Goal: Entertainment & Leisure: Consume media (video, audio)

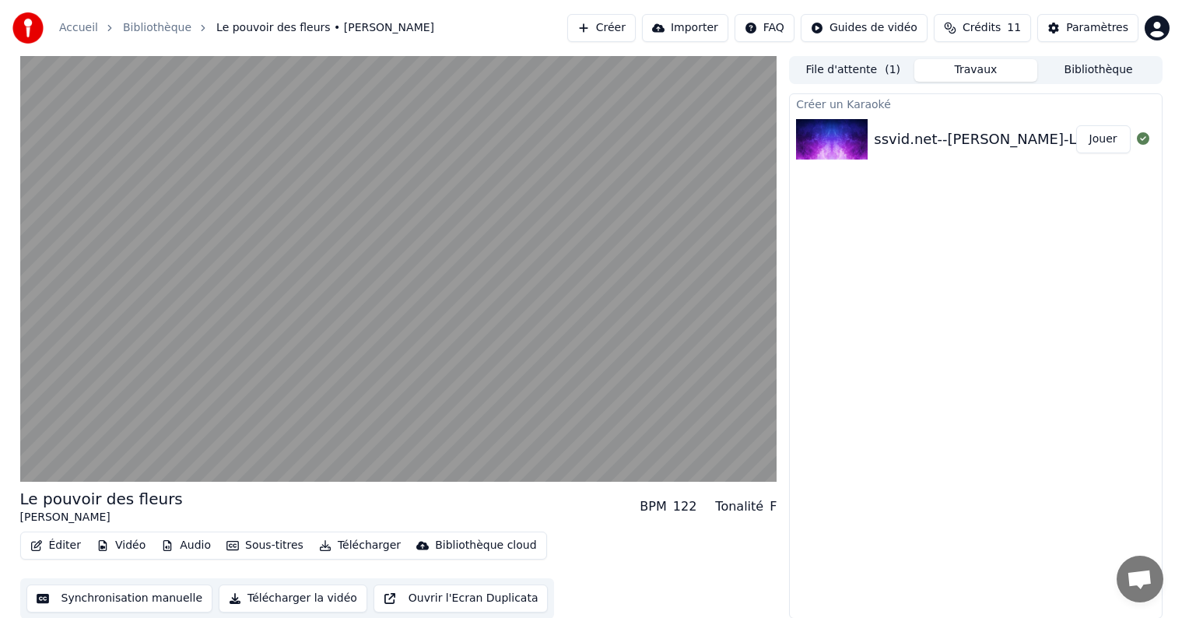
scroll to position [1, 0]
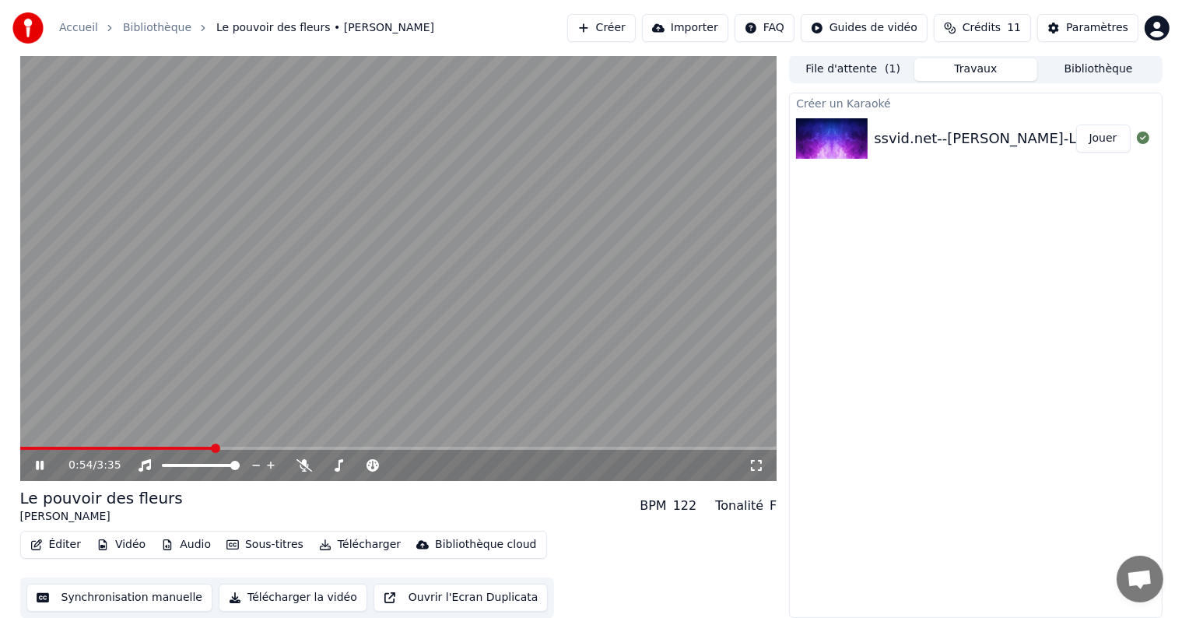
click at [37, 470] on icon at bounding box center [51, 465] width 37 height 12
click at [75, 600] on button "Synchronisation manuelle" at bounding box center [119, 598] width 187 height 28
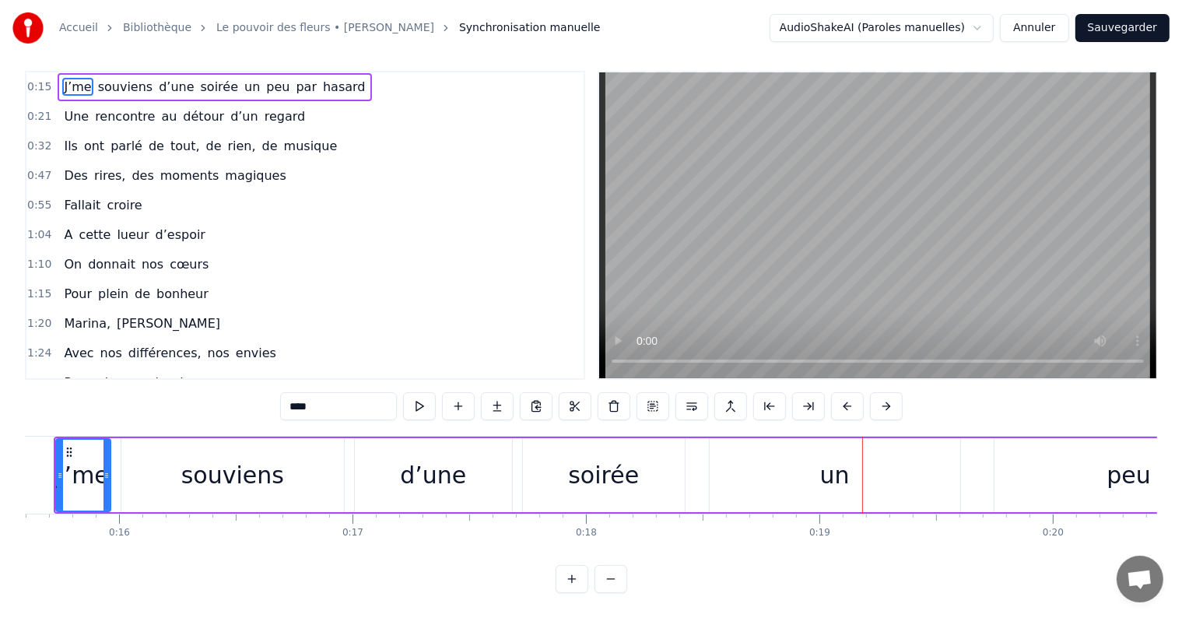
scroll to position [0, 3610]
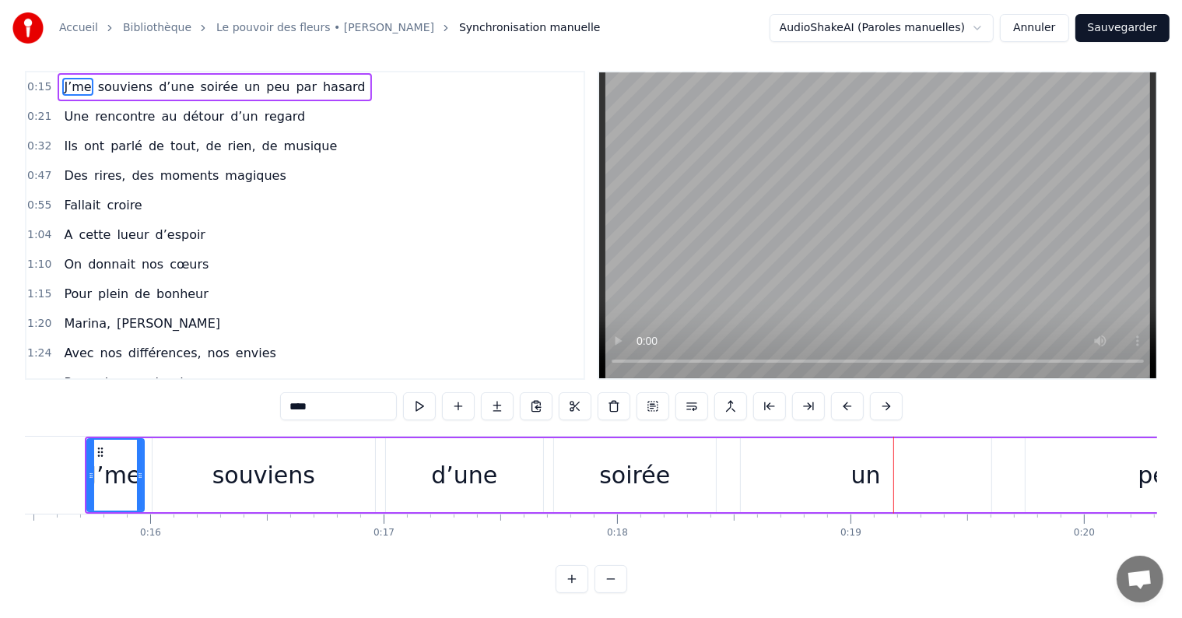
click at [139, 472] on div at bounding box center [140, 475] width 6 height 71
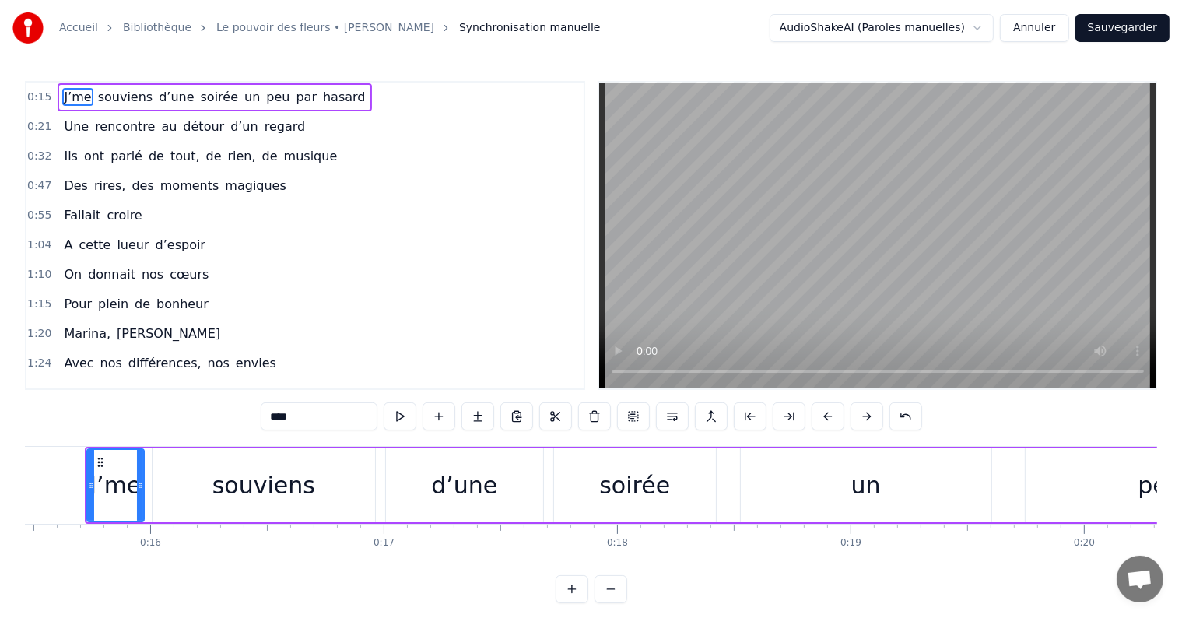
drag, startPoint x: 465, startPoint y: 514, endPoint x: 400, endPoint y: 506, distance: 65.9
click at [400, 506] on div "d’une" at bounding box center [464, 485] width 157 height 74
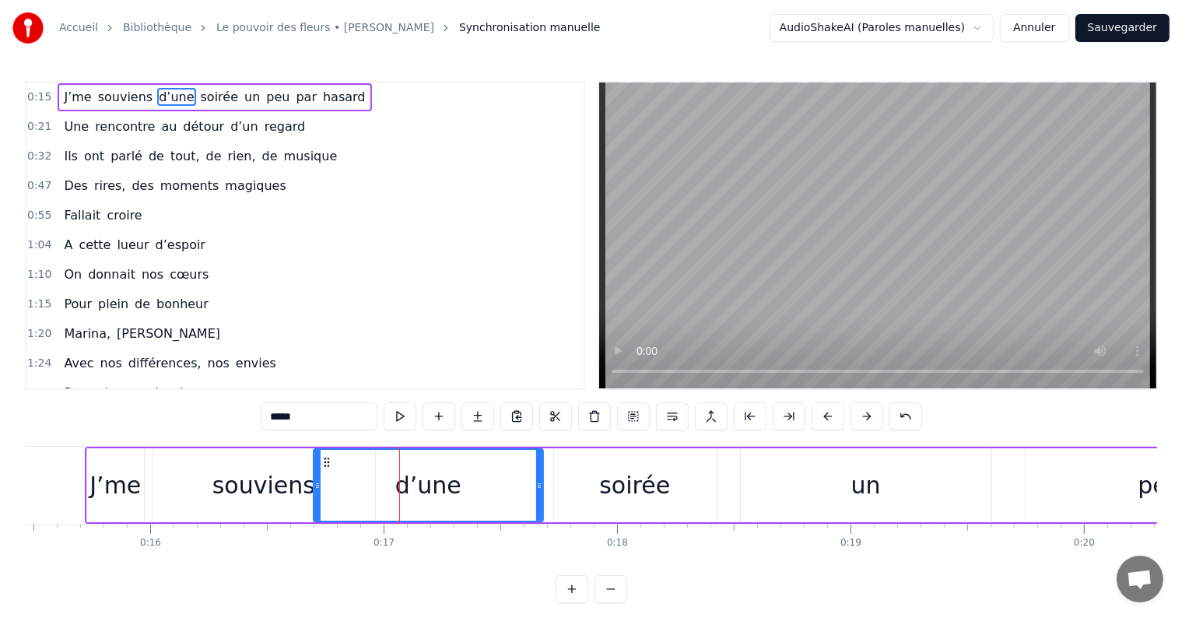
drag, startPoint x: 386, startPoint y: 483, endPoint x: 314, endPoint y: 488, distance: 72.5
click at [314, 488] on icon at bounding box center [317, 485] width 6 height 12
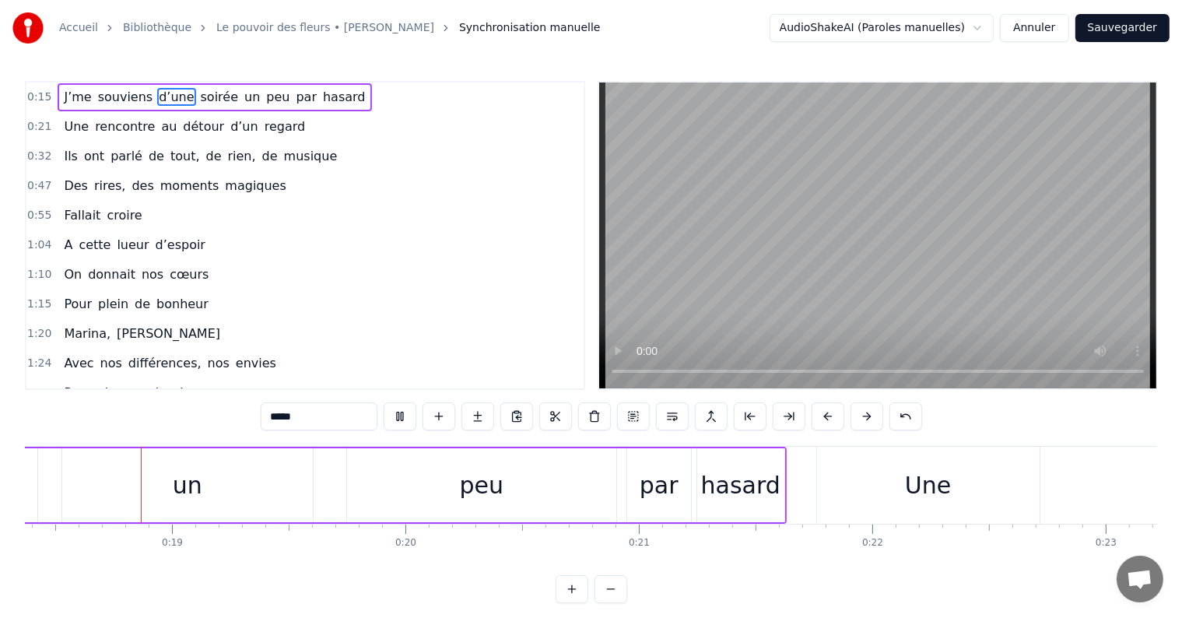
scroll to position [0, 4288]
click at [740, 483] on div "hasard" at bounding box center [742, 485] width 79 height 35
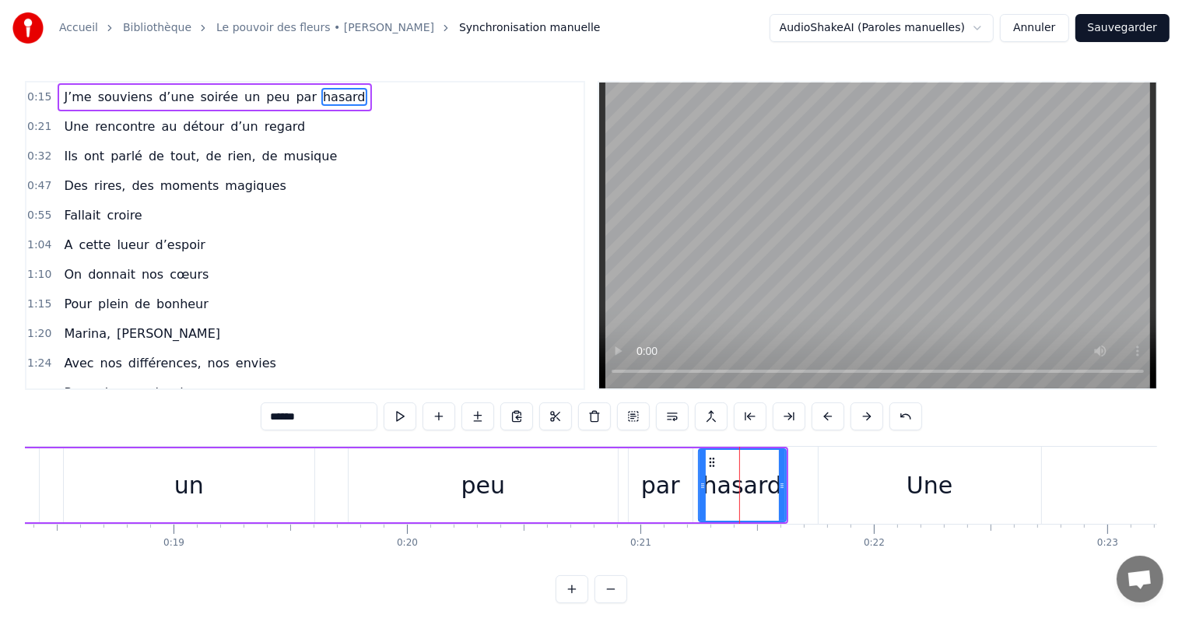
click at [132, 486] on div "un" at bounding box center [189, 485] width 251 height 74
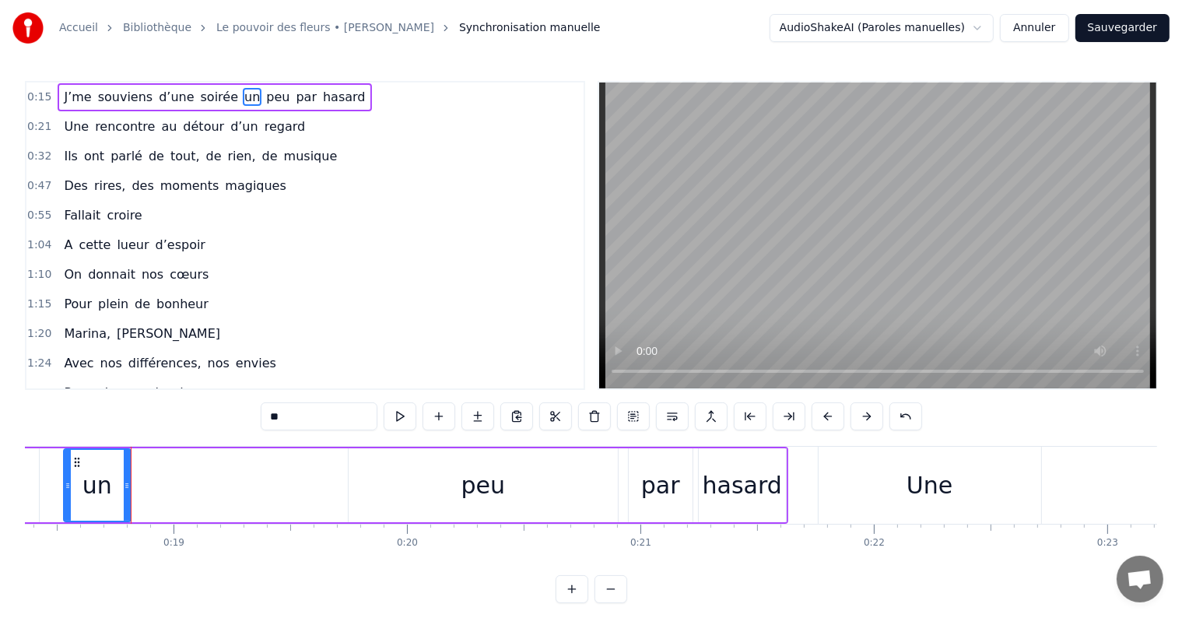
drag, startPoint x: 307, startPoint y: 487, endPoint x: 122, endPoint y: 495, distance: 185.4
click at [124, 495] on div at bounding box center [127, 485] width 6 height 71
click at [458, 498] on div "peu" at bounding box center [483, 485] width 269 height 74
type input "***"
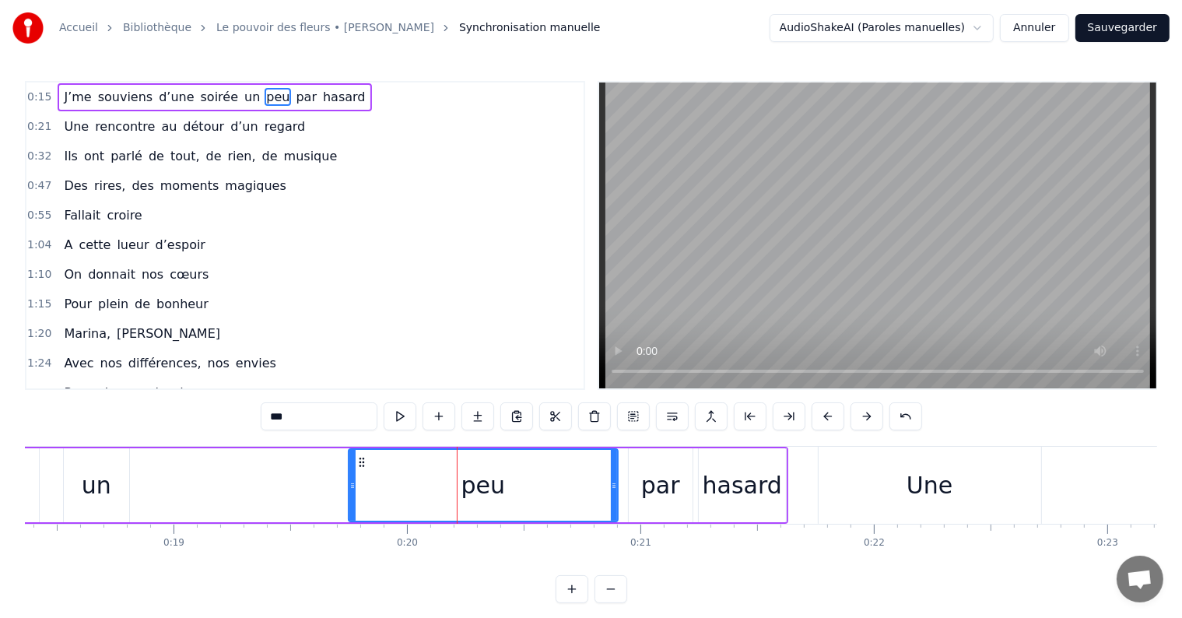
drag, startPoint x: 458, startPoint y: 498, endPoint x: 377, endPoint y: 511, distance: 82.0
click at [377, 511] on div "peu" at bounding box center [483, 485] width 268 height 71
click at [377, 521] on div "peu" at bounding box center [483, 485] width 271 height 74
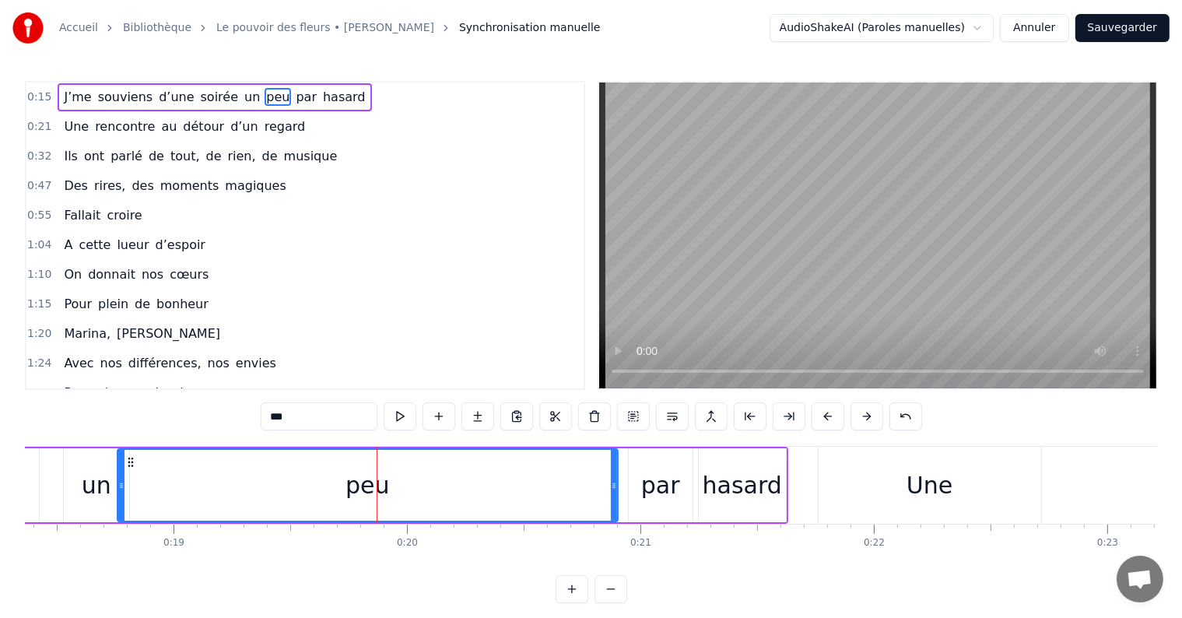
drag, startPoint x: 349, startPoint y: 504, endPoint x: 121, endPoint y: 495, distance: 228.2
click at [121, 495] on div at bounding box center [121, 485] width 6 height 71
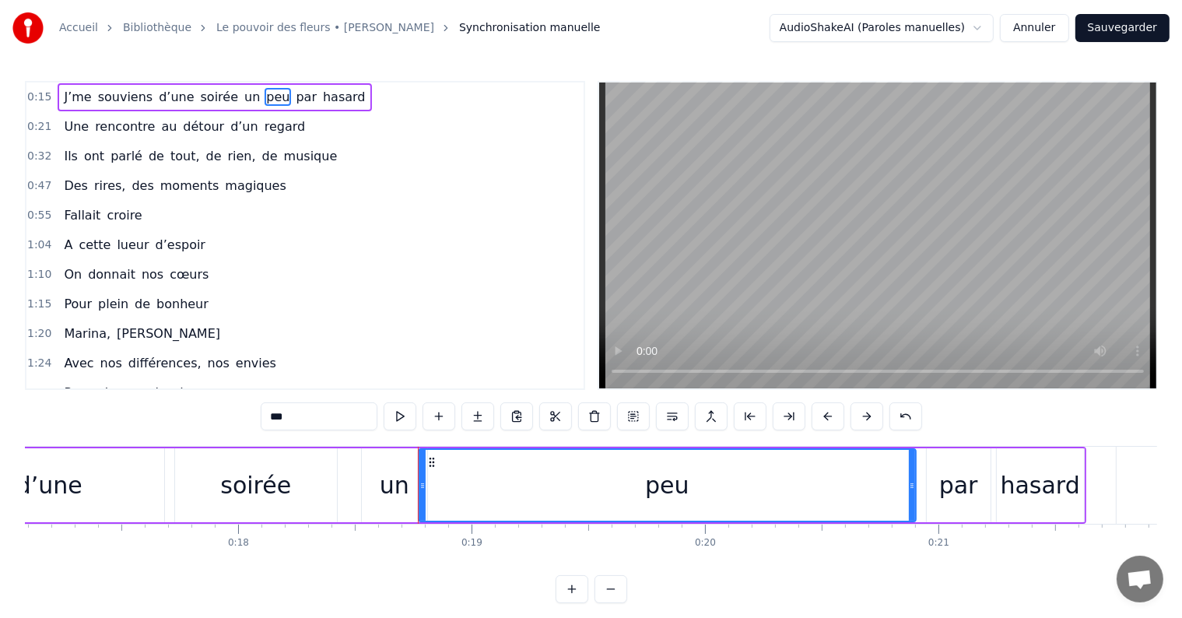
scroll to position [0, 3945]
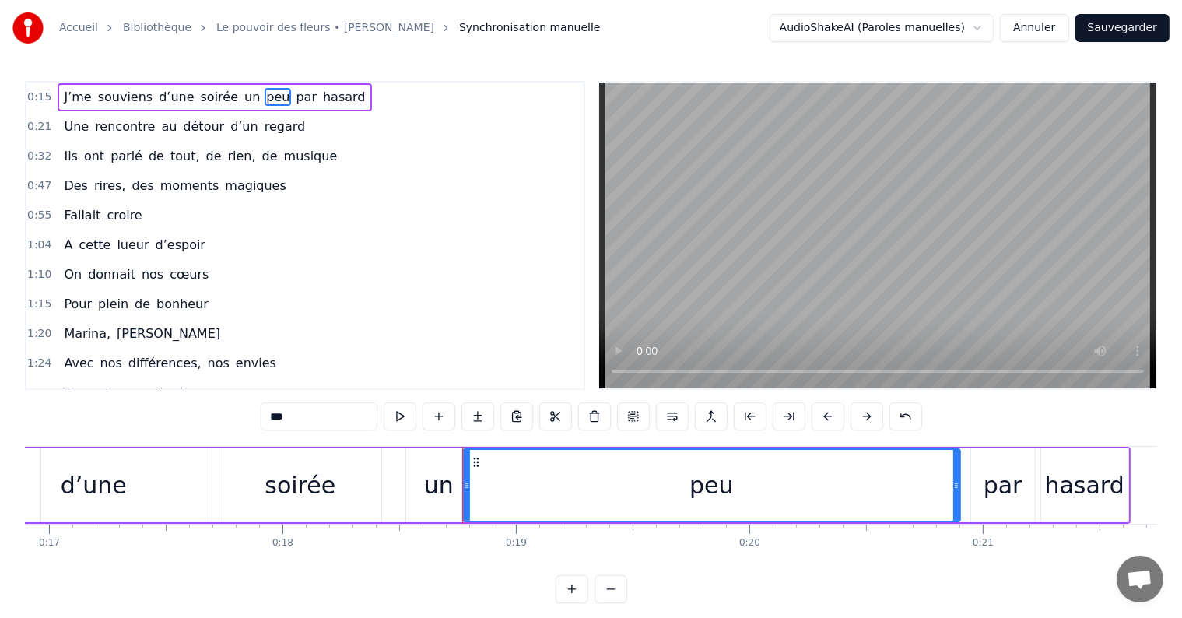
drag, startPoint x: 283, startPoint y: 492, endPoint x: 181, endPoint y: 490, distance: 102.8
click at [181, 490] on div "J’me souviens d’une soirée un peu par hasard" at bounding box center [440, 485] width 1381 height 77
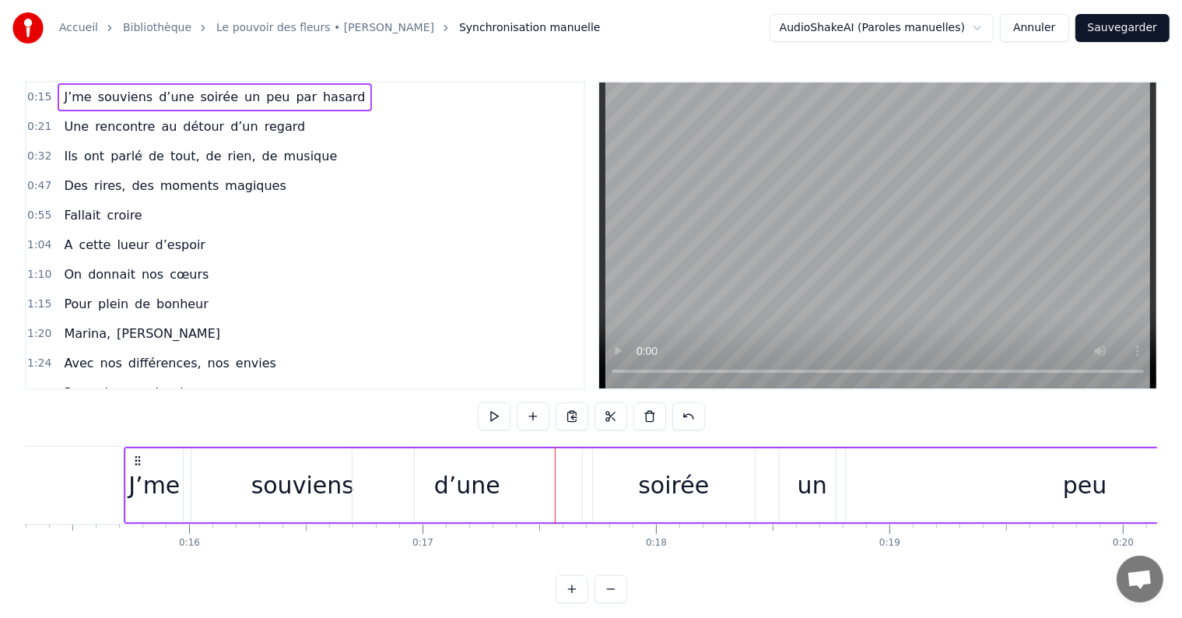
scroll to position [0, 3540]
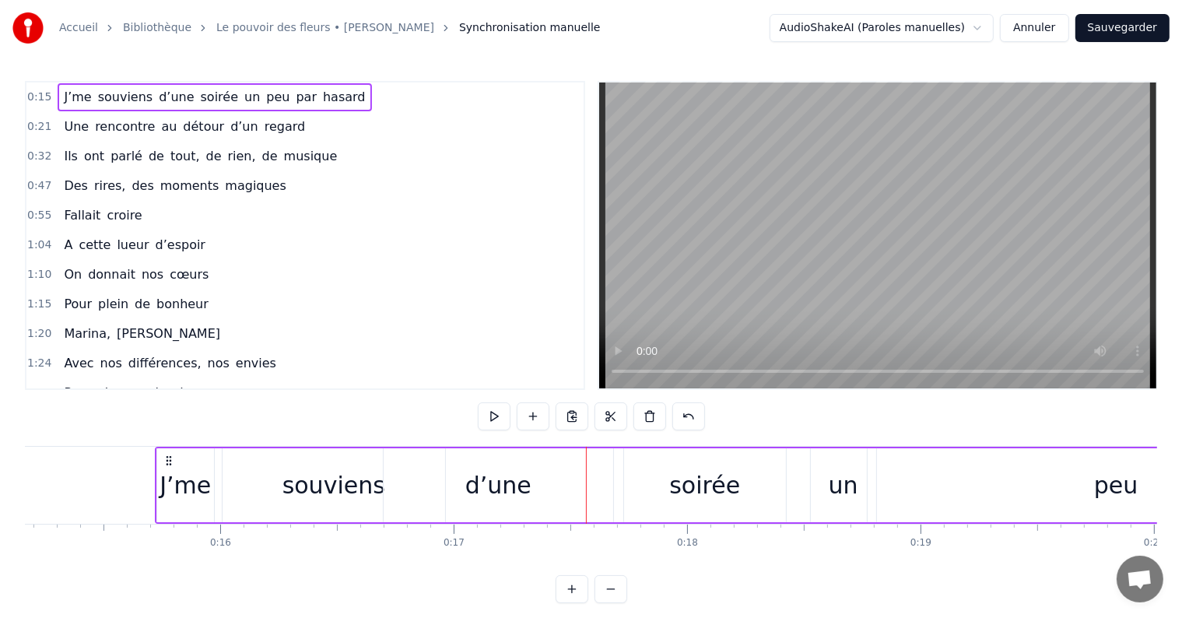
click at [300, 479] on div "souviens" at bounding box center [334, 485] width 103 height 35
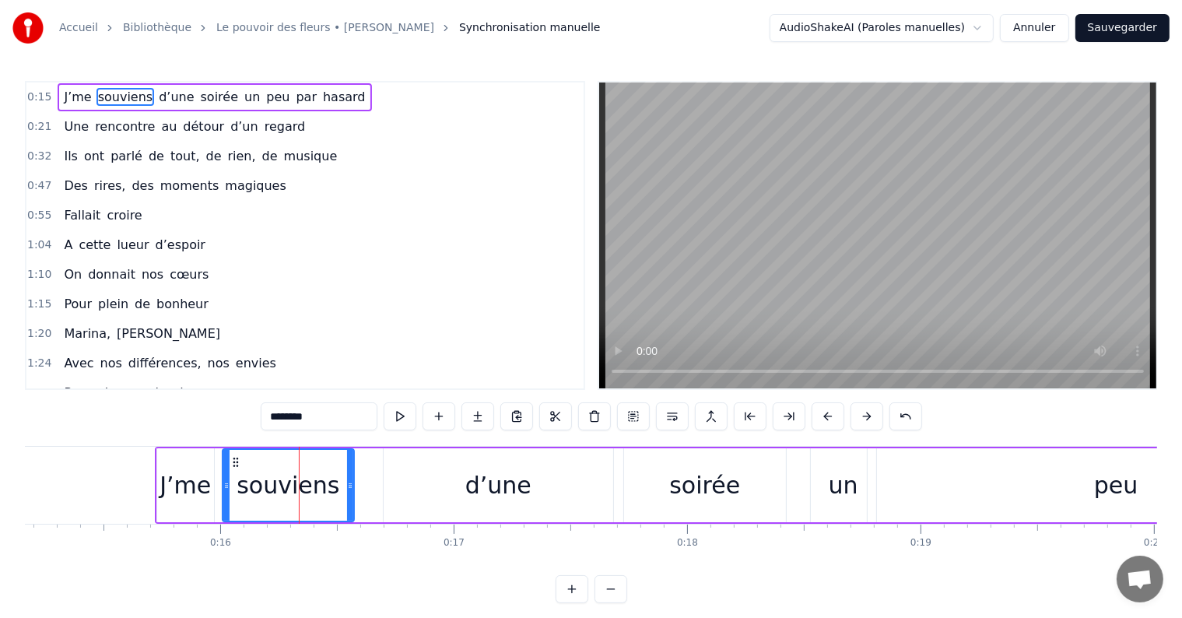
drag, startPoint x: 440, startPoint y: 486, endPoint x: 349, endPoint y: 493, distance: 91.3
click at [349, 493] on div at bounding box center [350, 485] width 6 height 71
click at [510, 470] on div "d’une" at bounding box center [498, 485] width 66 height 35
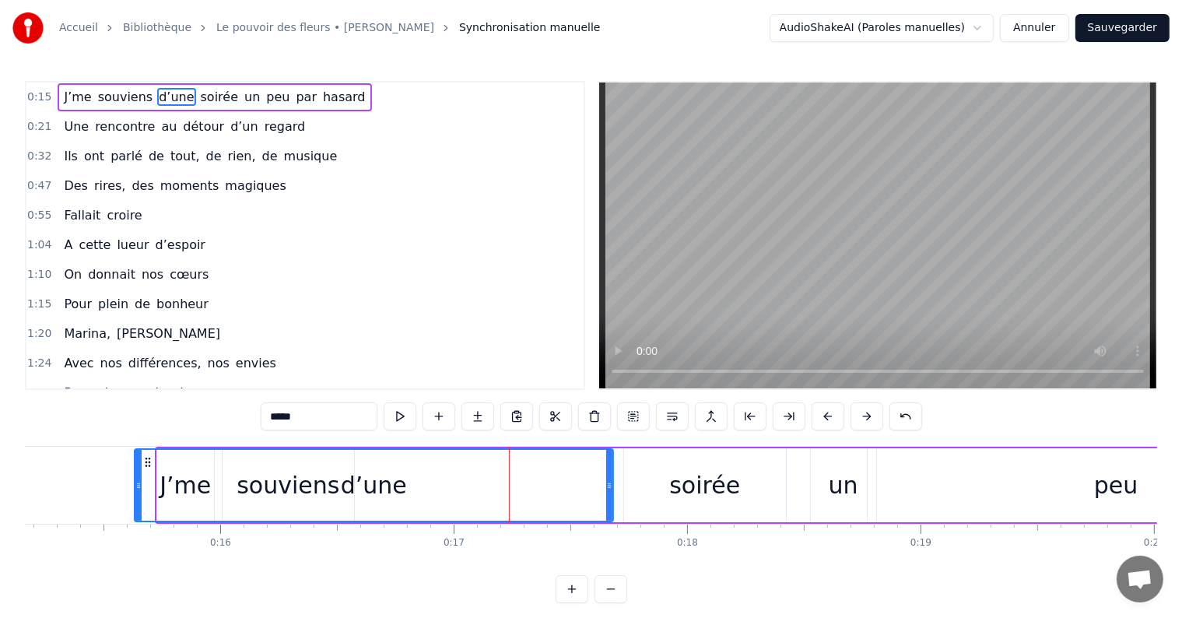
drag, startPoint x: 384, startPoint y: 494, endPoint x: 125, endPoint y: 495, distance: 260.0
click at [135, 495] on div at bounding box center [138, 485] width 6 height 71
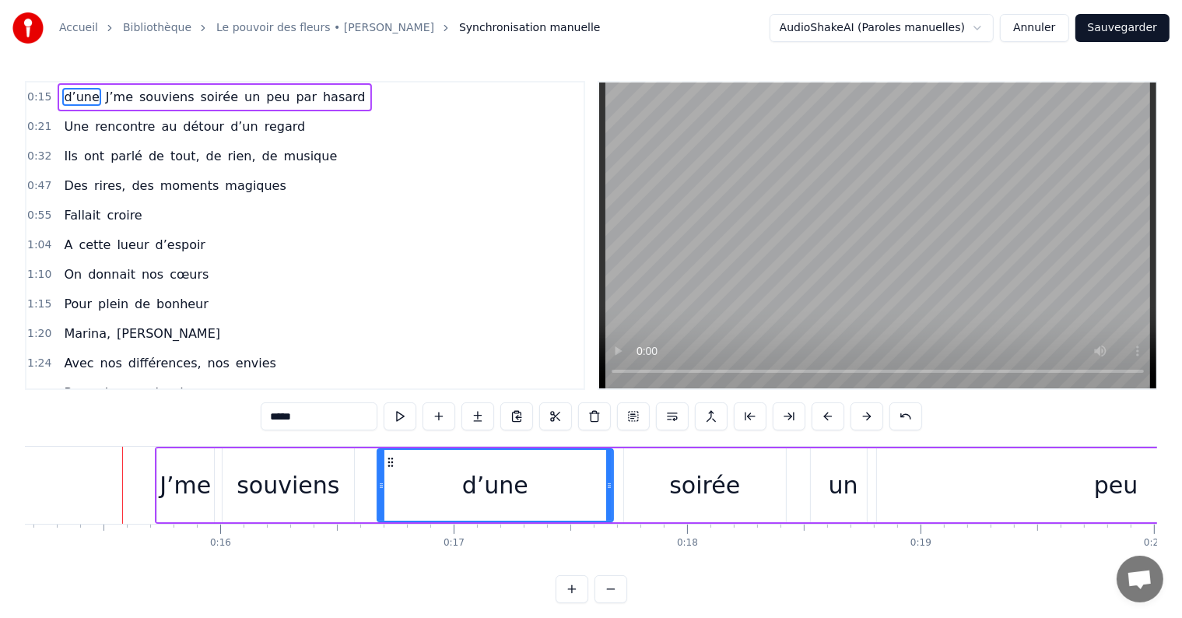
drag, startPoint x: 128, startPoint y: 486, endPoint x: 381, endPoint y: 477, distance: 253.9
click at [298, 492] on div "souviens" at bounding box center [288, 485] width 103 height 35
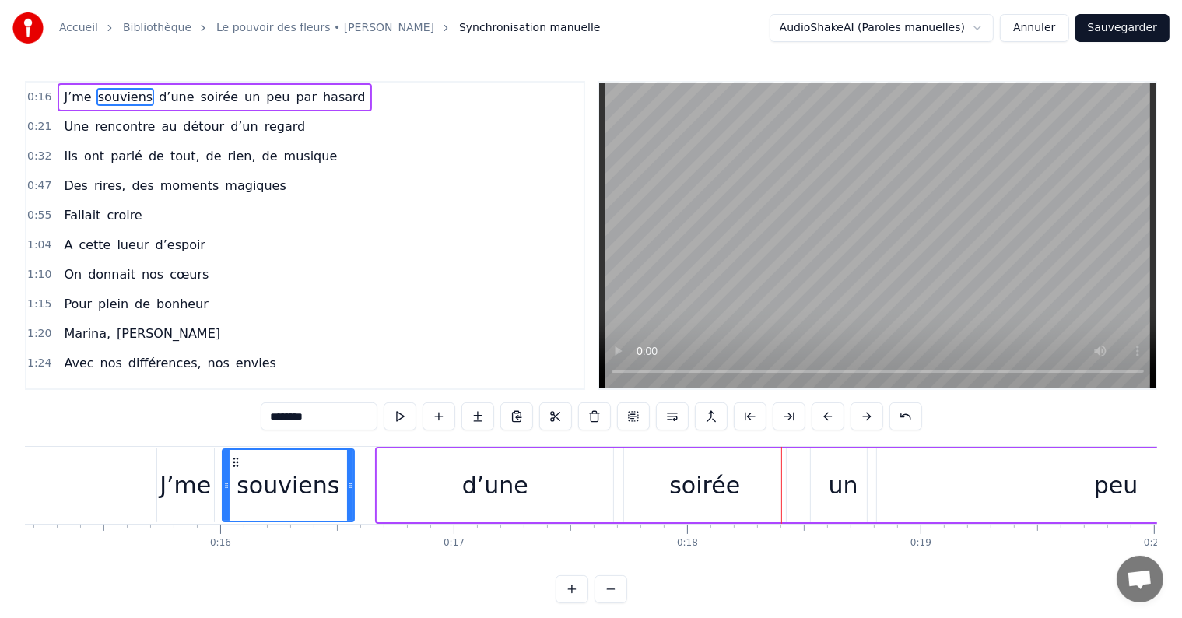
click at [443, 470] on div "d’une" at bounding box center [495, 485] width 236 height 74
type input "*****"
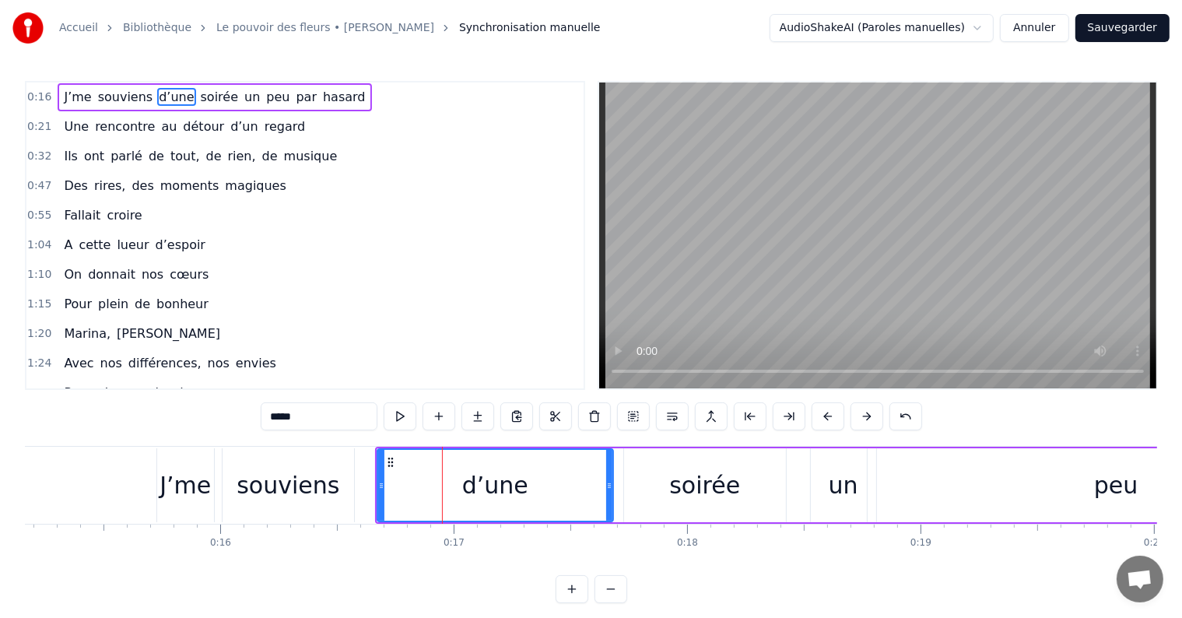
drag, startPoint x: 498, startPoint y: 446, endPoint x: 453, endPoint y: 454, distance: 45.8
click at [453, 454] on div "J’me souviens d’une soirée un peu par hasard" at bounding box center [955, 485] width 1160 height 77
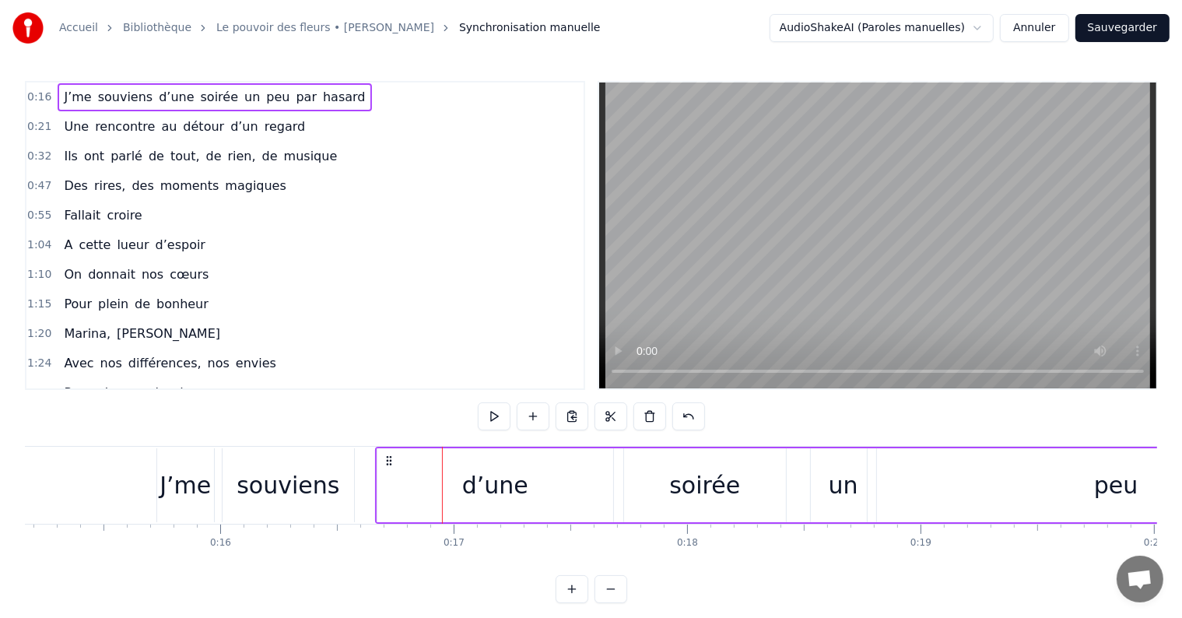
click at [581, 486] on div "d’une" at bounding box center [495, 485] width 236 height 74
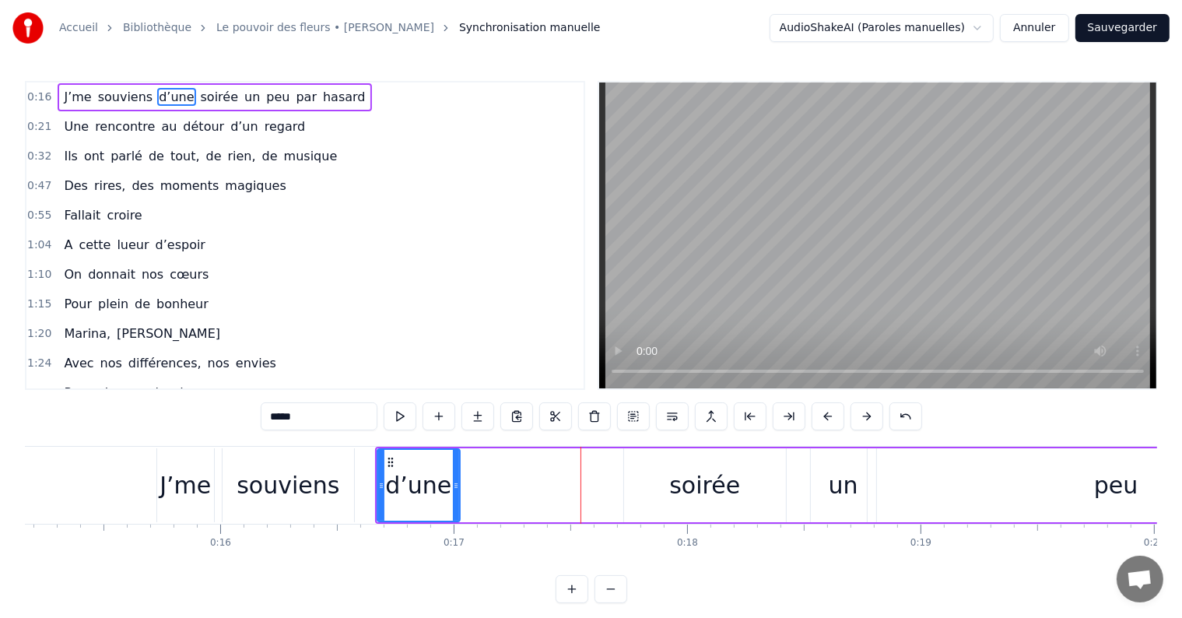
drag, startPoint x: 607, startPoint y: 483, endPoint x: 450, endPoint y: 493, distance: 157.5
click at [453, 493] on div at bounding box center [456, 485] width 6 height 71
click at [325, 511] on div "souviens" at bounding box center [289, 485] width 132 height 74
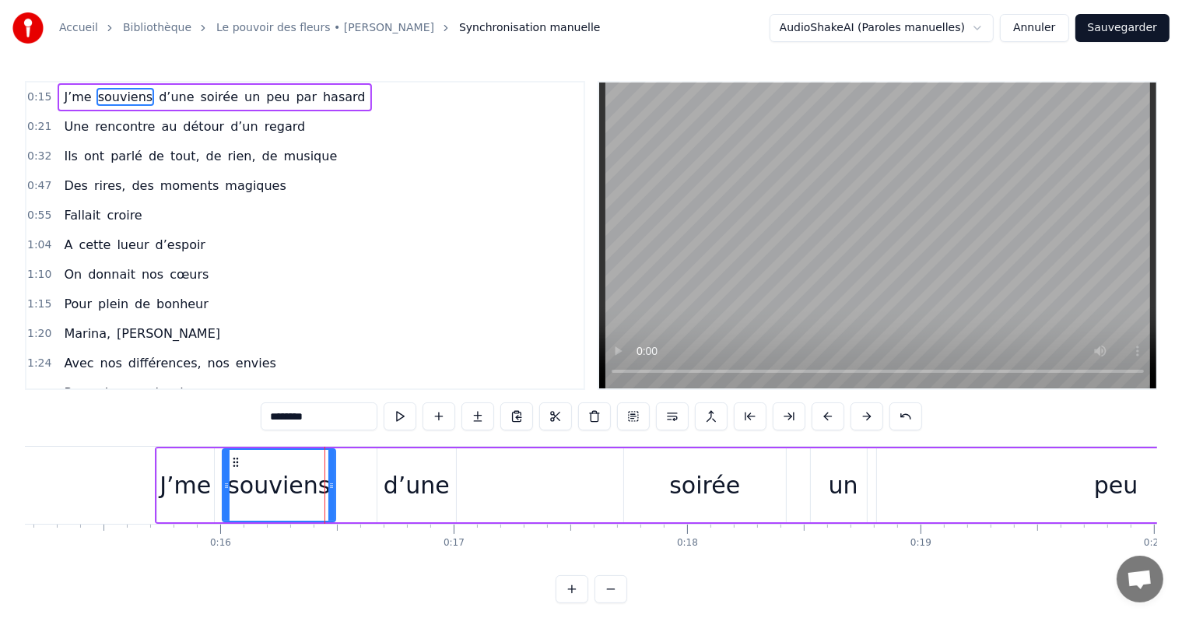
drag, startPoint x: 349, startPoint y: 487, endPoint x: 331, endPoint y: 489, distance: 18.7
click at [331, 489] on icon at bounding box center [331, 485] width 6 height 12
click at [193, 513] on div "J’me" at bounding box center [185, 485] width 57 height 74
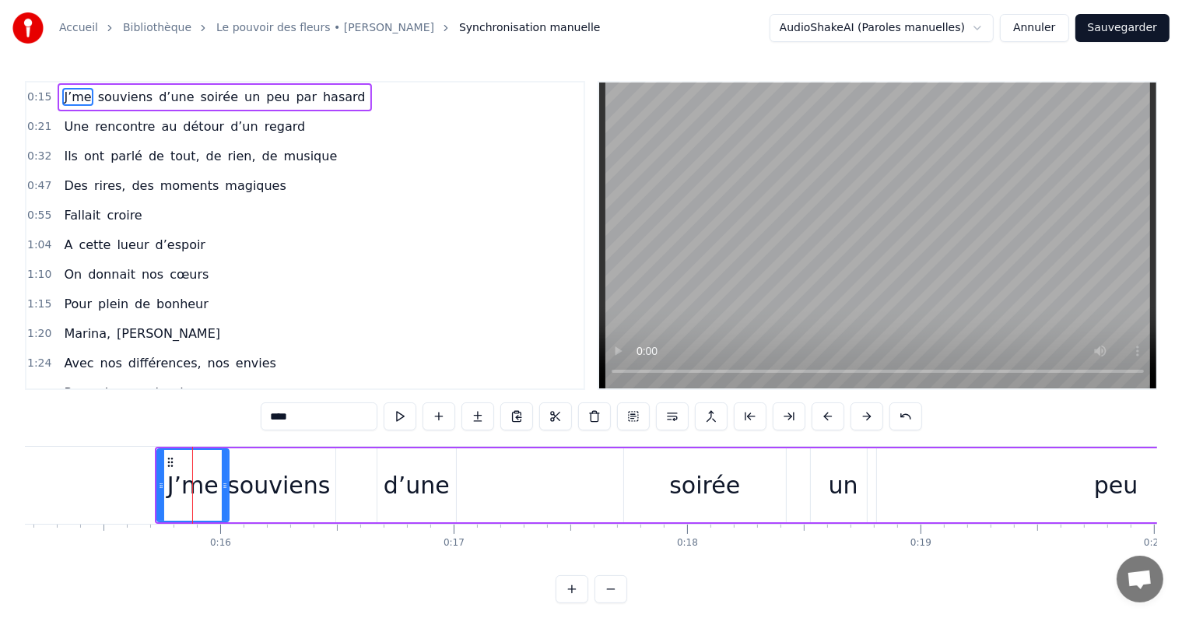
drag, startPoint x: 209, startPoint y: 501, endPoint x: 223, endPoint y: 500, distance: 14.8
click at [223, 500] on div at bounding box center [225, 485] width 6 height 71
click at [423, 498] on div "d’une" at bounding box center [417, 485] width 66 height 35
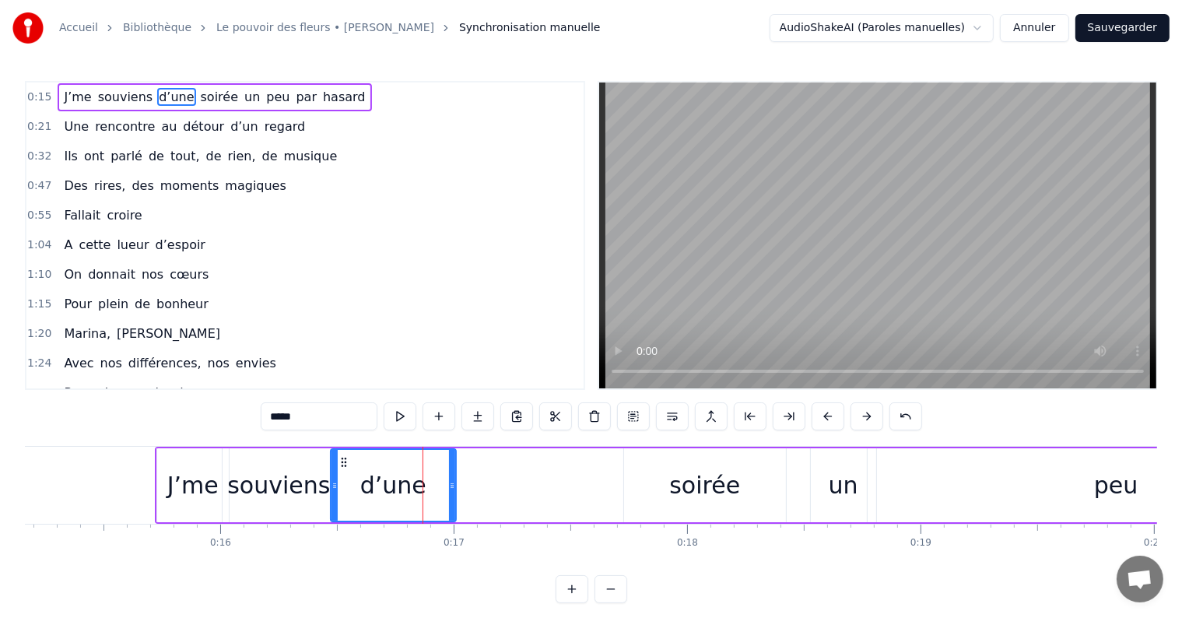
drag, startPoint x: 377, startPoint y: 489, endPoint x: 330, endPoint y: 498, distance: 47.6
click at [332, 498] on div at bounding box center [335, 485] width 6 height 71
drag, startPoint x: 452, startPoint y: 488, endPoint x: 412, endPoint y: 497, distance: 40.8
click at [412, 497] on div at bounding box center [412, 485] width 6 height 71
click at [663, 508] on div "soirée" at bounding box center [705, 485] width 162 height 74
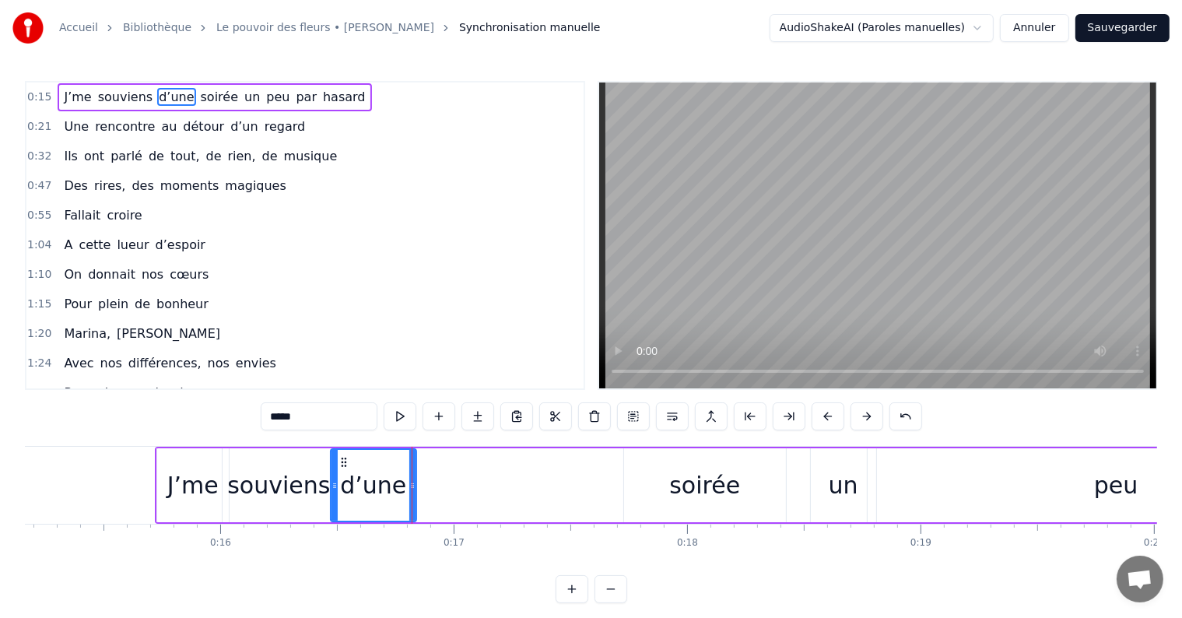
type input "******"
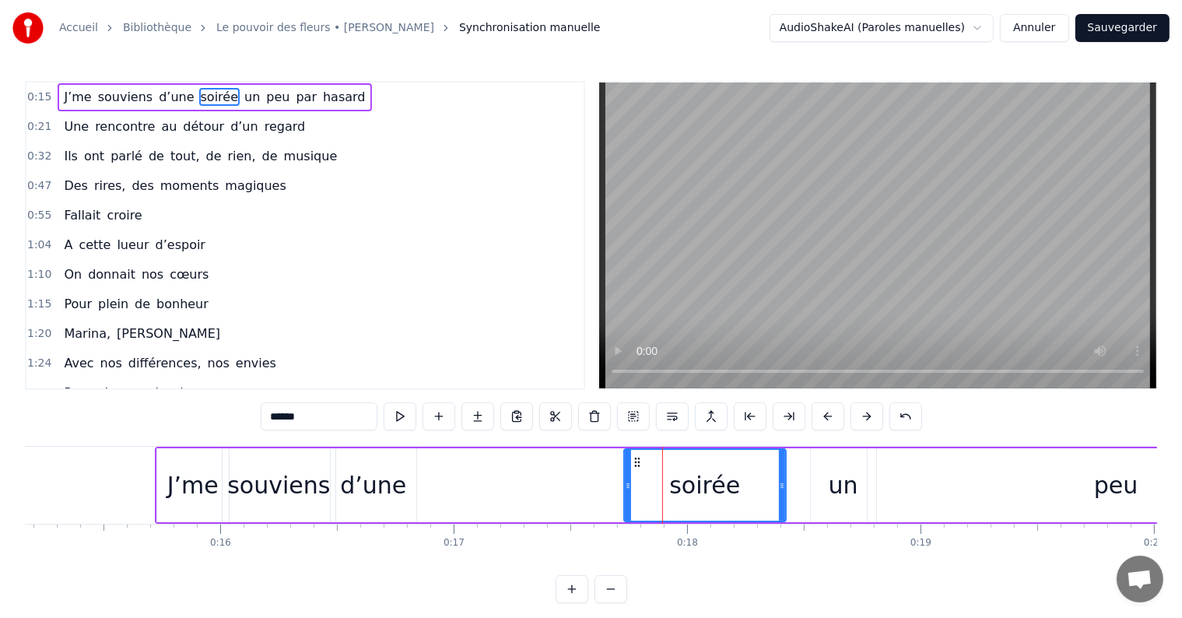
drag, startPoint x: 623, startPoint y: 487, endPoint x: 461, endPoint y: 511, distance: 163.6
click at [461, 511] on div "J’me souviens d’une soirée un peu par hasard" at bounding box center [845, 485] width 1381 height 77
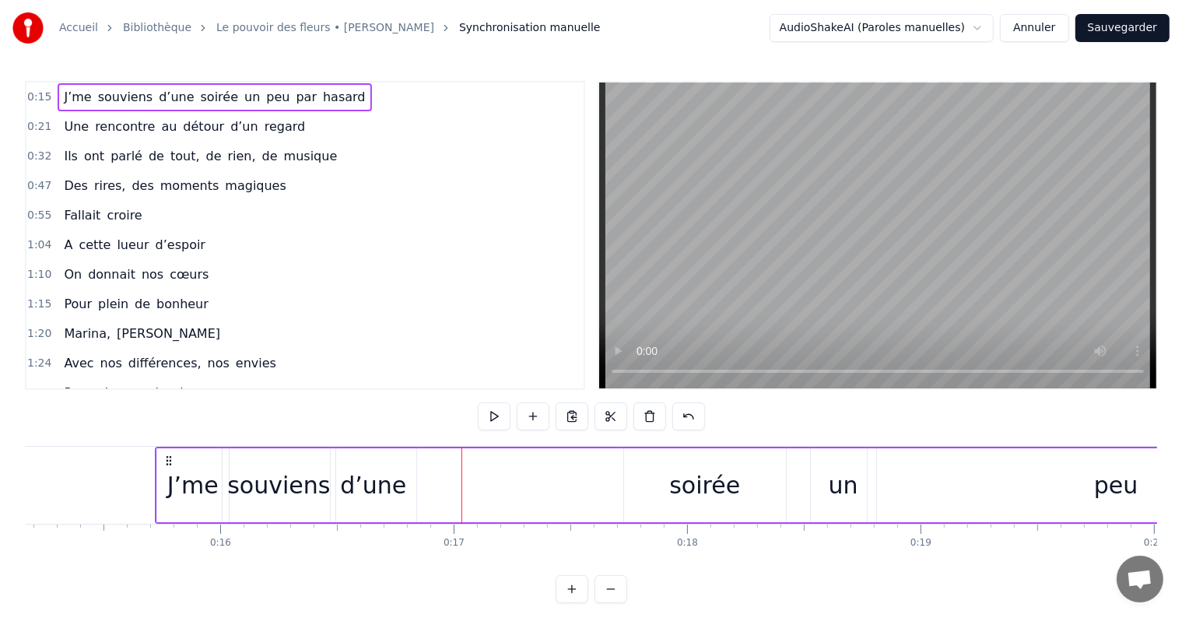
click at [681, 480] on div "soirée" at bounding box center [704, 485] width 71 height 35
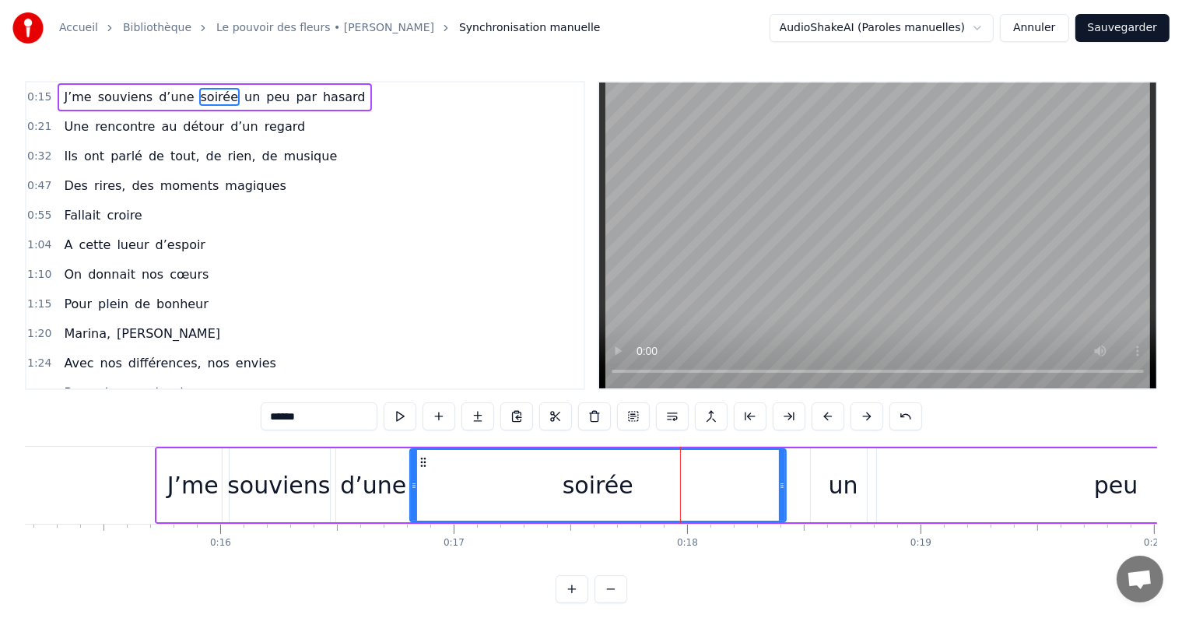
drag, startPoint x: 626, startPoint y: 489, endPoint x: 412, endPoint y: 492, distance: 214.1
click at [412, 492] on div at bounding box center [414, 485] width 6 height 71
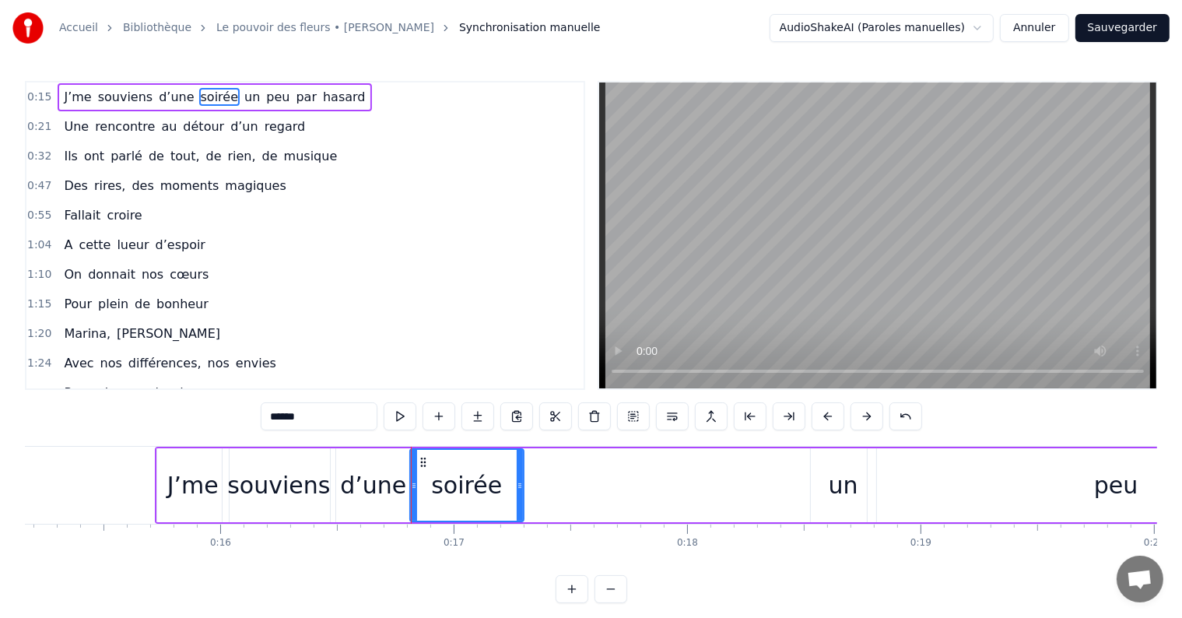
drag, startPoint x: 781, startPoint y: 483, endPoint x: 519, endPoint y: 472, distance: 262.5
click at [519, 472] on div at bounding box center [520, 485] width 6 height 71
click at [834, 491] on div "un" at bounding box center [844, 485] width 30 height 35
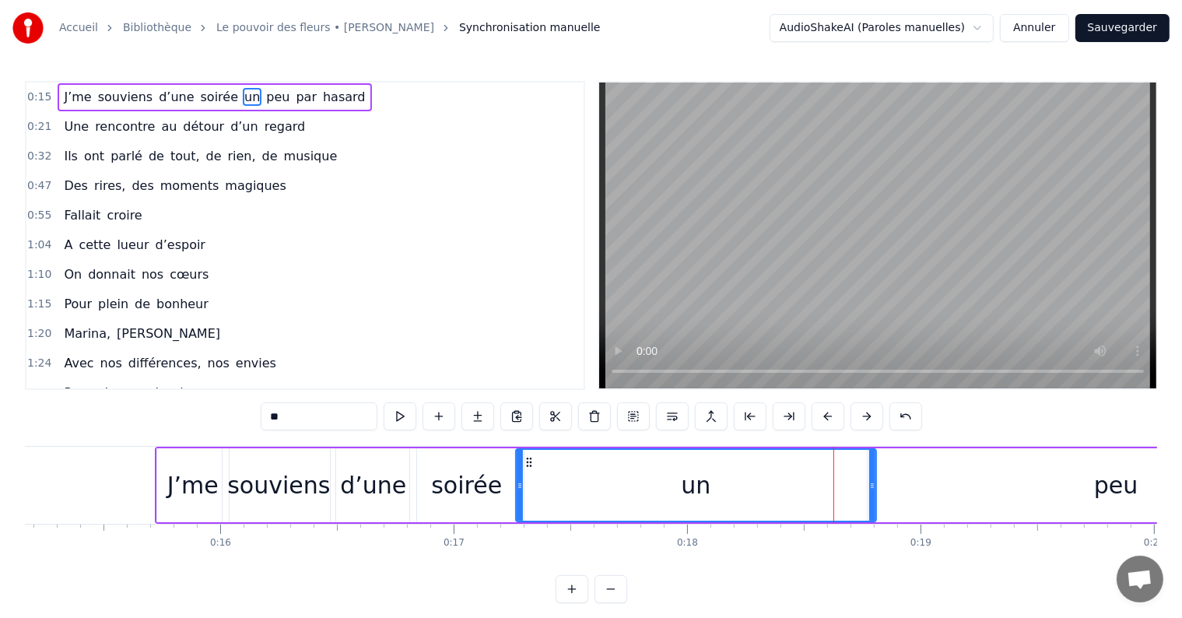
drag, startPoint x: 809, startPoint y: 489, endPoint x: 514, endPoint y: 510, distance: 295.7
click at [517, 510] on div at bounding box center [520, 485] width 6 height 71
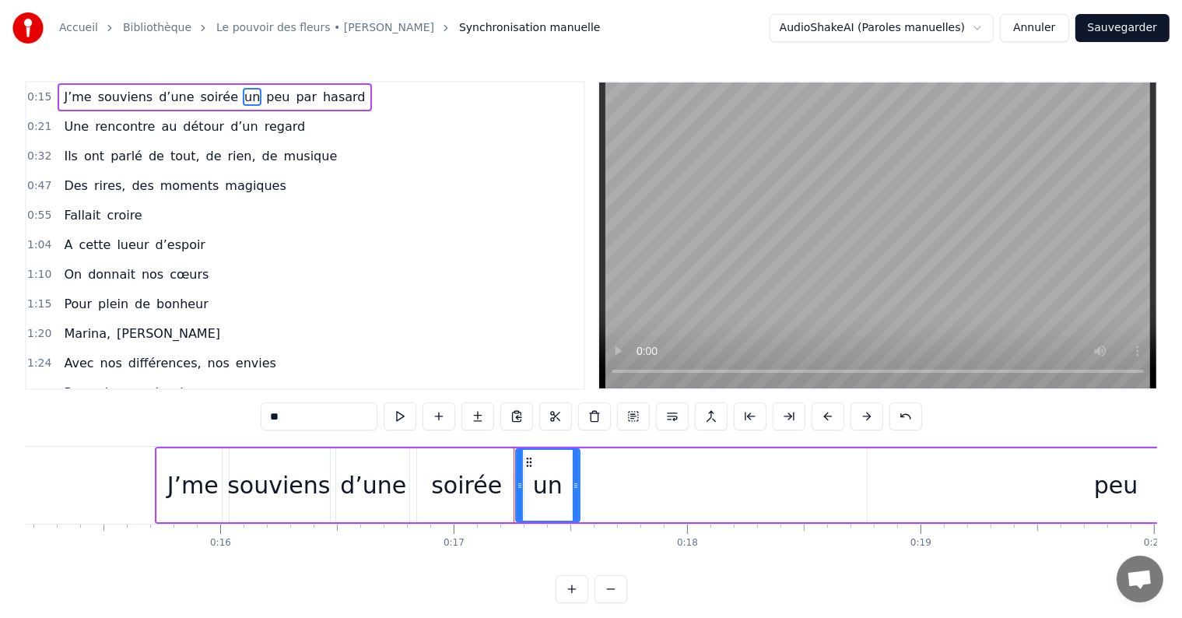
drag, startPoint x: 869, startPoint y: 499, endPoint x: 572, endPoint y: 479, distance: 297.2
click at [573, 479] on div at bounding box center [576, 485] width 6 height 71
click at [615, 602] on button at bounding box center [611, 589] width 33 height 28
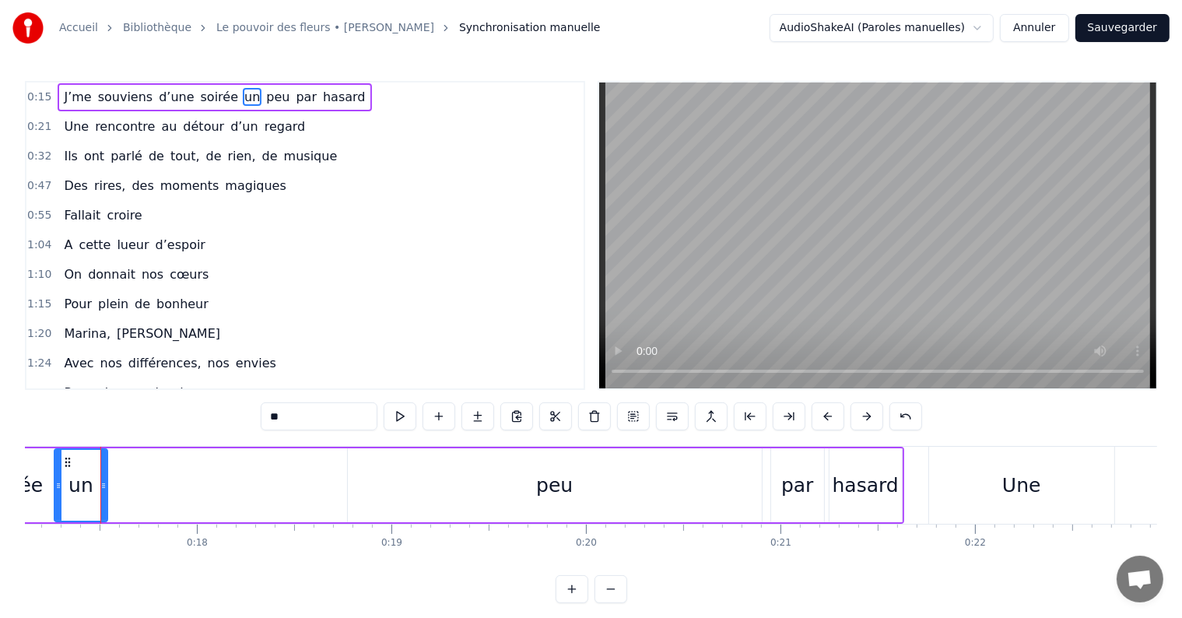
scroll to position [0, 3327]
click at [556, 484] on div "peu" at bounding box center [557, 486] width 37 height 30
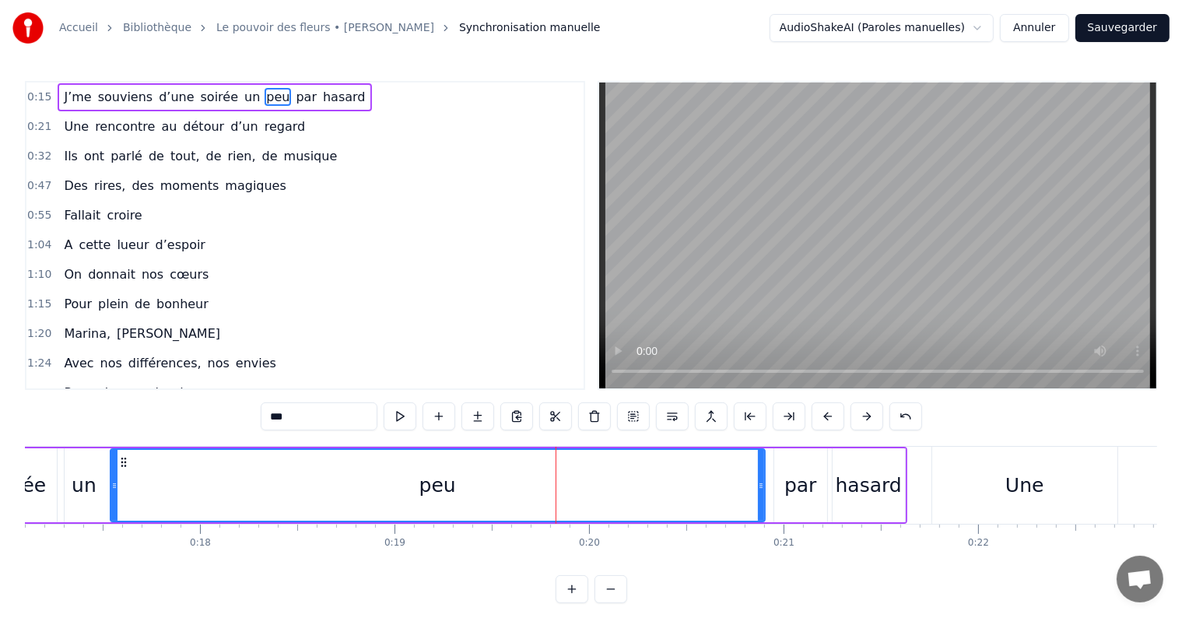
drag, startPoint x: 352, startPoint y: 490, endPoint x: 111, endPoint y: 476, distance: 240.9
click at [111, 476] on div at bounding box center [114, 485] width 6 height 71
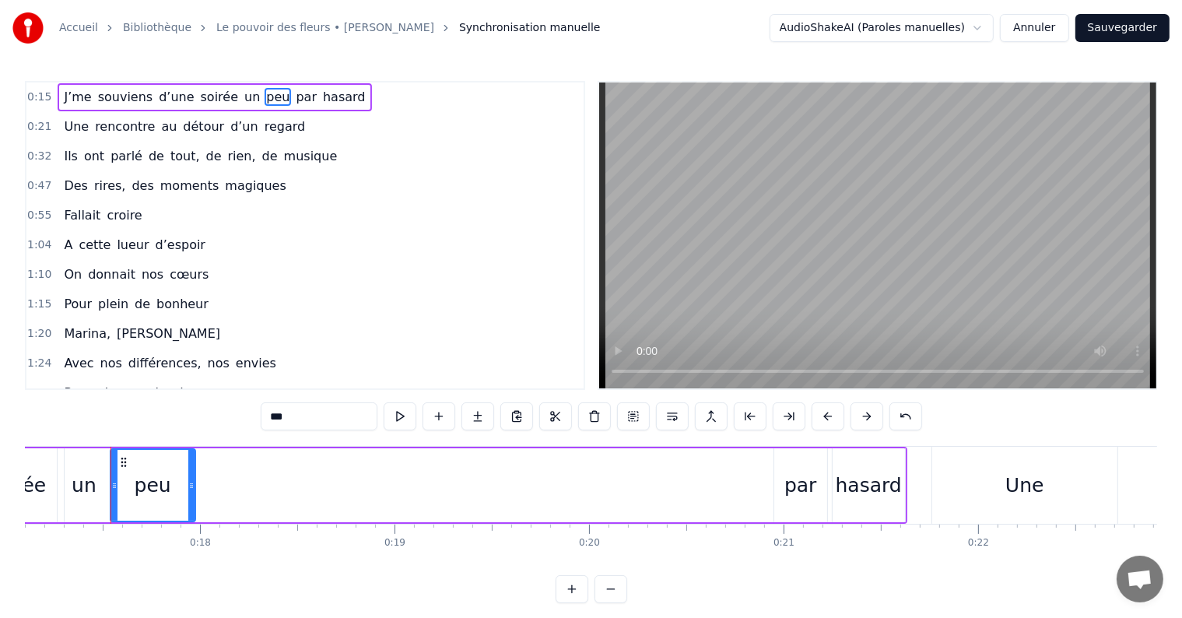
drag, startPoint x: 759, startPoint y: 487, endPoint x: 189, endPoint y: 497, distance: 569.8
click at [189, 497] on div at bounding box center [191, 485] width 6 height 71
click at [844, 483] on div "hasard" at bounding box center [869, 486] width 66 height 30
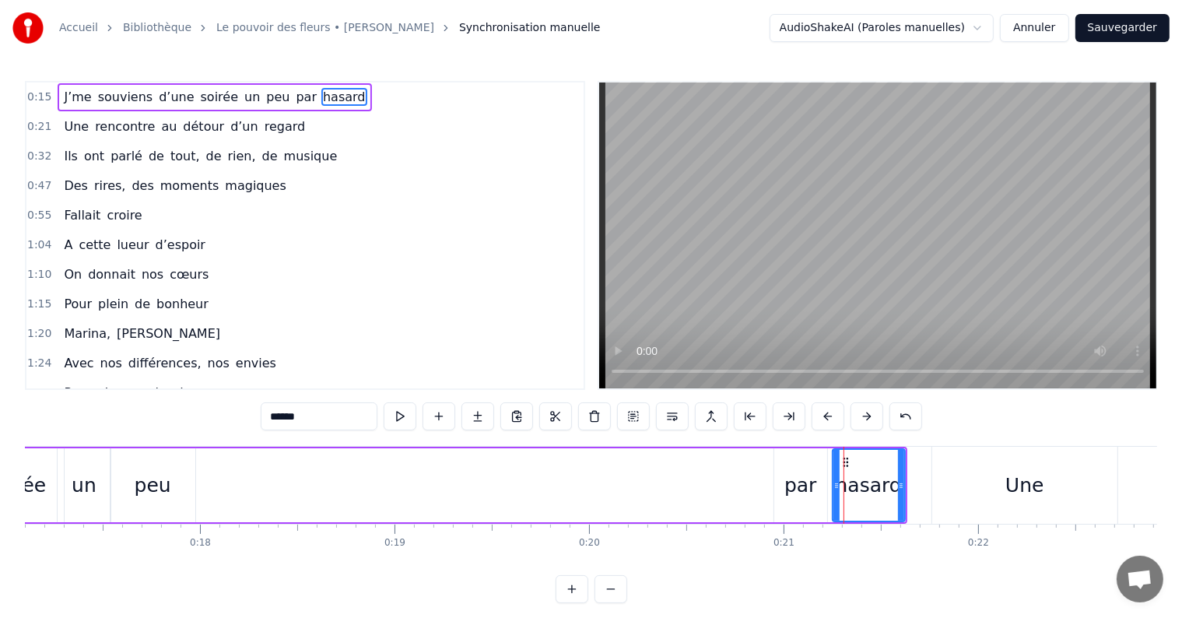
click at [786, 481] on div "par" at bounding box center [801, 486] width 32 height 30
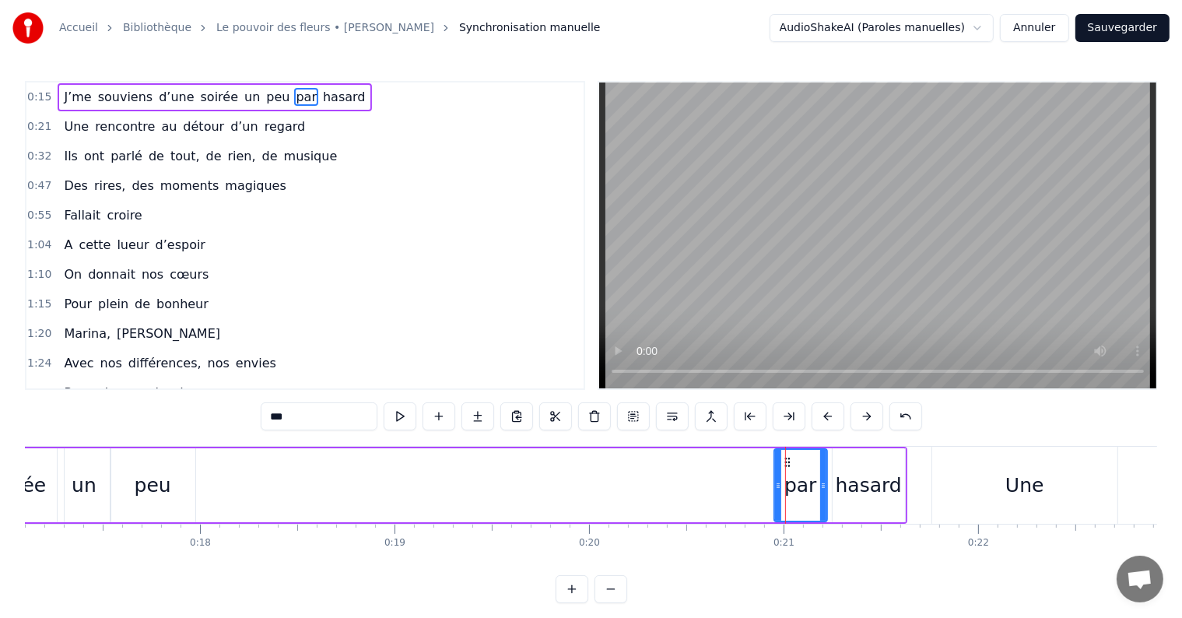
click at [152, 490] on div "peu" at bounding box center [153, 486] width 37 height 30
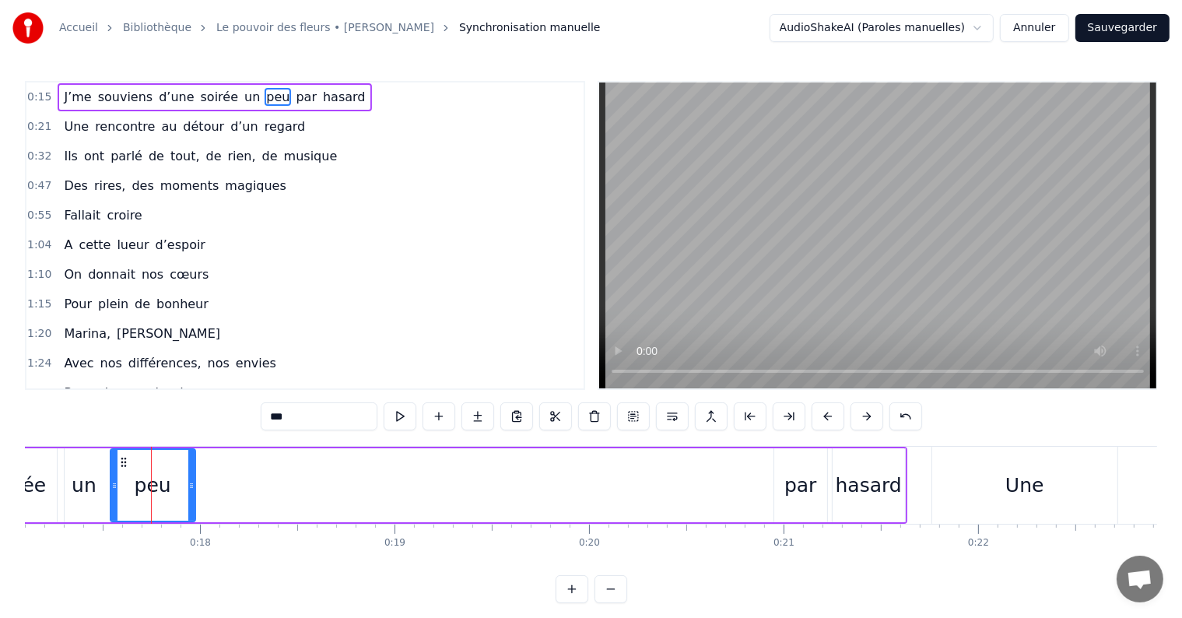
click at [806, 483] on div "par" at bounding box center [801, 486] width 32 height 30
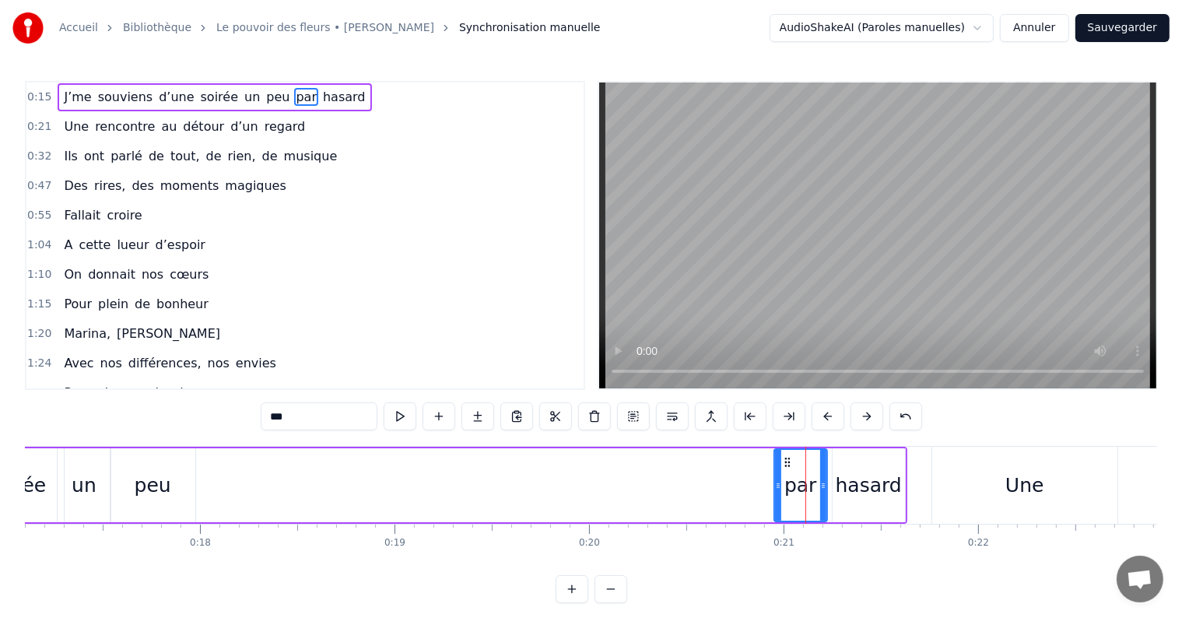
click at [774, 485] on div "par" at bounding box center [801, 485] width 54 height 74
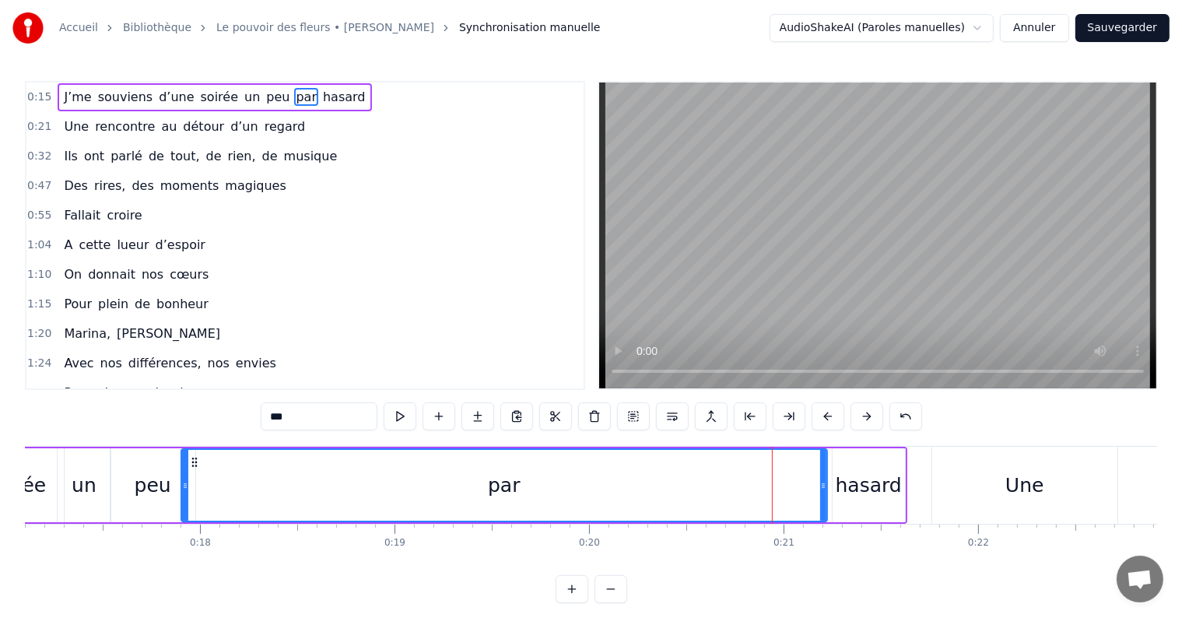
drag, startPoint x: 776, startPoint y: 489, endPoint x: 183, endPoint y: 529, distance: 594.4
click at [183, 529] on div "J’me souviens d’une soirée un peu par hasard Une rencontre au détour d’un regar…" at bounding box center [591, 504] width 1132 height 117
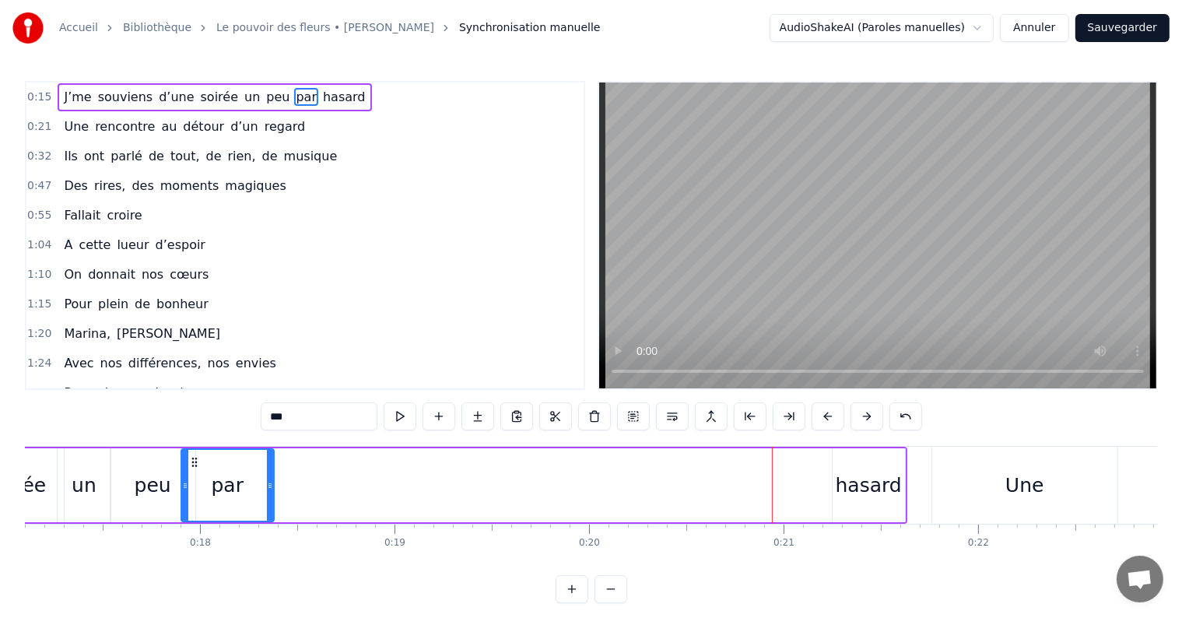
drag, startPoint x: 822, startPoint y: 479, endPoint x: 261, endPoint y: 504, distance: 561.7
click at [267, 504] on div at bounding box center [270, 485] width 6 height 71
click at [866, 479] on div "hasard" at bounding box center [869, 486] width 66 height 30
type input "******"
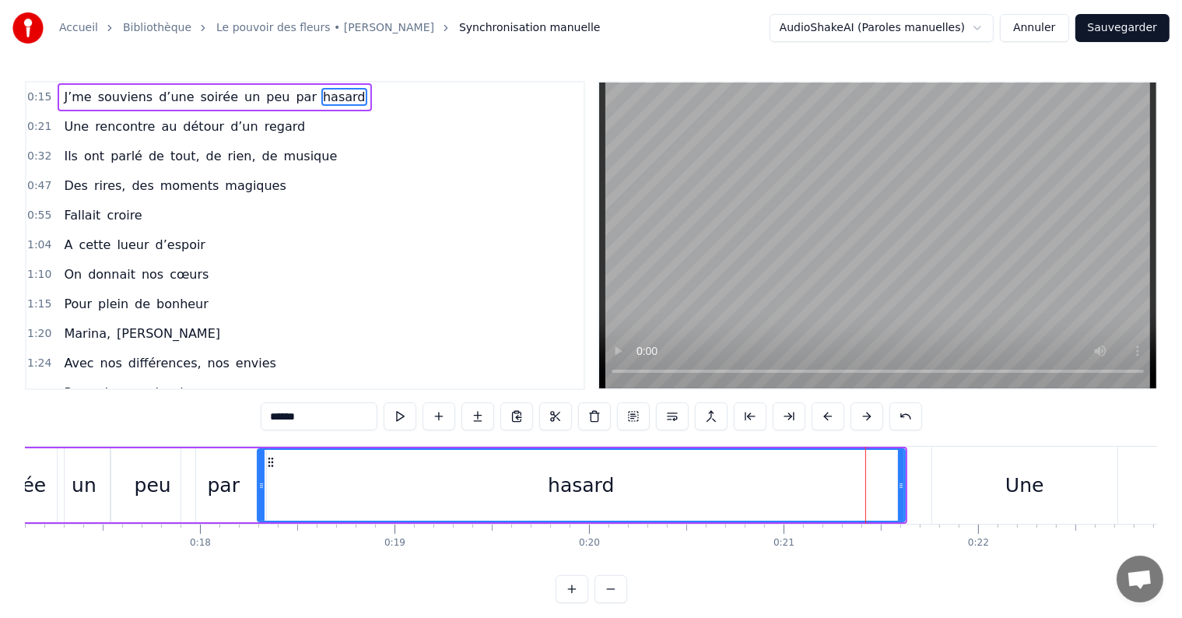
drag, startPoint x: 836, startPoint y: 486, endPoint x: 261, endPoint y: 488, distance: 575.2
click at [261, 488] on icon at bounding box center [261, 485] width 6 height 12
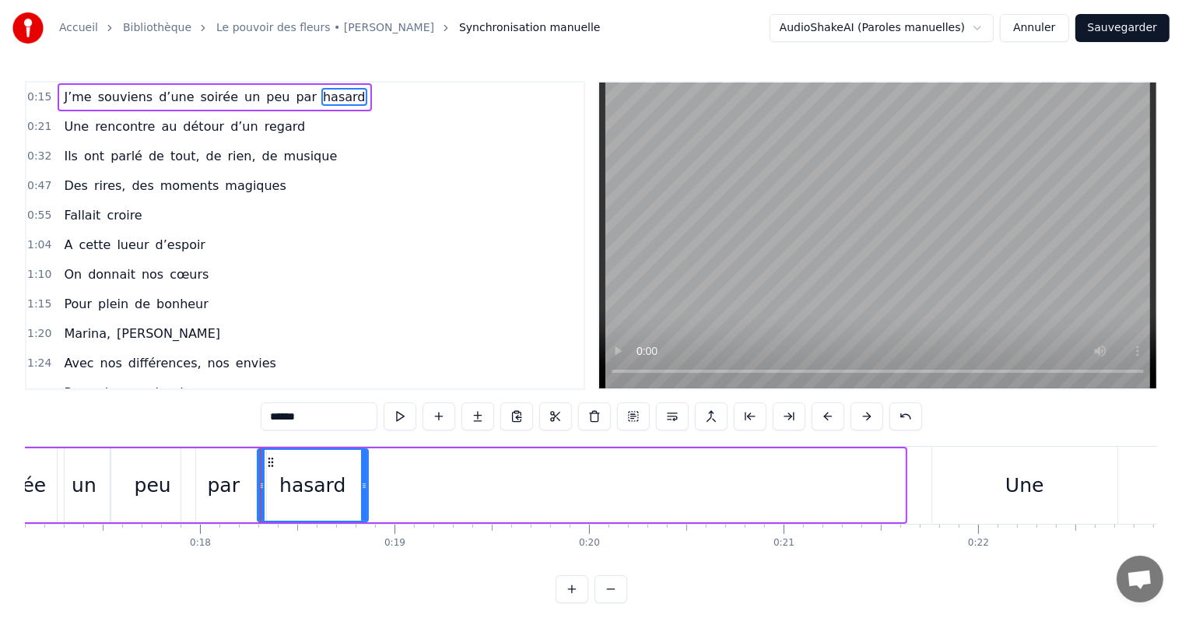
drag, startPoint x: 898, startPoint y: 479, endPoint x: 361, endPoint y: 498, distance: 537.3
click at [361, 498] on div at bounding box center [364, 485] width 6 height 71
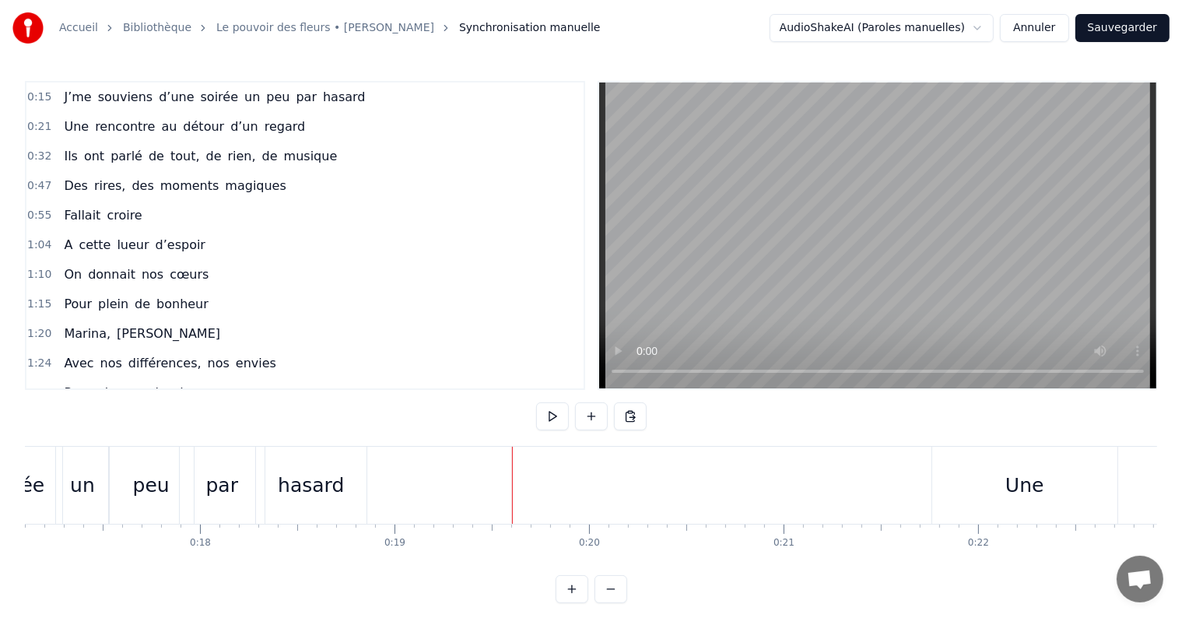
click at [314, 482] on div "hasard" at bounding box center [311, 486] width 66 height 30
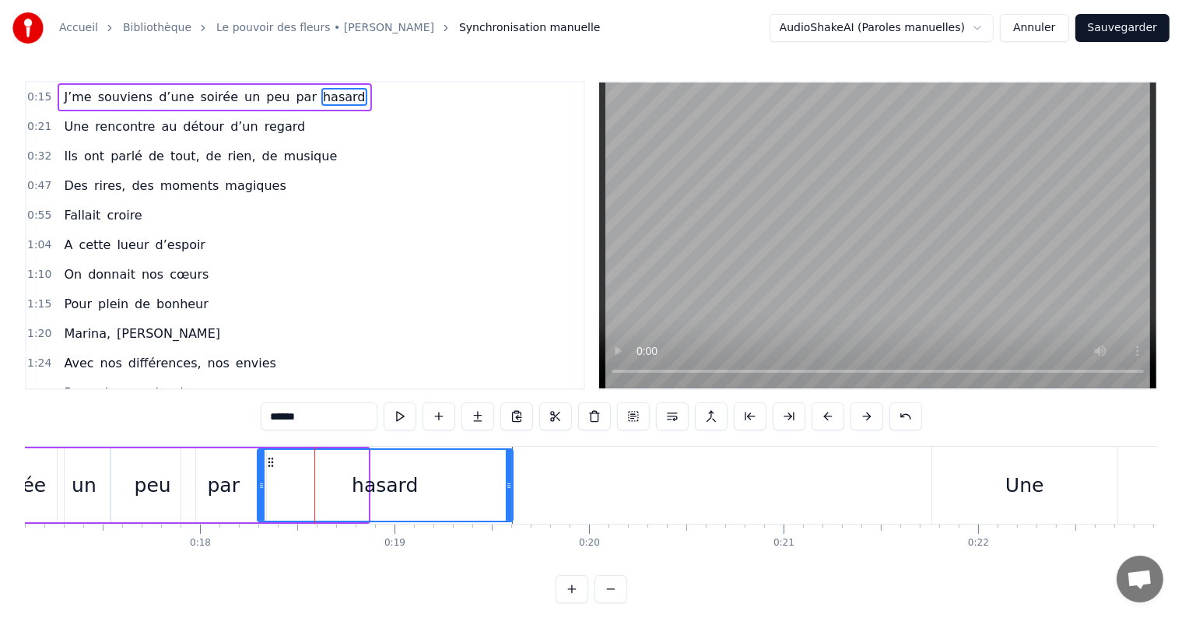
drag, startPoint x: 363, startPoint y: 495, endPoint x: 508, endPoint y: 451, distance: 151.4
click at [508, 451] on div at bounding box center [509, 485] width 6 height 71
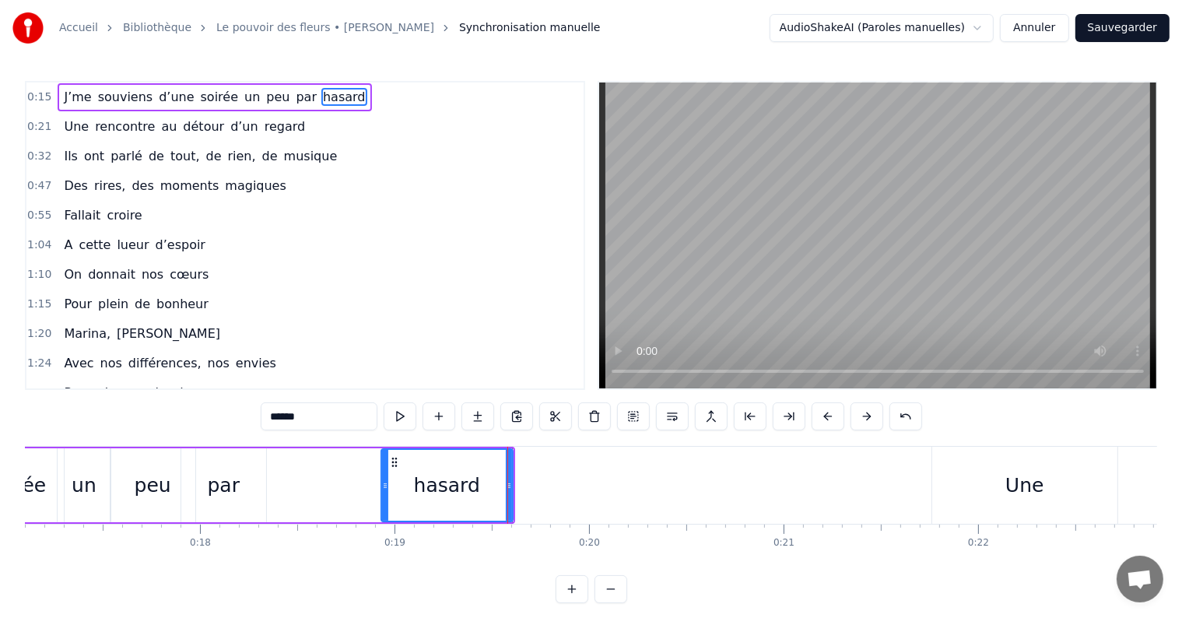
drag, startPoint x: 258, startPoint y: 493, endPoint x: 380, endPoint y: 472, distance: 124.0
click at [382, 472] on div at bounding box center [385, 485] width 6 height 71
click at [219, 506] on div "par" at bounding box center [223, 485] width 85 height 74
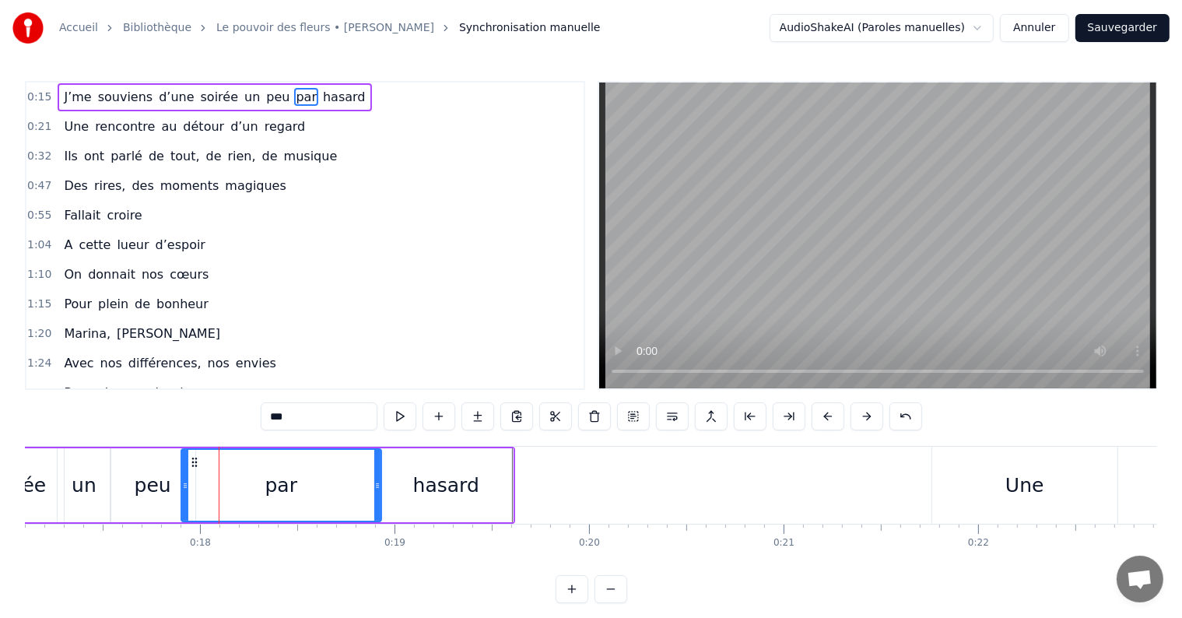
drag, startPoint x: 258, startPoint y: 482, endPoint x: 372, endPoint y: 469, distance: 114.3
click at [374, 469] on div at bounding box center [377, 485] width 6 height 71
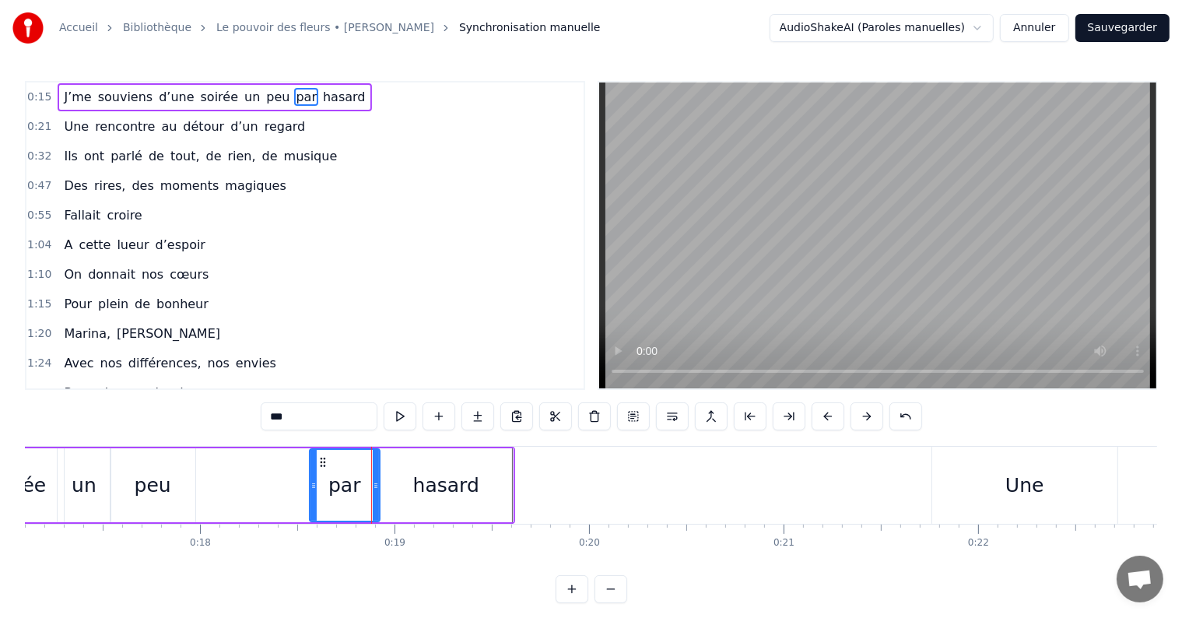
drag, startPoint x: 181, startPoint y: 488, endPoint x: 310, endPoint y: 488, distance: 128.4
click at [311, 488] on icon at bounding box center [314, 485] width 6 height 12
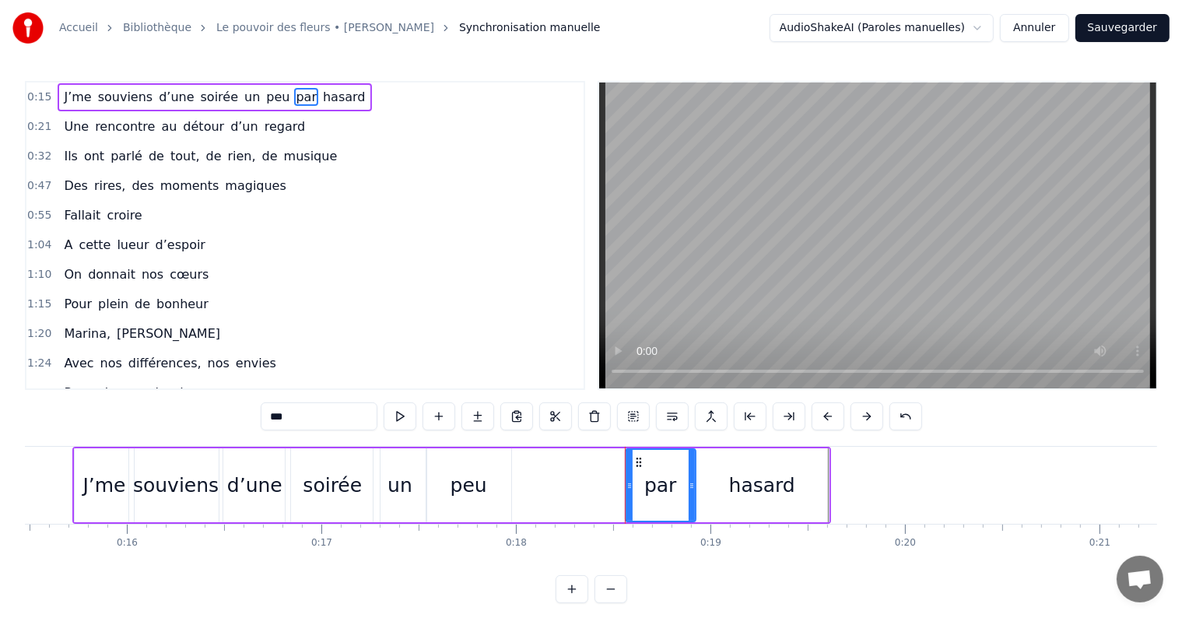
scroll to position [0, 2985]
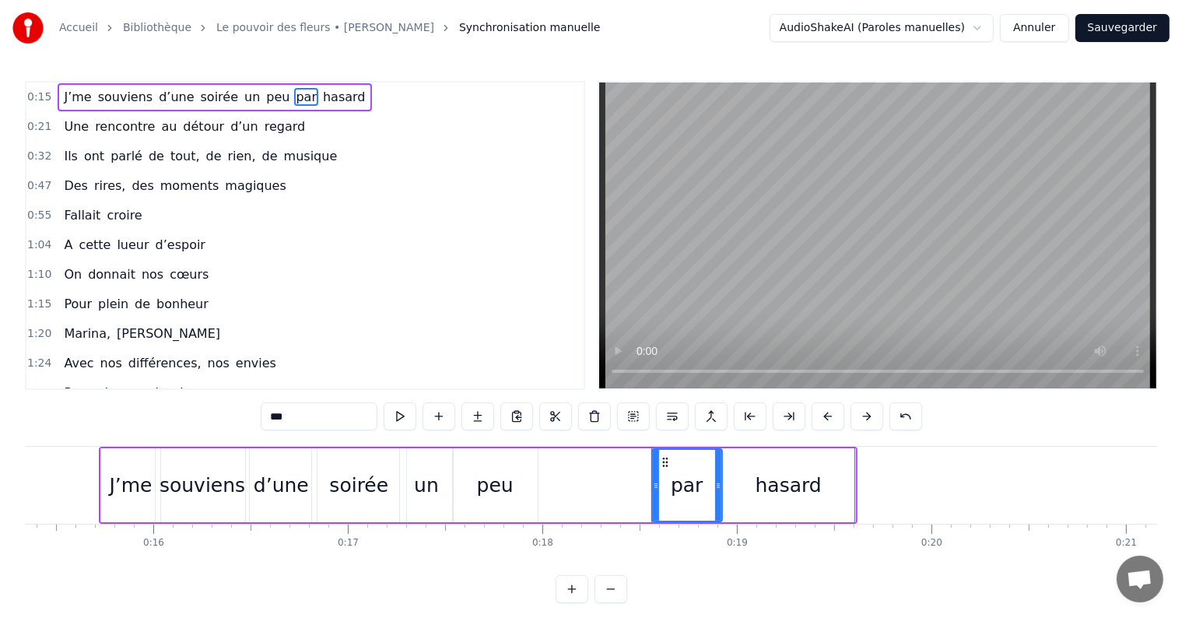
click at [479, 489] on div "peu" at bounding box center [495, 486] width 37 height 30
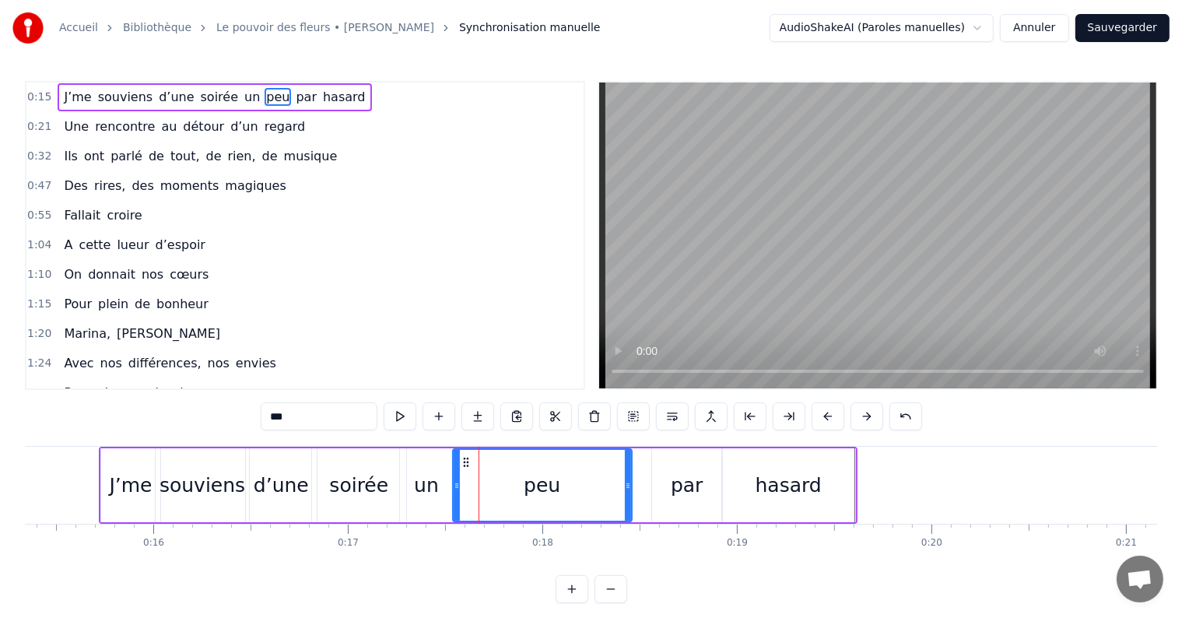
drag, startPoint x: 535, startPoint y: 486, endPoint x: 630, endPoint y: 464, distance: 96.7
click at [630, 464] on div at bounding box center [628, 485] width 6 height 71
drag, startPoint x: 630, startPoint y: 464, endPoint x: 610, endPoint y: 468, distance: 19.8
click at [610, 468] on div at bounding box center [609, 485] width 6 height 71
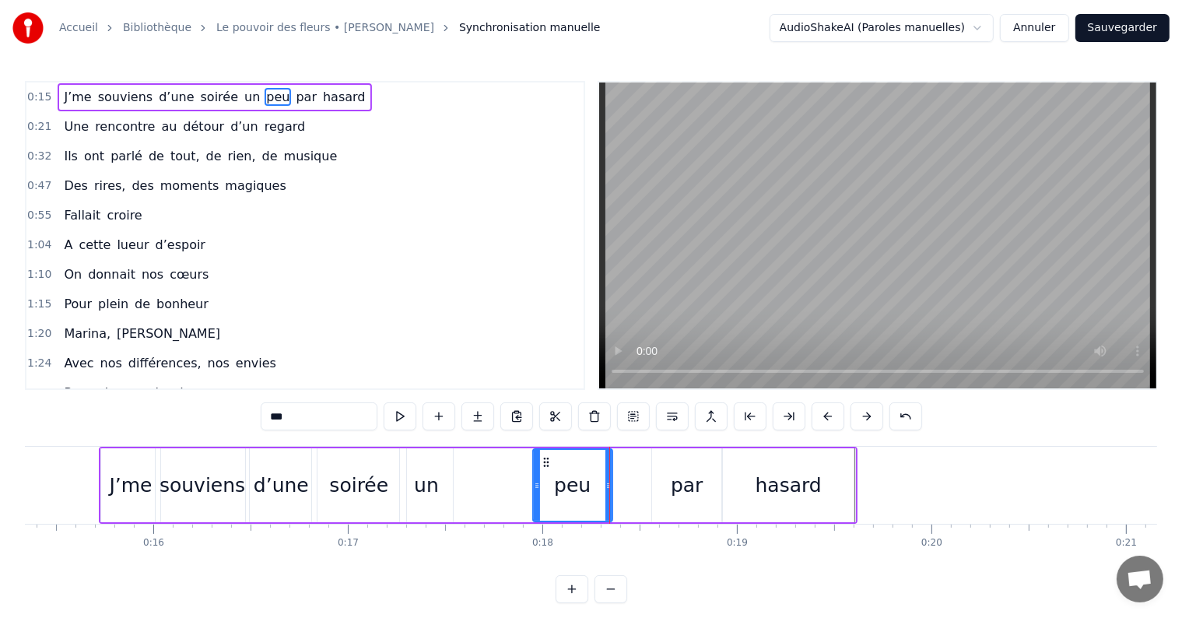
drag, startPoint x: 455, startPoint y: 501, endPoint x: 538, endPoint y: 490, distance: 84.1
click at [538, 490] on div at bounding box center [537, 485] width 6 height 71
click at [413, 492] on div "un" at bounding box center [426, 485] width 53 height 74
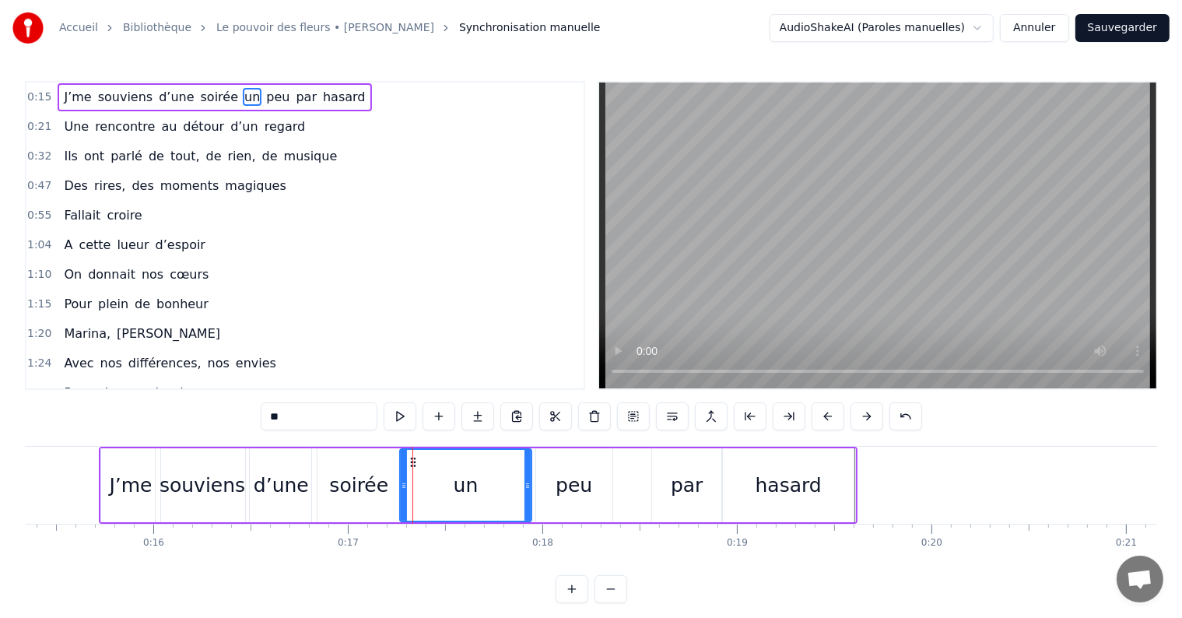
drag, startPoint x: 448, startPoint y: 486, endPoint x: 527, endPoint y: 476, distance: 79.3
click at [527, 476] on div at bounding box center [528, 485] width 6 height 71
click at [399, 485] on div "un" at bounding box center [465, 485] width 133 height 74
drag, startPoint x: 402, startPoint y: 485, endPoint x: 458, endPoint y: 470, distance: 58.7
click at [458, 470] on div at bounding box center [459, 485] width 6 height 71
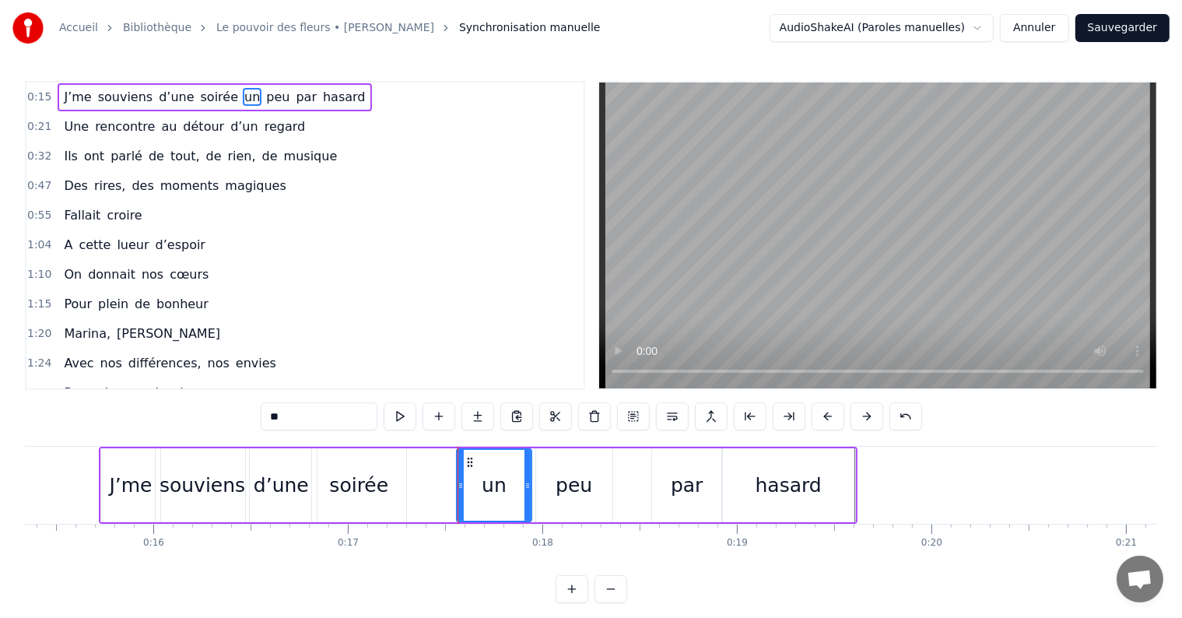
click at [368, 491] on div "soirée" at bounding box center [358, 486] width 59 height 30
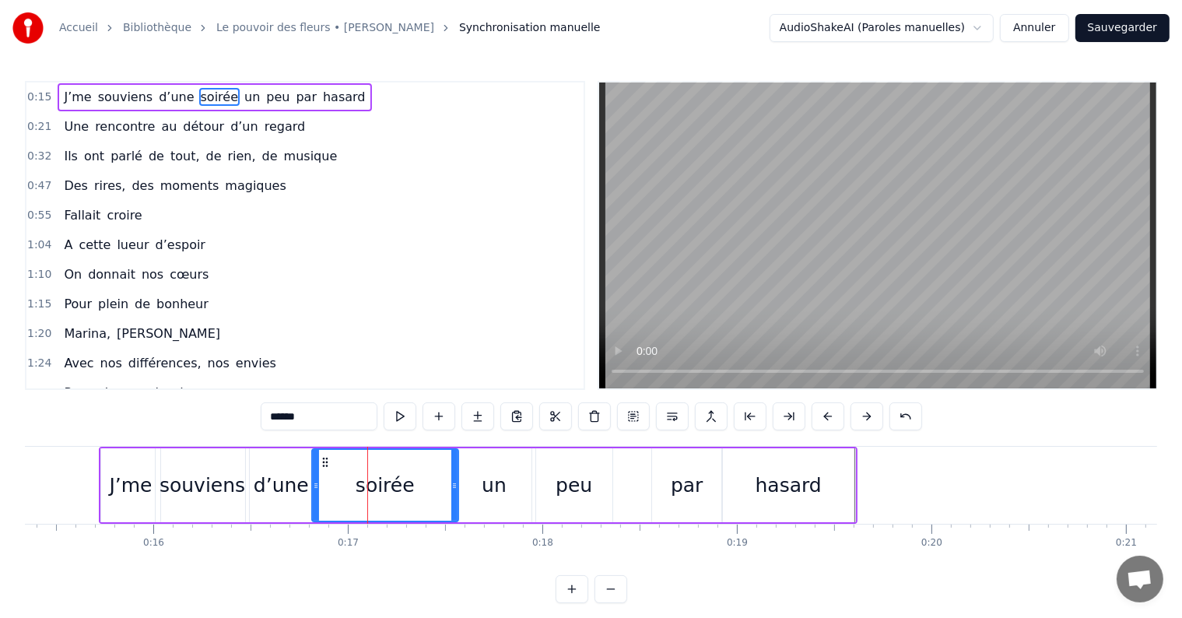
drag, startPoint x: 402, startPoint y: 483, endPoint x: 454, endPoint y: 472, distance: 53.3
click at [454, 472] on div at bounding box center [454, 485] width 6 height 71
drag, startPoint x: 315, startPoint y: 487, endPoint x: 328, endPoint y: 486, distance: 13.3
click at [328, 486] on icon at bounding box center [329, 485] width 6 height 12
click at [277, 496] on div "d’une" at bounding box center [281, 486] width 55 height 30
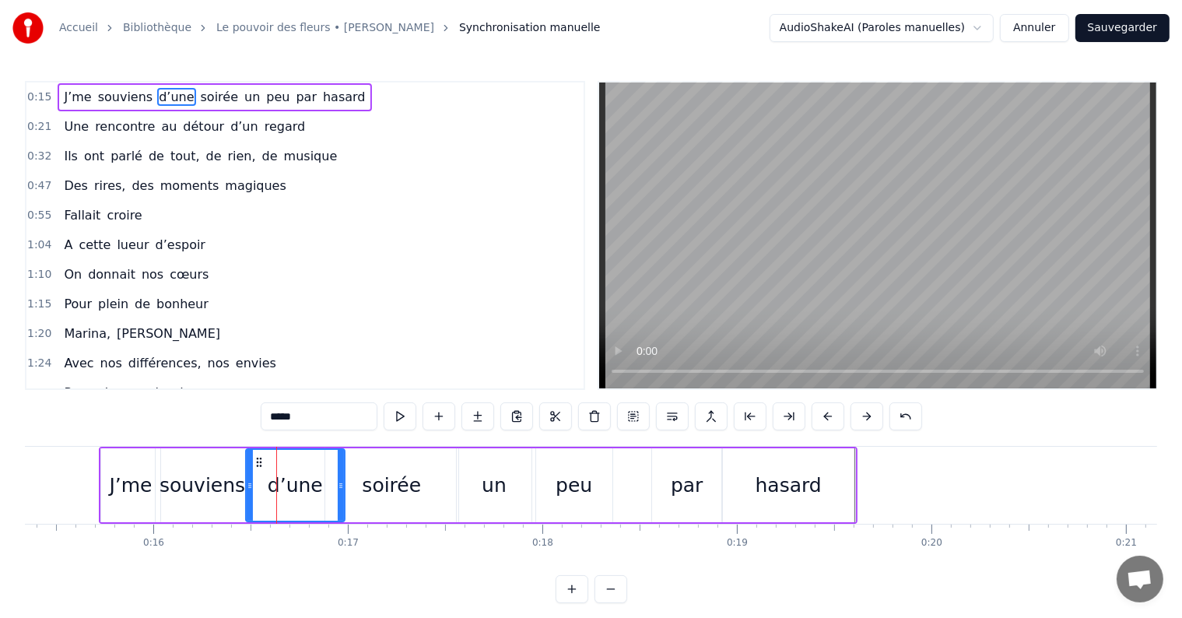
drag, startPoint x: 311, startPoint y: 491, endPoint x: 339, endPoint y: 488, distance: 28.2
click at [339, 488] on div at bounding box center [341, 485] width 6 height 71
drag, startPoint x: 249, startPoint y: 495, endPoint x: 269, endPoint y: 494, distance: 20.3
click at [269, 494] on div at bounding box center [270, 485] width 6 height 71
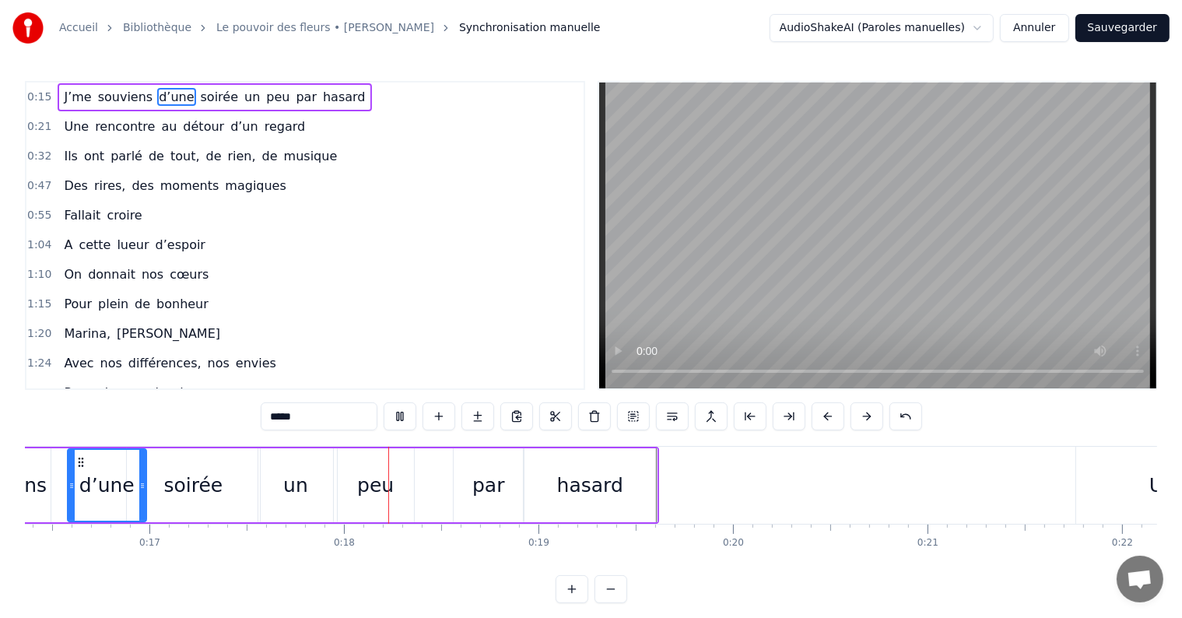
scroll to position [0, 3361]
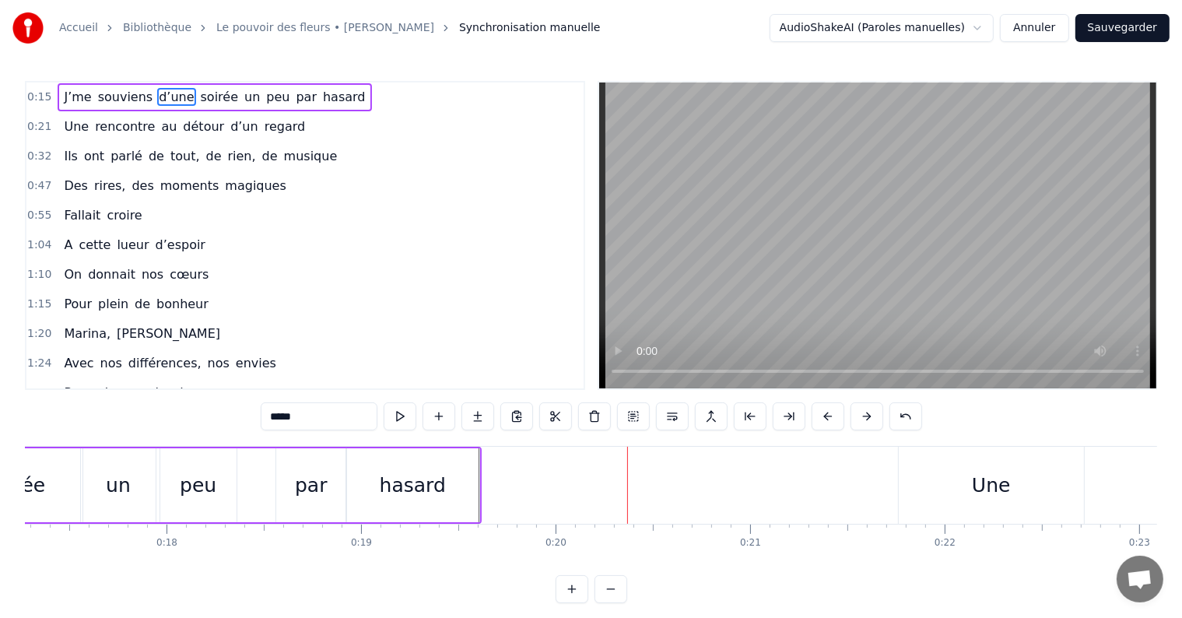
click at [995, 481] on div "Une" at bounding box center [991, 486] width 39 height 30
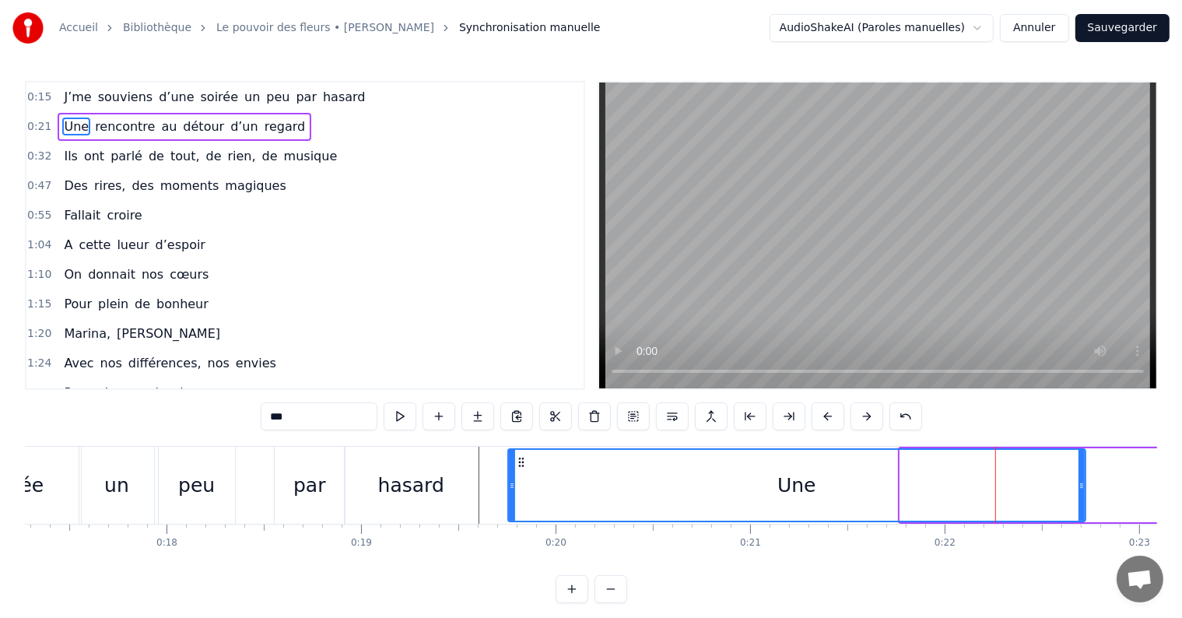
drag, startPoint x: 903, startPoint y: 484, endPoint x: 511, endPoint y: 501, distance: 392.6
click at [511, 501] on div at bounding box center [512, 485] width 6 height 71
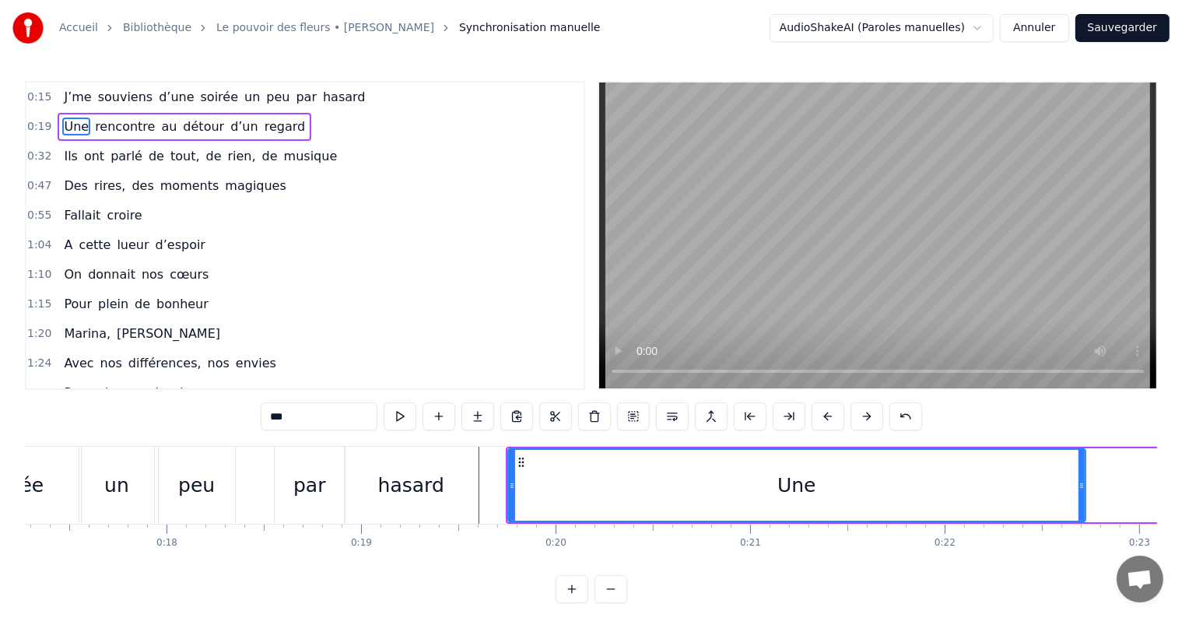
click at [1085, 493] on div "Une" at bounding box center [796, 485] width 579 height 74
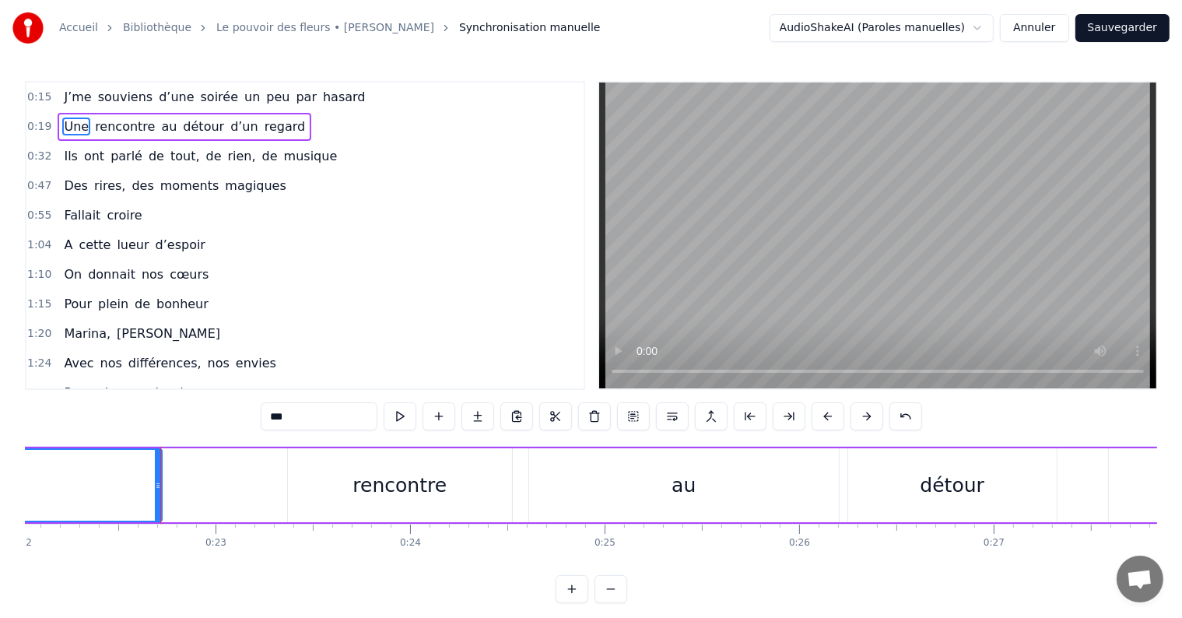
scroll to position [0, 4341]
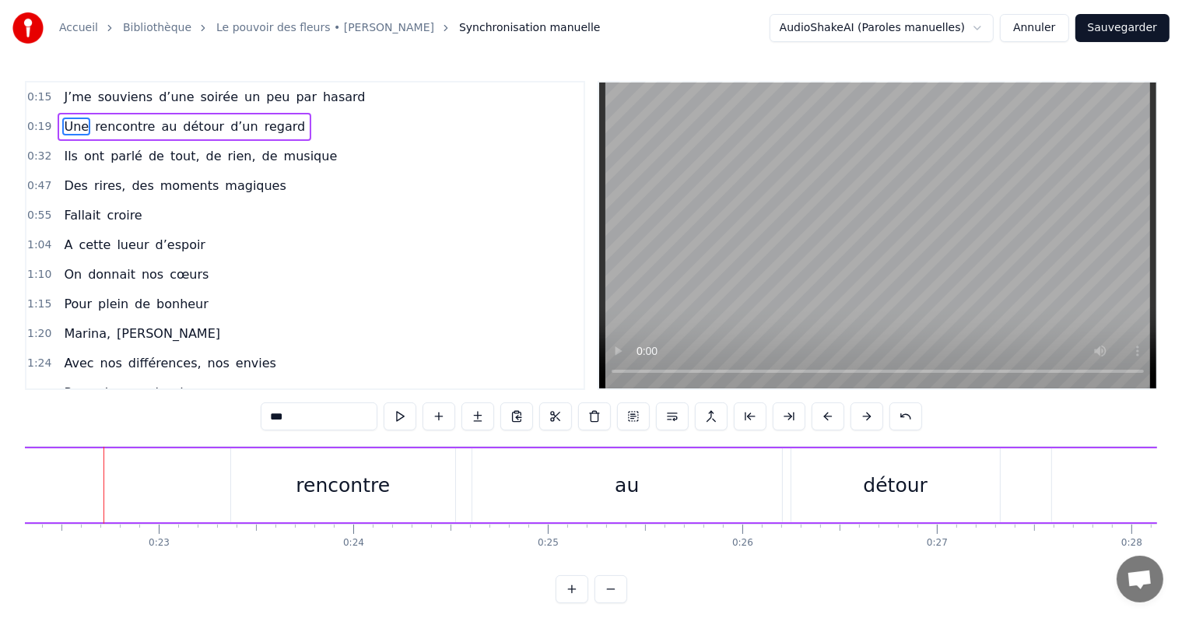
drag, startPoint x: 100, startPoint y: 486, endPoint x: 17, endPoint y: 490, distance: 83.4
click at [17, 490] on div "Accueil Bibliothèque Le pouvoir des fleurs • Laurent Voulzy Synchronisation man…" at bounding box center [591, 301] width 1182 height 603
click at [352, 497] on div "rencontre" at bounding box center [343, 486] width 94 height 30
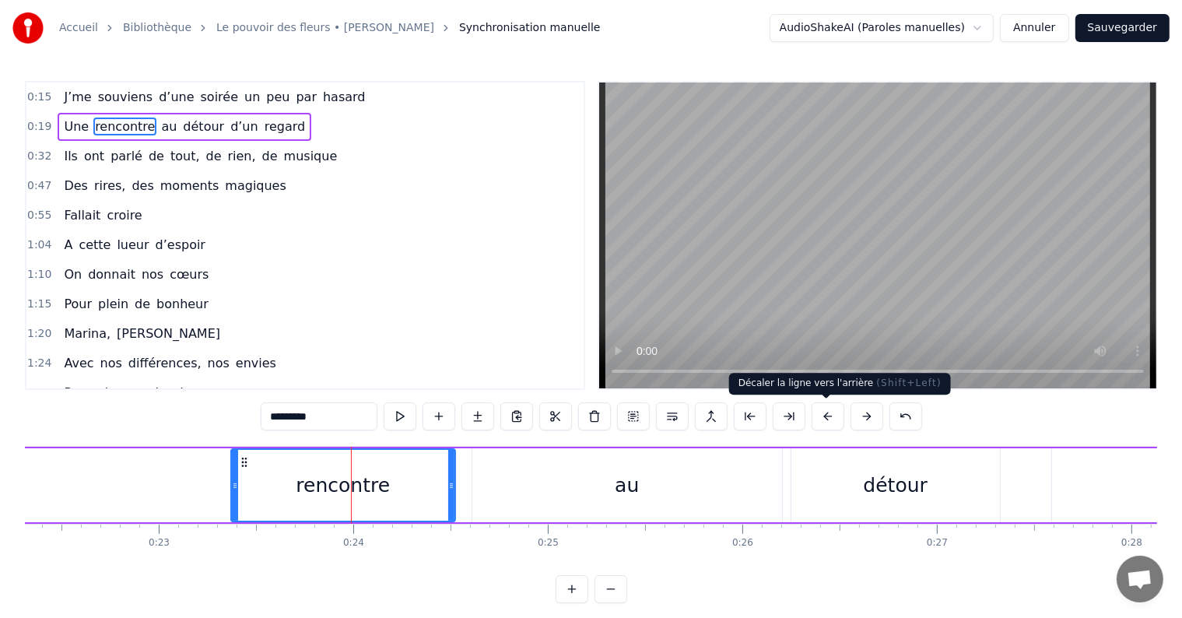
click at [820, 419] on button at bounding box center [828, 416] width 33 height 28
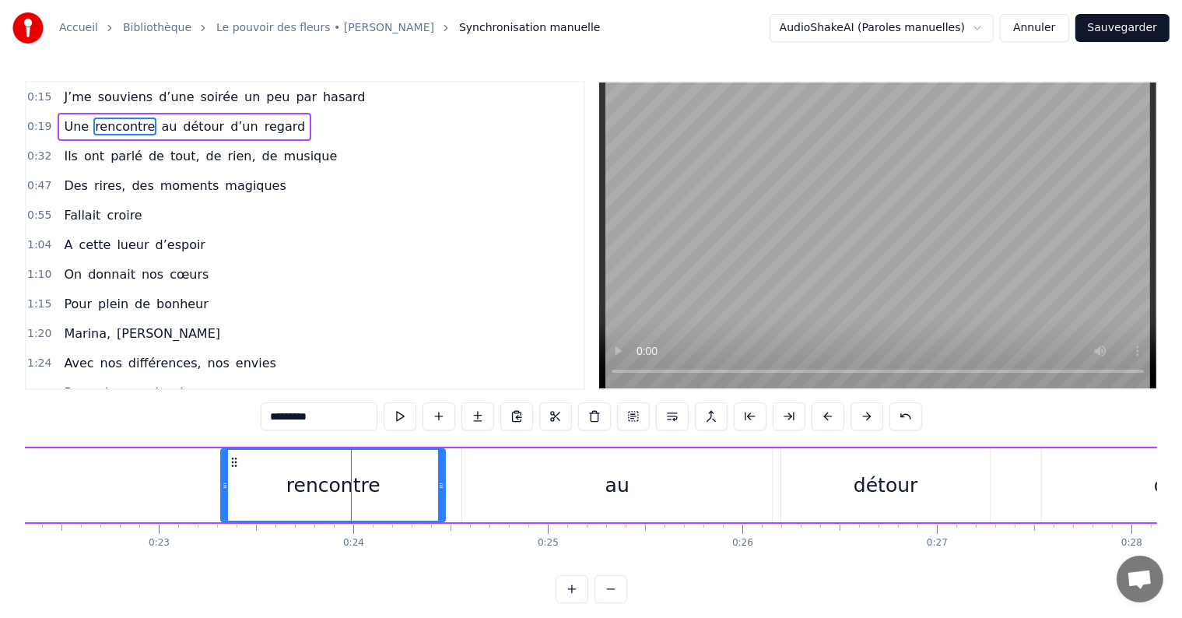
click at [820, 419] on button at bounding box center [828, 416] width 33 height 28
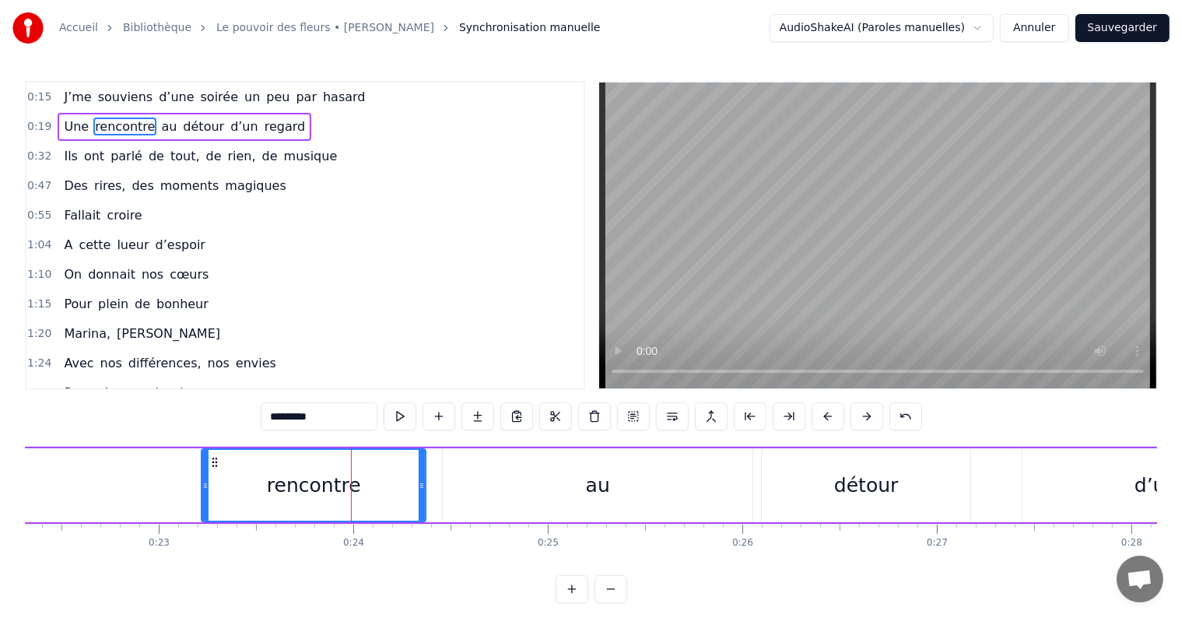
click at [820, 419] on button at bounding box center [828, 416] width 33 height 28
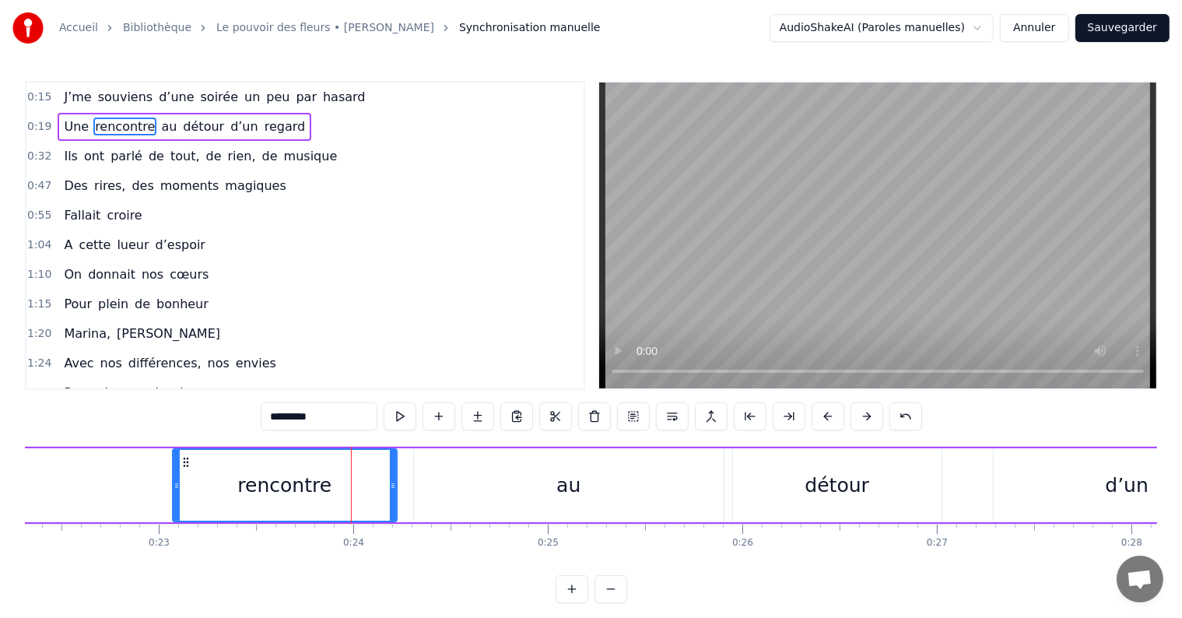
click at [820, 419] on button at bounding box center [828, 416] width 33 height 28
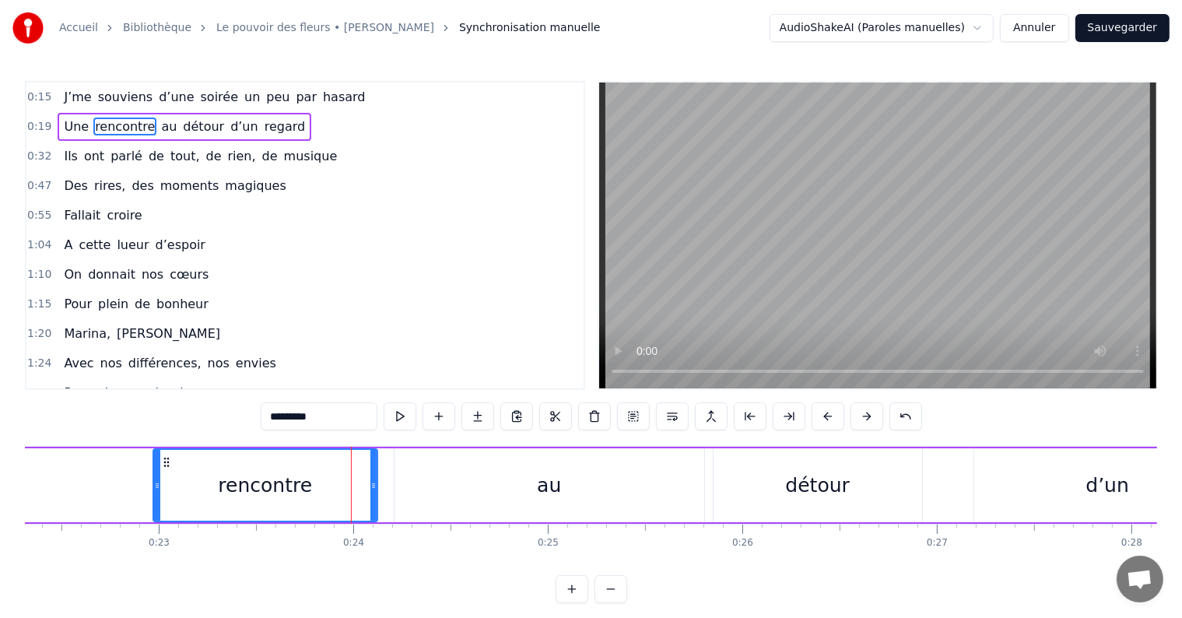
click at [820, 419] on button at bounding box center [828, 416] width 33 height 28
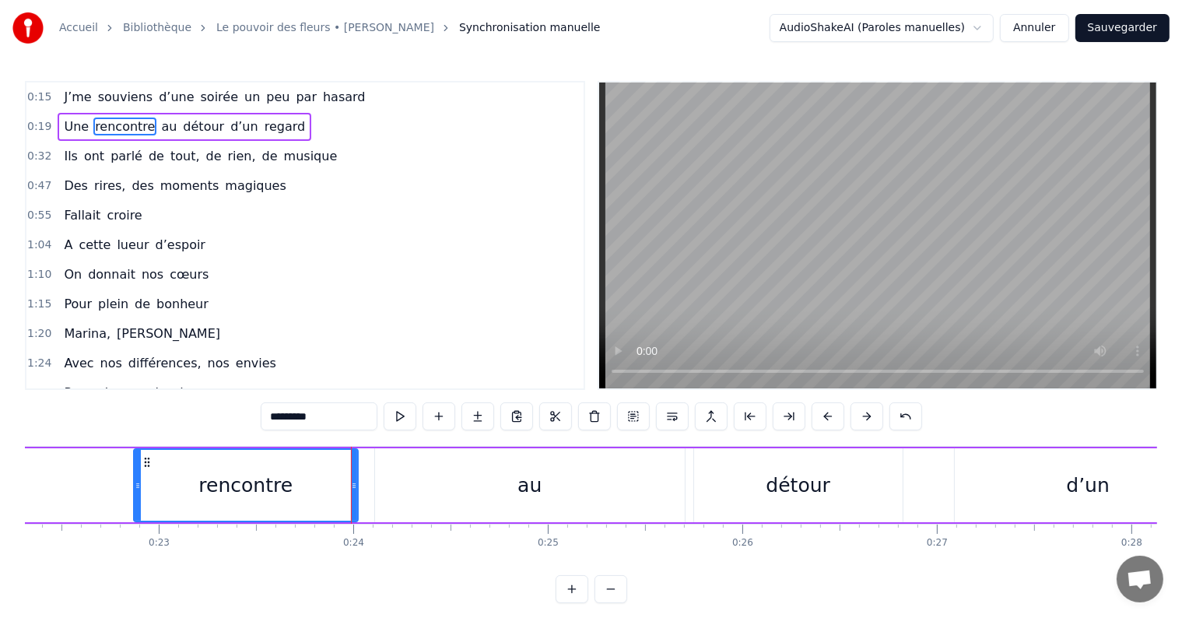
click at [820, 419] on button at bounding box center [828, 416] width 33 height 28
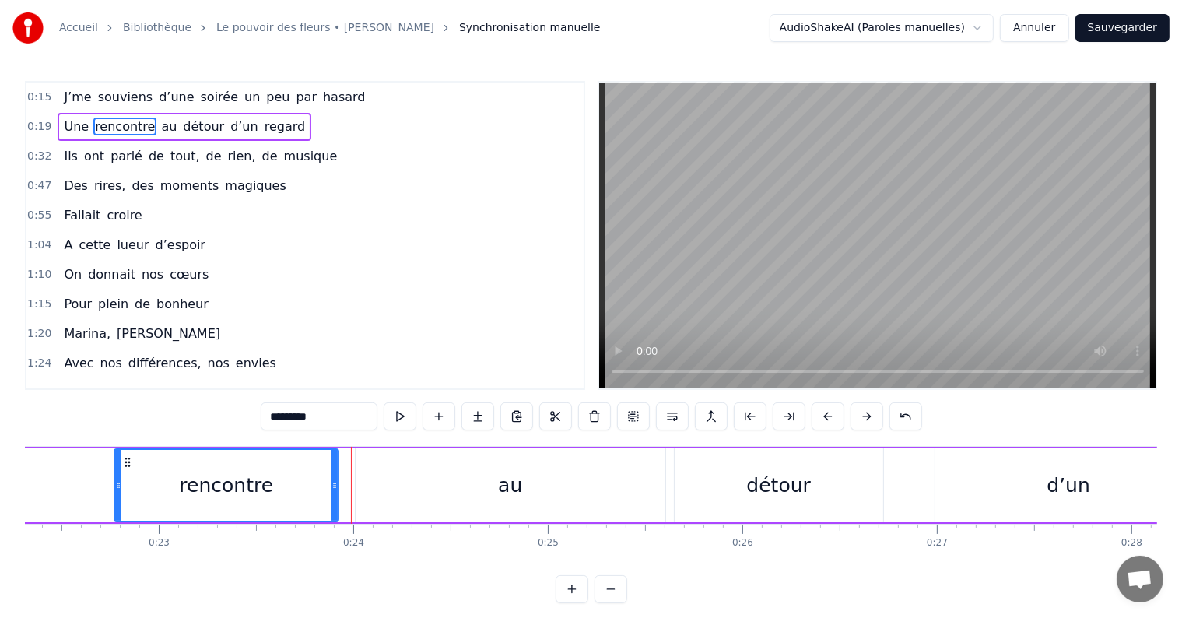
click at [40, 576] on div "0:15 J’me souviens d’une soirée un peu par hasard 0:19 Une rencontre au détour …" at bounding box center [591, 342] width 1132 height 522
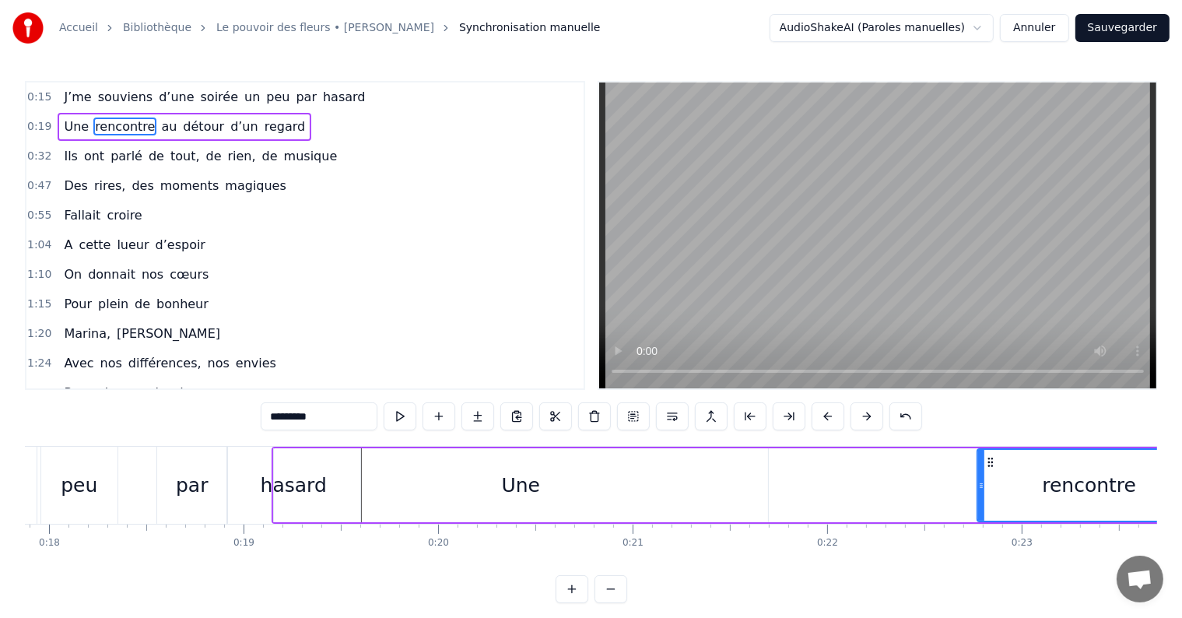
scroll to position [0, 3470]
drag, startPoint x: 281, startPoint y: 511, endPoint x: 368, endPoint y: 511, distance: 87.2
click at [368, 511] on div "Une" at bounding box center [530, 485] width 496 height 74
type input "***"
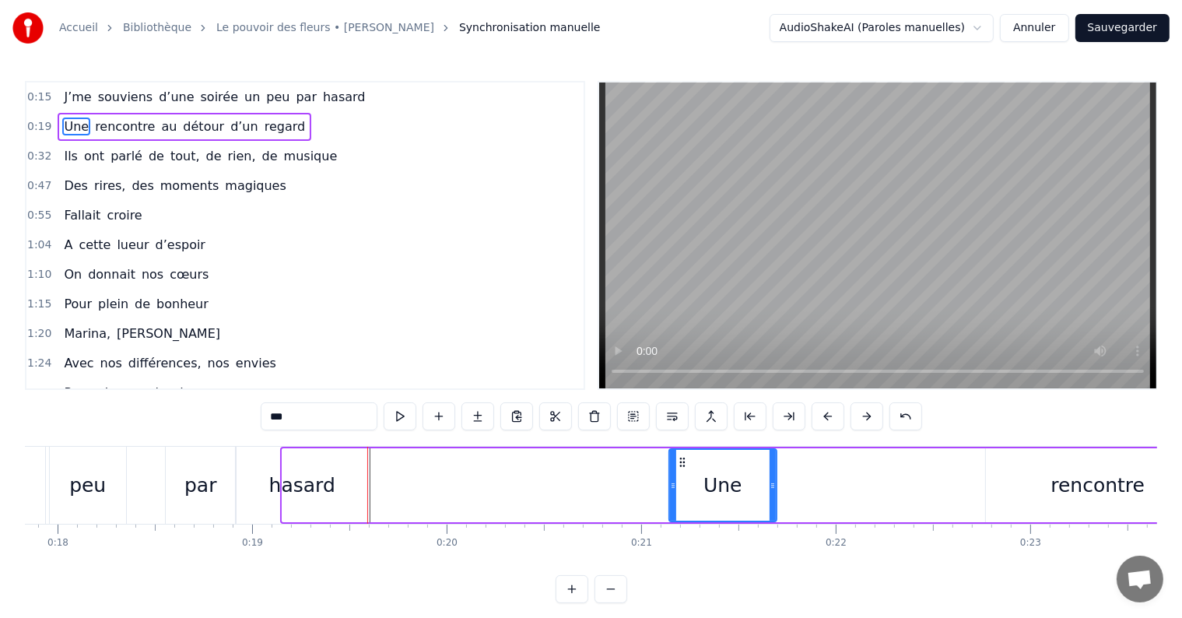
drag, startPoint x: 283, startPoint y: 488, endPoint x: 670, endPoint y: 490, distance: 386.8
click at [670, 490] on icon at bounding box center [673, 485] width 6 height 12
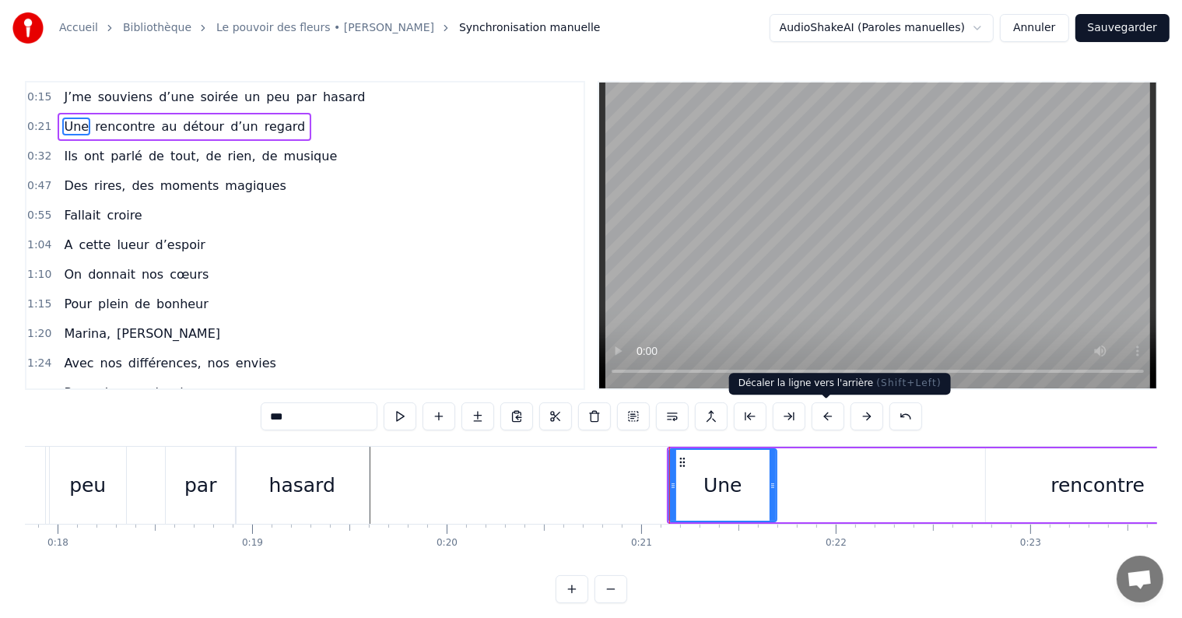
click at [822, 420] on button at bounding box center [828, 416] width 33 height 28
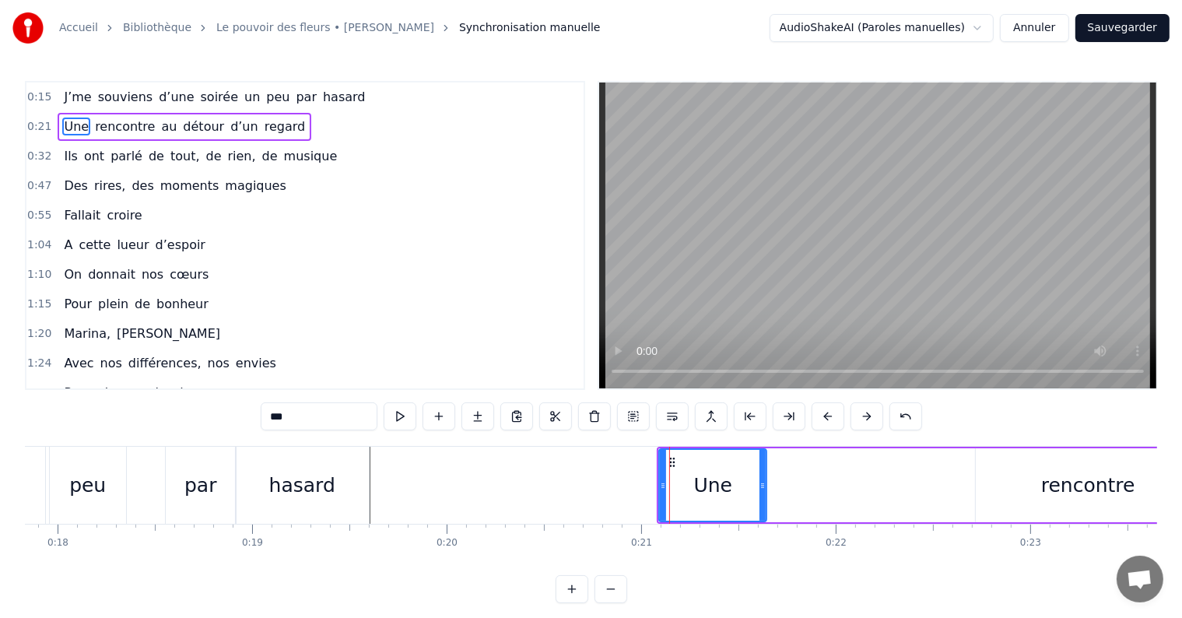
click at [822, 420] on button at bounding box center [828, 416] width 33 height 28
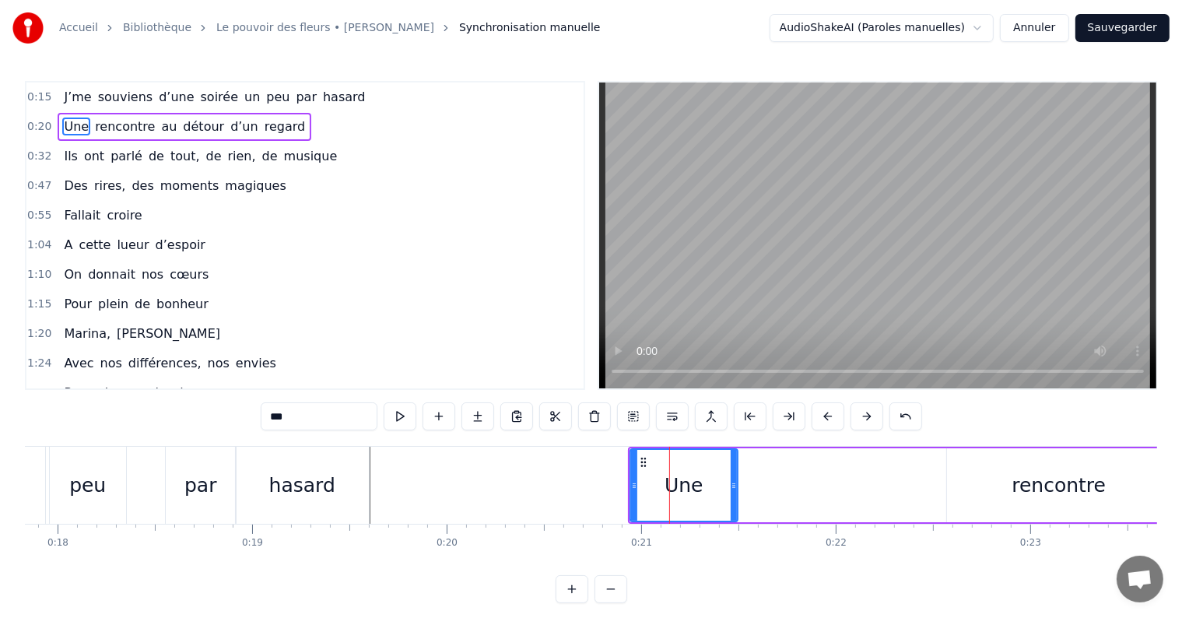
click at [822, 420] on button at bounding box center [828, 416] width 33 height 28
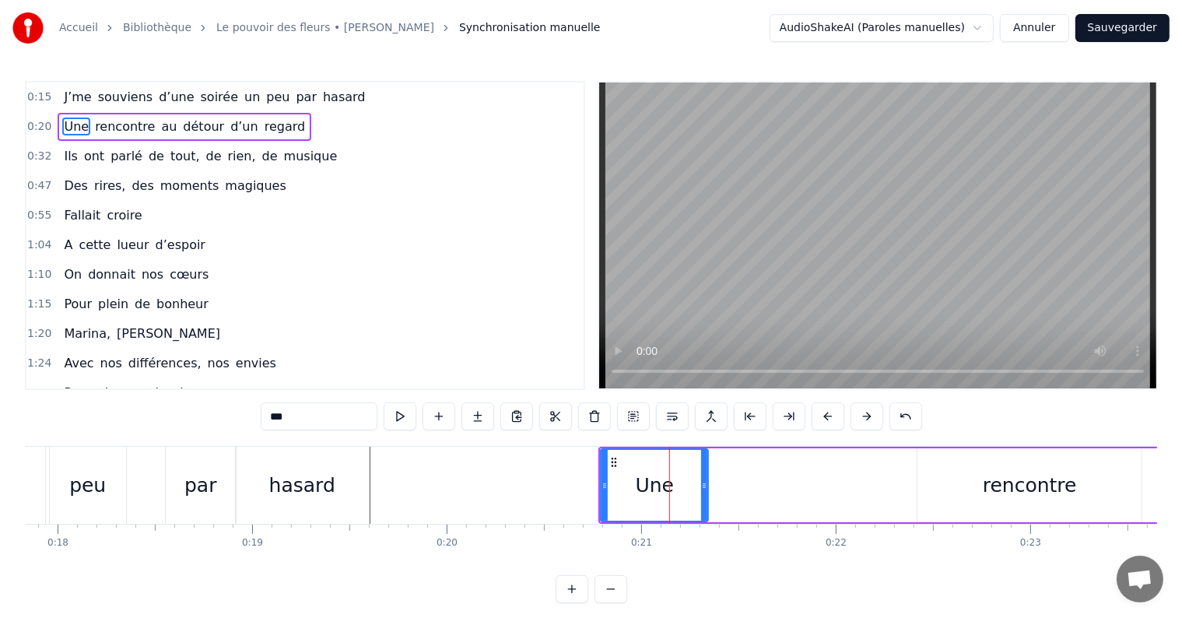
click at [822, 420] on button at bounding box center [828, 416] width 33 height 28
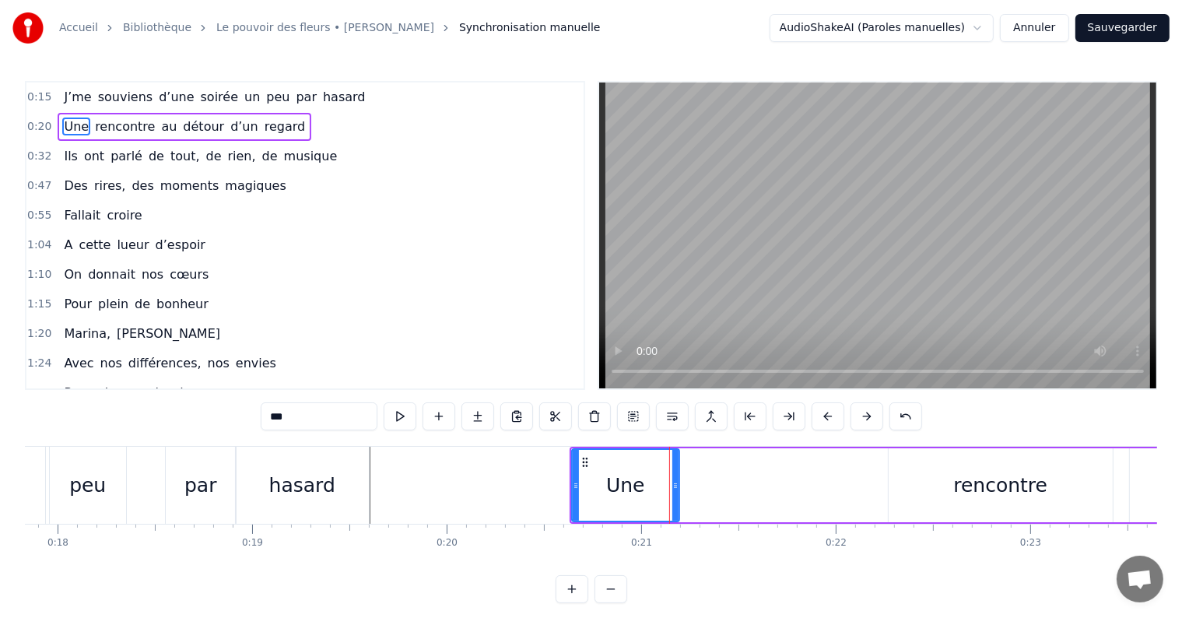
click at [822, 420] on button at bounding box center [828, 416] width 33 height 28
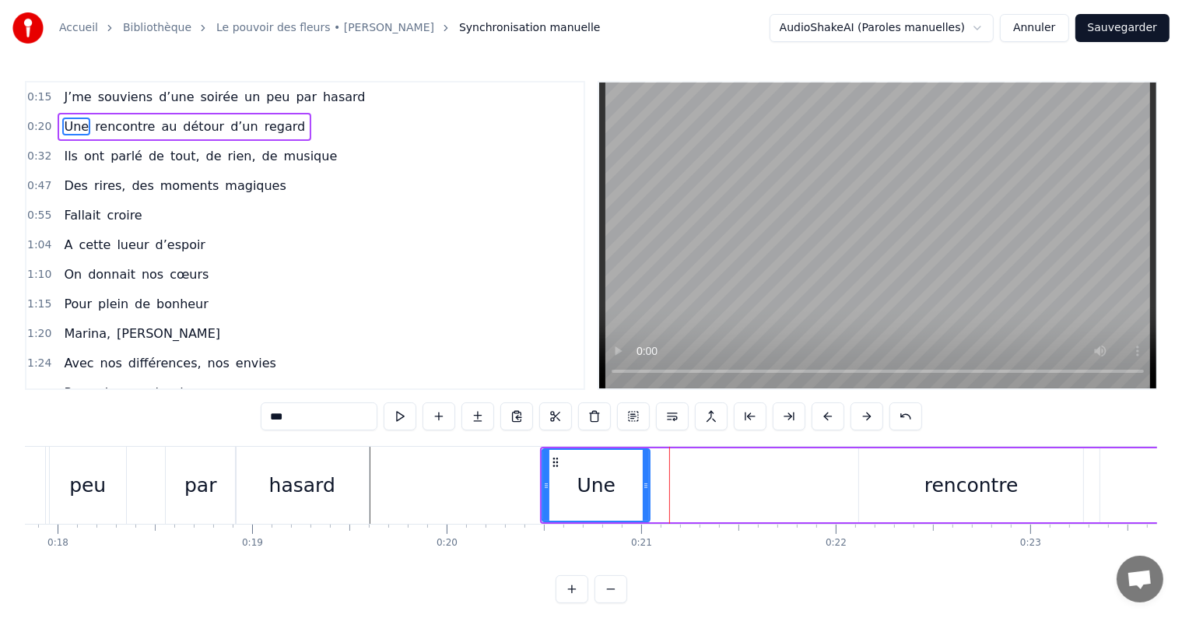
click at [822, 420] on button at bounding box center [828, 416] width 33 height 28
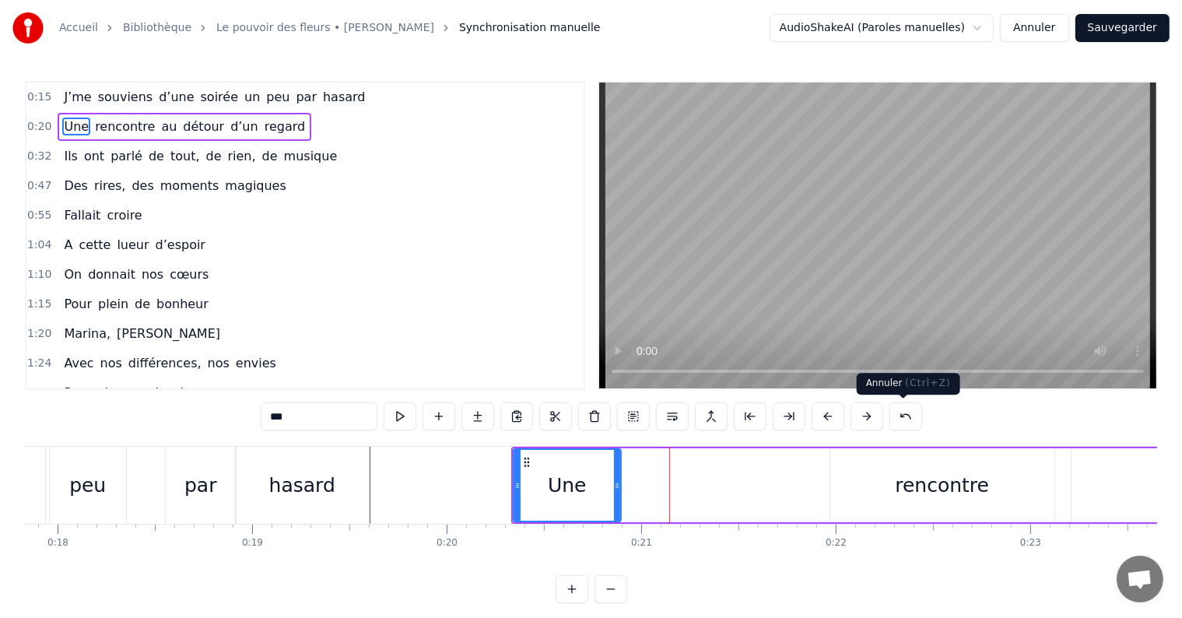
click at [909, 419] on button at bounding box center [906, 416] width 33 height 28
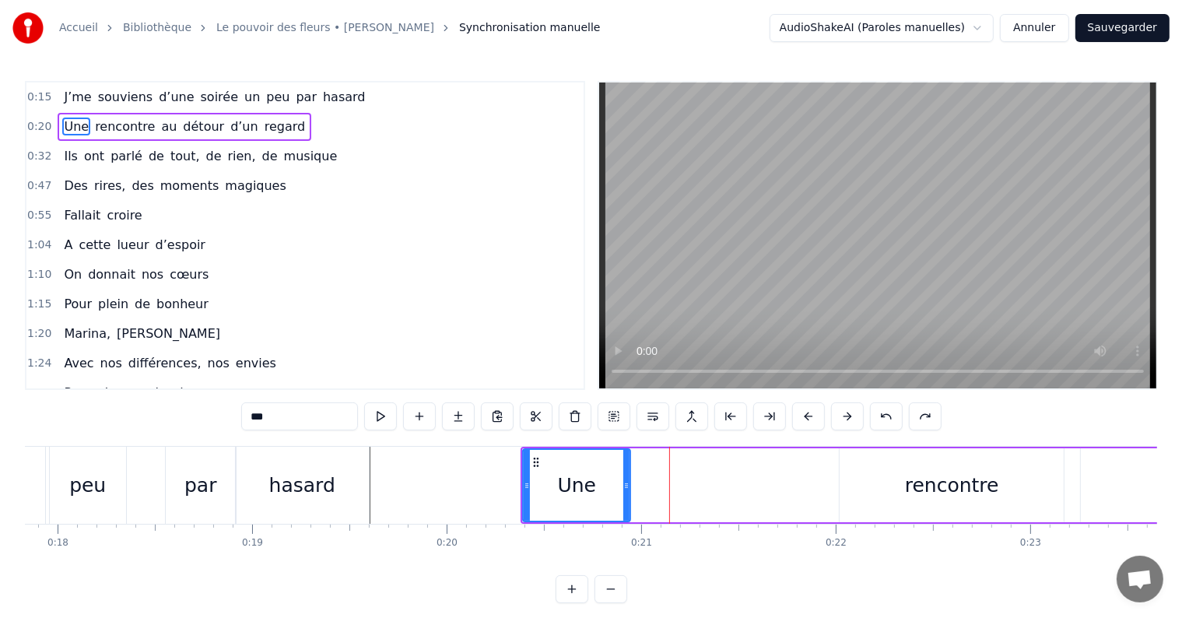
click at [909, 419] on button at bounding box center [925, 416] width 33 height 28
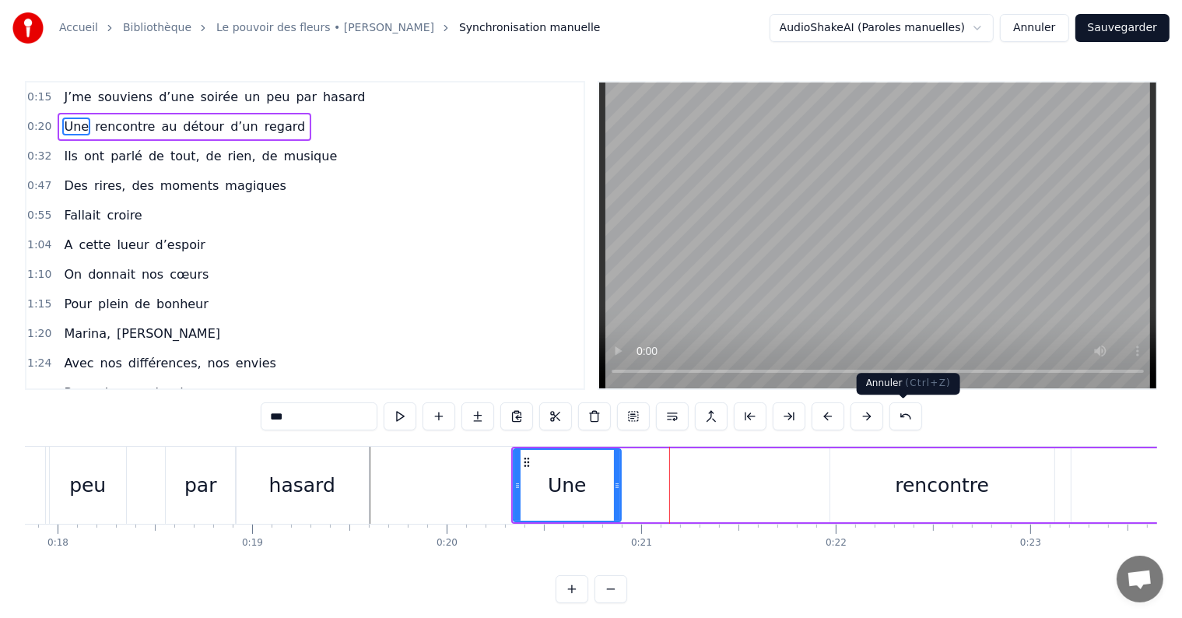
click at [911, 420] on button at bounding box center [906, 416] width 33 height 28
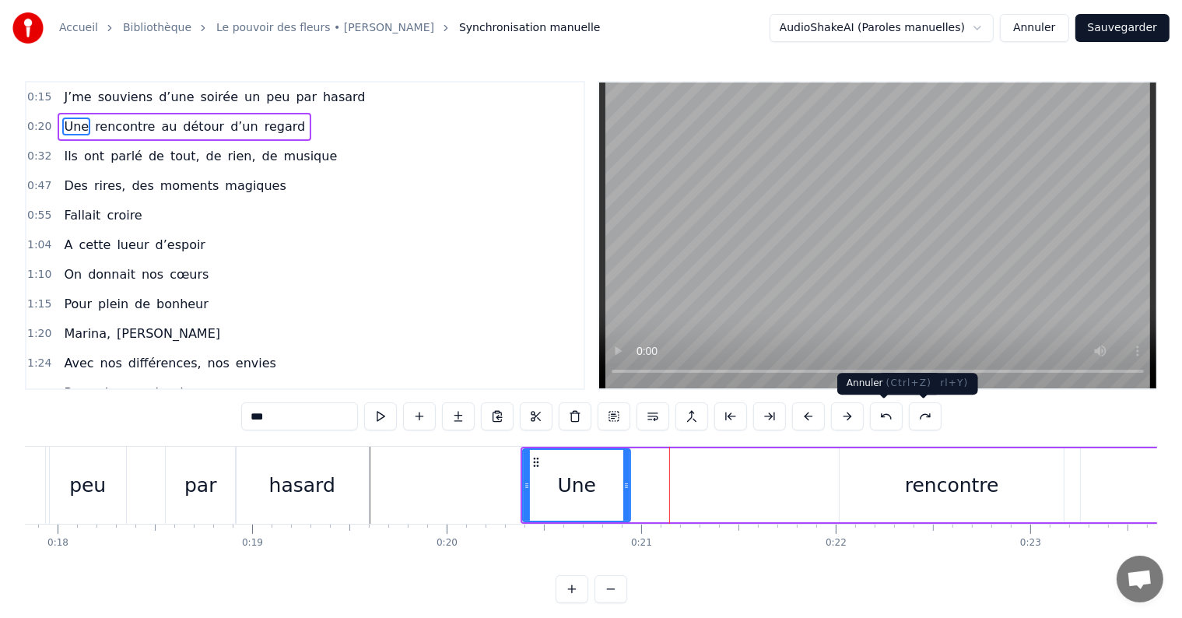
click at [897, 420] on button at bounding box center [886, 416] width 33 height 28
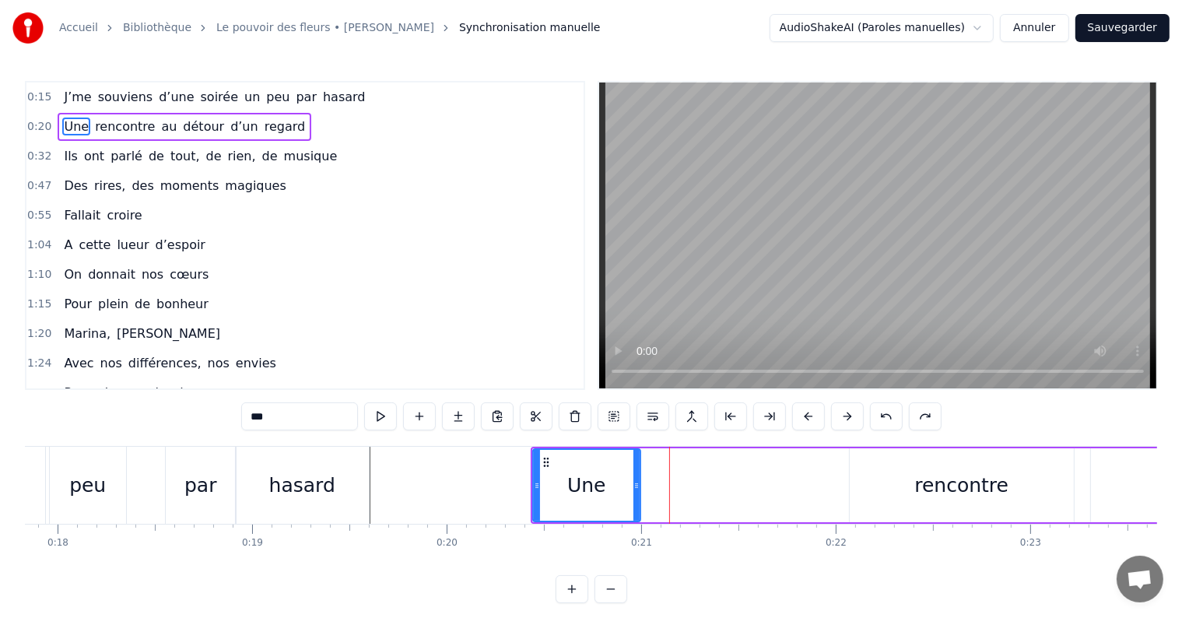
click at [897, 420] on button at bounding box center [886, 416] width 33 height 28
click at [884, 412] on button at bounding box center [886, 416] width 33 height 28
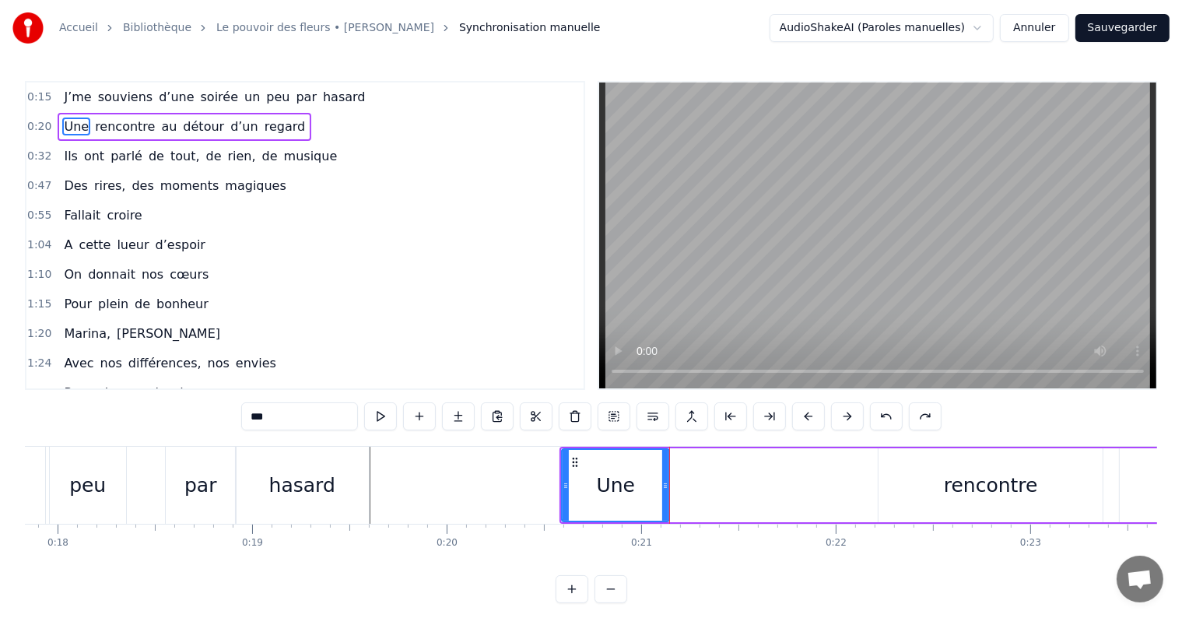
click at [884, 412] on button at bounding box center [886, 416] width 33 height 28
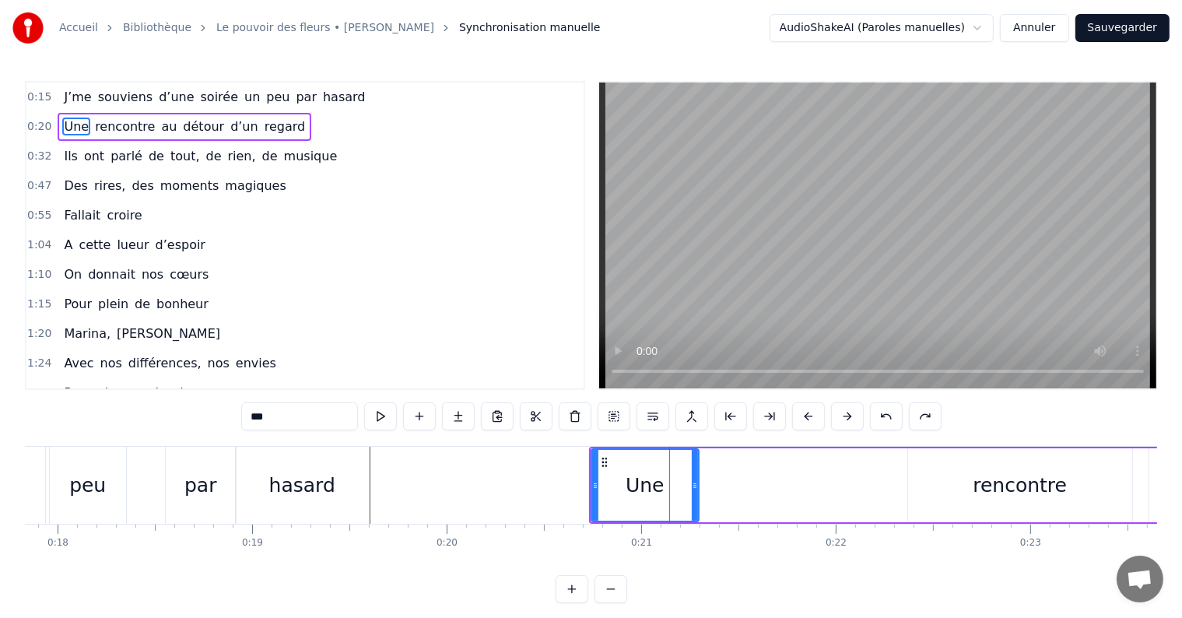
click at [884, 412] on button at bounding box center [886, 416] width 33 height 28
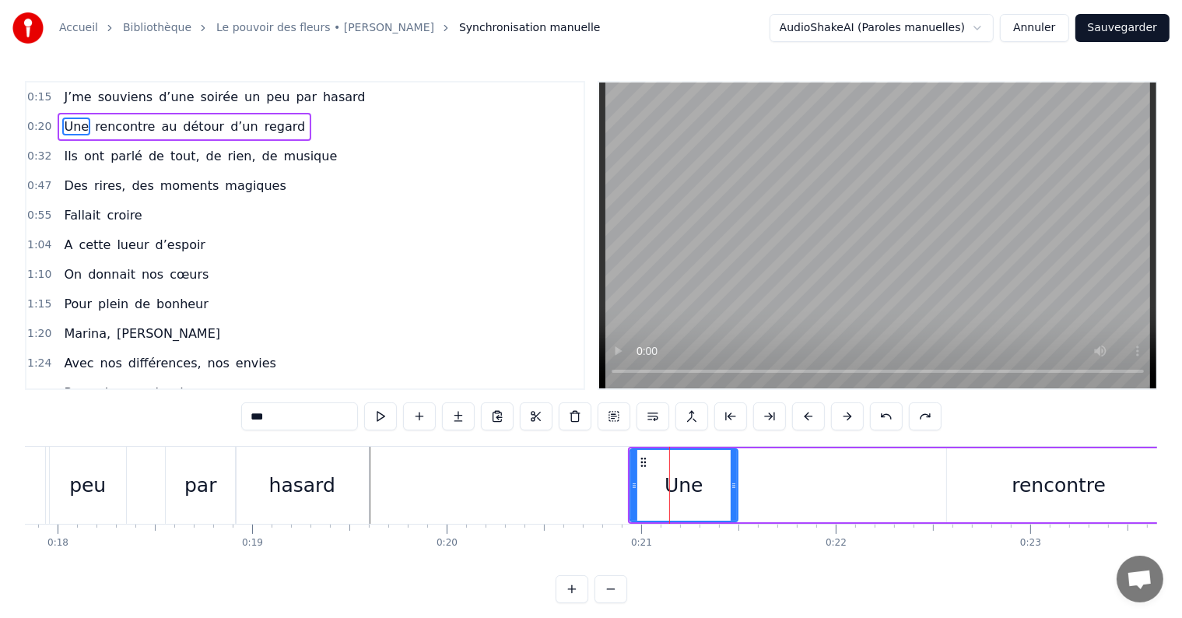
click at [884, 412] on button at bounding box center [886, 416] width 33 height 28
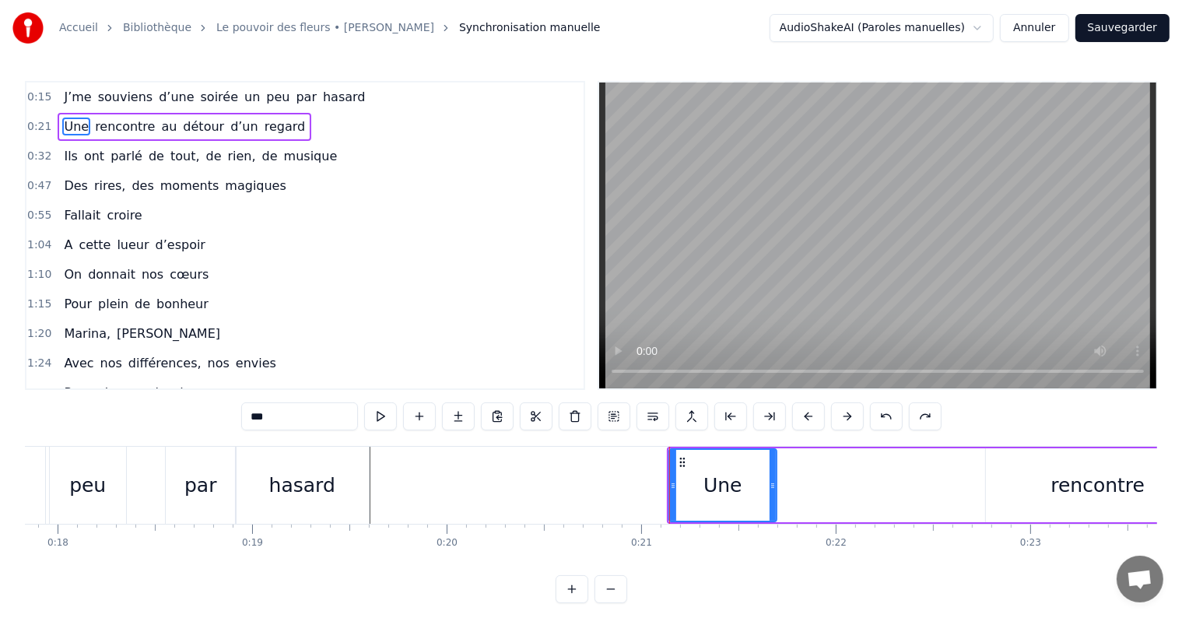
click at [884, 412] on button at bounding box center [886, 416] width 33 height 28
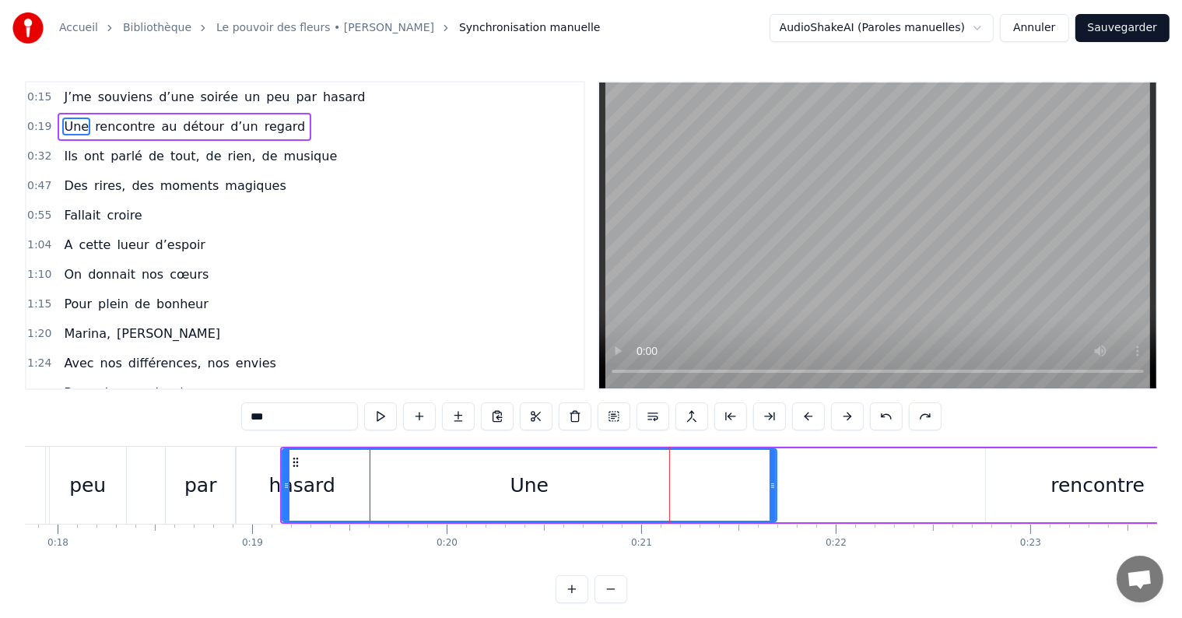
click at [884, 412] on button at bounding box center [886, 416] width 33 height 28
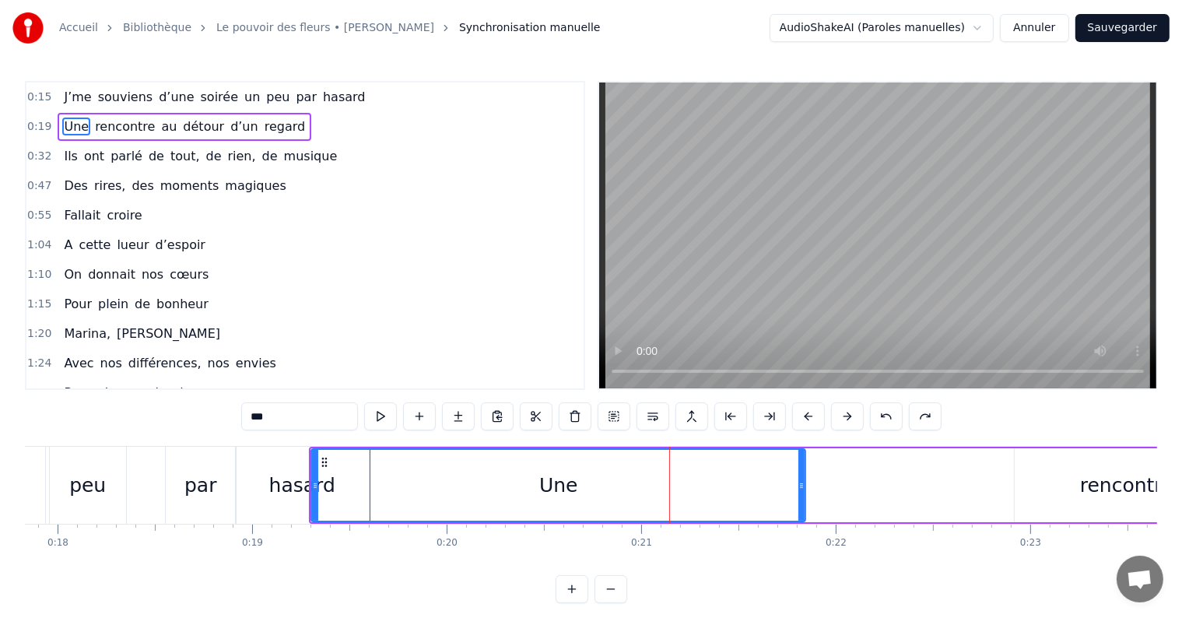
click at [884, 412] on button at bounding box center [886, 416] width 33 height 28
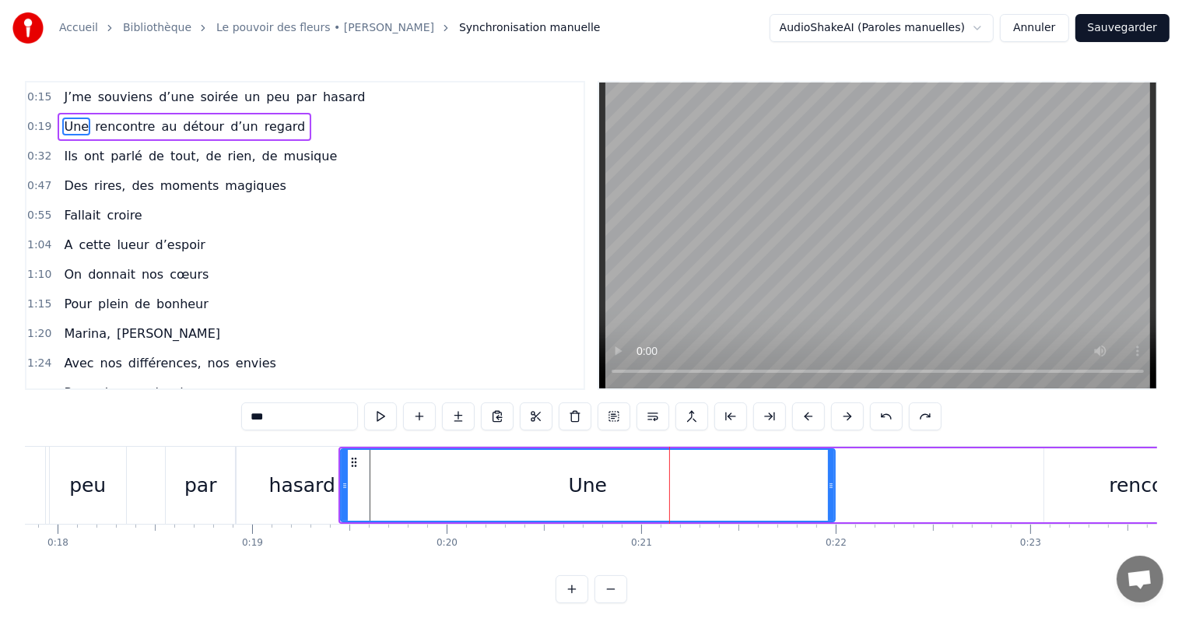
click at [884, 412] on button at bounding box center [886, 416] width 33 height 28
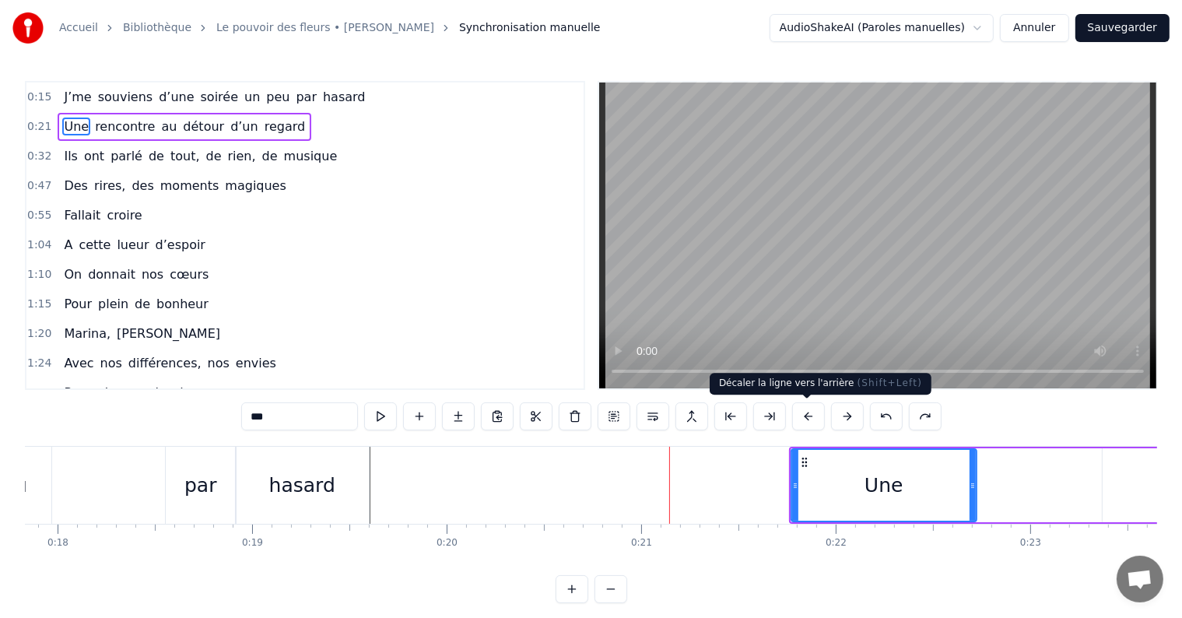
click at [800, 419] on button at bounding box center [808, 416] width 33 height 28
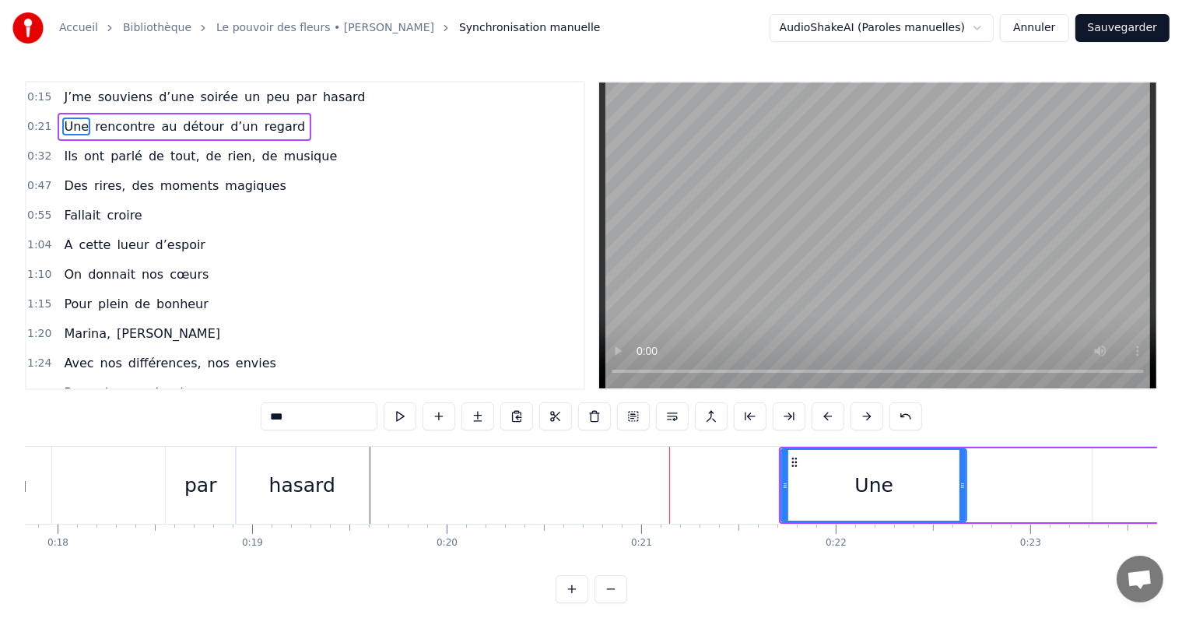
click at [800, 419] on button at bounding box center [789, 416] width 33 height 28
click at [785, 414] on button at bounding box center [789, 416] width 33 height 28
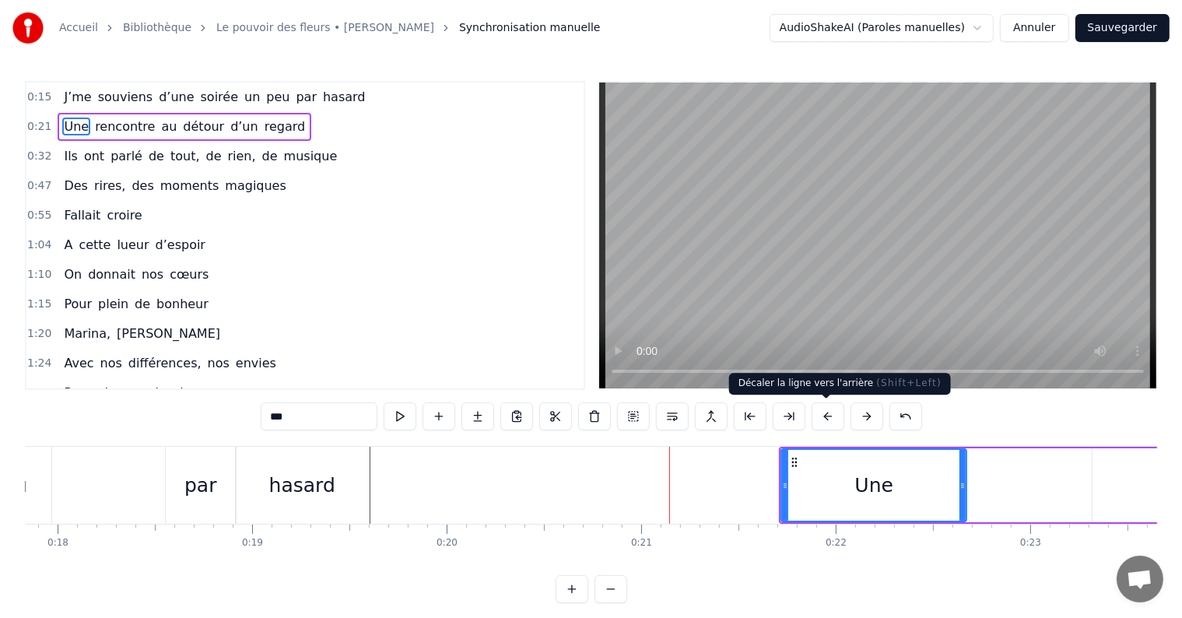
click at [827, 419] on button at bounding box center [828, 416] width 33 height 28
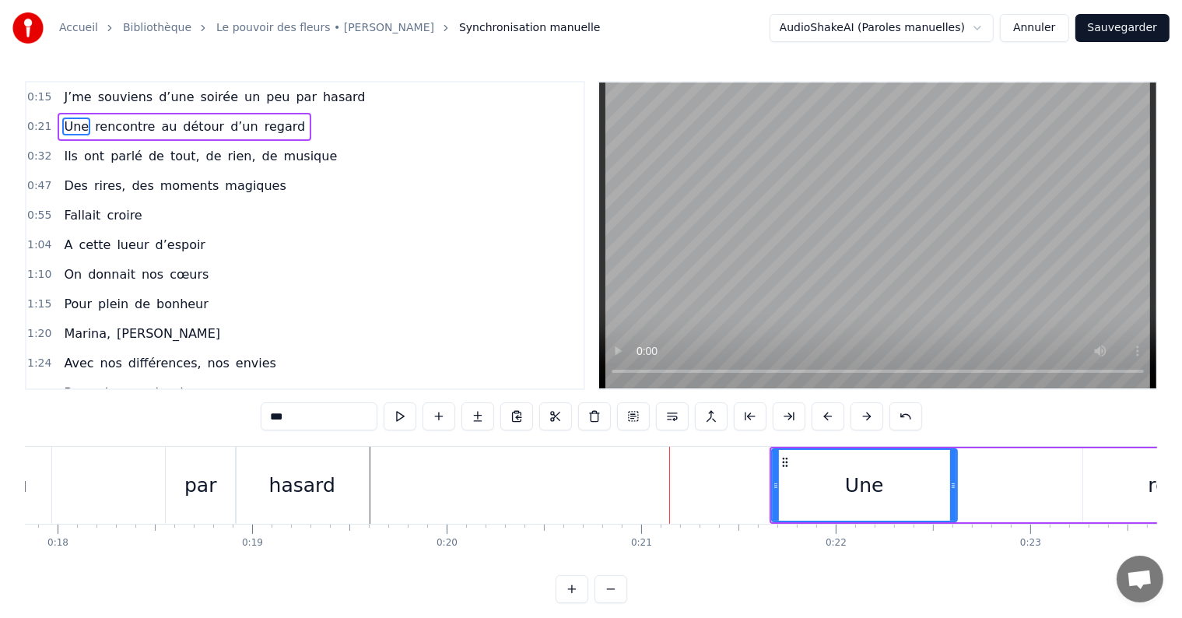
click at [827, 419] on button at bounding box center [828, 416] width 33 height 28
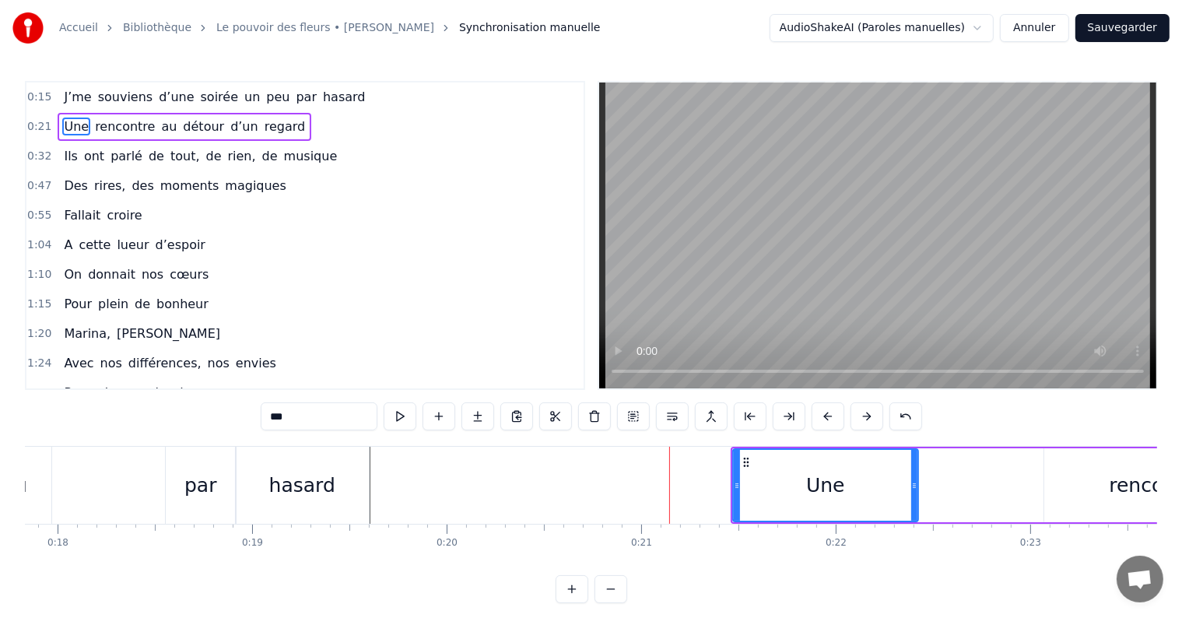
click at [827, 419] on button at bounding box center [828, 416] width 33 height 28
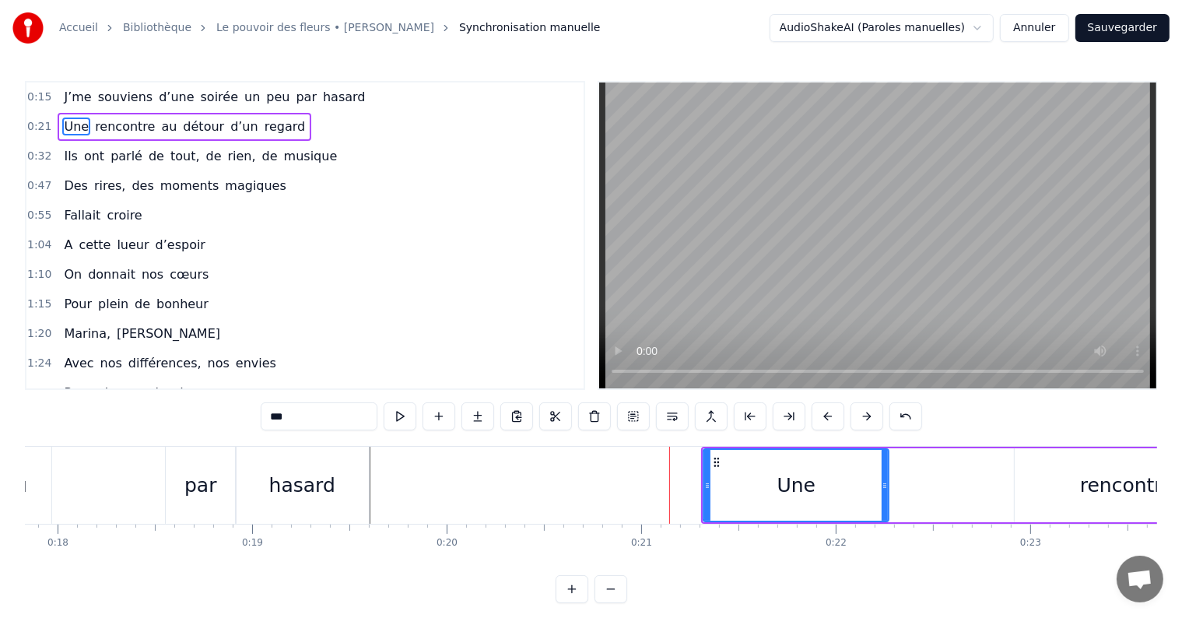
click at [827, 419] on button at bounding box center [828, 416] width 33 height 28
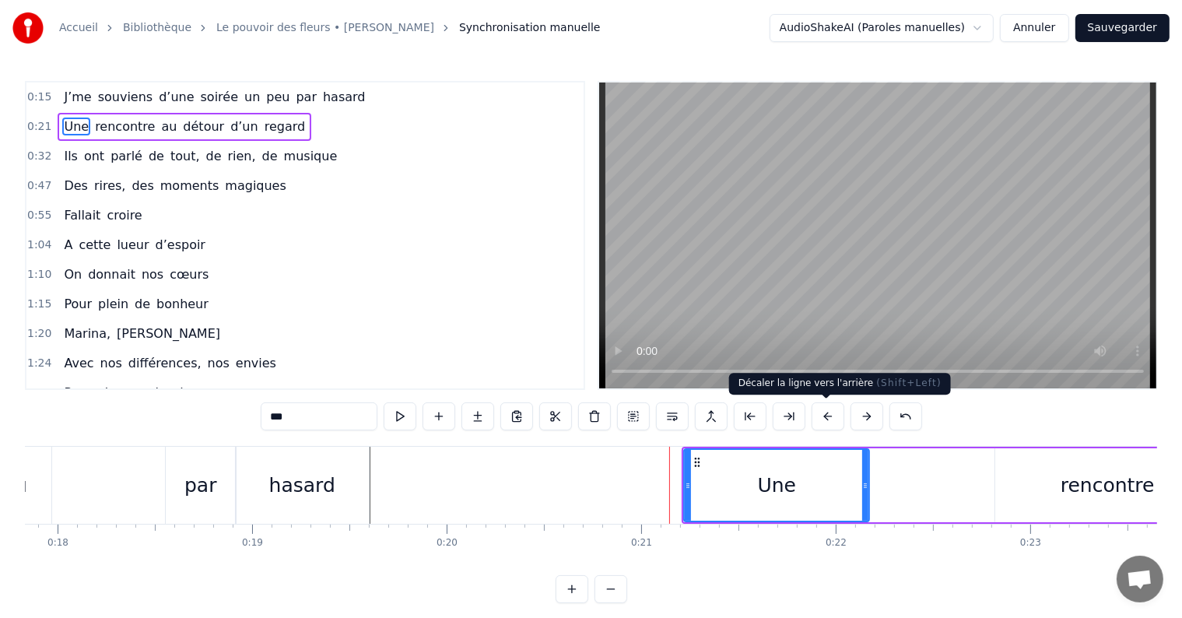
click at [826, 425] on button at bounding box center [828, 416] width 33 height 28
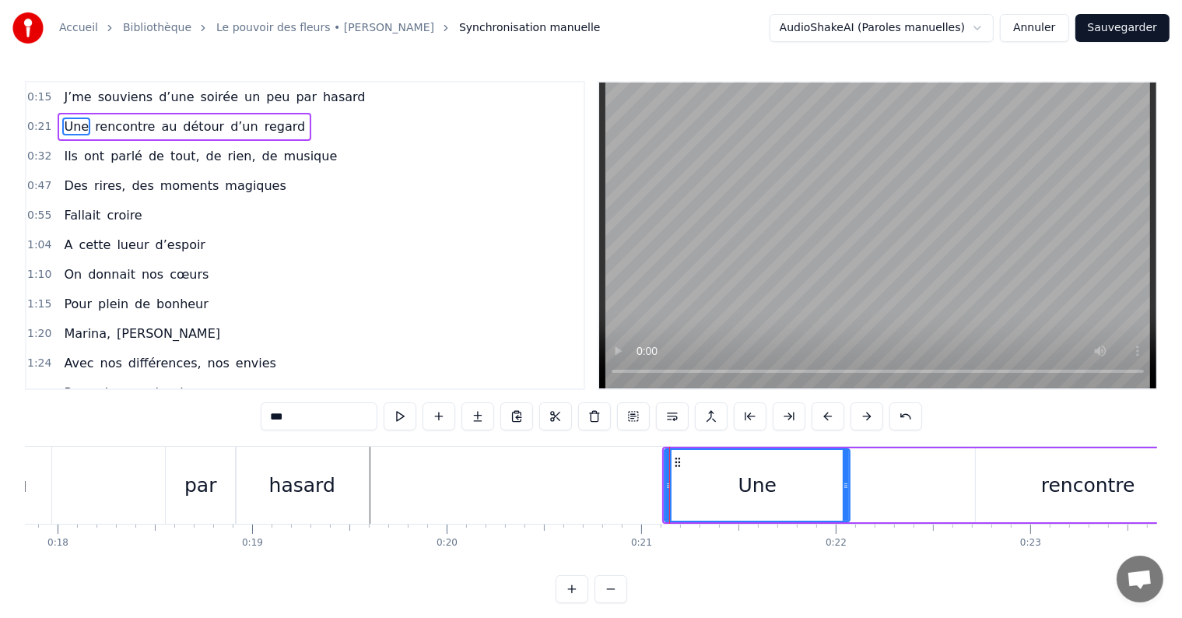
click at [826, 425] on button at bounding box center [828, 416] width 33 height 28
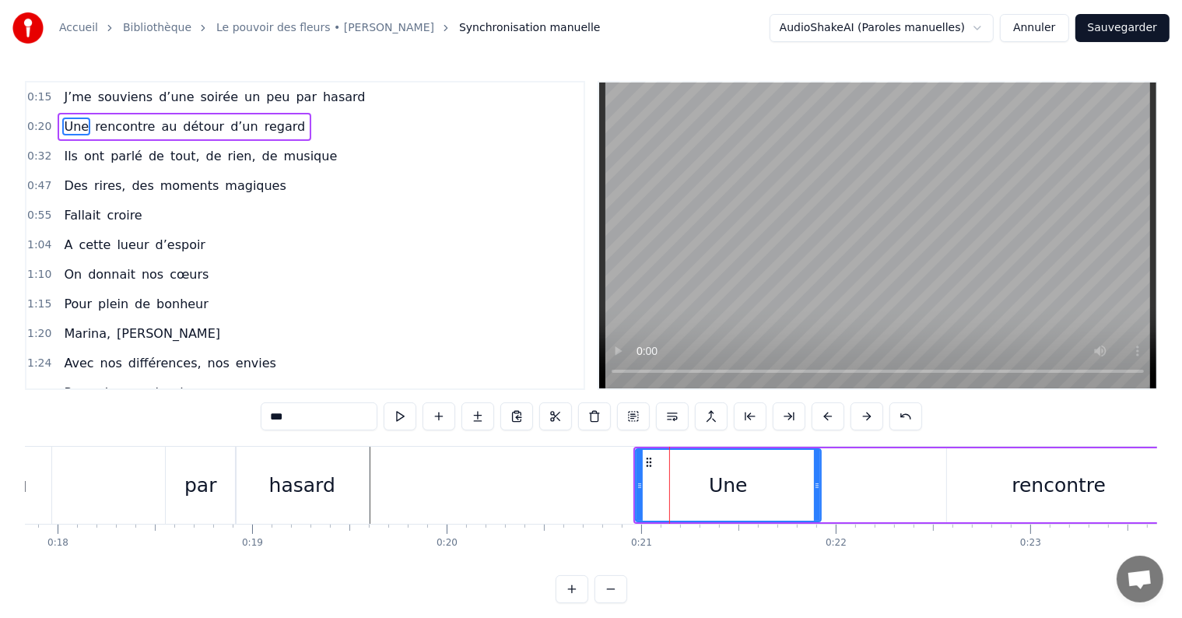
click at [826, 425] on button at bounding box center [828, 416] width 33 height 28
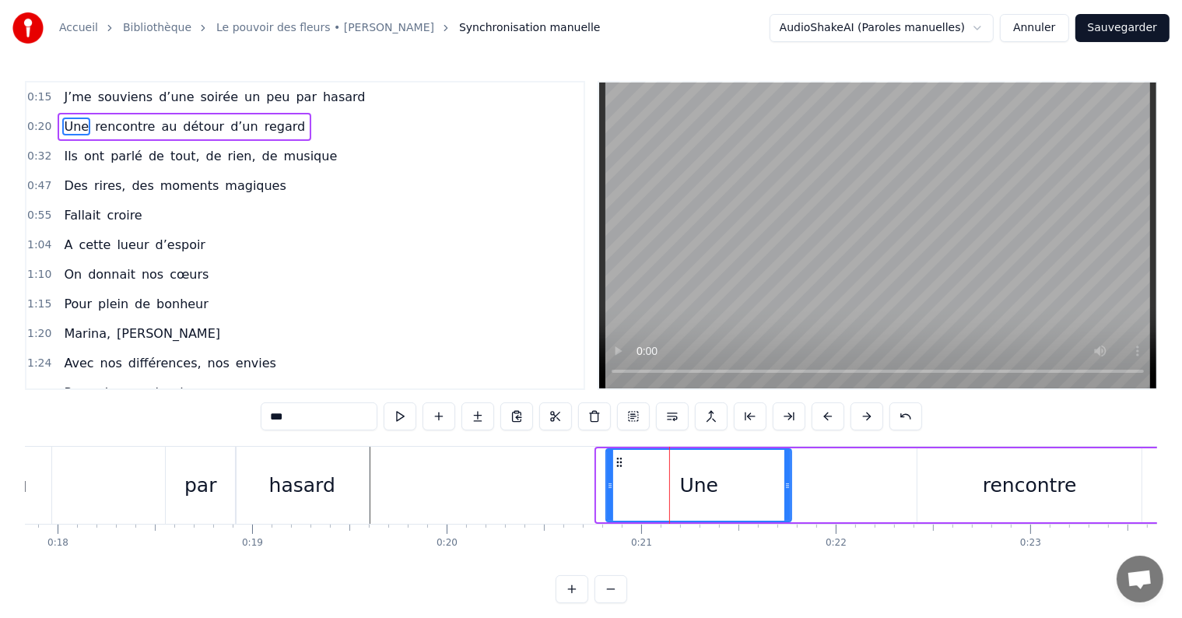
click at [826, 425] on button at bounding box center [828, 416] width 33 height 28
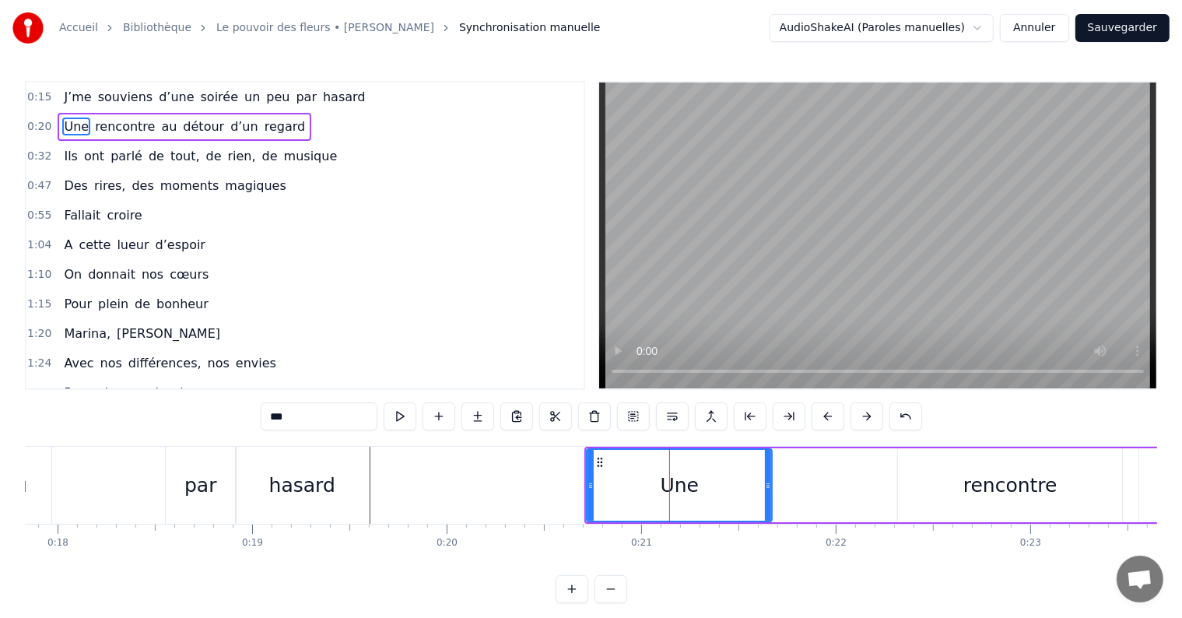
click at [826, 425] on button at bounding box center [828, 416] width 33 height 28
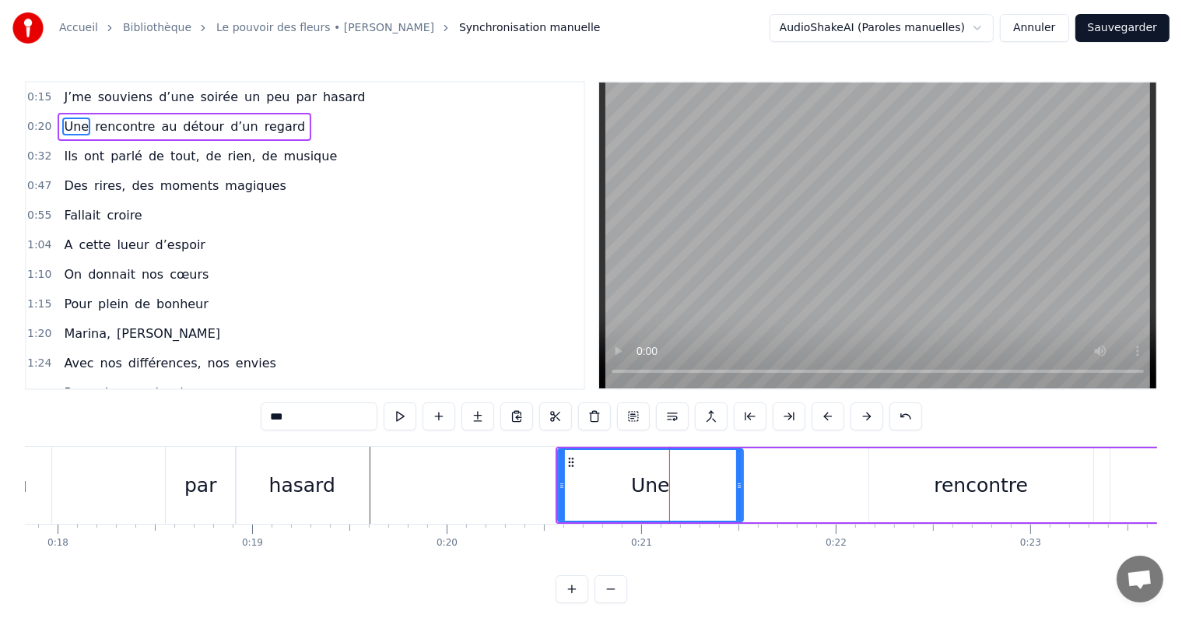
click at [826, 425] on button at bounding box center [828, 416] width 33 height 28
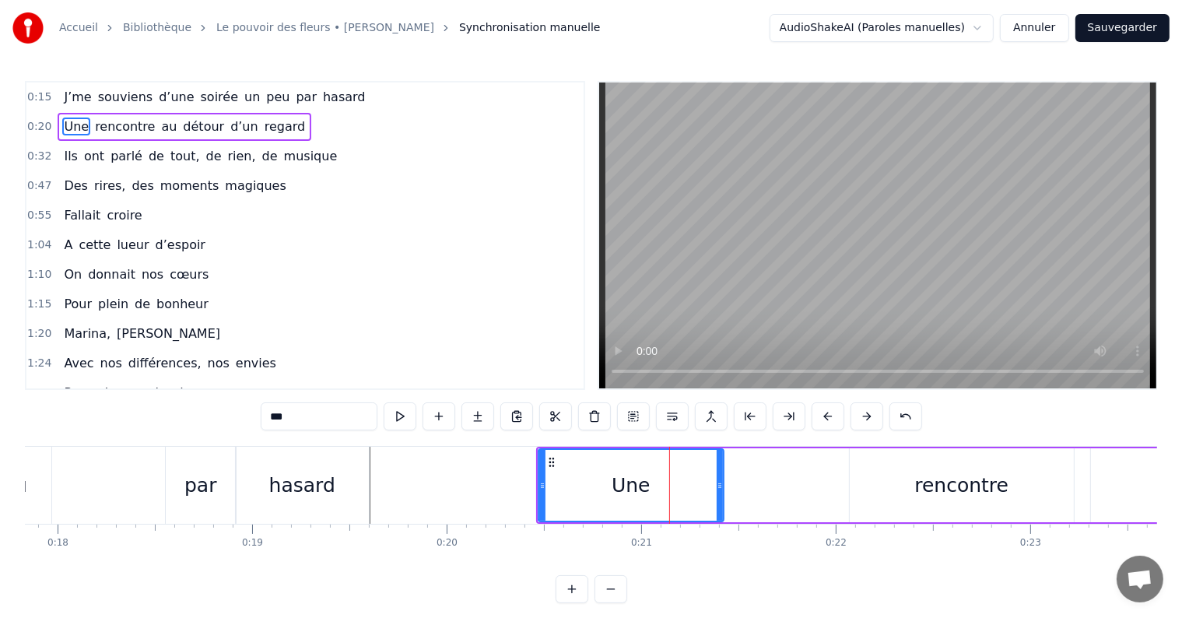
click at [826, 425] on button at bounding box center [828, 416] width 33 height 28
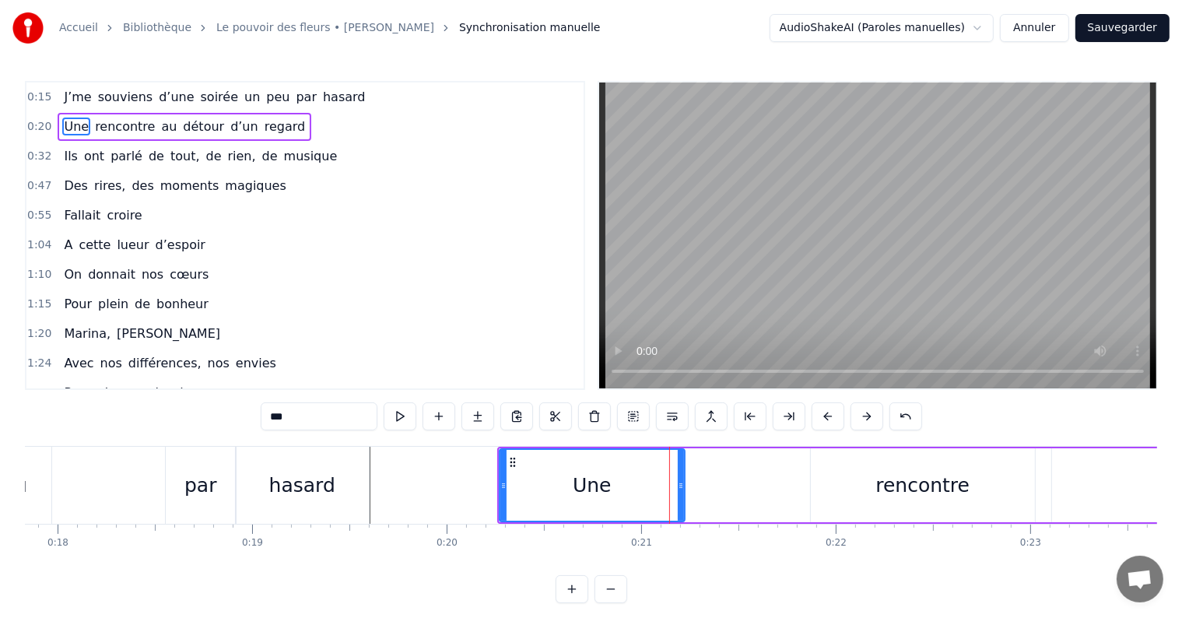
click at [826, 425] on button at bounding box center [828, 416] width 33 height 28
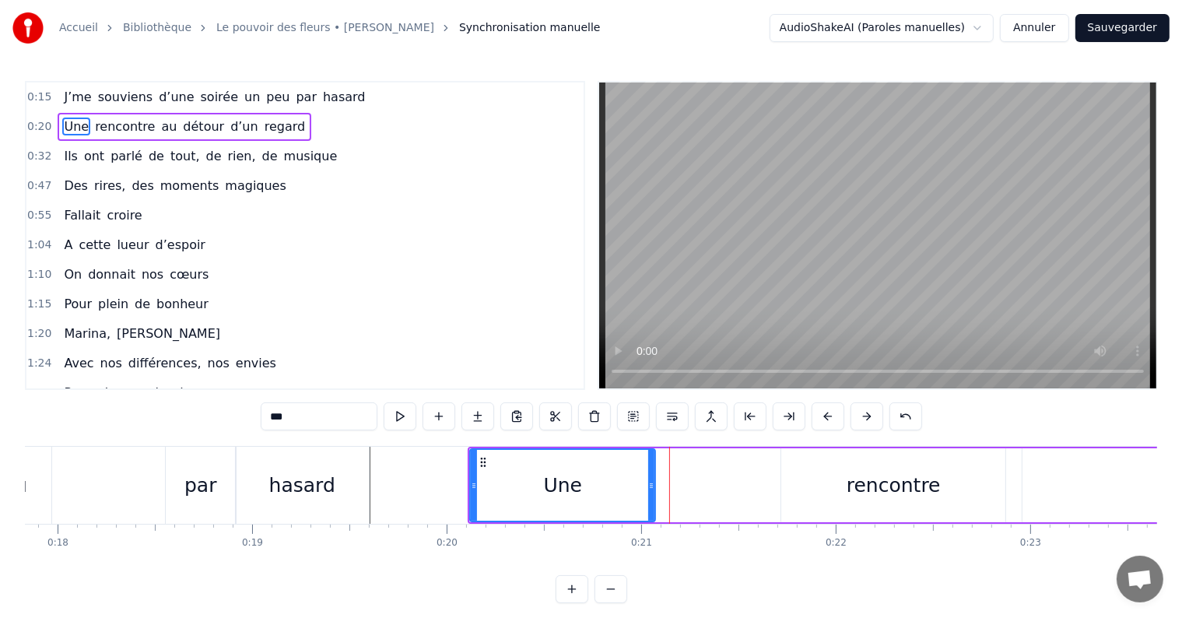
click at [826, 425] on button at bounding box center [828, 416] width 33 height 28
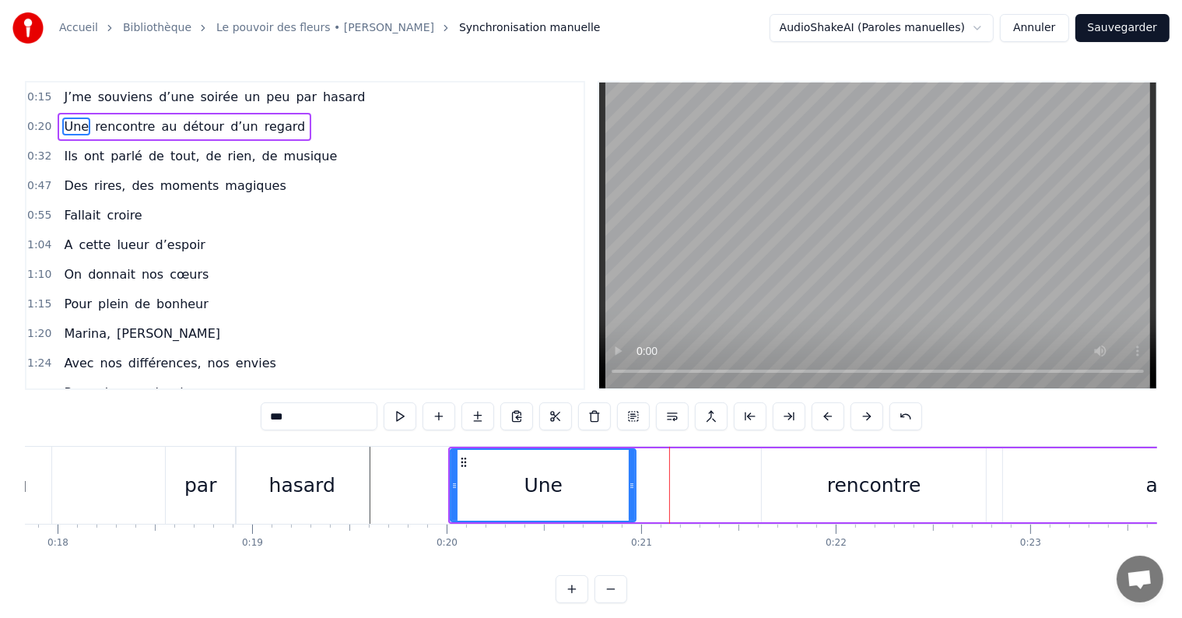
click at [826, 425] on button at bounding box center [828, 416] width 33 height 28
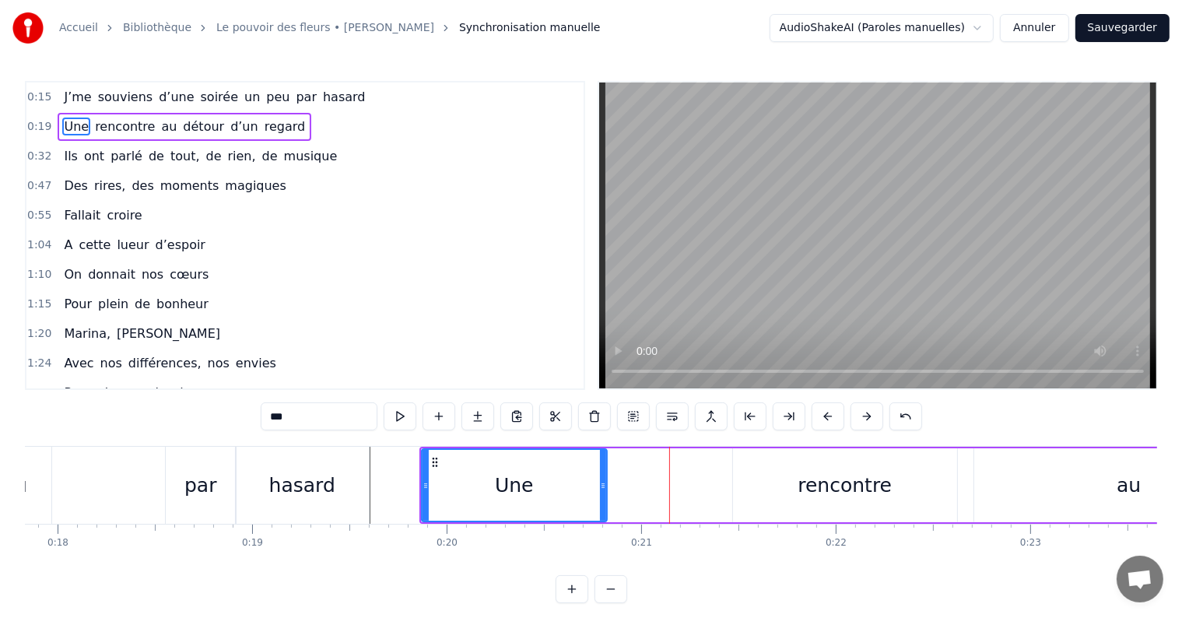
click at [826, 425] on button at bounding box center [828, 416] width 33 height 28
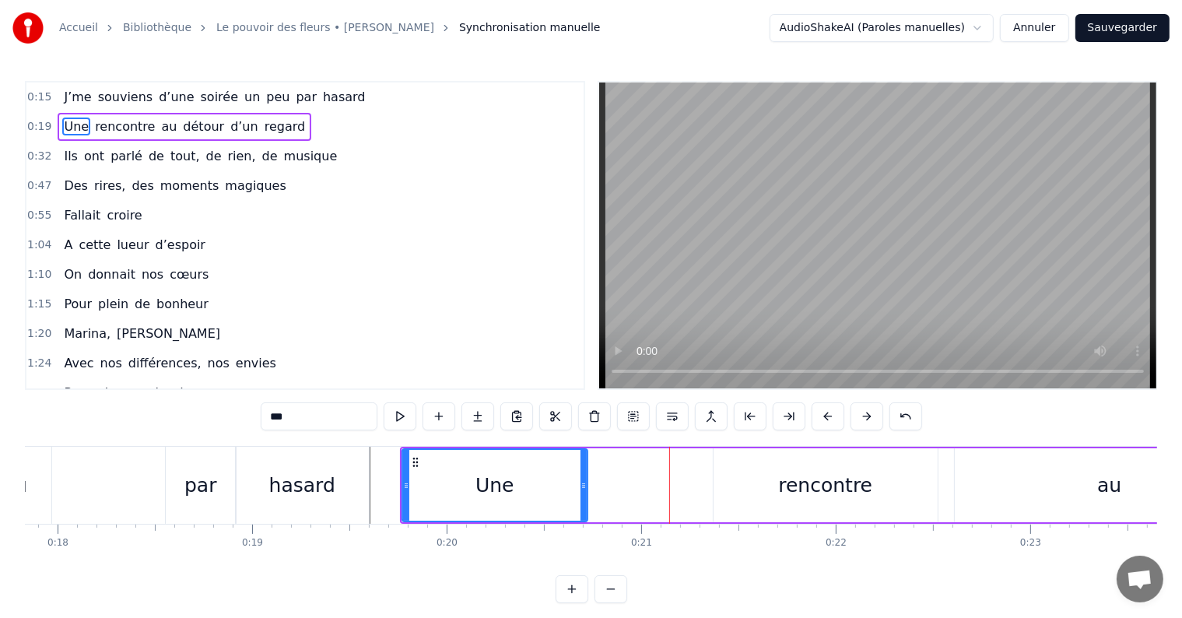
click at [826, 425] on button at bounding box center [828, 416] width 33 height 28
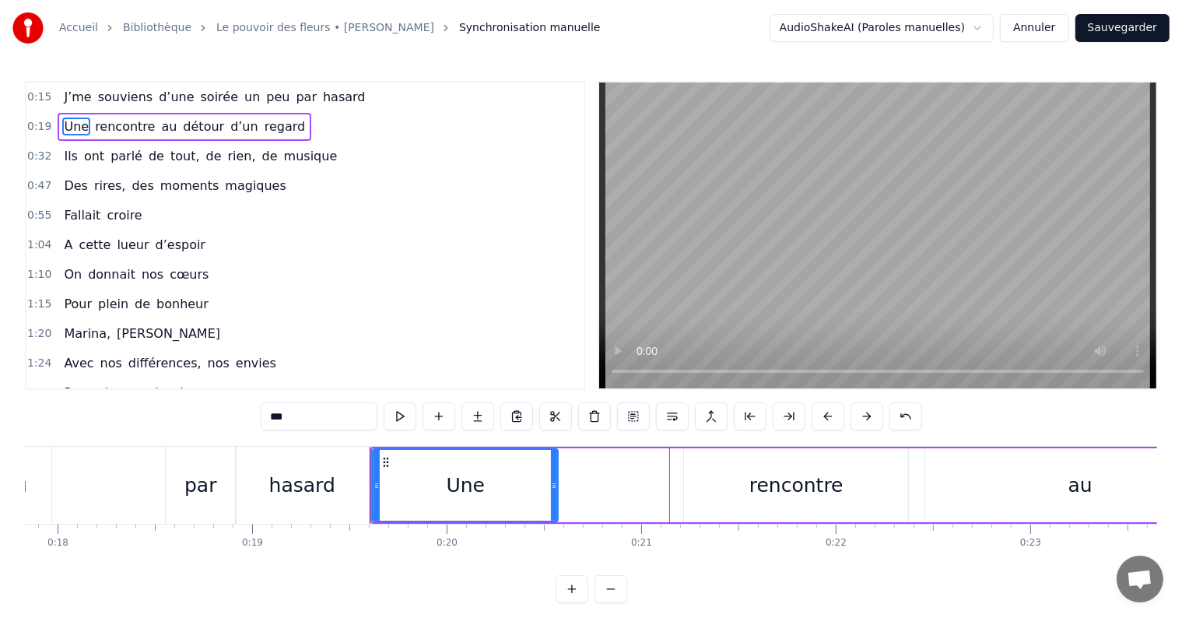
click at [826, 425] on button at bounding box center [828, 416] width 33 height 28
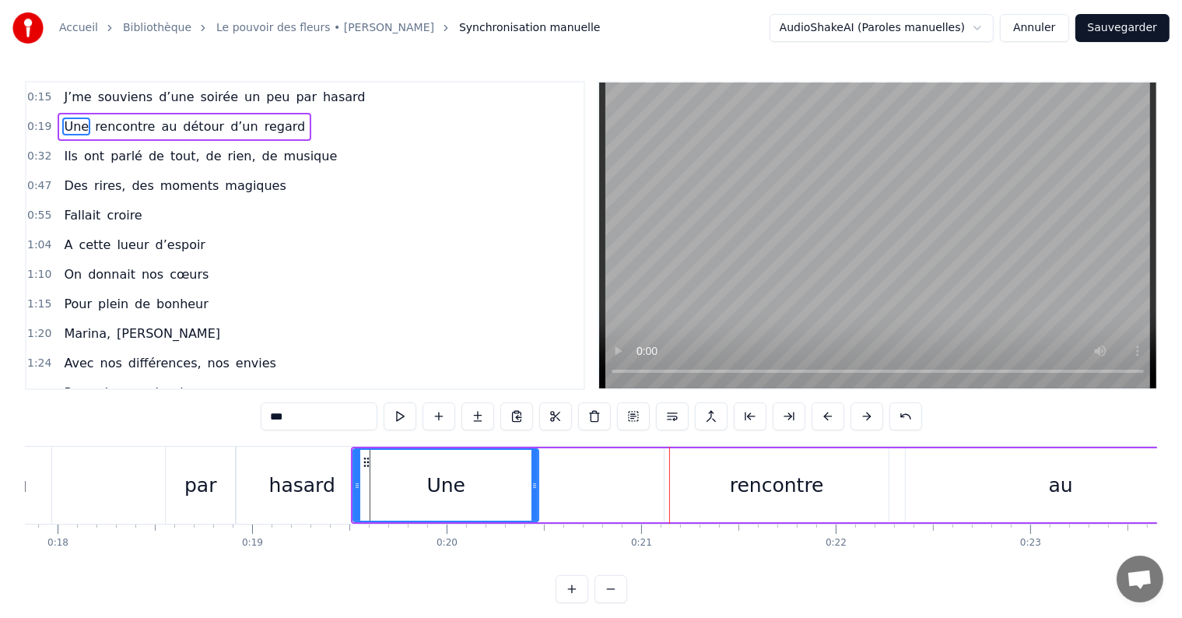
click at [826, 425] on button at bounding box center [828, 416] width 33 height 28
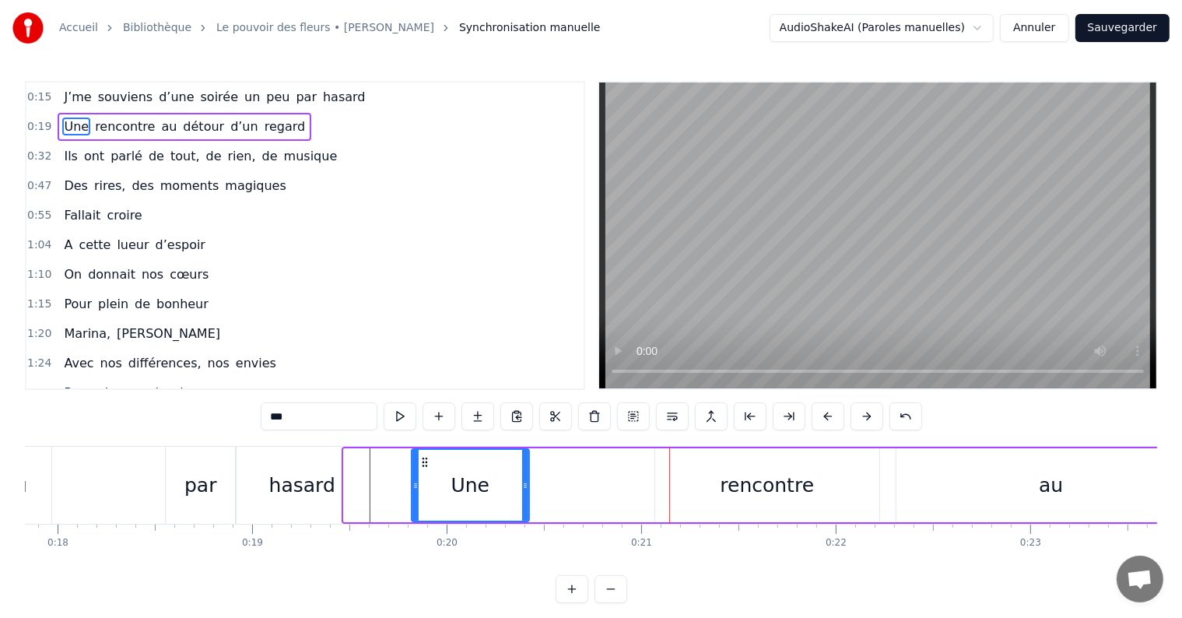
drag, startPoint x: 344, startPoint y: 490, endPoint x: 412, endPoint y: 490, distance: 67.7
click at [412, 490] on icon at bounding box center [415, 485] width 6 height 12
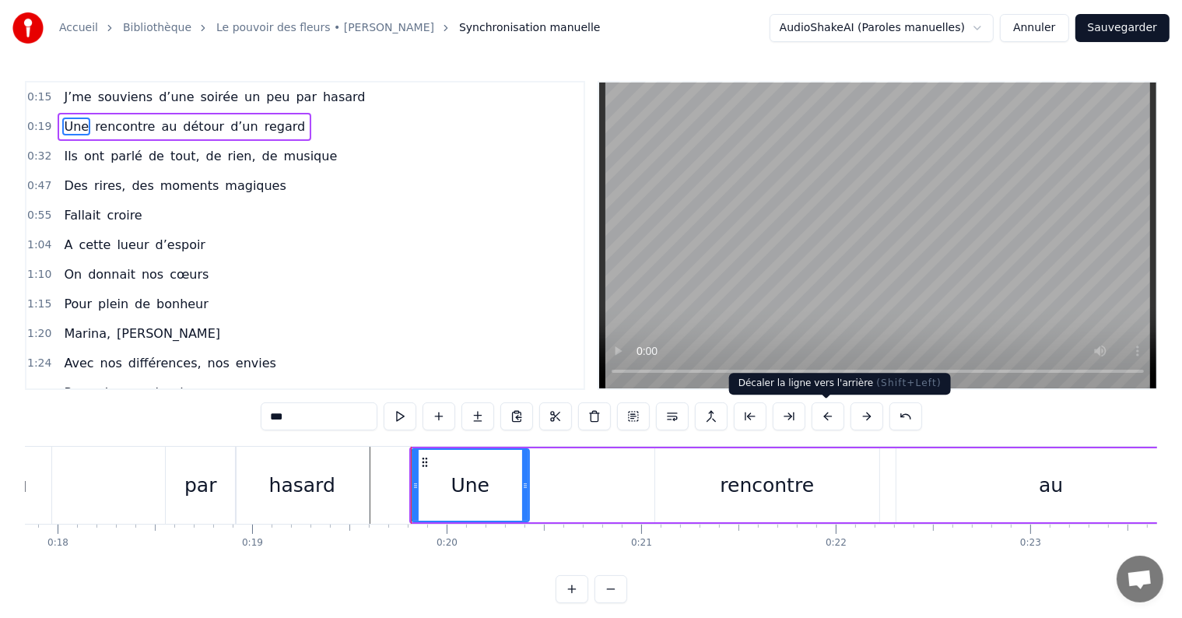
click at [816, 419] on button at bounding box center [828, 416] width 33 height 28
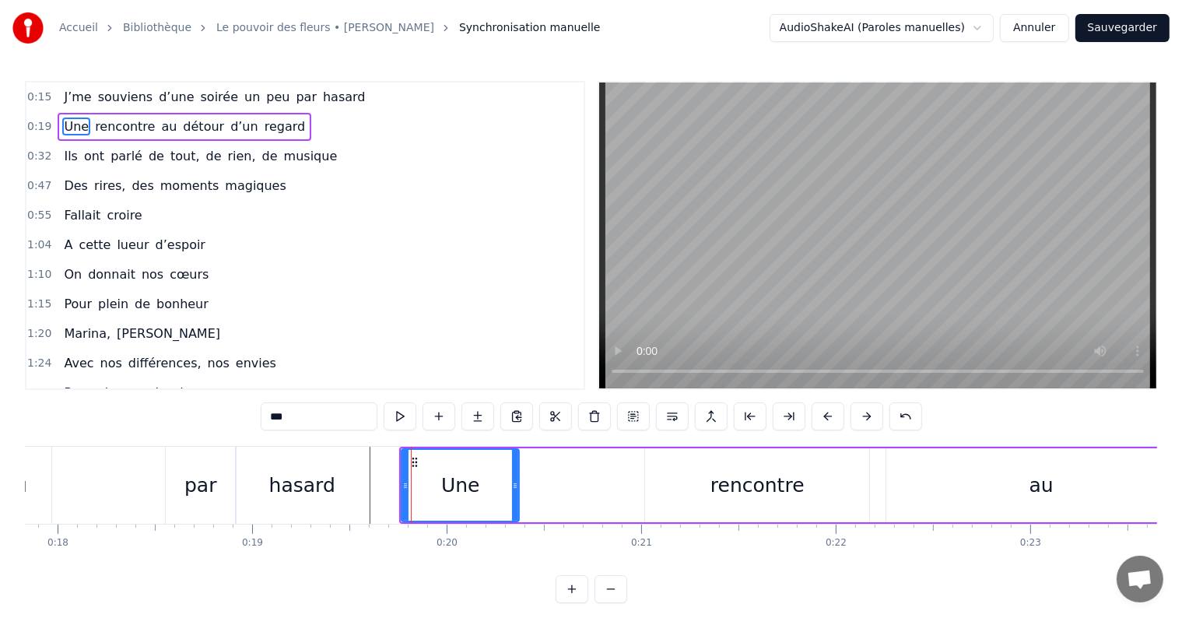
click at [816, 419] on button at bounding box center [828, 416] width 33 height 28
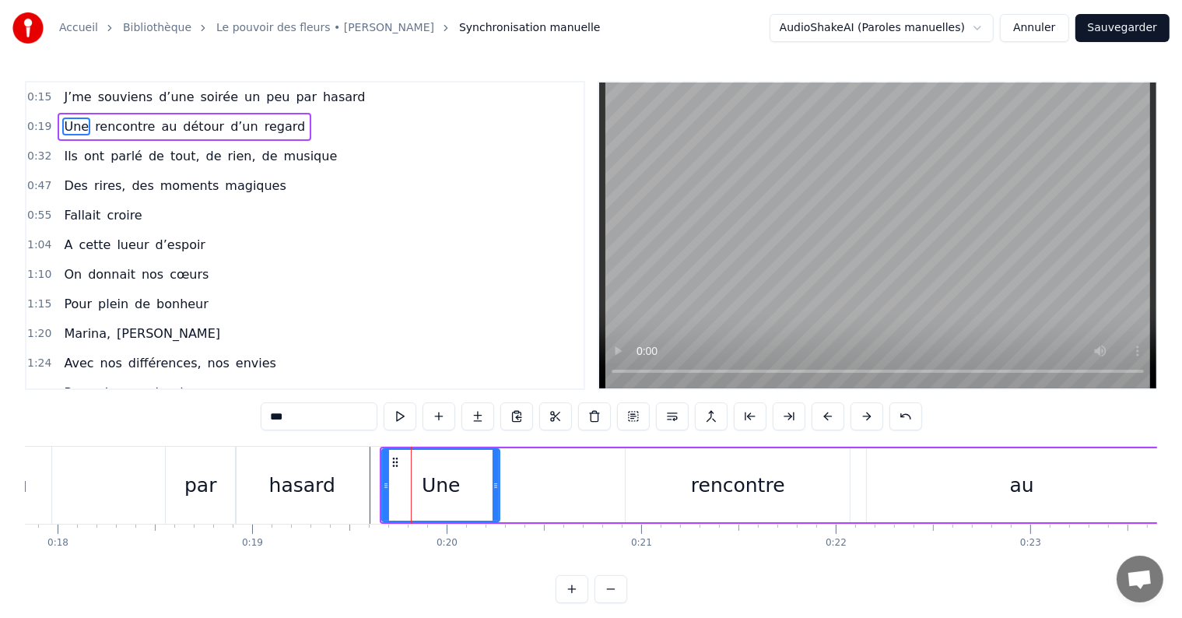
click at [816, 419] on button at bounding box center [828, 416] width 33 height 28
drag, startPoint x: 365, startPoint y: 484, endPoint x: 374, endPoint y: 486, distance: 9.5
click at [374, 486] on icon at bounding box center [375, 485] width 6 height 12
click at [659, 475] on div "rencontre" at bounding box center [718, 485] width 224 height 74
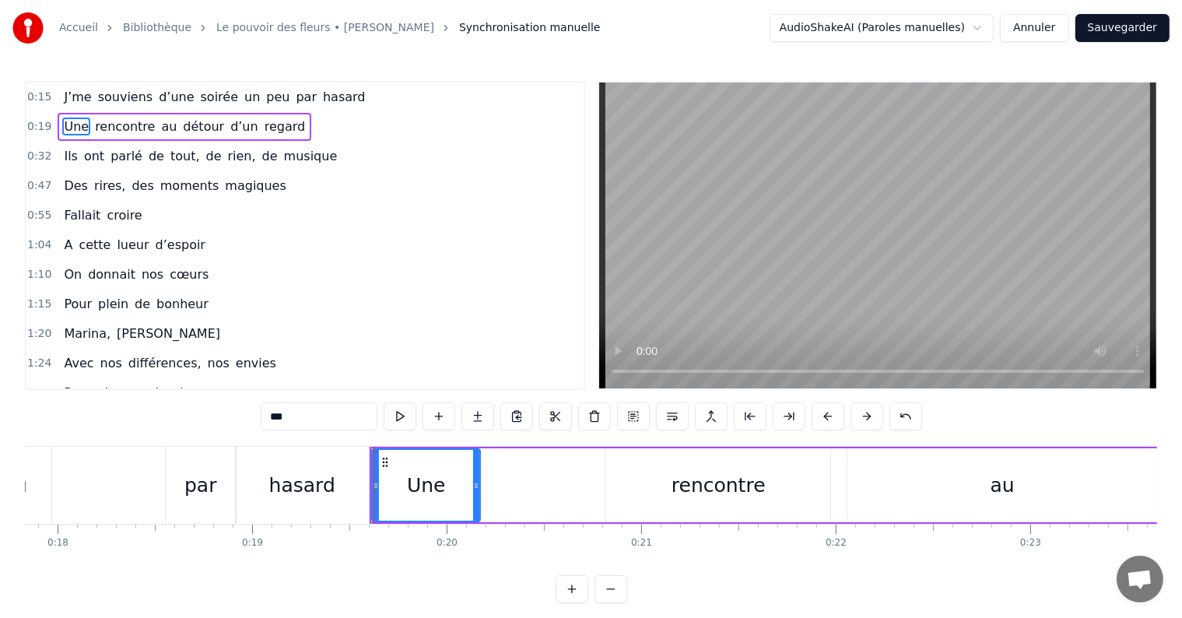
type input "*********"
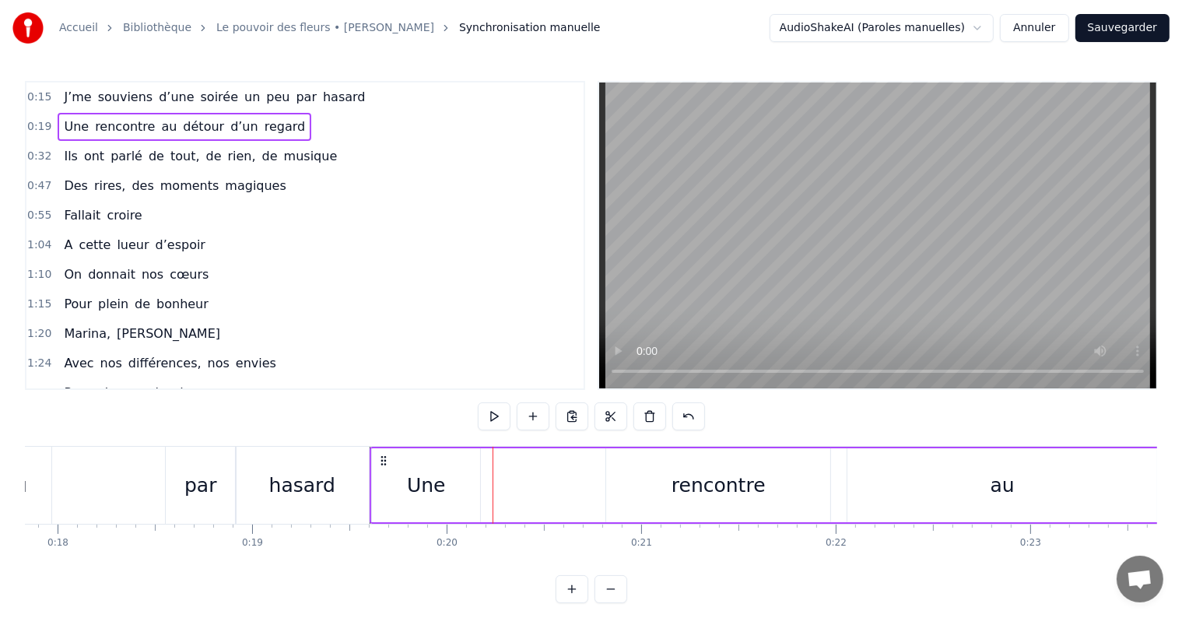
click at [644, 489] on div "rencontre" at bounding box center [718, 485] width 224 height 74
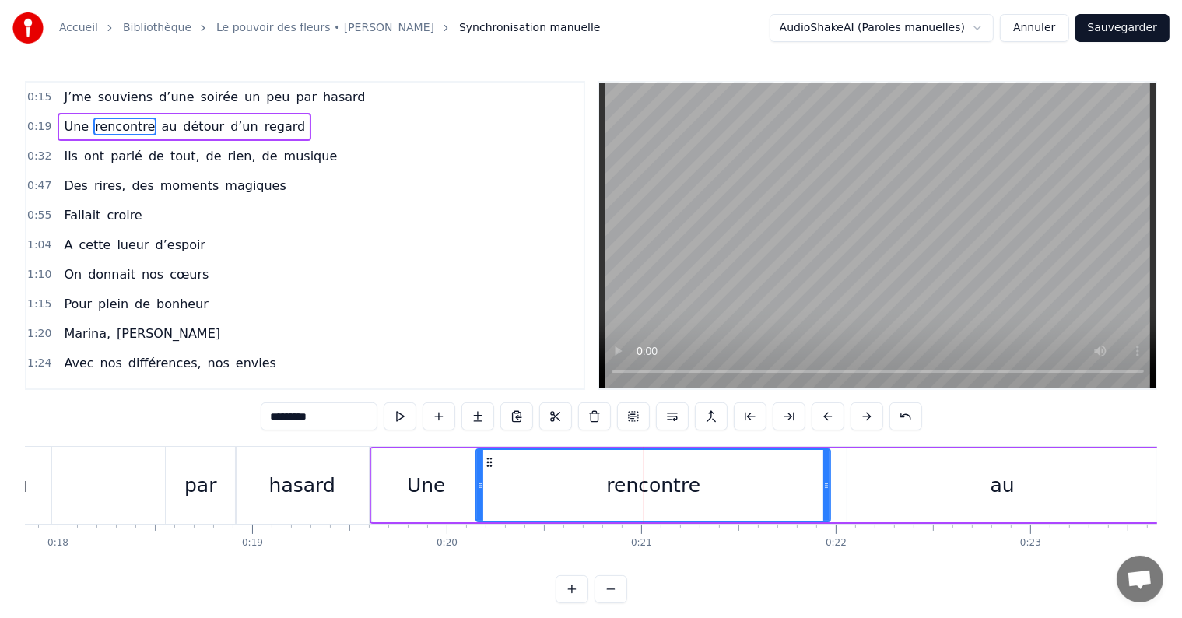
drag, startPoint x: 609, startPoint y: 484, endPoint x: 479, endPoint y: 480, distance: 130.0
click at [479, 480] on icon at bounding box center [480, 485] width 6 height 12
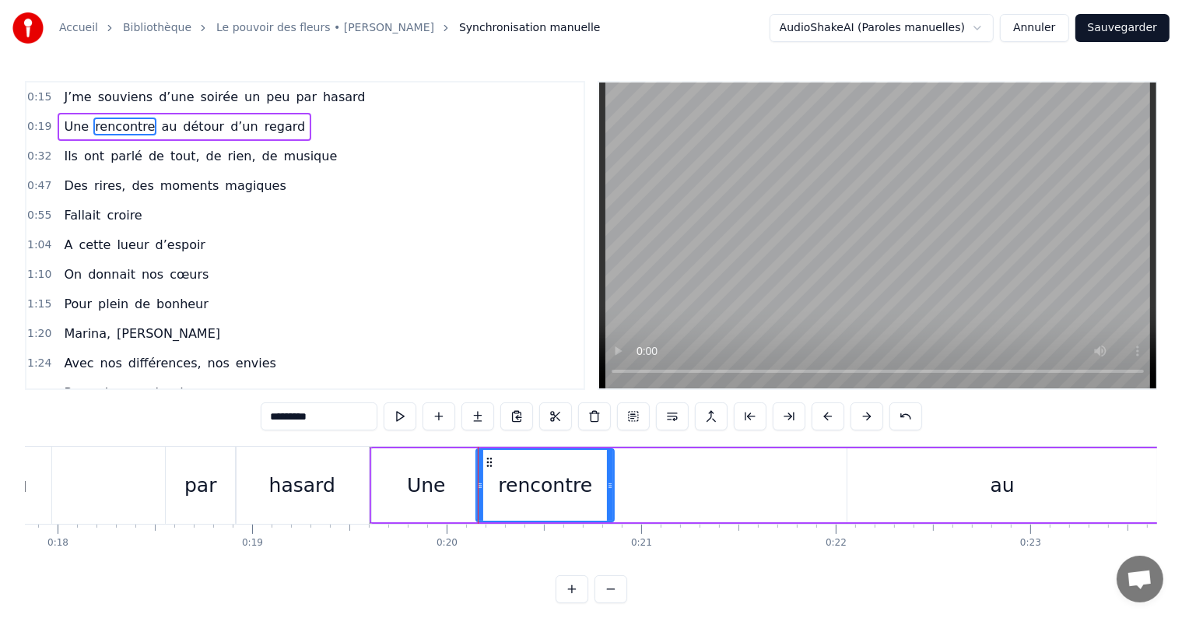
drag, startPoint x: 828, startPoint y: 490, endPoint x: 612, endPoint y: 495, distance: 216.4
click at [612, 495] on div at bounding box center [610, 485] width 6 height 71
click at [995, 471] on div "au" at bounding box center [1003, 486] width 24 height 30
type input "**"
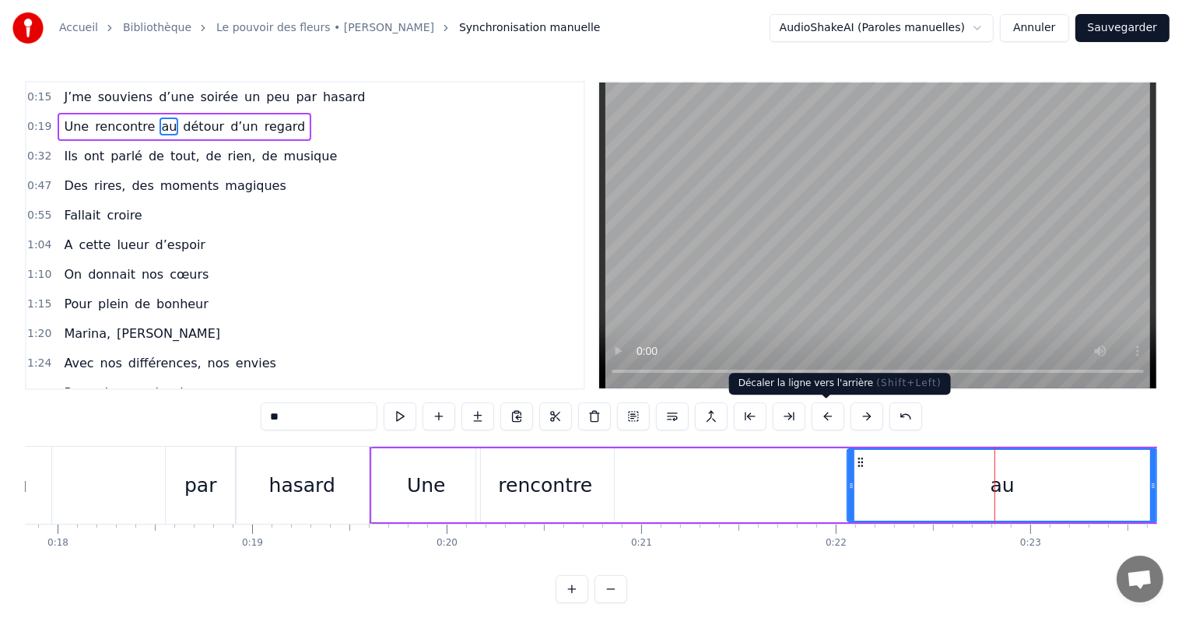
click at [827, 414] on button at bounding box center [828, 416] width 33 height 28
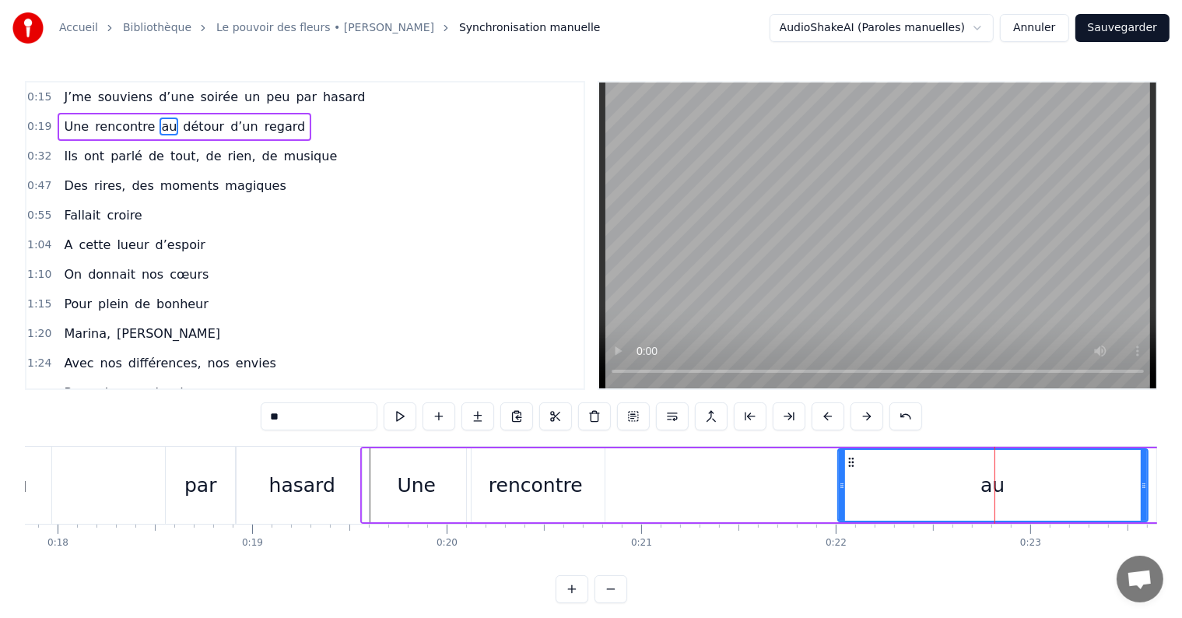
click at [827, 414] on button at bounding box center [828, 416] width 33 height 28
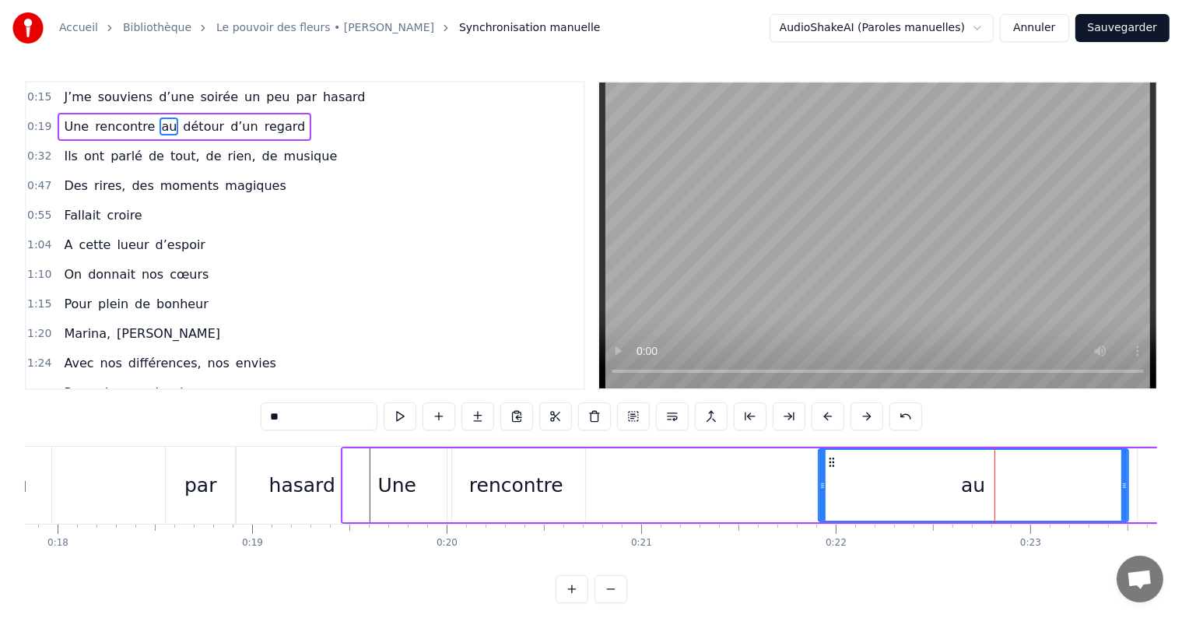
click at [827, 414] on button at bounding box center [828, 416] width 33 height 28
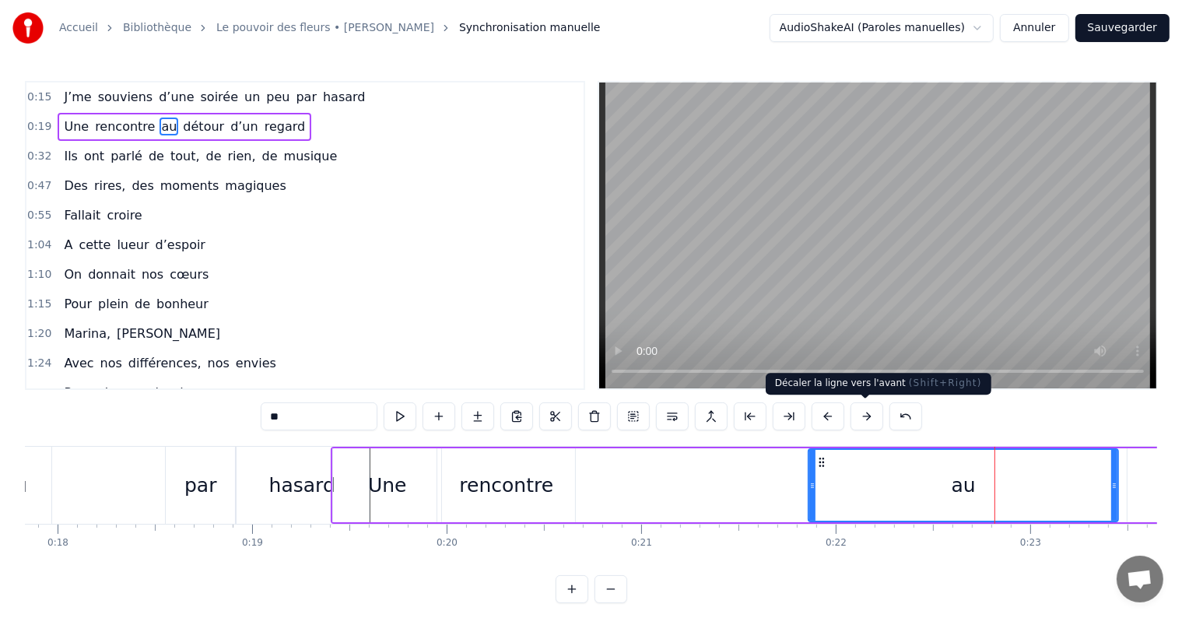
click at [865, 419] on button at bounding box center [867, 416] width 33 height 28
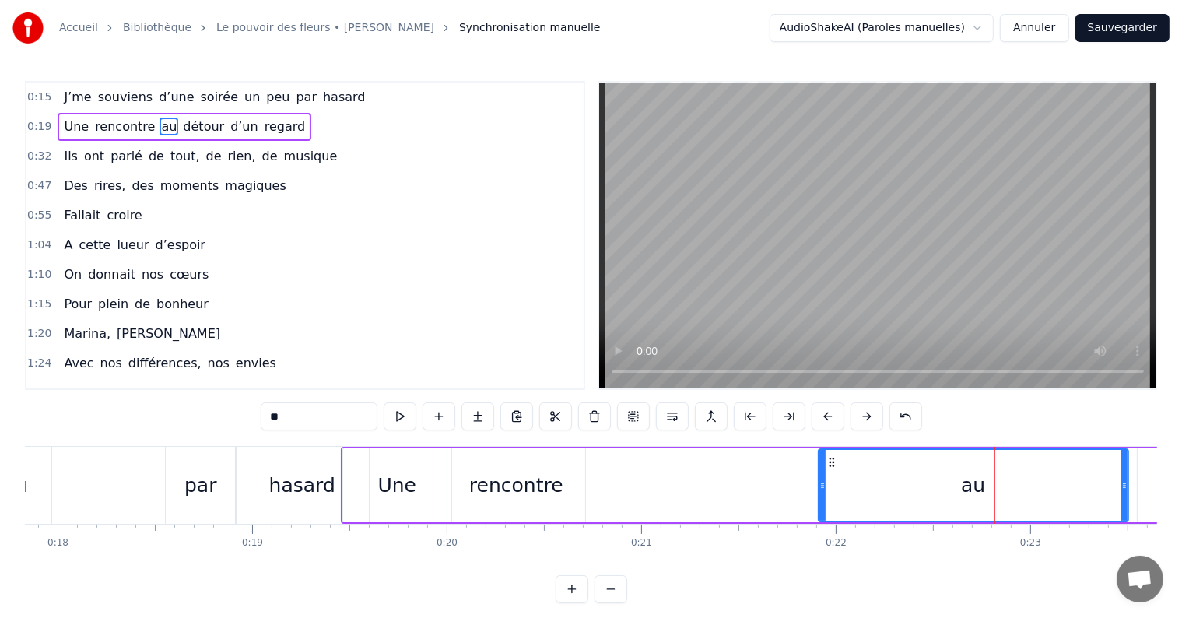
click at [865, 419] on button at bounding box center [867, 416] width 33 height 28
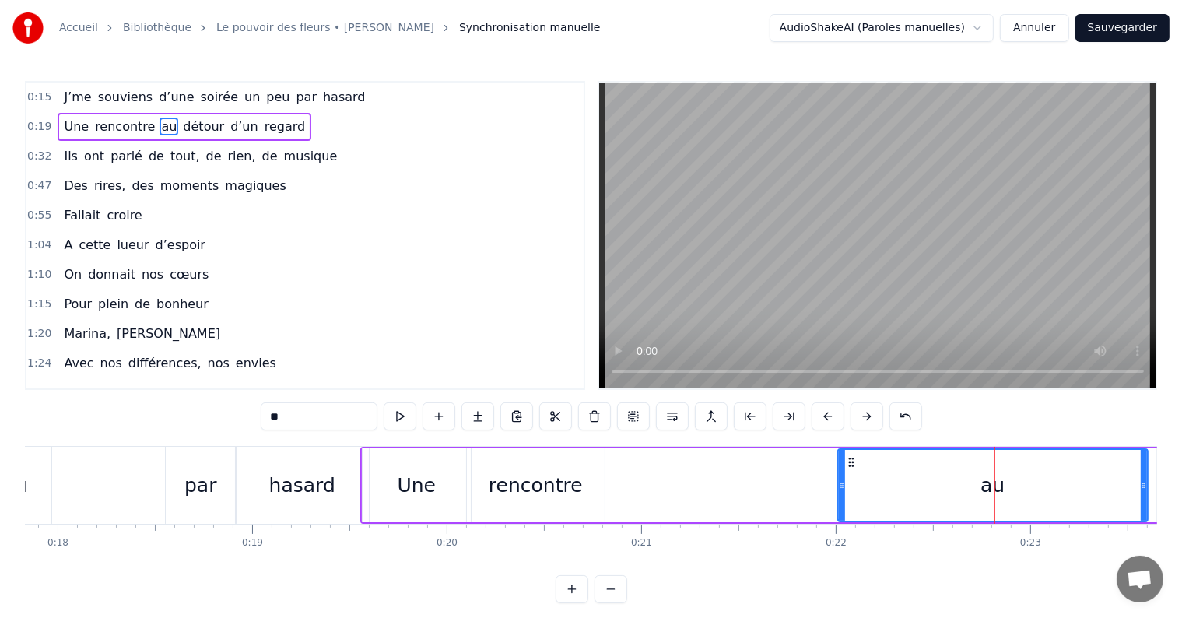
click at [865, 419] on button at bounding box center [867, 416] width 33 height 28
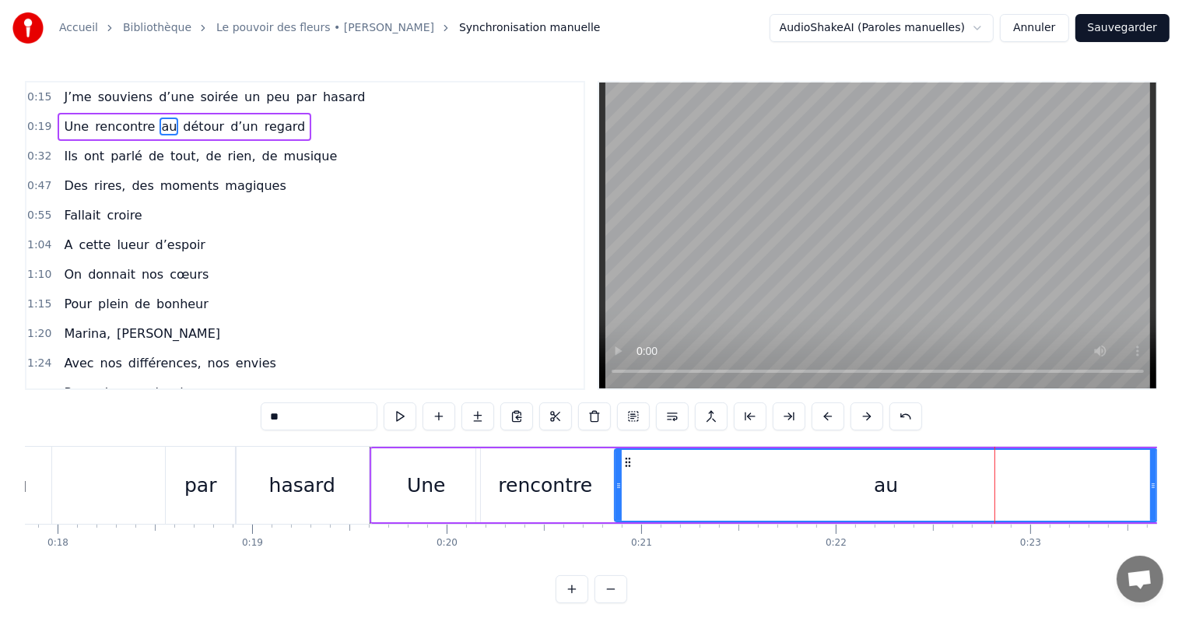
drag, startPoint x: 848, startPoint y: 491, endPoint x: 616, endPoint y: 511, distance: 233.5
click at [616, 511] on div at bounding box center [619, 485] width 6 height 71
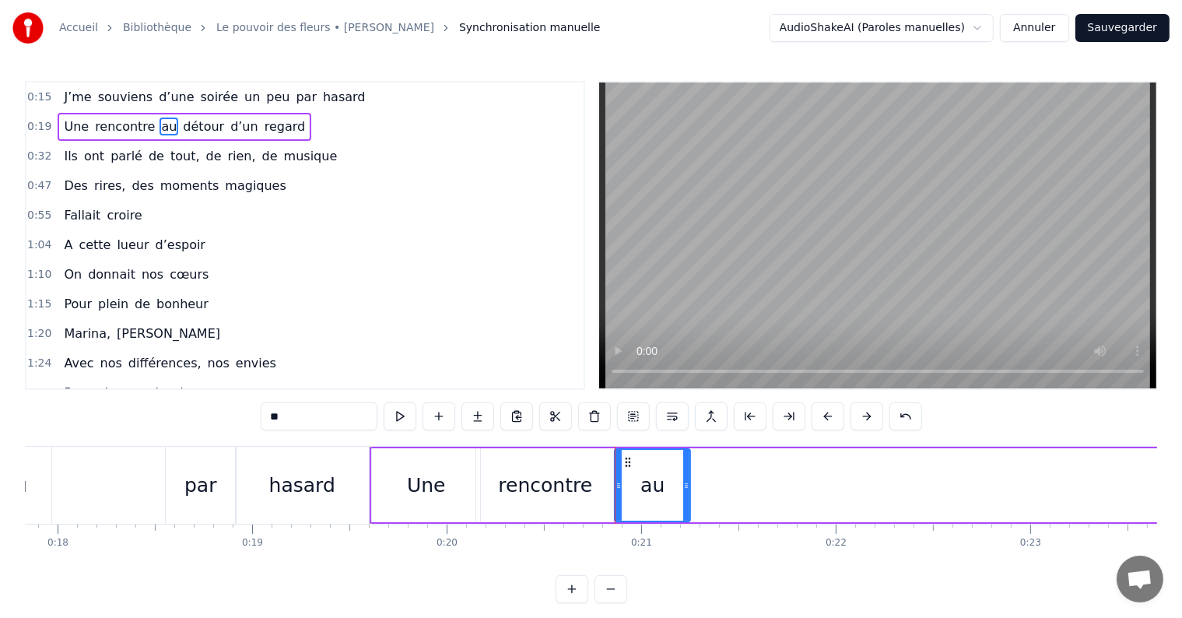
drag, startPoint x: 1152, startPoint y: 485, endPoint x: 682, endPoint y: 498, distance: 470.3
click at [683, 498] on div at bounding box center [686, 485] width 6 height 71
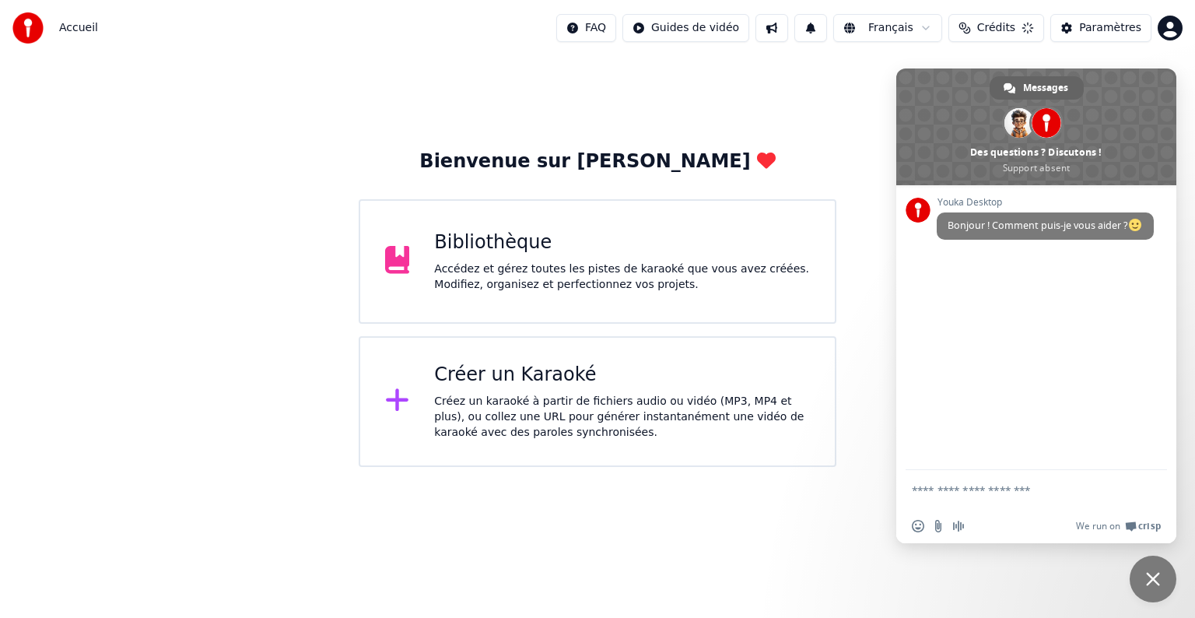
click at [1157, 582] on span "Fermer le chat" at bounding box center [1153, 579] width 14 height 14
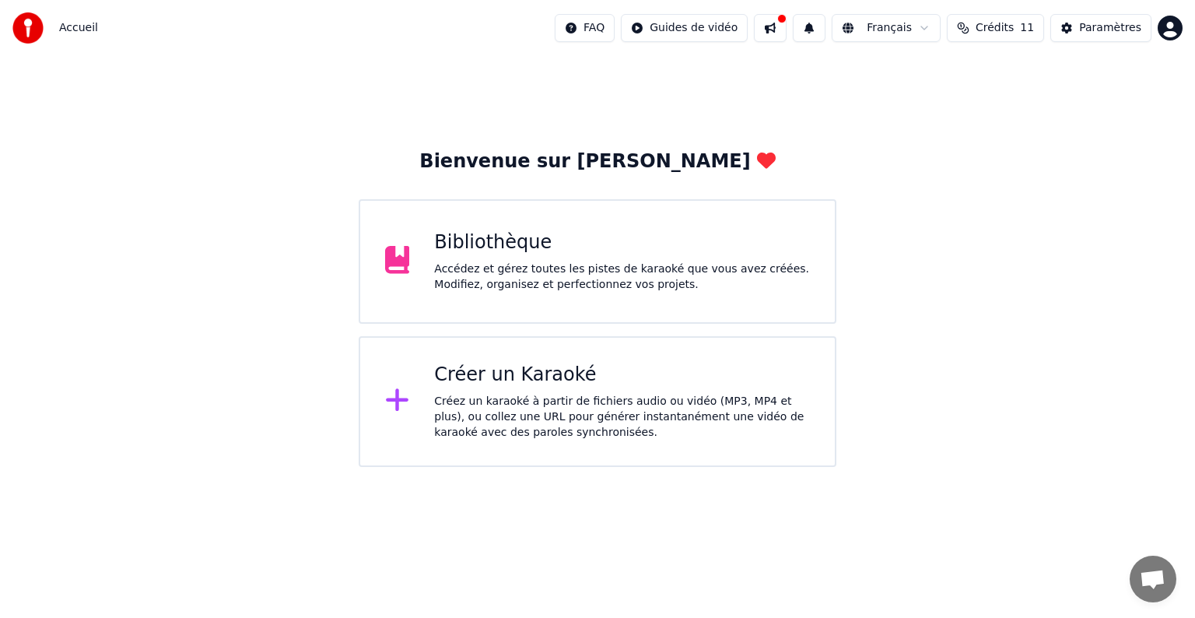
click at [652, 274] on div "Accédez et gérez toutes les pistes de karaoké que vous avez créées. Modifiez, o…" at bounding box center [622, 277] width 376 height 31
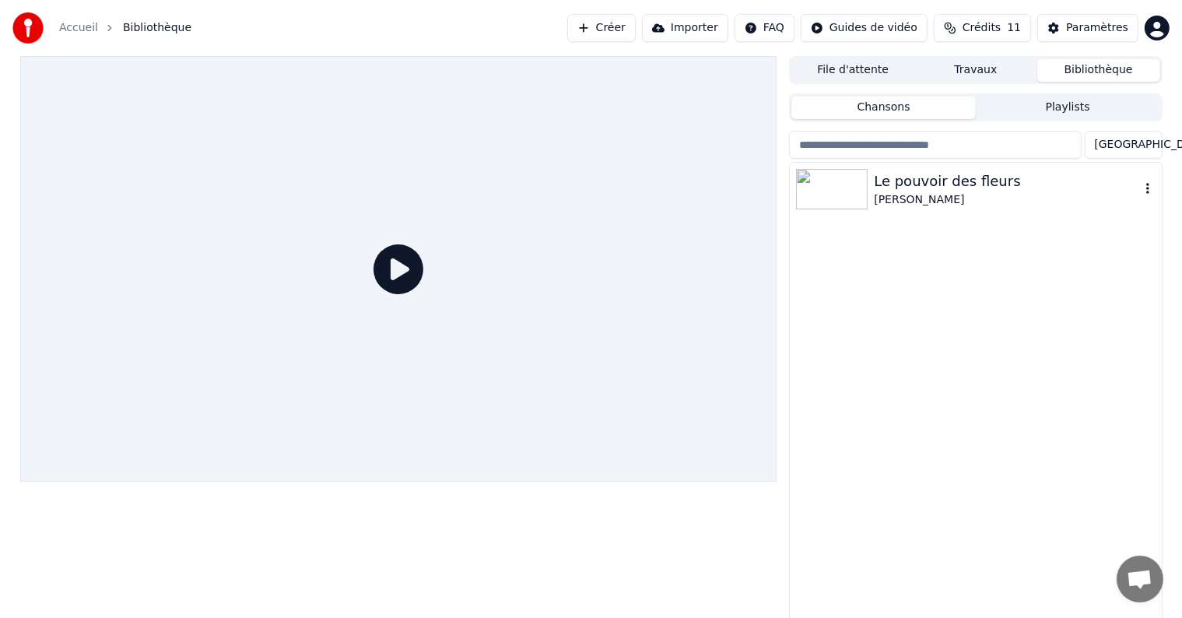
click at [914, 176] on div "Le pouvoir des fleurs" at bounding box center [1006, 181] width 265 height 22
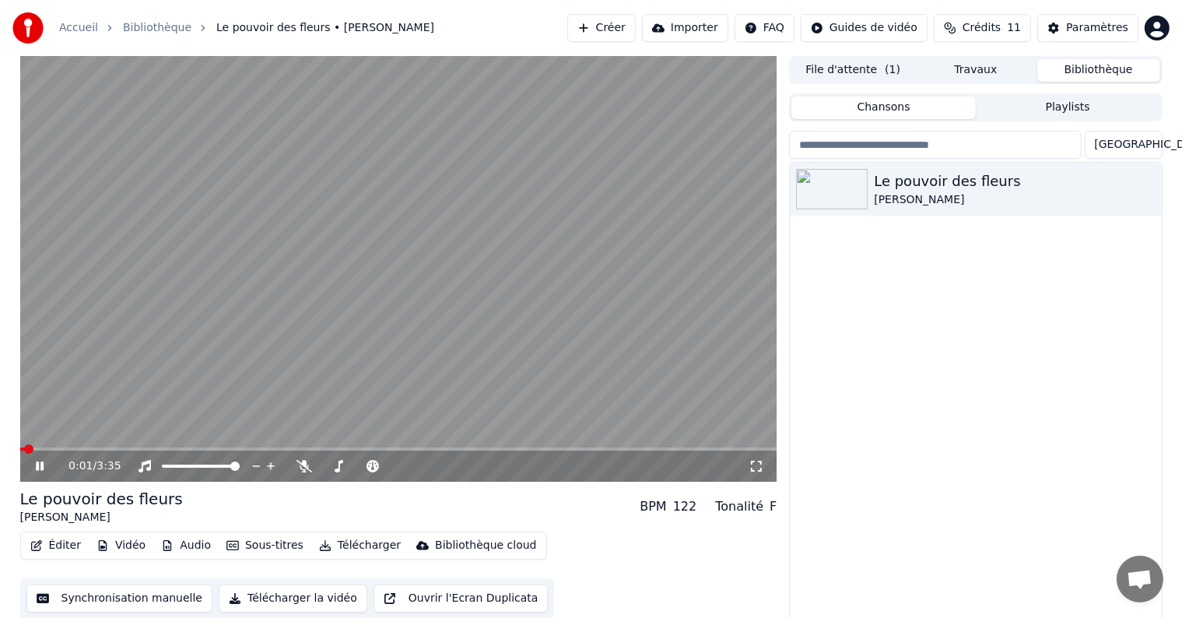
click at [85, 587] on button "Synchronisation manuelle" at bounding box center [119, 598] width 187 height 28
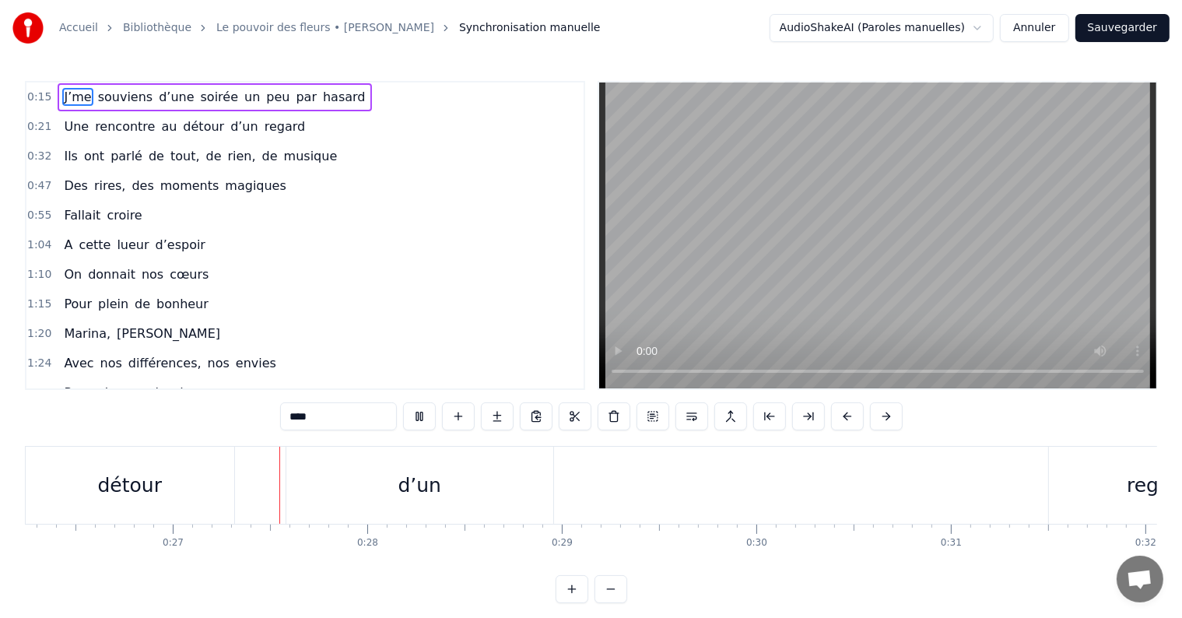
scroll to position [0, 5148]
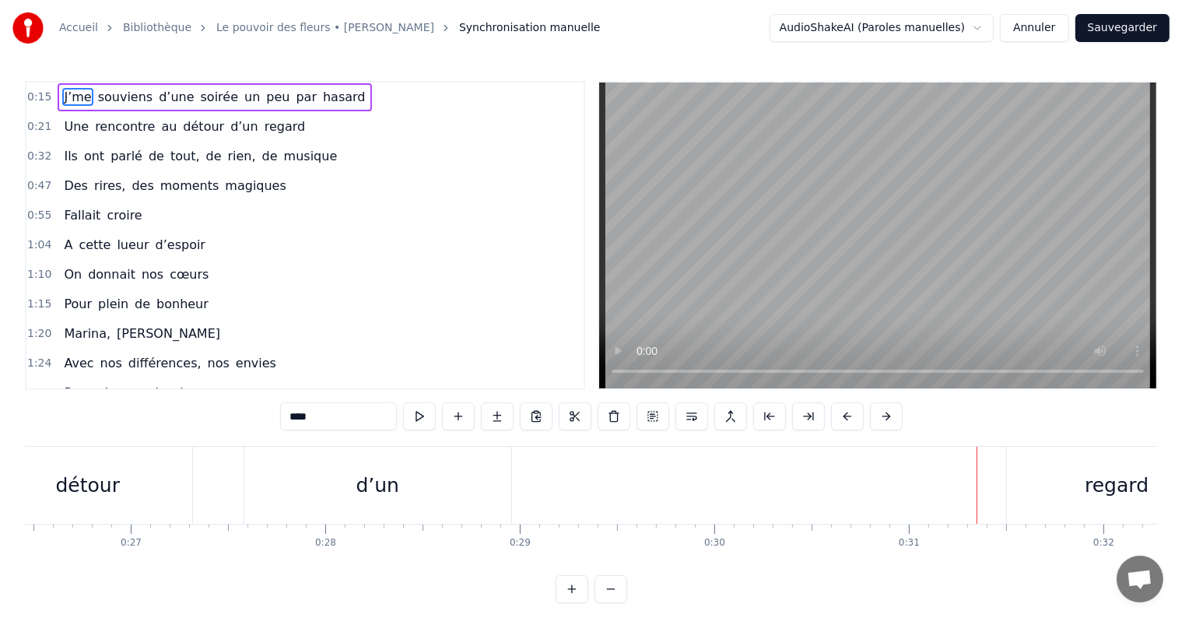
click at [843, 414] on button at bounding box center [847, 416] width 33 height 28
click at [843, 414] on div "****" at bounding box center [592, 416] width 662 height 28
click at [827, 418] on button at bounding box center [828, 416] width 33 height 28
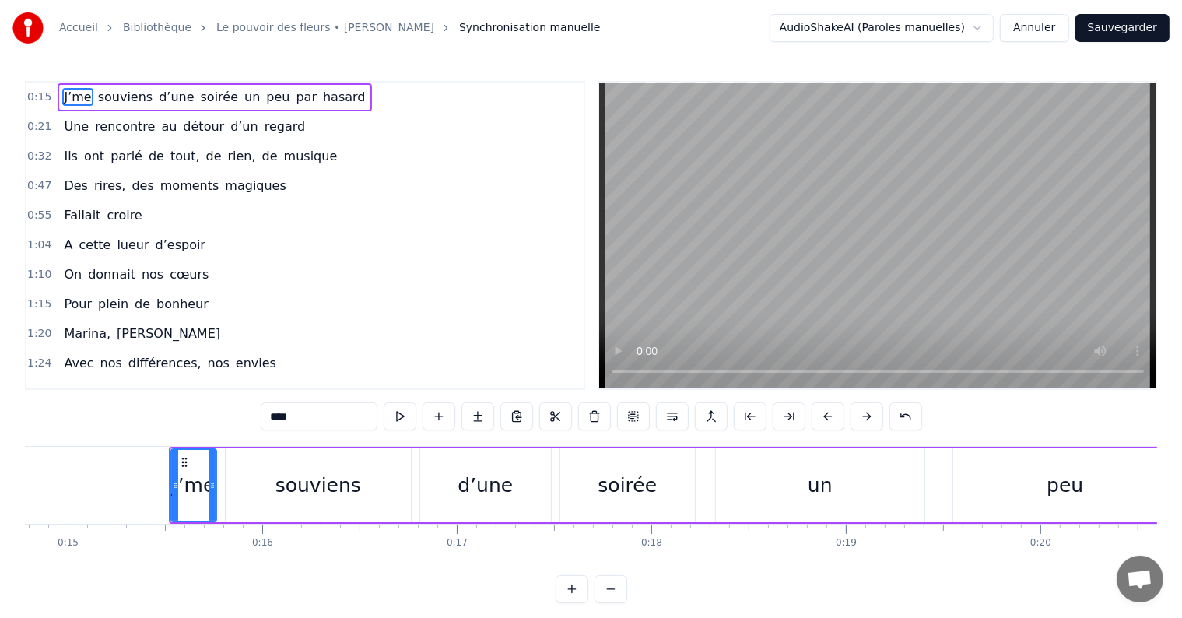
scroll to position [0, 2828]
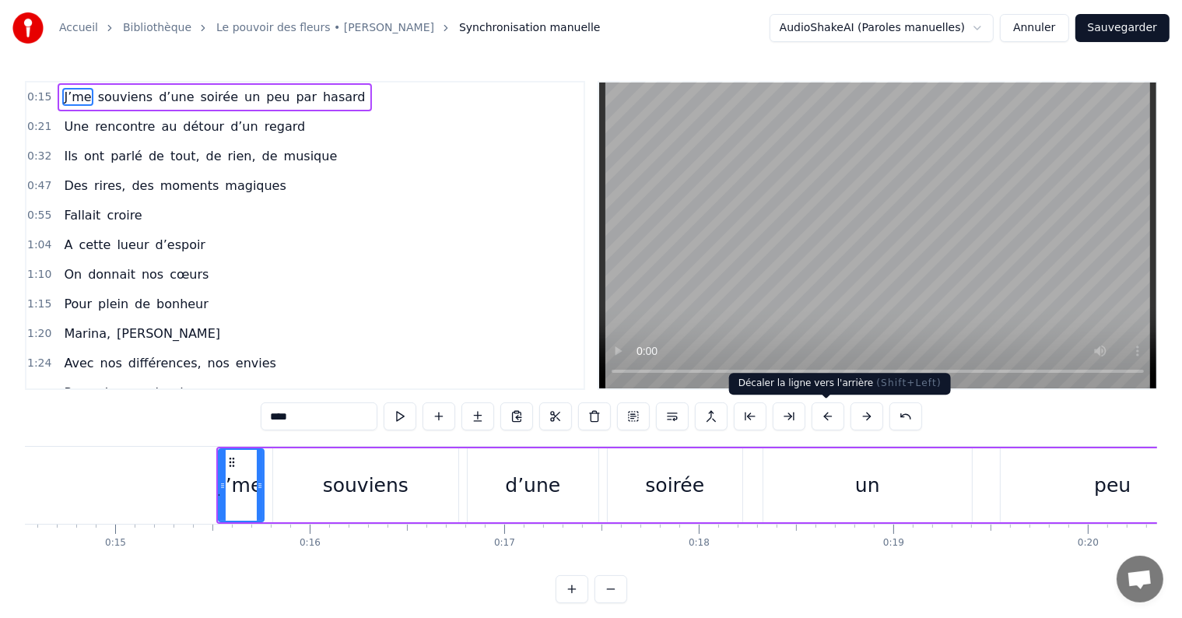
click at [828, 420] on button at bounding box center [828, 416] width 33 height 28
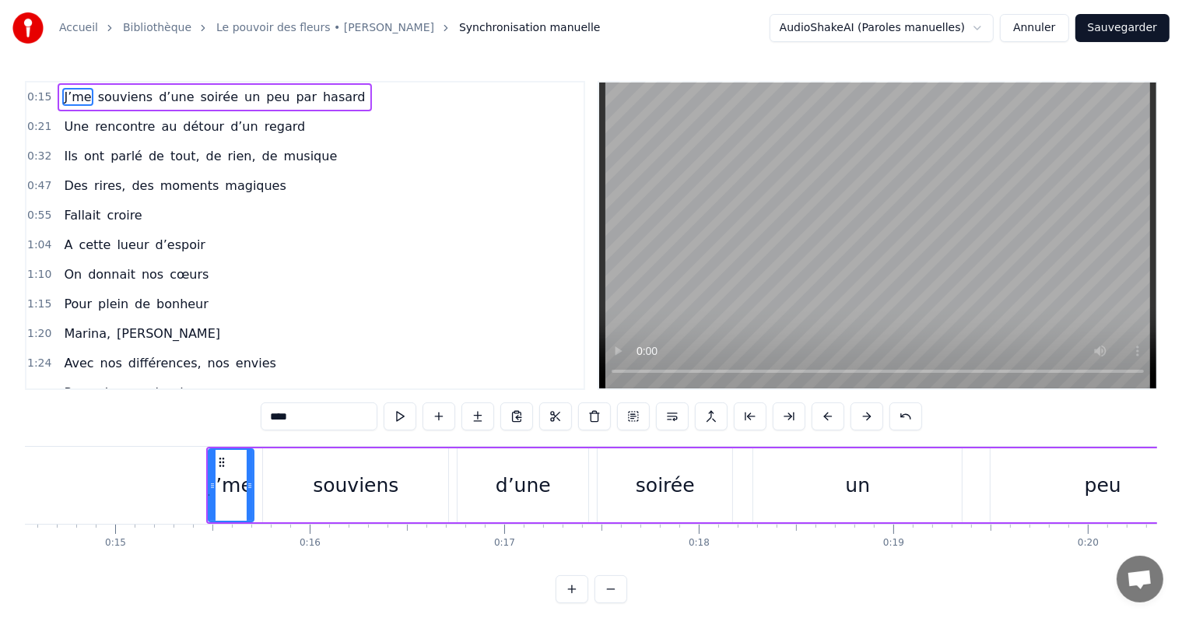
click at [828, 420] on button at bounding box center [828, 416] width 33 height 28
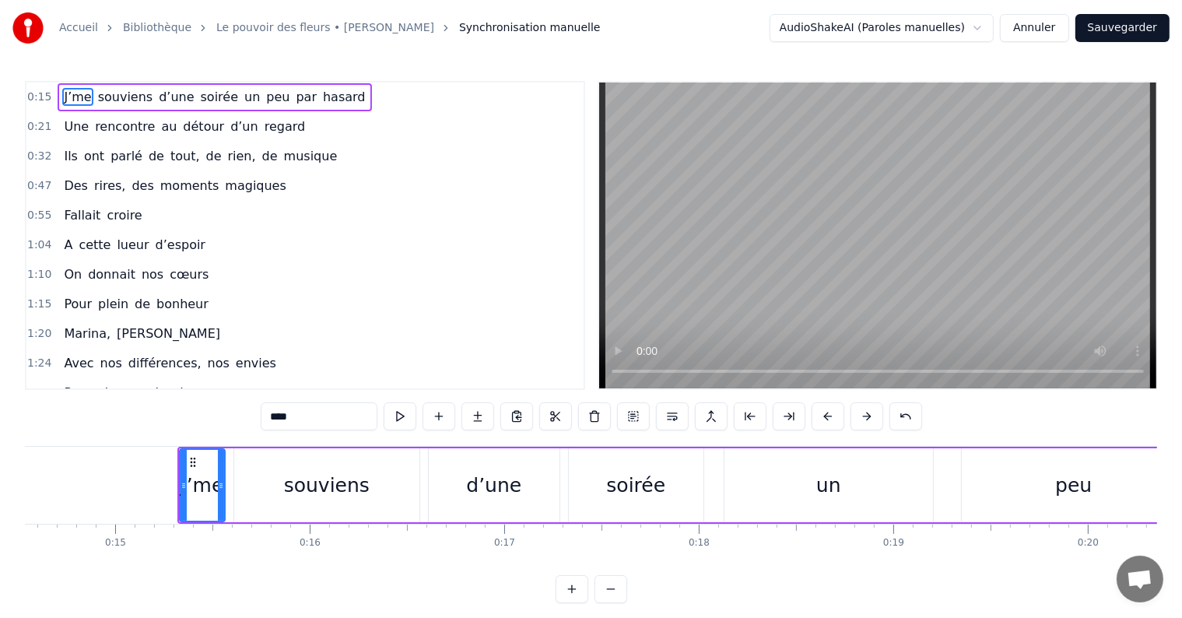
click at [828, 420] on button at bounding box center [828, 416] width 33 height 28
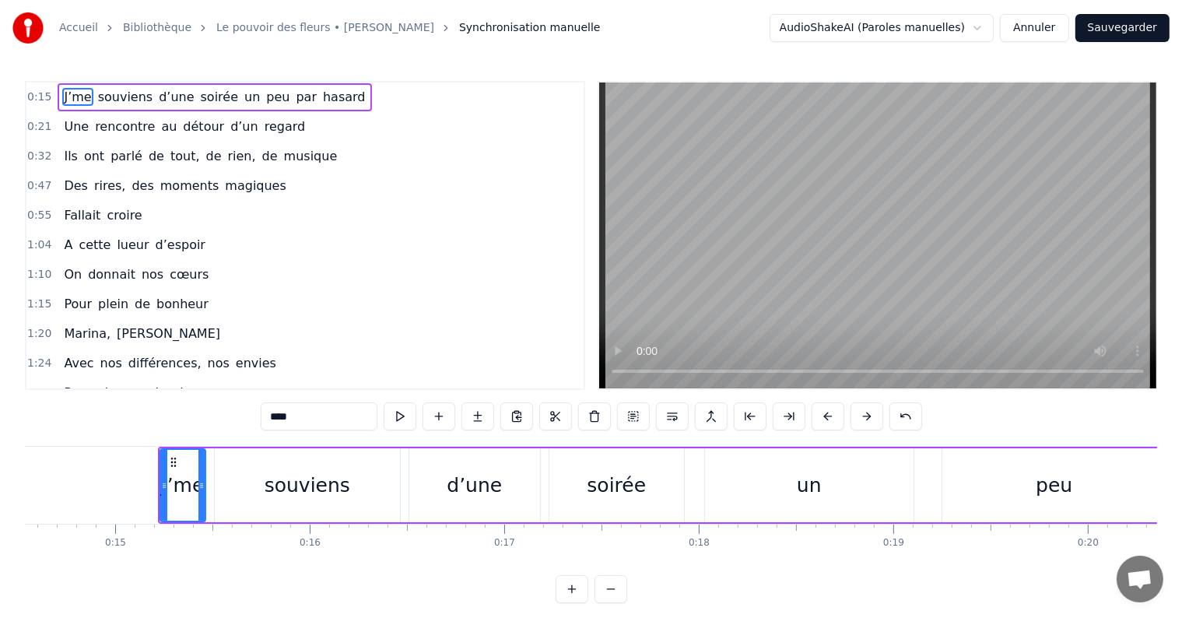
click at [828, 420] on button at bounding box center [828, 416] width 33 height 28
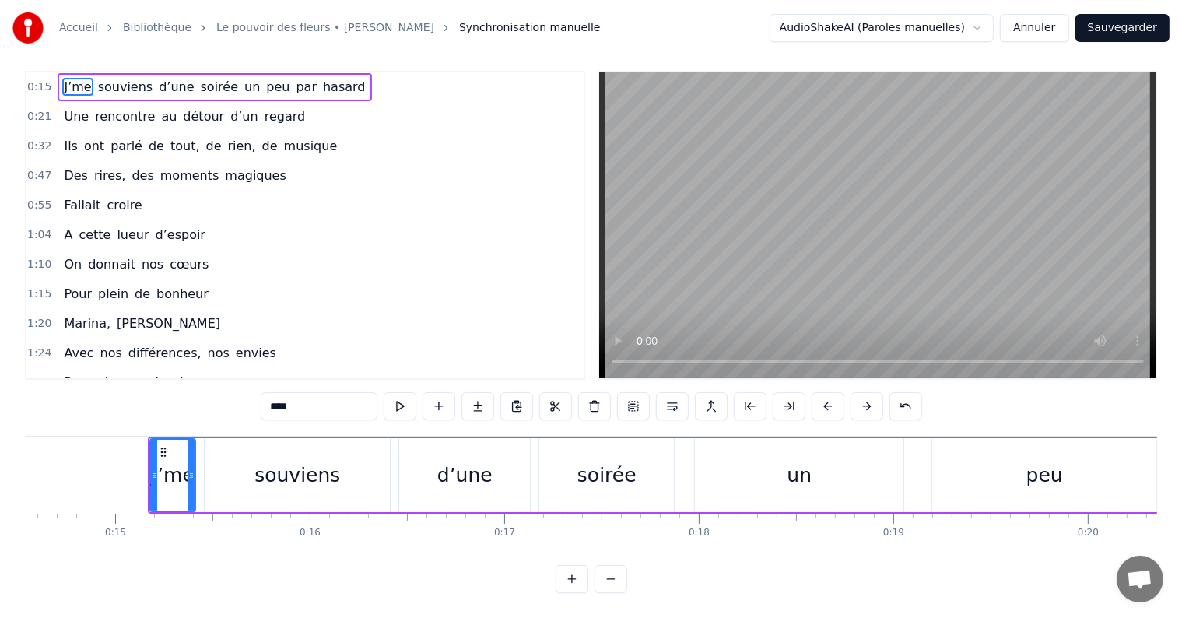
click at [1153, 539] on div "J’me souviens d’une soirée un peu par hasard Une rencontre au détour d’un regar…" at bounding box center [591, 494] width 1132 height 117
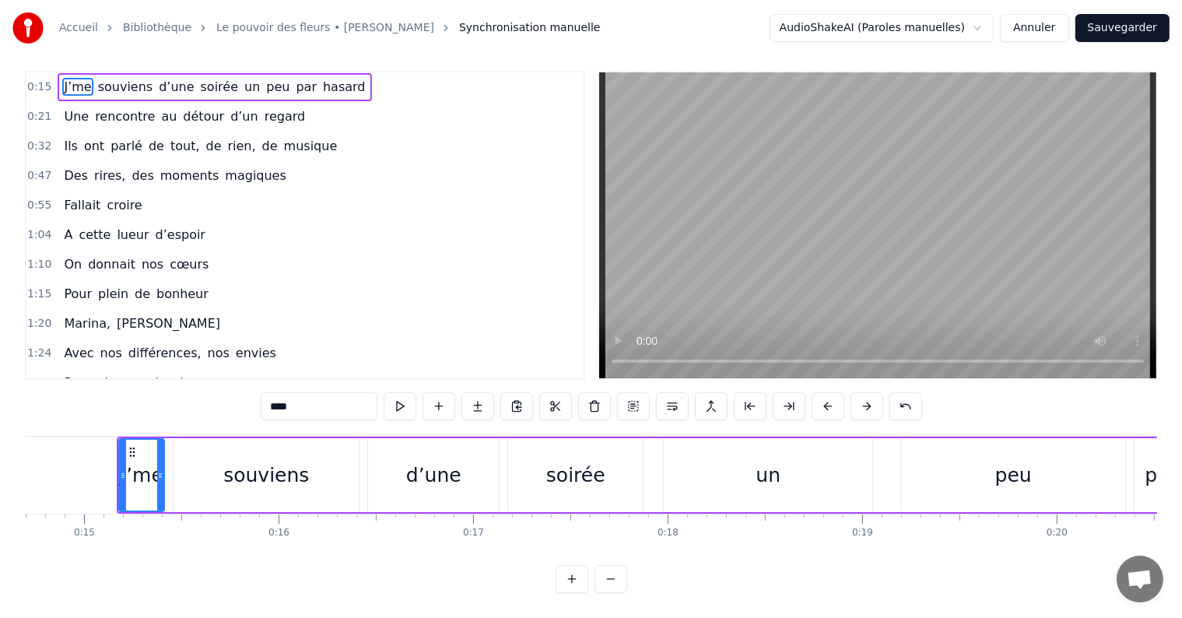
click at [616, 581] on button at bounding box center [611, 579] width 33 height 28
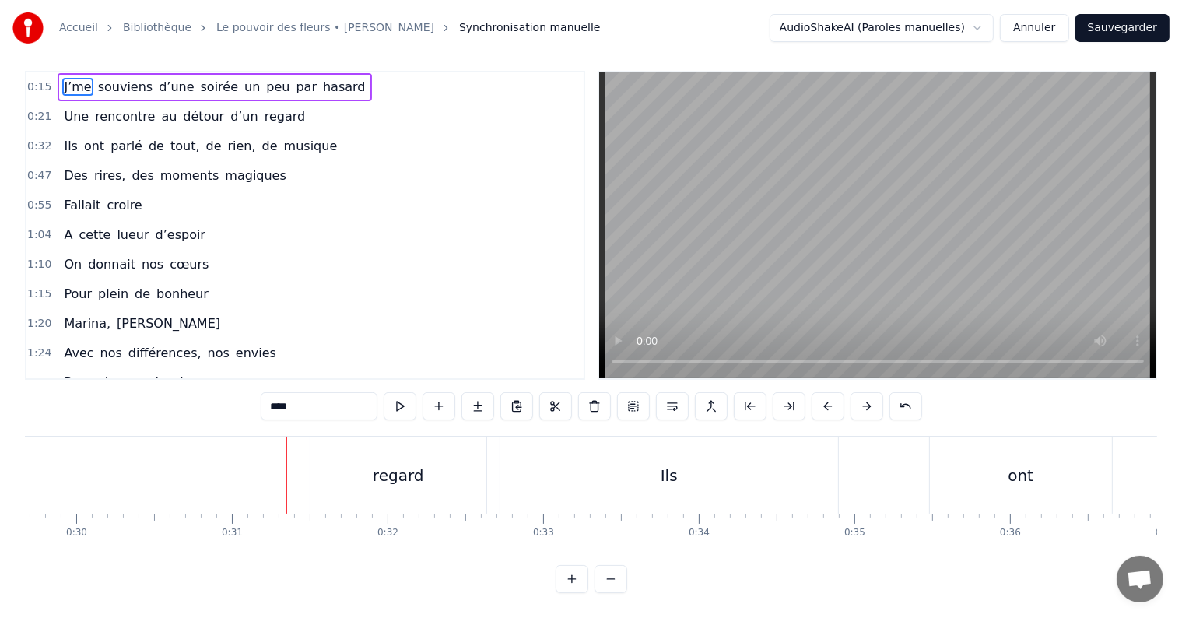
scroll to position [0, 4801]
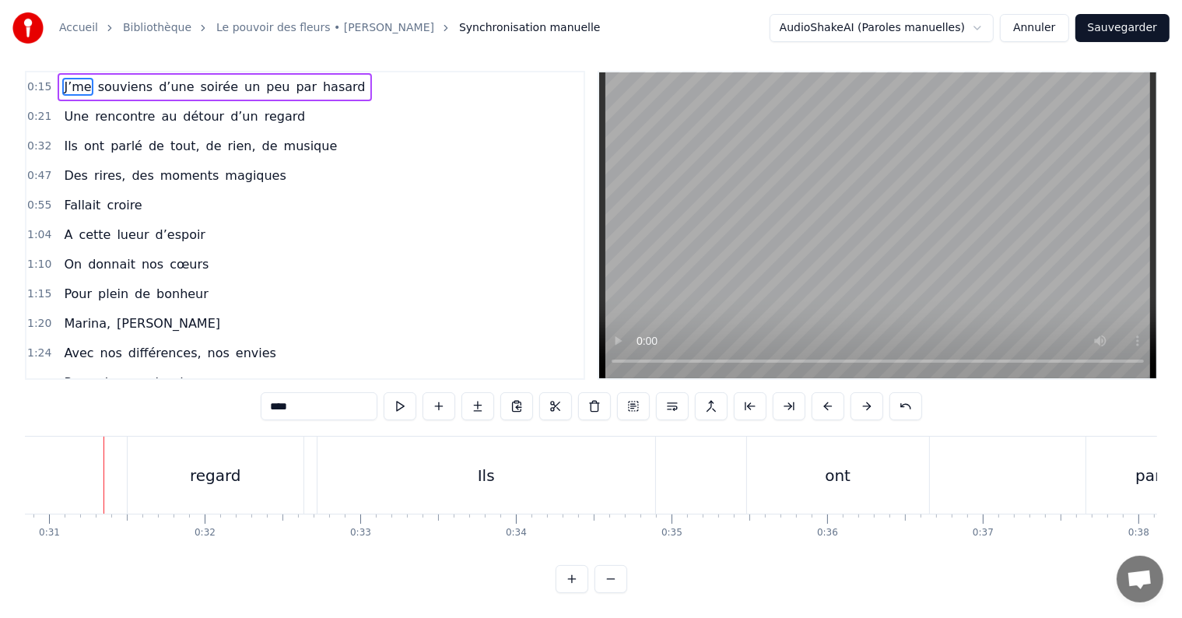
click at [607, 576] on button at bounding box center [611, 579] width 33 height 28
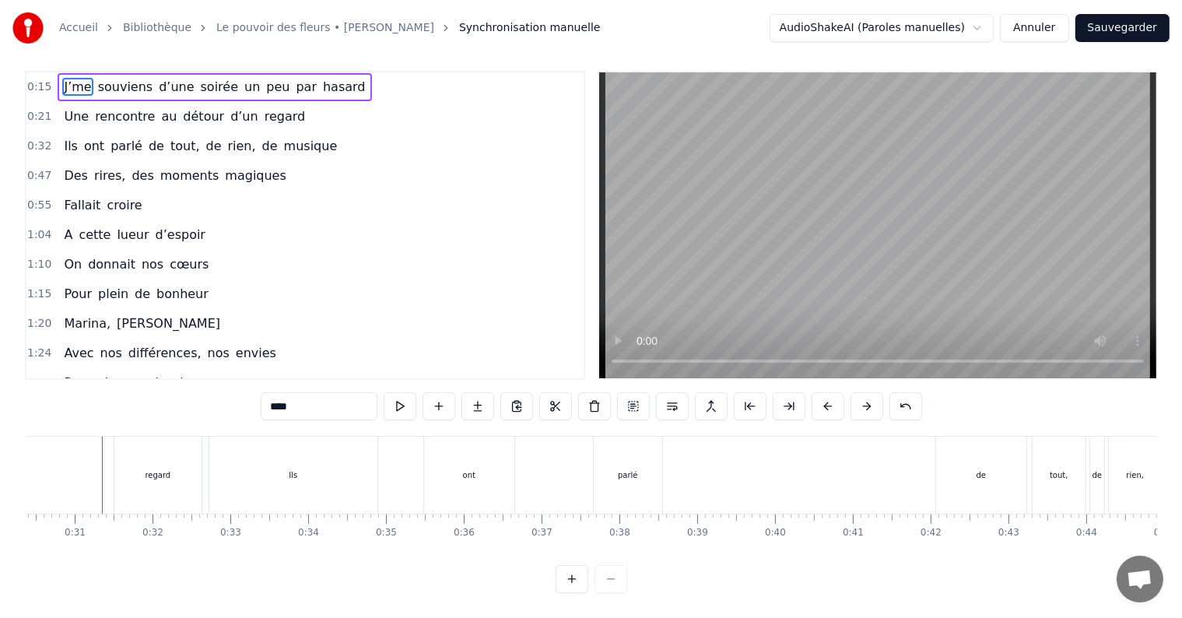
scroll to position [0, 2361]
click at [608, 581] on div at bounding box center [592, 579] width 72 height 28
click at [561, 574] on button at bounding box center [572, 579] width 33 height 28
click at [561, 575] on button at bounding box center [572, 579] width 33 height 28
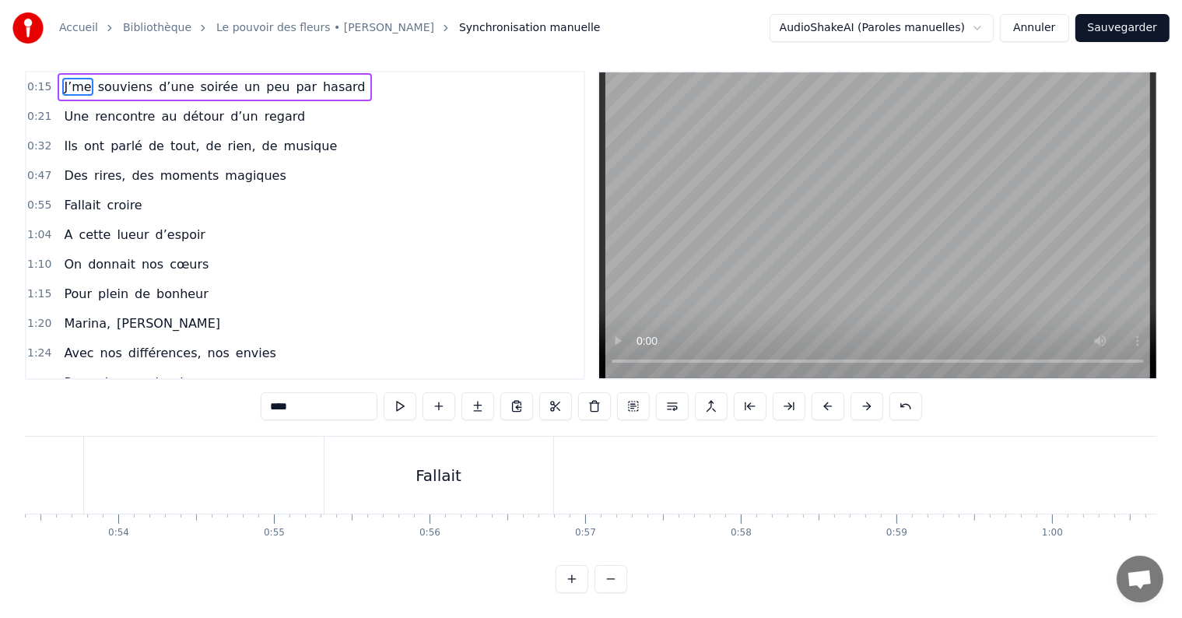
scroll to position [0, 8331]
click at [414, 468] on div "Fallait" at bounding box center [420, 475] width 46 height 23
type input "*******"
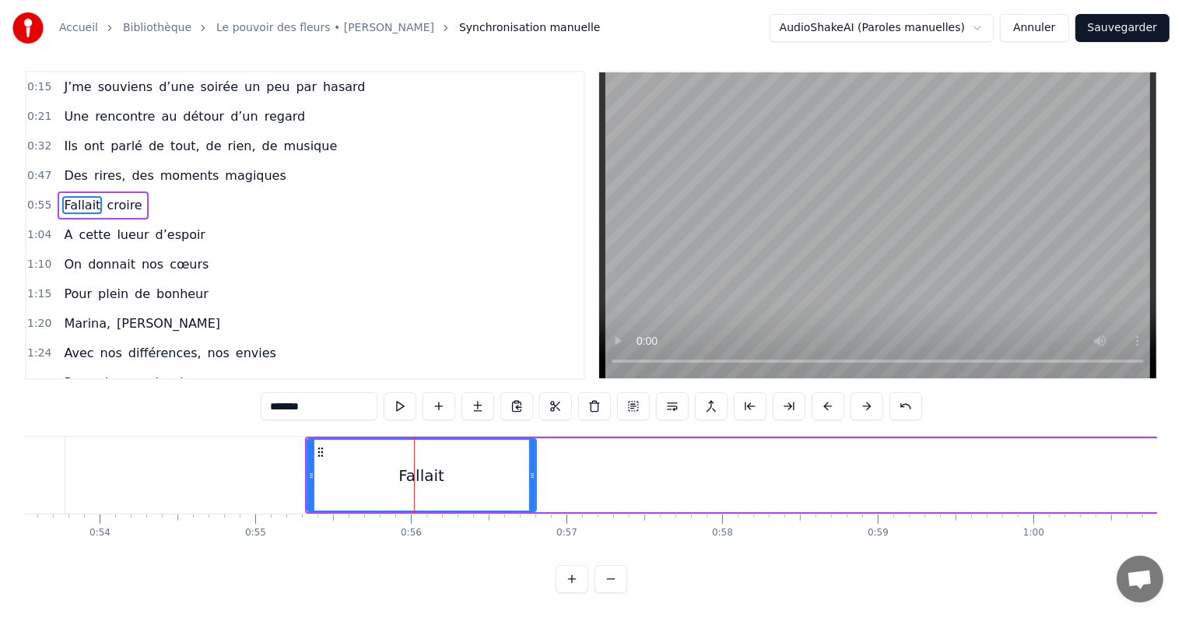
scroll to position [0, 0]
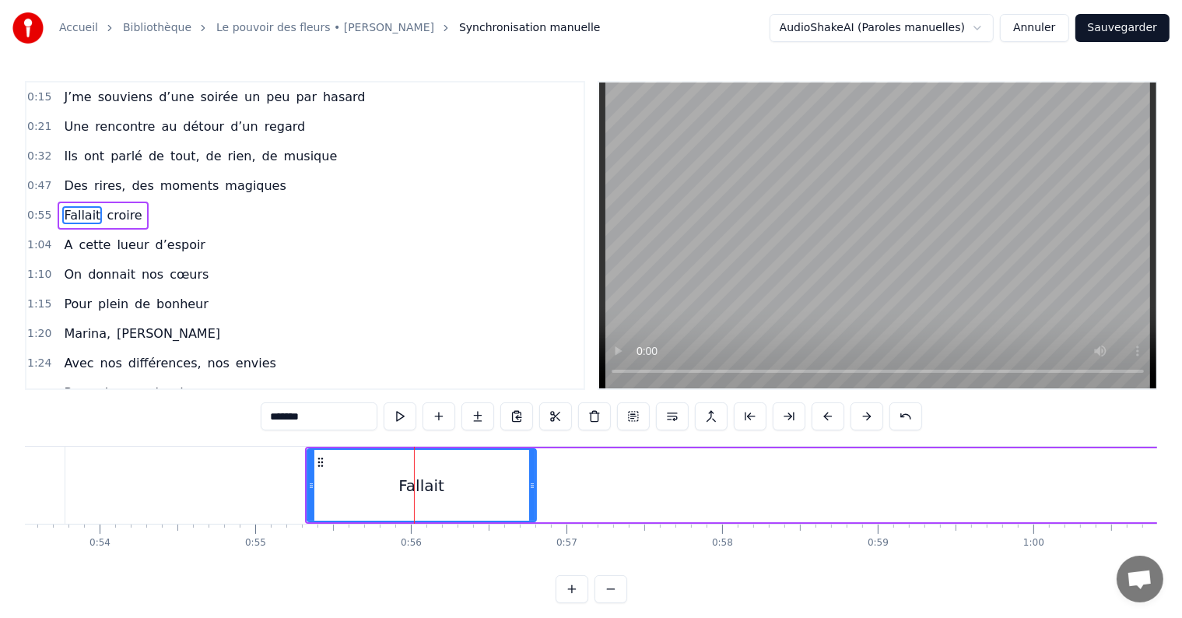
click at [830, 416] on button at bounding box center [828, 416] width 33 height 28
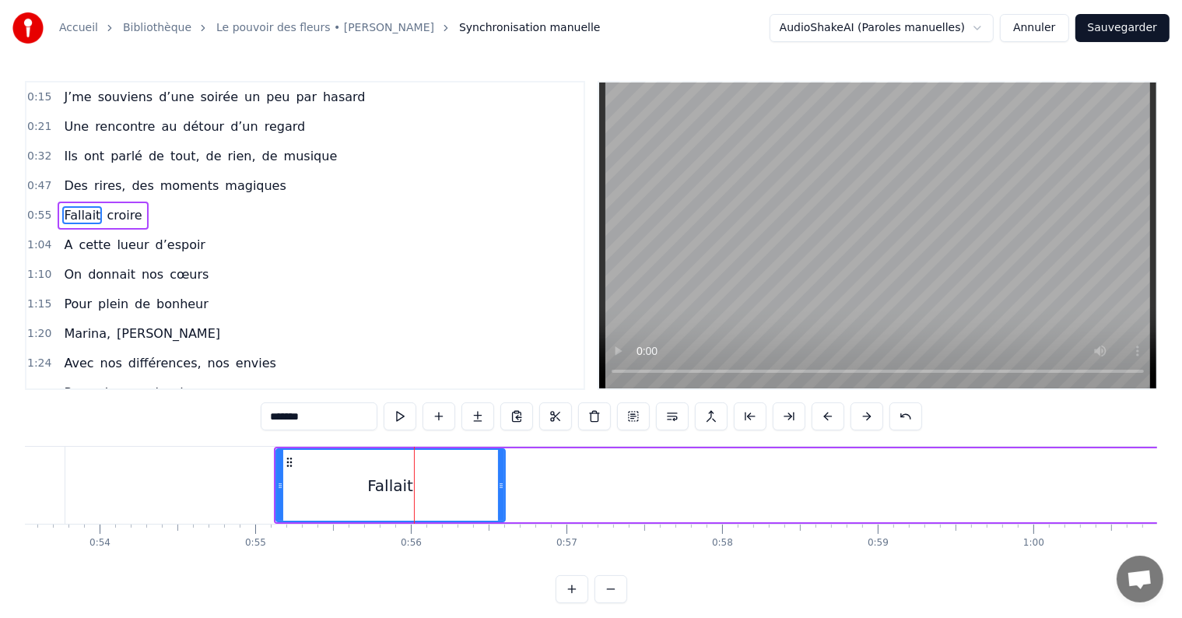
click at [830, 416] on button at bounding box center [828, 416] width 33 height 28
click at [817, 410] on button at bounding box center [828, 416] width 33 height 28
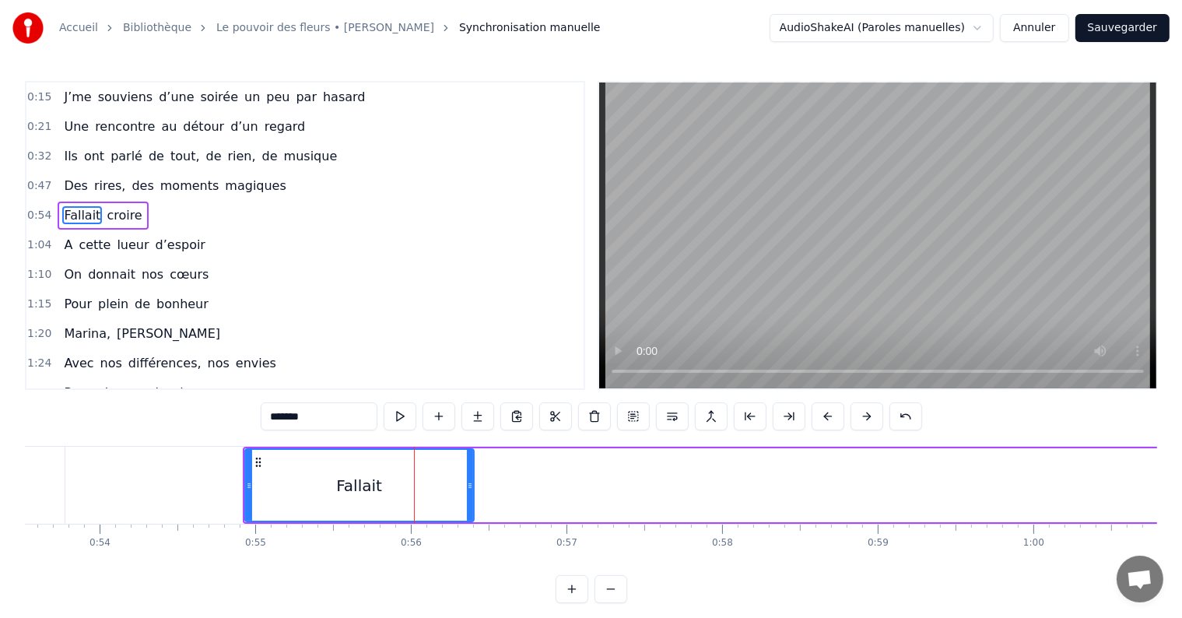
click at [817, 410] on button at bounding box center [828, 416] width 33 height 28
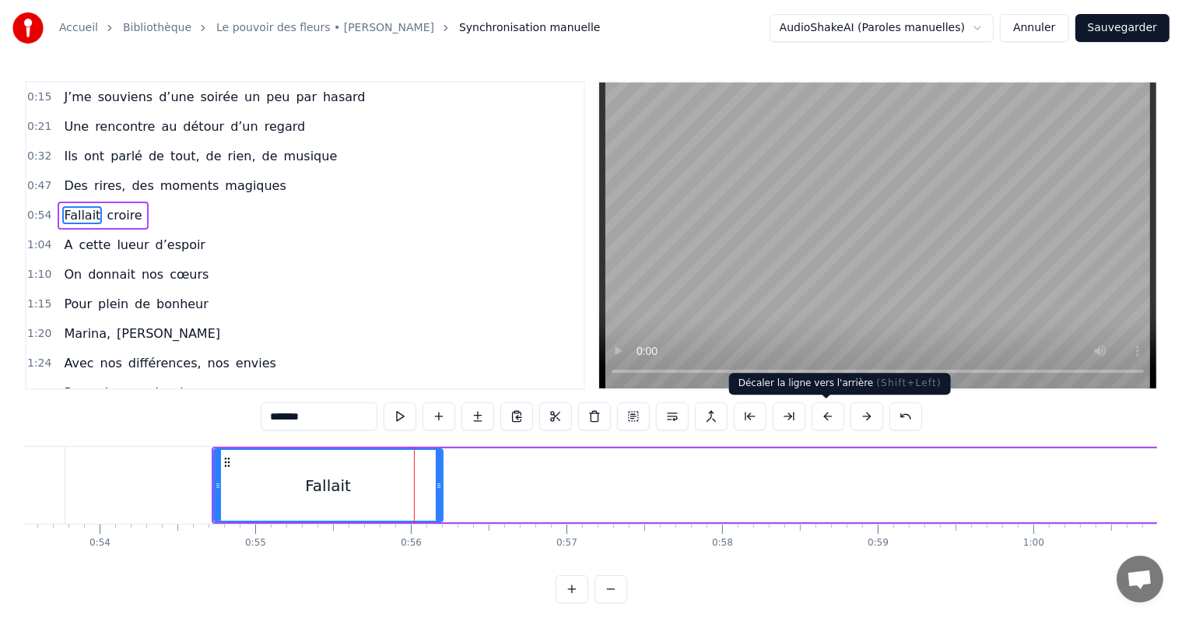
click at [828, 419] on button at bounding box center [828, 416] width 33 height 28
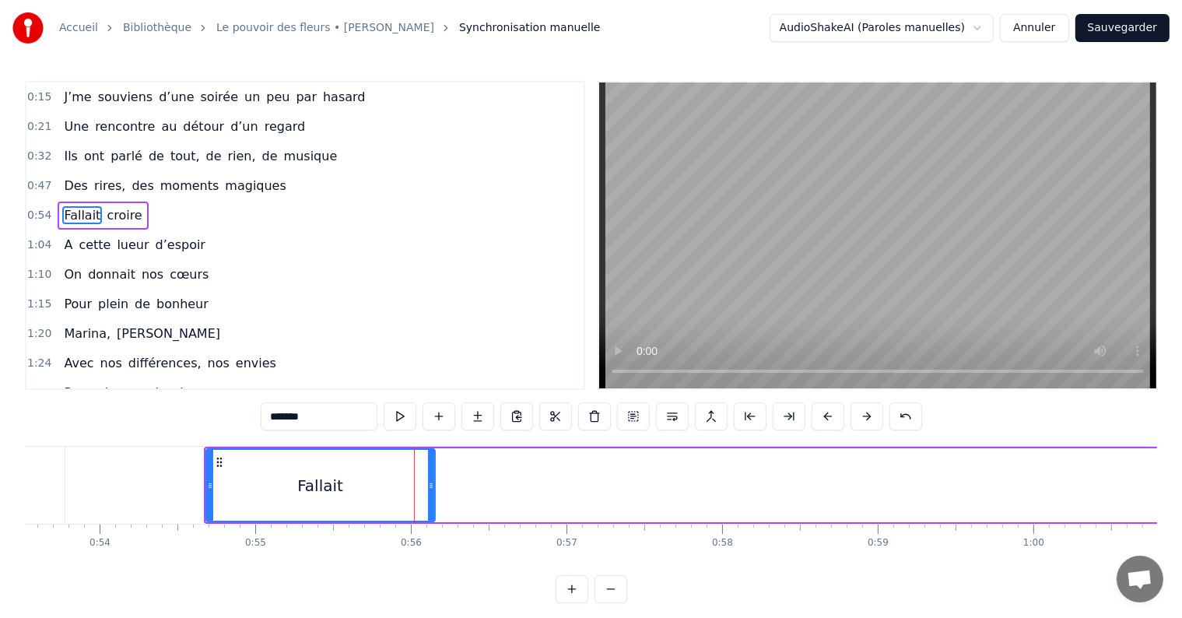
click at [828, 419] on button at bounding box center [828, 416] width 33 height 28
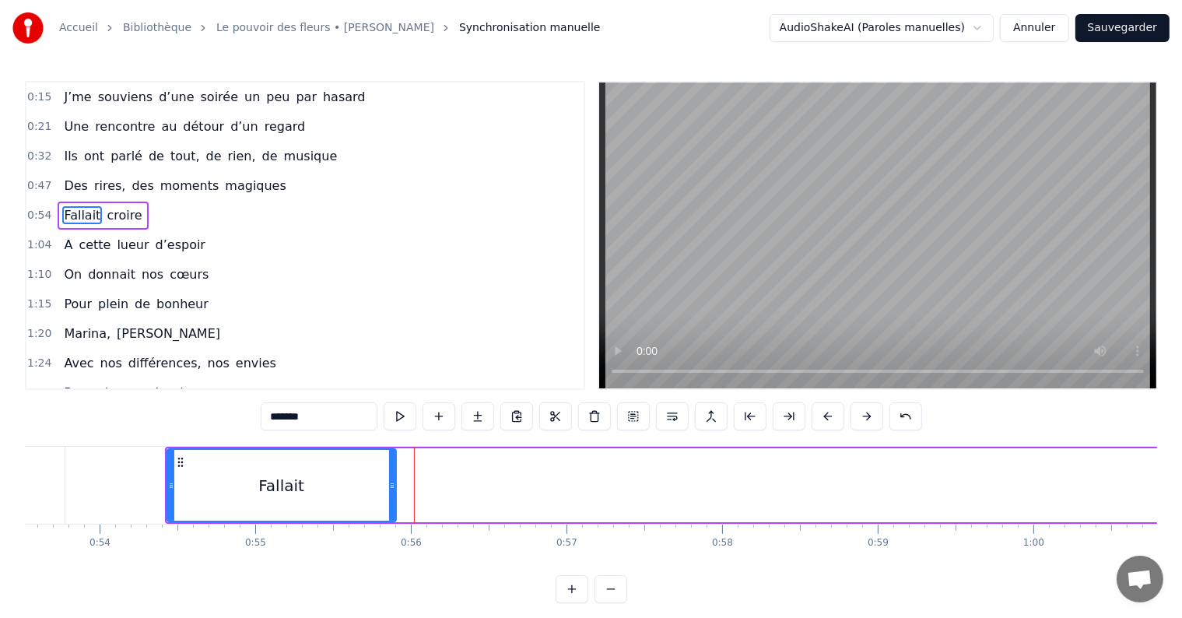
click at [828, 419] on button at bounding box center [828, 416] width 33 height 28
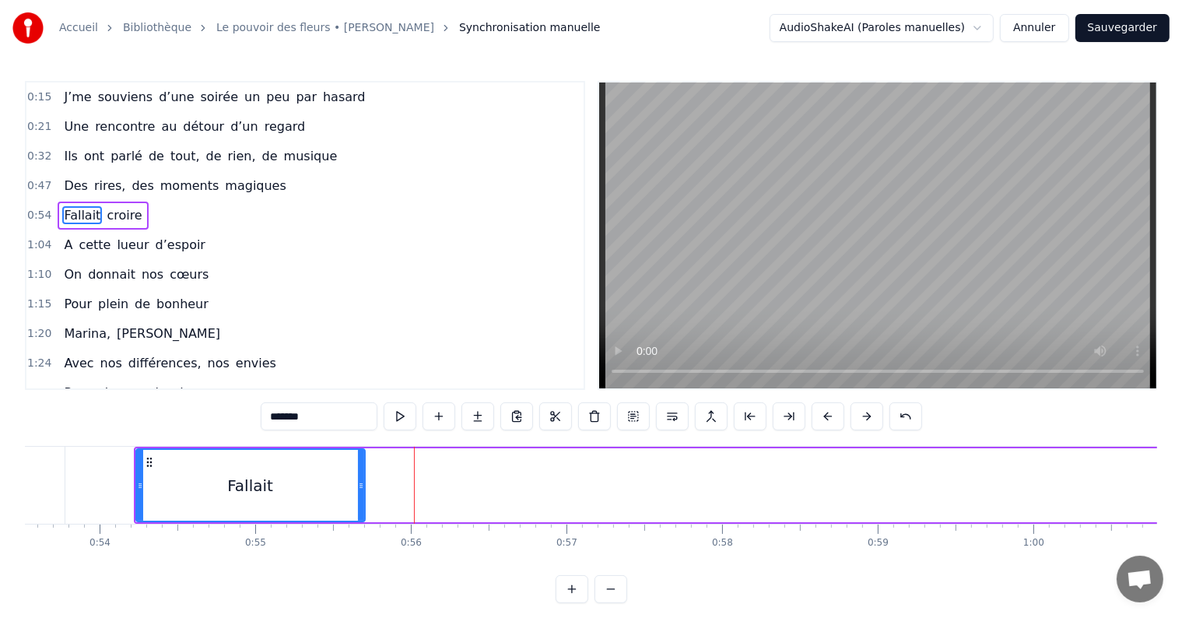
click at [828, 419] on button at bounding box center [828, 416] width 33 height 28
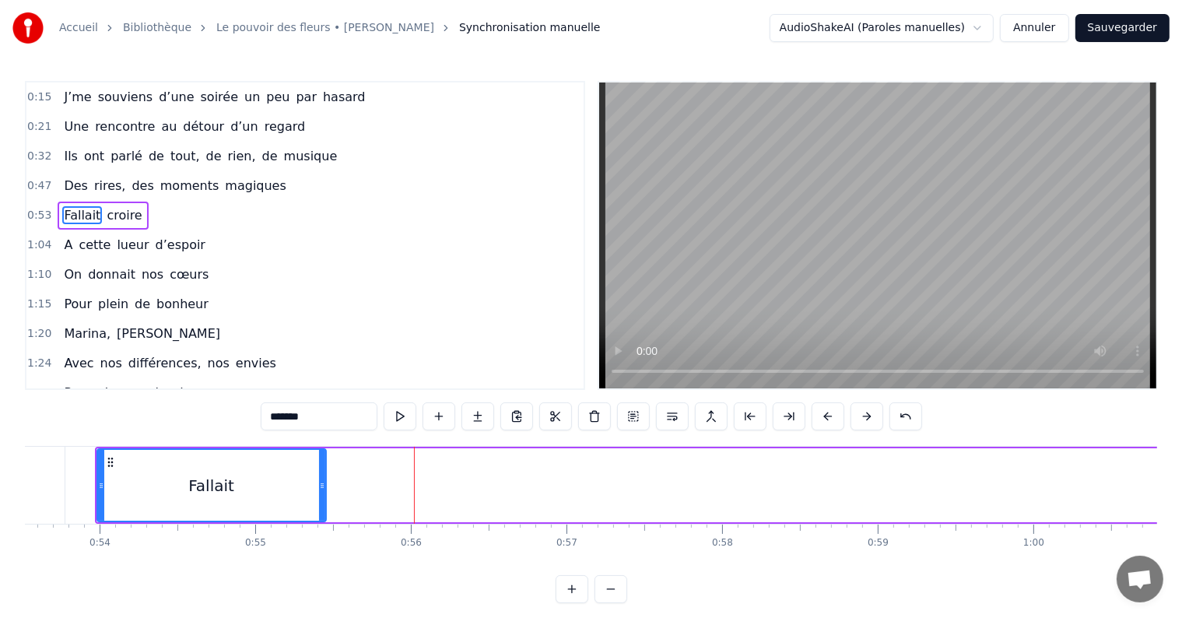
click at [828, 419] on button at bounding box center [828, 416] width 33 height 28
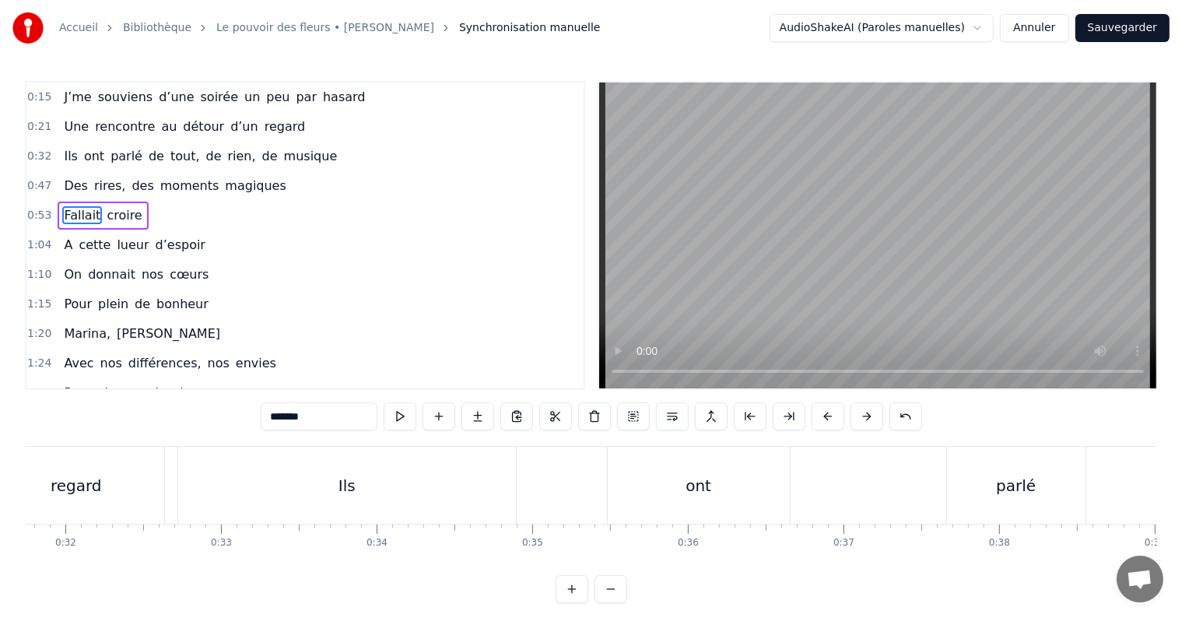
scroll to position [0, 4903]
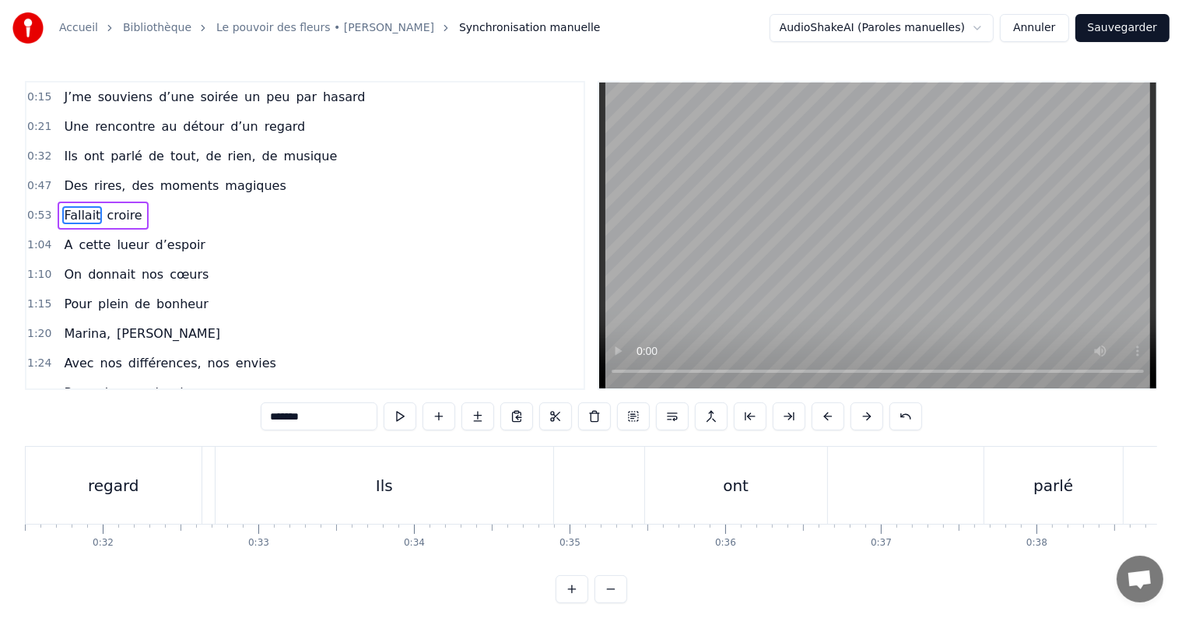
click at [126, 455] on div "regard" at bounding box center [114, 485] width 176 height 77
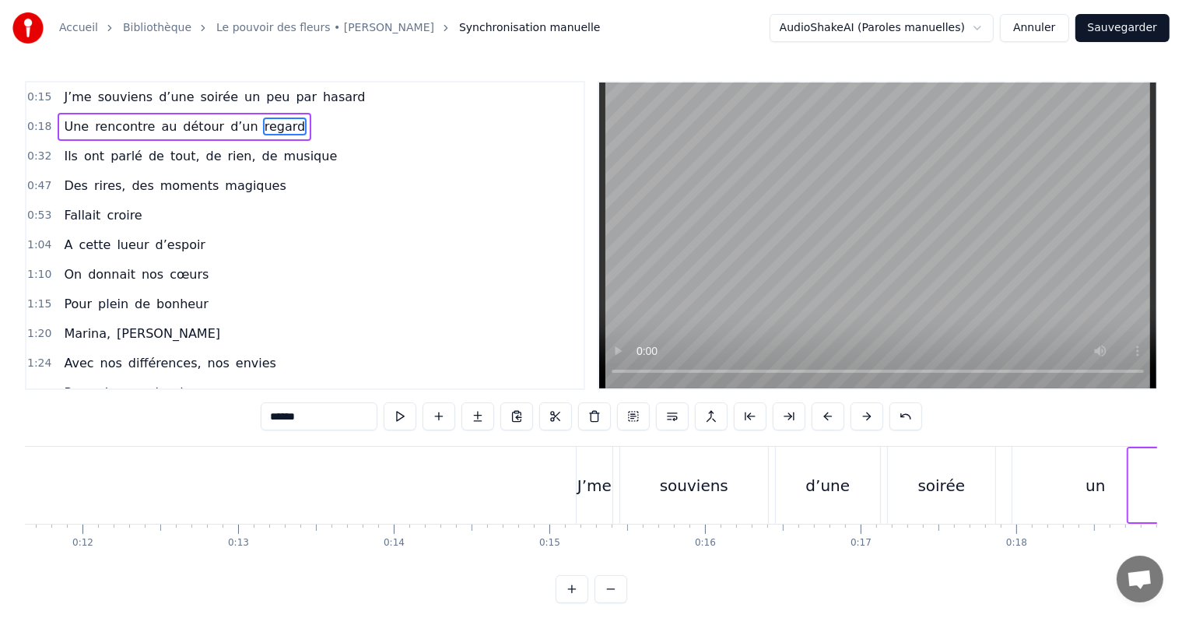
scroll to position [0, 1678]
click at [728, 476] on div "J’me" at bounding box center [727, 485] width 34 height 23
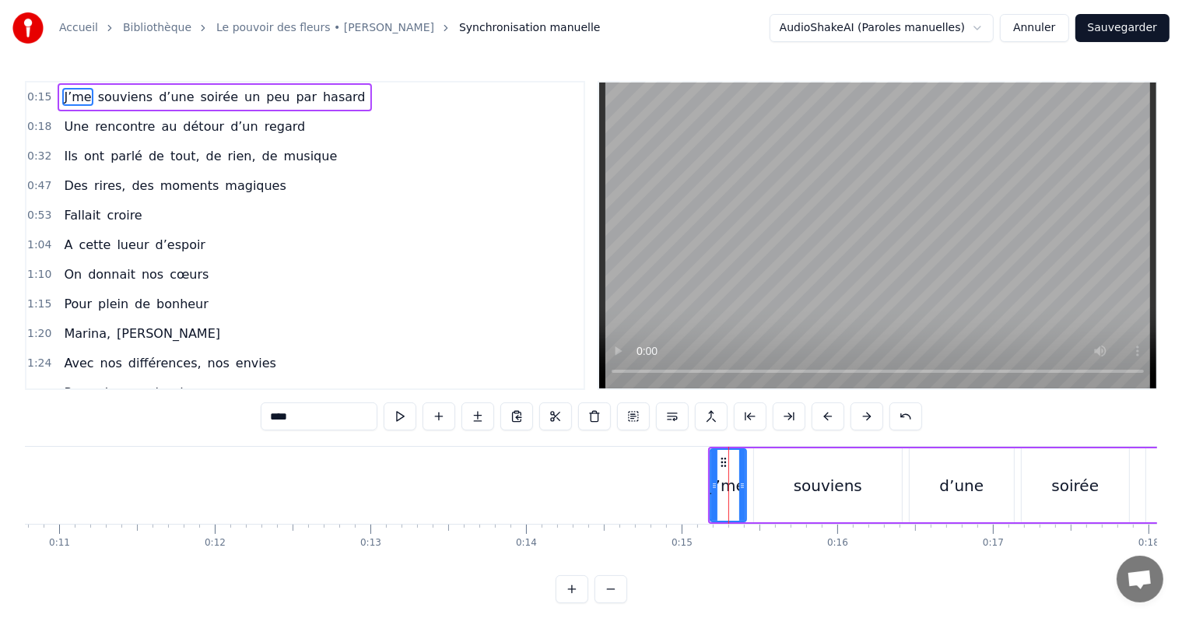
click at [818, 508] on div "souviens" at bounding box center [828, 485] width 148 height 74
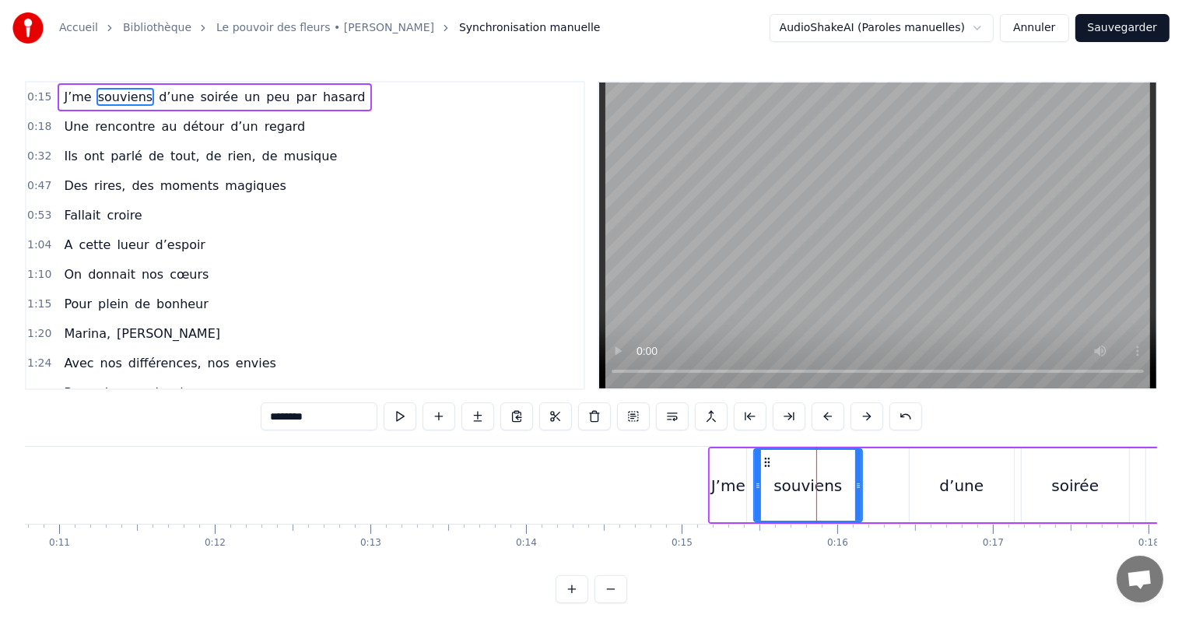
drag, startPoint x: 897, startPoint y: 489, endPoint x: 852, endPoint y: 493, distance: 44.6
click at [855, 493] on div at bounding box center [858, 485] width 6 height 71
click at [920, 470] on div "d’une" at bounding box center [962, 485] width 104 height 74
type input "*****"
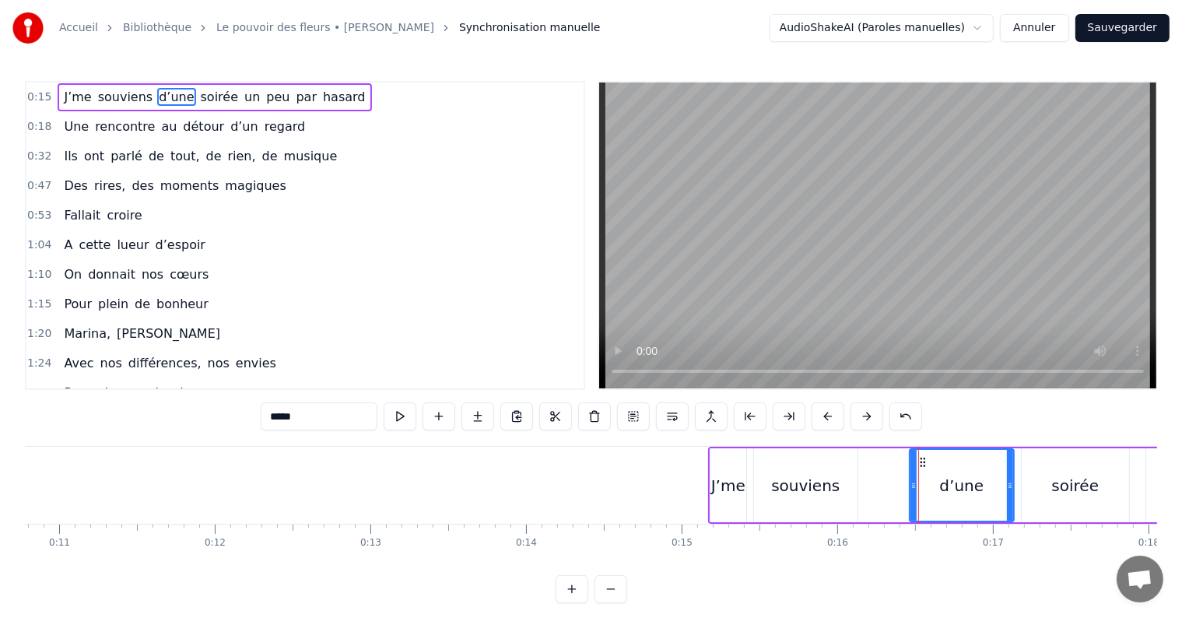
drag, startPoint x: 933, startPoint y: 497, endPoint x: 866, endPoint y: 498, distance: 66.9
click at [866, 498] on div "J’me souviens d’une soirée un peu par hasard" at bounding box center [1168, 485] width 921 height 77
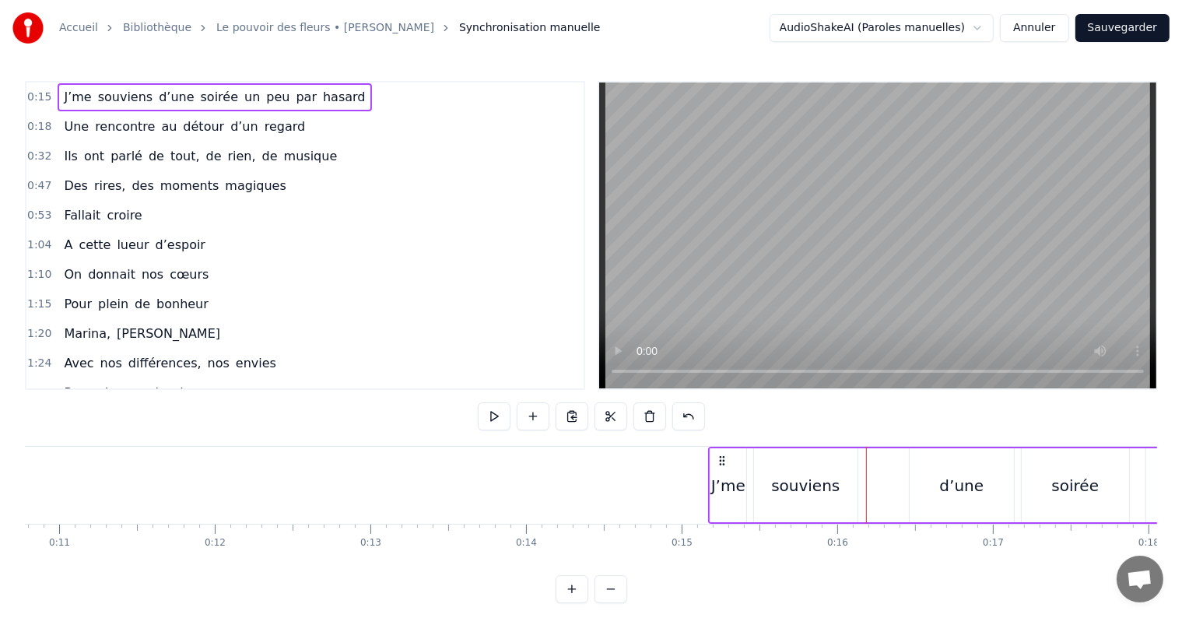
click at [945, 494] on div "d’une" at bounding box center [961, 485] width 44 height 23
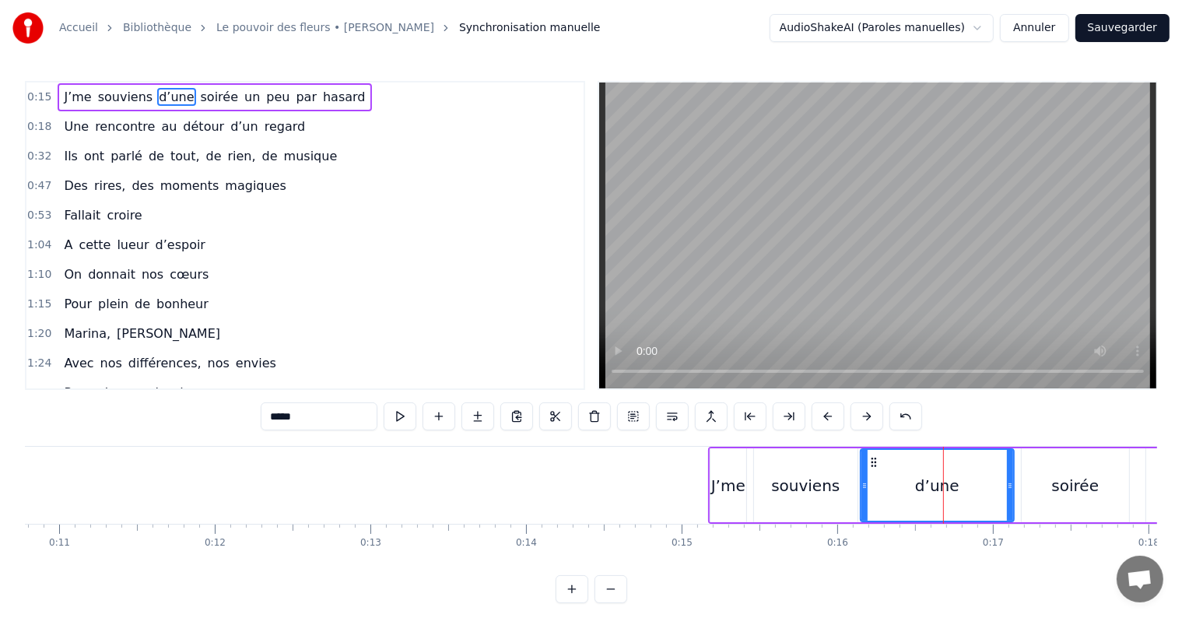
drag, startPoint x: 912, startPoint y: 489, endPoint x: 862, endPoint y: 494, distance: 50.1
click at [862, 494] on div at bounding box center [865, 485] width 6 height 71
drag, startPoint x: 1009, startPoint y: 483, endPoint x: 943, endPoint y: 501, distance: 68.0
click at [943, 501] on div at bounding box center [945, 485] width 6 height 71
click at [1037, 486] on div "soirée" at bounding box center [1075, 485] width 107 height 74
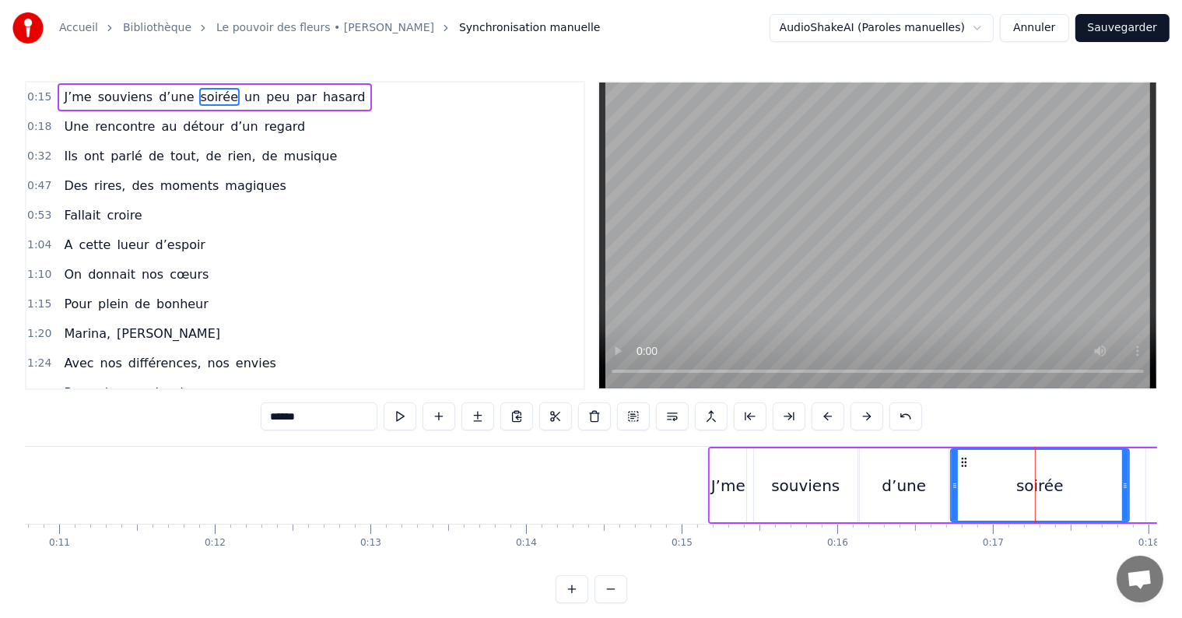
drag, startPoint x: 1025, startPoint y: 487, endPoint x: 951, endPoint y: 501, distance: 75.3
click at [952, 501] on div at bounding box center [955, 485] width 6 height 71
click at [951, 501] on div at bounding box center [952, 485] width 6 height 71
click at [960, 463] on icon at bounding box center [961, 462] width 12 height 12
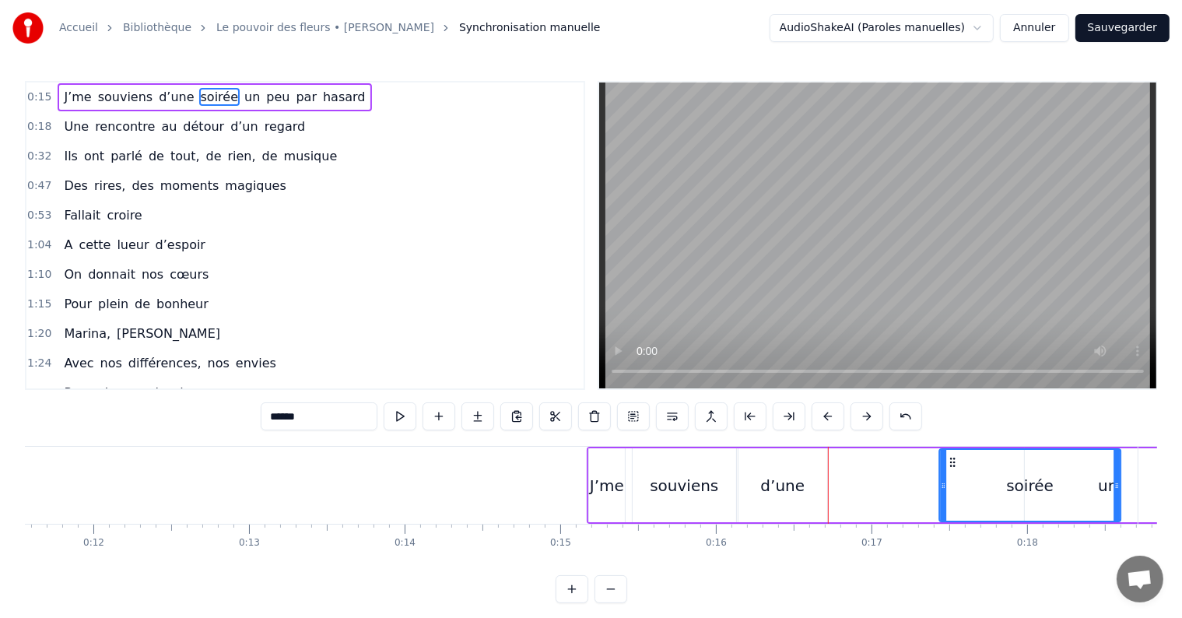
scroll to position [0, 1801]
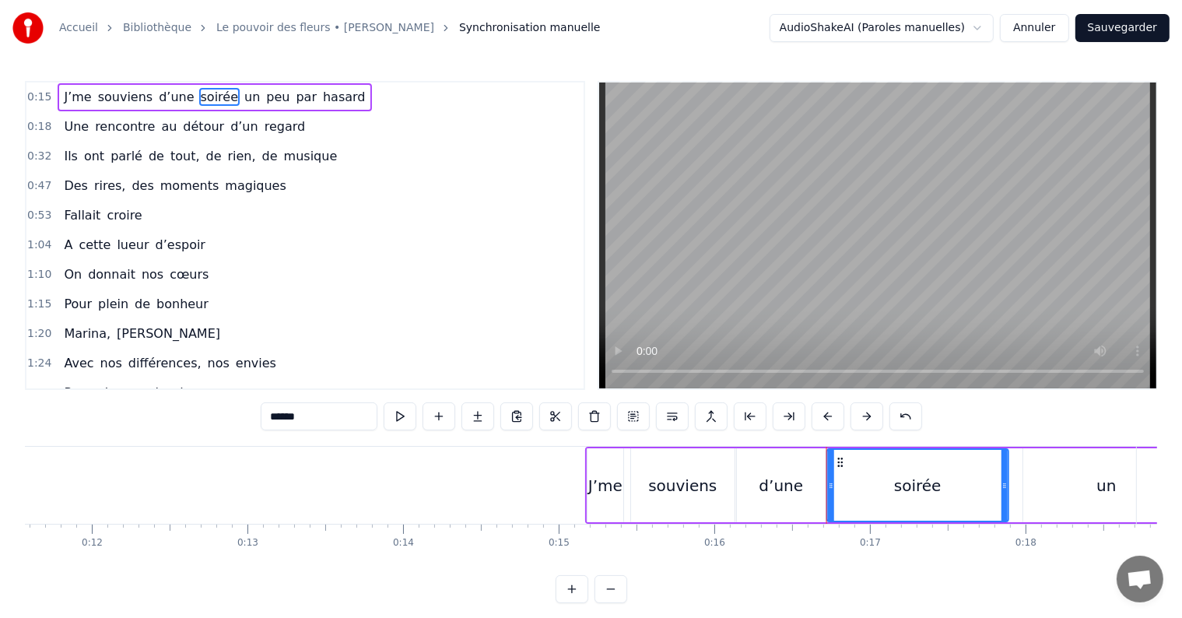
drag, startPoint x: 960, startPoint y: 463, endPoint x: 840, endPoint y: 469, distance: 120.8
click at [840, 469] on div "soirée" at bounding box center [918, 485] width 180 height 71
drag, startPoint x: 1004, startPoint y: 482, endPoint x: 947, endPoint y: 494, distance: 58.2
click at [947, 494] on div at bounding box center [948, 485] width 6 height 71
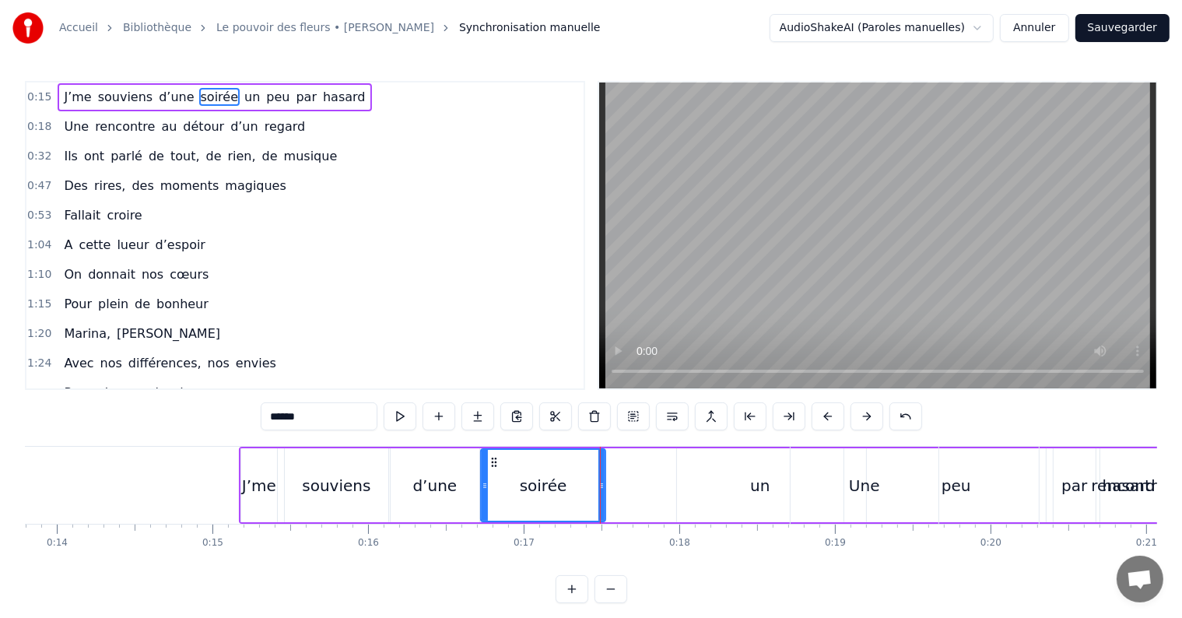
scroll to position [0, 2149]
click at [753, 470] on div "un" at bounding box center [759, 485] width 167 height 74
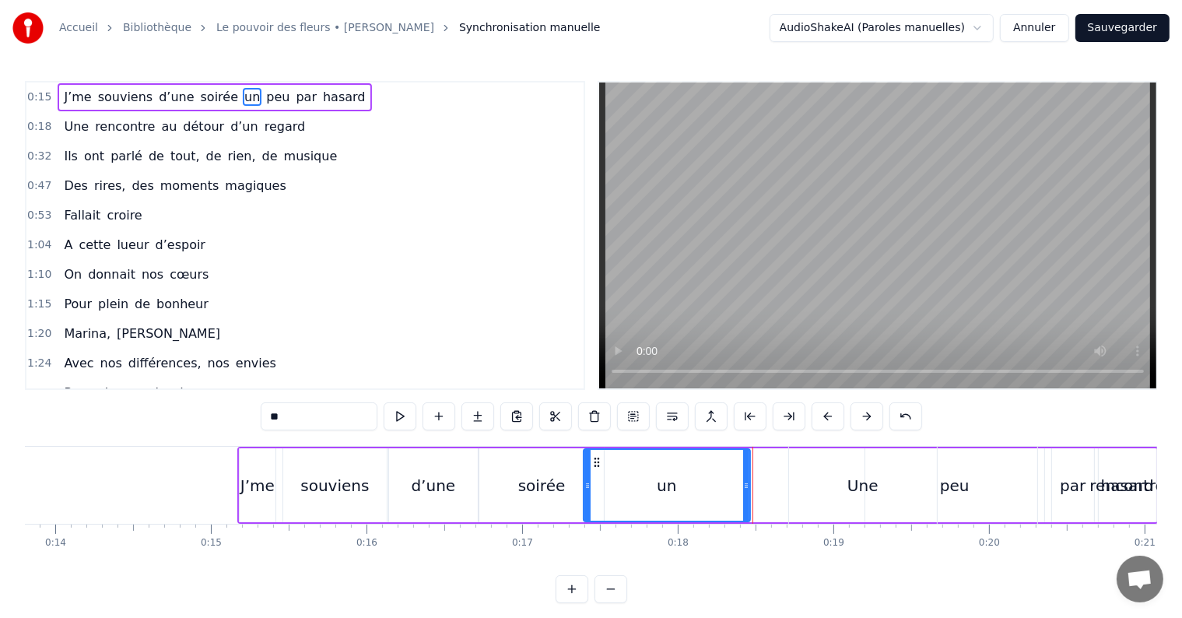
drag, startPoint x: 687, startPoint y: 461, endPoint x: 595, endPoint y: 472, distance: 92.5
click at [595, 472] on div "un" at bounding box center [666, 485] width 165 height 71
drag, startPoint x: 743, startPoint y: 484, endPoint x: 679, endPoint y: 483, distance: 64.6
click at [679, 483] on icon at bounding box center [682, 485] width 6 height 12
click at [831, 486] on div "Une" at bounding box center [863, 485] width 148 height 77
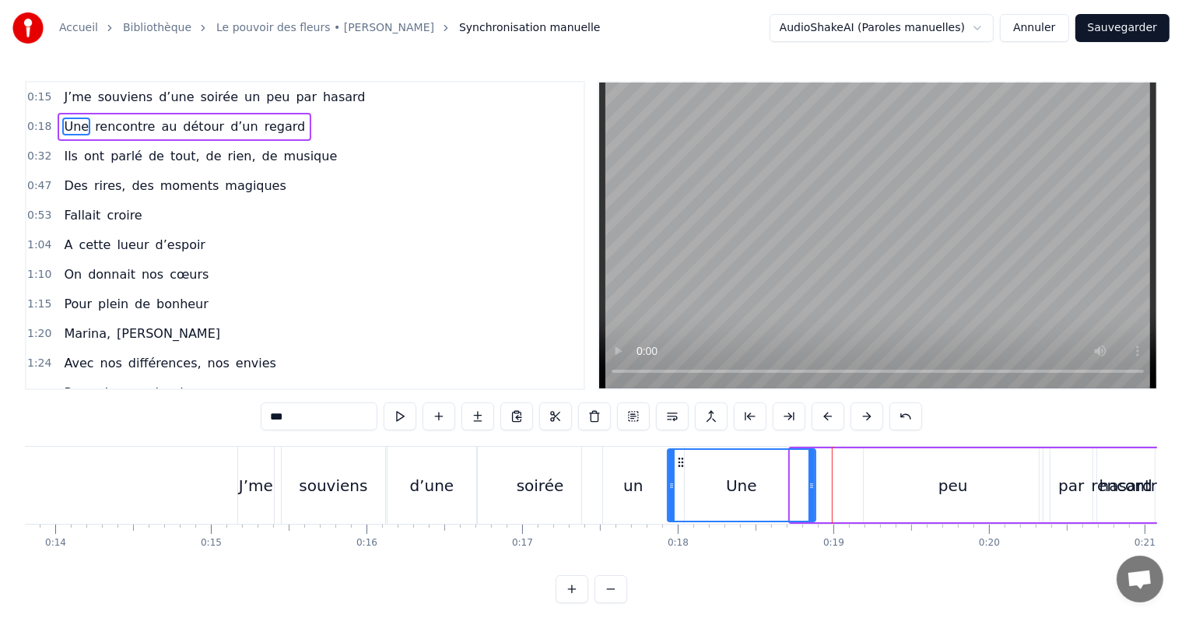
drag, startPoint x: 801, startPoint y: 459, endPoint x: 679, endPoint y: 462, distance: 122.2
click at [679, 462] on icon at bounding box center [681, 462] width 12 height 12
drag, startPoint x: 809, startPoint y: 489, endPoint x: 751, endPoint y: 506, distance: 60.8
click at [751, 506] on div at bounding box center [753, 485] width 6 height 71
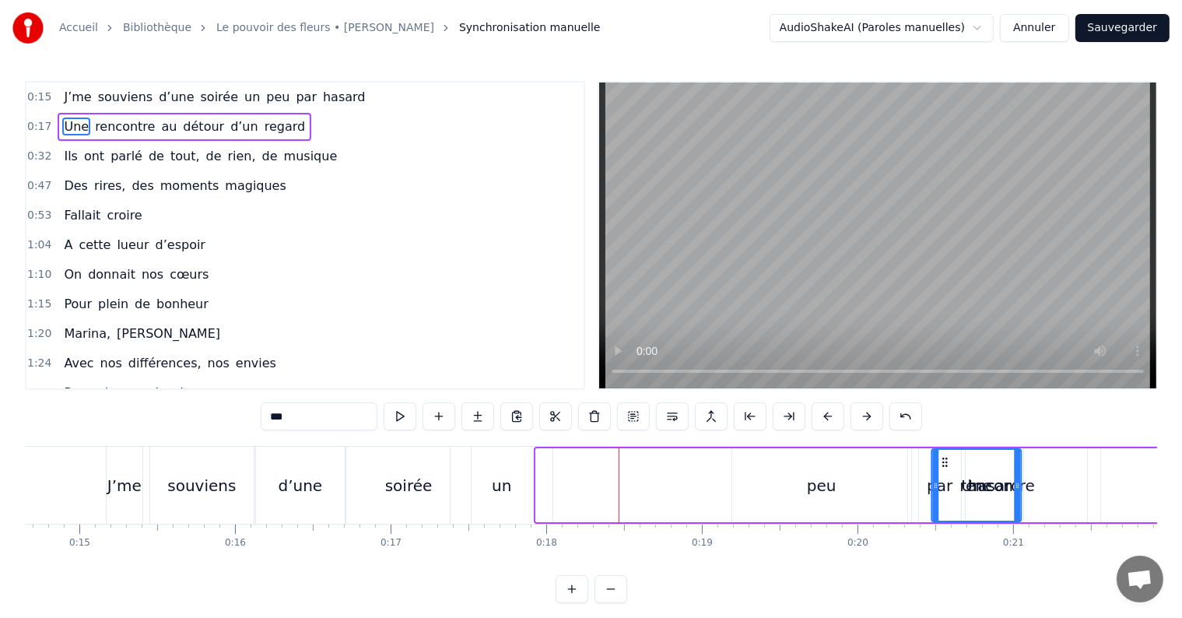
scroll to position [0, 2282]
drag, startPoint x: 682, startPoint y: 459, endPoint x: 903, endPoint y: 434, distance: 222.5
click at [903, 434] on div "0:15 J’me souviens d’une soirée un peu par hasard 0:17 Une rencontre au détour …" at bounding box center [591, 342] width 1132 height 522
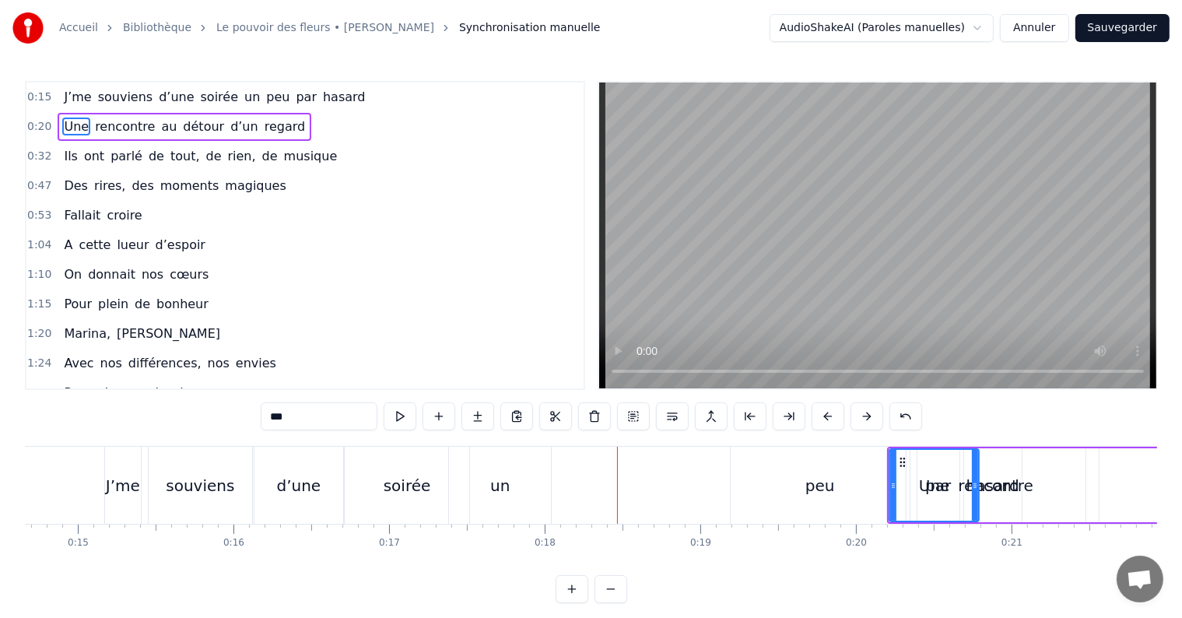
click at [825, 501] on div "peu" at bounding box center [820, 485] width 179 height 77
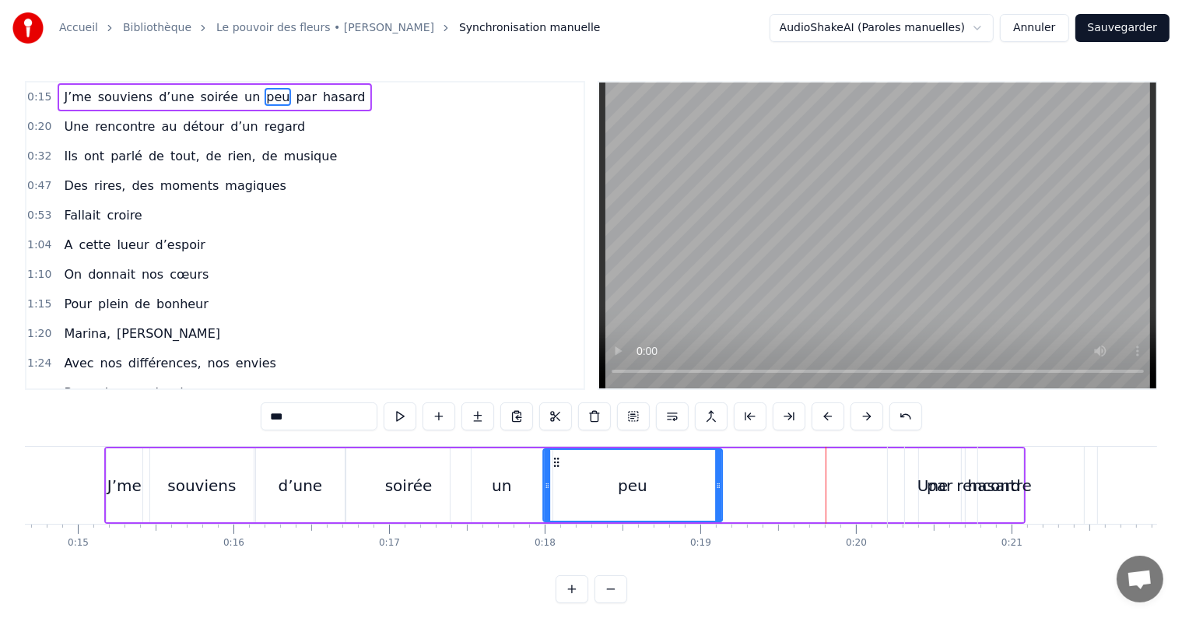
drag, startPoint x: 742, startPoint y: 460, endPoint x: 553, endPoint y: 464, distance: 188.4
click at [553, 464] on icon at bounding box center [556, 462] width 12 height 12
click at [943, 501] on div "rencontre" at bounding box center [994, 485] width 179 height 77
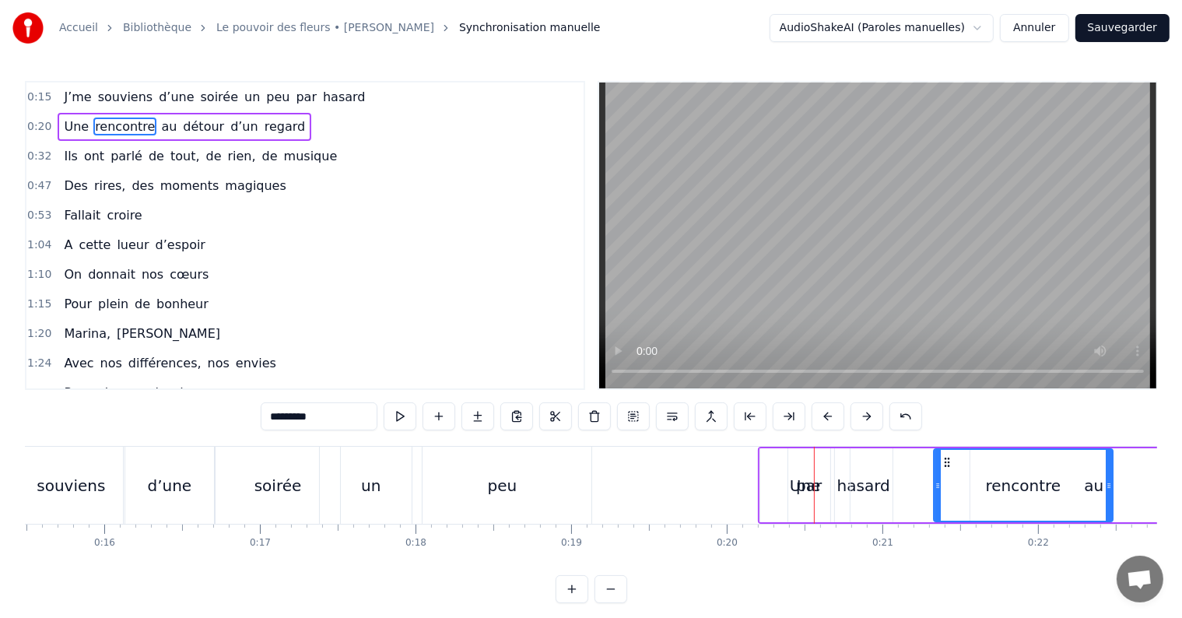
scroll to position [0, 2425]
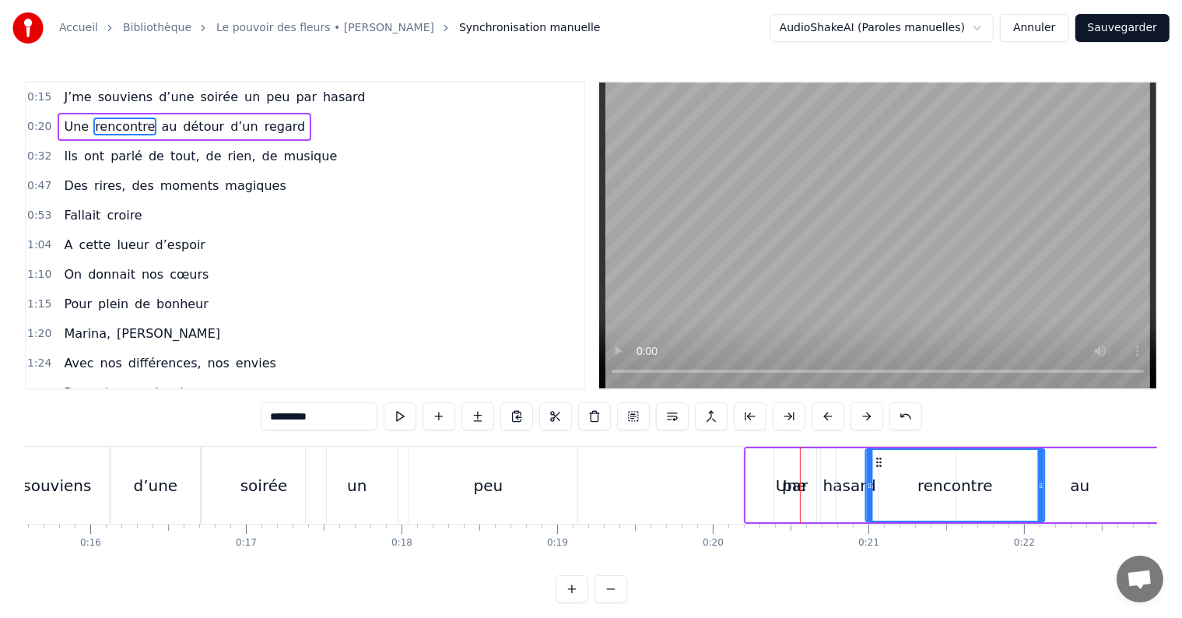
drag, startPoint x: 917, startPoint y: 461, endPoint x: 876, endPoint y: 471, distance: 41.7
click at [876, 471] on div "rencontre" at bounding box center [955, 485] width 177 height 71
click at [793, 469] on div "Une" at bounding box center [791, 485] width 90 height 74
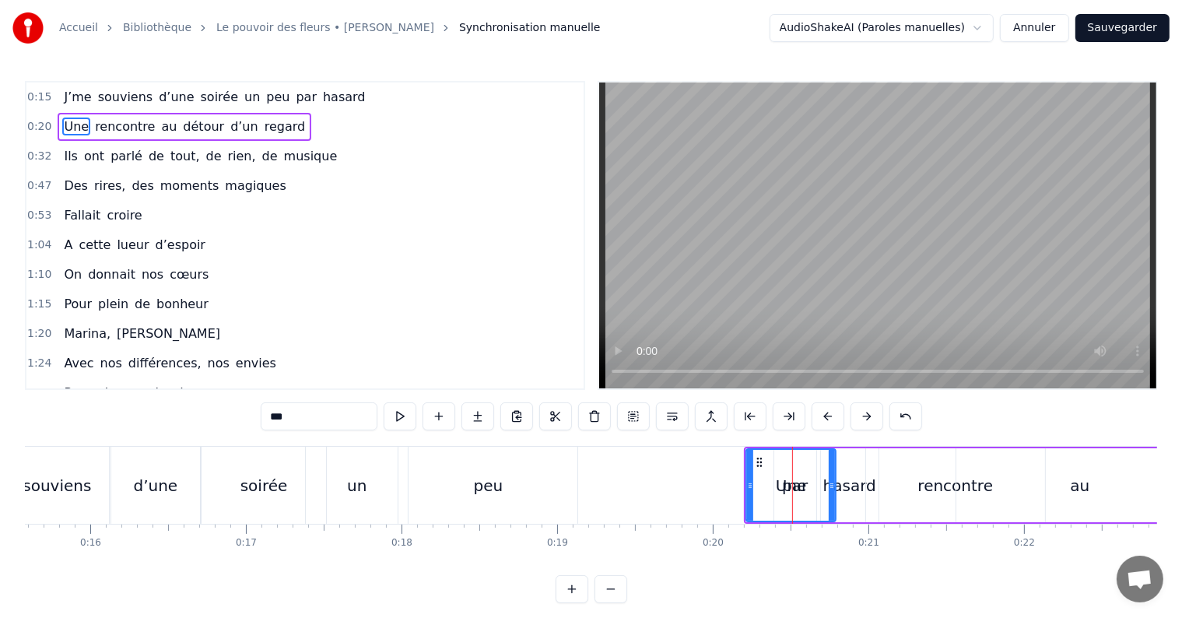
drag, startPoint x: 793, startPoint y: 469, endPoint x: 825, endPoint y: 467, distance: 31.9
click at [825, 467] on div "Une" at bounding box center [791, 485] width 88 height 71
drag, startPoint x: 759, startPoint y: 461, endPoint x: 806, endPoint y: 451, distance: 48.4
click at [806, 451] on div "Une" at bounding box center [838, 485] width 88 height 71
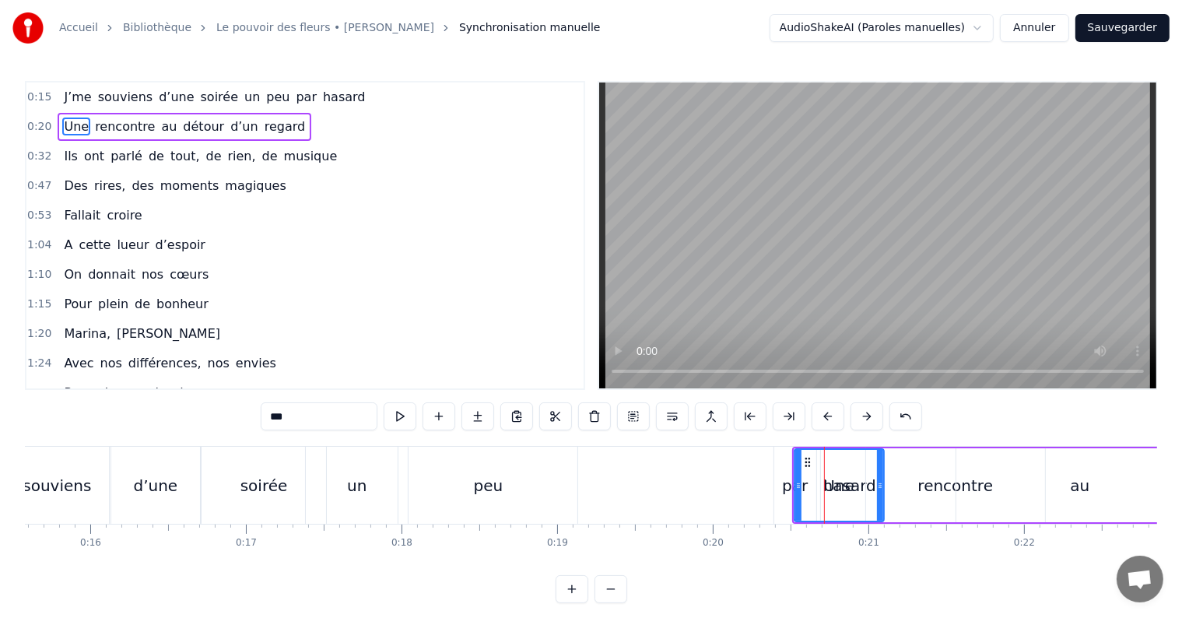
click at [784, 476] on div "par" at bounding box center [795, 485] width 26 height 23
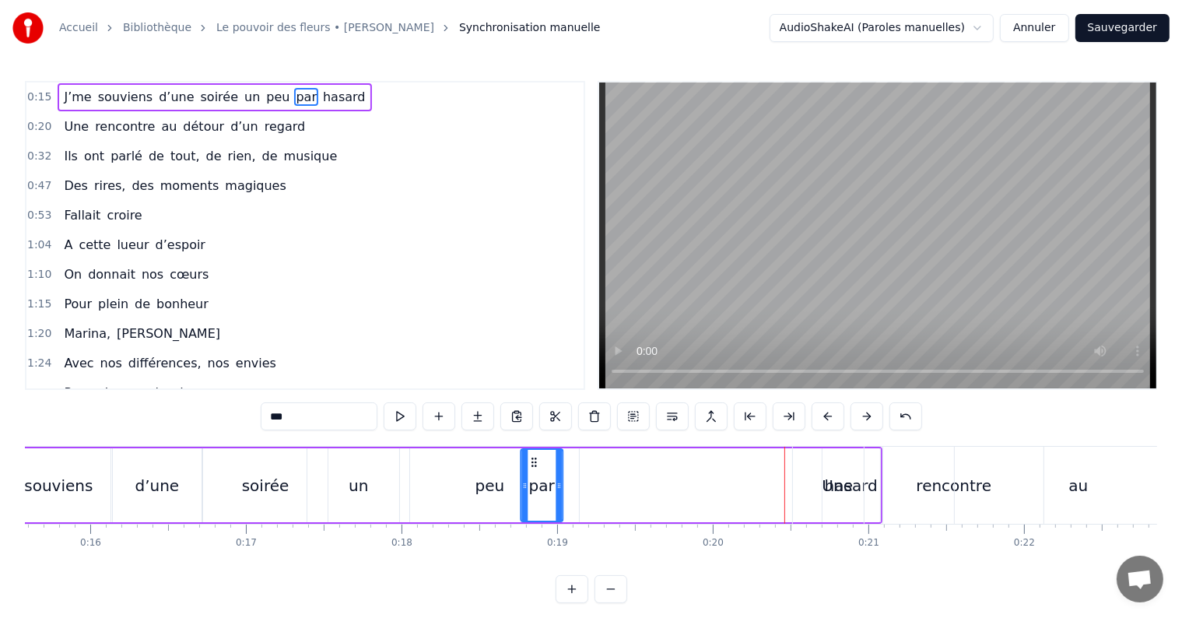
drag, startPoint x: 788, startPoint y: 461, endPoint x: 533, endPoint y: 460, distance: 254.5
click at [533, 460] on icon at bounding box center [534, 462] width 12 height 12
click at [842, 490] on div "Une" at bounding box center [838, 485] width 31 height 23
type input "***"
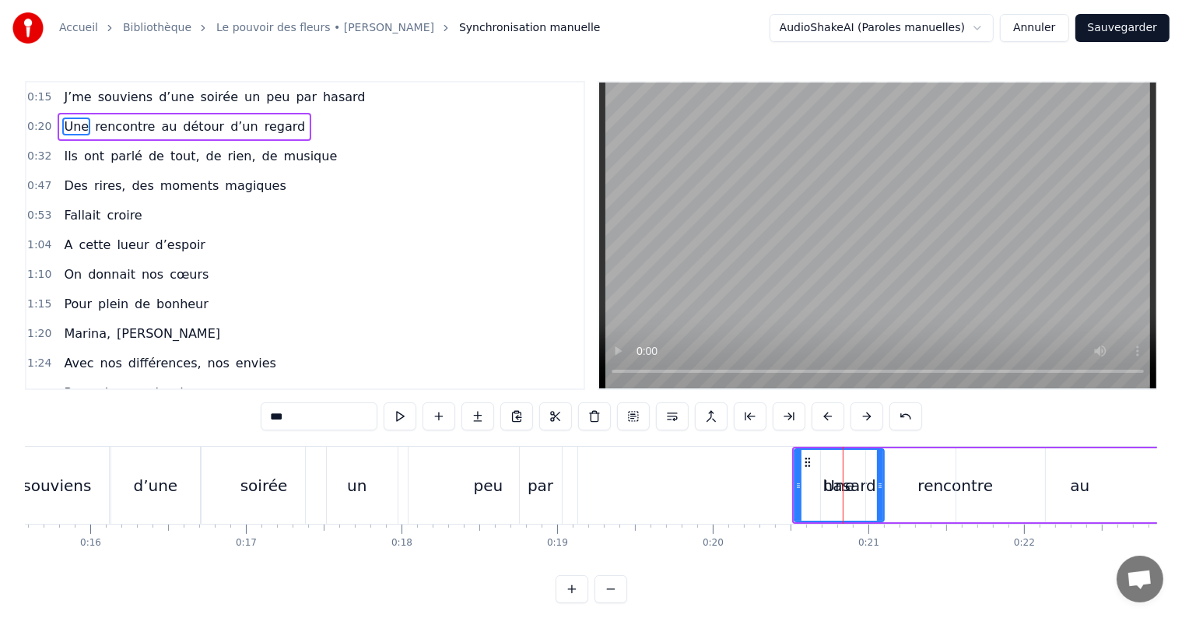
drag, startPoint x: 842, startPoint y: 490, endPoint x: 760, endPoint y: 500, distance: 82.4
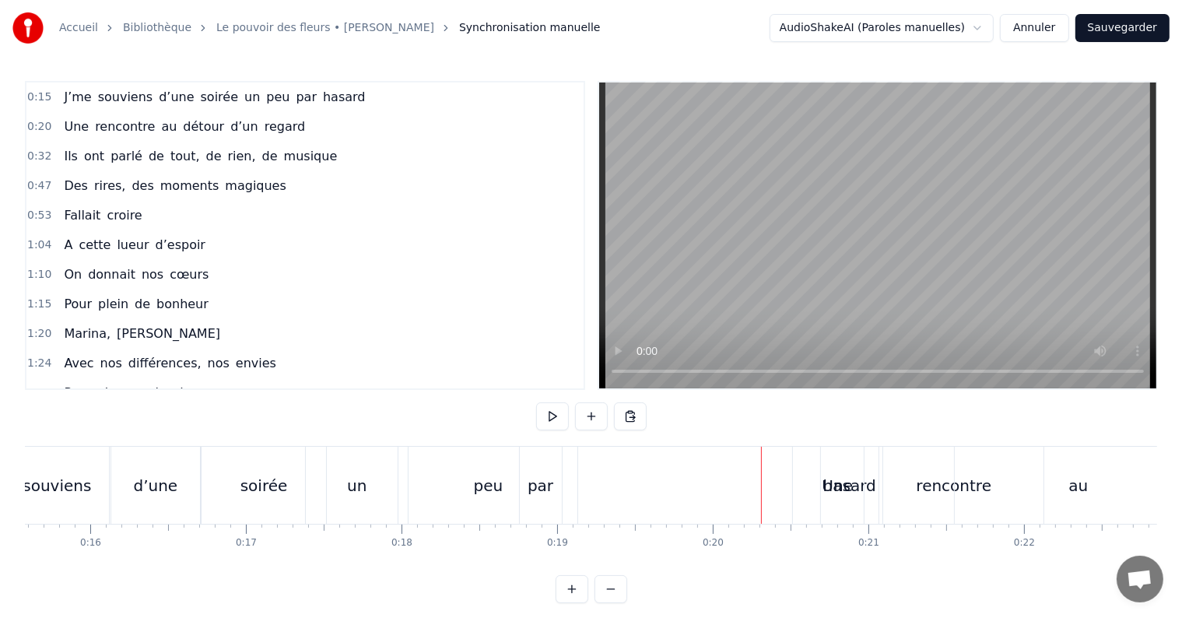
click at [853, 476] on div "Une" at bounding box center [838, 485] width 90 height 77
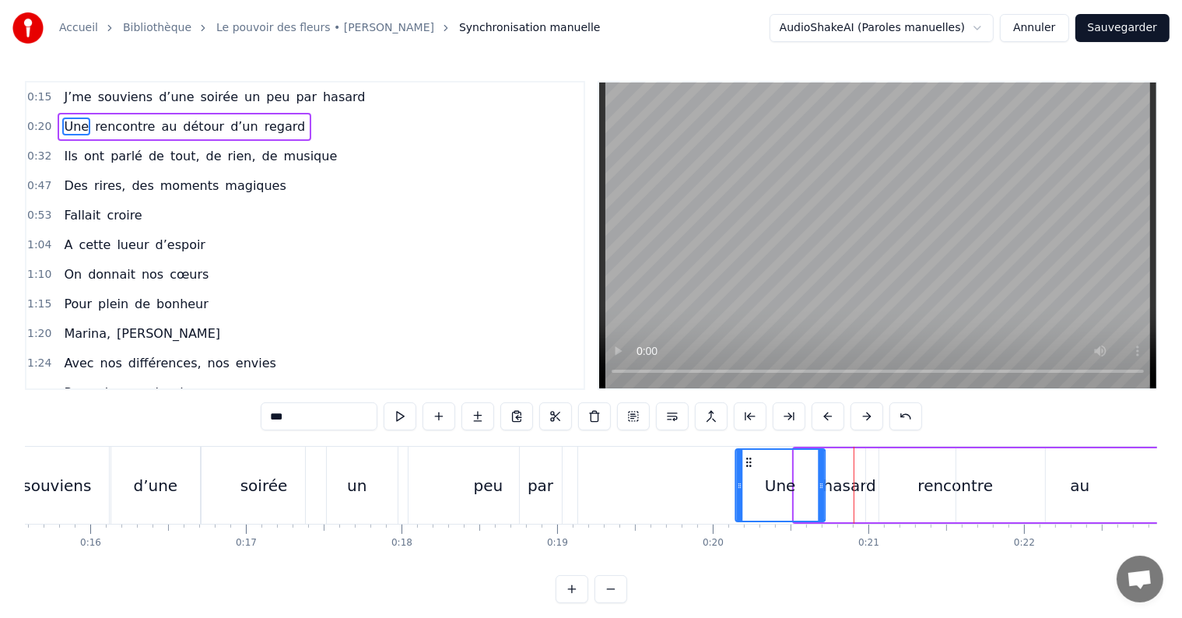
drag, startPoint x: 802, startPoint y: 461, endPoint x: 743, endPoint y: 479, distance: 61.1
click at [743, 479] on div "Une" at bounding box center [781, 485] width 88 height 71
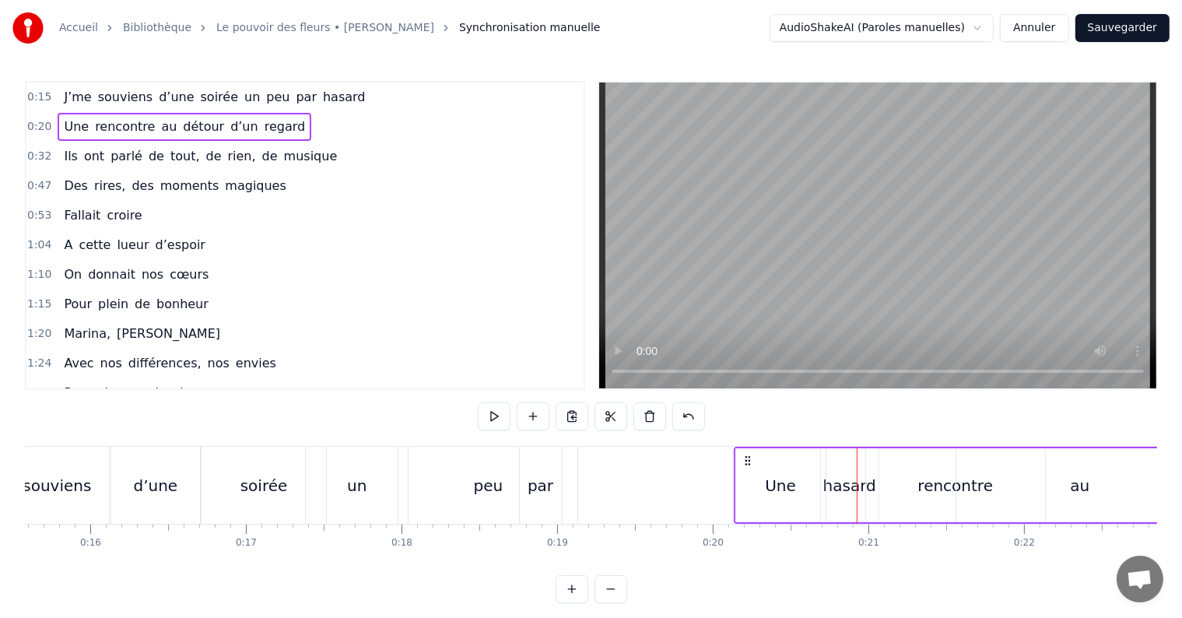
click at [871, 485] on div "rencontre" at bounding box center [955, 485] width 179 height 74
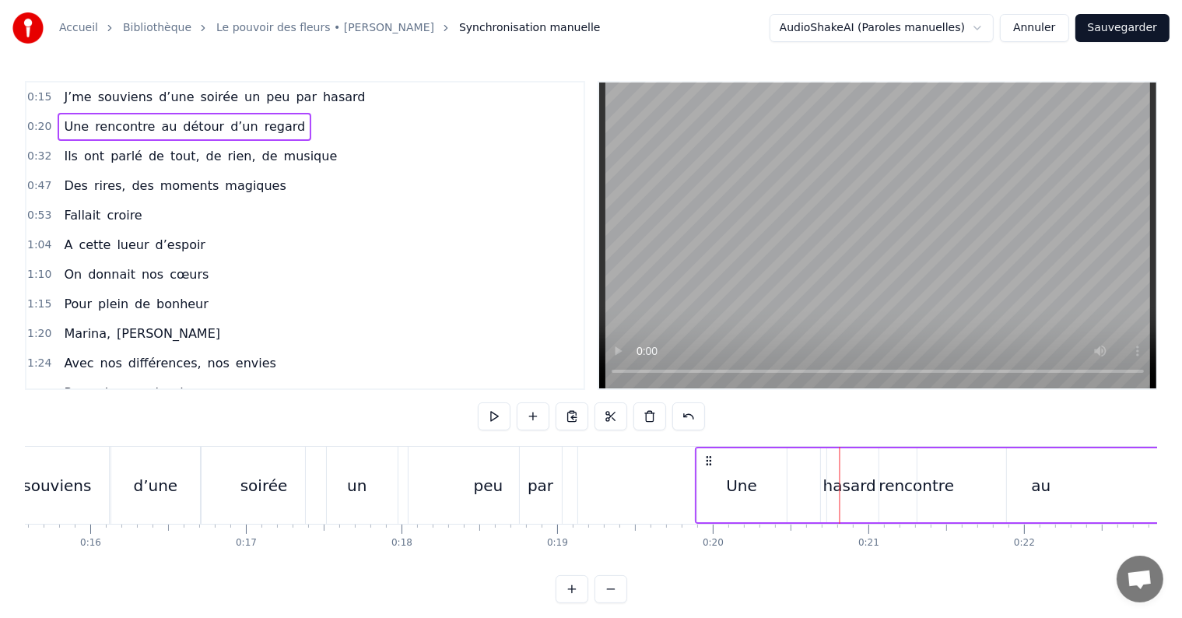
drag, startPoint x: 747, startPoint y: 459, endPoint x: 705, endPoint y: 462, distance: 42.1
click at [705, 462] on icon at bounding box center [709, 461] width 12 height 12
drag, startPoint x: 705, startPoint y: 462, endPoint x: 892, endPoint y: 454, distance: 187.0
click at [892, 455] on icon at bounding box center [891, 461] width 12 height 12
click at [847, 481] on div "hasard" at bounding box center [849, 485] width 53 height 23
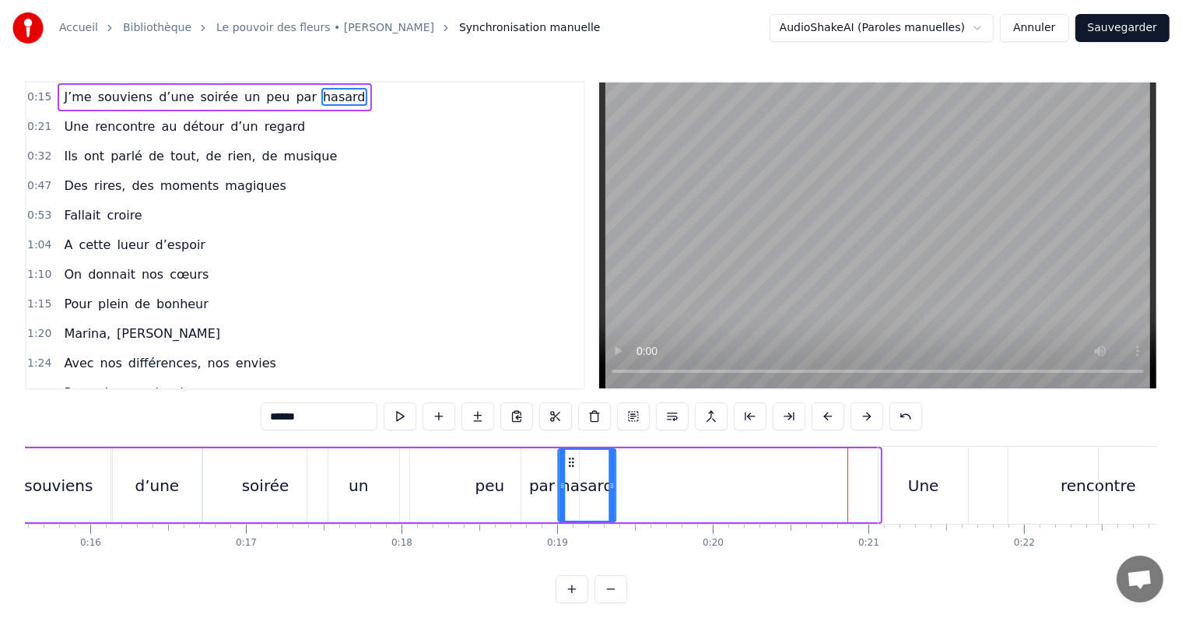
drag, startPoint x: 834, startPoint y: 462, endPoint x: 570, endPoint y: 460, distance: 264.6
click at [570, 460] on icon at bounding box center [572, 462] width 12 height 12
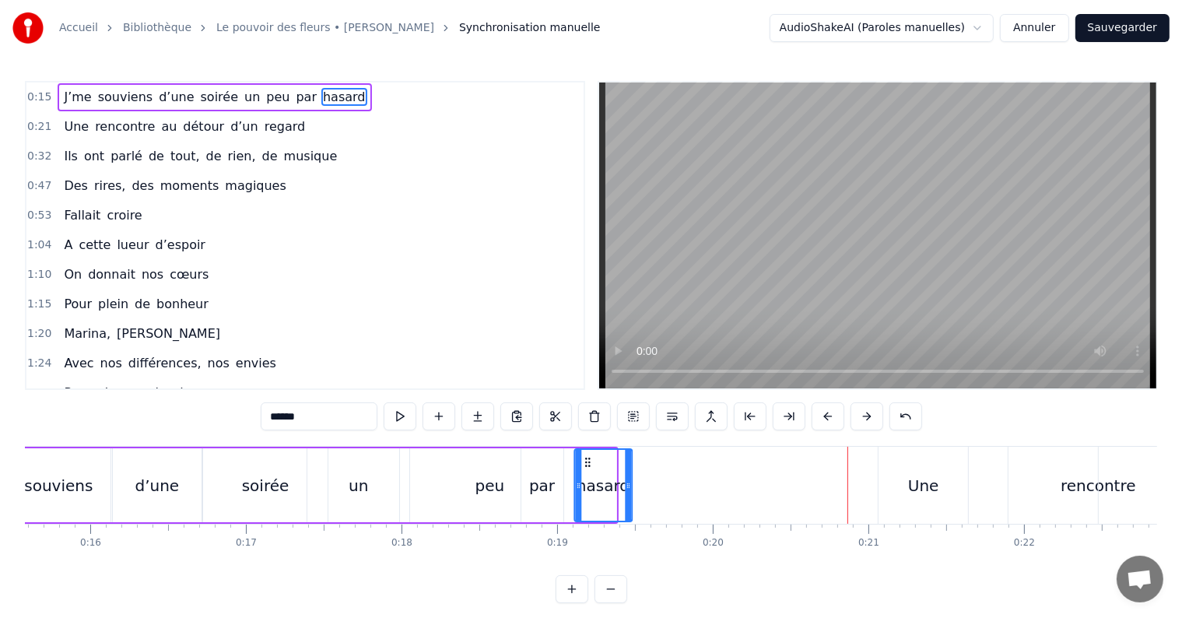
drag, startPoint x: 570, startPoint y: 460, endPoint x: 586, endPoint y: 465, distance: 17.2
click at [586, 465] on icon at bounding box center [587, 462] width 12 height 12
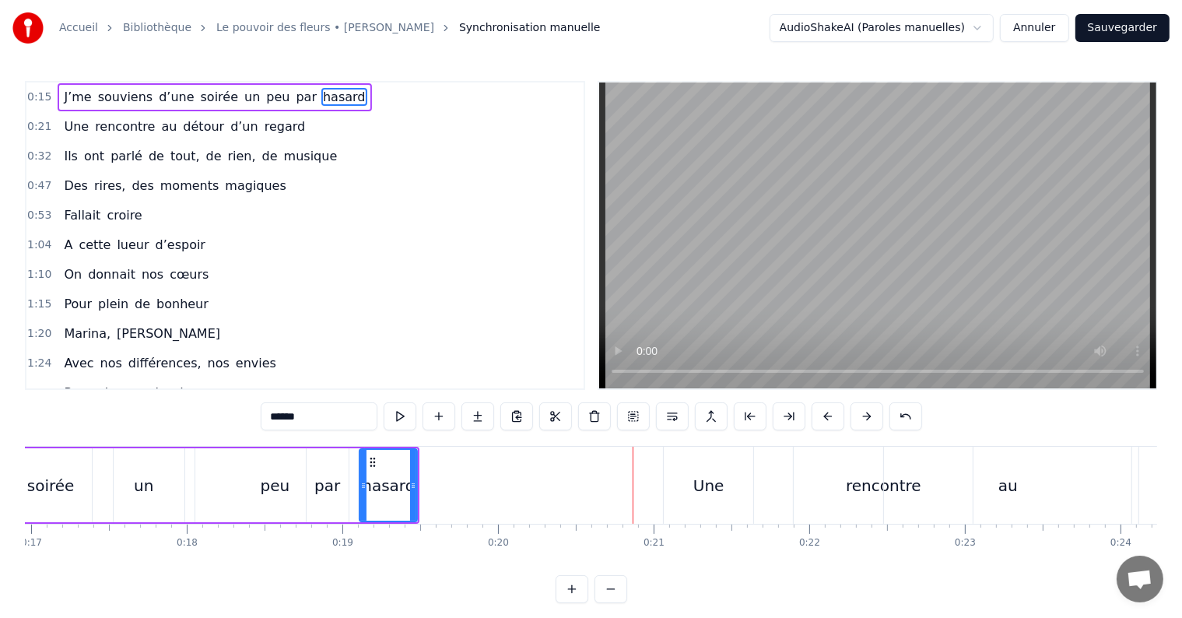
scroll to position [0, 2621]
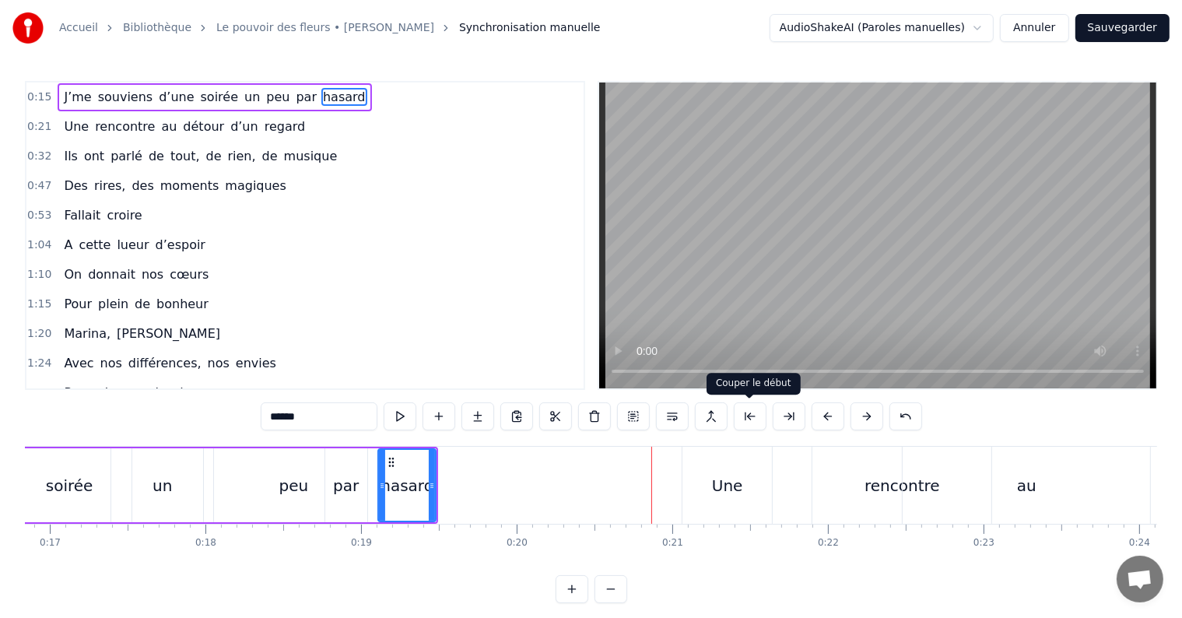
click at [725, 485] on div "Une" at bounding box center [727, 485] width 31 height 23
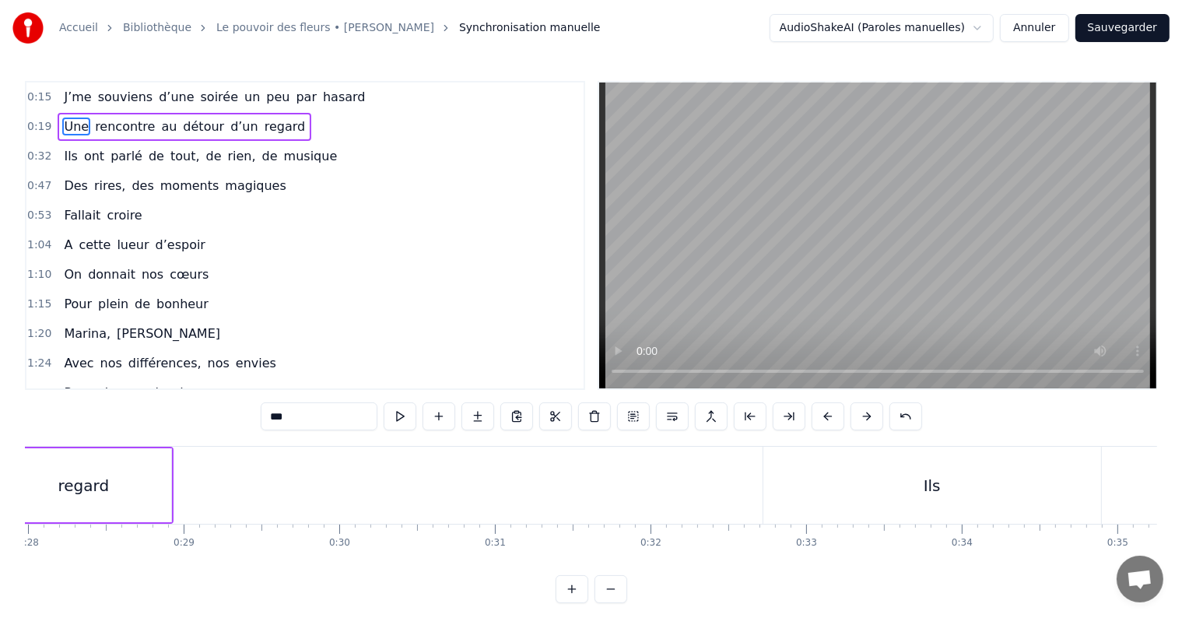
scroll to position [0, 4412]
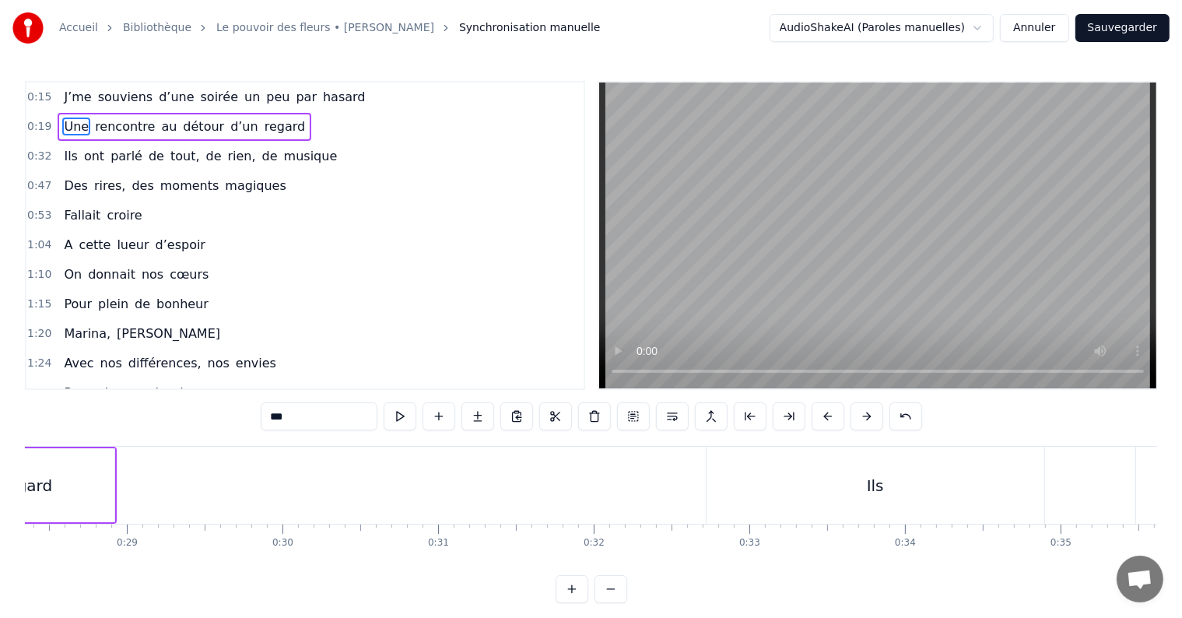
click at [861, 467] on div "Ils" at bounding box center [876, 485] width 338 height 77
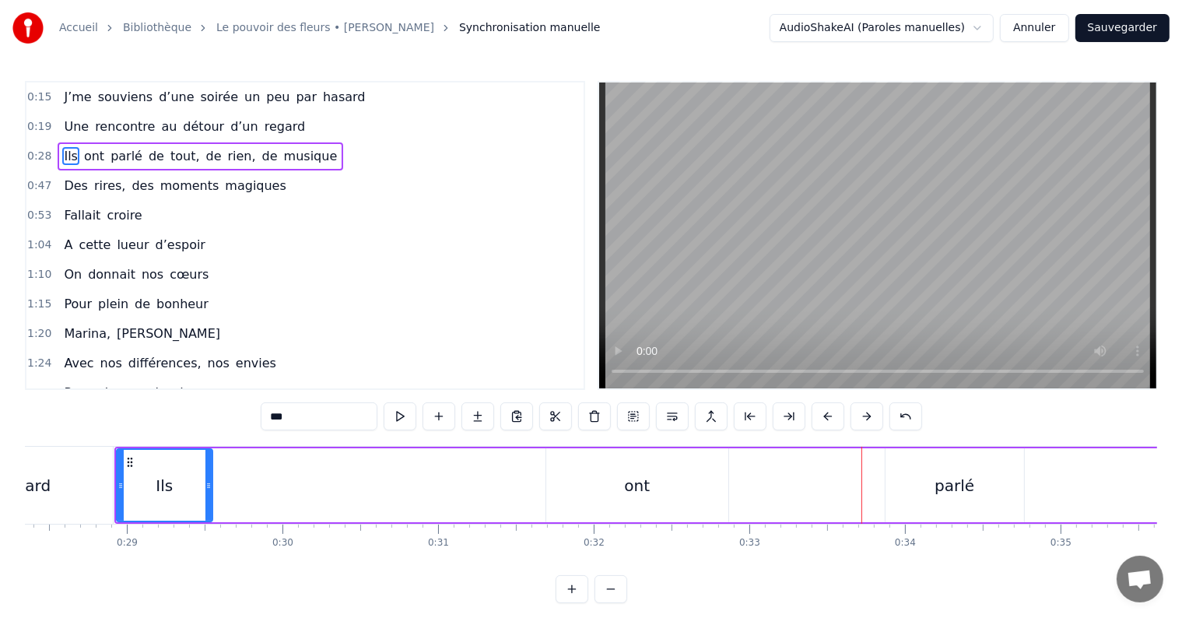
drag, startPoint x: 448, startPoint y: 485, endPoint x: 203, endPoint y: 479, distance: 244.5
click at [205, 479] on icon at bounding box center [208, 485] width 6 height 12
click at [639, 479] on div "ont" at bounding box center [637, 485] width 26 height 23
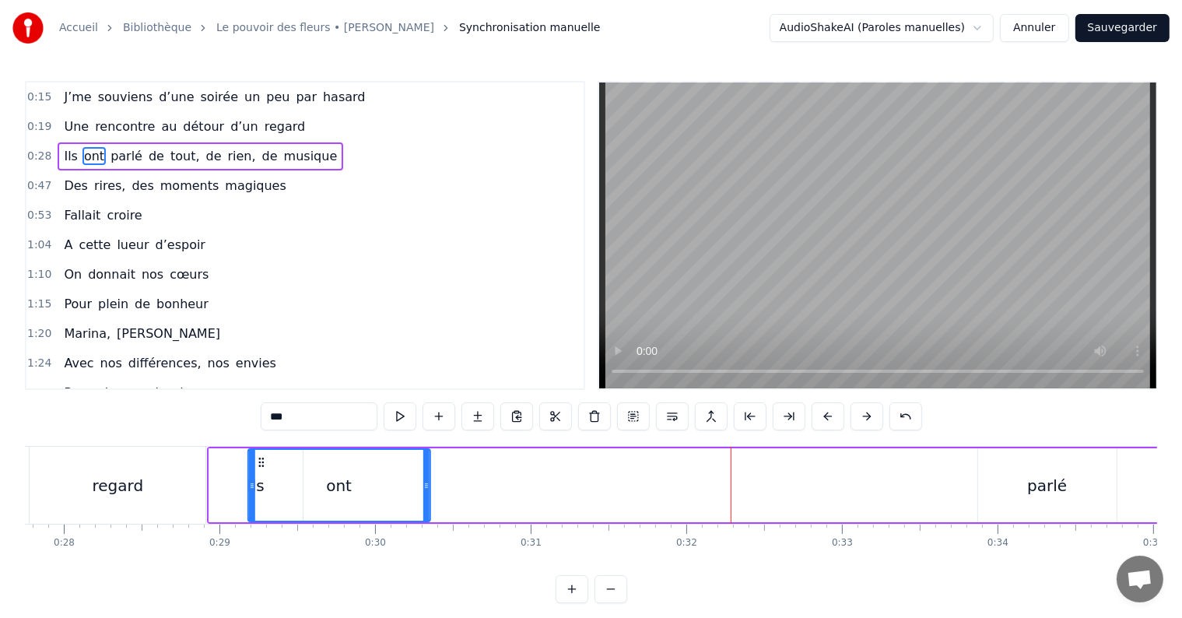
scroll to position [0, 4318]
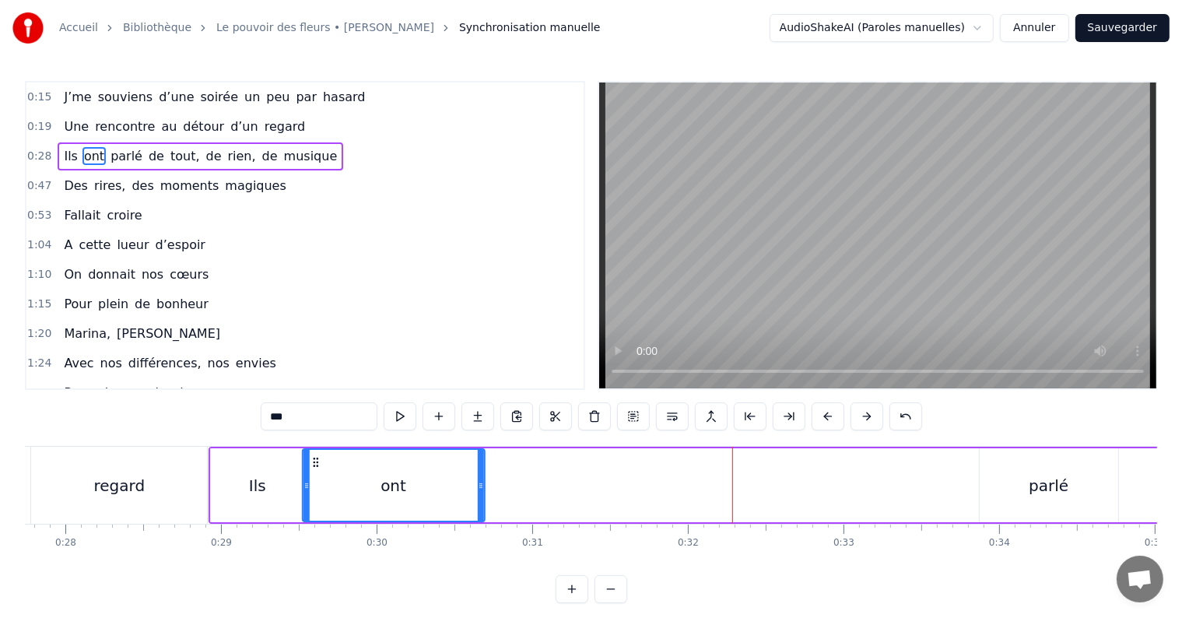
drag, startPoint x: 557, startPoint y: 462, endPoint x: 313, endPoint y: 445, distance: 245.0
click at [313, 445] on div "0:15 J’me souviens d’une soirée un peu par hasard 0:19 Une rencontre au détour …" at bounding box center [591, 342] width 1132 height 522
click at [1057, 479] on div "parlé" at bounding box center [1049, 485] width 40 height 23
type input "*****"
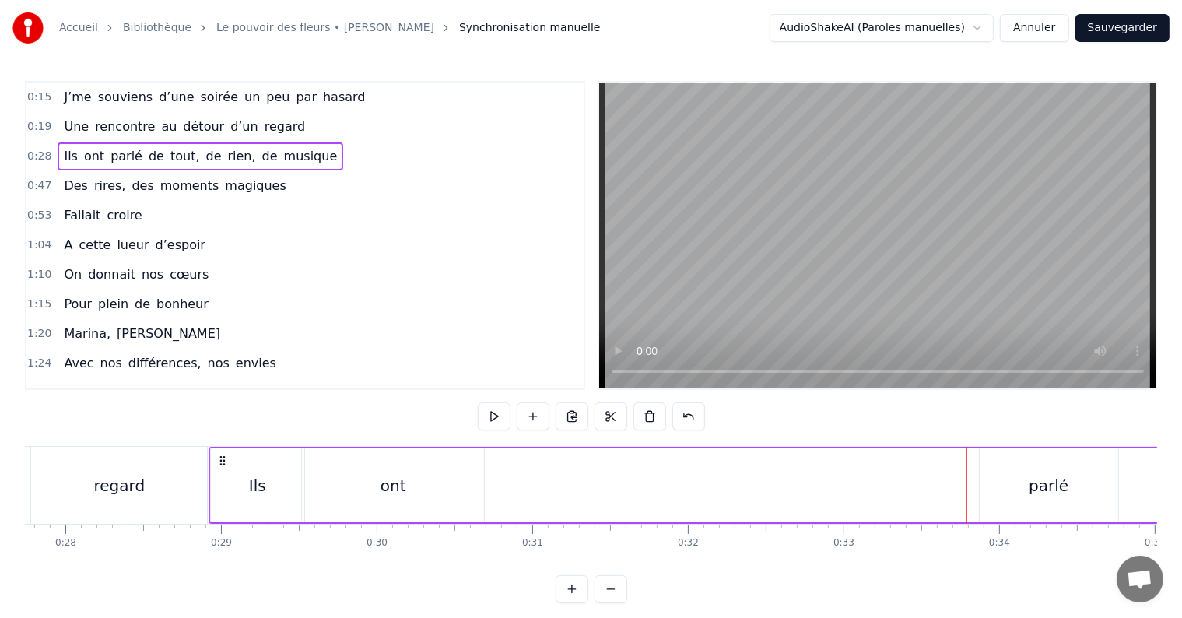
click at [990, 464] on div "parlé" at bounding box center [1049, 485] width 139 height 74
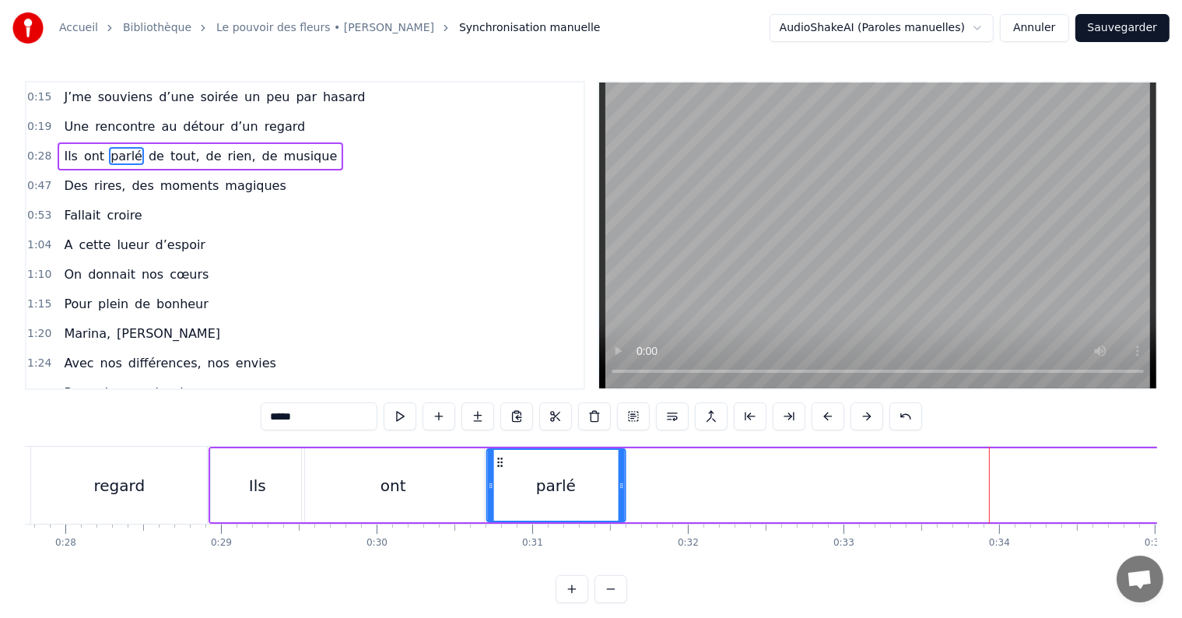
drag, startPoint x: 991, startPoint y: 464, endPoint x: 371, endPoint y: 448, distance: 619.7
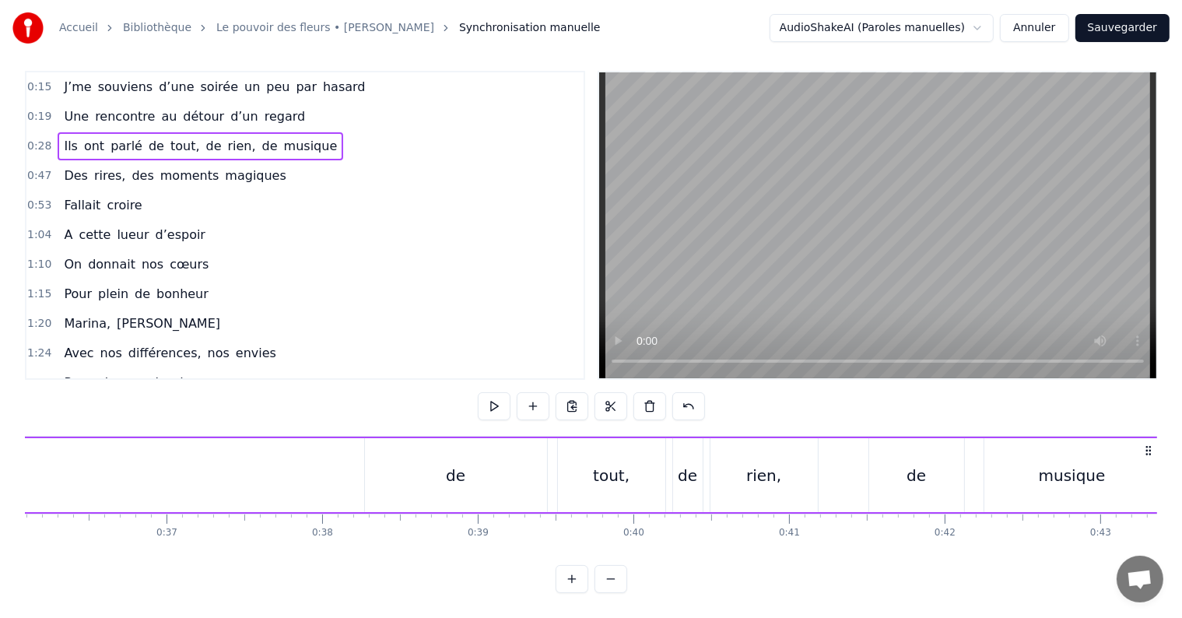
scroll to position [0, 5622]
click at [479, 443] on div "de" at bounding box center [452, 475] width 182 height 74
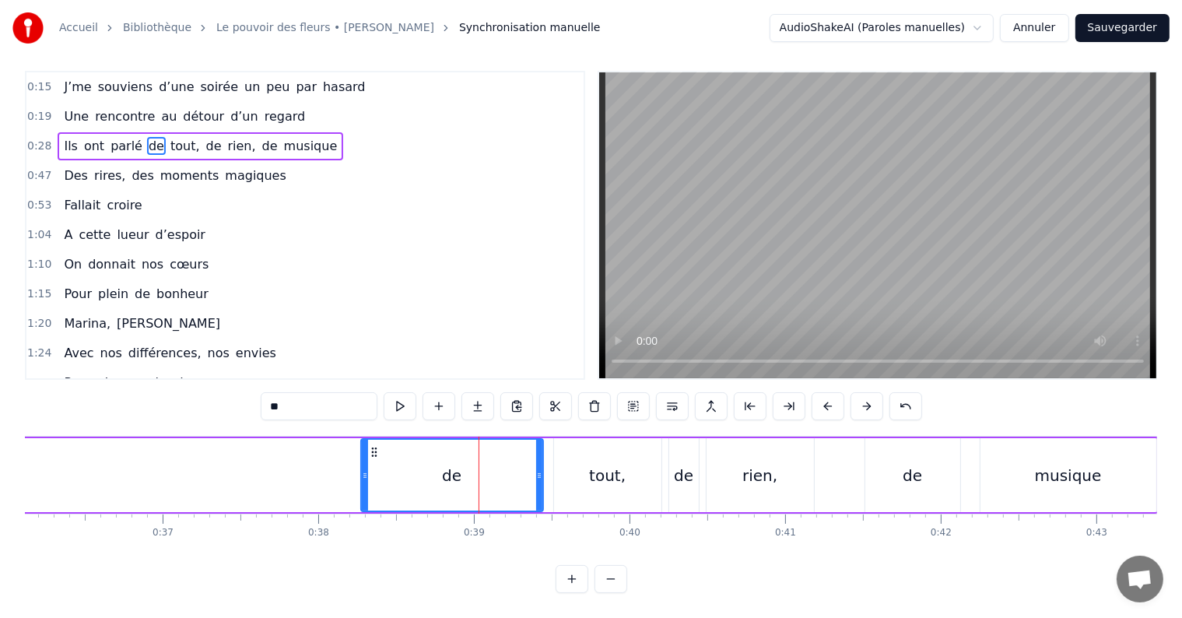
scroll to position [0, 0]
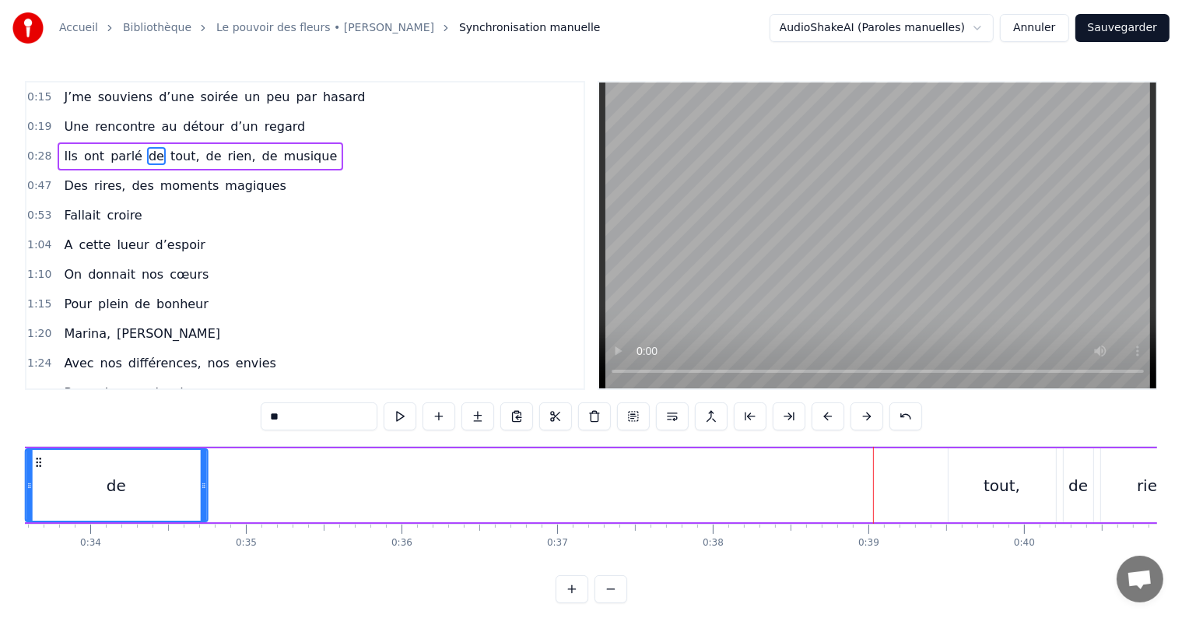
drag, startPoint x: 374, startPoint y: 458, endPoint x: 3, endPoint y: 464, distance: 370.5
click at [3, 464] on div "Accueil Bibliothèque Le pouvoir des fleurs • [PERSON_NAME] Synchronisation manu…" at bounding box center [591, 301] width 1182 height 603
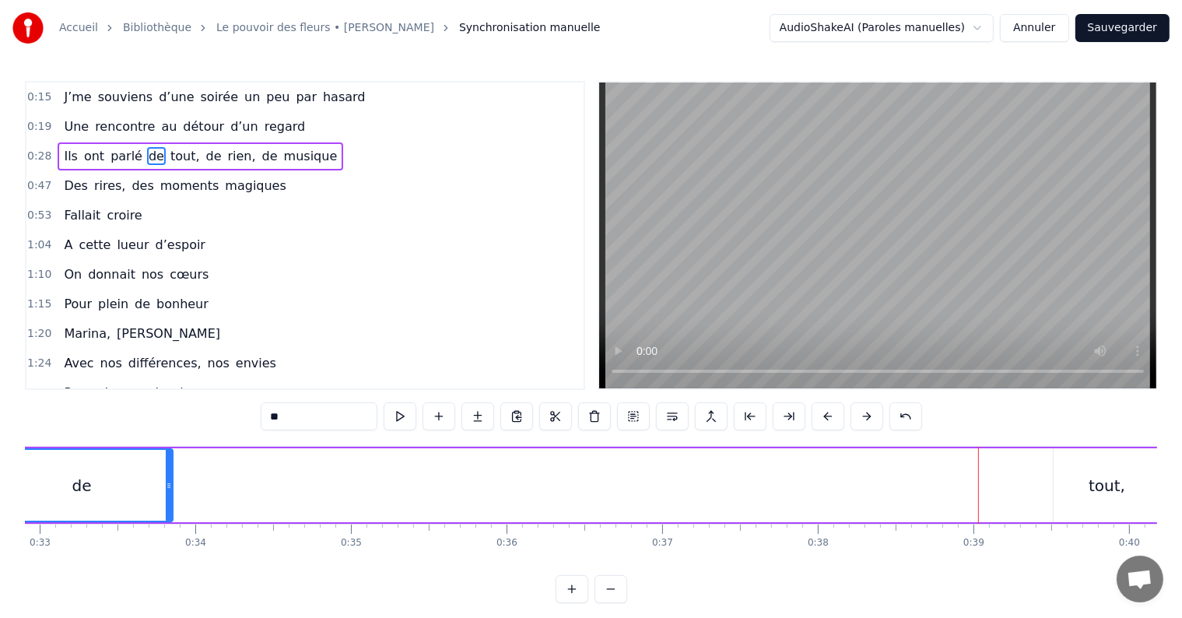
click at [1096, 490] on div "tout," at bounding box center [1107, 485] width 37 height 23
type input "*****"
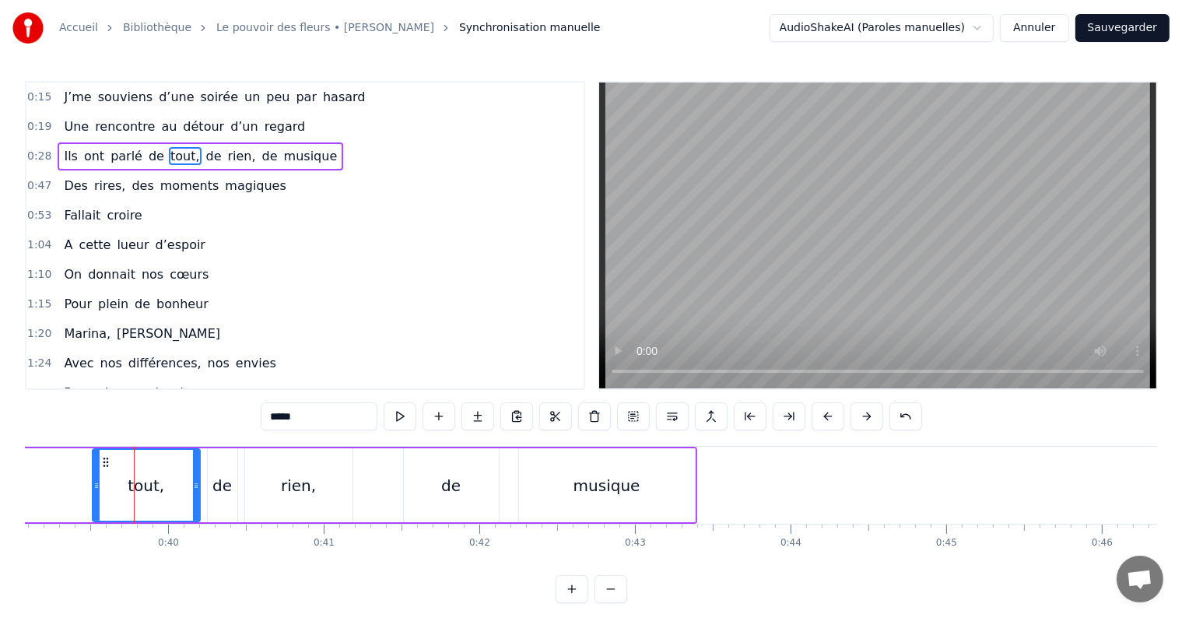
scroll to position [0, 6114]
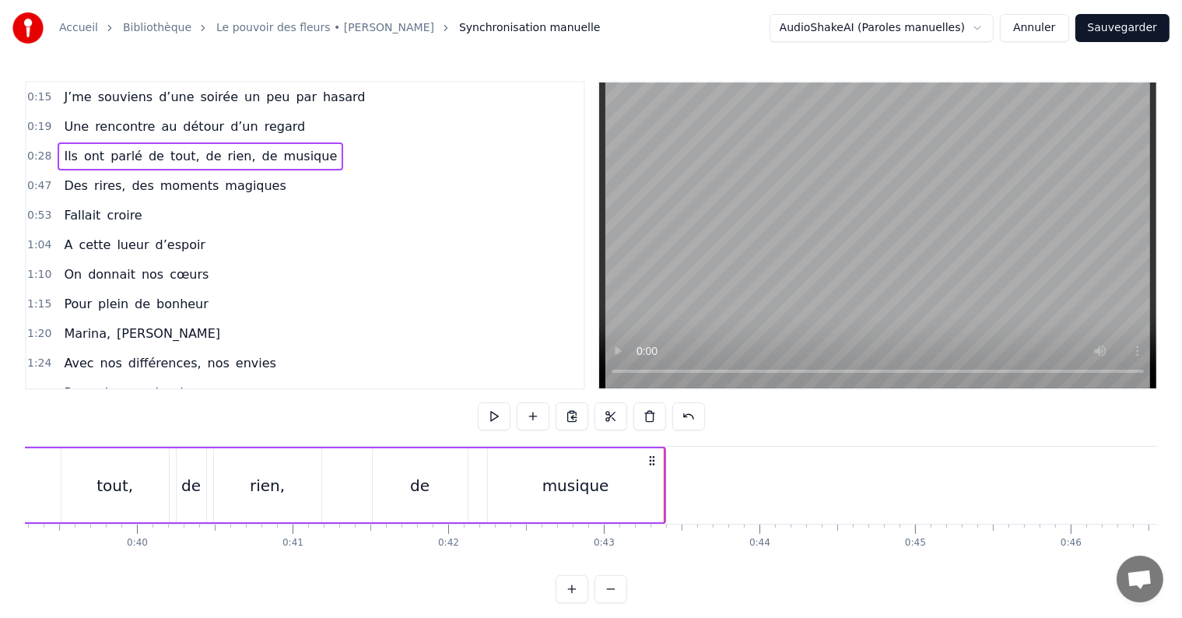
click at [664, 485] on div at bounding box center [664, 485] width 1 height 77
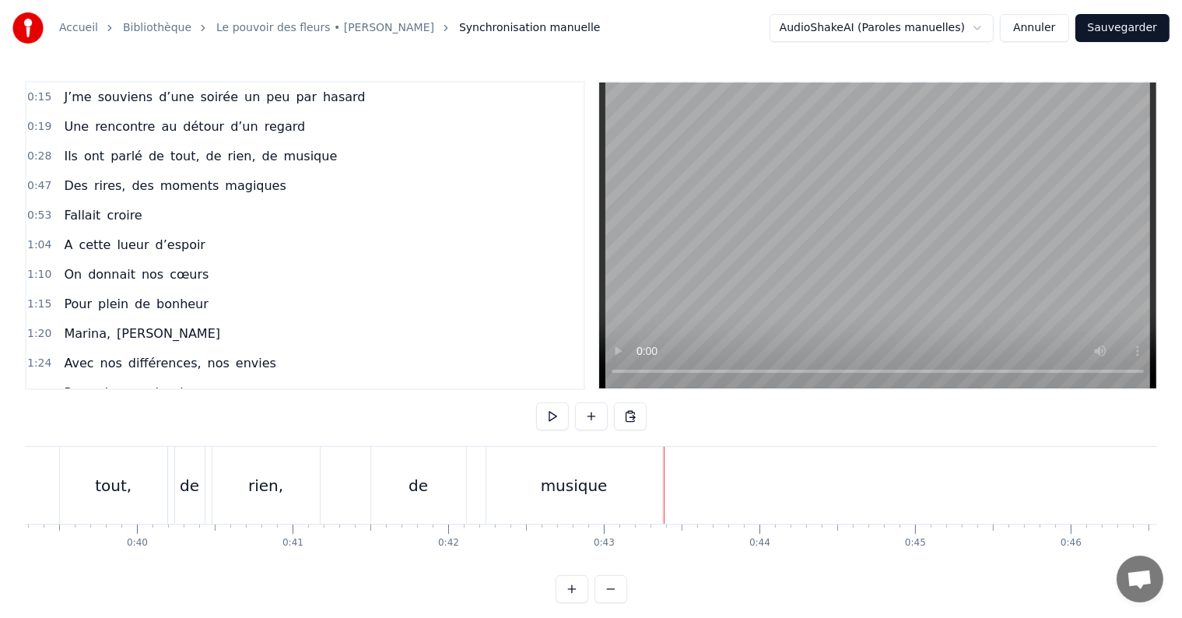
click at [656, 474] on div "musique" at bounding box center [574, 485] width 176 height 77
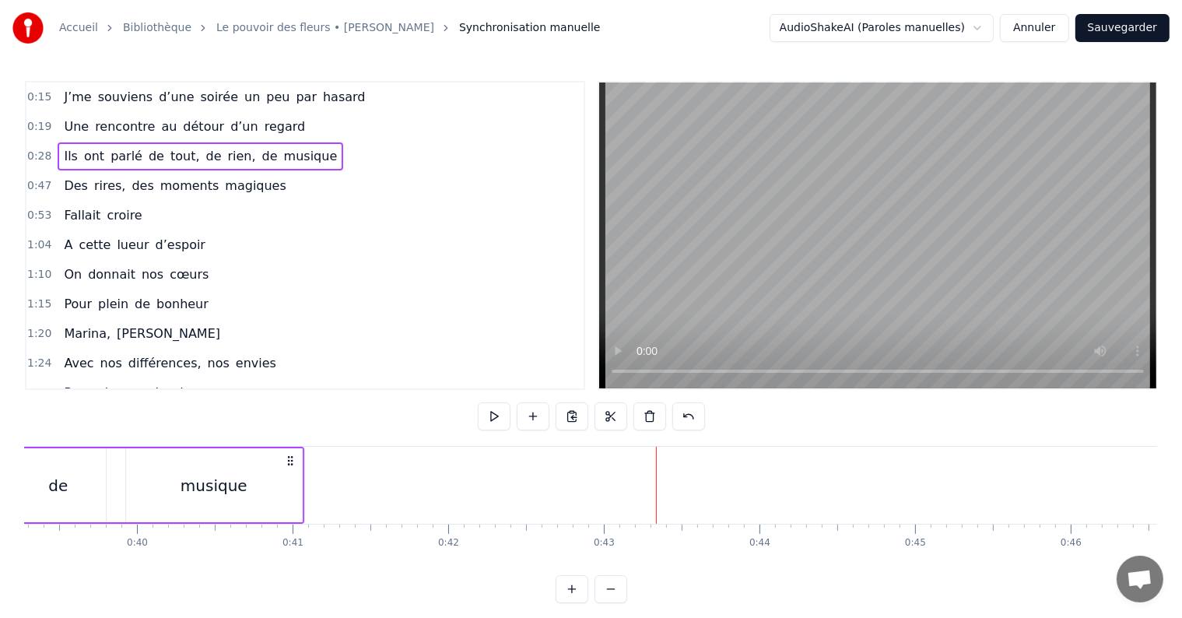
drag, startPoint x: 651, startPoint y: 460, endPoint x: 289, endPoint y: 480, distance: 362.5
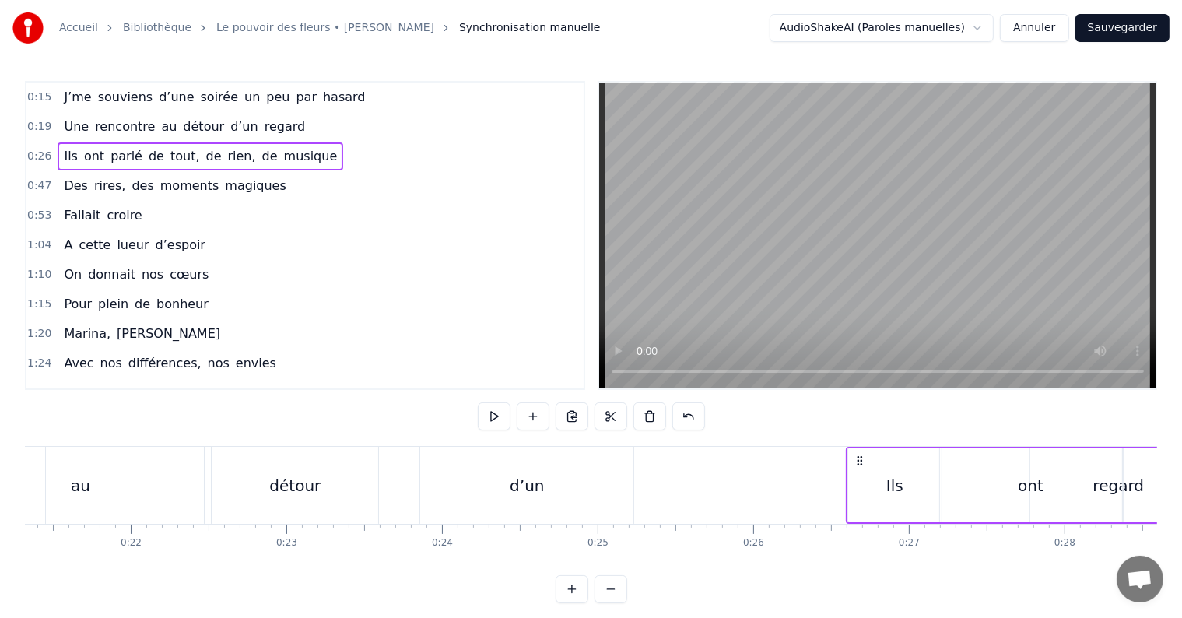
scroll to position [0, 3470]
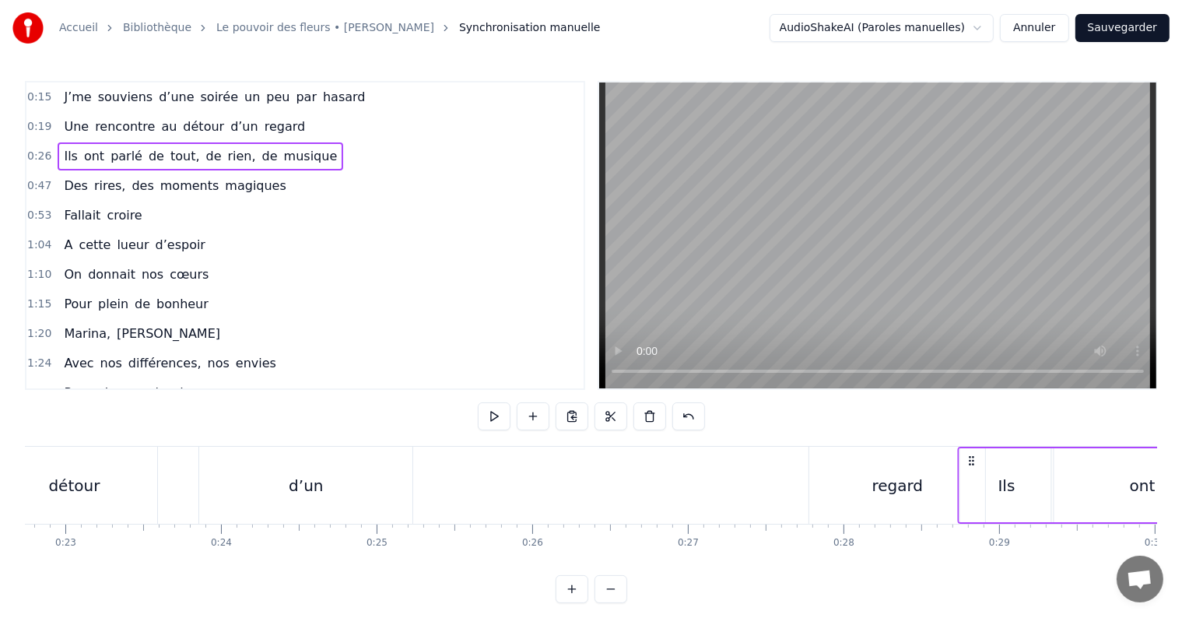
drag, startPoint x: 707, startPoint y: 461, endPoint x: 975, endPoint y: 415, distance: 271.6
click at [975, 415] on div "0:15 J’me souviens d’une soirée un peu par hasard 0:19 Une rencontre au détour …" at bounding box center [591, 342] width 1132 height 522
click at [885, 497] on div "regard" at bounding box center [879, 485] width 176 height 77
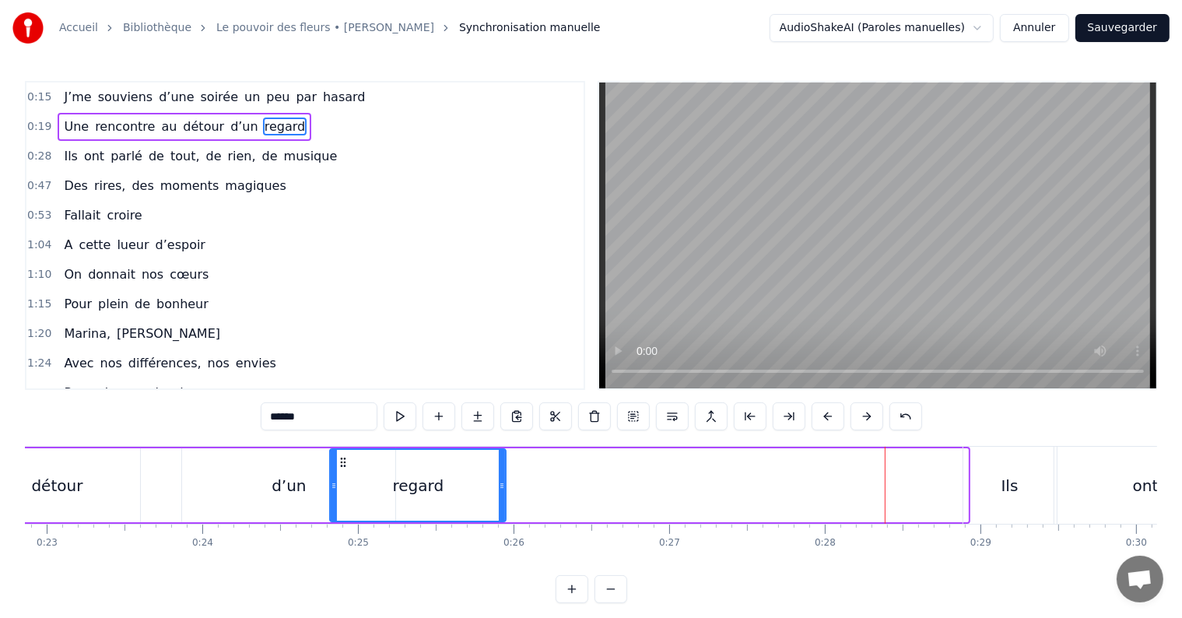
drag, startPoint x: 805, startPoint y: 465, endPoint x: 342, endPoint y: 447, distance: 462.7
click at [342, 447] on div "Une rencontre au détour d’un regard" at bounding box center [233, 485] width 1475 height 77
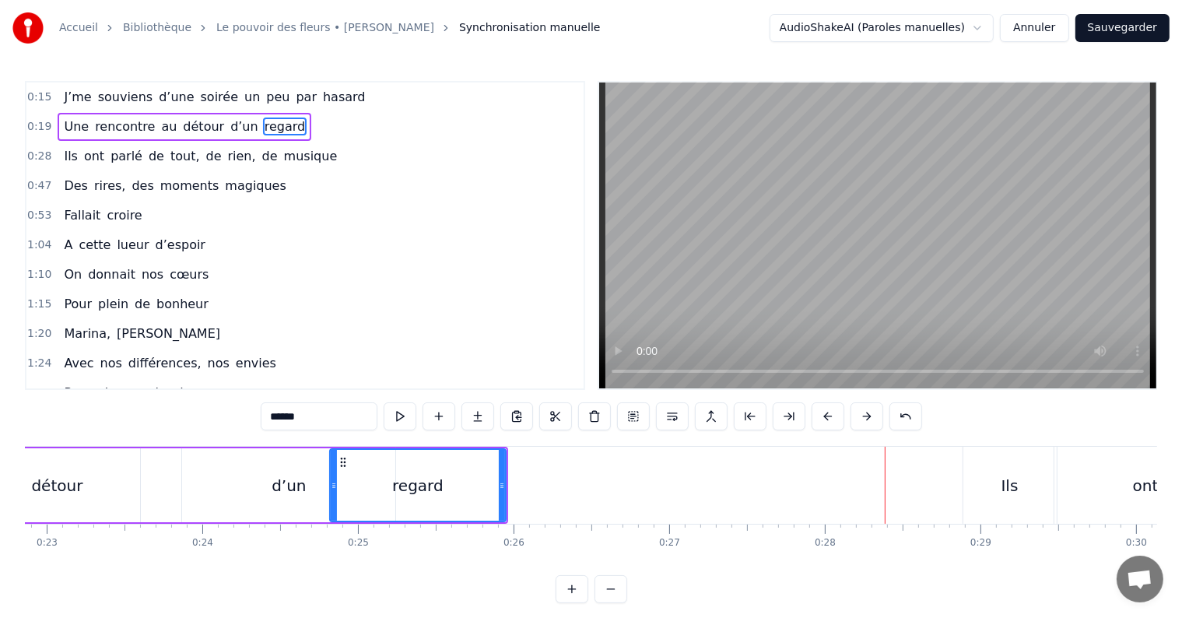
click at [990, 490] on div "Ils" at bounding box center [1010, 485] width 93 height 77
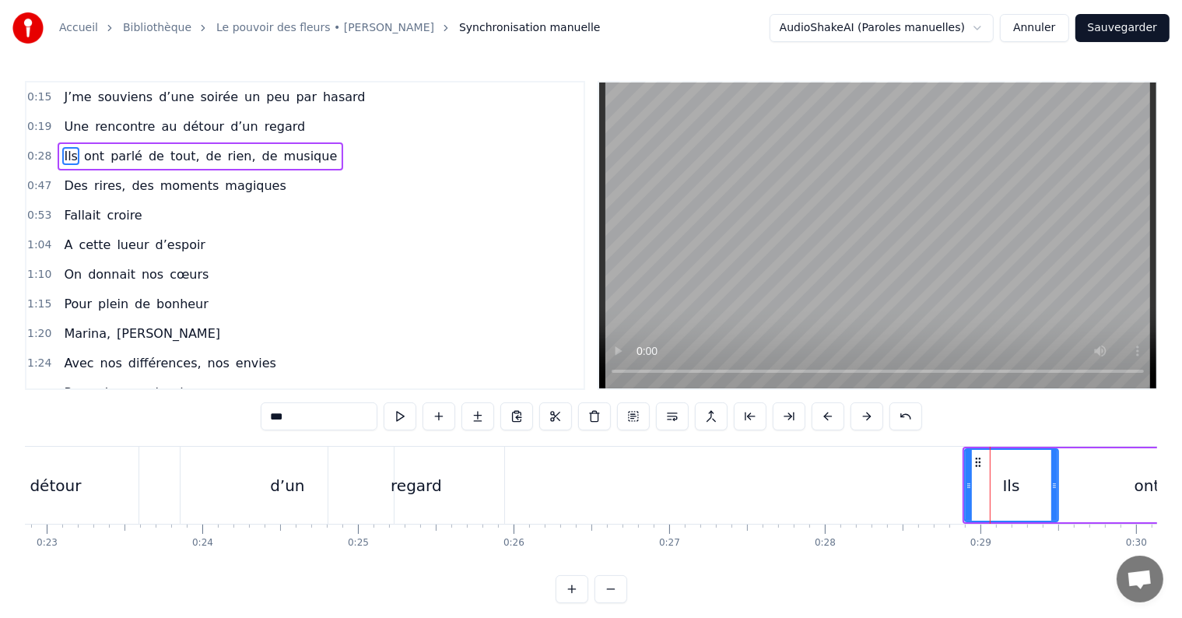
click at [966, 461] on div at bounding box center [969, 485] width 6 height 71
drag, startPoint x: 965, startPoint y: 461, endPoint x: 974, endPoint y: 464, distance: 9.8
click at [975, 464] on div at bounding box center [978, 485] width 6 height 71
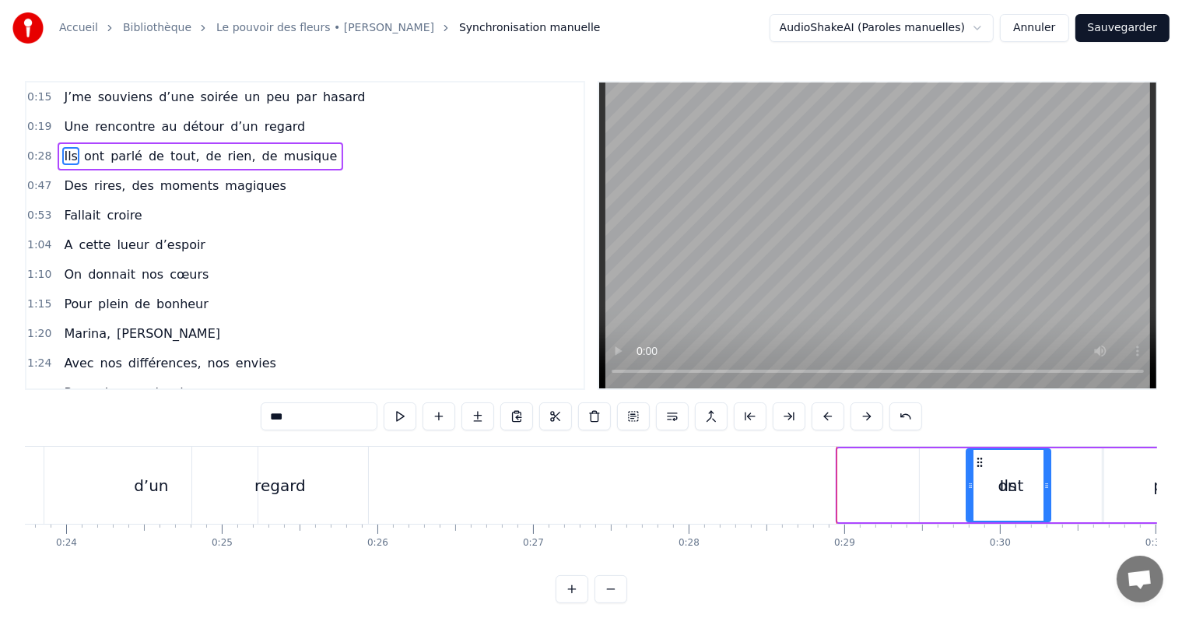
scroll to position [0, 3712]
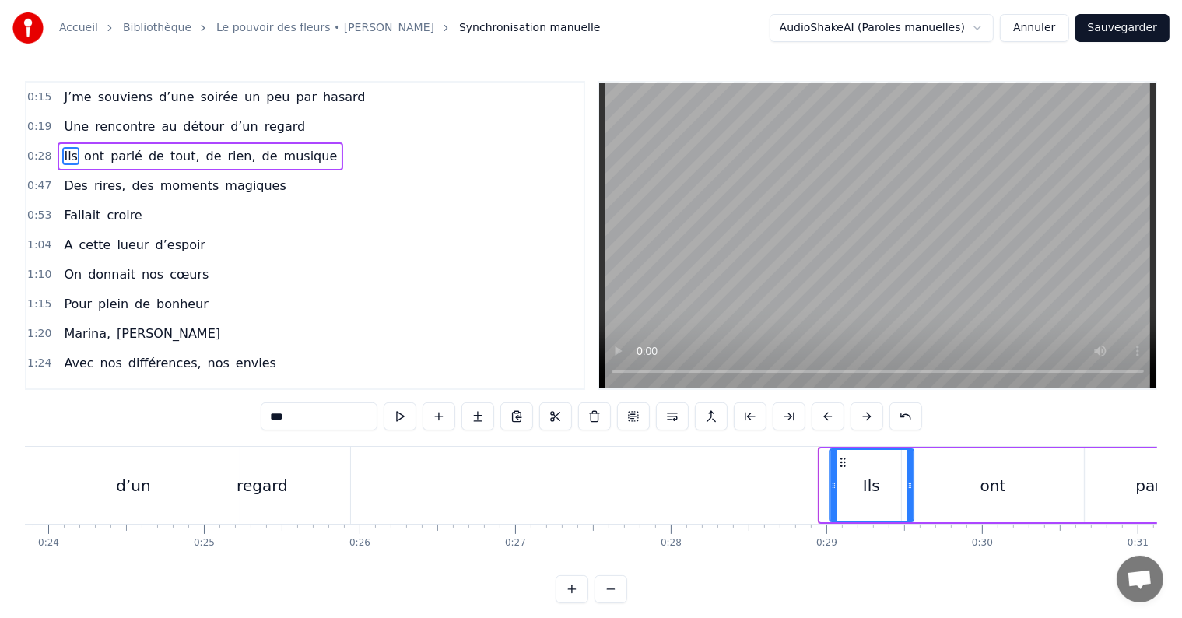
drag, startPoint x: 987, startPoint y: 460, endPoint x: 837, endPoint y: 464, distance: 150.3
click at [837, 464] on icon at bounding box center [843, 462] width 12 height 12
click at [847, 444] on div "0:15 J’me souviens d’une soirée un peu par hasard 0:19 Une rencontre au détour …" at bounding box center [591, 342] width 1132 height 522
click at [834, 450] on div "Ils" at bounding box center [866, 485] width 82 height 71
click at [827, 450] on div at bounding box center [828, 485] width 6 height 71
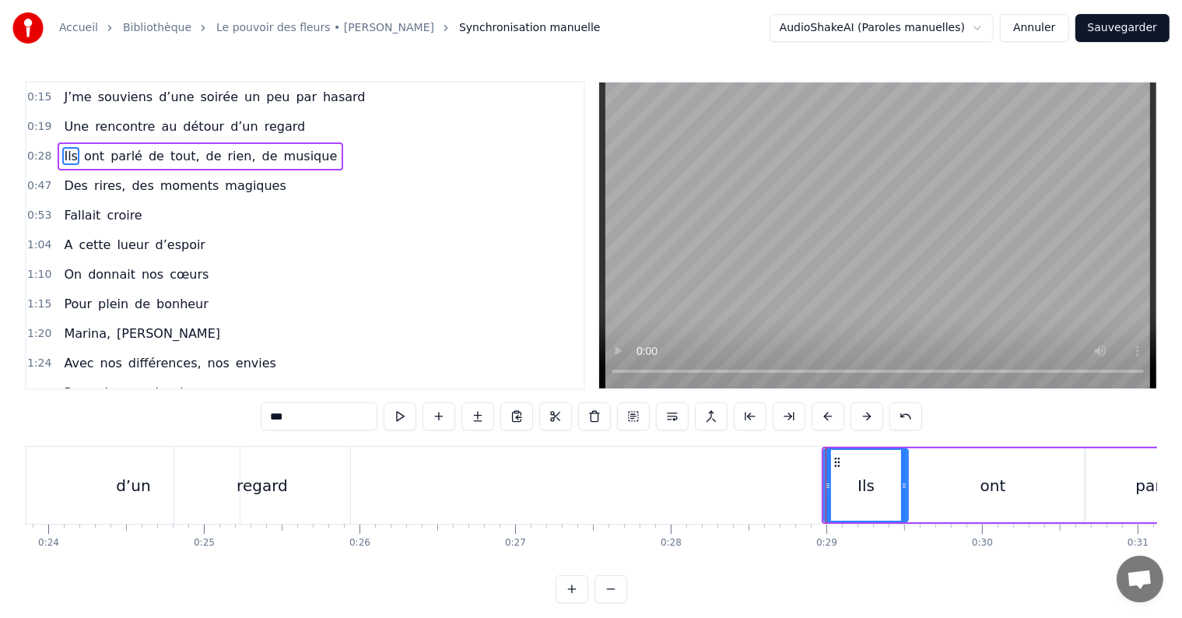
click at [827, 450] on div at bounding box center [828, 485] width 6 height 71
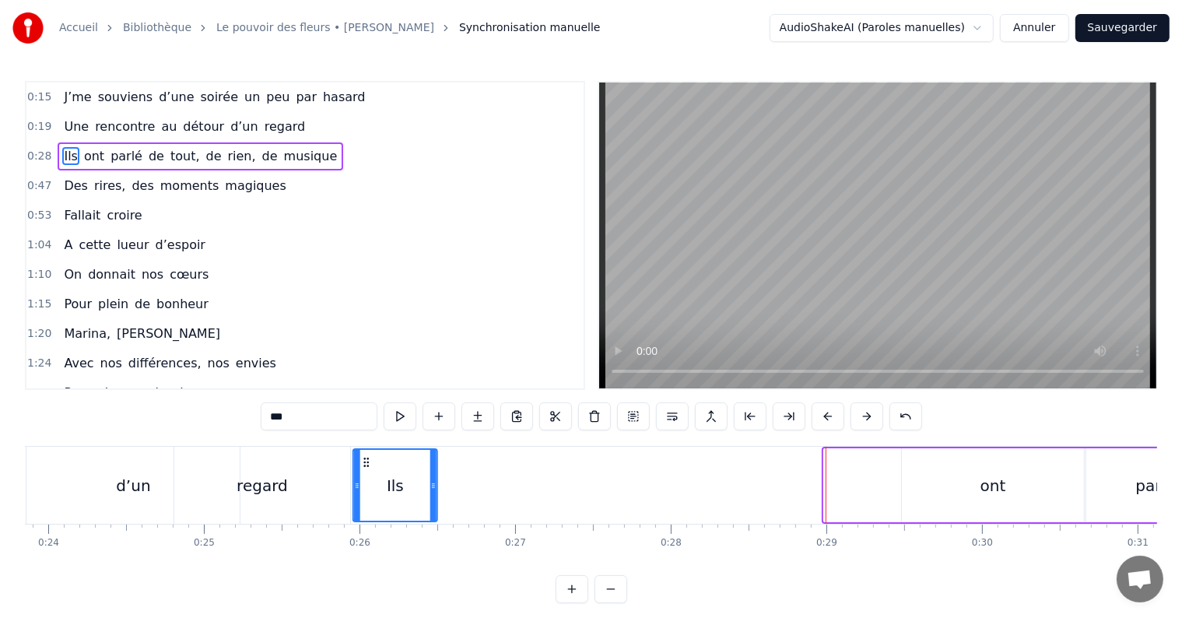
drag, startPoint x: 839, startPoint y: 461, endPoint x: 367, endPoint y: 465, distance: 471.7
click at [367, 465] on icon at bounding box center [366, 462] width 12 height 12
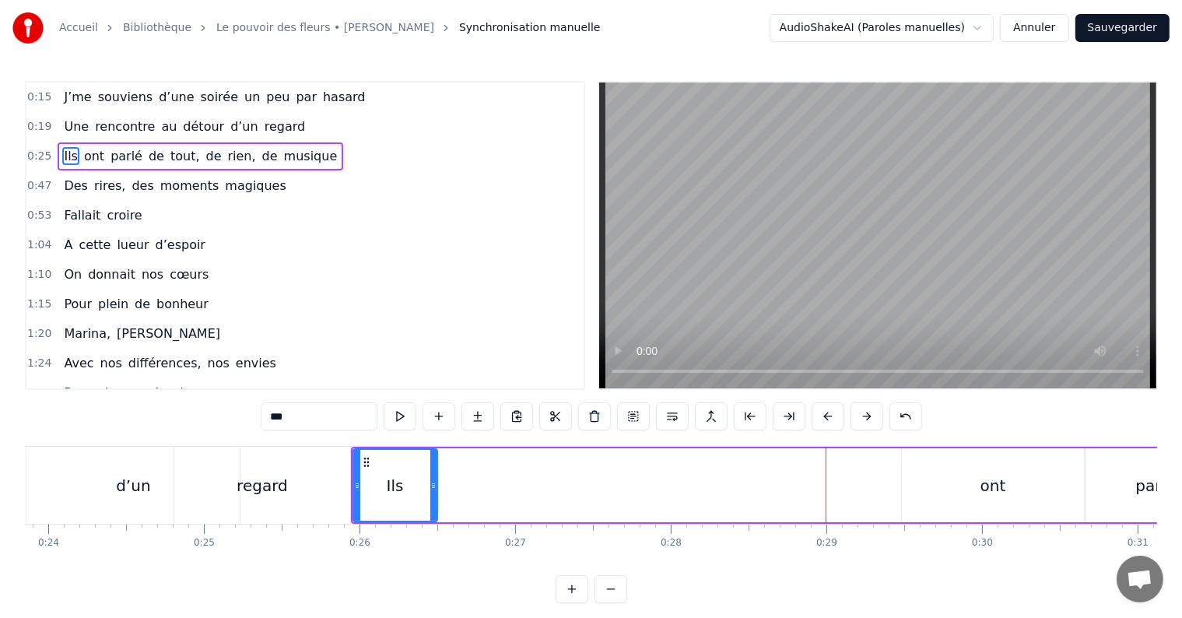
click at [981, 467] on div "ont" at bounding box center [993, 485] width 182 height 74
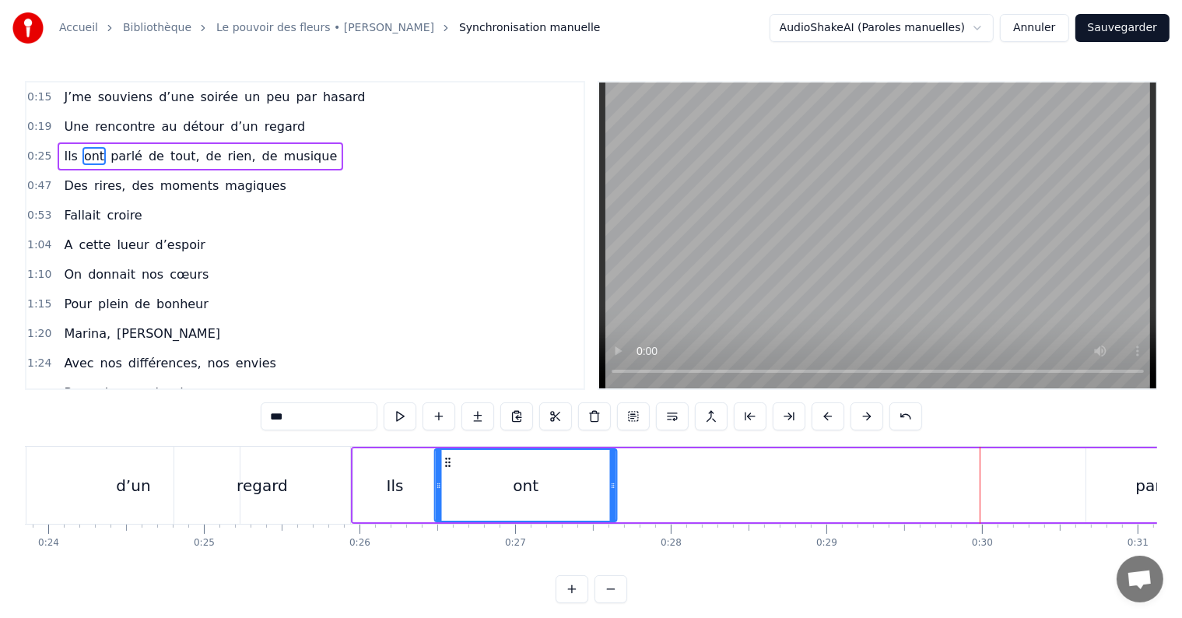
drag, startPoint x: 914, startPoint y: 461, endPoint x: 447, endPoint y: 472, distance: 467.9
click at [447, 472] on div "ont" at bounding box center [525, 485] width 181 height 71
click at [1110, 485] on div "parlé" at bounding box center [1155, 485] width 139 height 74
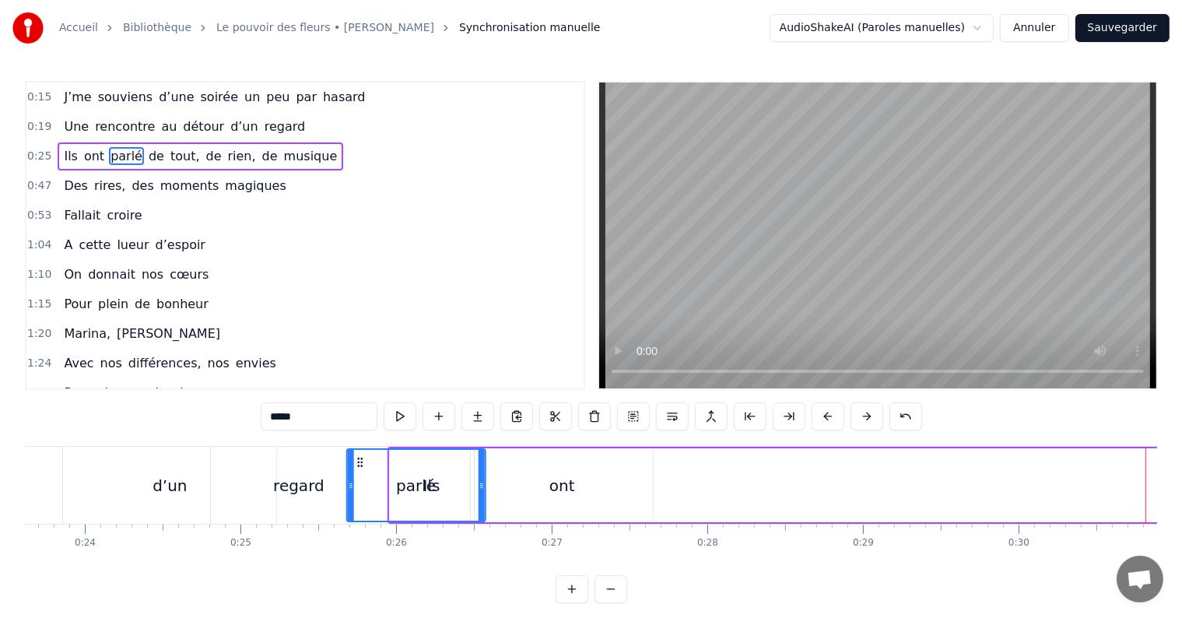
scroll to position [0, 3674]
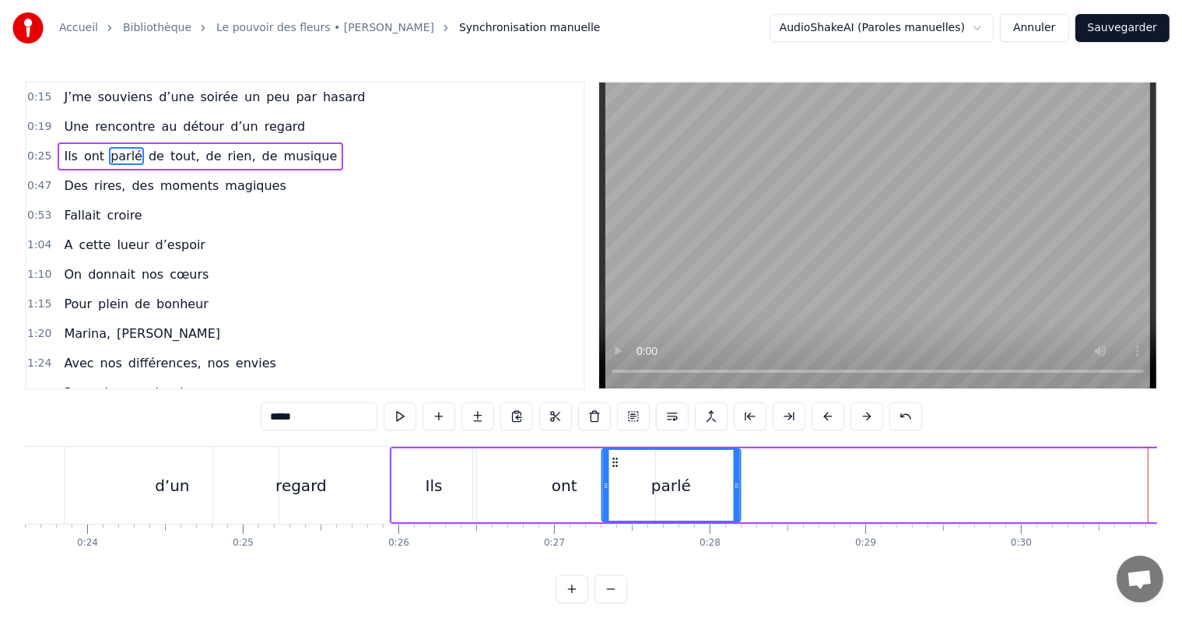
drag, startPoint x: 92, startPoint y: 464, endPoint x: 612, endPoint y: 476, distance: 520.0
click at [612, 476] on div "parlé" at bounding box center [670, 485] width 137 height 71
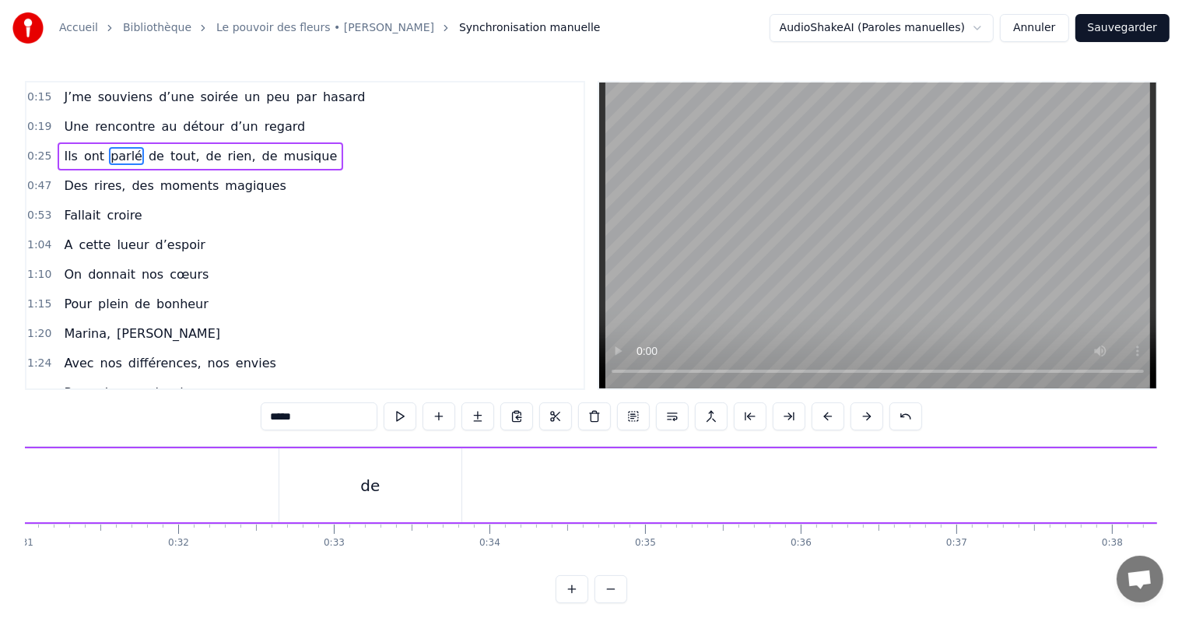
scroll to position [0, 4865]
click at [332, 497] on div "de" at bounding box center [333, 485] width 182 height 74
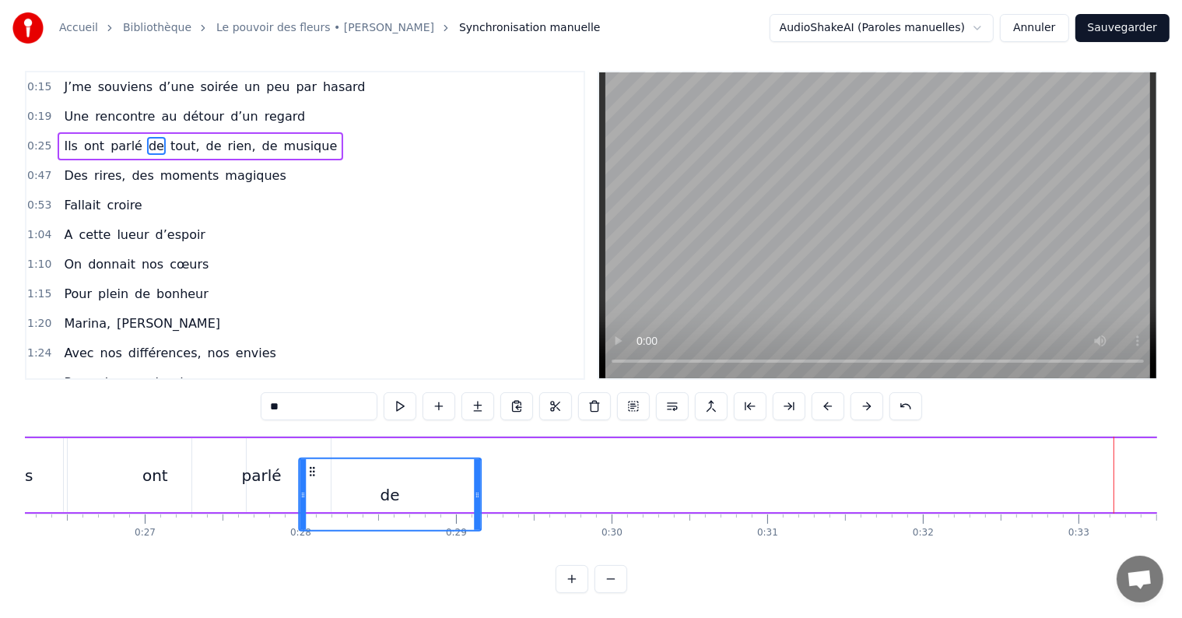
scroll to position [23, 0]
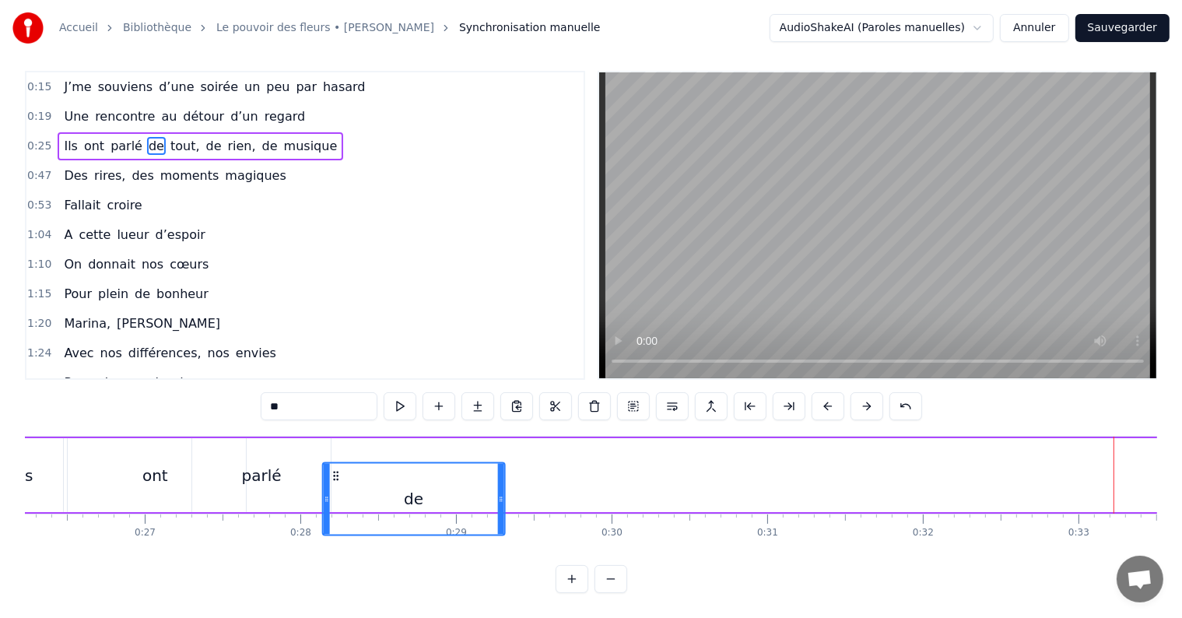
drag, startPoint x: 258, startPoint y: 458, endPoint x: 344, endPoint y: 441, distance: 88.1
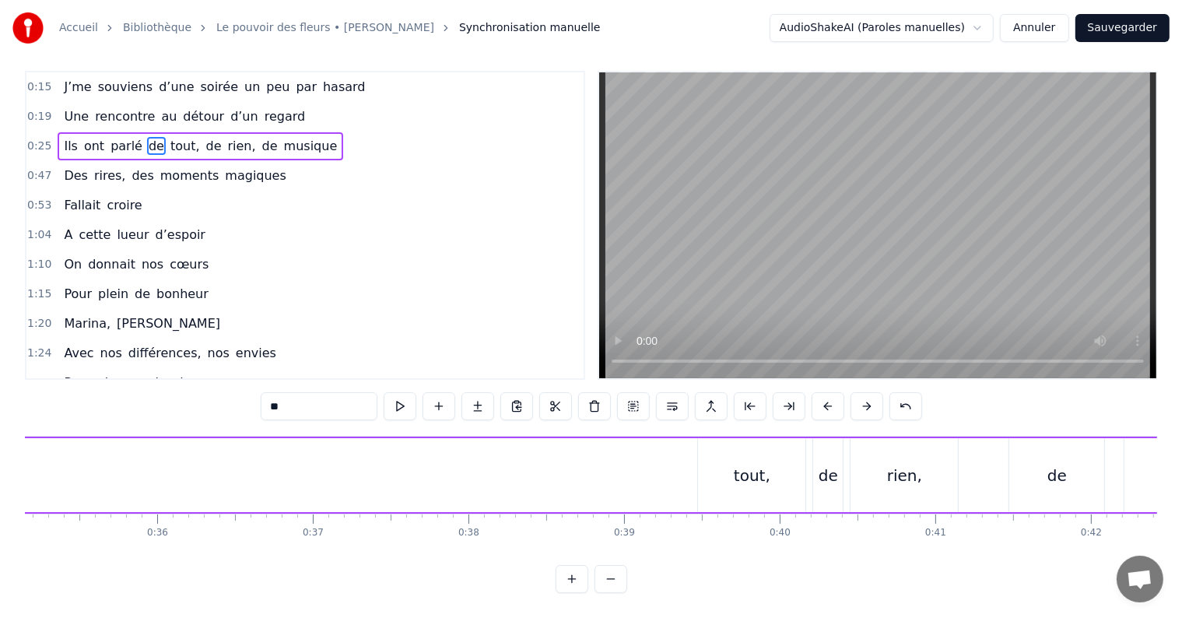
scroll to position [0, 5475]
click at [693, 442] on div "tout," at bounding box center [747, 475] width 109 height 74
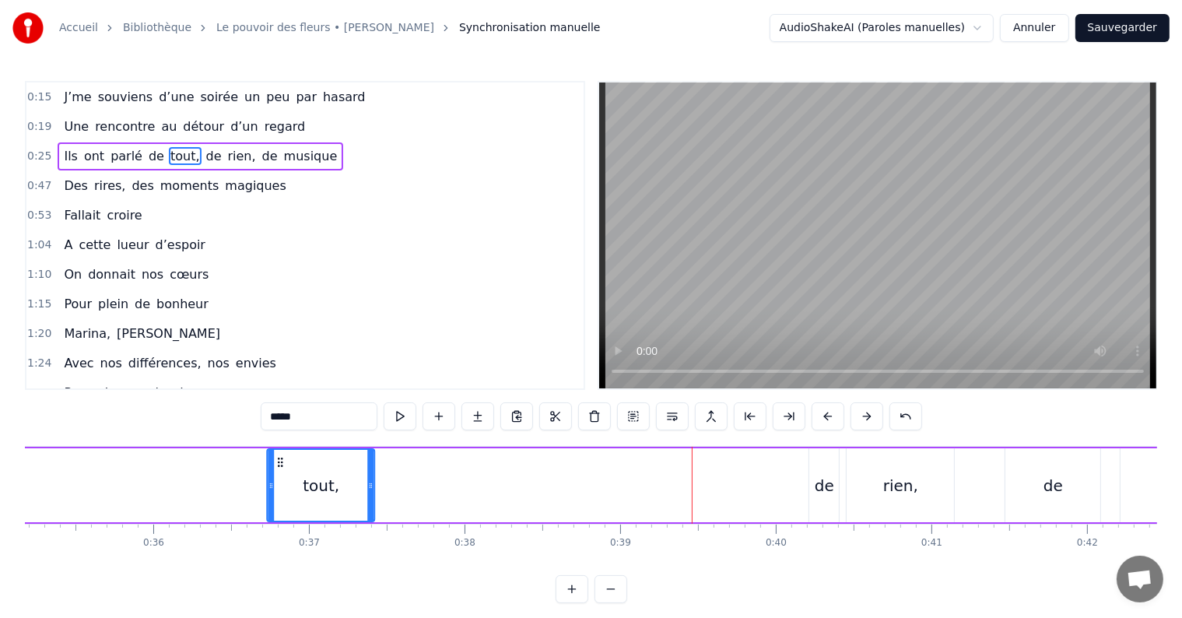
drag, startPoint x: 705, startPoint y: 459, endPoint x: 278, endPoint y: 465, distance: 427.3
click at [278, 465] on icon at bounding box center [281, 462] width 12 height 12
click at [819, 476] on div "de" at bounding box center [824, 485] width 19 height 23
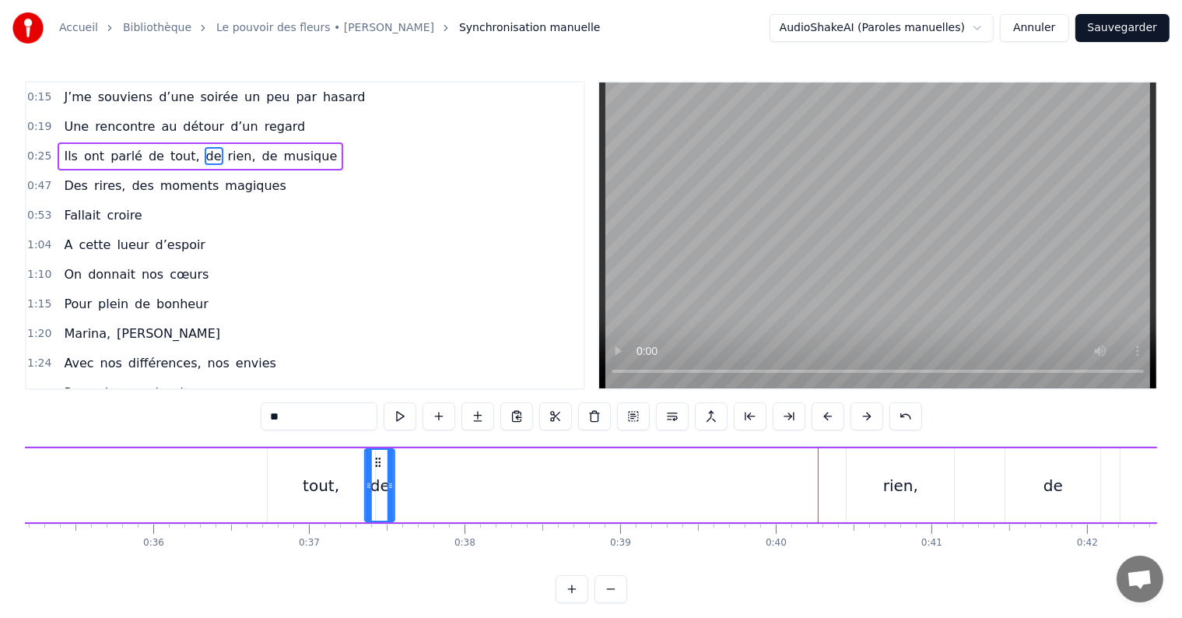
drag, startPoint x: 819, startPoint y: 464, endPoint x: 374, endPoint y: 483, distance: 444.8
click at [374, 483] on div "de" at bounding box center [380, 485] width 28 height 71
click at [875, 485] on div "rien," at bounding box center [900, 485] width 107 height 74
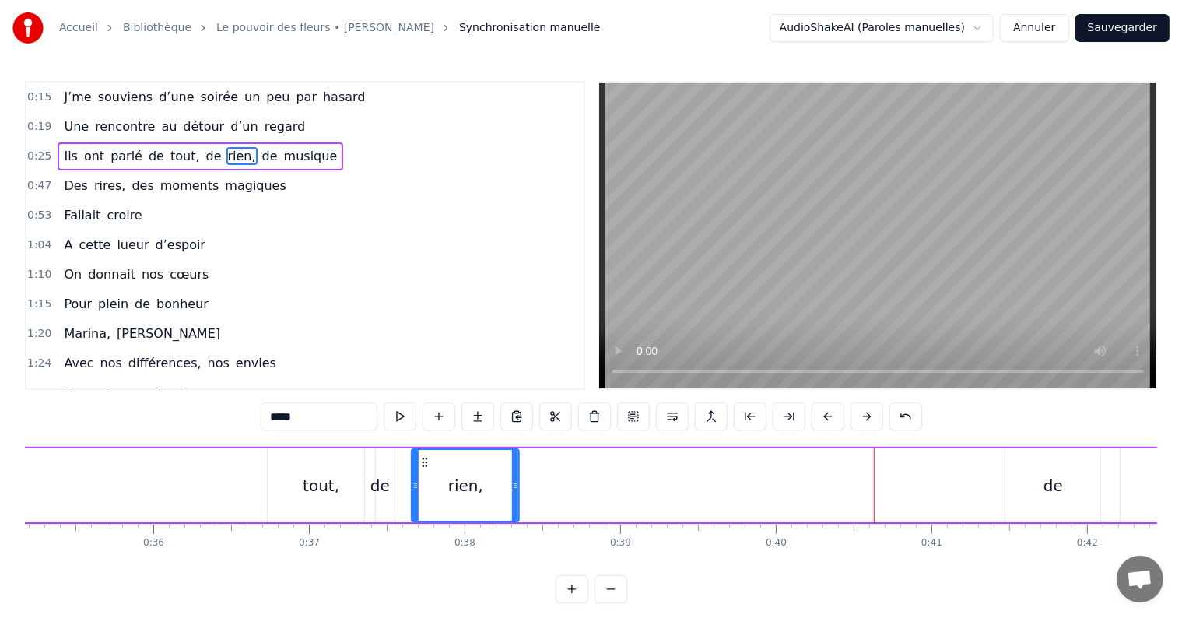
drag, startPoint x: 859, startPoint y: 459, endPoint x: 426, endPoint y: 470, distance: 433.6
click at [426, 470] on div "rien," at bounding box center [465, 485] width 106 height 71
click at [1037, 499] on div "de" at bounding box center [1053, 485] width 95 height 74
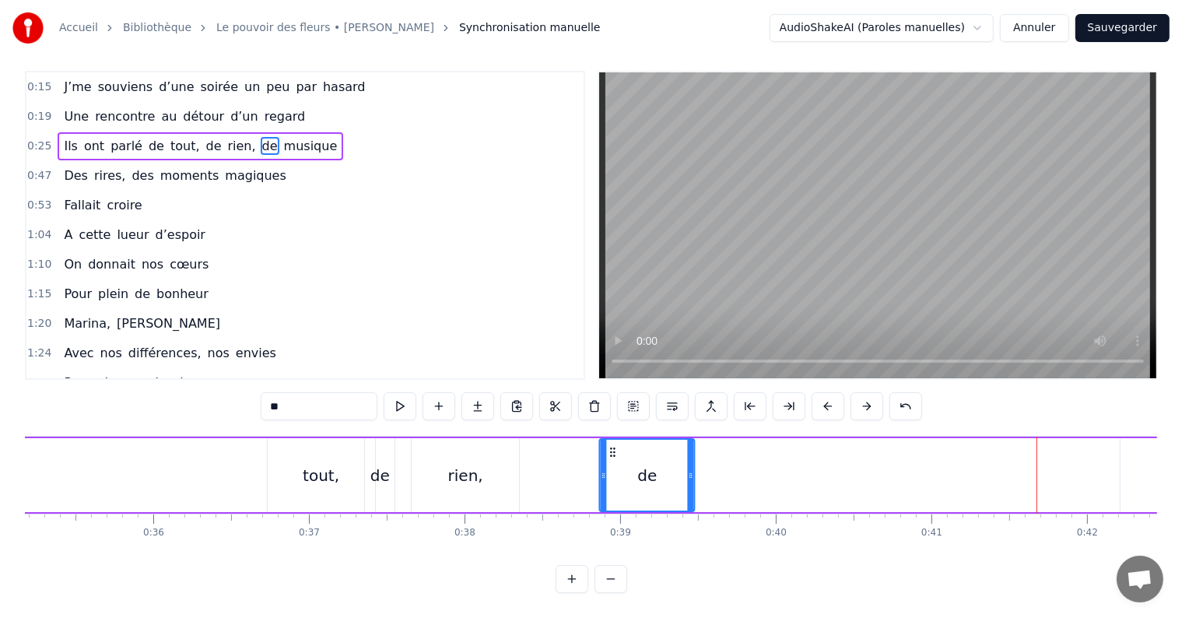
scroll to position [23, 0]
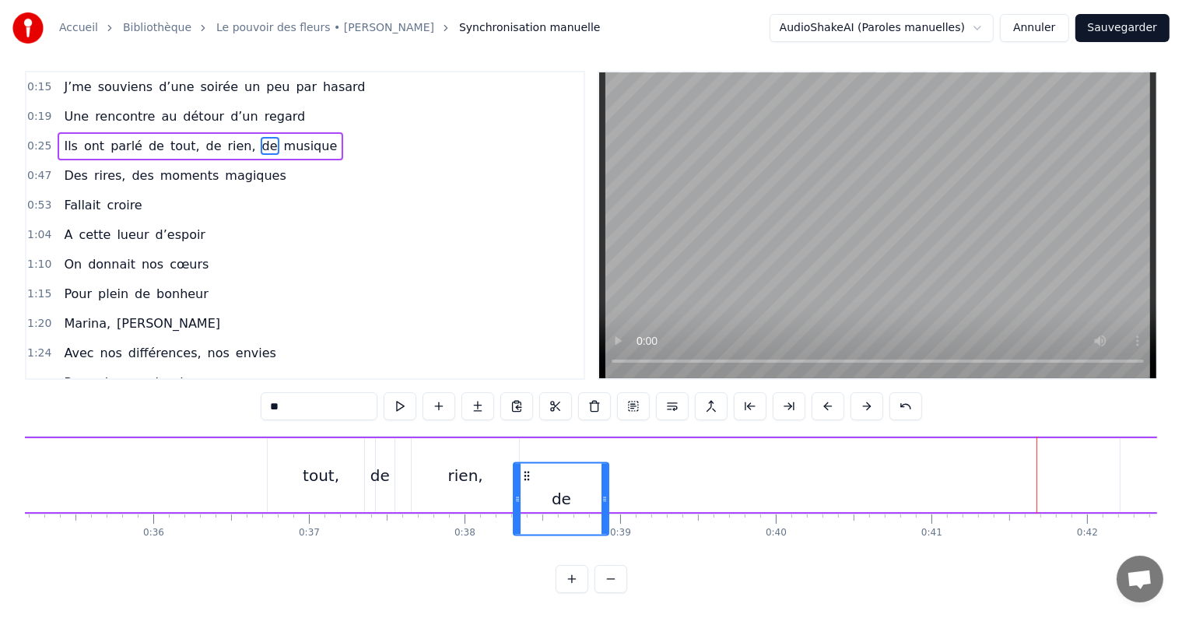
drag, startPoint x: 1016, startPoint y: 462, endPoint x: 521, endPoint y: 482, distance: 495.4
click at [521, 482] on div "de" at bounding box center [560, 498] width 93 height 71
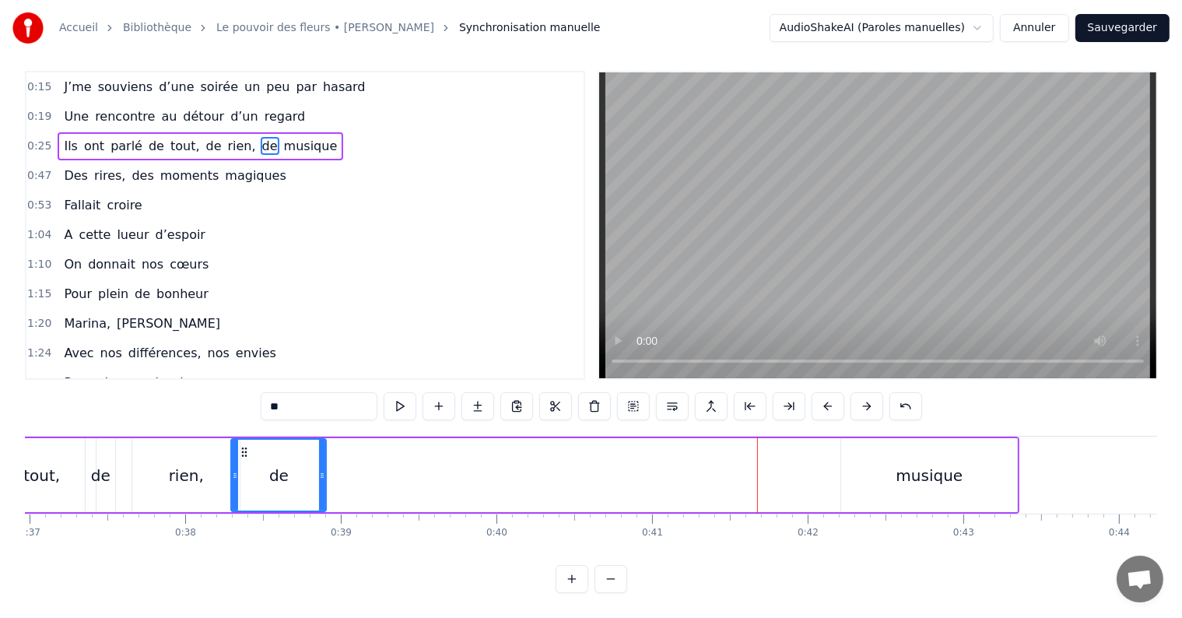
scroll to position [0, 5755]
click at [892, 472] on div "musique" at bounding box center [929, 475] width 176 height 74
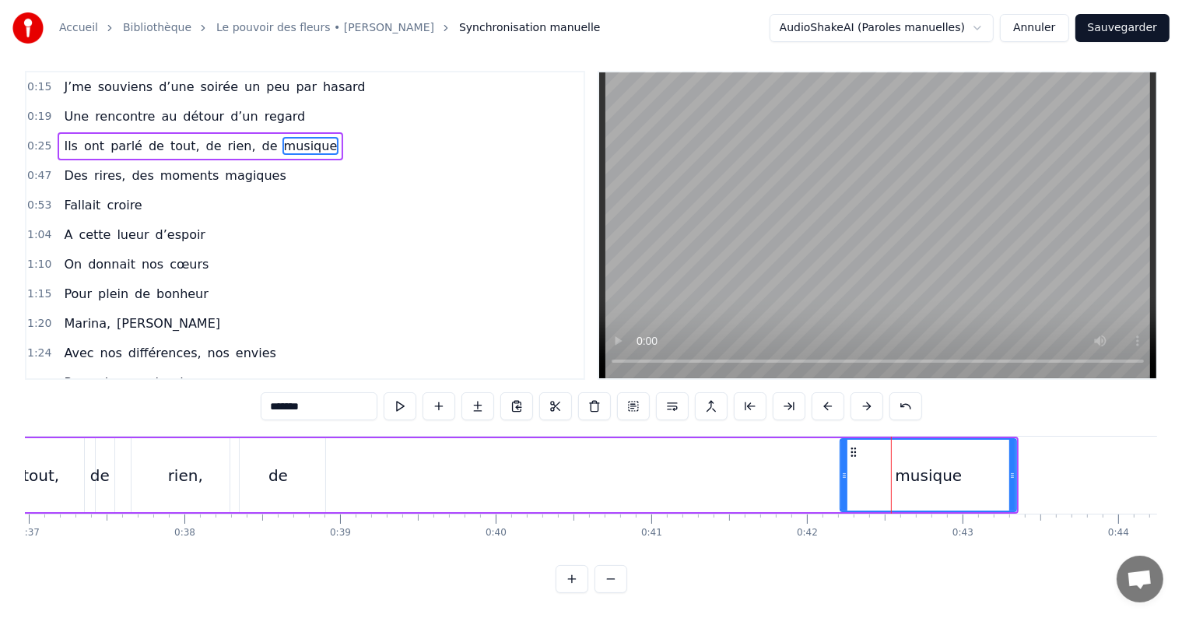
scroll to position [0, 0]
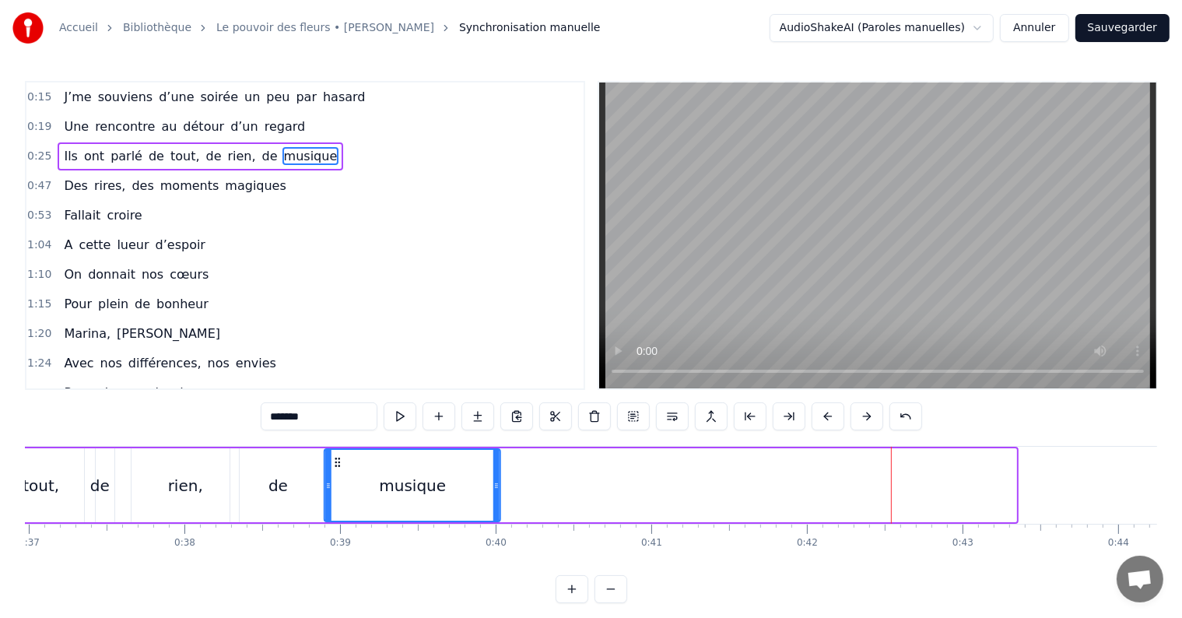
drag, startPoint x: 852, startPoint y: 458, endPoint x: 333, endPoint y: 461, distance: 519.1
click at [333, 461] on icon at bounding box center [338, 462] width 12 height 12
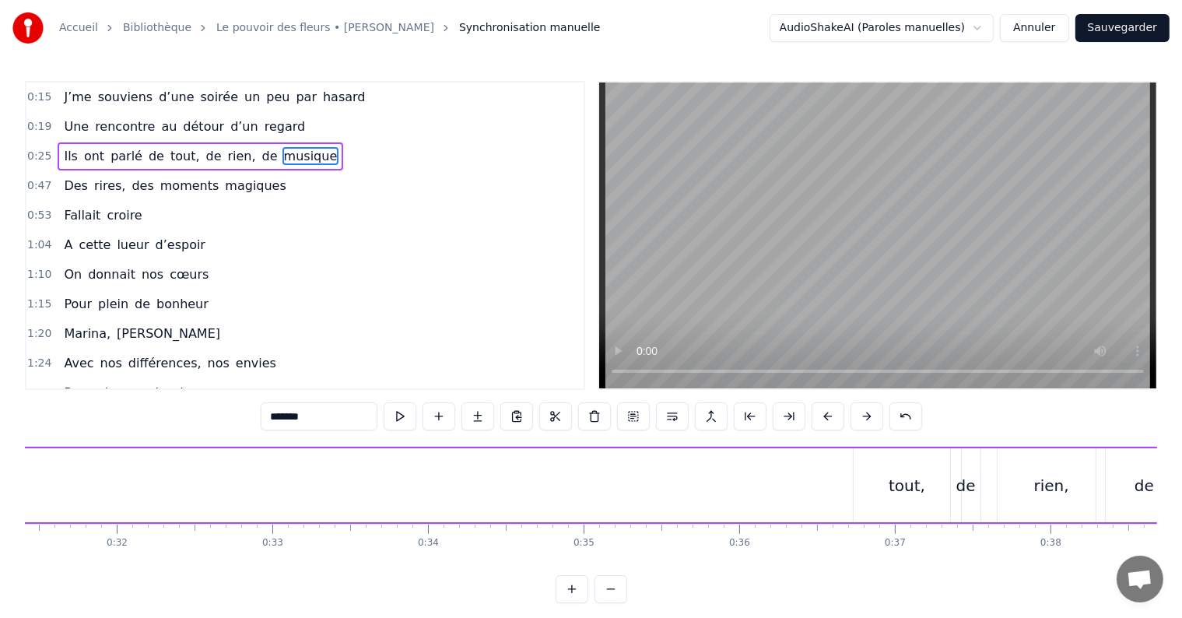
scroll to position [0, 4880]
click at [903, 495] on div "tout," at bounding box center [916, 485] width 37 height 23
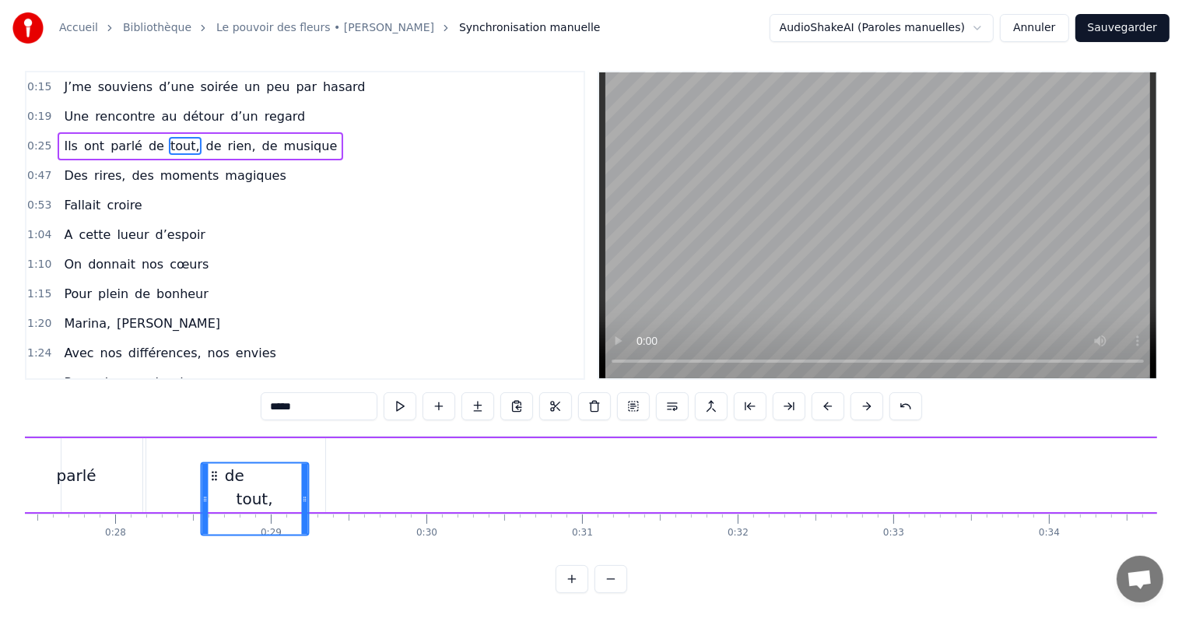
scroll to position [0, 4253]
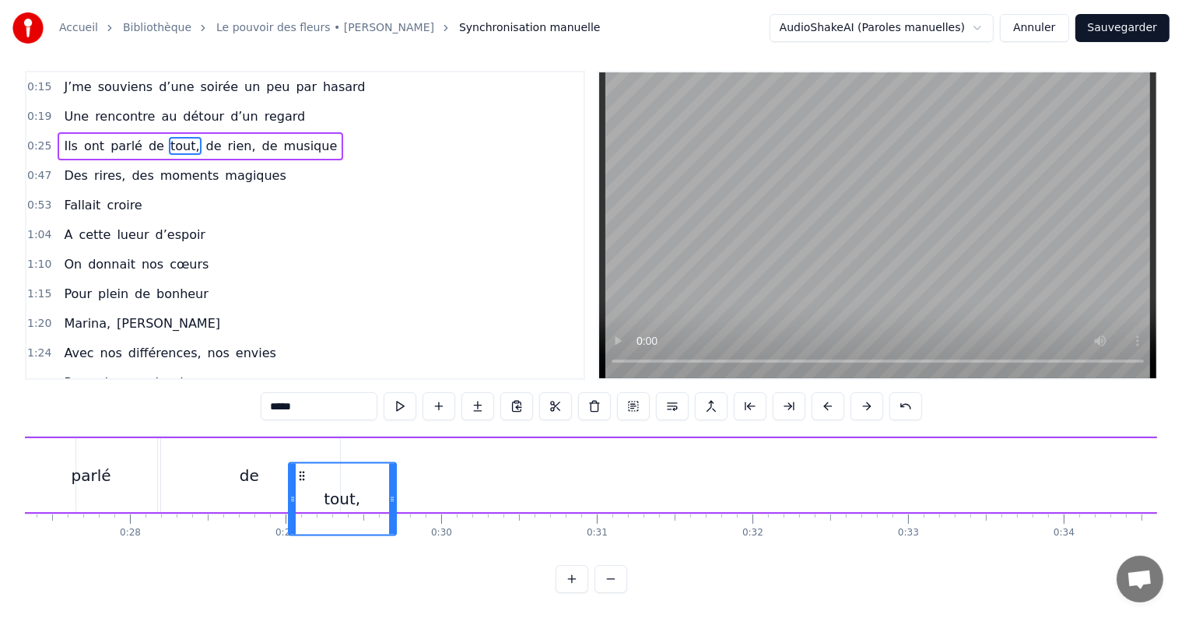
drag, startPoint x: 875, startPoint y: 463, endPoint x: 297, endPoint y: 526, distance: 581.7
click at [297, 526] on div "J’me souviens d’une soirée un peu par hasard Une rencontre au détour d’un regar…" at bounding box center [591, 494] width 1132 height 117
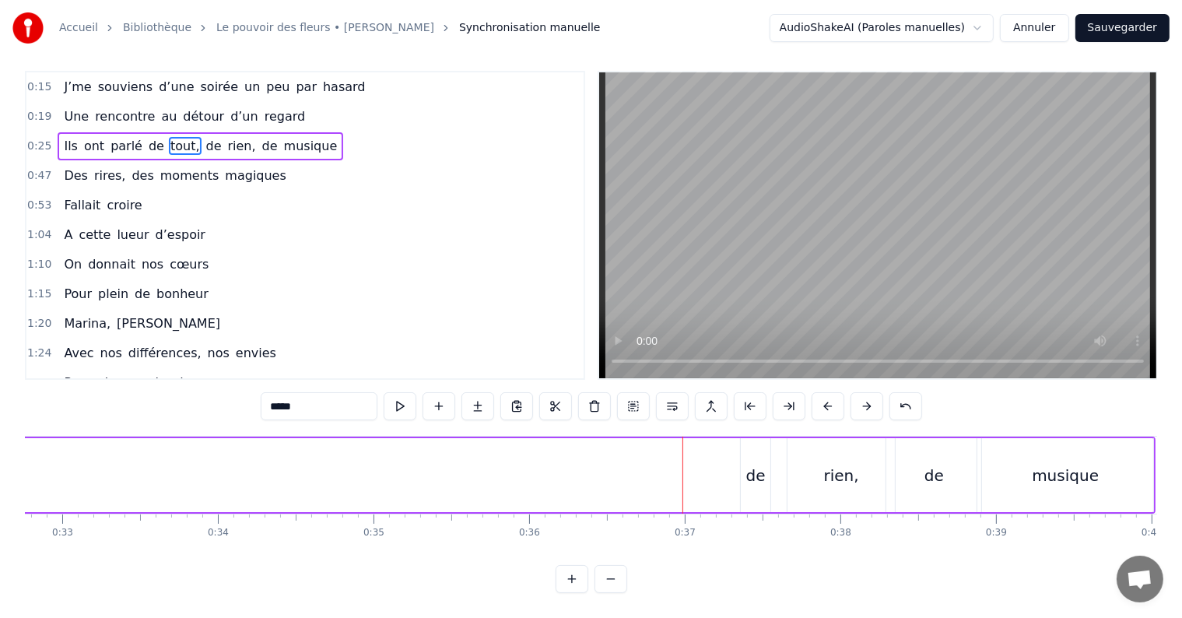
scroll to position [0, 5100]
click at [765, 453] on div "de" at bounding box center [755, 475] width 30 height 74
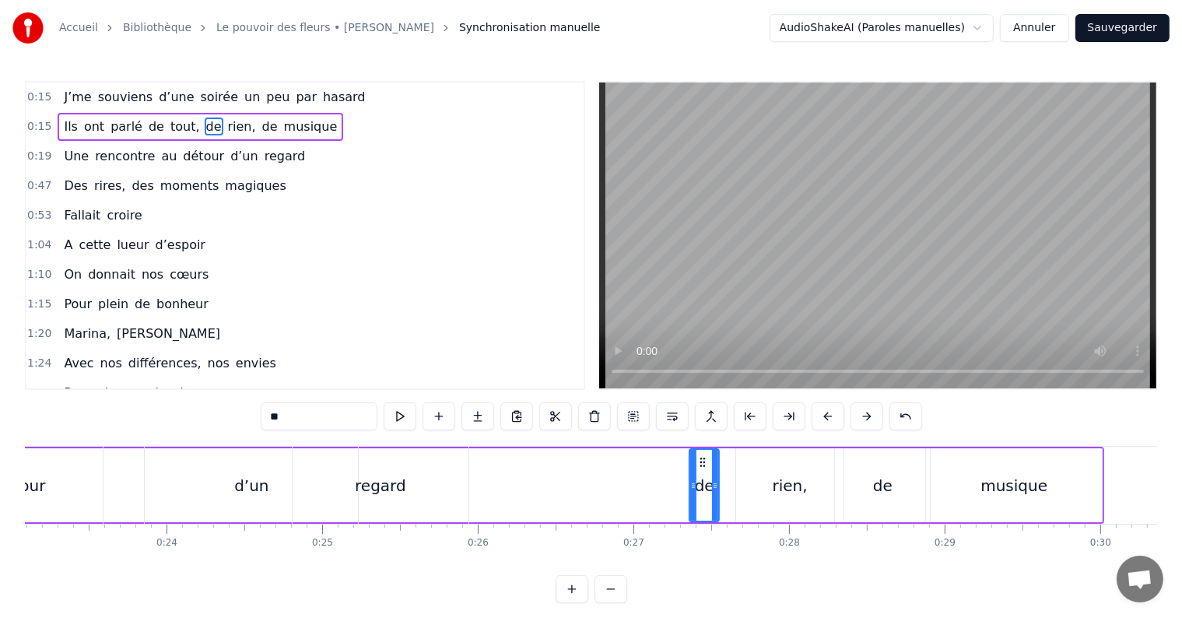
scroll to position [0, 3597]
click at [1096, 444] on div "0:15 J’me souviens d’une soirée un peu par hasard 0:15 Ils ont parlé de tout, d…" at bounding box center [591, 342] width 1132 height 522
click at [1096, 448] on div "musique" at bounding box center [1010, 485] width 177 height 74
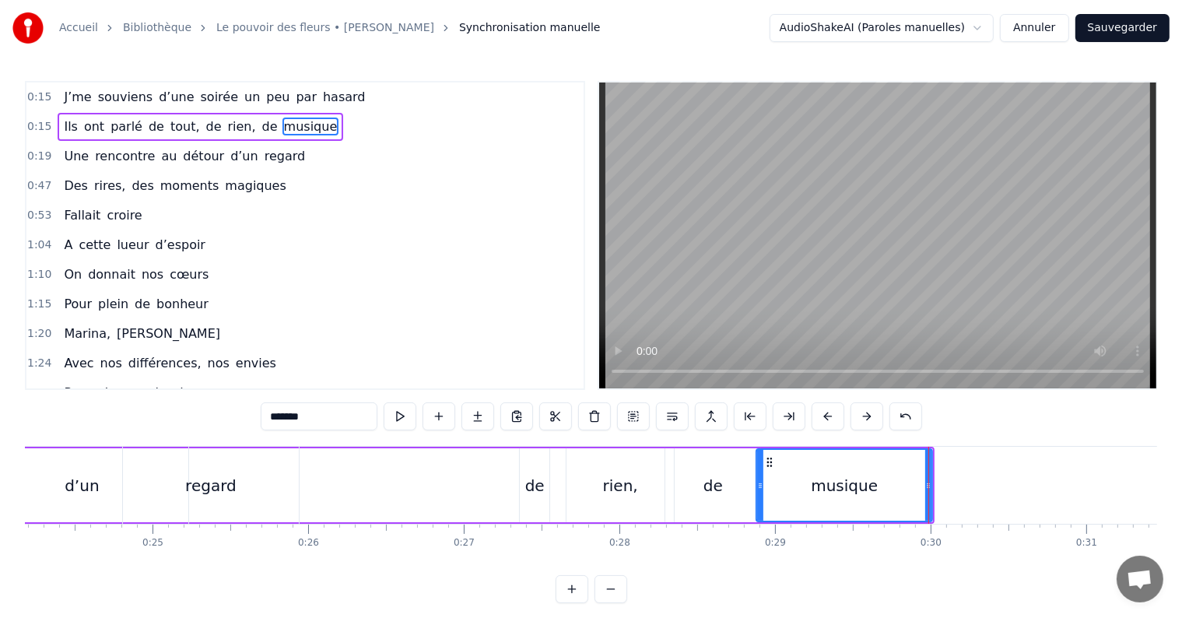
scroll to position [0, 3773]
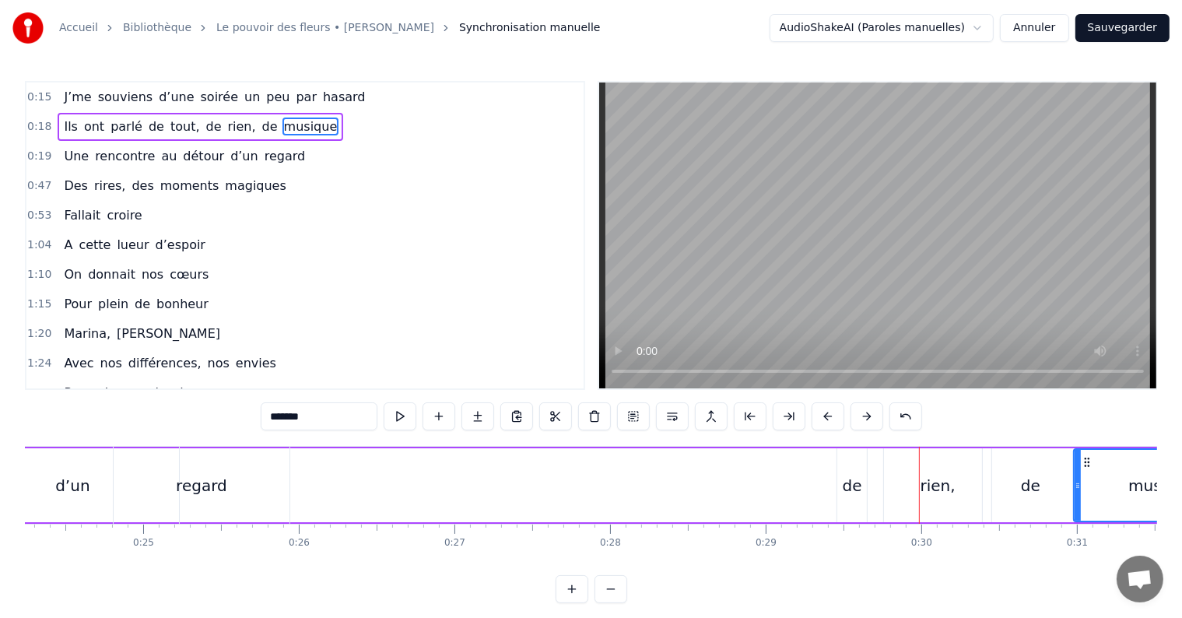
click at [849, 490] on div "de" at bounding box center [852, 485] width 19 height 23
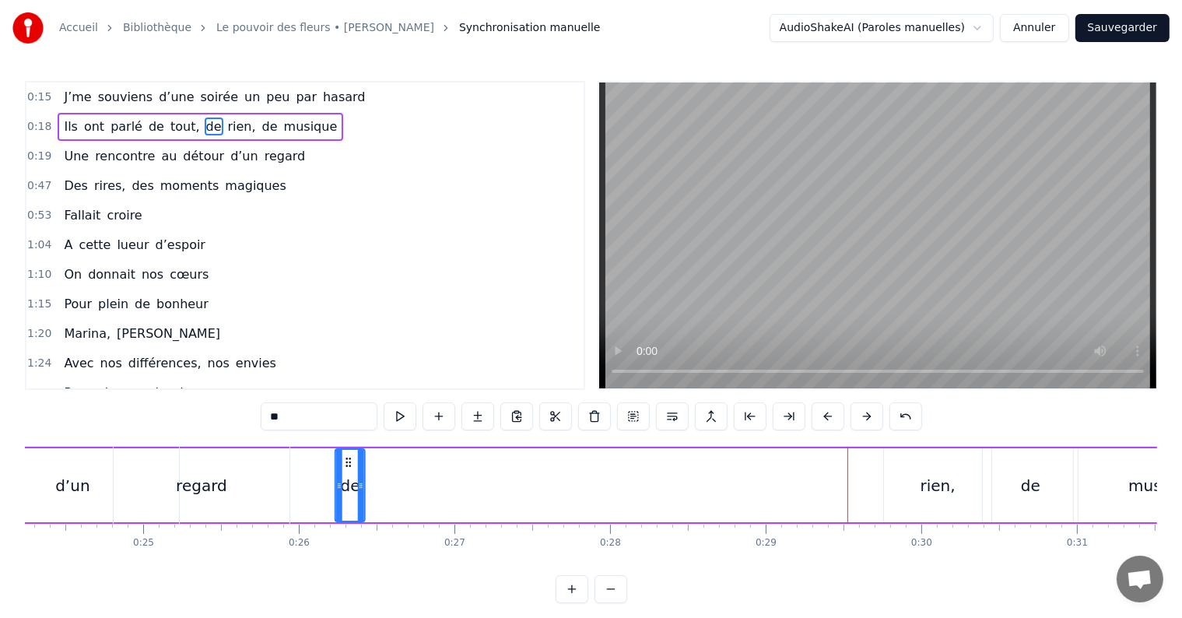
drag, startPoint x: 850, startPoint y: 462, endPoint x: 346, endPoint y: 466, distance: 503.6
click at [346, 466] on icon at bounding box center [348, 462] width 12 height 12
click at [935, 470] on div "rien," at bounding box center [937, 485] width 107 height 74
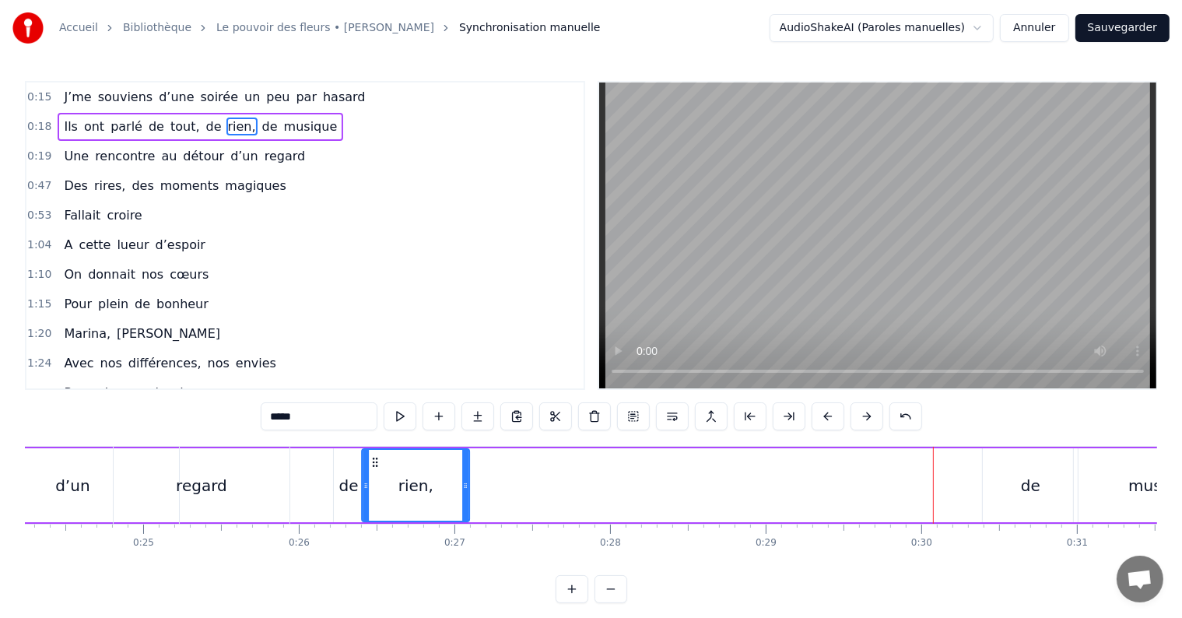
drag, startPoint x: 898, startPoint y: 458, endPoint x: 376, endPoint y: 480, distance: 522.7
click at [376, 480] on div "rien," at bounding box center [416, 485] width 106 height 71
click at [1046, 477] on div "de" at bounding box center [1030, 485] width 95 height 74
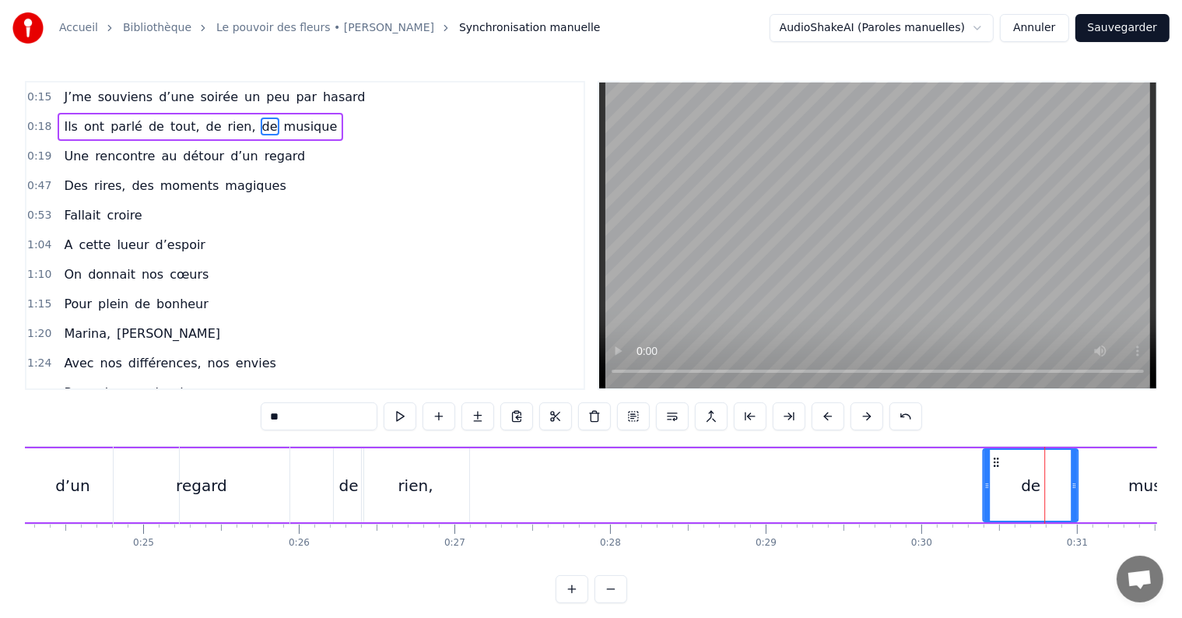
scroll to position [0, 3782]
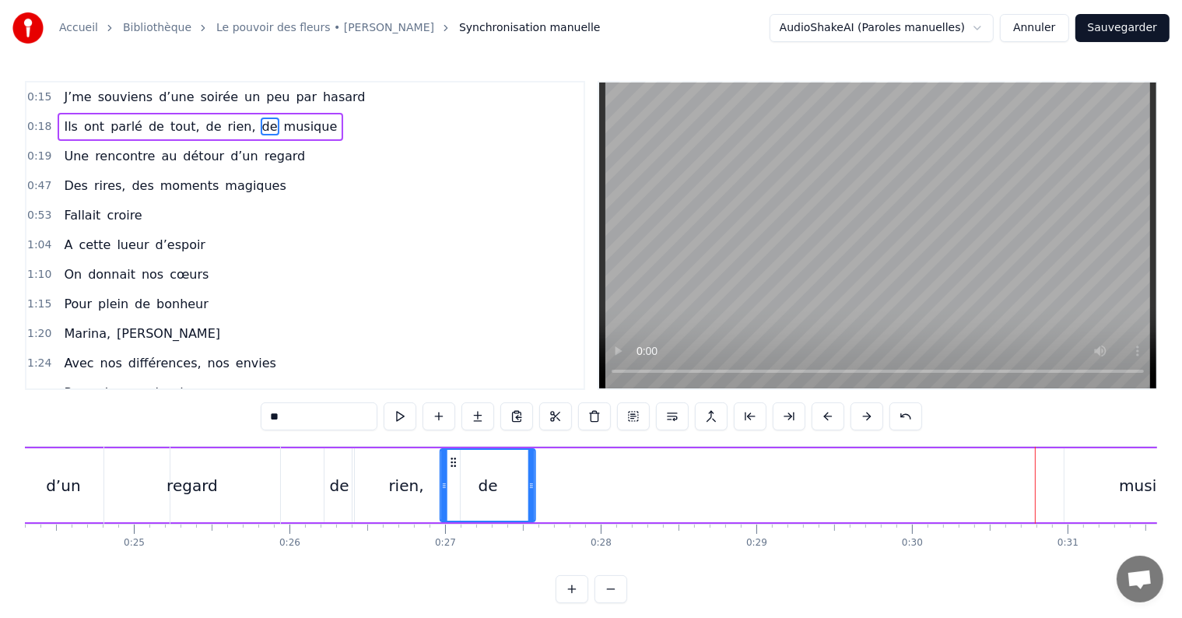
drag, startPoint x: 993, startPoint y: 460, endPoint x: 450, endPoint y: 486, distance: 543.9
click at [450, 486] on div "de" at bounding box center [487, 485] width 93 height 71
click at [1118, 476] on div "musique" at bounding box center [1153, 485] width 176 height 74
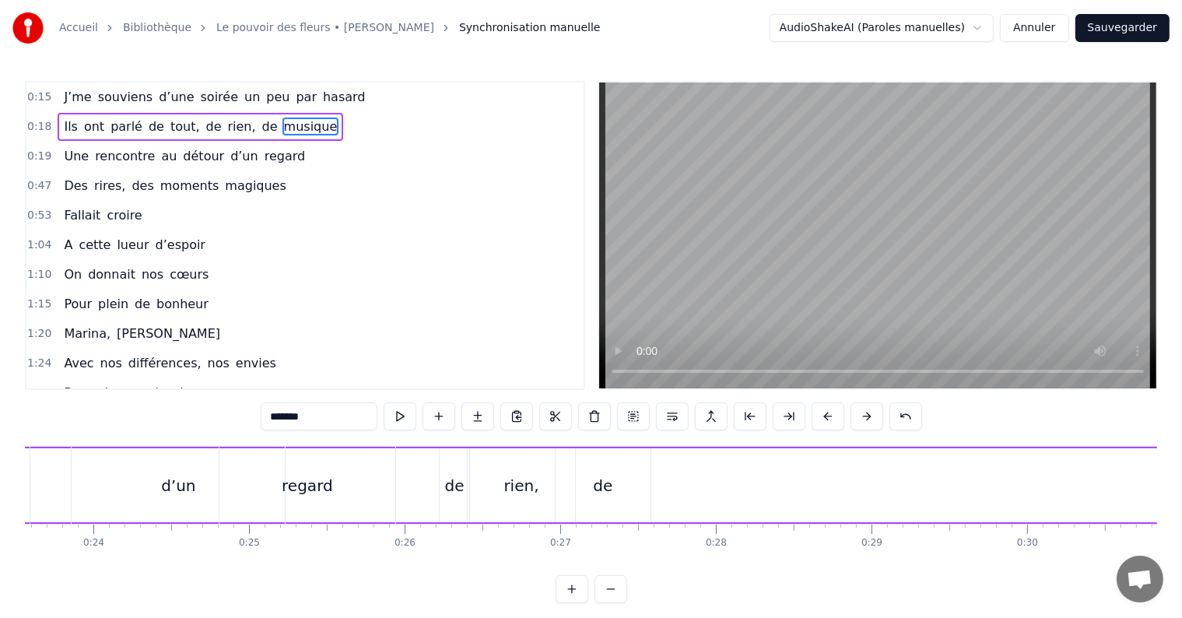
scroll to position [8, 0]
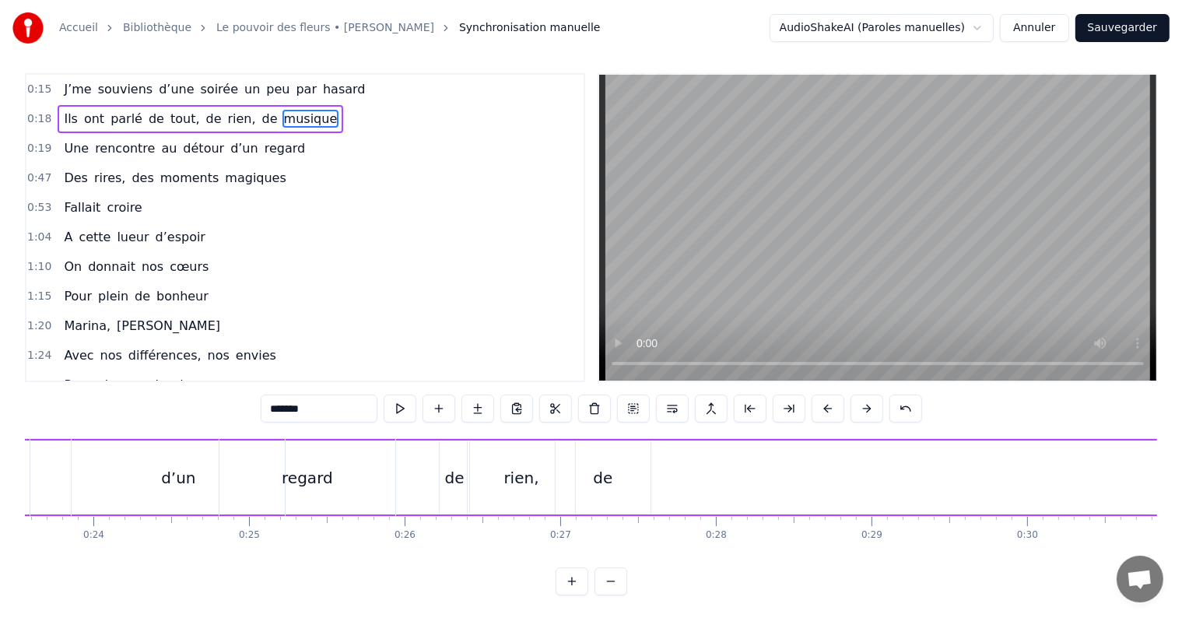
drag, startPoint x: 64, startPoint y: 463, endPoint x: 752, endPoint y: 468, distance: 688.0
click at [752, 468] on div "Ils ont parlé de tout, de rien, de musique" at bounding box center [262, 477] width 2192 height 77
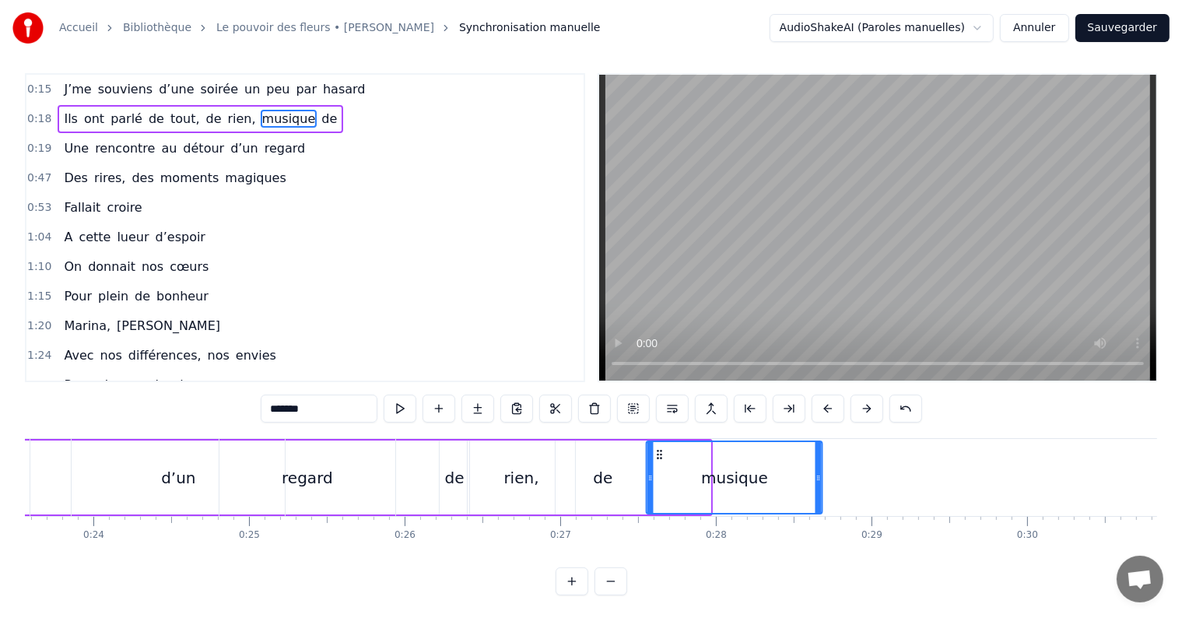
drag, startPoint x: 549, startPoint y: 455, endPoint x: 660, endPoint y: 458, distance: 111.4
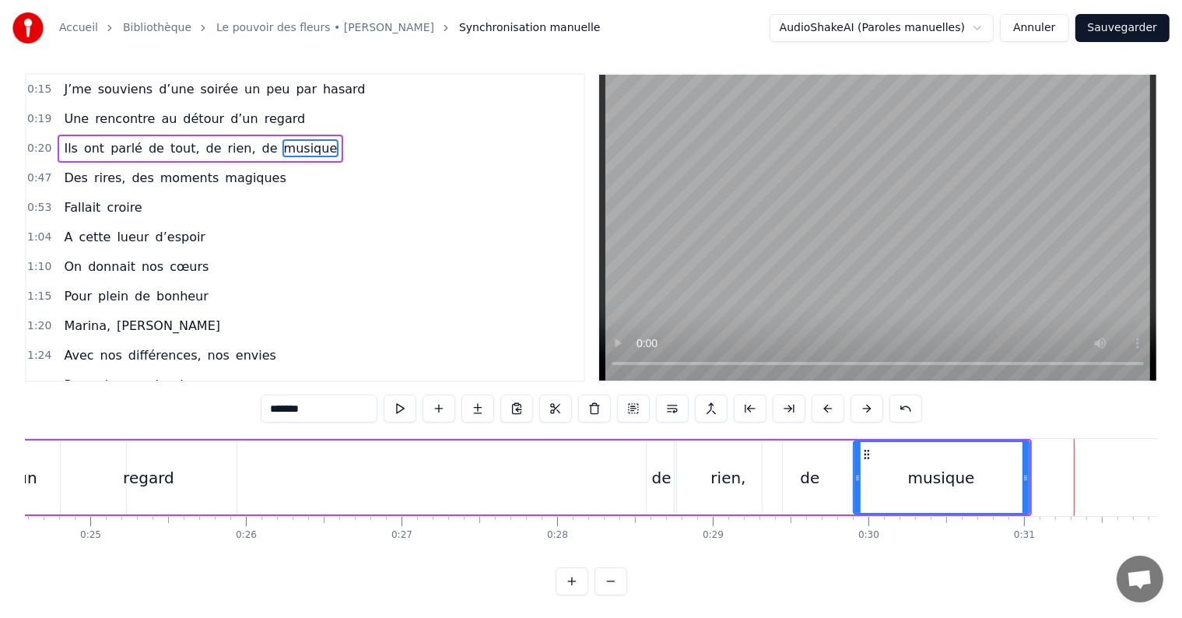
scroll to position [0, 3826]
click at [655, 479] on div "de" at bounding box center [661, 477] width 19 height 23
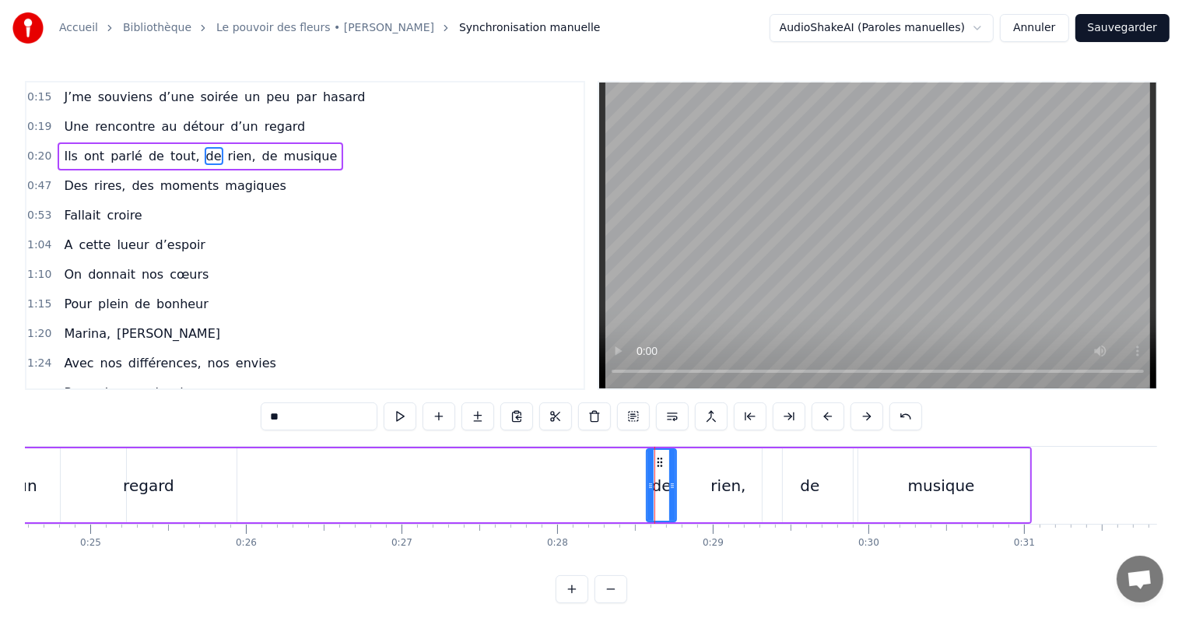
drag, startPoint x: 655, startPoint y: 479, endPoint x: 657, endPoint y: 464, distance: 14.9
click at [657, 464] on div "de" at bounding box center [662, 485] width 28 height 71
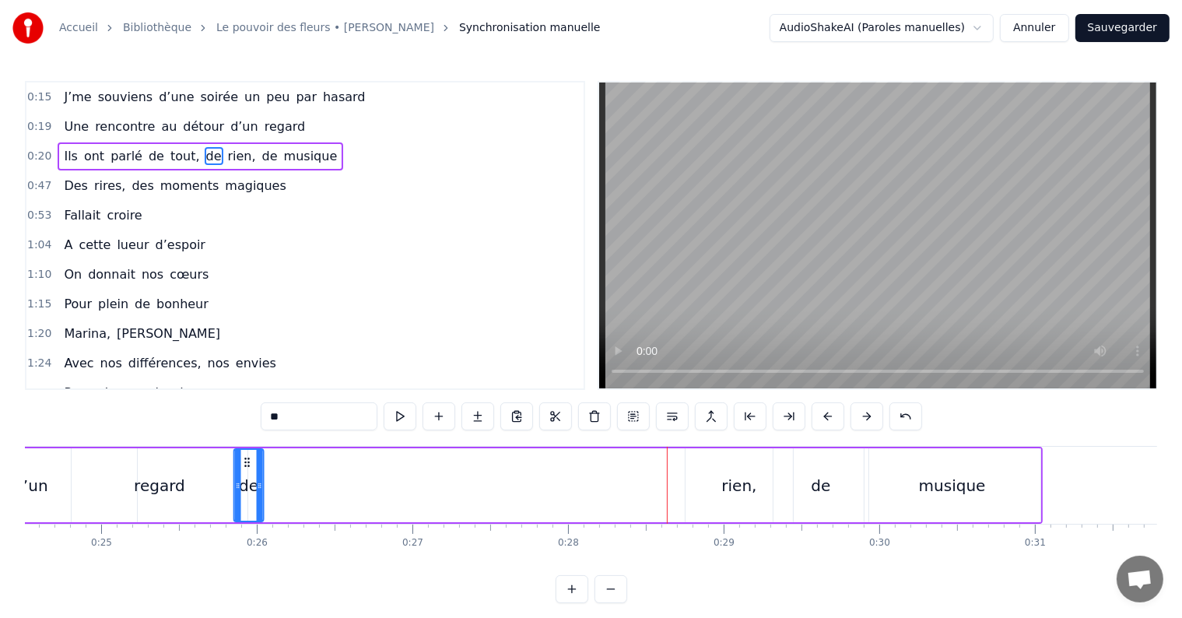
scroll to position [0, 3797]
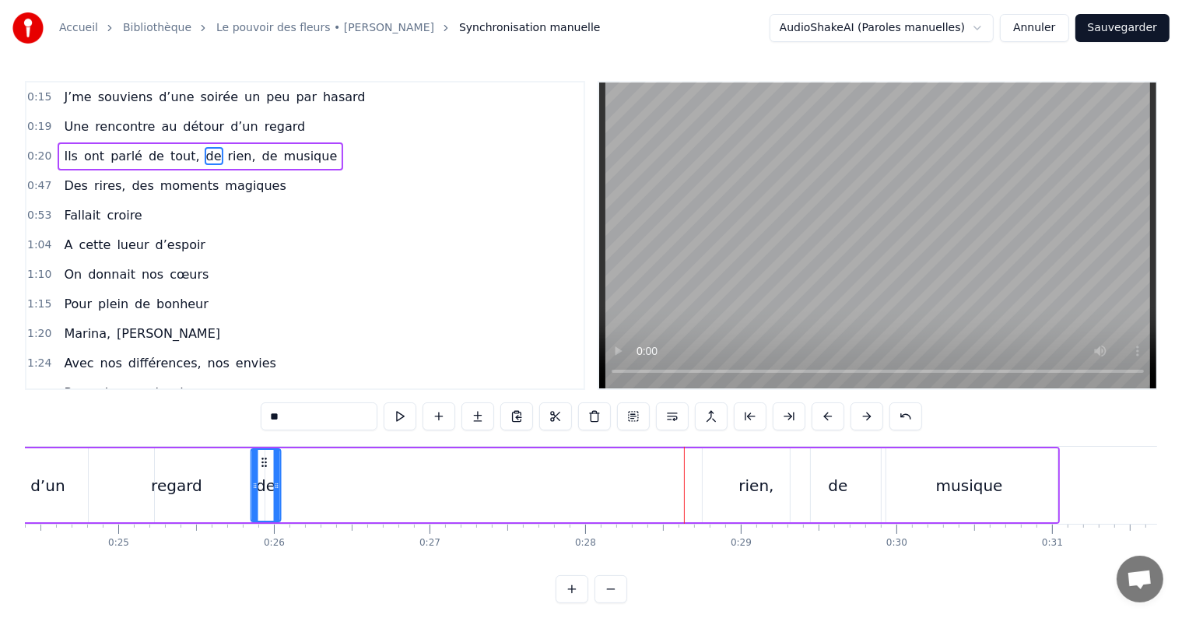
drag, startPoint x: 657, startPoint y: 464, endPoint x: 246, endPoint y: 451, distance: 411.2
click at [251, 451] on div "de" at bounding box center [265, 485] width 28 height 71
click at [710, 470] on div "rien," at bounding box center [757, 485] width 107 height 74
type input "*****"
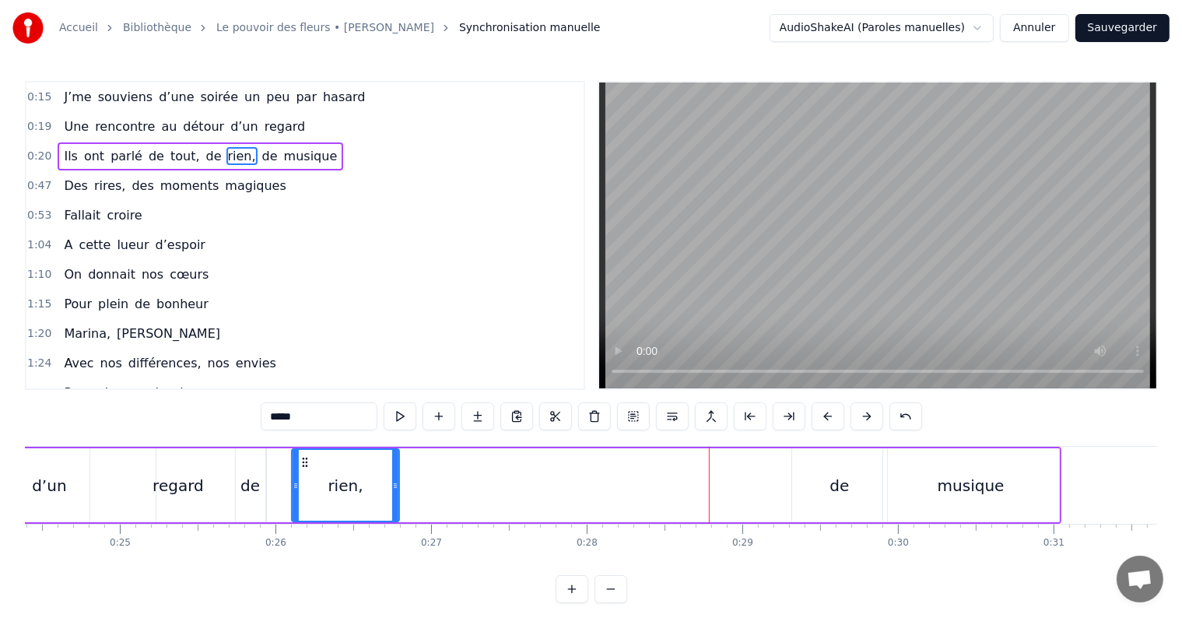
drag, startPoint x: 718, startPoint y: 462, endPoint x: 305, endPoint y: 451, distance: 413.4
click at [305, 451] on div "rien," at bounding box center [346, 485] width 106 height 71
drag, startPoint x: 599, startPoint y: 458, endPoint x: 674, endPoint y: 466, distance: 75.2
click at [674, 466] on div "Ils ont parlé de tout, de rien, de musique" at bounding box center [232, 485] width 1659 height 77
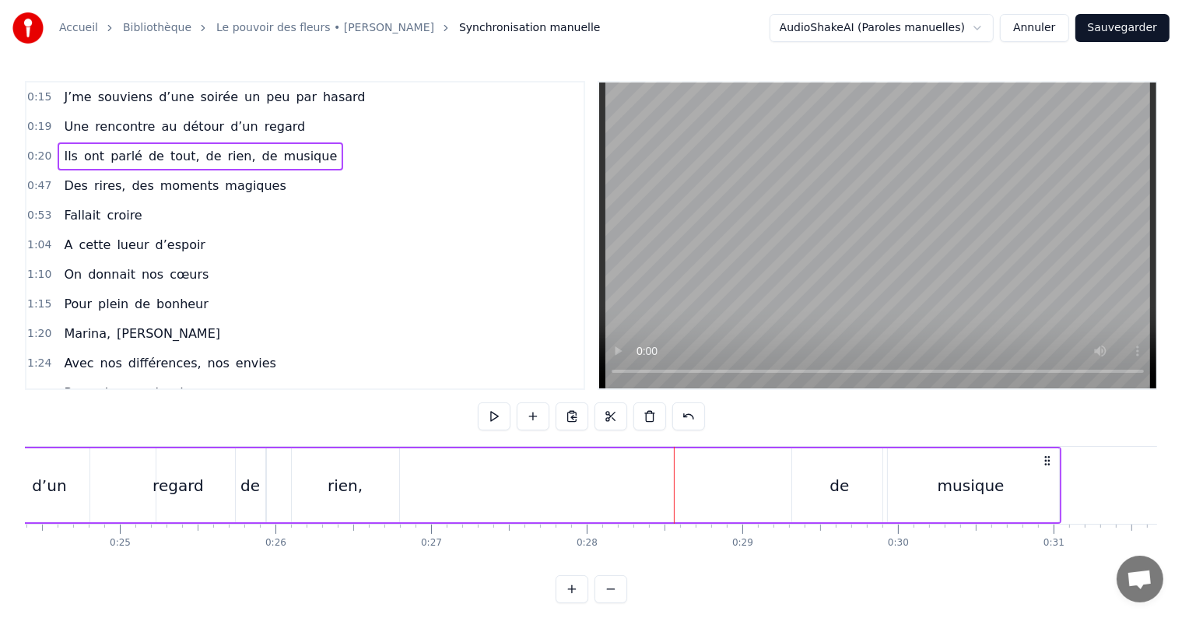
click at [836, 475] on div "de" at bounding box center [839, 485] width 19 height 23
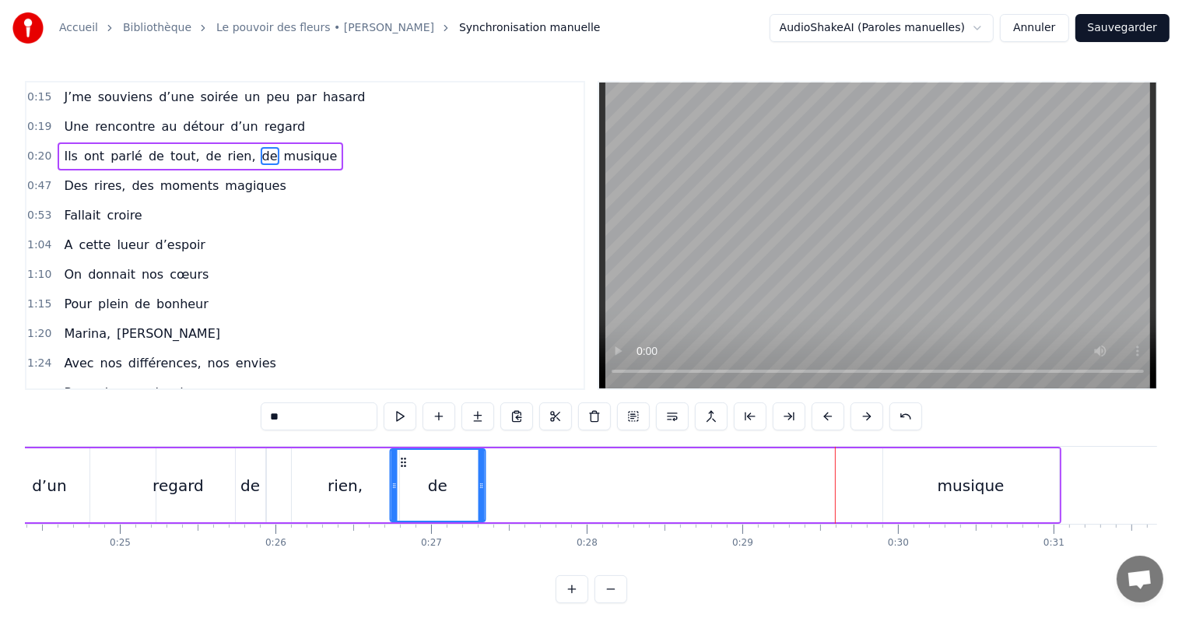
drag, startPoint x: 805, startPoint y: 464, endPoint x: 395, endPoint y: 461, distance: 409.4
click at [397, 461] on icon at bounding box center [403, 462] width 12 height 12
click at [927, 487] on div "musique" at bounding box center [971, 485] width 176 height 74
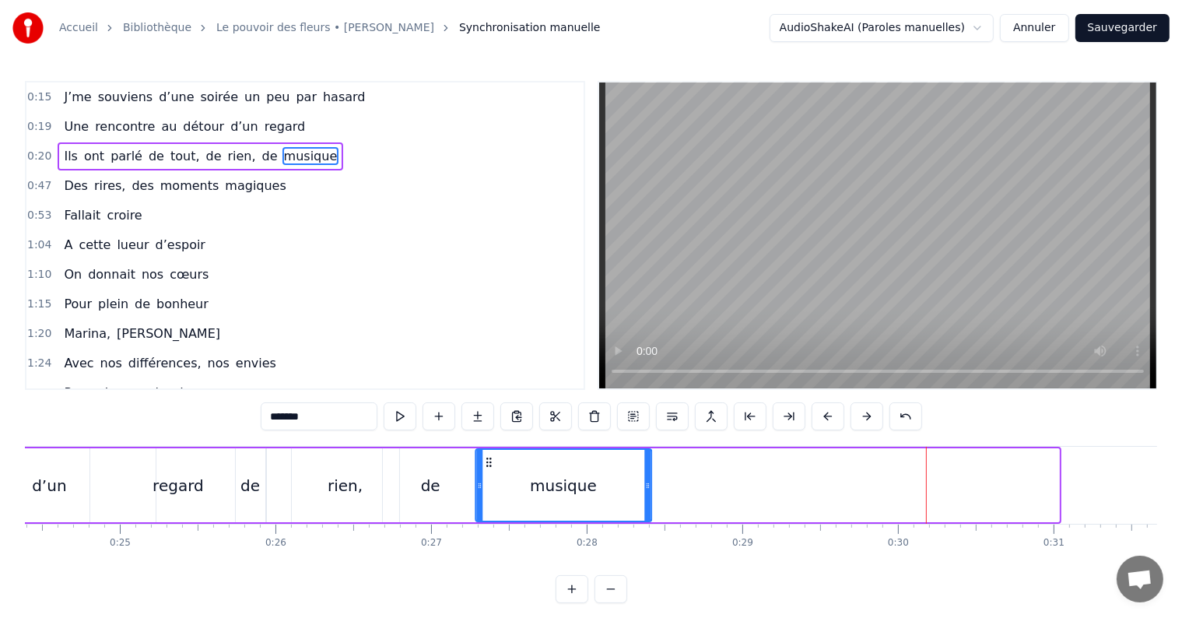
drag, startPoint x: 893, startPoint y: 458, endPoint x: 352, endPoint y: 475, distance: 542.0
click at [352, 475] on div "Ils ont parlé de tout, de rien, de musique" at bounding box center [232, 485] width 1659 height 77
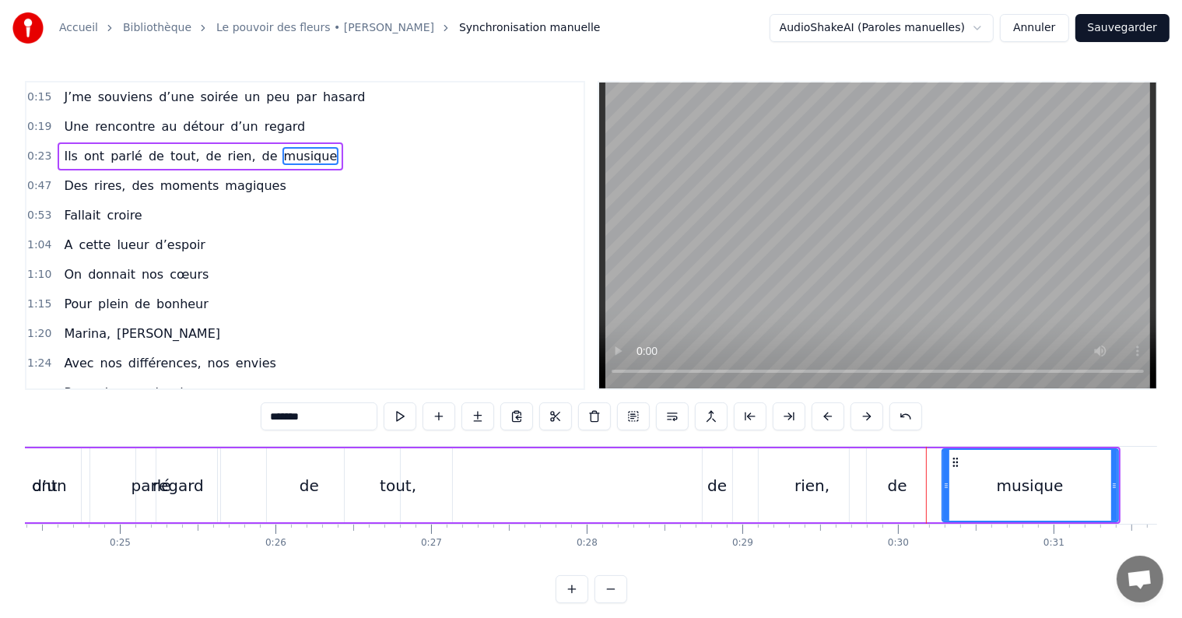
click at [725, 492] on div "de" at bounding box center [718, 485] width 30 height 74
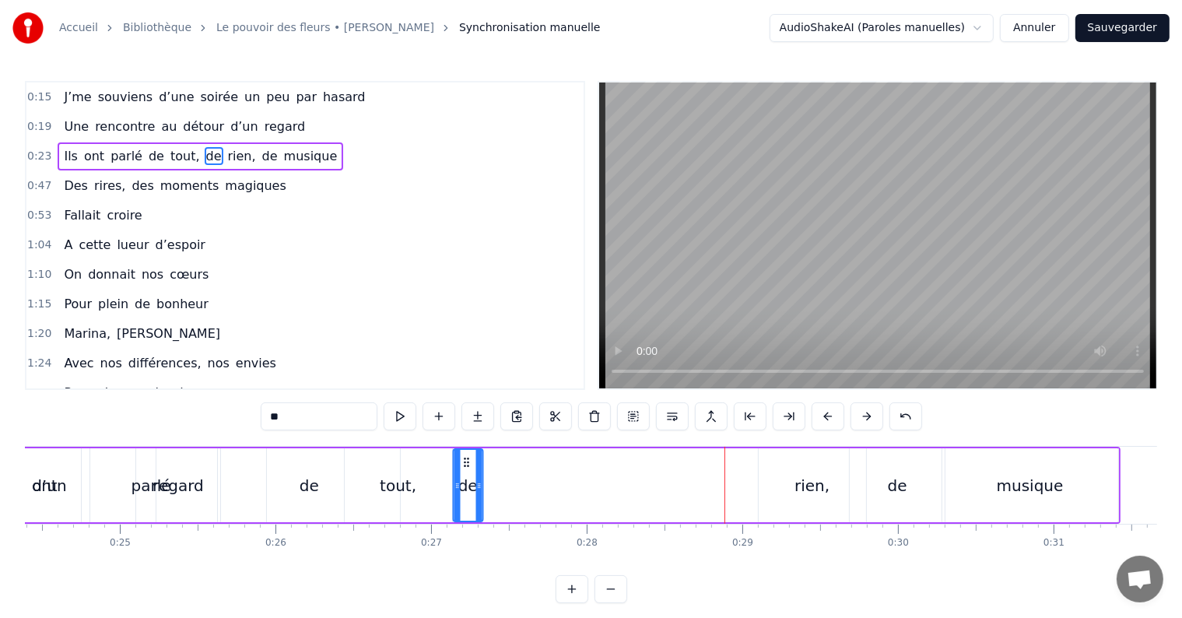
drag, startPoint x: 714, startPoint y: 458, endPoint x: 465, endPoint y: 470, distance: 250.1
click at [465, 470] on div "de" at bounding box center [468, 485] width 28 height 71
click at [788, 495] on div "rien," at bounding box center [812, 485] width 107 height 74
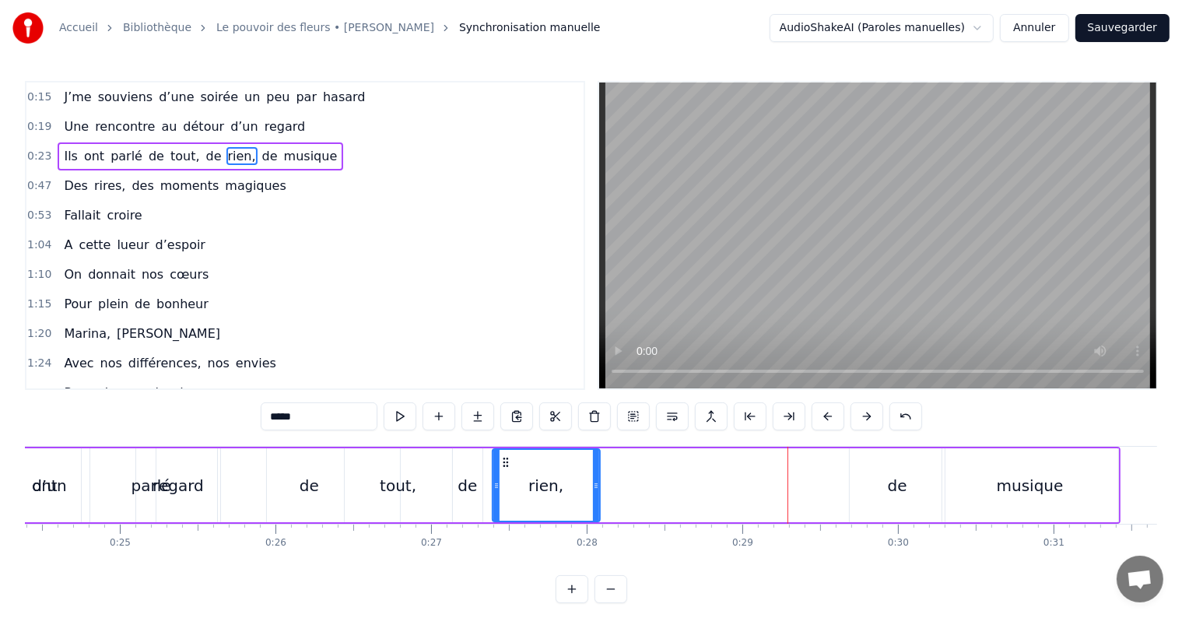
drag, startPoint x: 772, startPoint y: 458, endPoint x: 506, endPoint y: 497, distance: 268.9
click at [506, 497] on div "rien," at bounding box center [546, 485] width 106 height 71
click at [884, 467] on div "de" at bounding box center [897, 485] width 95 height 74
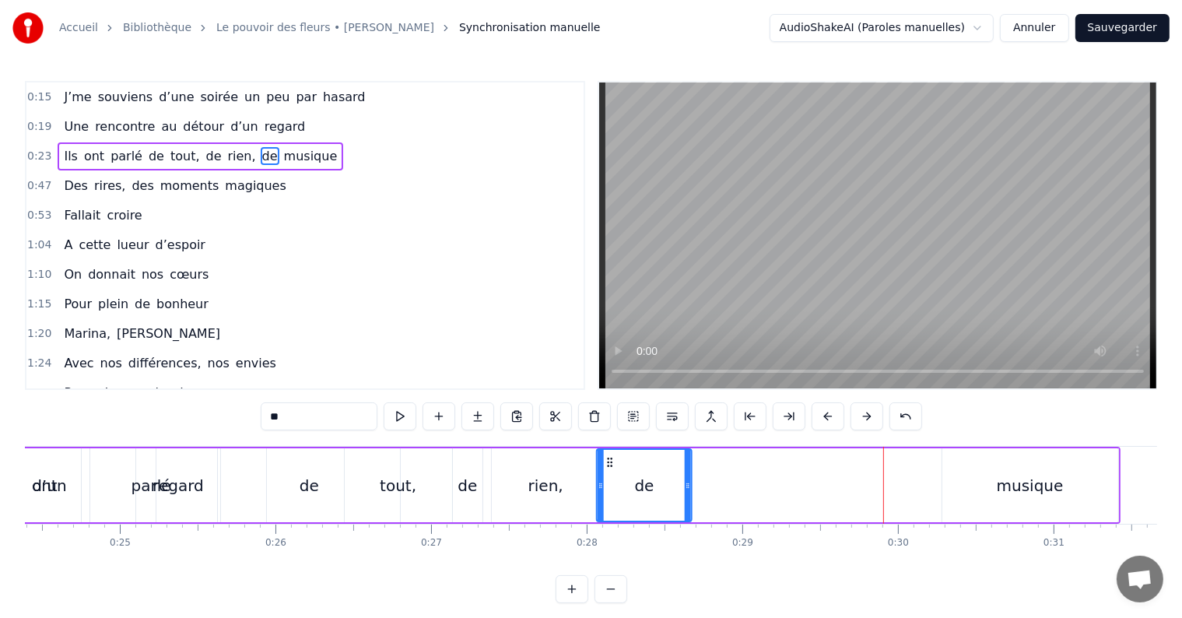
drag, startPoint x: 864, startPoint y: 460, endPoint x: 577, endPoint y: 486, distance: 287.6
click at [577, 486] on div "Ils ont parlé de tout, de rien, de musique" at bounding box center [495, 485] width 1251 height 77
click at [1030, 483] on div "musique" at bounding box center [1030, 485] width 67 height 23
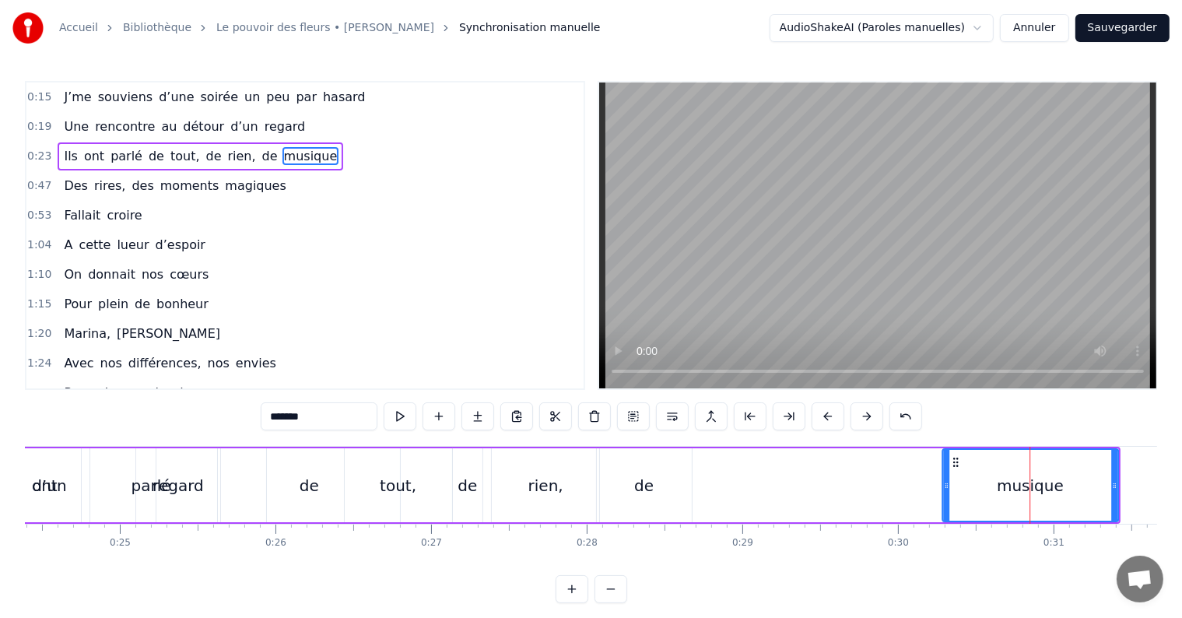
scroll to position [0, 3798]
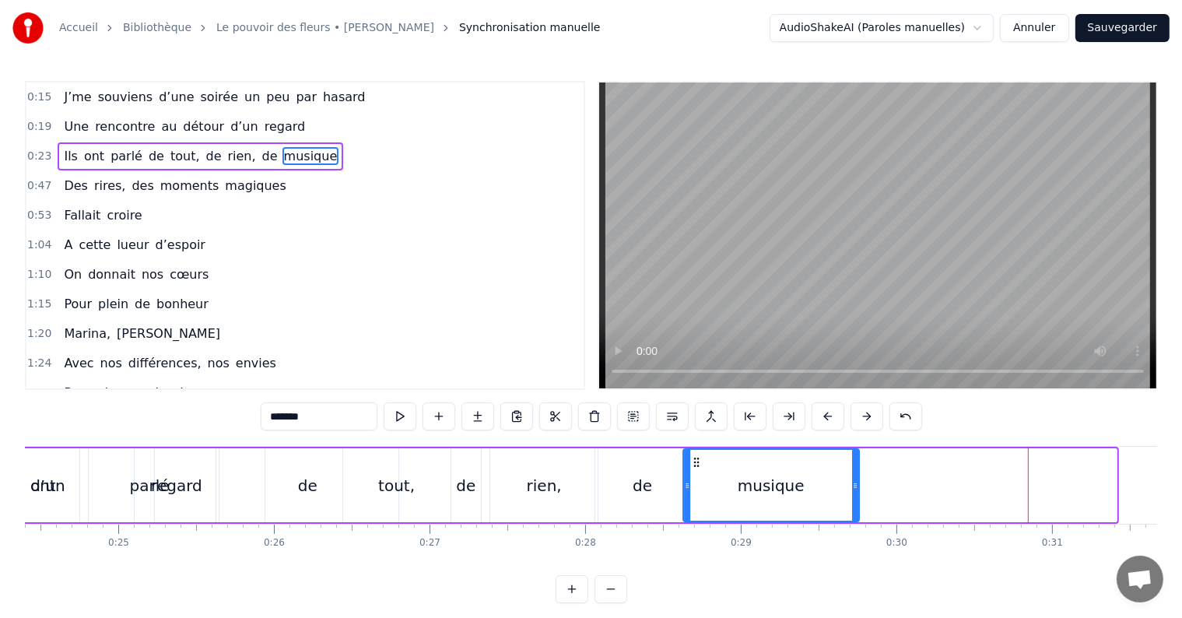
drag, startPoint x: 954, startPoint y: 461, endPoint x: 694, endPoint y: 495, distance: 262.2
click at [694, 495] on div "musique" at bounding box center [770, 485] width 174 height 71
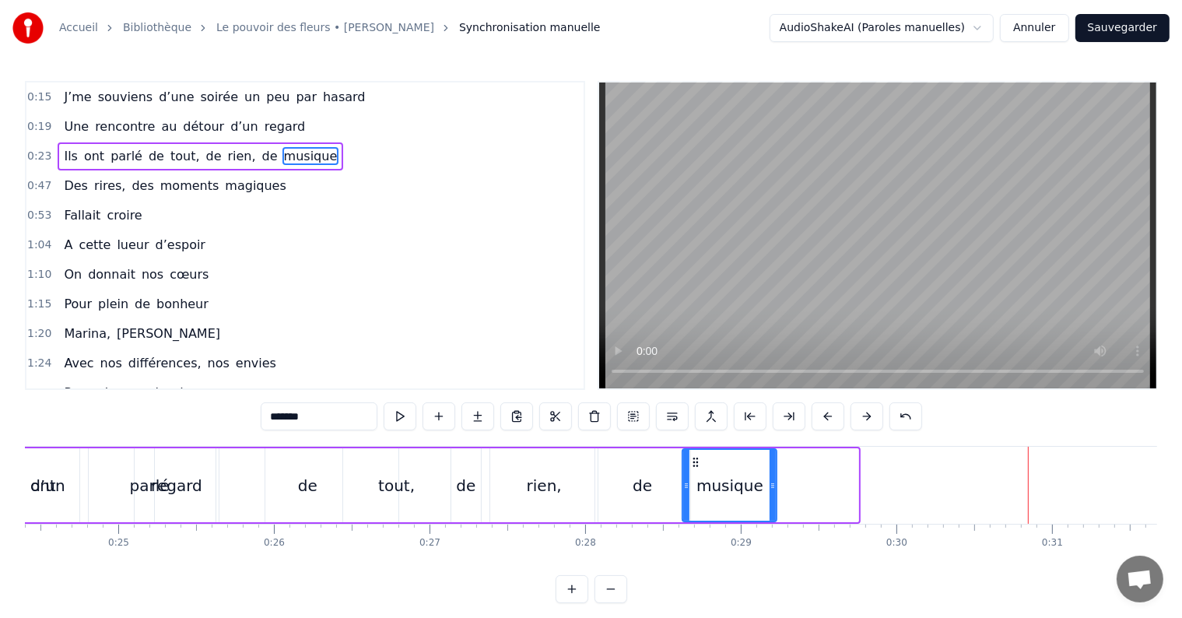
drag, startPoint x: 855, startPoint y: 486, endPoint x: 771, endPoint y: 493, distance: 85.1
click at [771, 493] on div at bounding box center [773, 485] width 6 height 71
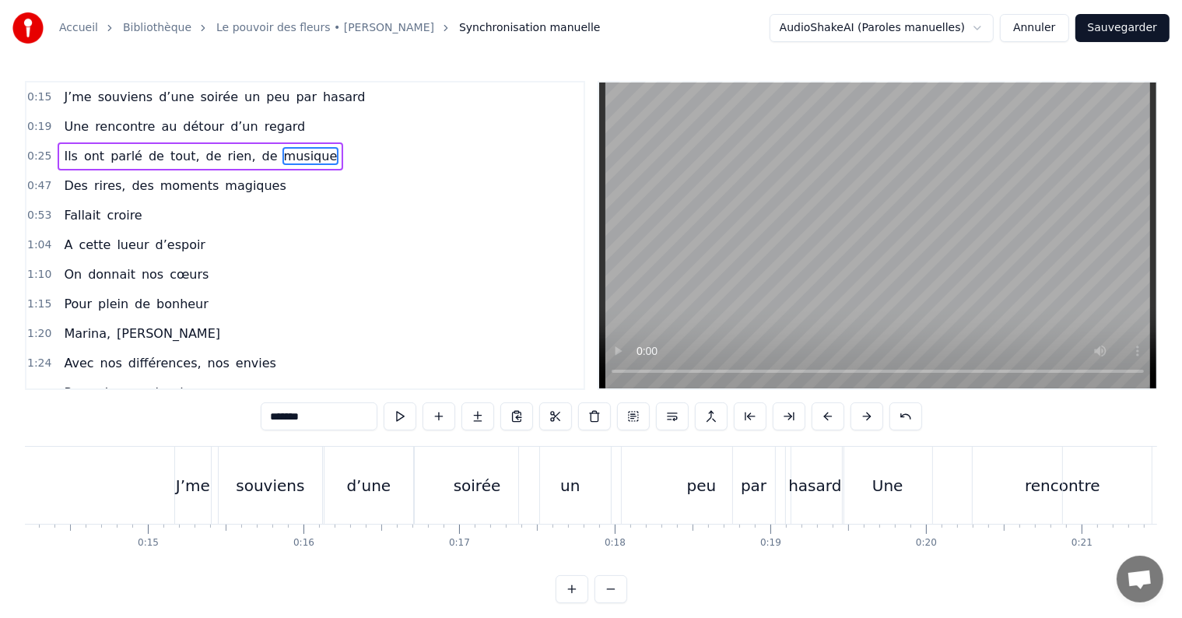
scroll to position [0, 2213]
click at [184, 474] on div "J’me" at bounding box center [191, 485] width 34 height 23
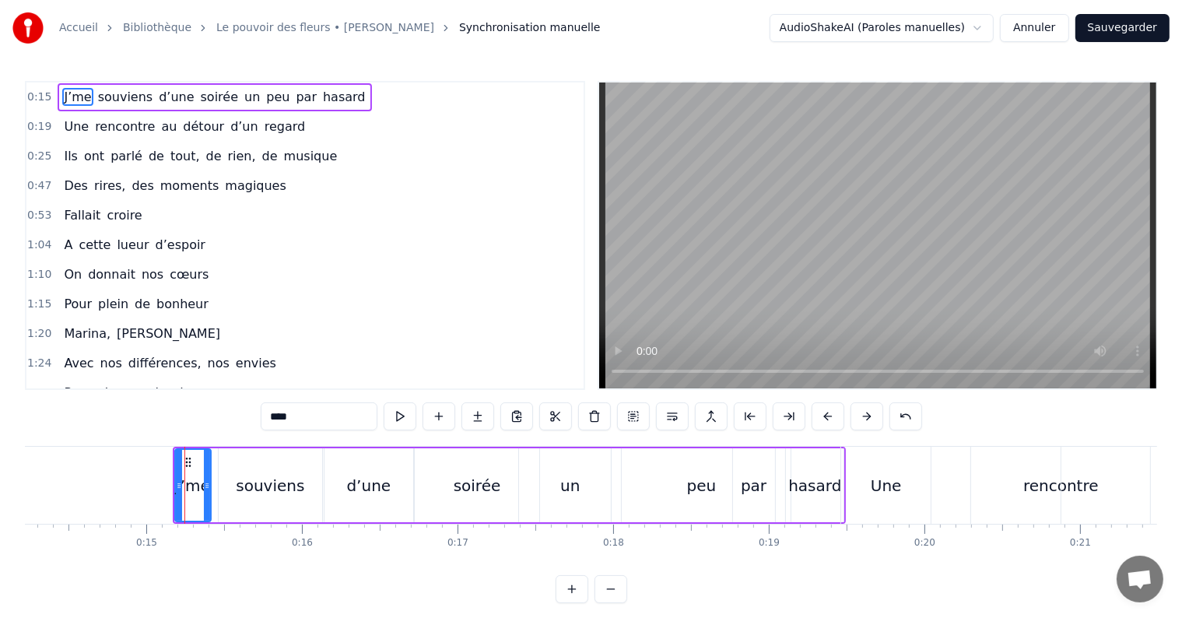
click at [648, 479] on div "peu" at bounding box center [701, 485] width 179 height 74
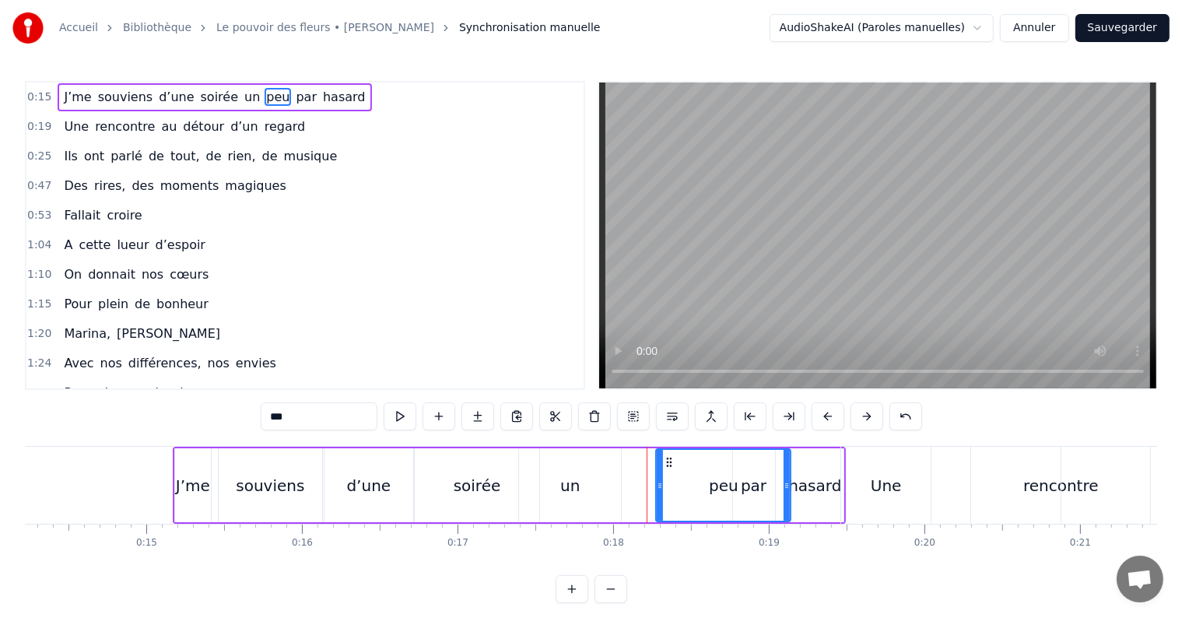
drag, startPoint x: 616, startPoint y: 483, endPoint x: 660, endPoint y: 486, distance: 44.5
click at [660, 486] on icon at bounding box center [660, 485] width 6 height 12
drag, startPoint x: 721, startPoint y: 482, endPoint x: 689, endPoint y: 486, distance: 32.1
click at [689, 486] on div "peu" at bounding box center [723, 485] width 133 height 71
drag, startPoint x: 669, startPoint y: 464, endPoint x: 657, endPoint y: 472, distance: 15.1
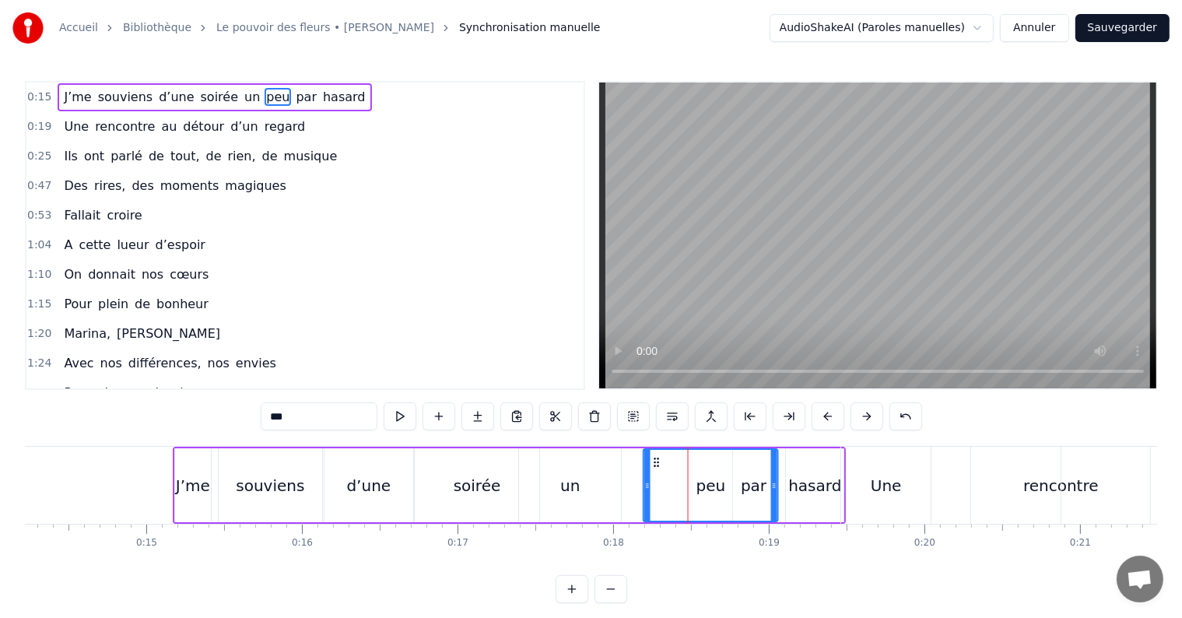
click at [657, 472] on div "peu" at bounding box center [710, 485] width 133 height 71
click at [579, 473] on div "un" at bounding box center [570, 485] width 102 height 74
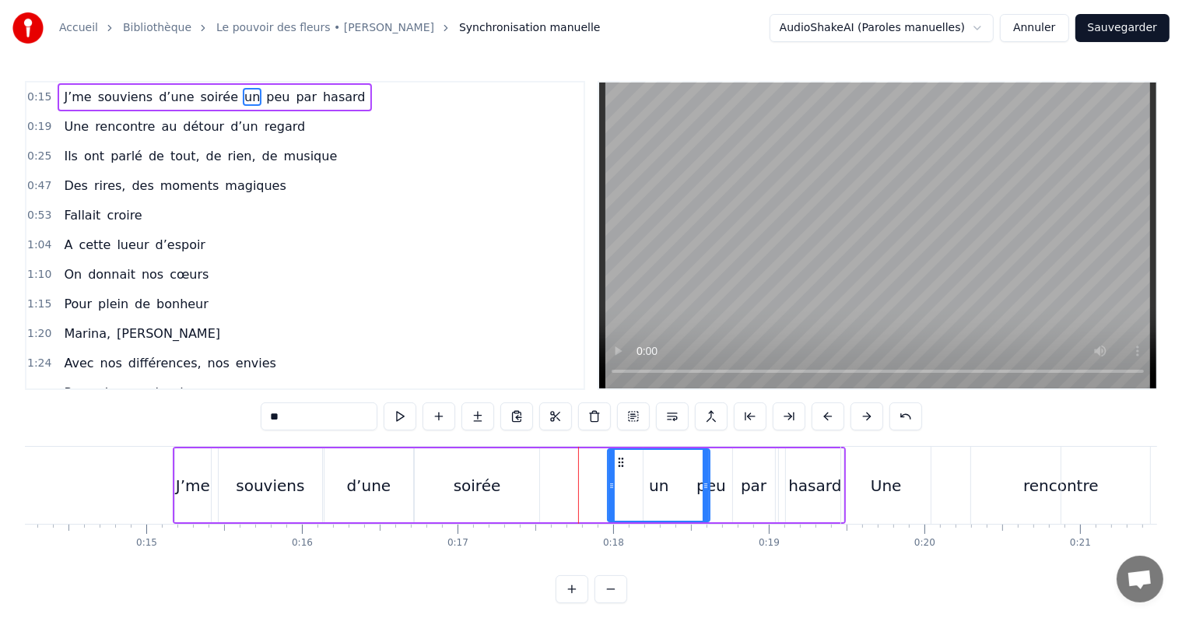
drag, startPoint x: 532, startPoint y: 462, endPoint x: 622, endPoint y: 455, distance: 89.7
click at [622, 456] on icon at bounding box center [622, 462] width 12 height 12
click at [465, 492] on div "soirée" at bounding box center [477, 485] width 47 height 23
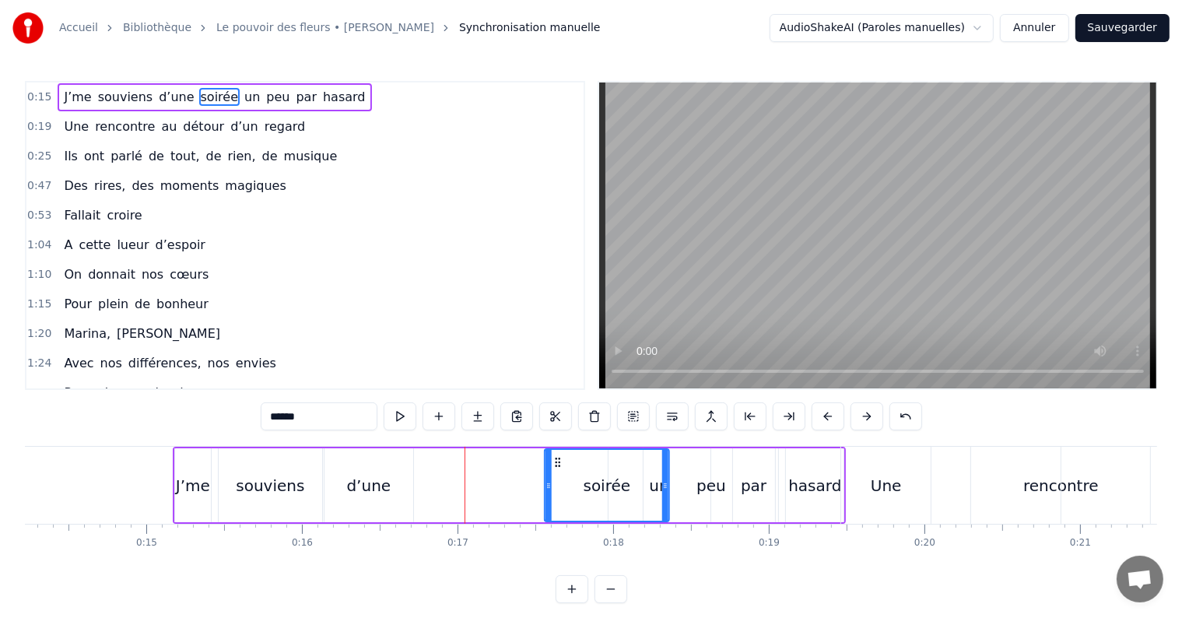
drag, startPoint x: 428, startPoint y: 461, endPoint x: 558, endPoint y: 478, distance: 131.1
click at [558, 478] on div "soirée" at bounding box center [607, 485] width 123 height 71
click at [374, 483] on div "d’une" at bounding box center [368, 485] width 44 height 23
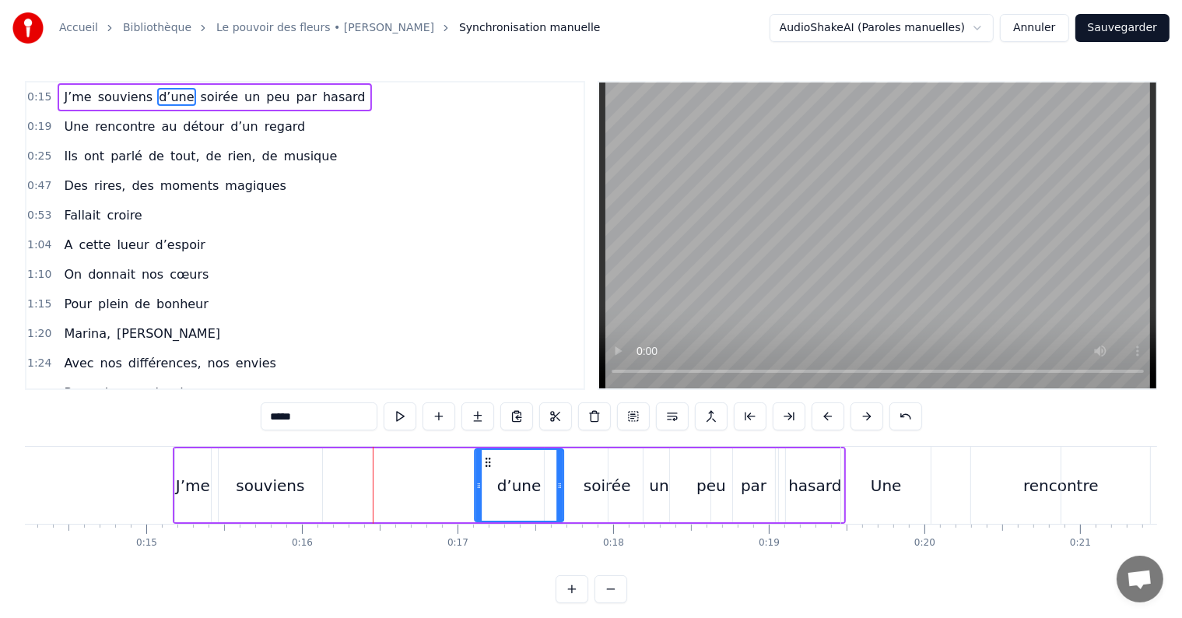
drag, startPoint x: 335, startPoint y: 459, endPoint x: 486, endPoint y: 457, distance: 150.2
click at [486, 457] on icon at bounding box center [488, 462] width 12 height 12
click at [486, 458] on circle at bounding box center [486, 458] width 1 height 1
click at [302, 483] on div "souviens" at bounding box center [271, 485] width 104 height 74
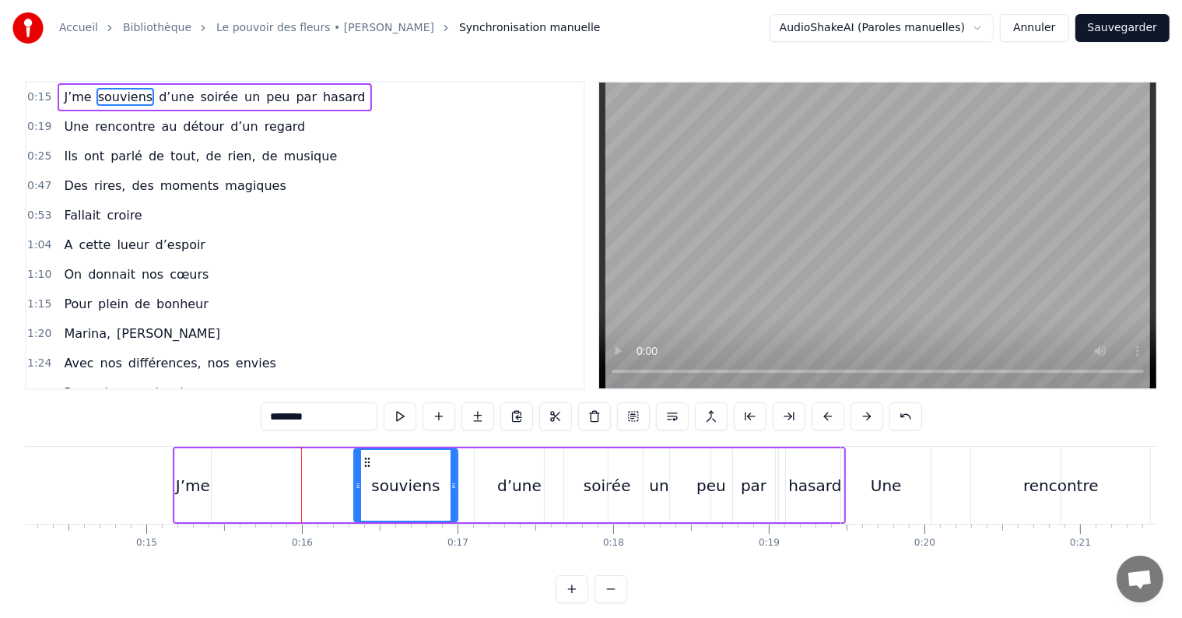
drag, startPoint x: 230, startPoint y: 462, endPoint x: 366, endPoint y: 470, distance: 135.7
click at [366, 470] on div "souviens" at bounding box center [406, 485] width 102 height 71
click at [193, 470] on div "J’me" at bounding box center [193, 485] width 36 height 74
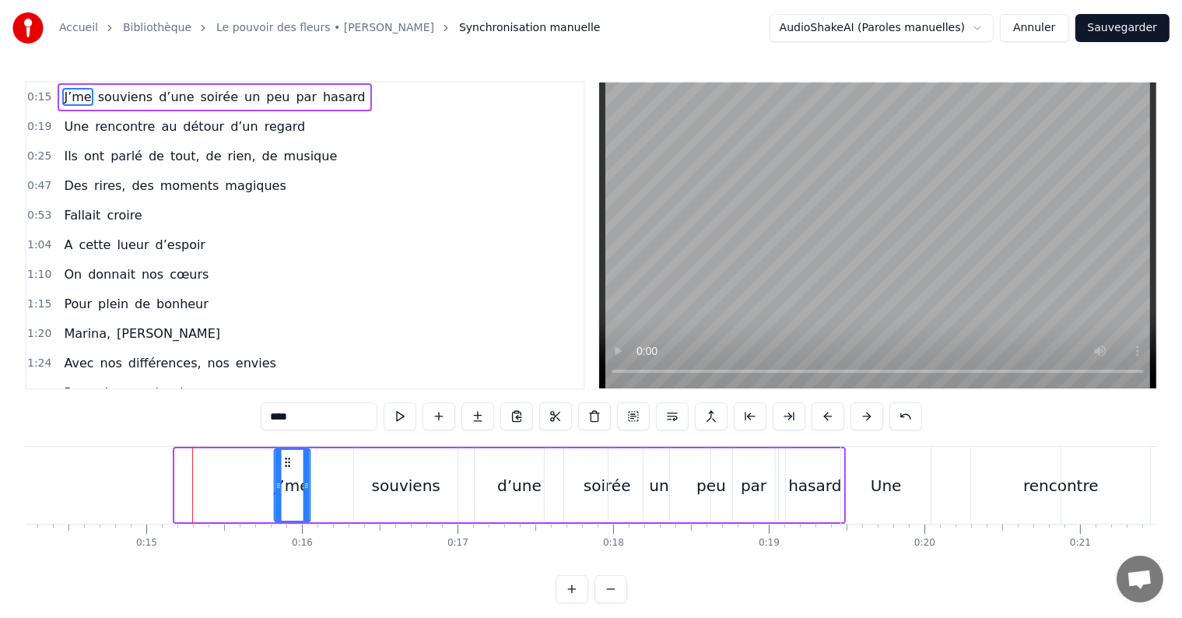
drag, startPoint x: 185, startPoint y: 461, endPoint x: 285, endPoint y: 461, distance: 99.6
click at [286, 462] on circle at bounding box center [286, 462] width 1 height 1
drag, startPoint x: 305, startPoint y: 496, endPoint x: 338, endPoint y: 502, distance: 33.3
click at [338, 502] on div at bounding box center [339, 485] width 6 height 71
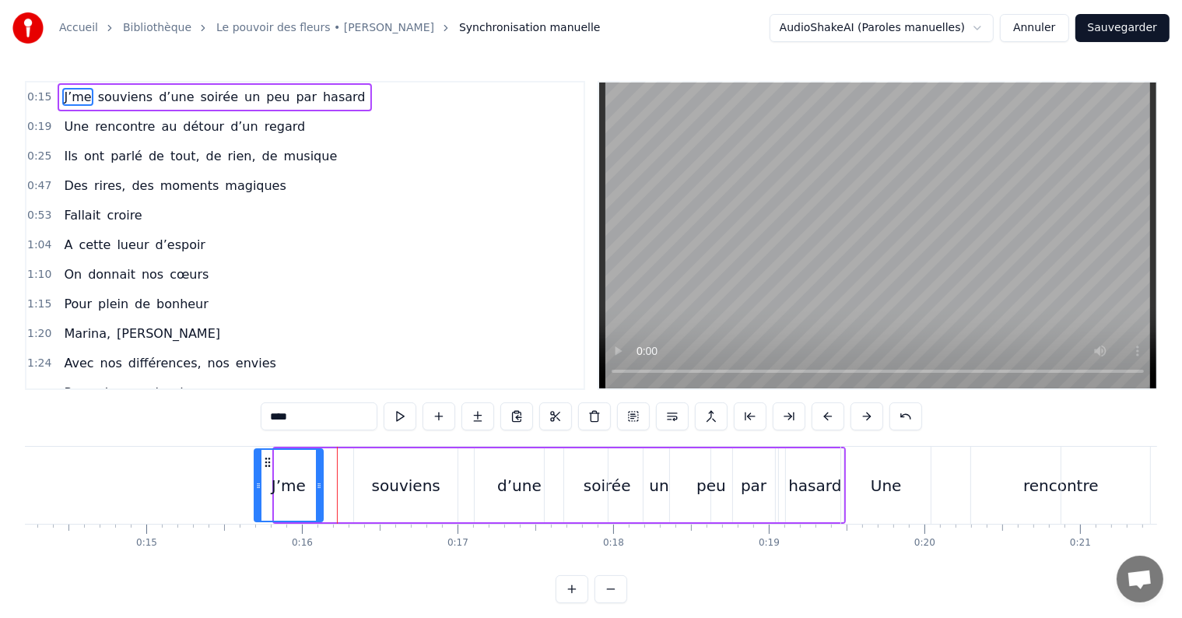
drag, startPoint x: 287, startPoint y: 462, endPoint x: 268, endPoint y: 462, distance: 19.5
click at [268, 462] on icon at bounding box center [268, 462] width 12 height 12
click at [381, 479] on div "souviens" at bounding box center [406, 485] width 68 height 23
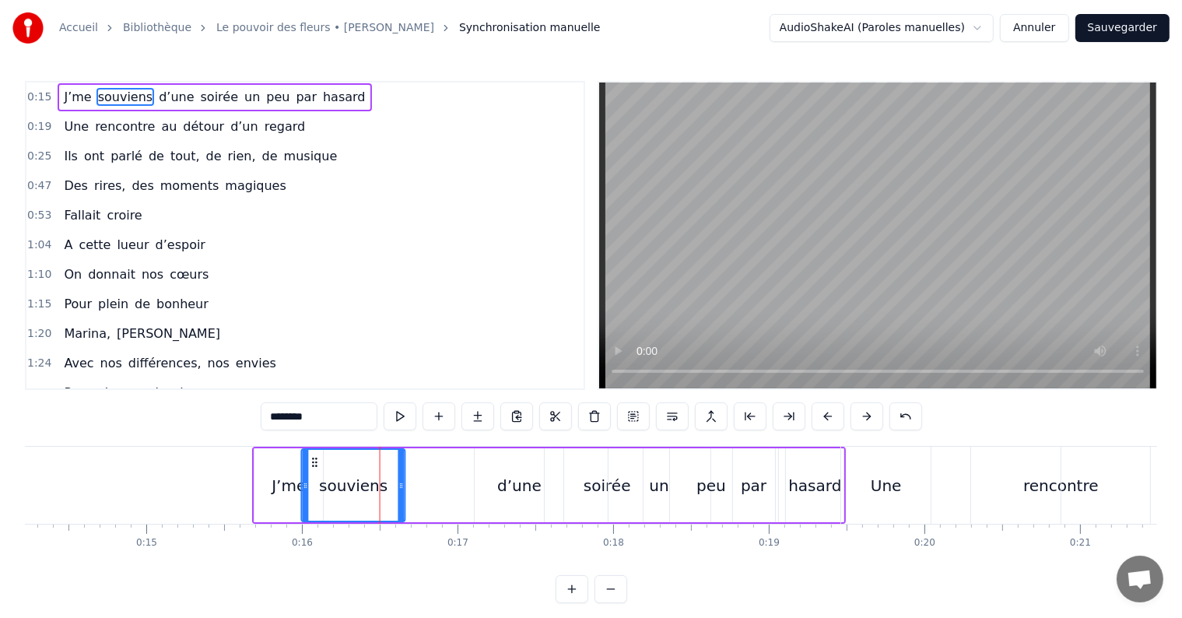
drag, startPoint x: 367, startPoint y: 458, endPoint x: 314, endPoint y: 464, distance: 52.4
click at [314, 464] on icon at bounding box center [315, 462] width 12 height 12
click at [492, 481] on div "d’une" at bounding box center [519, 485] width 89 height 74
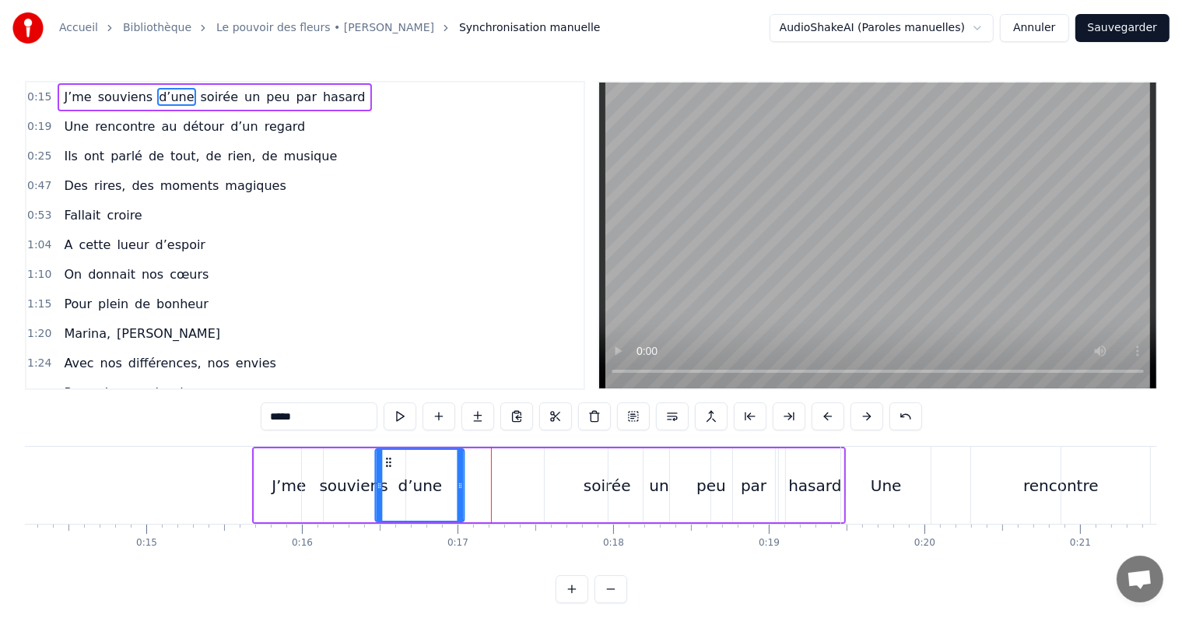
drag, startPoint x: 486, startPoint y: 458, endPoint x: 386, endPoint y: 483, distance: 102.7
click at [386, 483] on div "d’une" at bounding box center [420, 485] width 87 height 71
click at [593, 476] on div "soirée" at bounding box center [607, 485] width 47 height 23
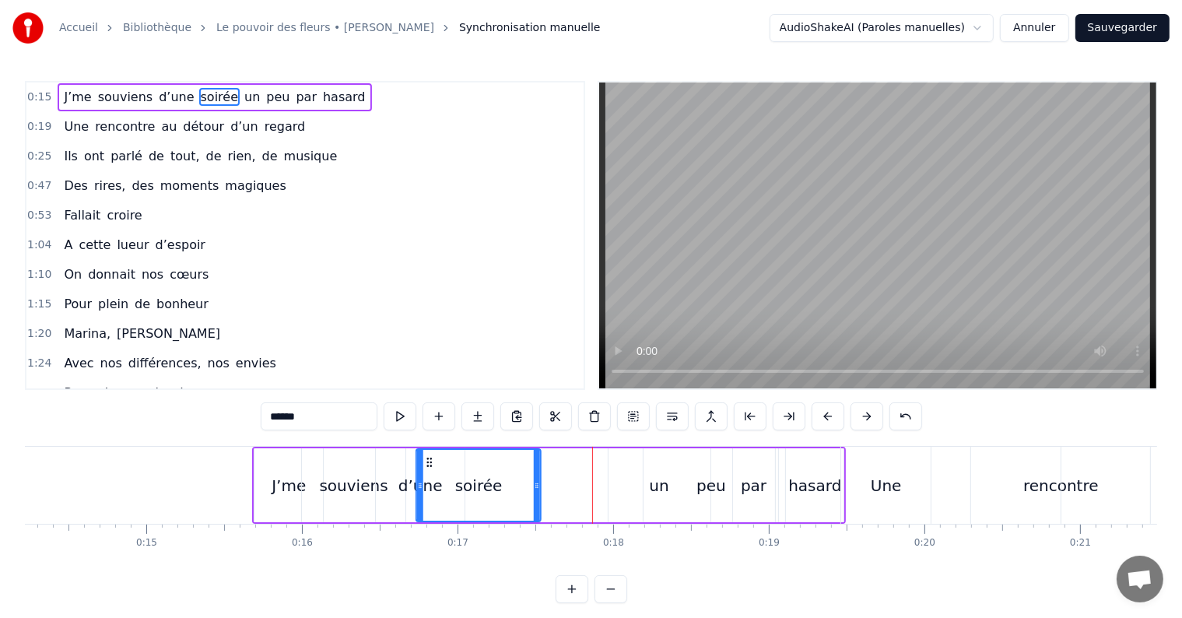
drag, startPoint x: 557, startPoint y: 462, endPoint x: 430, endPoint y: 496, distance: 132.2
click at [430, 496] on div "soirée" at bounding box center [478, 485] width 123 height 71
click at [654, 483] on div "peu" at bounding box center [711, 485] width 135 height 74
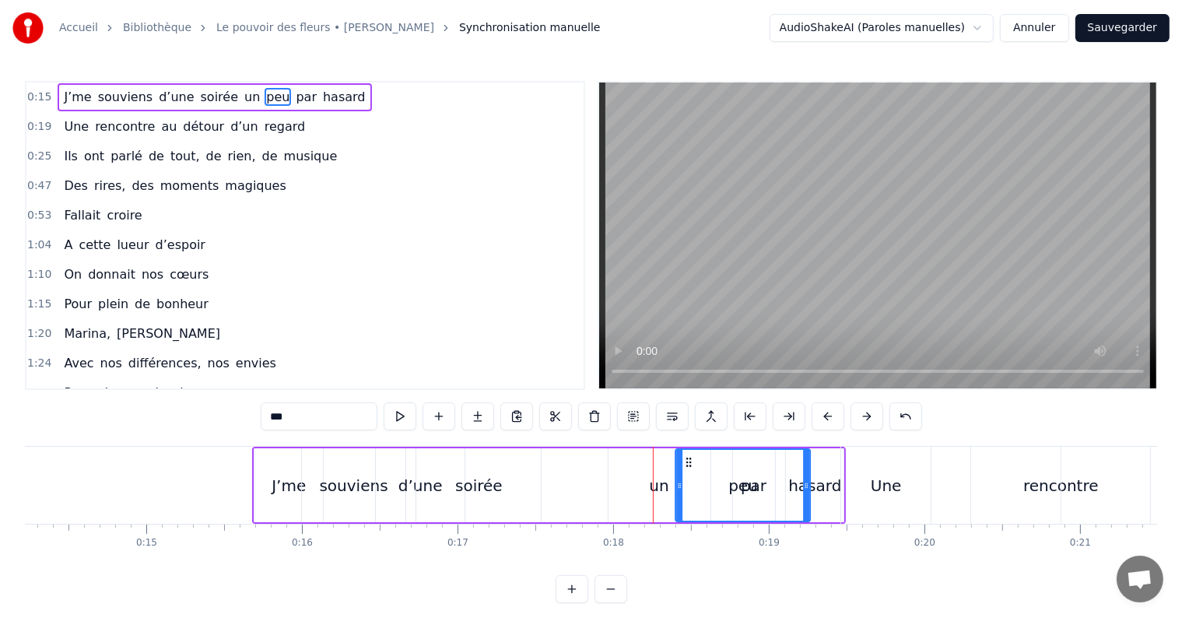
drag, startPoint x: 655, startPoint y: 461, endPoint x: 690, endPoint y: 449, distance: 37.7
click at [690, 450] on div "peu" at bounding box center [743, 485] width 133 height 71
click at [658, 474] on div "un" at bounding box center [658, 485] width 19 height 23
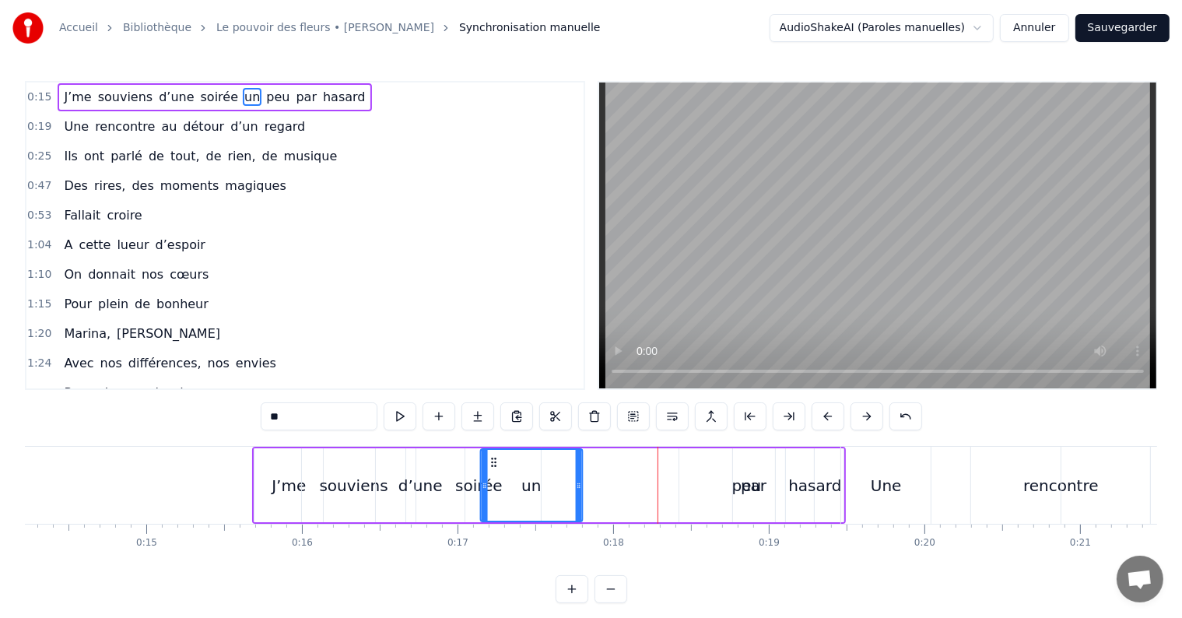
drag, startPoint x: 621, startPoint y: 462, endPoint x: 493, endPoint y: 470, distance: 127.9
click at [493, 470] on div "un" at bounding box center [532, 485] width 100 height 71
click at [728, 491] on div "peu" at bounding box center [746, 485] width 135 height 74
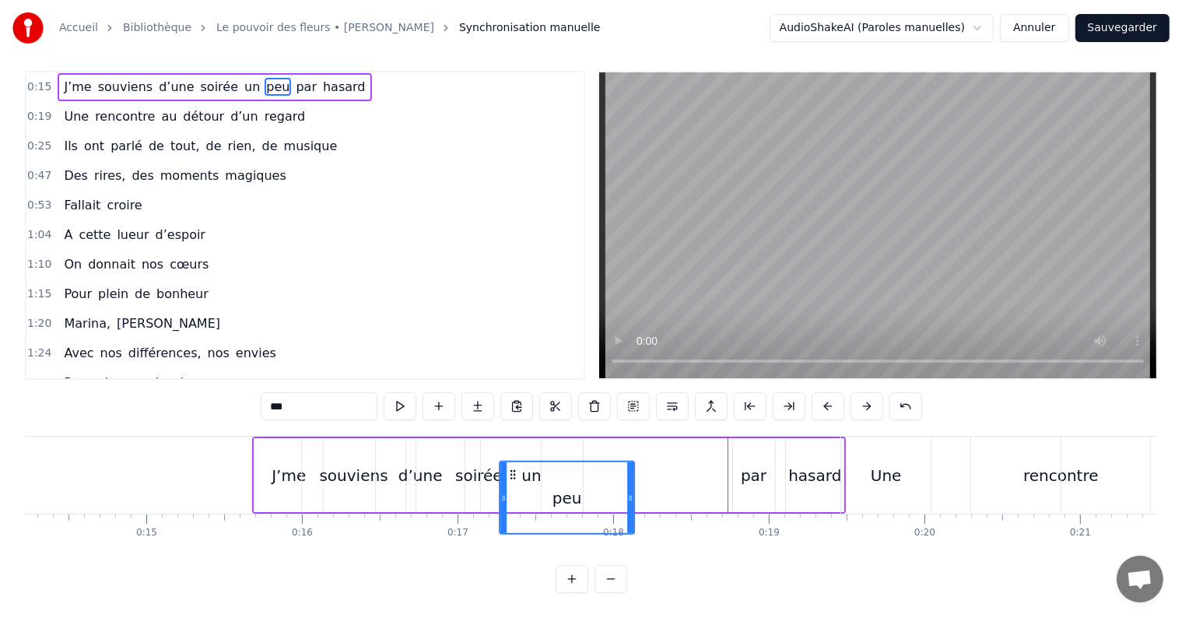
scroll to position [22, 0]
drag, startPoint x: 691, startPoint y: 459, endPoint x: 516, endPoint y: 466, distance: 175.3
click at [516, 469] on icon at bounding box center [517, 475] width 12 height 12
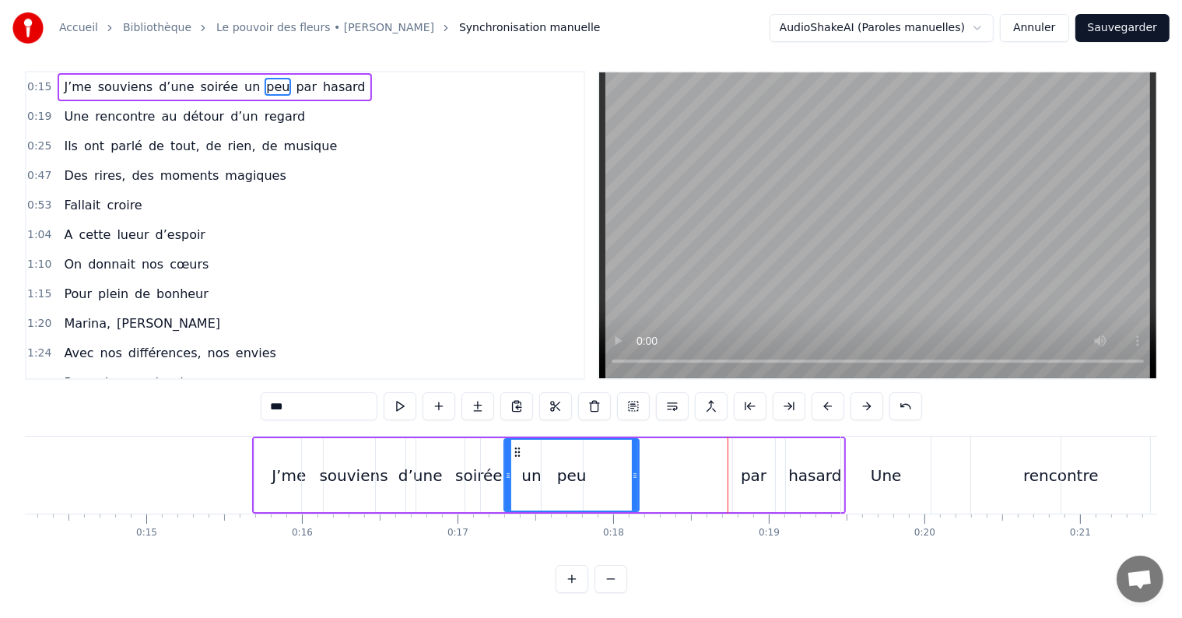
click at [761, 464] on div "par" at bounding box center [754, 475] width 26 height 23
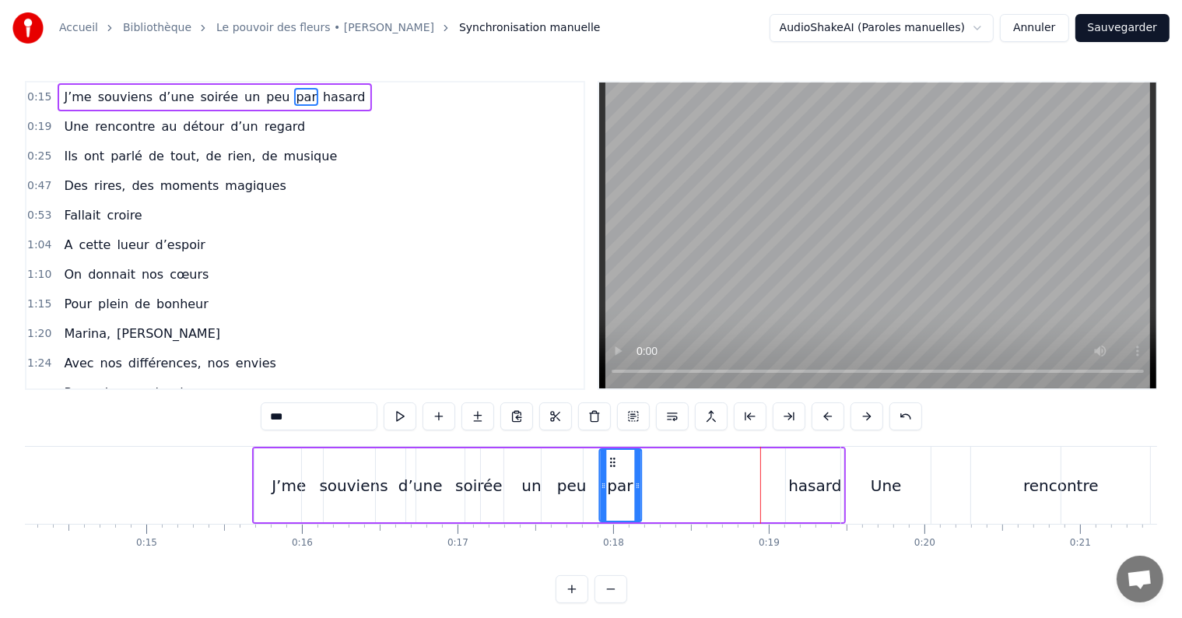
drag, startPoint x: 744, startPoint y: 459, endPoint x: 611, endPoint y: 445, distance: 133.8
click at [832, 484] on div "hasard" at bounding box center [814, 485] width 53 height 23
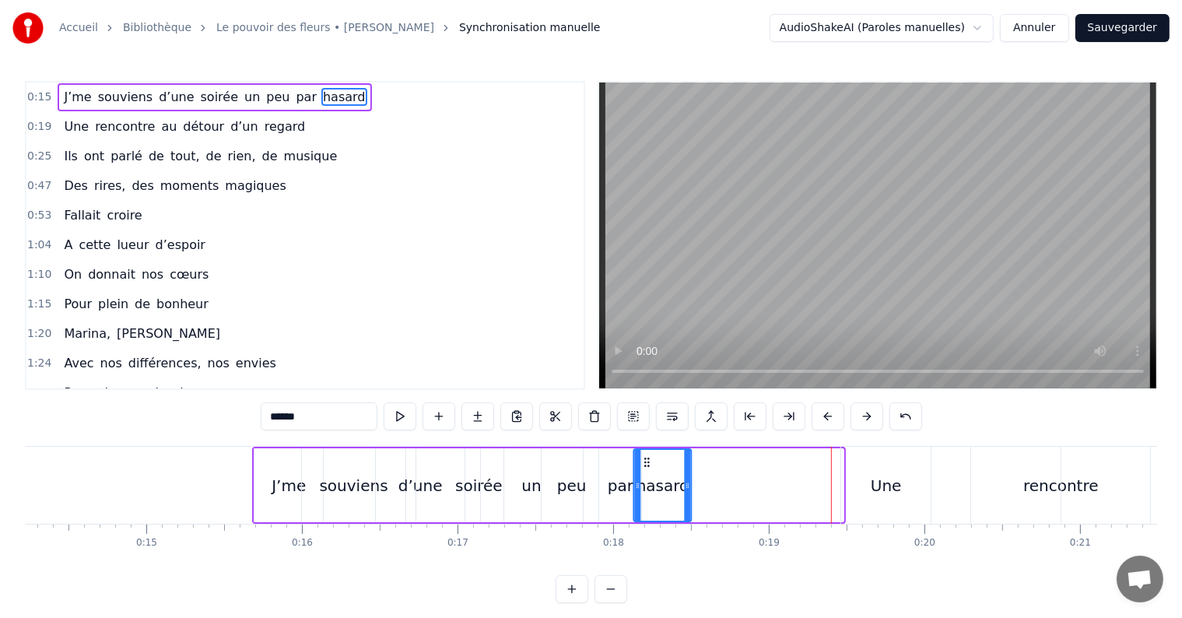
drag, startPoint x: 795, startPoint y: 462, endPoint x: 644, endPoint y: 478, distance: 152.6
click at [644, 478] on div "hasard" at bounding box center [663, 485] width 56 height 71
click at [610, 486] on div "par" at bounding box center [621, 485] width 26 height 23
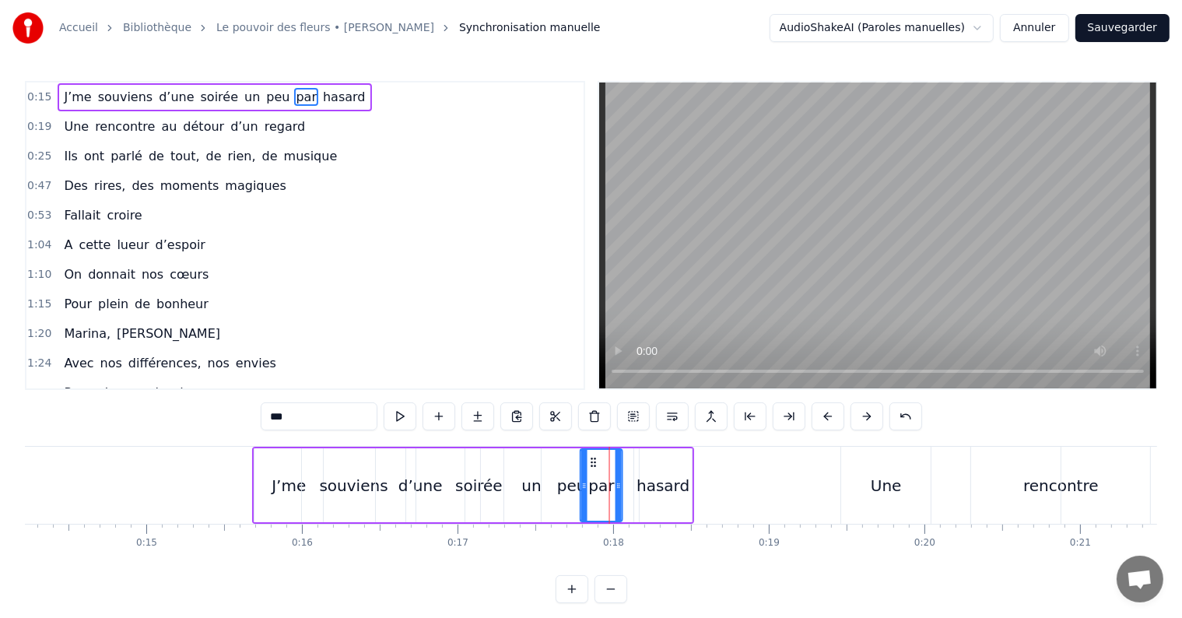
drag, startPoint x: 612, startPoint y: 461, endPoint x: 593, endPoint y: 458, distance: 18.9
click at [593, 458] on icon at bounding box center [594, 462] width 12 height 12
click at [657, 489] on div "hasard" at bounding box center [663, 485] width 53 height 23
drag, startPoint x: 648, startPoint y: 457, endPoint x: 622, endPoint y: 467, distance: 27.6
click at [622, 467] on icon at bounding box center [622, 462] width 12 height 12
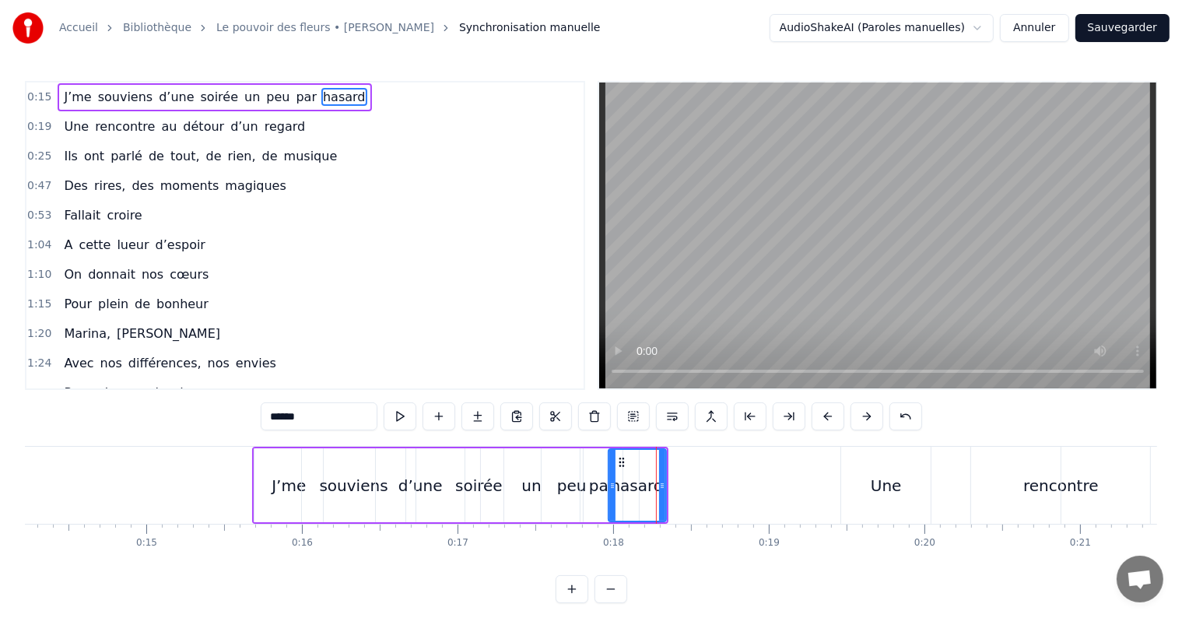
click at [600, 486] on div "par" at bounding box center [602, 485] width 26 height 23
click at [528, 479] on div "peu" at bounding box center [571, 485] width 135 height 74
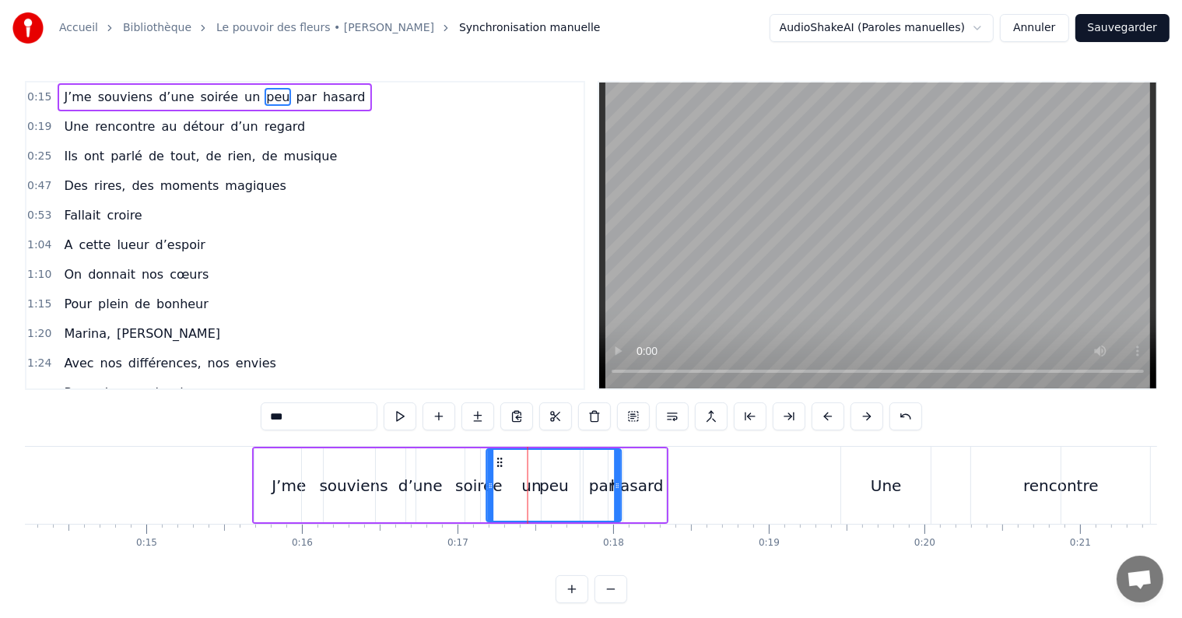
drag, startPoint x: 517, startPoint y: 460, endPoint x: 495, endPoint y: 464, distance: 22.1
click at [495, 464] on icon at bounding box center [500, 462] width 12 height 12
click at [526, 485] on div "peu" at bounding box center [550, 485] width 133 height 71
drag, startPoint x: 526, startPoint y: 485, endPoint x: 539, endPoint y: 468, distance: 21.6
click at [539, 468] on div "peu" at bounding box center [550, 485] width 133 height 71
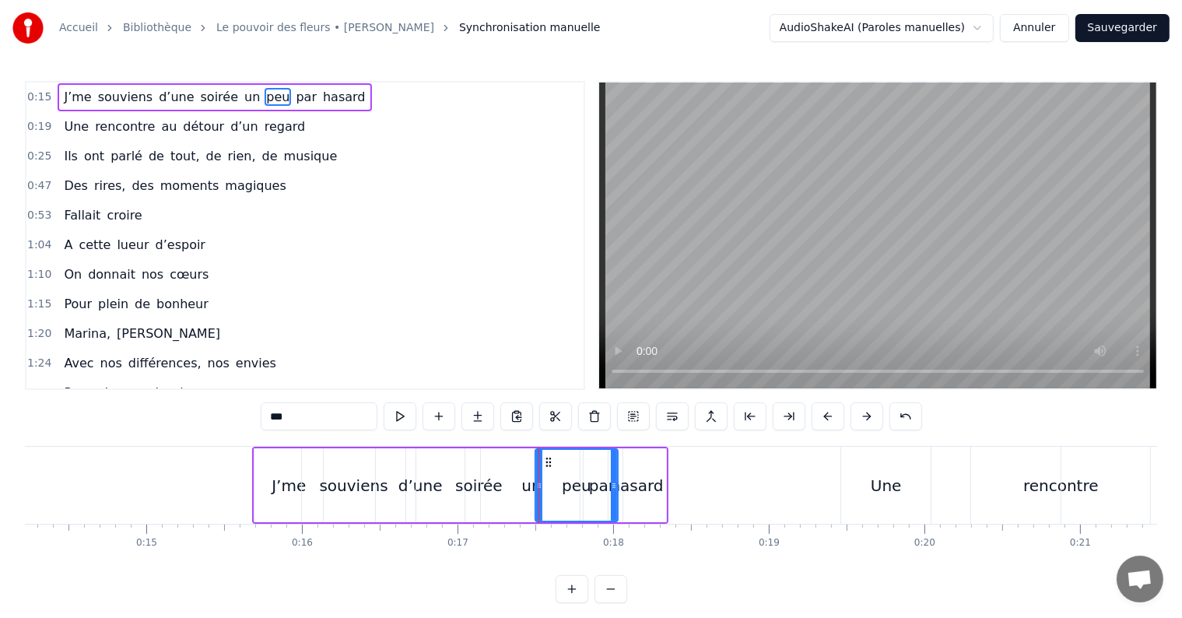
drag, startPoint x: 483, startPoint y: 481, endPoint x: 535, endPoint y: 469, distance: 53.6
click at [536, 469] on div at bounding box center [539, 485] width 6 height 71
click at [523, 486] on div "un" at bounding box center [530, 485] width 19 height 23
drag, startPoint x: 481, startPoint y: 486, endPoint x: 514, endPoint y: 485, distance: 33.5
click at [515, 485] on icon at bounding box center [518, 485] width 6 height 12
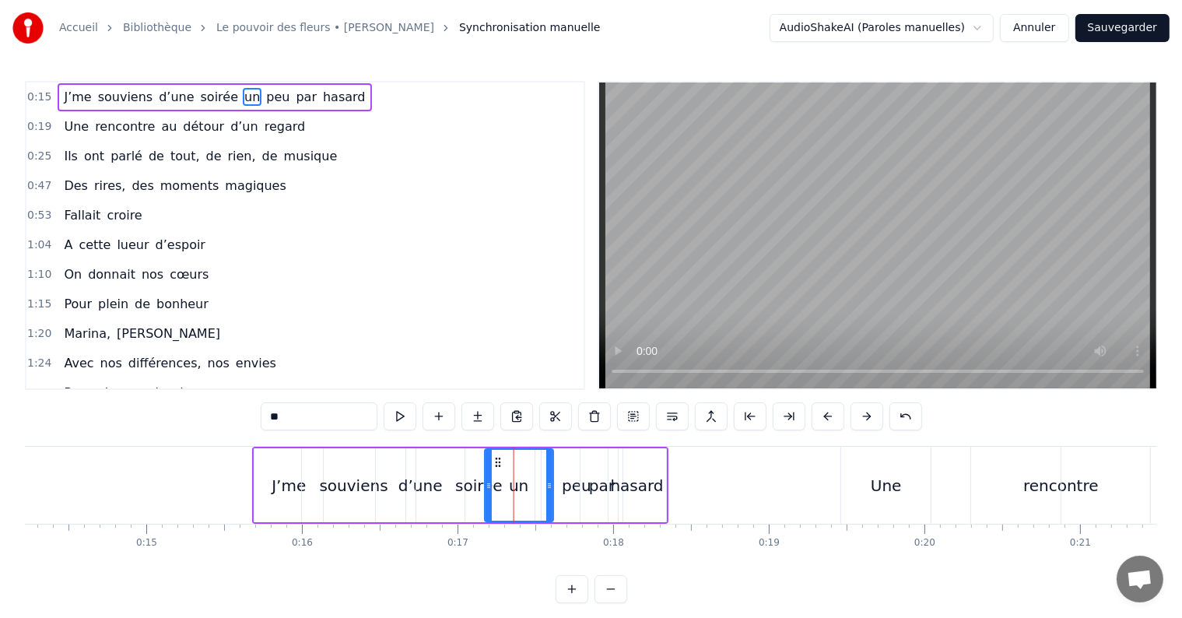
drag, startPoint x: 525, startPoint y: 465, endPoint x: 495, endPoint y: 465, distance: 29.6
click at [496, 465] on circle at bounding box center [496, 465] width 1 height 1
click at [557, 483] on div "peu" at bounding box center [576, 485] width 82 height 74
drag, startPoint x: 548, startPoint y: 462, endPoint x: 526, endPoint y: 463, distance: 21.8
click at [526, 463] on icon at bounding box center [526, 462] width 12 height 12
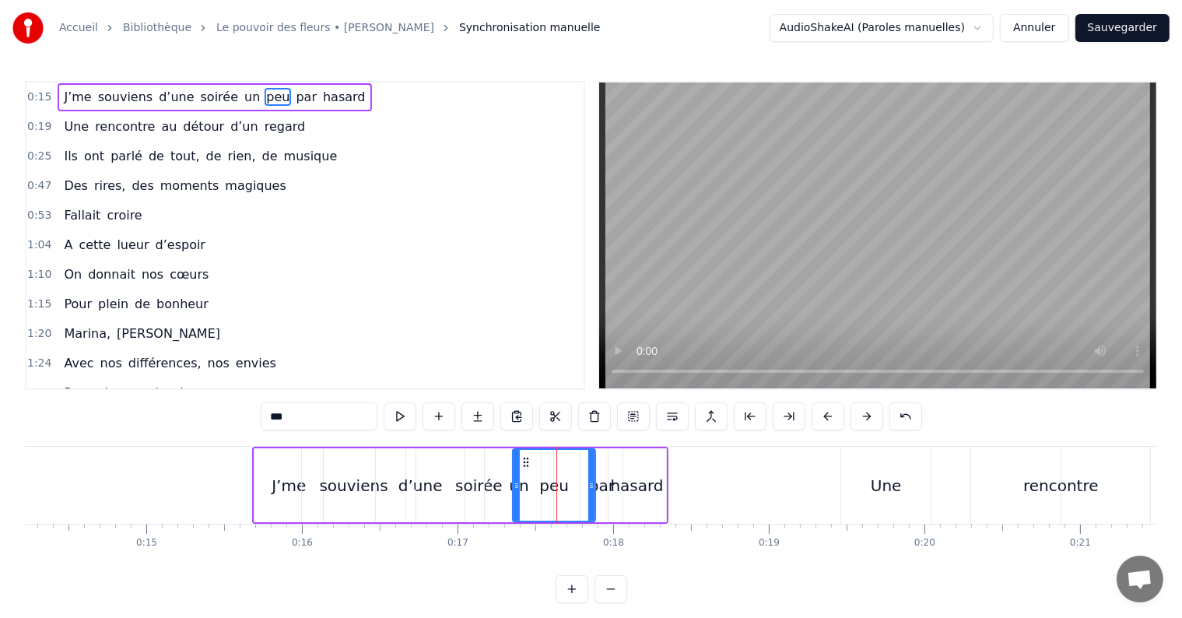
click at [605, 486] on div "par" at bounding box center [602, 485] width 26 height 23
drag, startPoint x: 592, startPoint y: 464, endPoint x: 578, endPoint y: 467, distance: 13.6
click at [578, 467] on div "par" at bounding box center [586, 485] width 40 height 71
click at [632, 486] on div "hasard" at bounding box center [637, 485] width 53 height 23
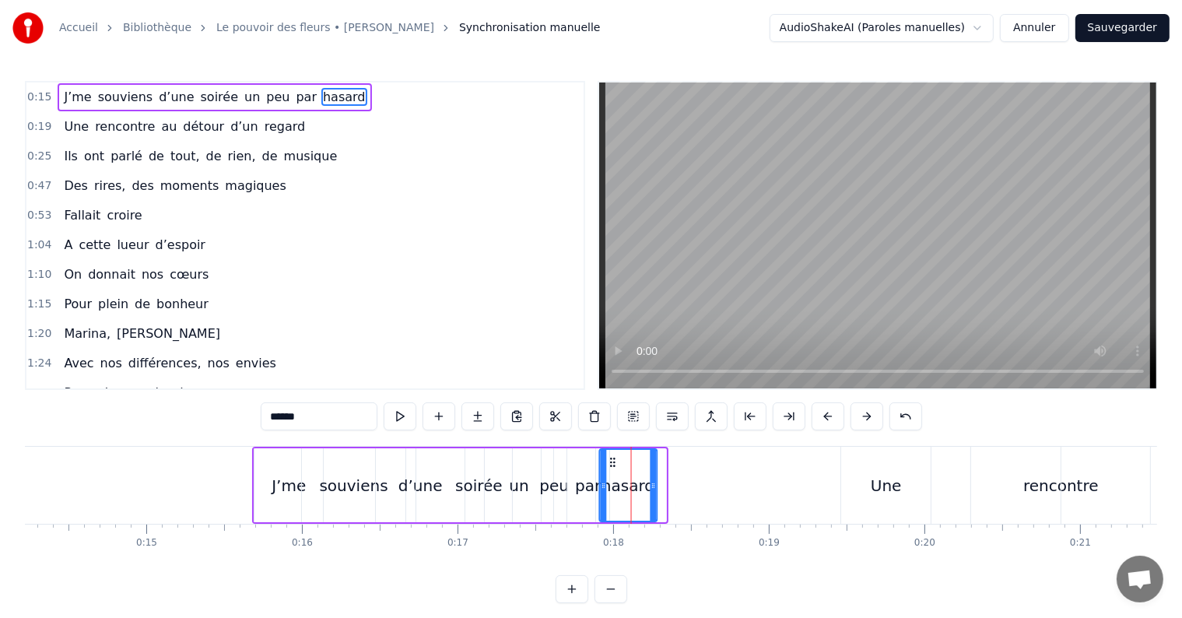
drag, startPoint x: 620, startPoint y: 461, endPoint x: 611, endPoint y: 462, distance: 8.6
click at [611, 462] on icon at bounding box center [612, 462] width 12 height 12
click at [863, 507] on div "Une" at bounding box center [886, 485] width 90 height 77
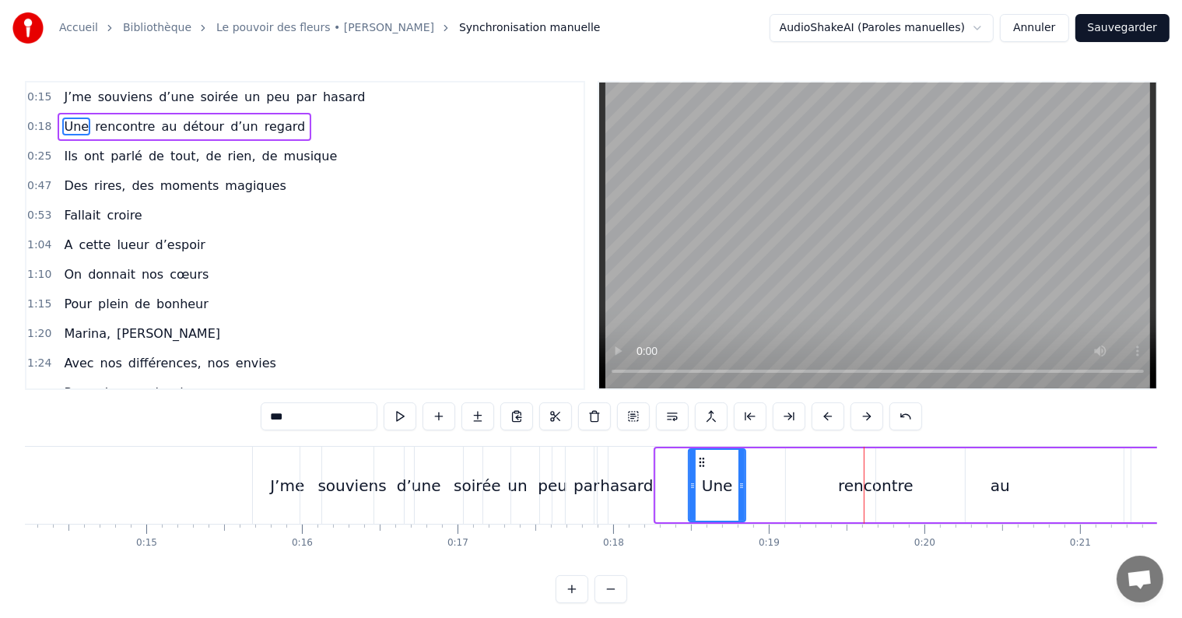
drag, startPoint x: 659, startPoint y: 483, endPoint x: 692, endPoint y: 478, distance: 33.0
click at [692, 478] on div at bounding box center [693, 485] width 6 height 71
drag, startPoint x: 700, startPoint y: 462, endPoint x: 690, endPoint y: 468, distance: 11.5
click at [839, 482] on div "rencontre" at bounding box center [875, 485] width 179 height 74
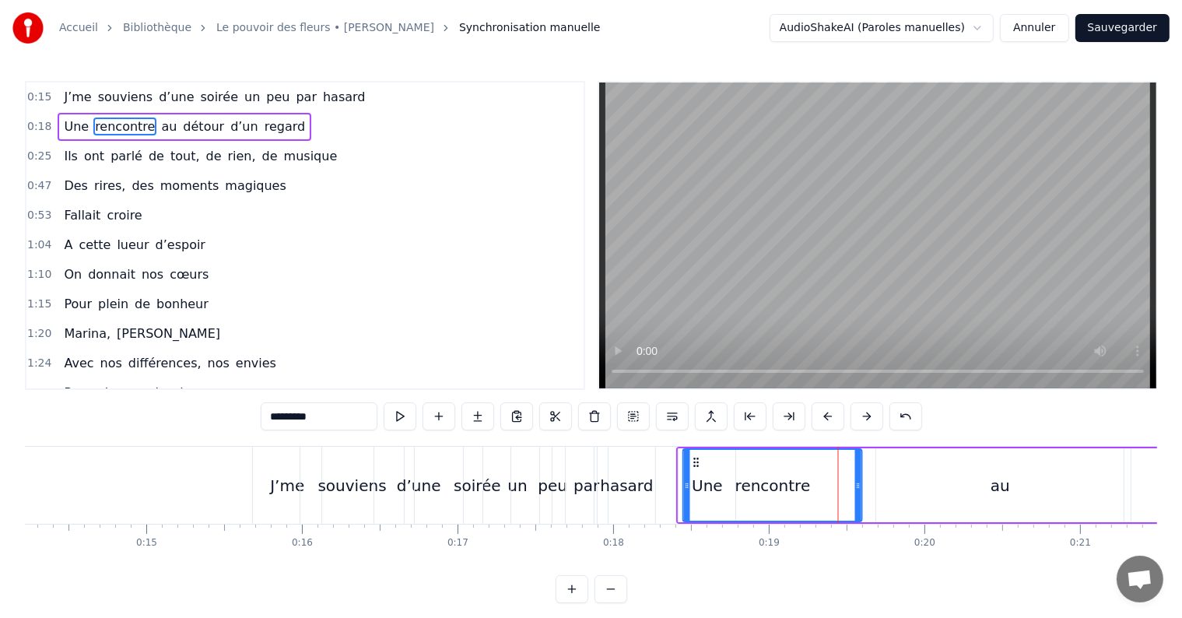
drag, startPoint x: 798, startPoint y: 462, endPoint x: 695, endPoint y: 492, distance: 106.9
click at [695, 492] on div "rencontre" at bounding box center [772, 485] width 177 height 71
drag, startPoint x: 686, startPoint y: 480, endPoint x: 756, endPoint y: 467, distance: 71.3
click at [756, 467] on div at bounding box center [757, 485] width 6 height 71
drag, startPoint x: 767, startPoint y: 463, endPoint x: 732, endPoint y: 472, distance: 36.8
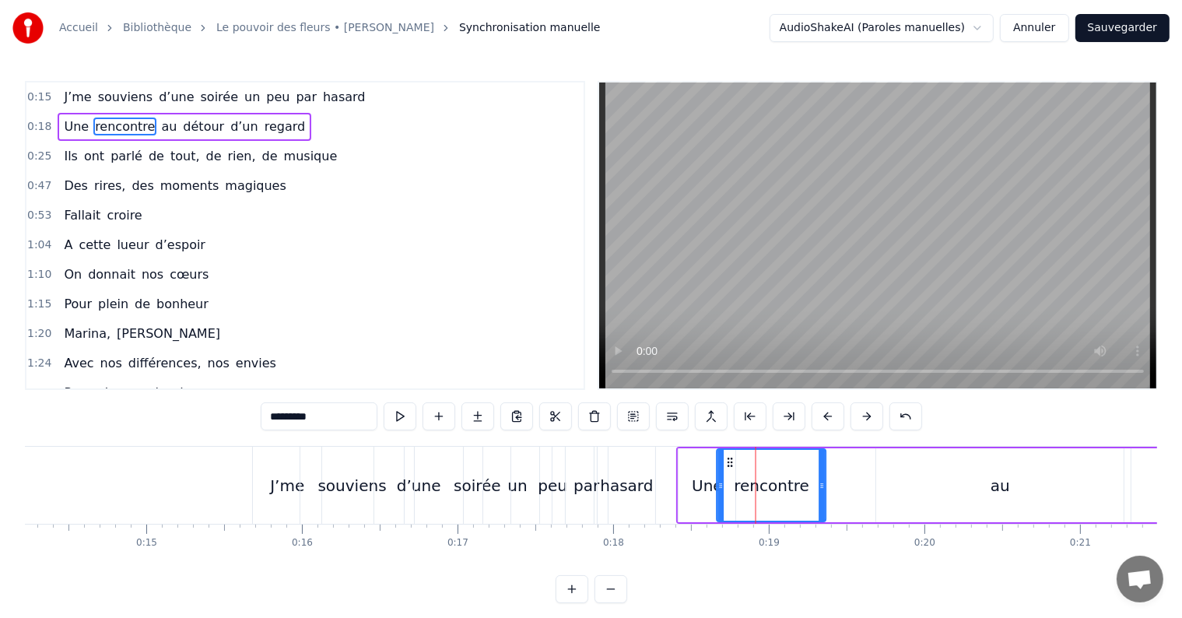
click at [732, 472] on div "rencontre" at bounding box center [771, 485] width 107 height 71
click at [994, 476] on div "au" at bounding box center [1000, 485] width 19 height 23
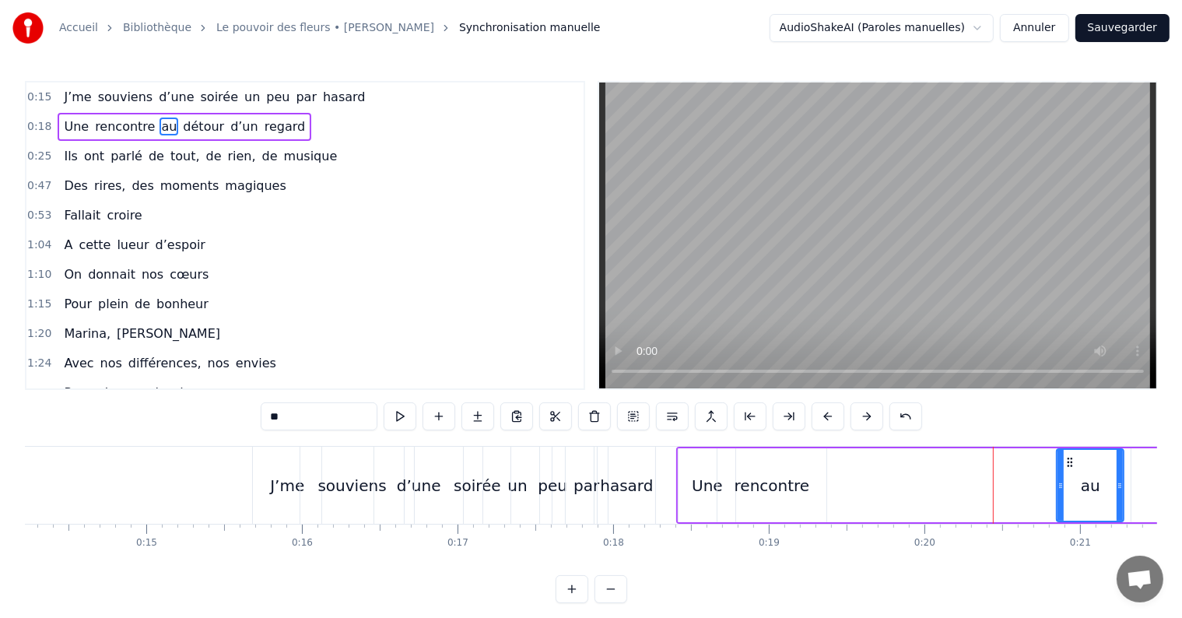
drag, startPoint x: 879, startPoint y: 491, endPoint x: 1059, endPoint y: 474, distance: 181.4
click at [1059, 474] on div at bounding box center [1061, 485] width 6 height 71
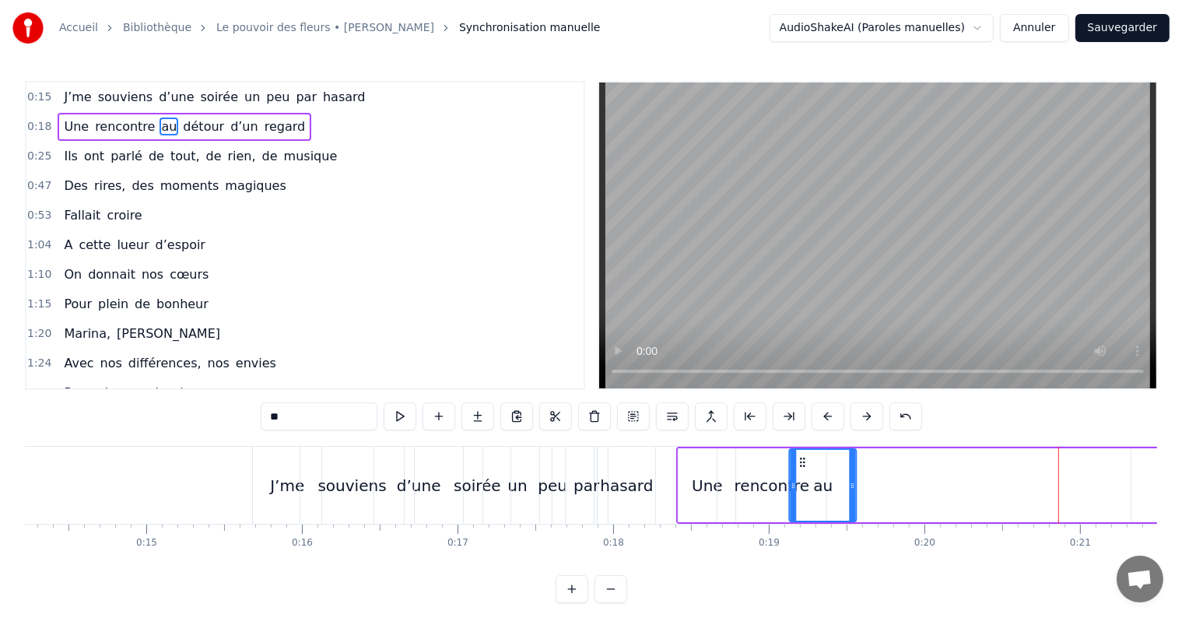
drag, startPoint x: 1071, startPoint y: 462, endPoint x: 804, endPoint y: 446, distance: 267.5
click at [804, 447] on div "Une rencontre au détour d’un regard" at bounding box center [1171, 485] width 990 height 77
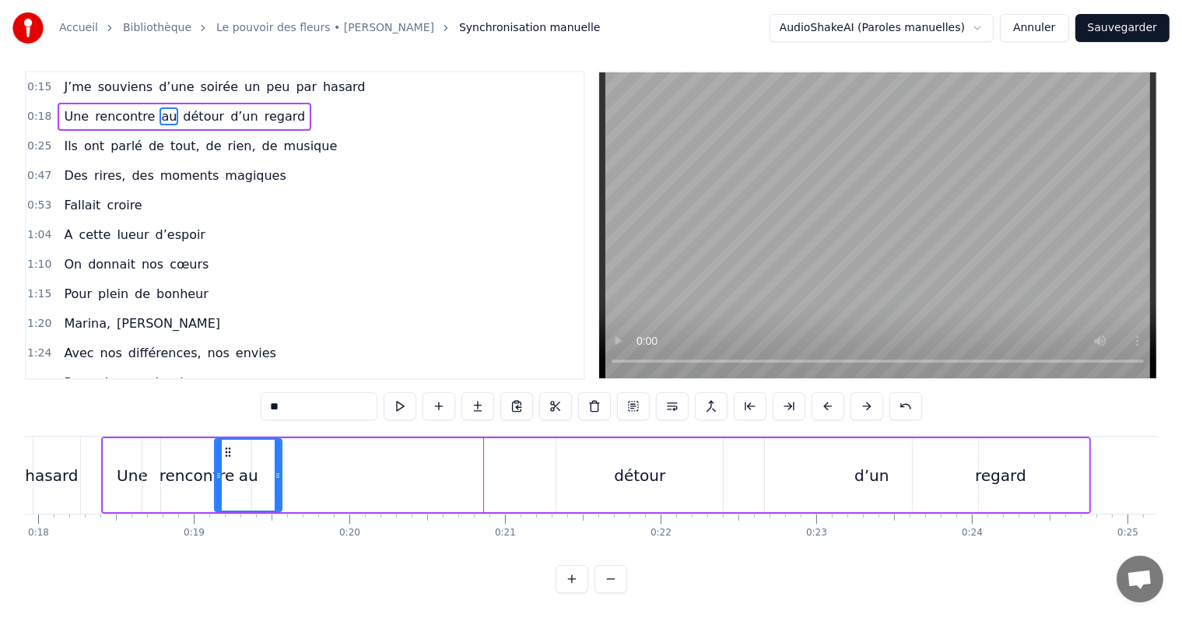
scroll to position [0, 2805]
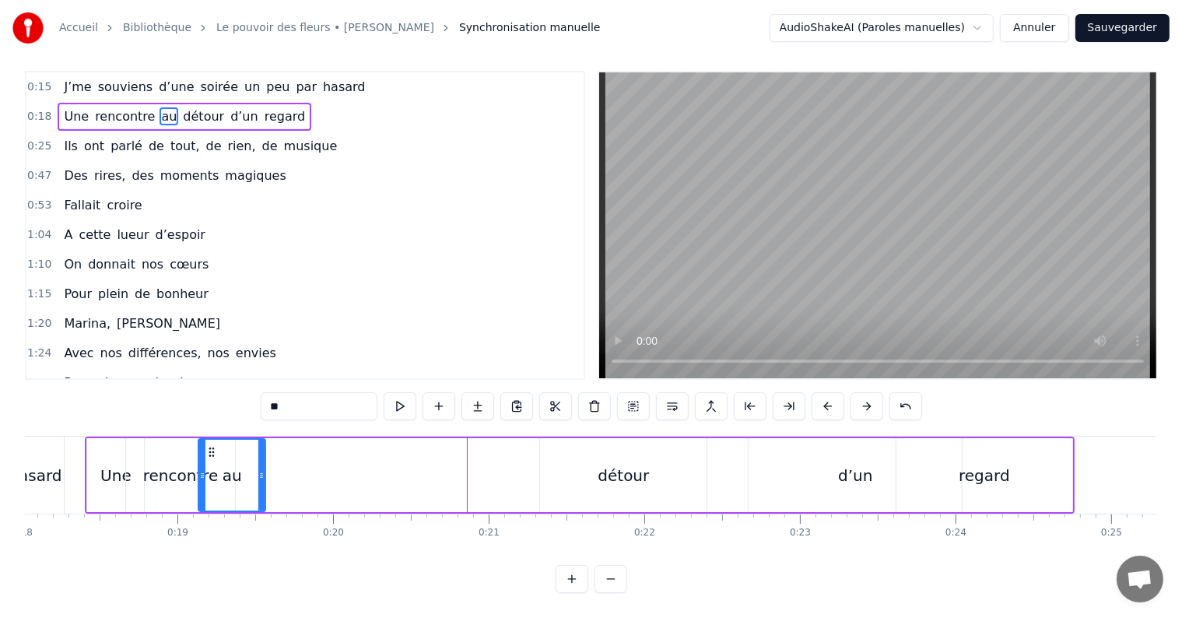
click at [581, 451] on div "détour" at bounding box center [623, 475] width 167 height 74
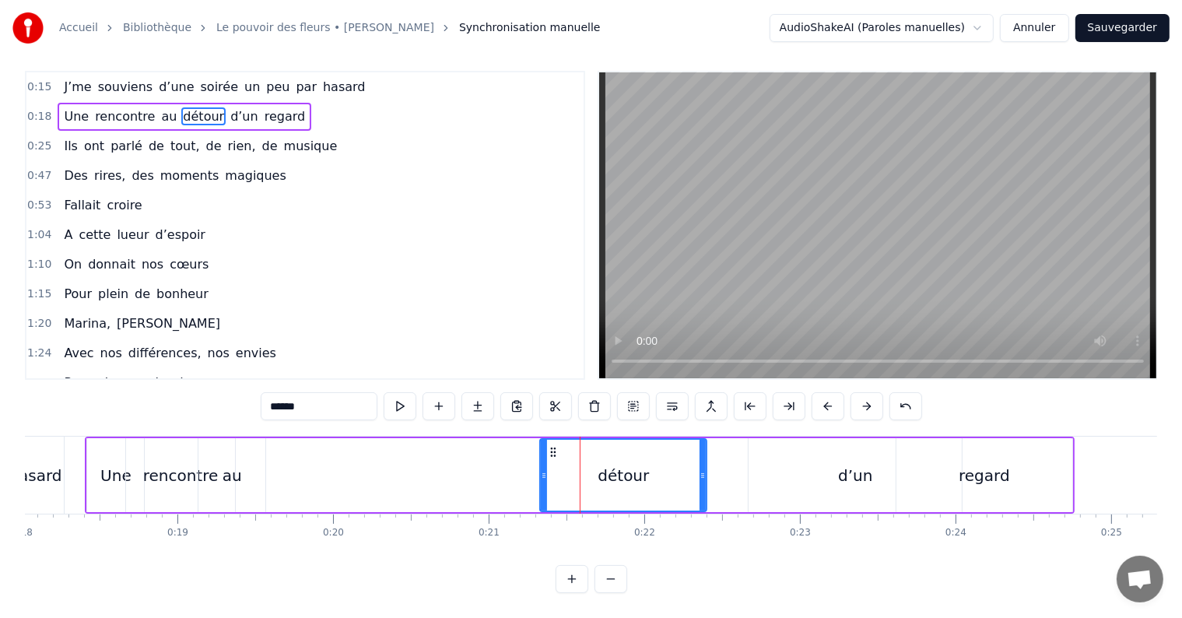
scroll to position [0, 0]
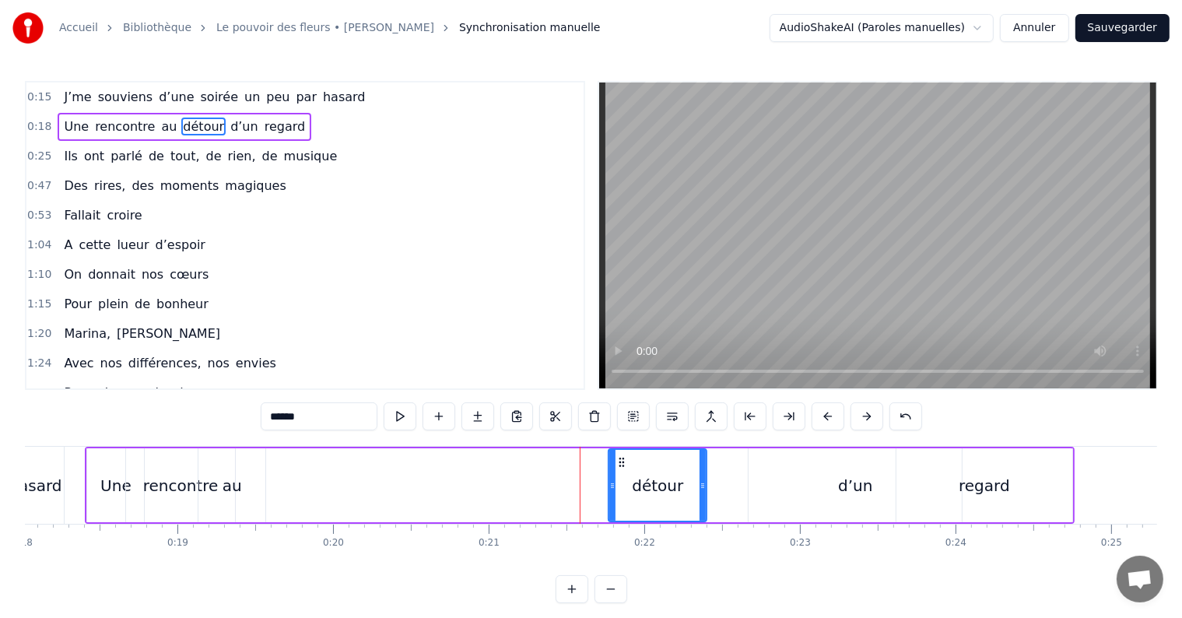
drag, startPoint x: 543, startPoint y: 486, endPoint x: 619, endPoint y: 480, distance: 75.8
click at [616, 480] on icon at bounding box center [612, 485] width 6 height 12
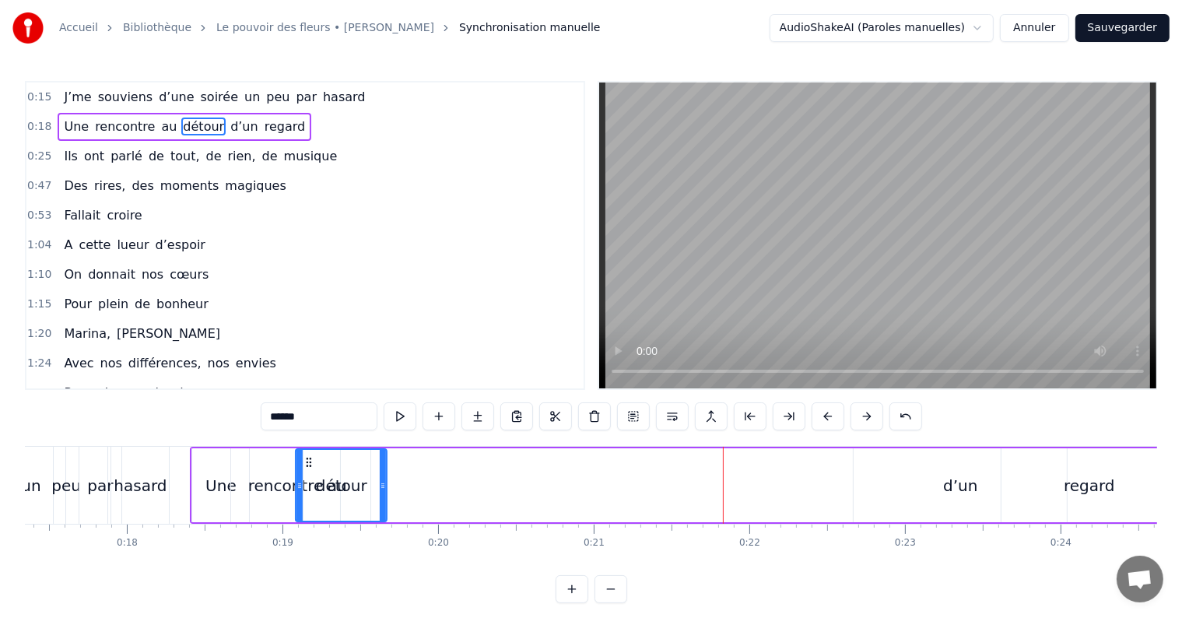
scroll to position [0, 2691]
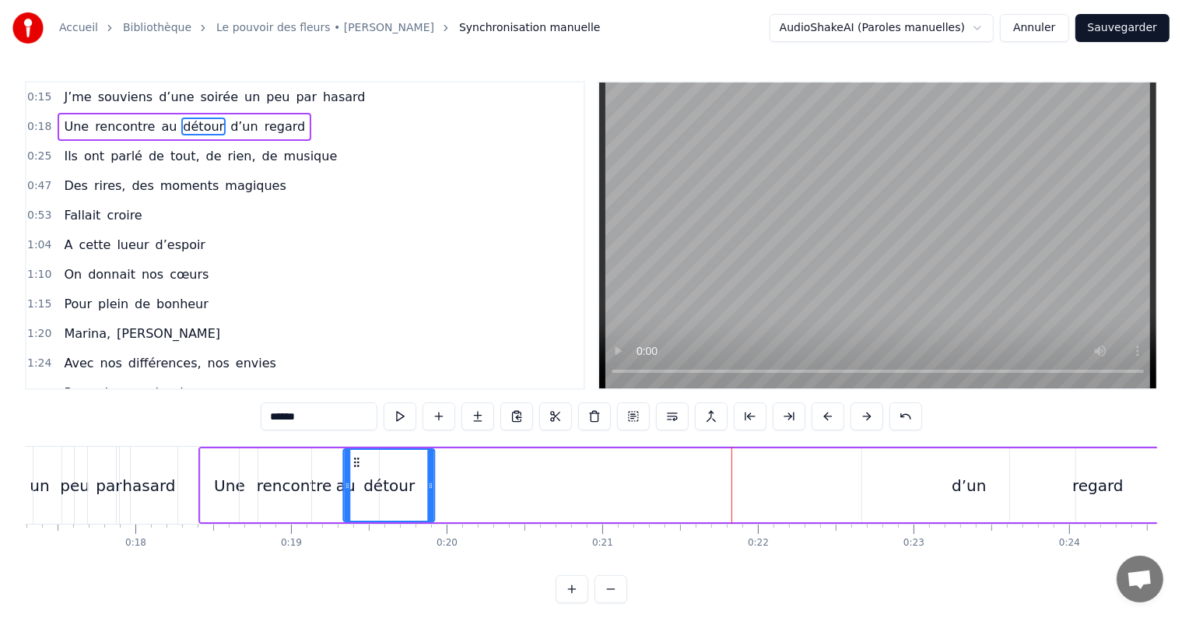
drag, startPoint x: 630, startPoint y: 463, endPoint x: 290, endPoint y: 444, distance: 339.9
click at [290, 444] on div "0:15 J’me souviens d’une soirée un peu par hasard 0:18 Une rencontre au détour …" at bounding box center [591, 342] width 1132 height 522
click at [974, 477] on div "d’un" at bounding box center [969, 485] width 34 height 23
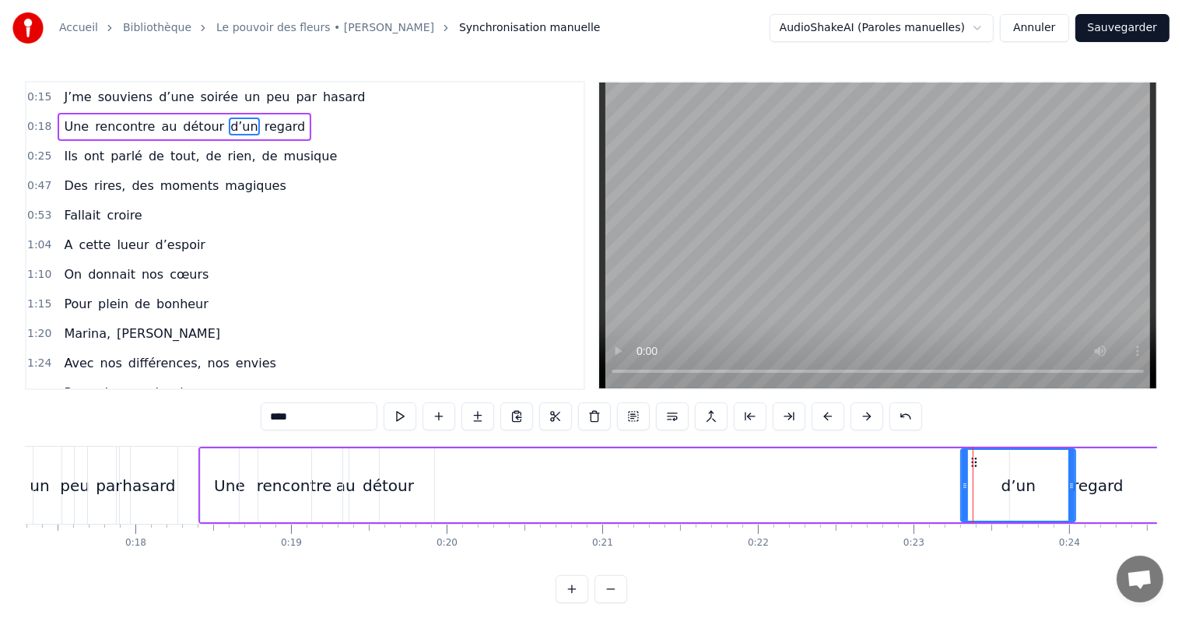
drag, startPoint x: 865, startPoint y: 488, endPoint x: 967, endPoint y: 475, distance: 102.8
click at [967, 475] on div at bounding box center [965, 485] width 6 height 71
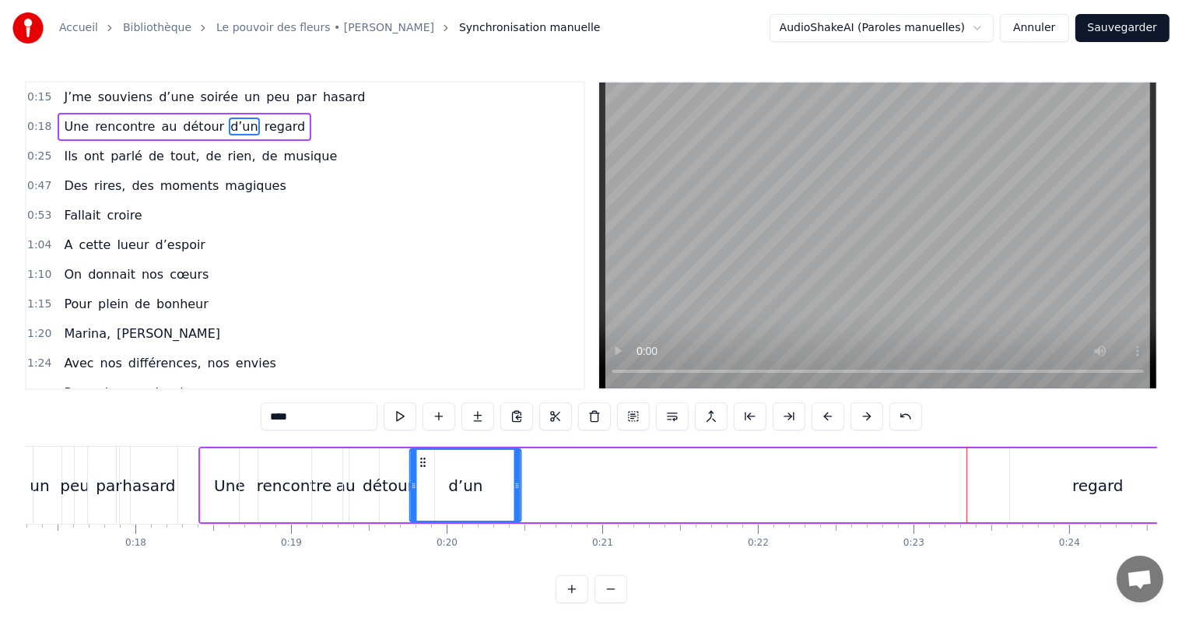
drag, startPoint x: 978, startPoint y: 463, endPoint x: 285, endPoint y: 460, distance: 693.5
click at [285, 460] on div "Une rencontre au détour d’un regard" at bounding box center [693, 485] width 990 height 77
drag, startPoint x: 517, startPoint y: 487, endPoint x: 490, endPoint y: 495, distance: 27.6
click at [490, 495] on div at bounding box center [491, 485] width 6 height 71
drag, startPoint x: 985, startPoint y: 443, endPoint x: 1095, endPoint y: 507, distance: 127.3
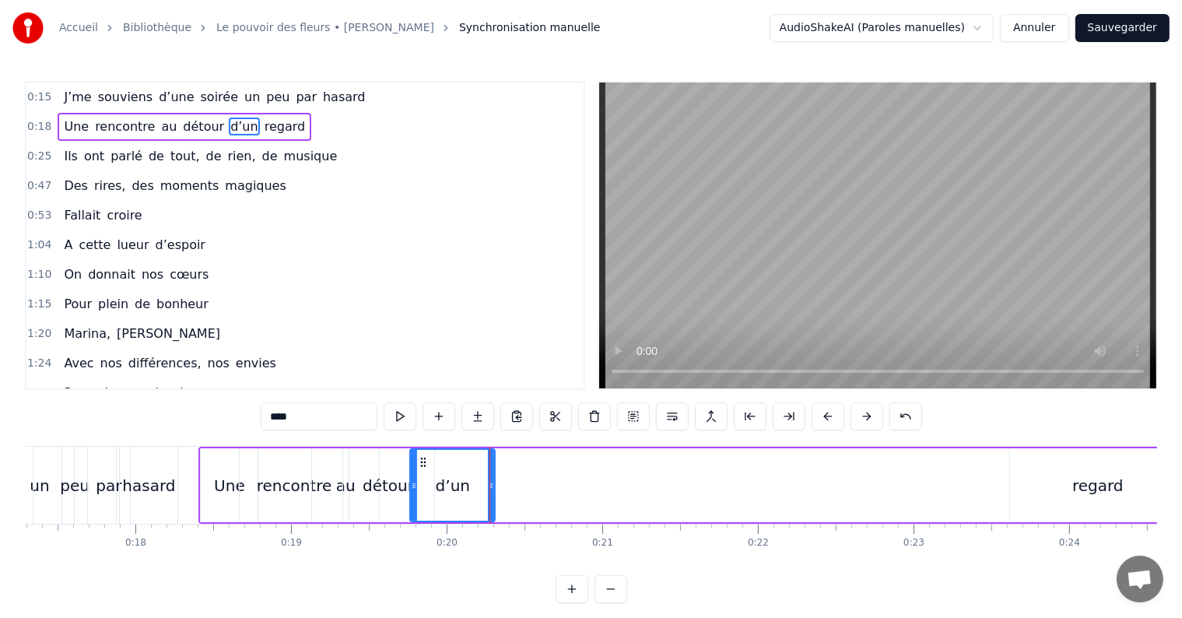
click at [1095, 507] on div "0:15 J’me souviens d’une soirée un peu par hasard 0:18 Une rencontre au détour …" at bounding box center [591, 342] width 1132 height 522
click at [1063, 469] on div "regard" at bounding box center [1098, 485] width 176 height 74
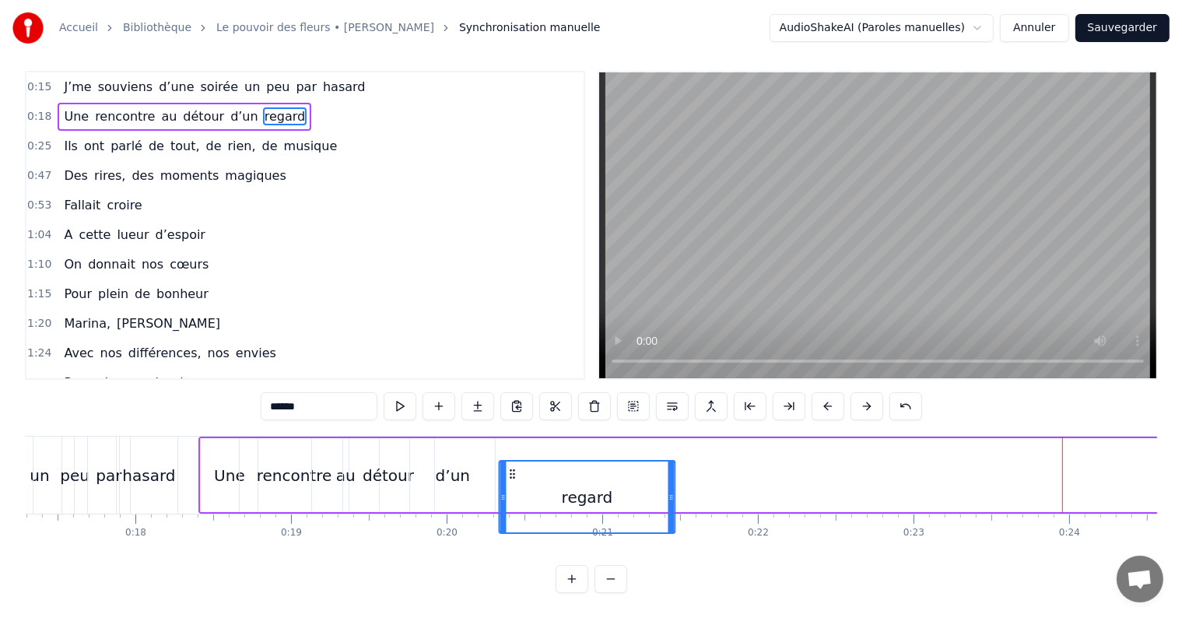
scroll to position [23, 0]
drag, startPoint x: 1021, startPoint y: 463, endPoint x: 498, endPoint y: 466, distance: 523.0
click at [498, 469] on icon at bounding box center [501, 475] width 12 height 12
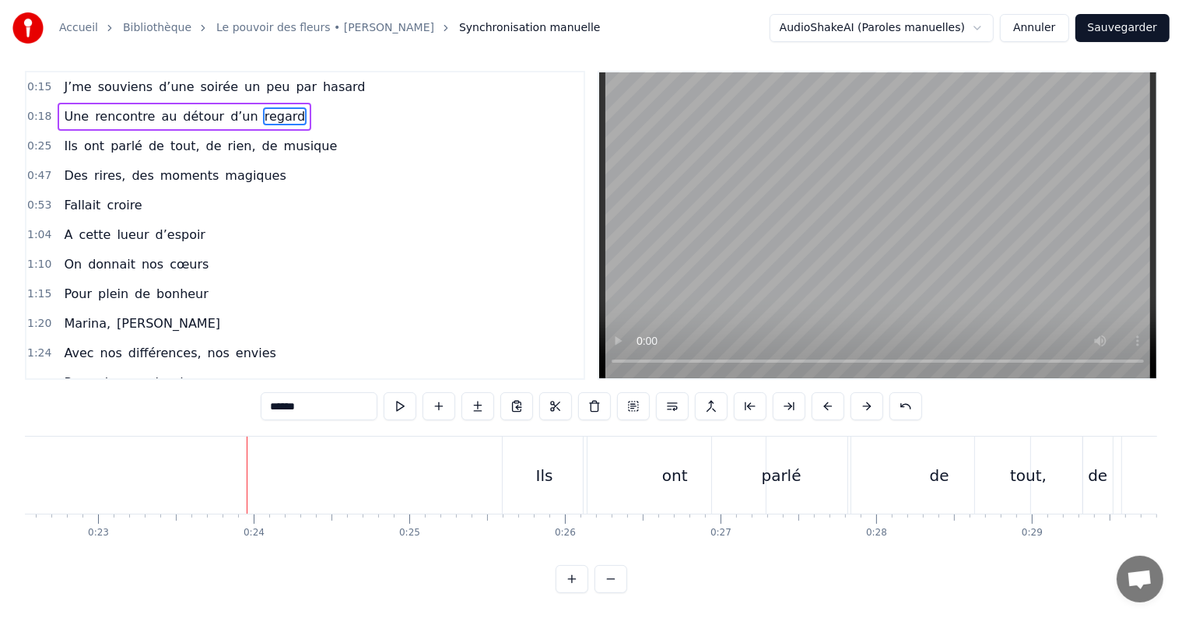
scroll to position [0, 3545]
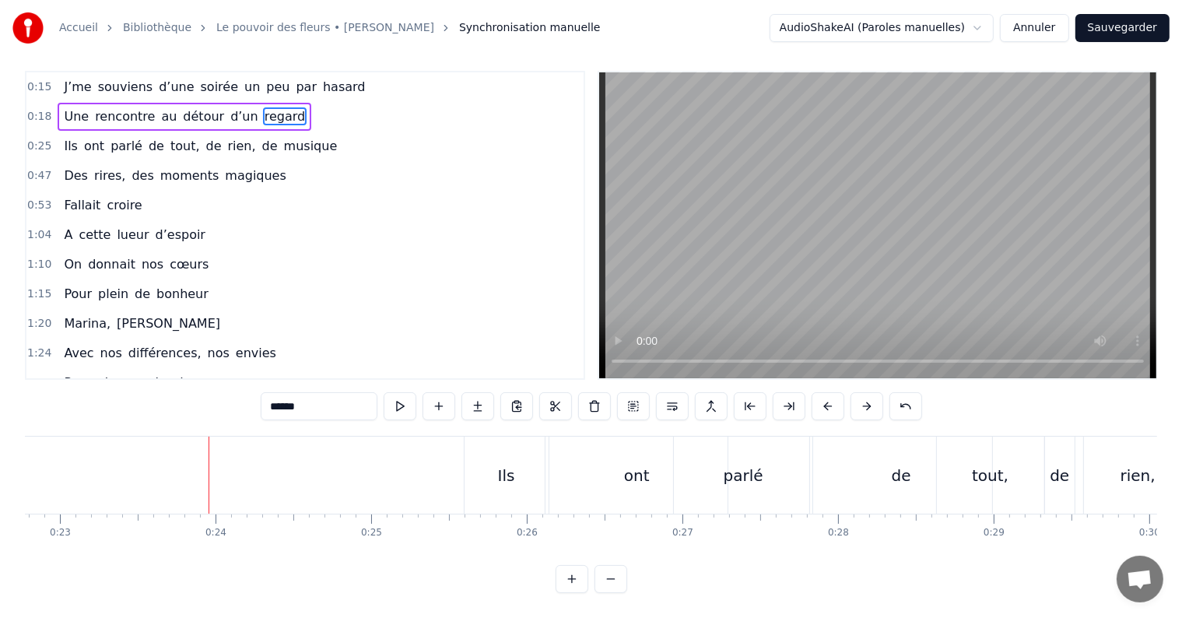
click at [499, 464] on div "Ils" at bounding box center [506, 475] width 17 height 23
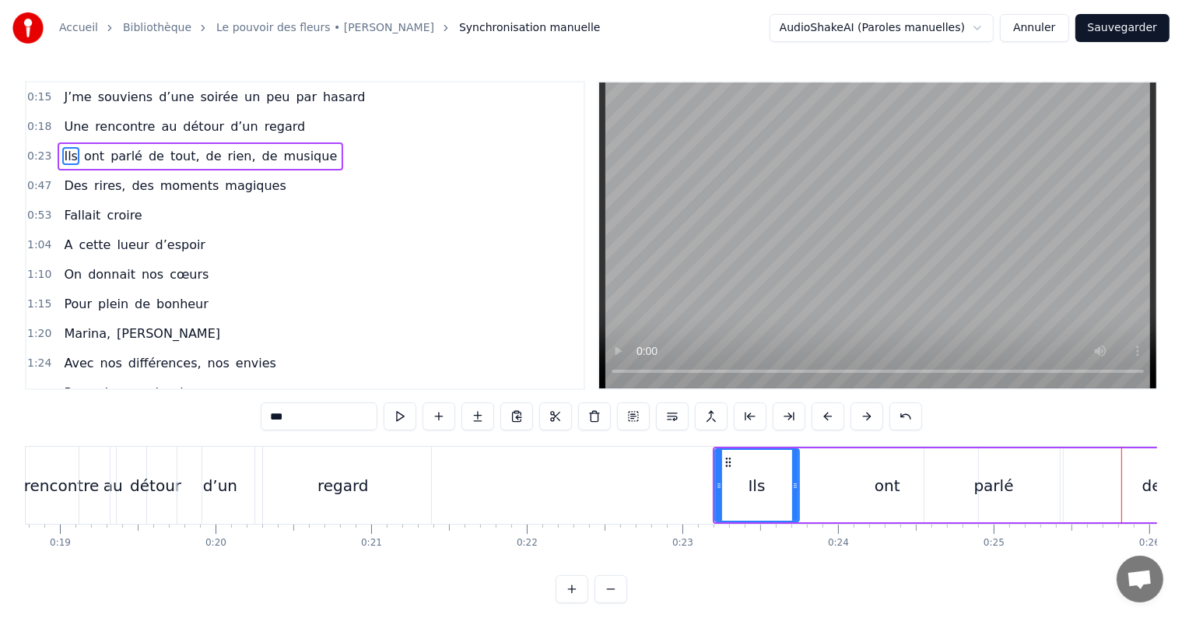
scroll to position [0, 2882]
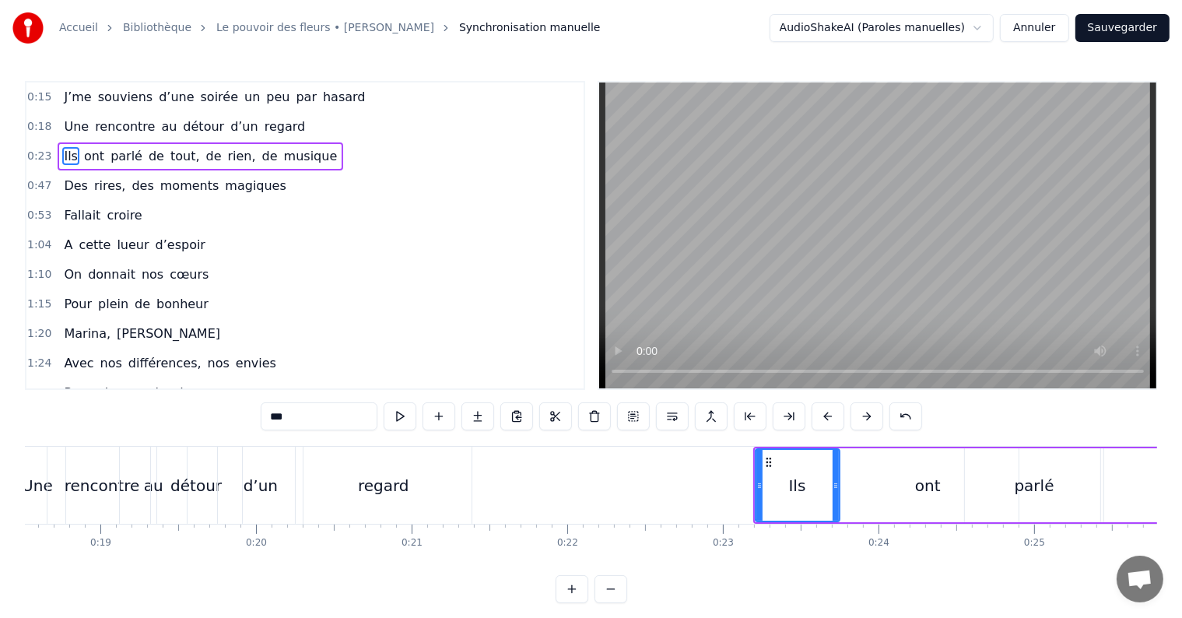
click at [349, 486] on div "regard" at bounding box center [384, 485] width 176 height 77
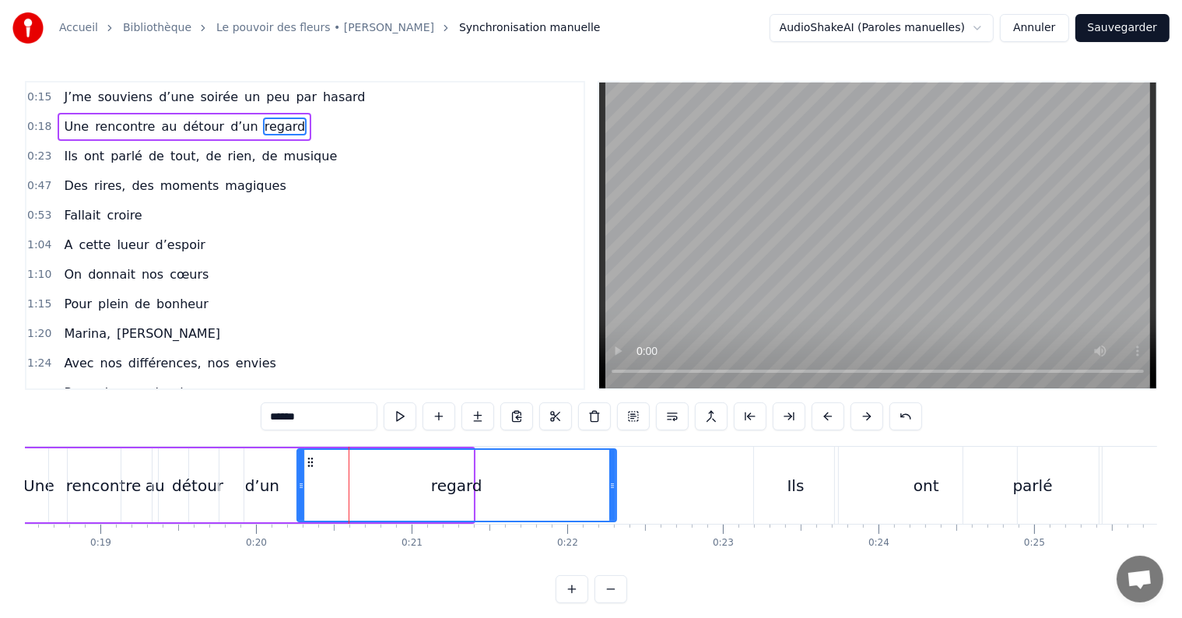
drag, startPoint x: 471, startPoint y: 486, endPoint x: 614, endPoint y: 507, distance: 144.9
click at [614, 507] on div at bounding box center [612, 485] width 6 height 71
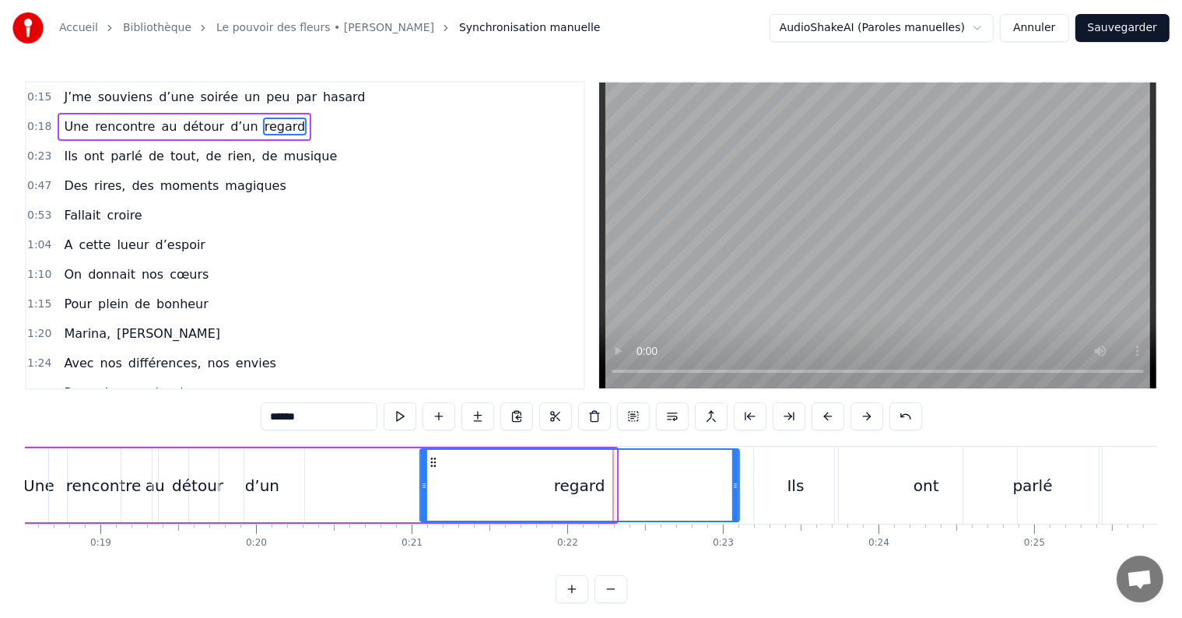
drag, startPoint x: 310, startPoint y: 458, endPoint x: 434, endPoint y: 451, distance: 124.0
click at [434, 451] on div "regard" at bounding box center [580, 485] width 318 height 71
drag, startPoint x: 736, startPoint y: 500, endPoint x: 597, endPoint y: 528, distance: 142.1
click at [597, 528] on div "J’me souviens d’une soirée un peu par hasard Une rencontre au détour d’un regar…" at bounding box center [591, 504] width 1132 height 117
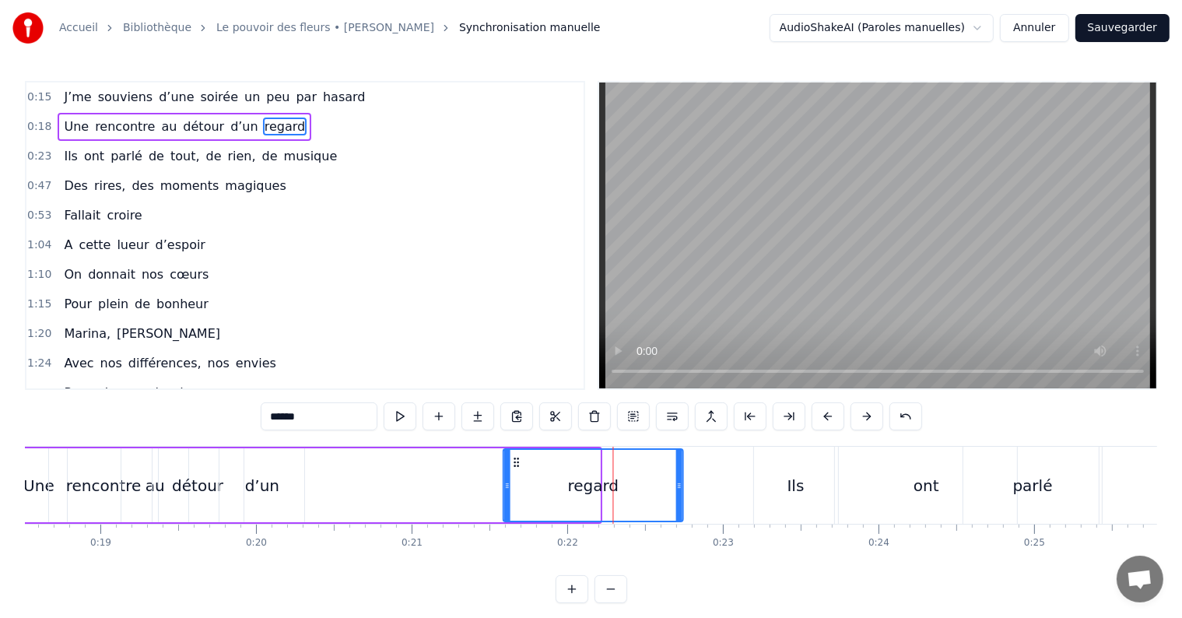
drag, startPoint x: 434, startPoint y: 462, endPoint x: 518, endPoint y: 455, distance: 83.5
click at [518, 456] on icon at bounding box center [517, 462] width 12 height 12
click at [253, 495] on div "d’un" at bounding box center [262, 485] width 34 height 23
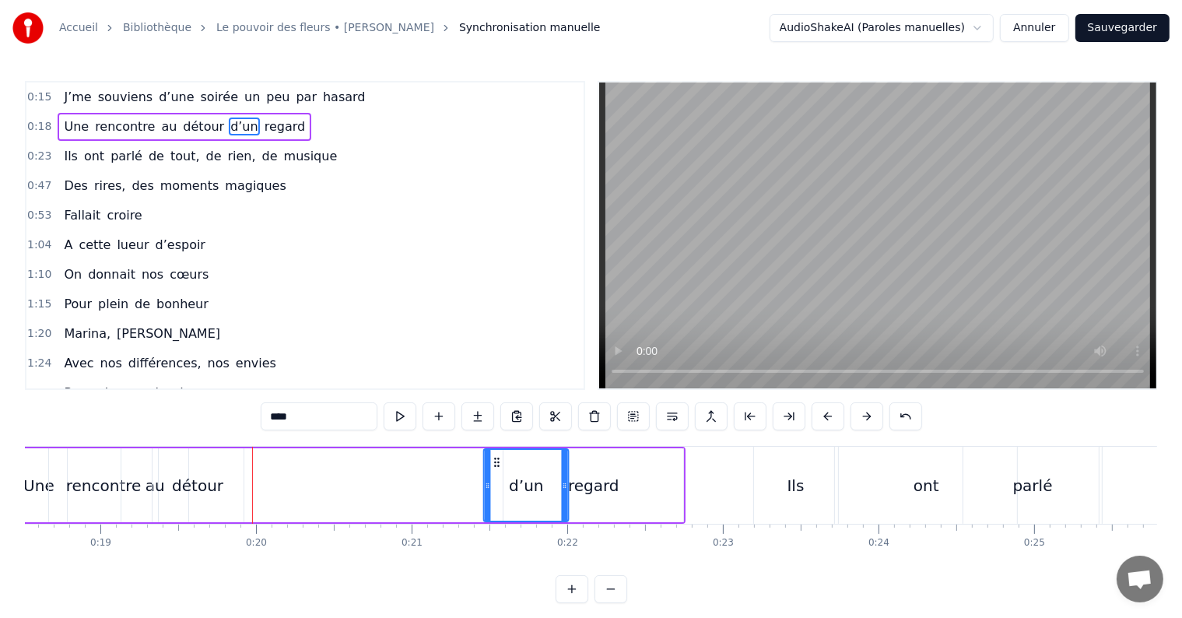
drag, startPoint x: 232, startPoint y: 461, endPoint x: 497, endPoint y: 451, distance: 264.8
click at [497, 451] on div "d’un" at bounding box center [526, 485] width 83 height 71
click at [180, 464] on div "détour" at bounding box center [198, 485] width 91 height 74
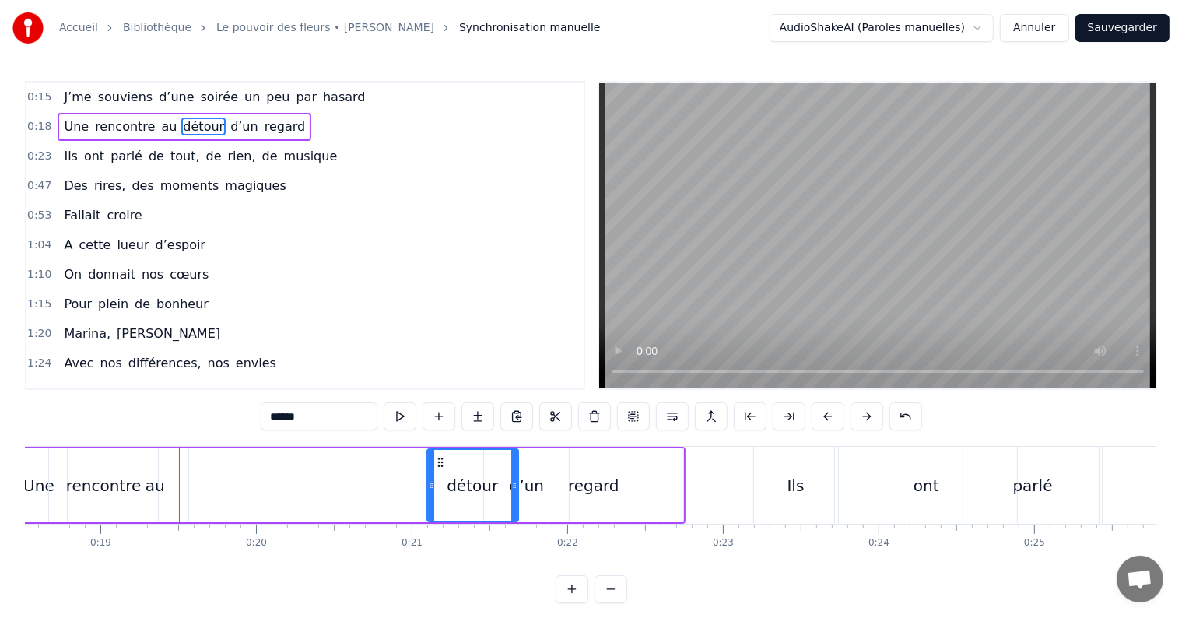
drag, startPoint x: 166, startPoint y: 461, endPoint x: 441, endPoint y: 468, distance: 275.6
click at [441, 468] on div "détour" at bounding box center [473, 485] width 90 height 71
click at [160, 491] on div "au" at bounding box center [155, 485] width 19 height 23
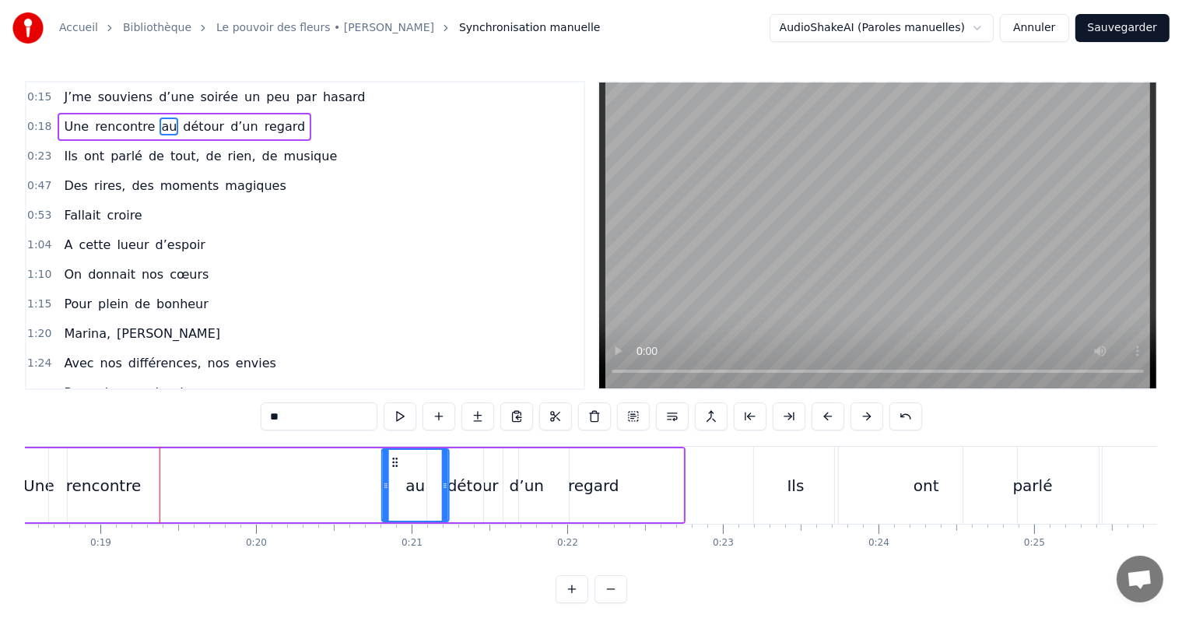
drag, startPoint x: 130, startPoint y: 460, endPoint x: 391, endPoint y: 455, distance: 260.8
click at [391, 456] on icon at bounding box center [395, 462] width 12 height 12
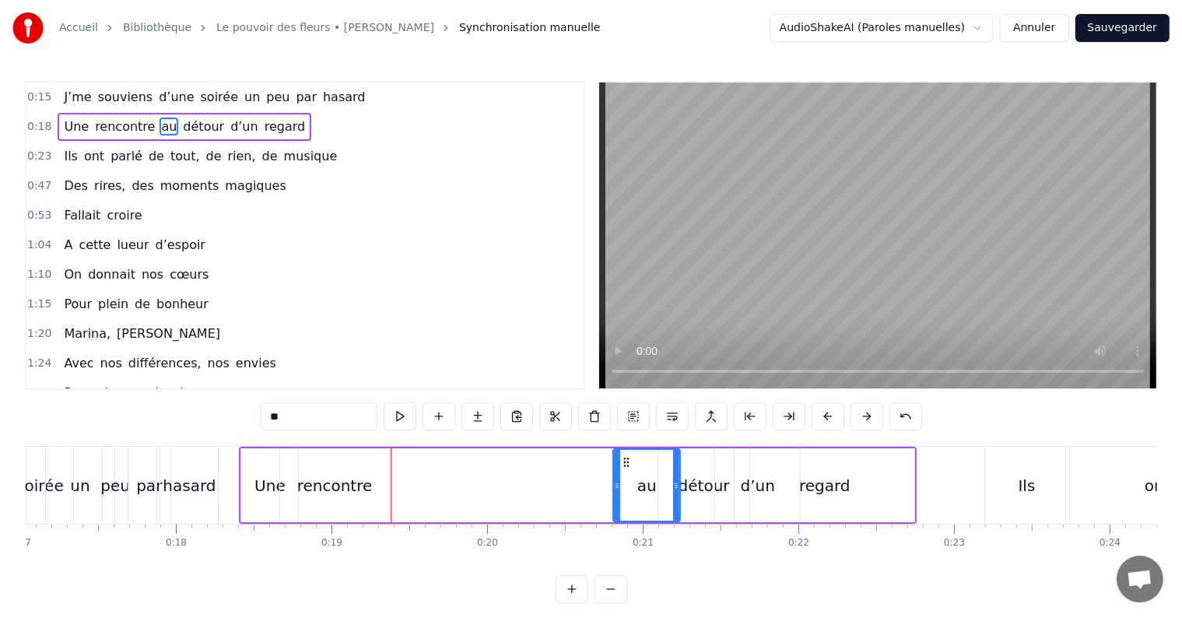
scroll to position [0, 2646]
click at [349, 461] on div "rencontre" at bounding box center [339, 485] width 109 height 74
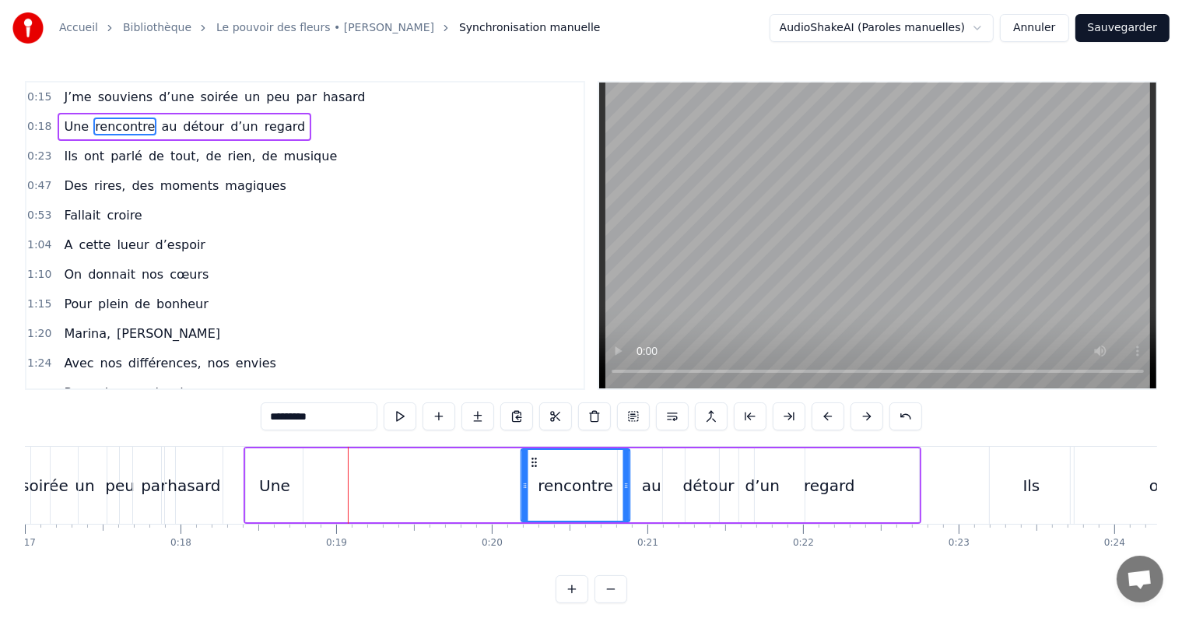
drag, startPoint x: 299, startPoint y: 462, endPoint x: 535, endPoint y: 442, distance: 237.4
click at [535, 442] on div "0:15 J’me souviens d’une soirée un peu par hasard 0:18 Une rencontre au détour …" at bounding box center [591, 342] width 1132 height 522
click at [270, 484] on div "Une" at bounding box center [274, 485] width 31 height 23
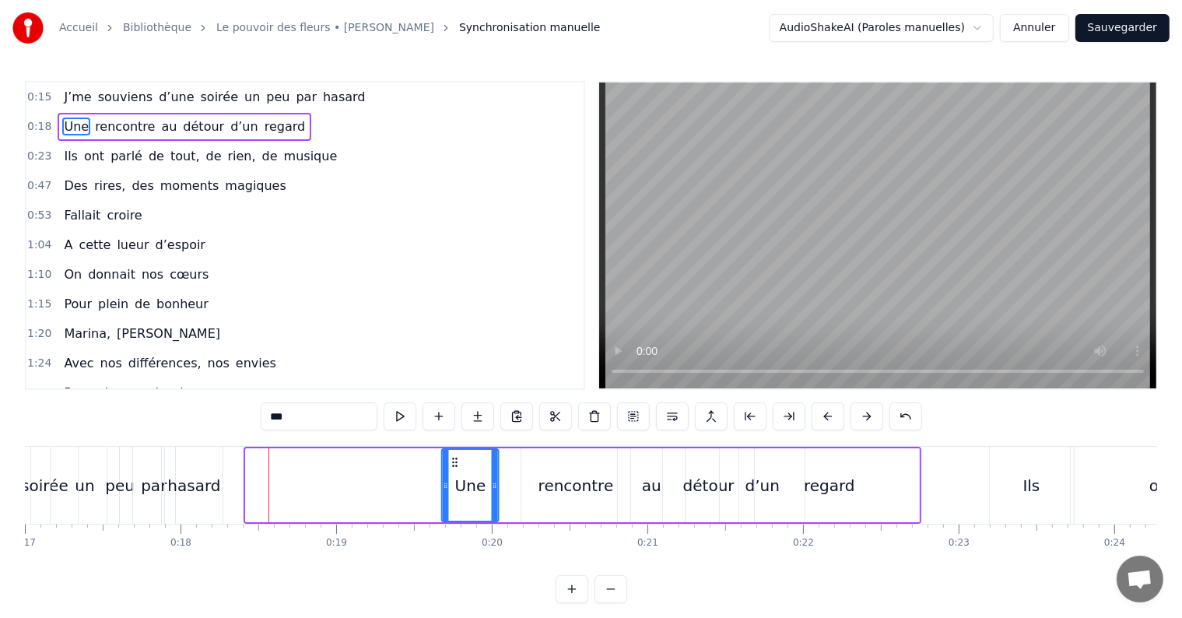
drag, startPoint x: 258, startPoint y: 458, endPoint x: 454, endPoint y: 458, distance: 196.1
click at [454, 458] on icon at bounding box center [455, 462] width 12 height 12
click at [563, 479] on div "rencontre" at bounding box center [576, 485] width 75 height 23
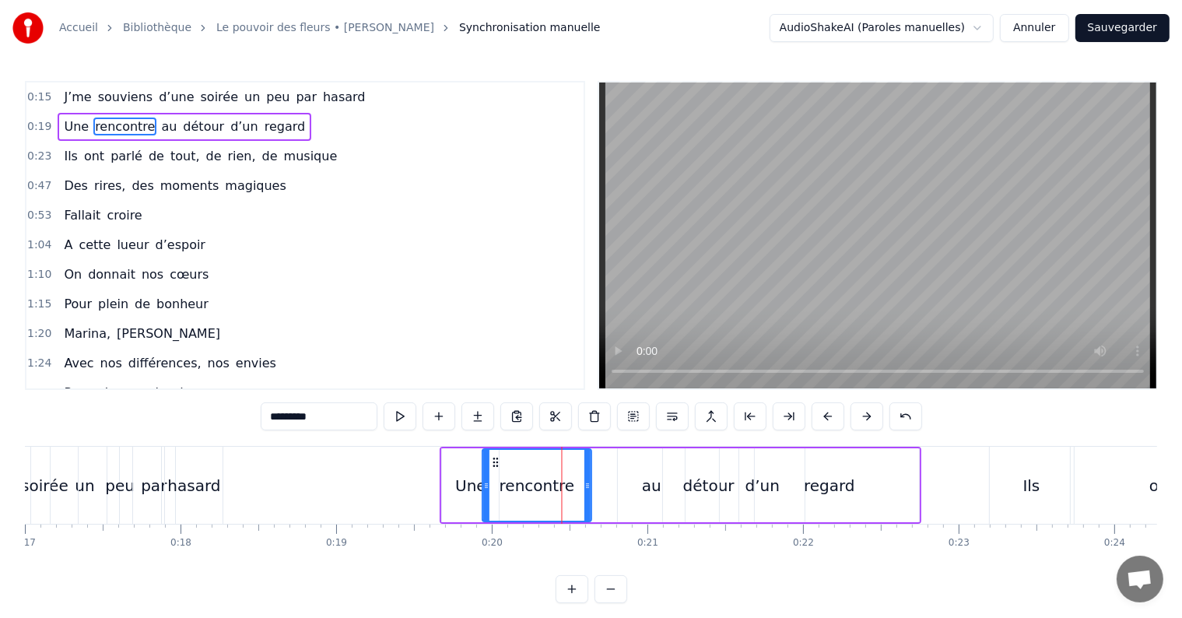
drag, startPoint x: 535, startPoint y: 461, endPoint x: 490, endPoint y: 470, distance: 46.9
click at [490, 470] on div "rencontre" at bounding box center [536, 485] width 107 height 71
click at [454, 497] on div "Une" at bounding box center [470, 485] width 57 height 74
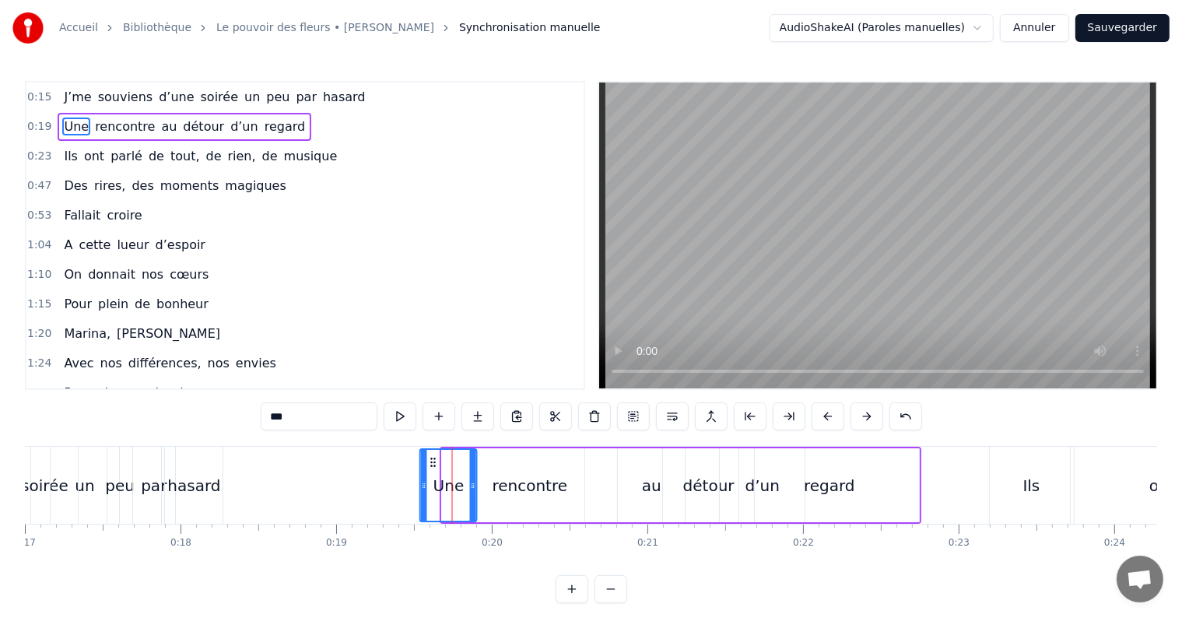
drag, startPoint x: 455, startPoint y: 462, endPoint x: 433, endPoint y: 465, distance: 22.1
click at [433, 465] on icon at bounding box center [433, 462] width 12 height 12
click at [514, 470] on div "rencontre" at bounding box center [530, 485] width 109 height 74
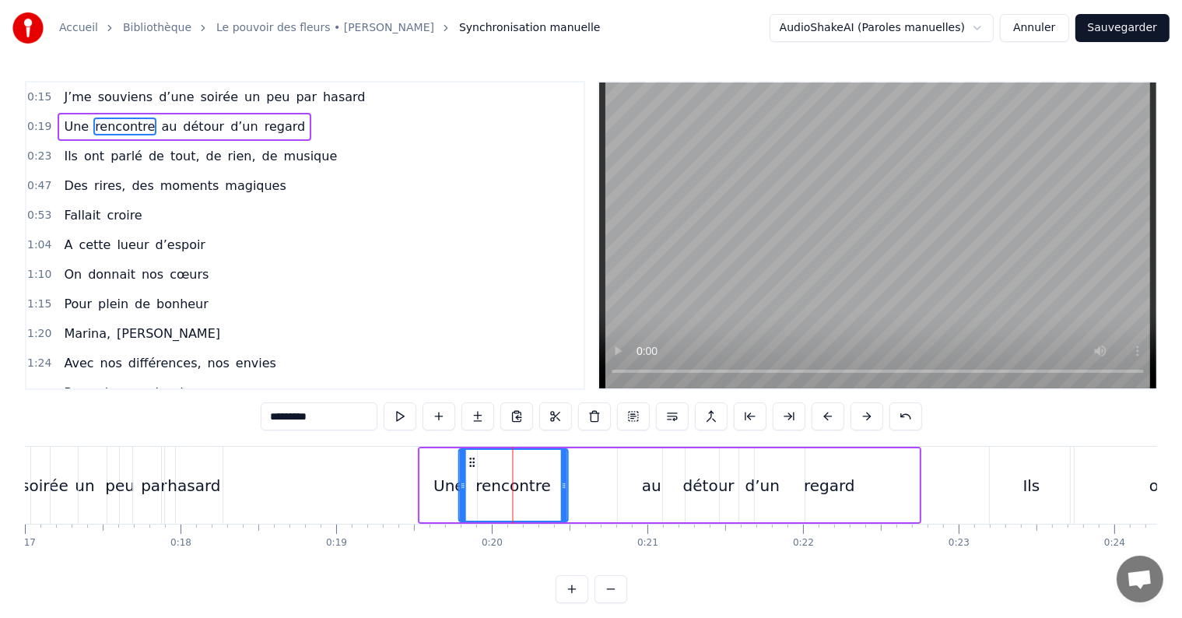
drag, startPoint x: 486, startPoint y: 462, endPoint x: 470, endPoint y: 464, distance: 16.5
click at [470, 464] on icon at bounding box center [472, 462] width 12 height 12
click at [641, 475] on div "au" at bounding box center [651, 485] width 67 height 74
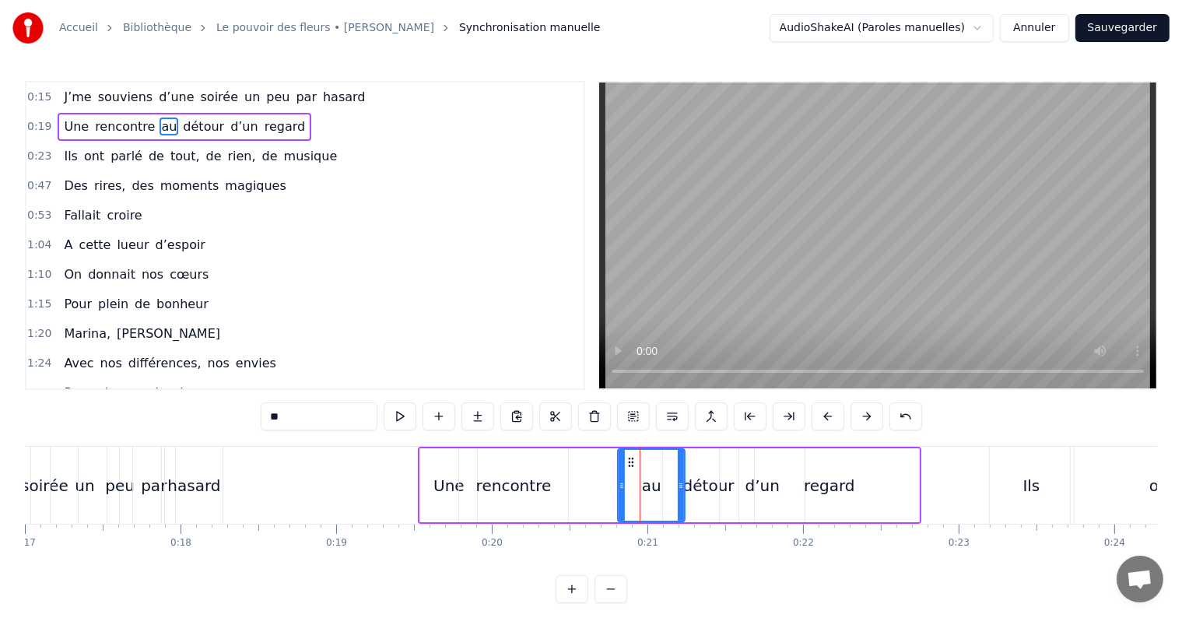
click at [528, 483] on div "rencontre" at bounding box center [513, 485] width 75 height 23
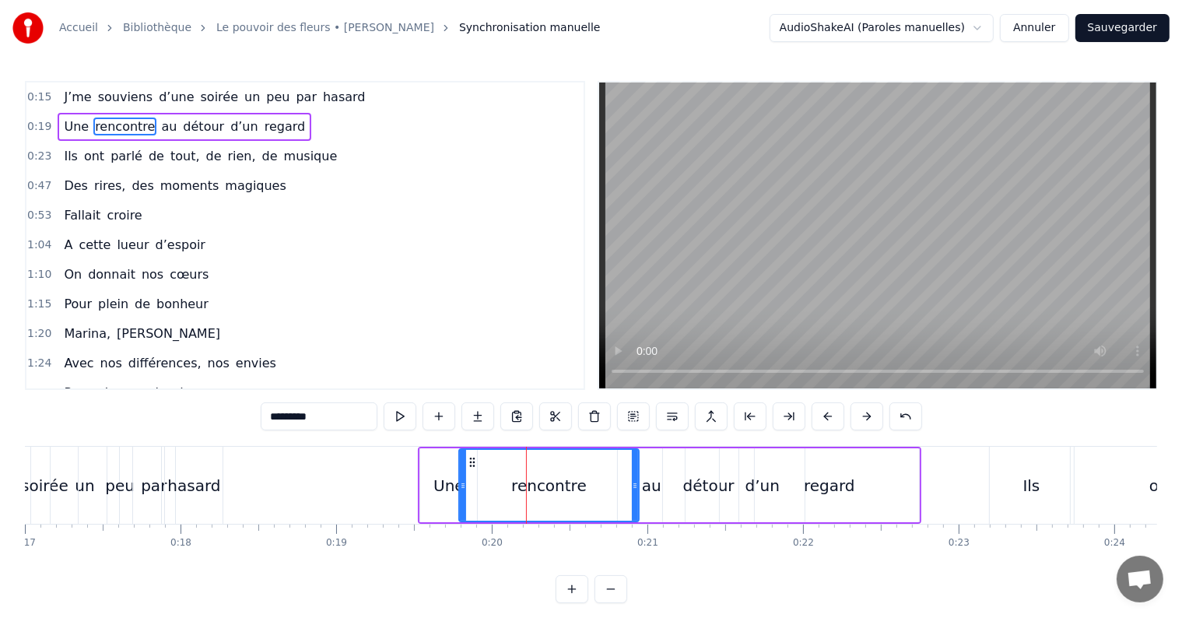
drag, startPoint x: 566, startPoint y: 483, endPoint x: 635, endPoint y: 476, distance: 69.5
click at [635, 476] on div at bounding box center [635, 485] width 6 height 71
click at [652, 482] on div "au" at bounding box center [651, 485] width 19 height 23
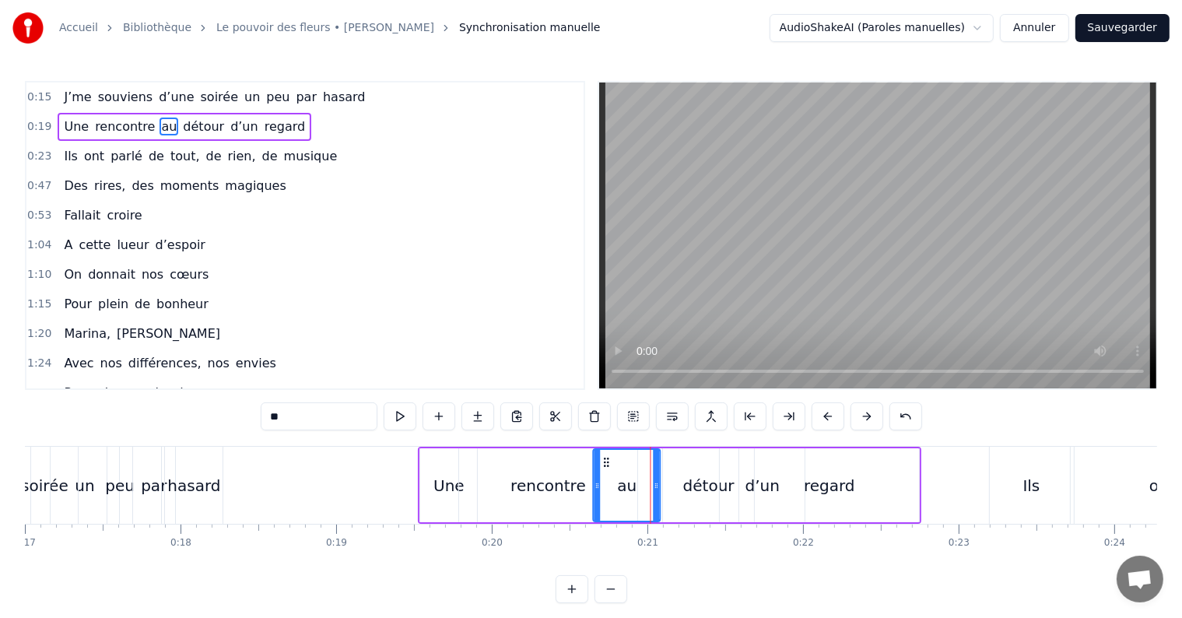
drag, startPoint x: 631, startPoint y: 457, endPoint x: 607, endPoint y: 458, distance: 24.1
click at [607, 458] on icon at bounding box center [607, 462] width 12 height 12
click at [700, 479] on div "détour" at bounding box center [708, 485] width 51 height 23
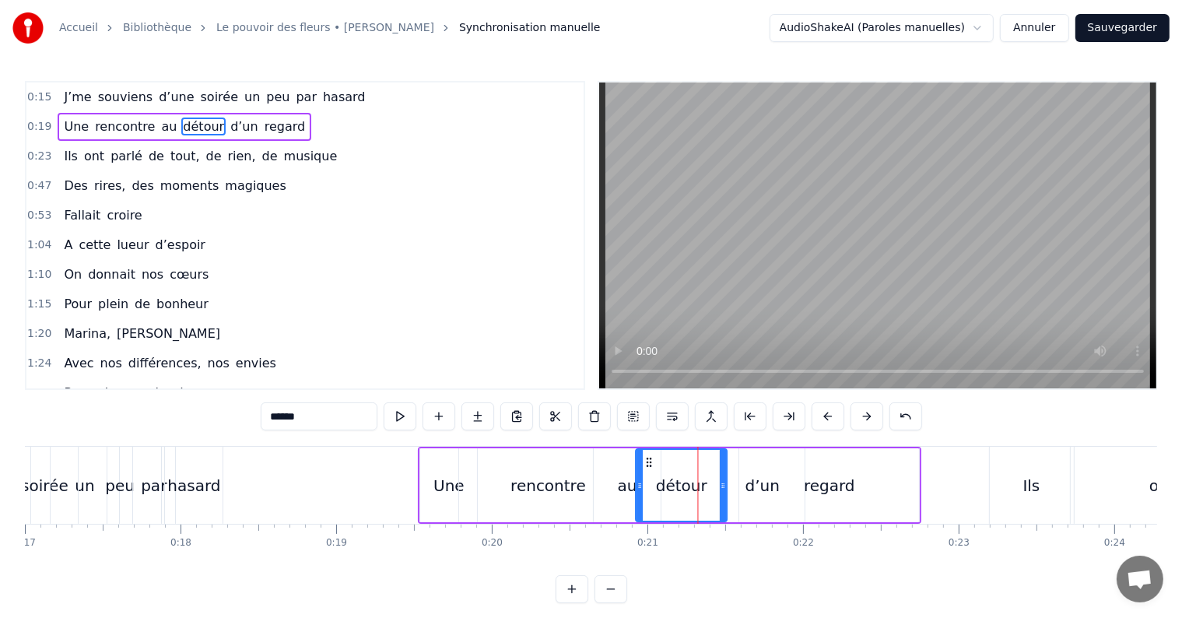
drag, startPoint x: 675, startPoint y: 460, endPoint x: 648, endPoint y: 471, distance: 29.3
click at [648, 471] on div "détour" at bounding box center [682, 485] width 90 height 71
click at [768, 496] on div "regard" at bounding box center [829, 485] width 180 height 74
type input "******"
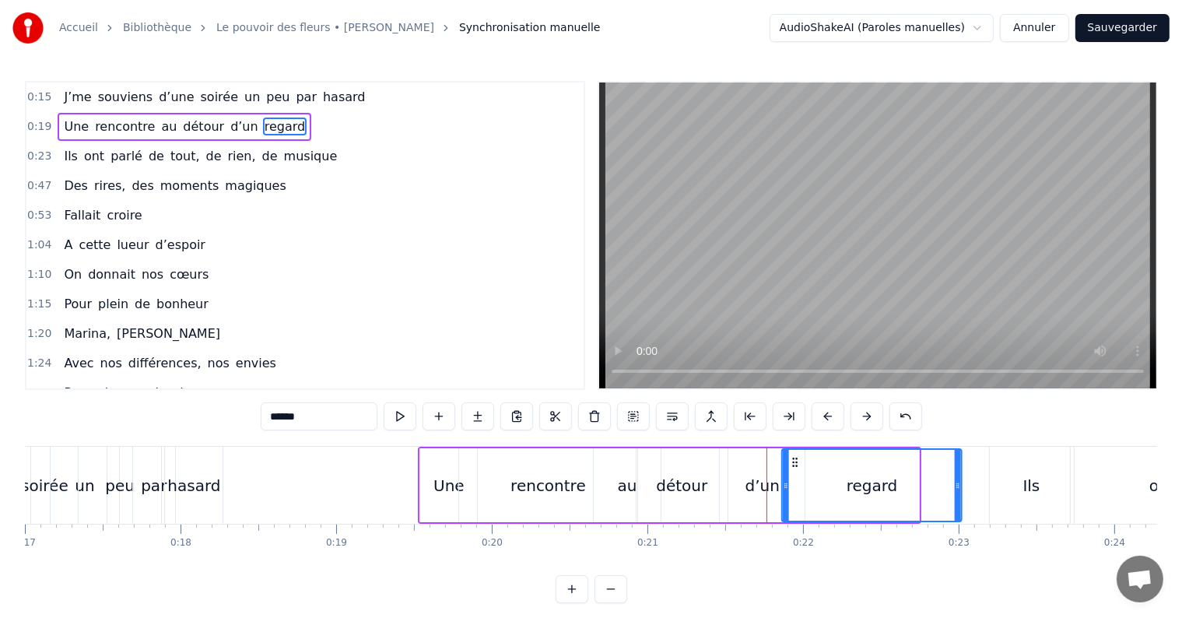
drag, startPoint x: 752, startPoint y: 462, endPoint x: 795, endPoint y: 450, distance: 44.4
click at [795, 450] on div "regard" at bounding box center [873, 485] width 178 height 71
click at [767, 479] on div at bounding box center [767, 485] width 1 height 77
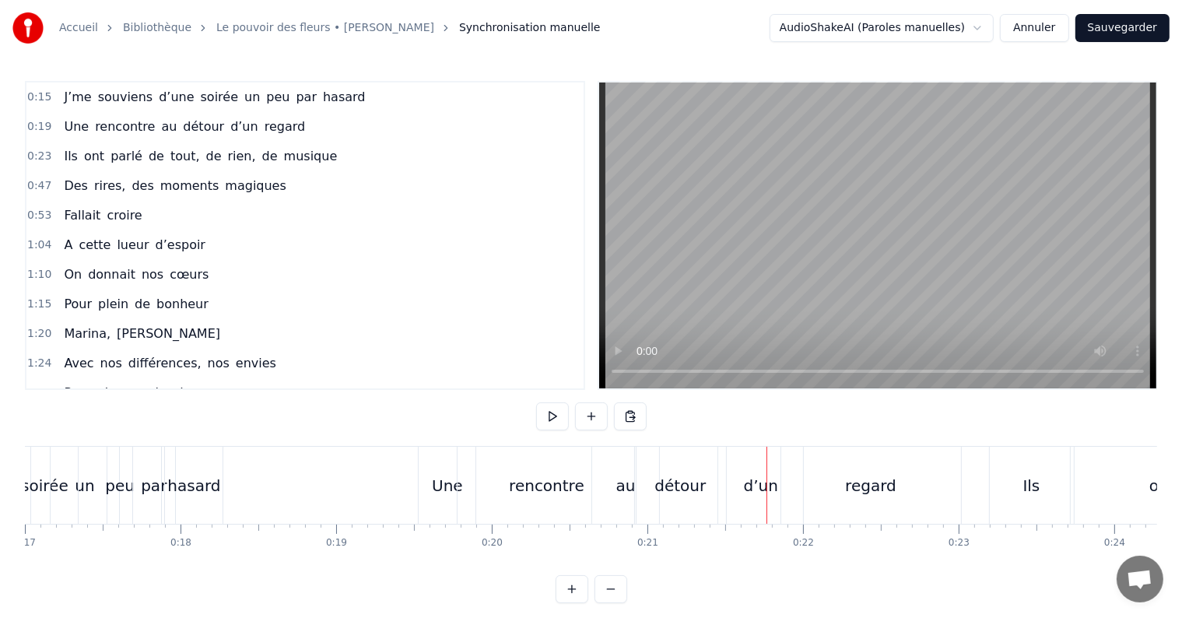
click at [754, 485] on div "d’un" at bounding box center [761, 485] width 34 height 23
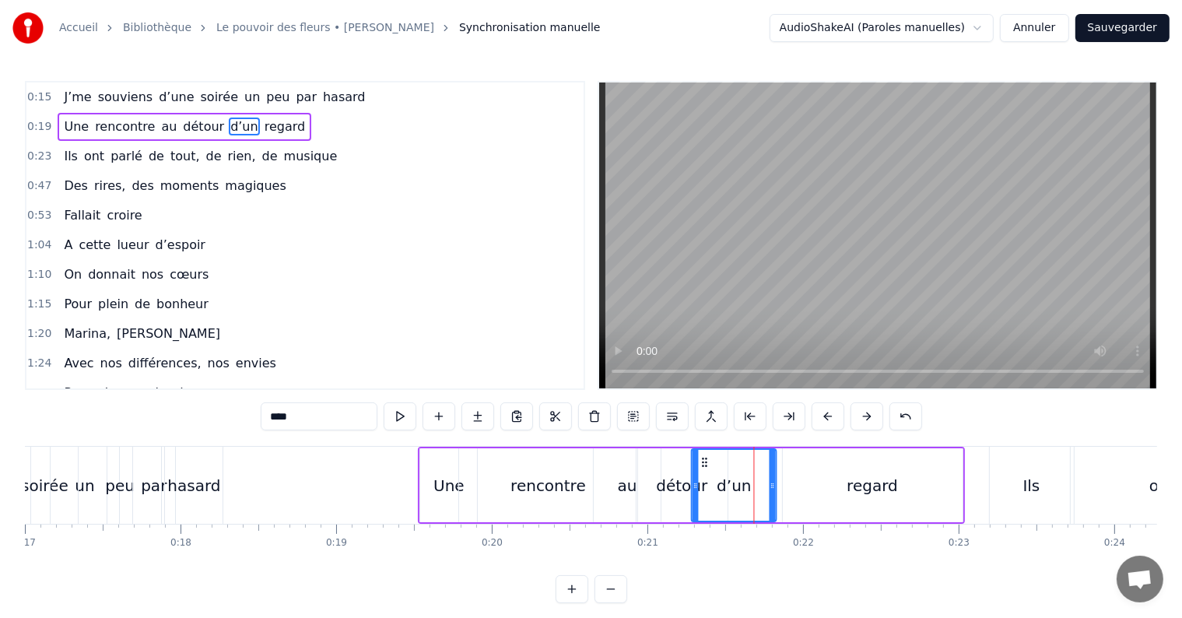
drag, startPoint x: 732, startPoint y: 457, endPoint x: 704, endPoint y: 470, distance: 31.0
click at [704, 470] on div "d’un" at bounding box center [734, 485] width 83 height 71
click at [833, 479] on div "regard" at bounding box center [873, 485] width 180 height 74
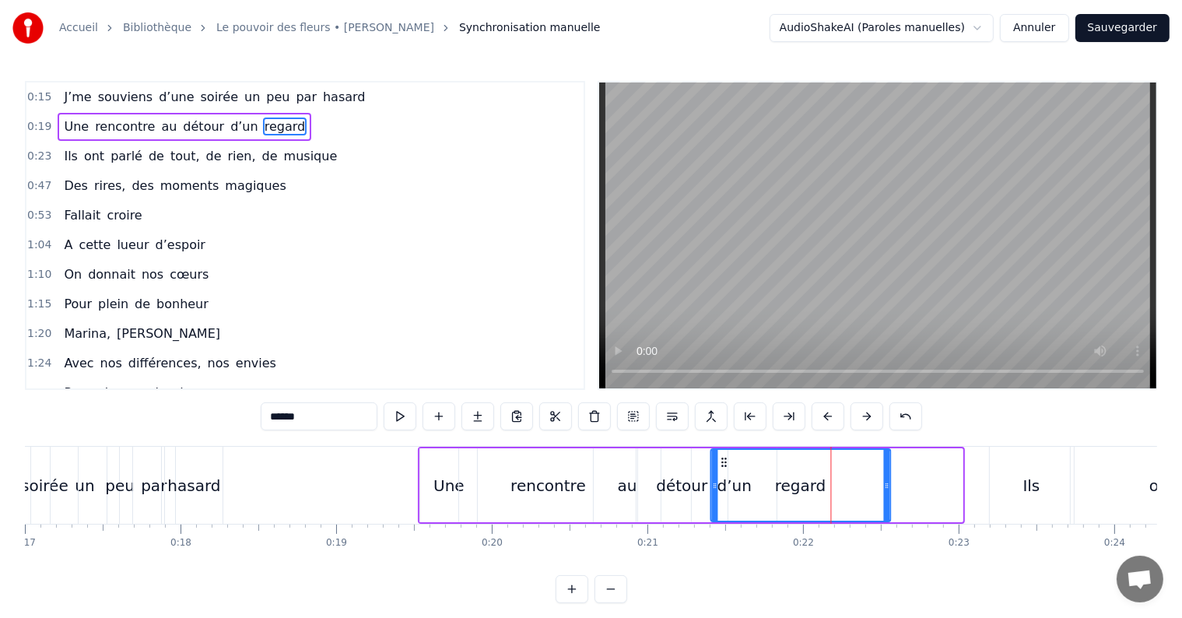
drag, startPoint x: 795, startPoint y: 460, endPoint x: 724, endPoint y: 483, distance: 75.1
click at [724, 483] on div "regard" at bounding box center [801, 485] width 178 height 71
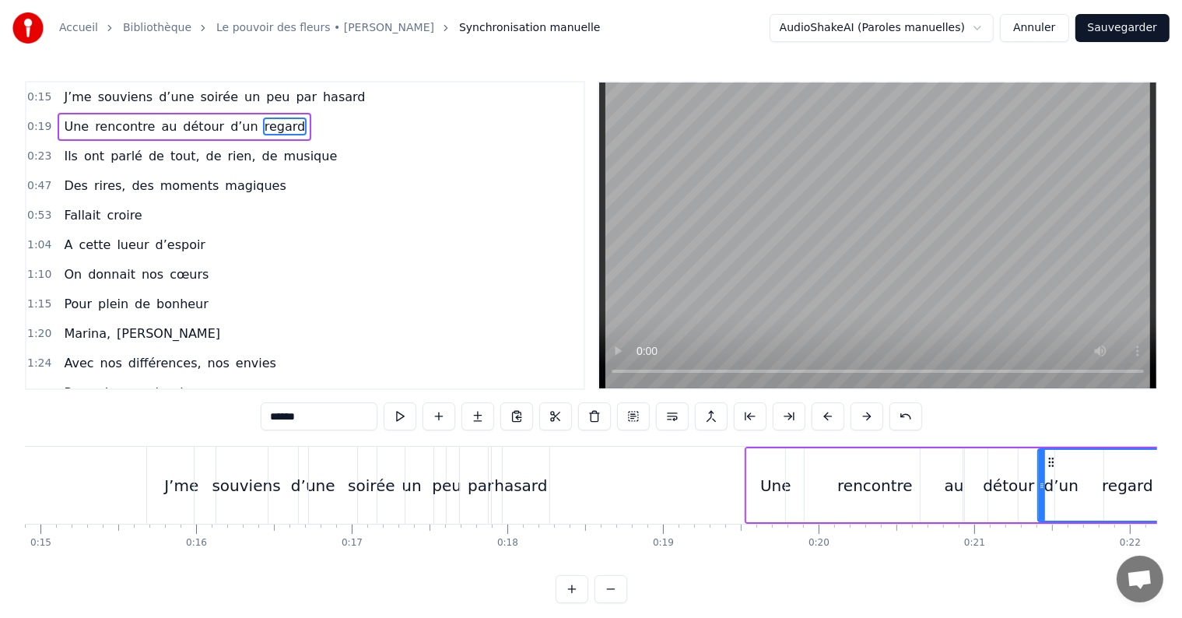
scroll to position [0, 2338]
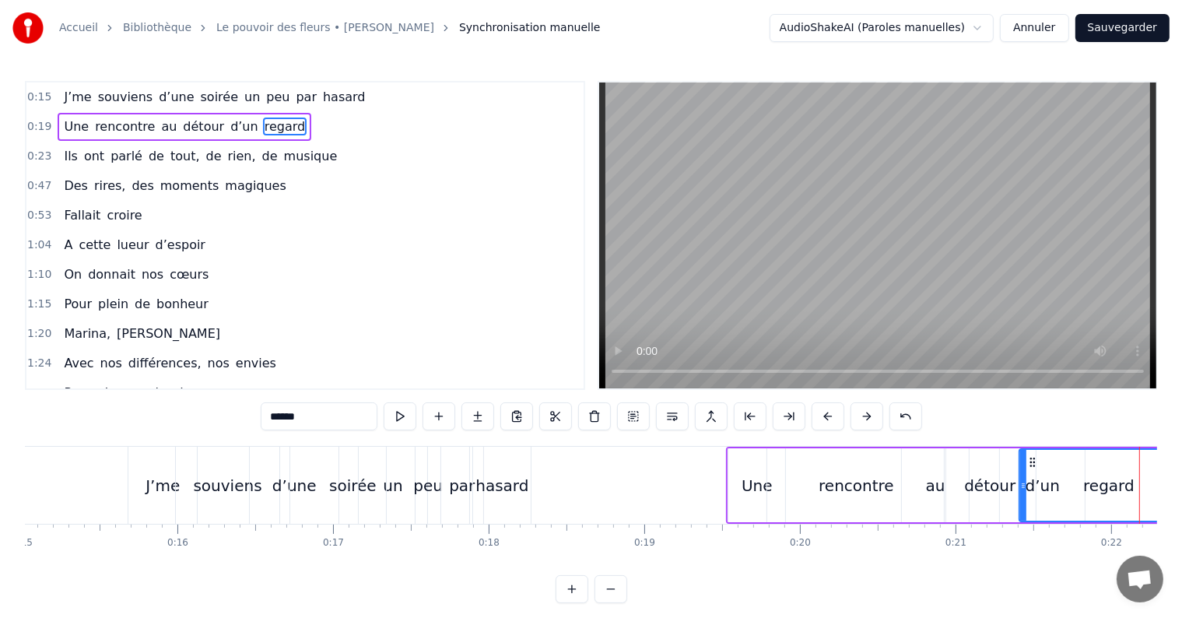
click at [500, 471] on div "hasard" at bounding box center [502, 485] width 58 height 77
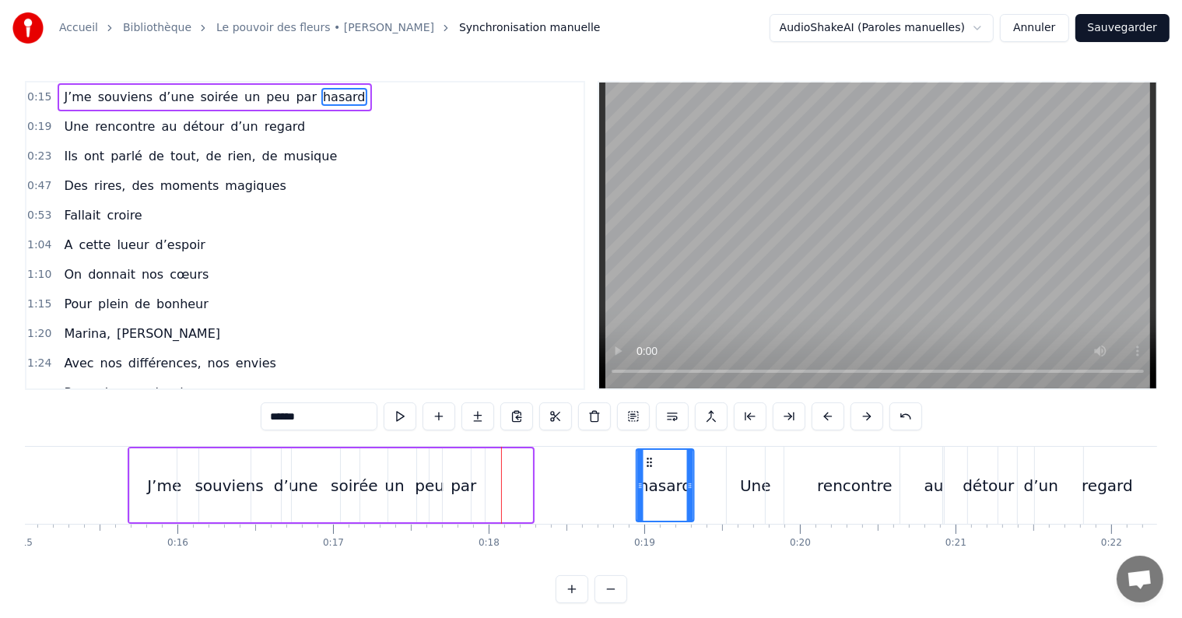
drag, startPoint x: 485, startPoint y: 461, endPoint x: 647, endPoint y: 455, distance: 162.0
click at [647, 456] on icon at bounding box center [650, 462] width 12 height 12
click at [462, 487] on div "par" at bounding box center [464, 485] width 26 height 23
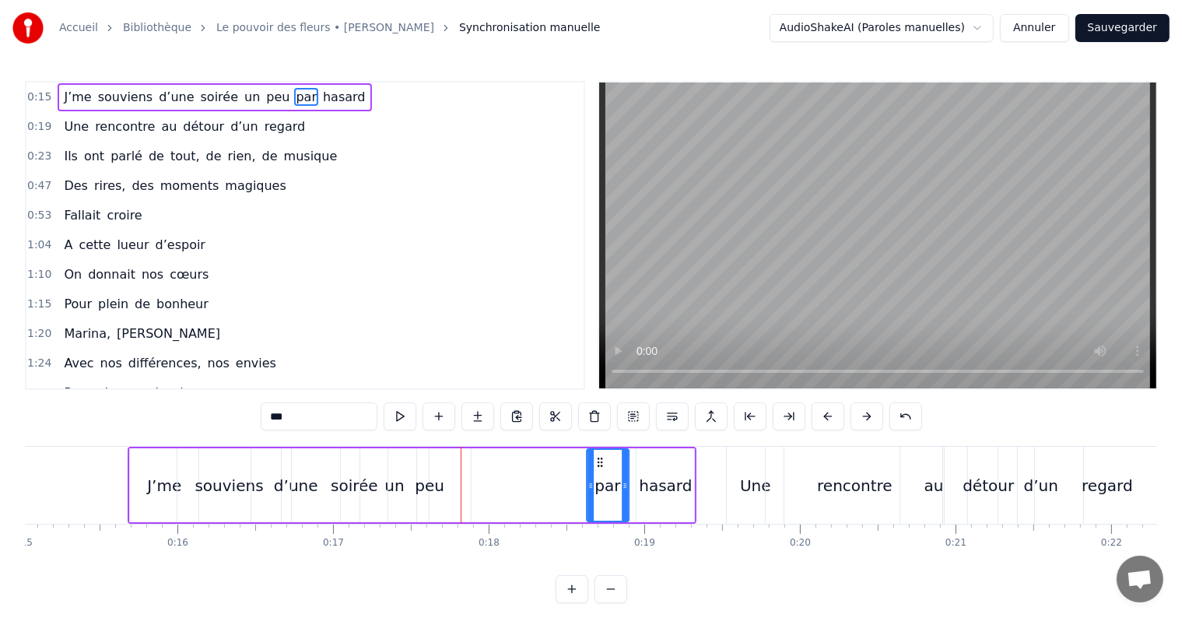
drag, startPoint x: 456, startPoint y: 458, endPoint x: 601, endPoint y: 458, distance: 144.8
click at [601, 458] on icon at bounding box center [600, 462] width 12 height 12
click at [440, 486] on div "peu" at bounding box center [430, 485] width 30 height 23
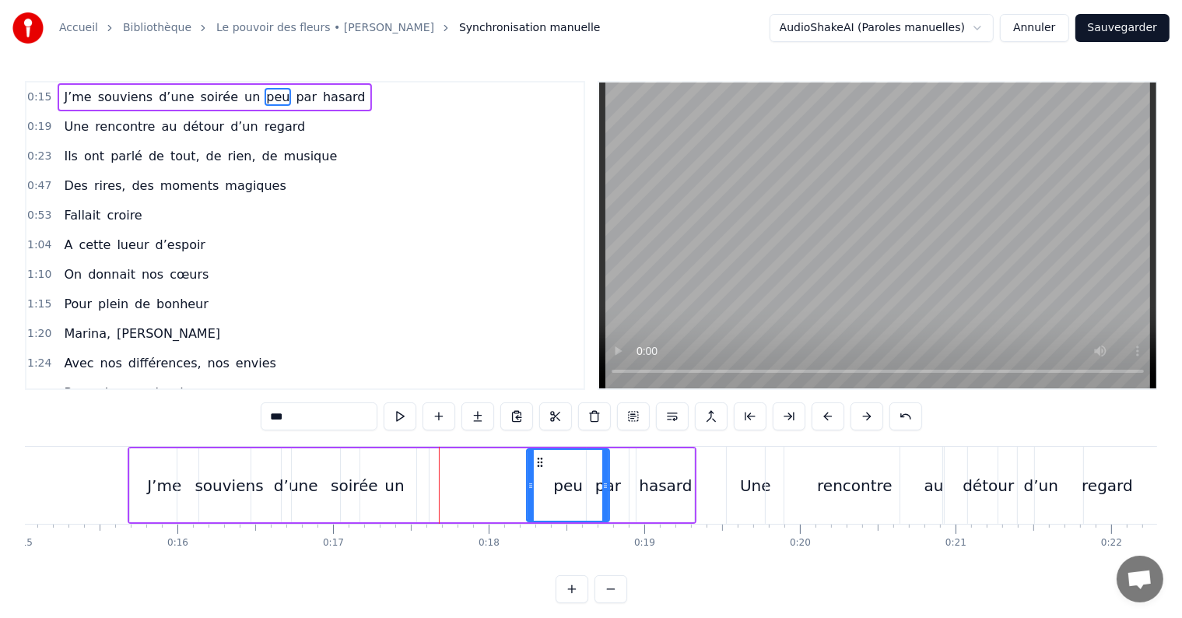
drag, startPoint x: 402, startPoint y: 459, endPoint x: 540, endPoint y: 450, distance: 138.9
click at [540, 450] on div "peu" at bounding box center [568, 485] width 81 height 71
drag, startPoint x: 539, startPoint y: 459, endPoint x: 493, endPoint y: 476, distance: 48.3
click at [493, 476] on div "peu" at bounding box center [523, 485] width 81 height 71
click at [601, 483] on div "par" at bounding box center [608, 485] width 26 height 23
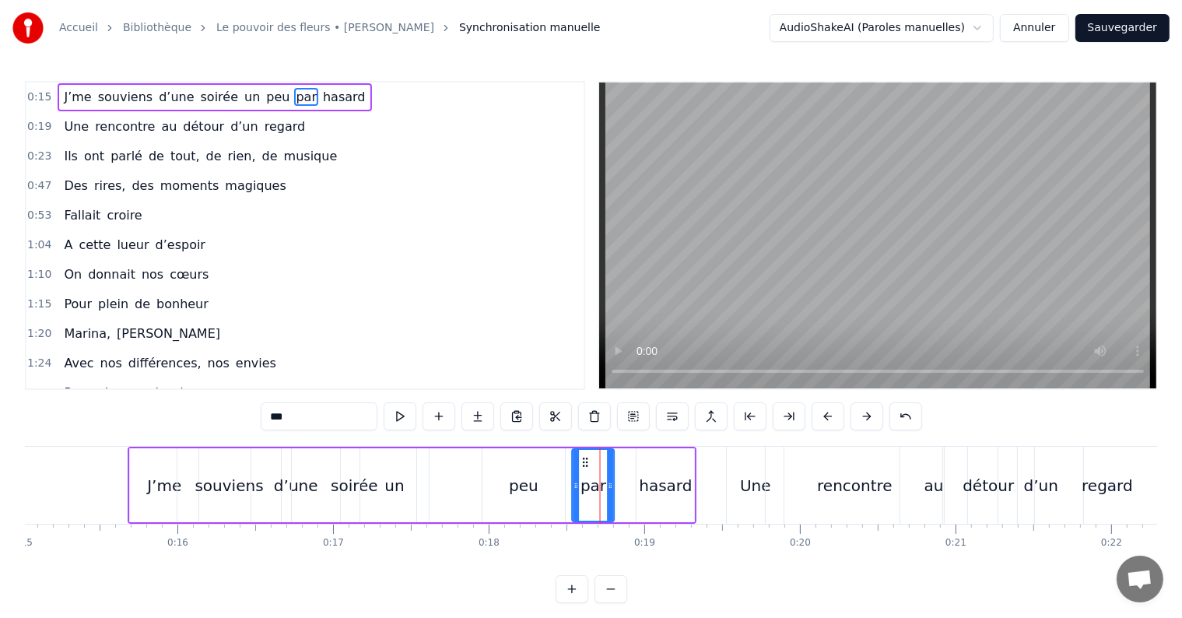
drag, startPoint x: 601, startPoint y: 460, endPoint x: 587, endPoint y: 461, distance: 14.0
click at [587, 461] on icon at bounding box center [586, 462] width 12 height 12
click at [412, 474] on div "un" at bounding box center [394, 485] width 68 height 74
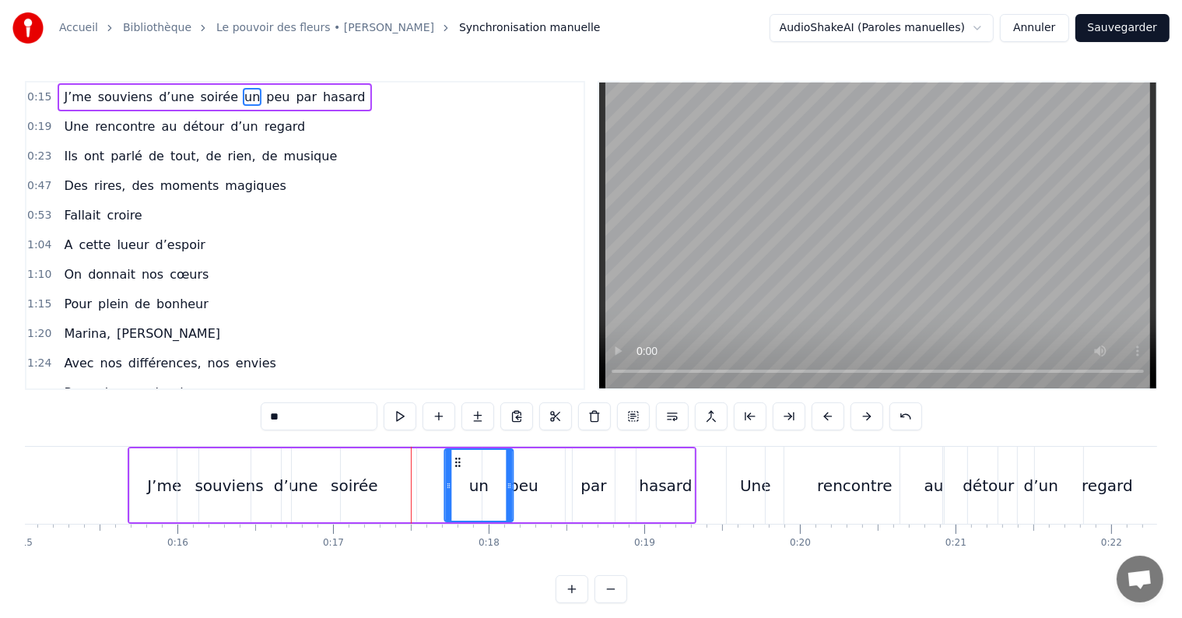
drag, startPoint x: 372, startPoint y: 461, endPoint x: 457, endPoint y: 452, distance: 85.3
click at [457, 452] on div "un" at bounding box center [479, 485] width 67 height 71
click at [349, 487] on div "soirée" at bounding box center [354, 485] width 47 height 23
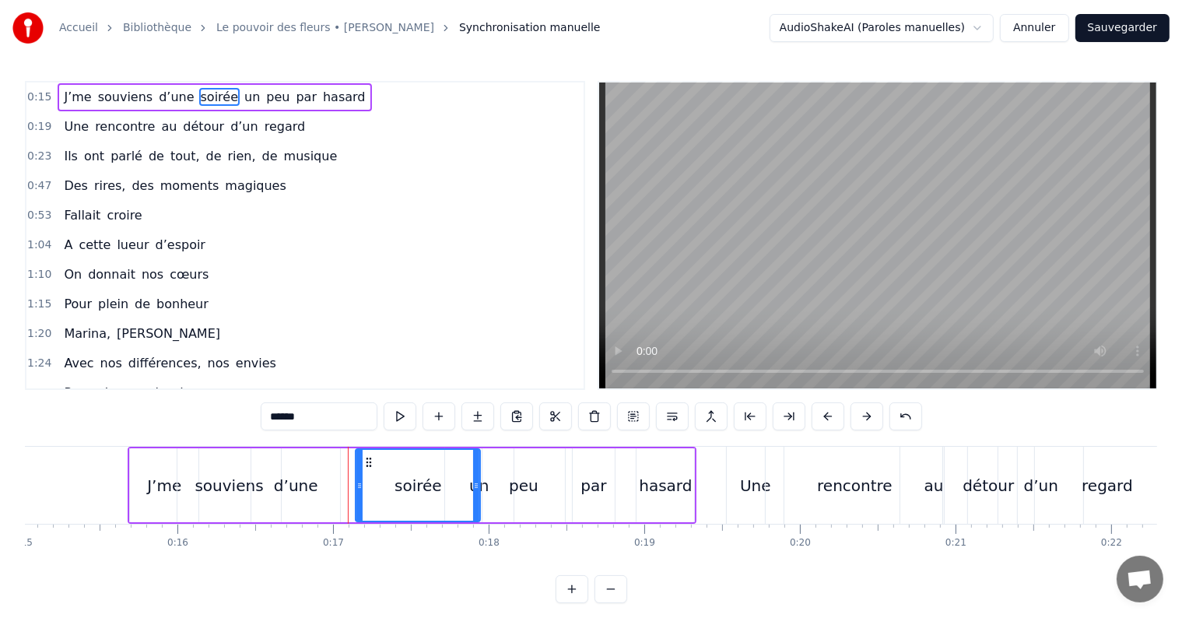
drag, startPoint x: 303, startPoint y: 460, endPoint x: 367, endPoint y: 462, distance: 64.6
click at [367, 462] on icon at bounding box center [369, 462] width 12 height 12
click at [520, 486] on div "peu" at bounding box center [524, 485] width 30 height 23
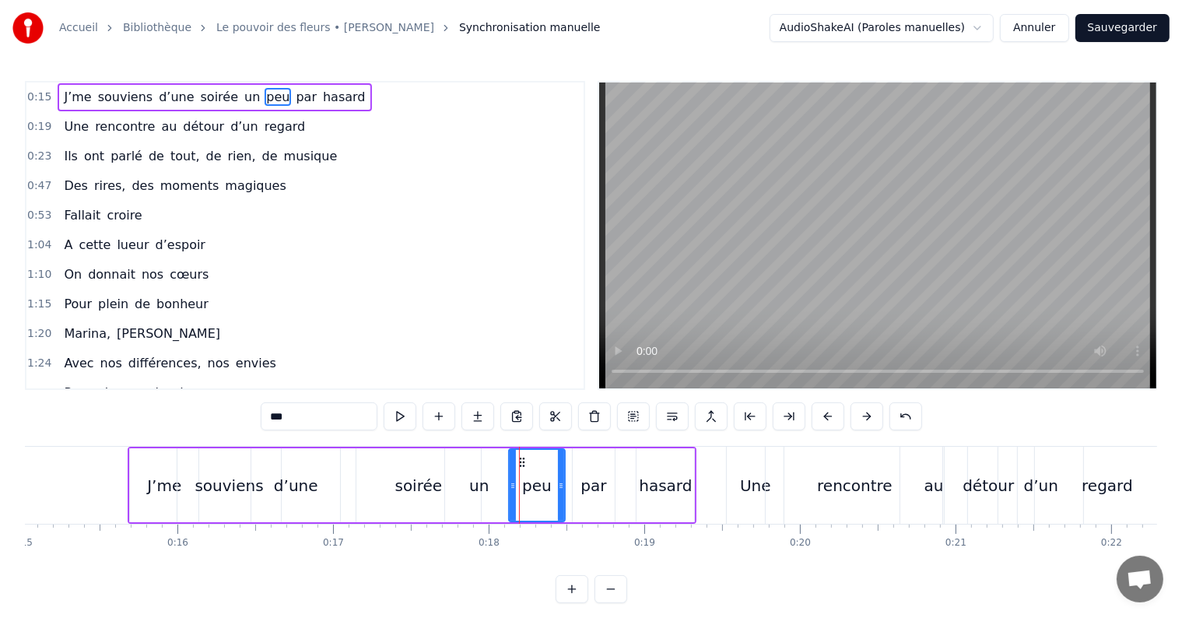
drag, startPoint x: 486, startPoint y: 479, endPoint x: 512, endPoint y: 473, distance: 27.0
click at [512, 473] on div at bounding box center [513, 485] width 6 height 71
click at [478, 486] on div "un" at bounding box center [478, 485] width 19 height 23
drag, startPoint x: 445, startPoint y: 486, endPoint x: 464, endPoint y: 486, distance: 18.7
click at [465, 486] on icon at bounding box center [468, 485] width 6 height 12
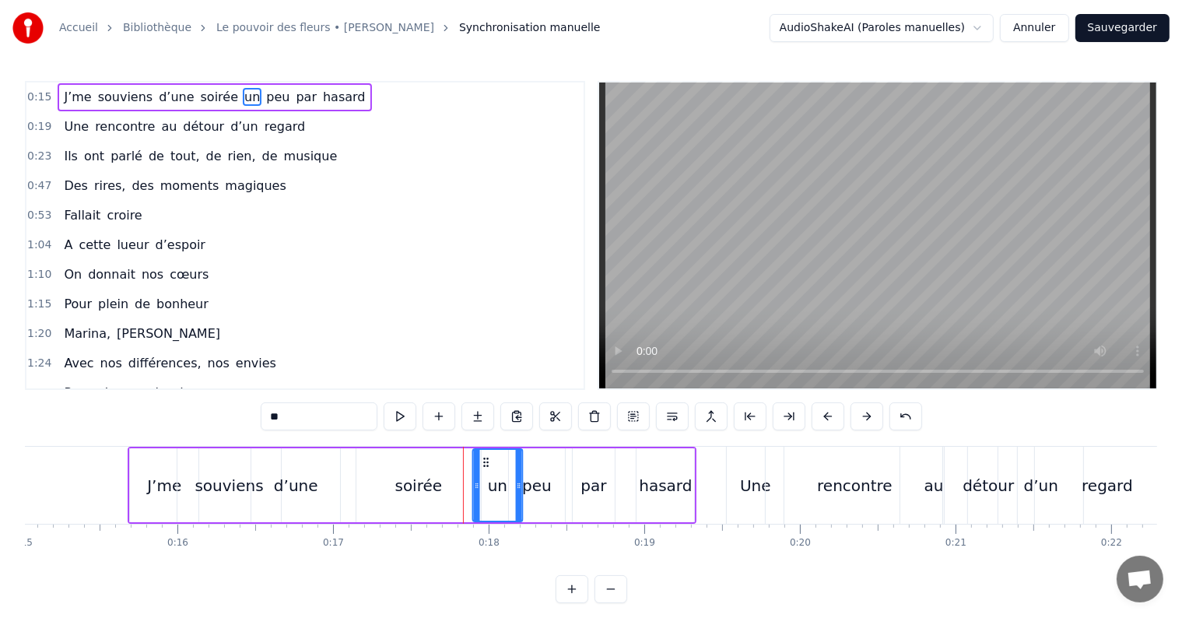
drag, startPoint x: 476, startPoint y: 465, endPoint x: 486, endPoint y: 466, distance: 9.4
click at [486, 466] on icon at bounding box center [486, 462] width 12 height 12
click at [532, 486] on div "peu" at bounding box center [537, 485] width 30 height 23
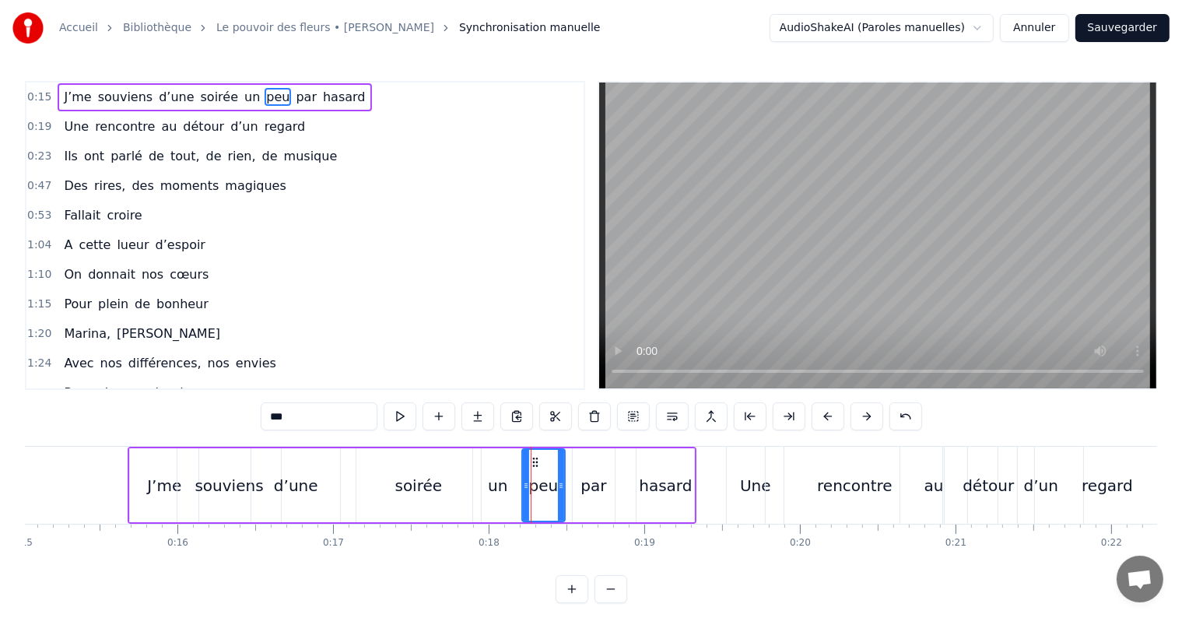
drag, startPoint x: 512, startPoint y: 484, endPoint x: 525, endPoint y: 482, distance: 13.4
click at [525, 482] on icon at bounding box center [526, 485] width 6 height 12
click at [498, 484] on div "un" at bounding box center [497, 485] width 19 height 23
click at [493, 460] on div "un" at bounding box center [498, 485] width 48 height 71
click at [489, 462] on icon at bounding box center [493, 462] width 12 height 12
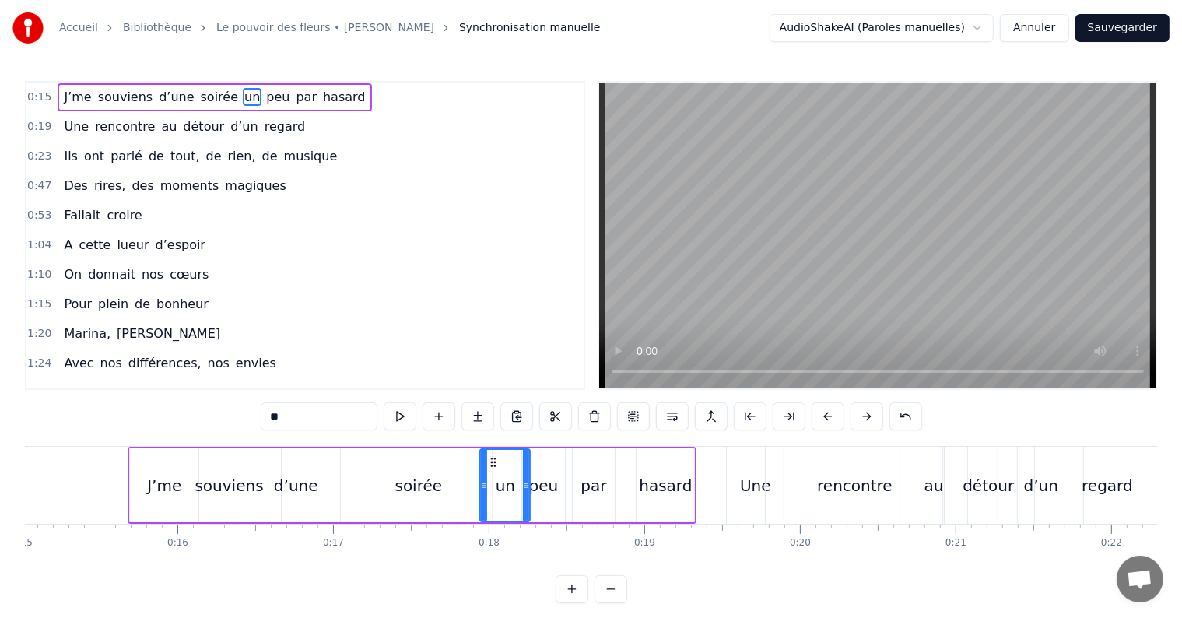
click at [405, 481] on div "soirée" at bounding box center [418, 485] width 47 height 23
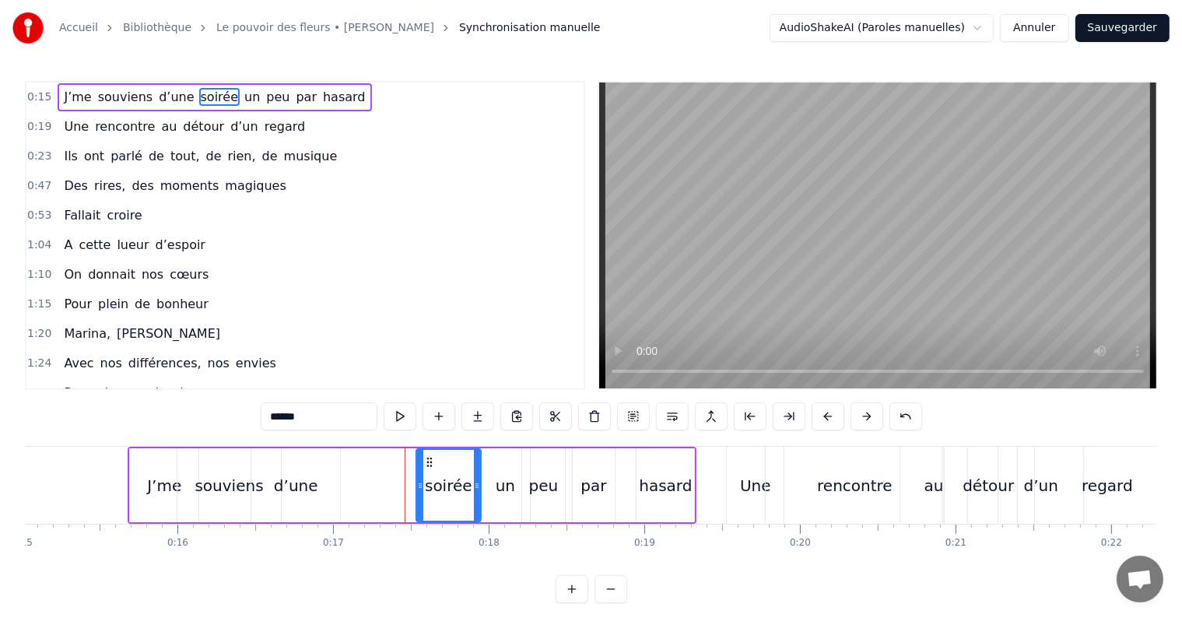
drag, startPoint x: 356, startPoint y: 483, endPoint x: 418, endPoint y: 473, distance: 62.3
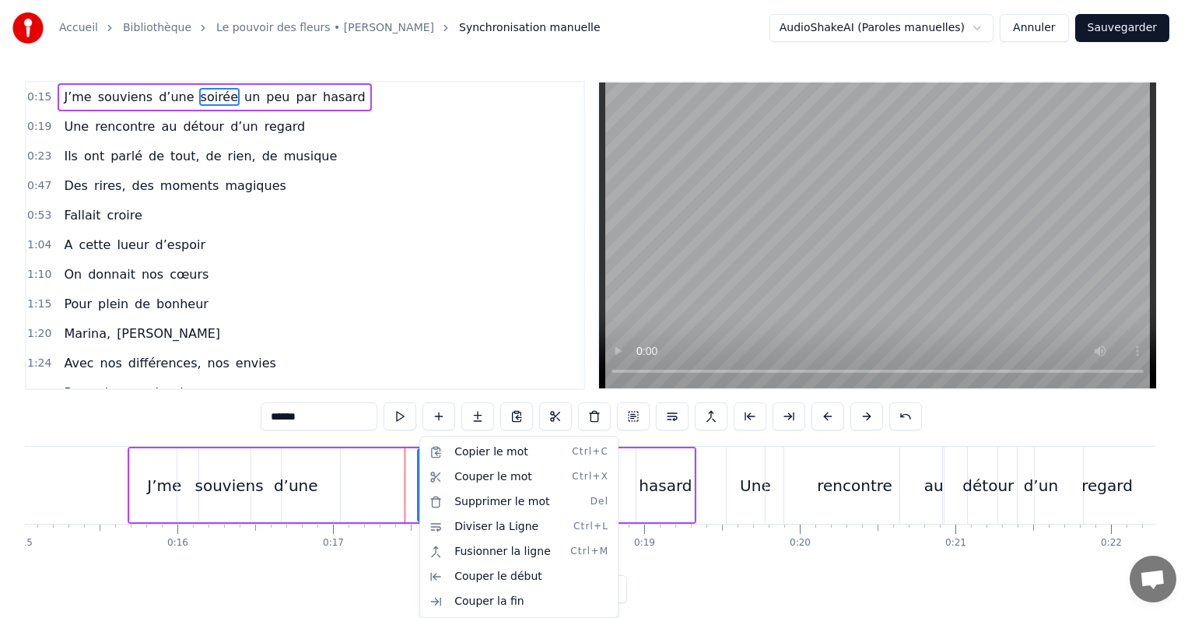
click at [386, 473] on html "Accueil Bibliothèque Le pouvoir des fleurs • [PERSON_NAME] Synchronisation manu…" at bounding box center [597, 314] width 1195 height 628
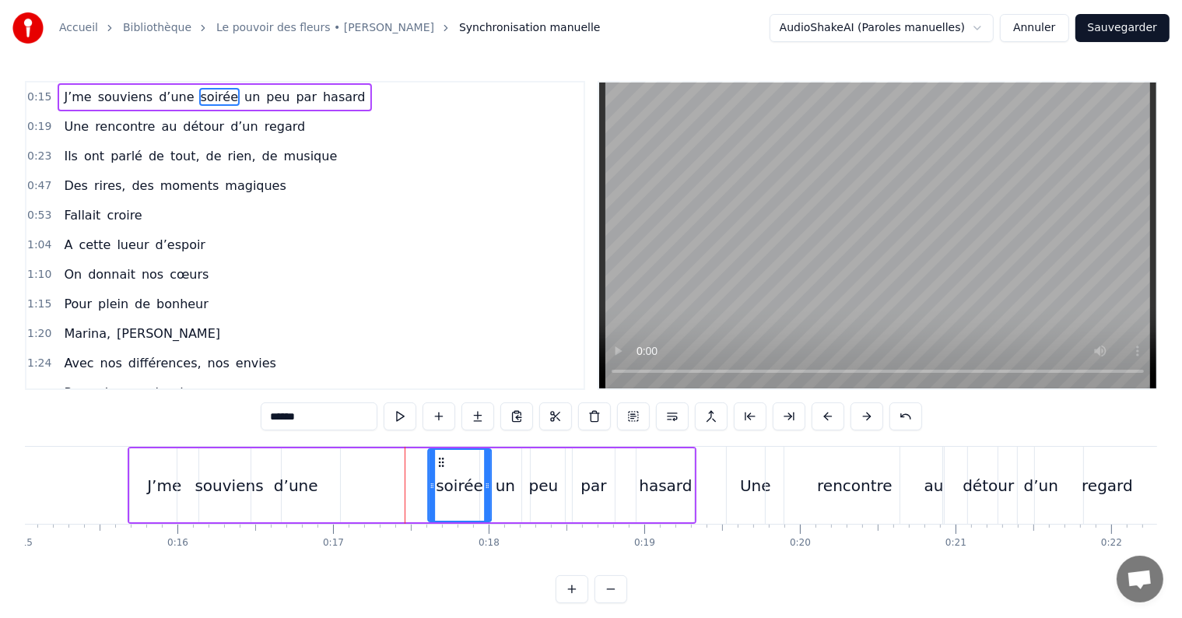
drag, startPoint x: 429, startPoint y: 463, endPoint x: 439, endPoint y: 468, distance: 11.1
click at [439, 468] on div "soirée" at bounding box center [459, 485] width 61 height 71
click at [304, 483] on div "d’une" at bounding box center [296, 485] width 44 height 23
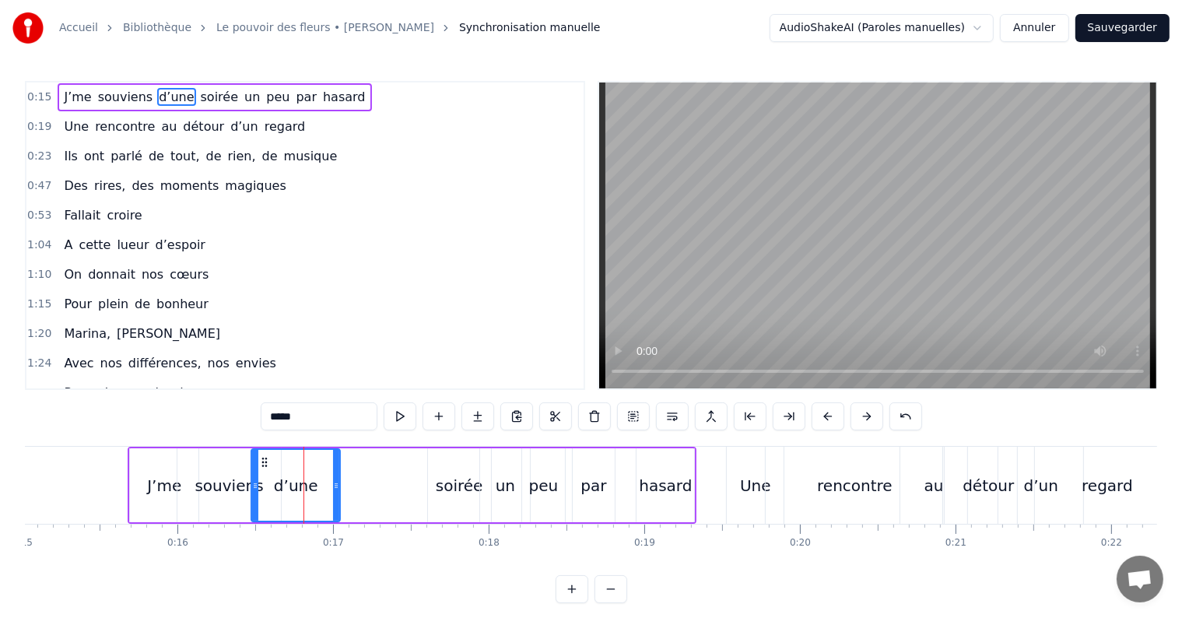
click at [304, 483] on div "d’une" at bounding box center [296, 485] width 44 height 23
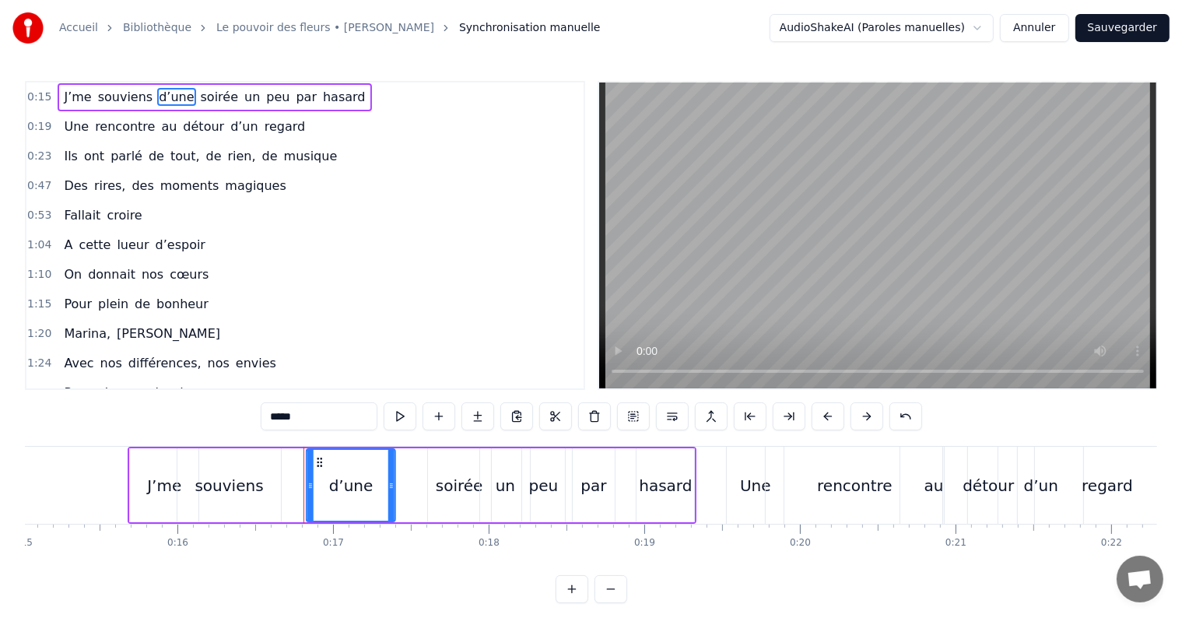
drag, startPoint x: 265, startPoint y: 462, endPoint x: 320, endPoint y: 472, distance: 56.3
click at [320, 472] on div "d’une" at bounding box center [350, 485] width 87 height 71
click at [220, 480] on div "souviens" at bounding box center [229, 485] width 68 height 23
type input "********"
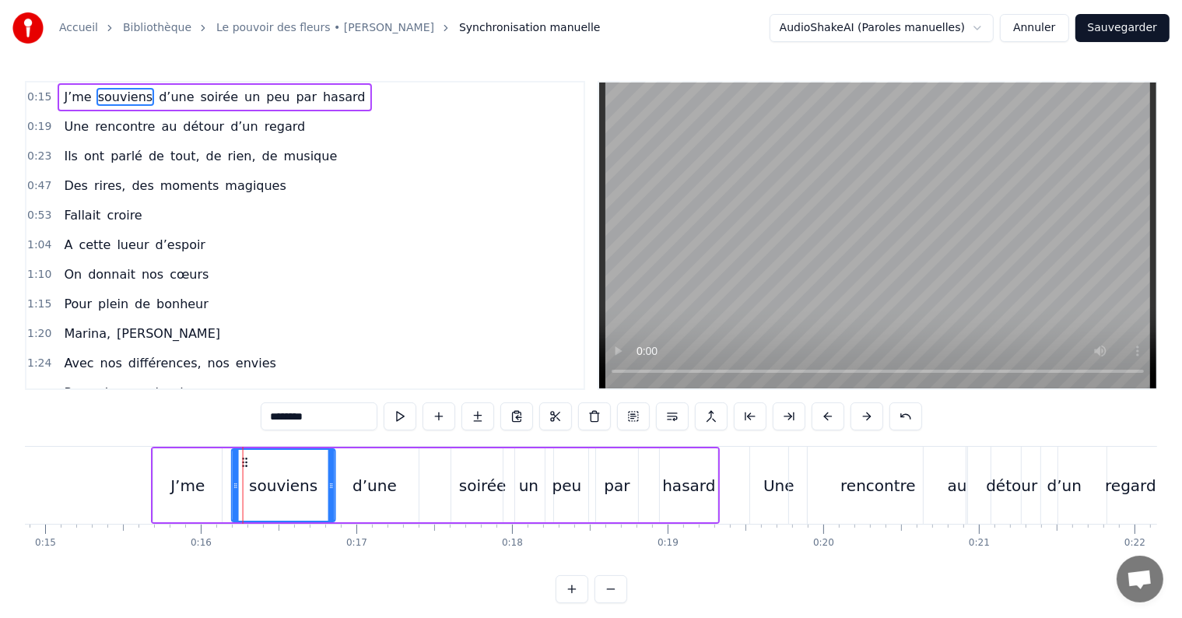
drag, startPoint x: 188, startPoint y: 465, endPoint x: 218, endPoint y: 465, distance: 30.4
click at [243, 465] on circle at bounding box center [243, 465] width 1 height 1
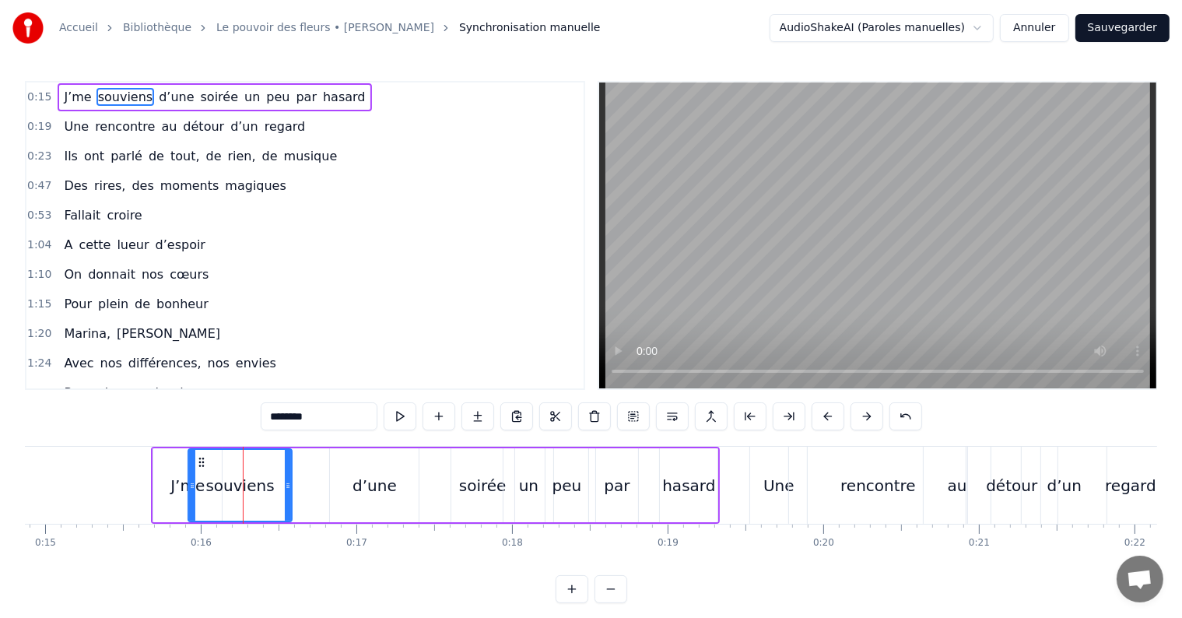
scroll to position [0, 2296]
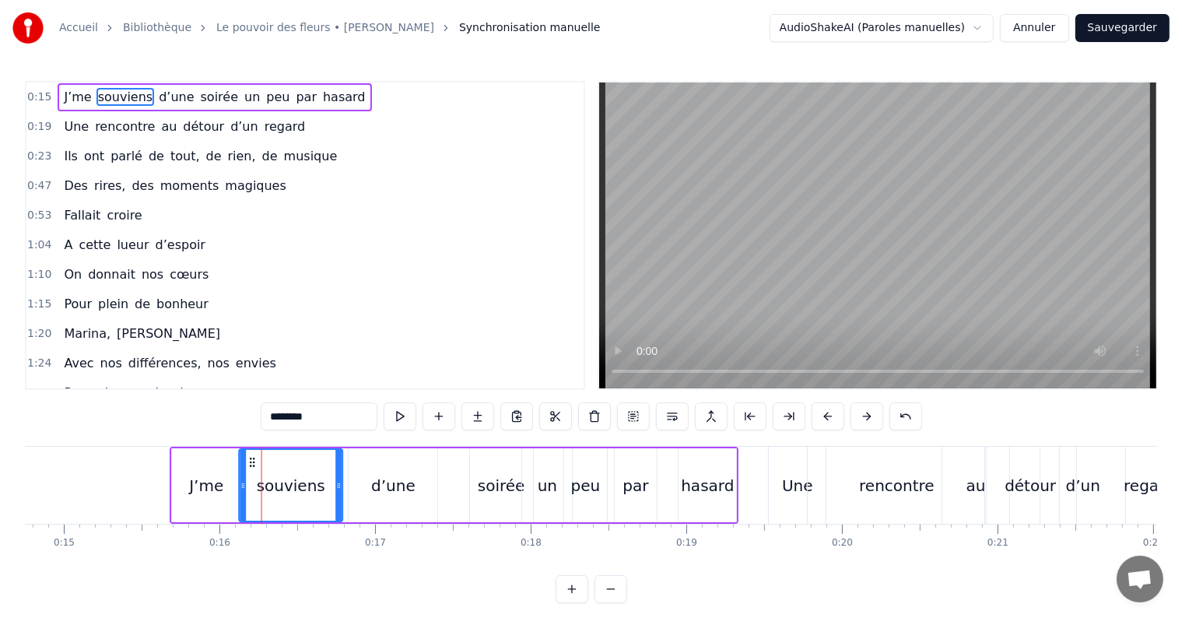
drag, startPoint x: 218, startPoint y: 465, endPoint x: 252, endPoint y: 465, distance: 34.3
click at [251, 465] on circle at bounding box center [251, 465] width 1 height 1
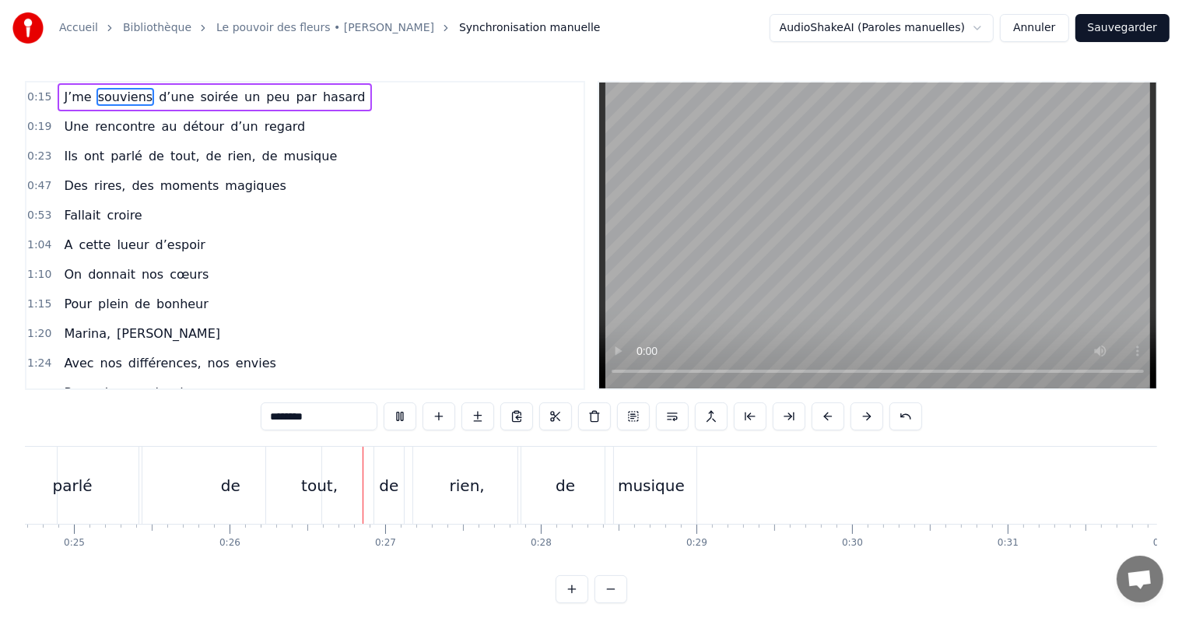
scroll to position [0, 4028]
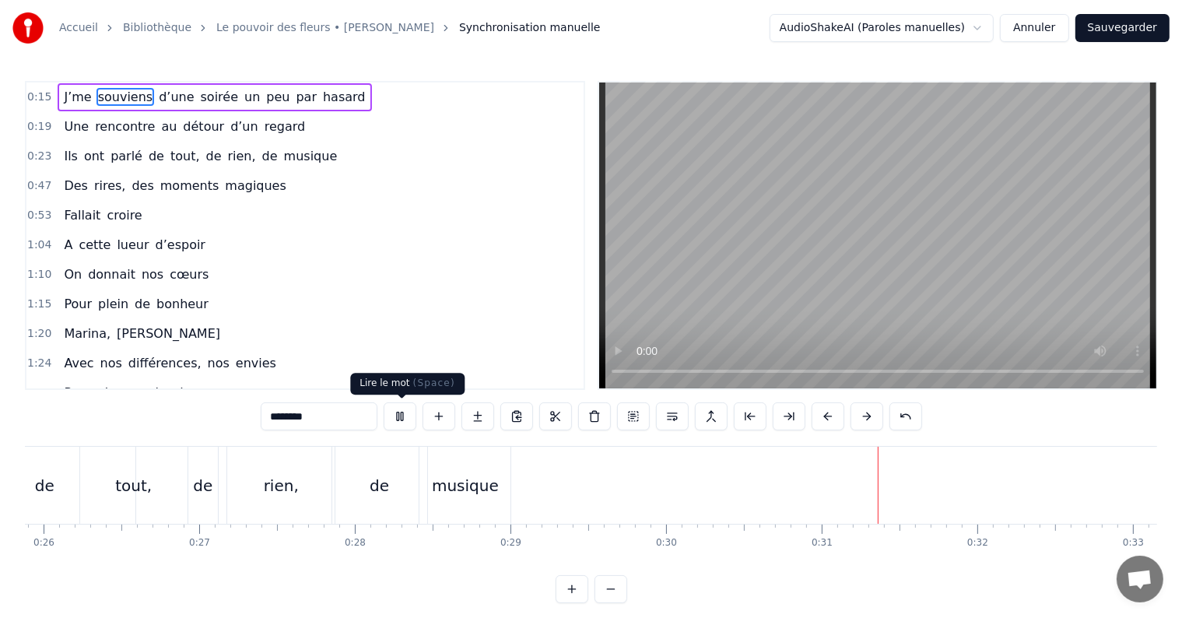
click at [399, 411] on button at bounding box center [400, 416] width 33 height 28
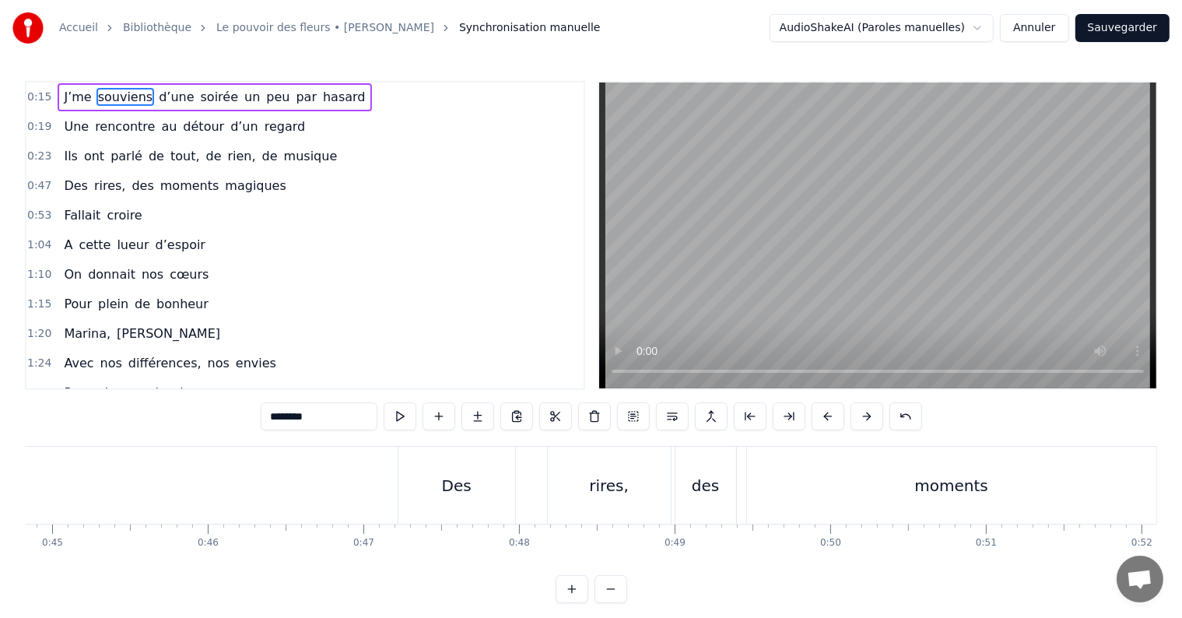
scroll to position [0, 6996]
click at [441, 493] on div "Des" at bounding box center [438, 485] width 30 height 23
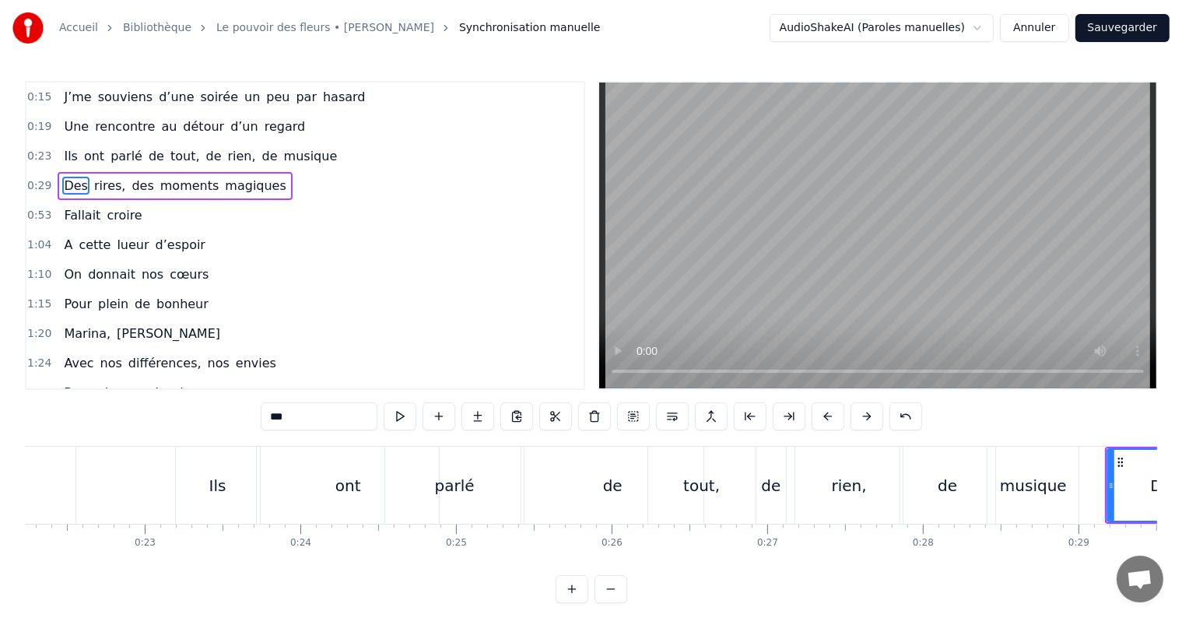
scroll to position [0, 3460]
click at [349, 495] on div "ont" at bounding box center [349, 485] width 26 height 23
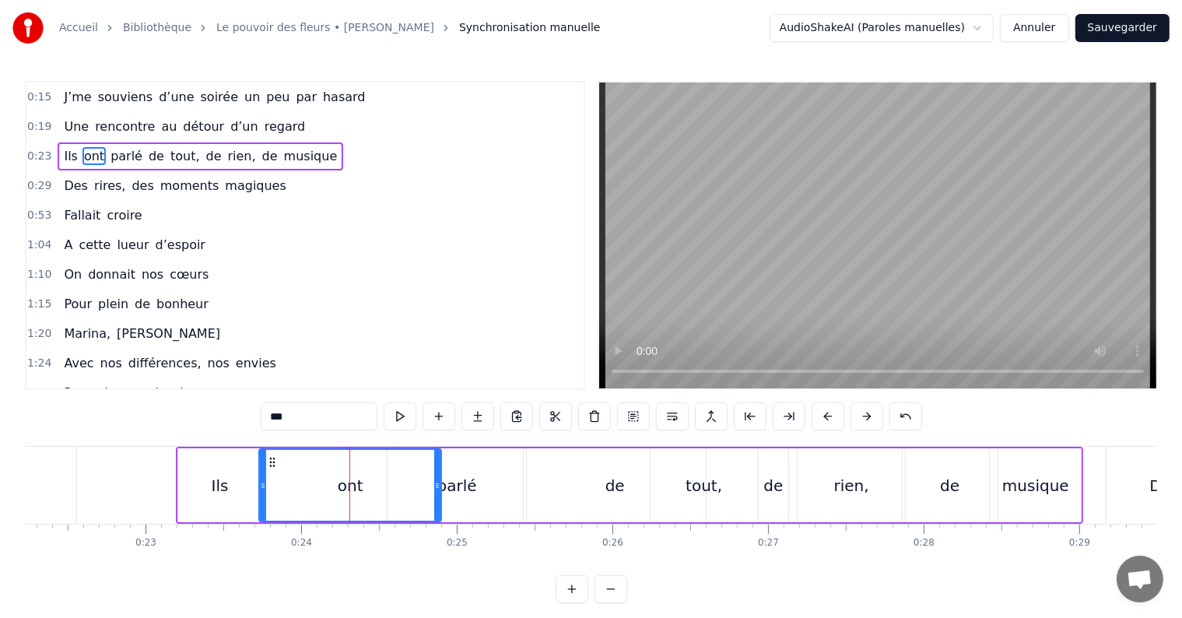
click at [223, 476] on div "Ils" at bounding box center [220, 485] width 17 height 23
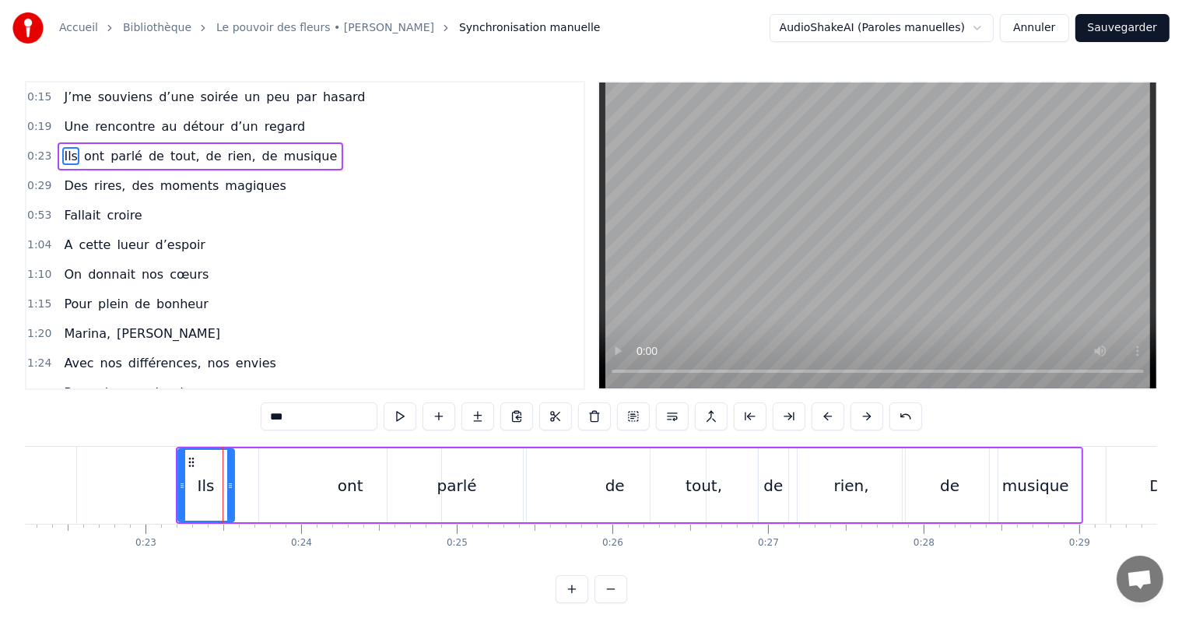
drag, startPoint x: 255, startPoint y: 489, endPoint x: 227, endPoint y: 489, distance: 28.0
click at [227, 489] on icon at bounding box center [230, 485] width 6 height 12
drag, startPoint x: 229, startPoint y: 490, endPoint x: 214, endPoint y: 491, distance: 14.8
click at [214, 491] on div at bounding box center [215, 485] width 6 height 71
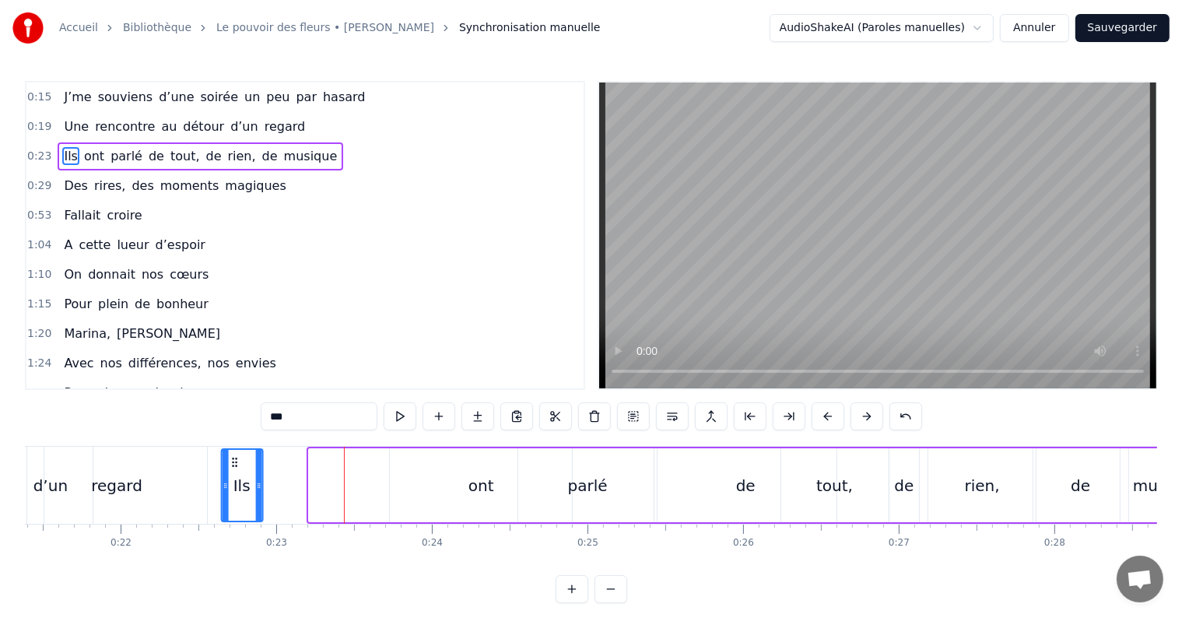
scroll to position [0, 3319]
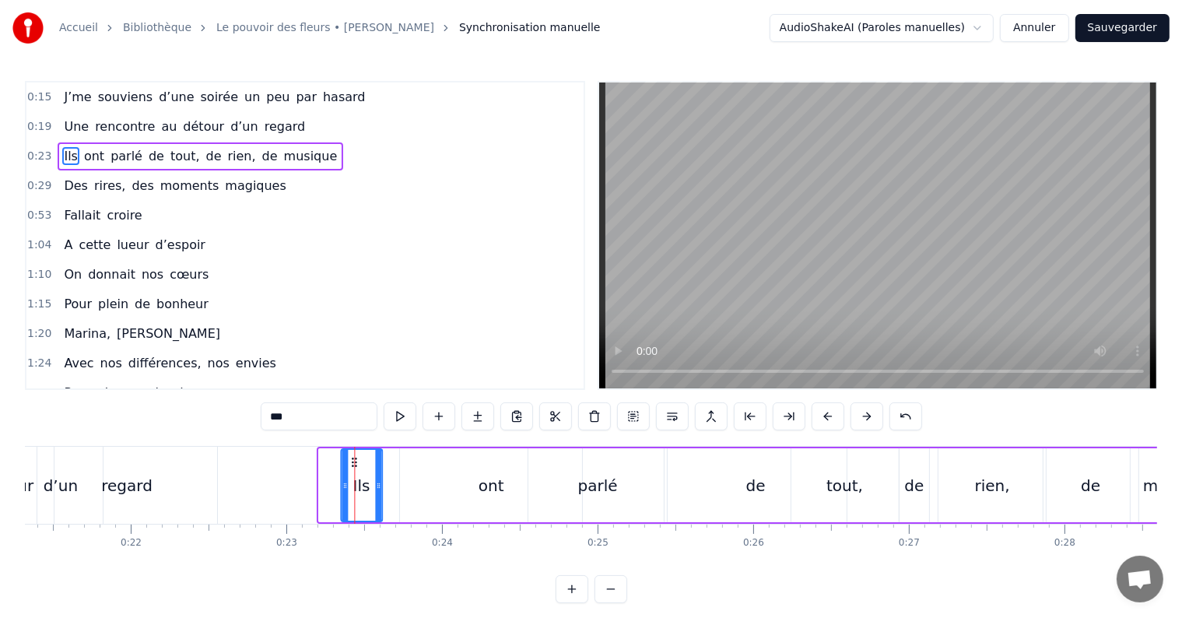
drag, startPoint x: 190, startPoint y: 461, endPoint x: 353, endPoint y: 467, distance: 163.6
click at [486, 486] on div "ont" at bounding box center [492, 485] width 26 height 23
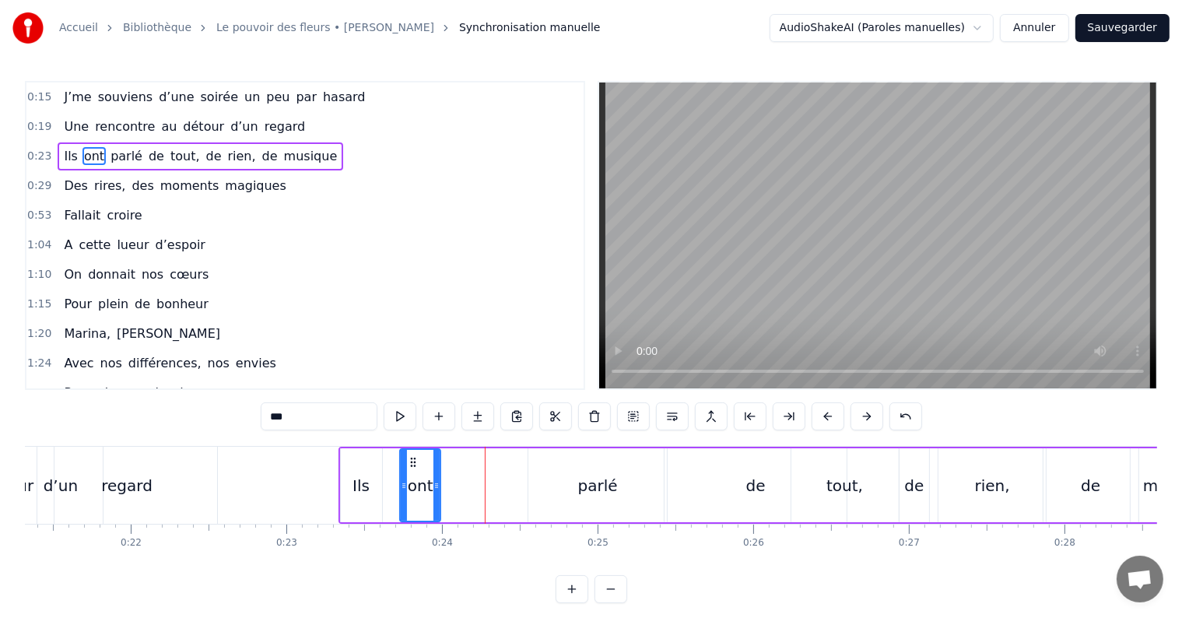
drag, startPoint x: 577, startPoint y: 485, endPoint x: 436, endPoint y: 479, distance: 141.8
click at [436, 479] on icon at bounding box center [437, 485] width 6 height 12
drag, startPoint x: 412, startPoint y: 463, endPoint x: 383, endPoint y: 472, distance: 30.8
click at [383, 472] on div "ont" at bounding box center [391, 485] width 39 height 71
click at [575, 481] on div "parlé" at bounding box center [597, 485] width 139 height 74
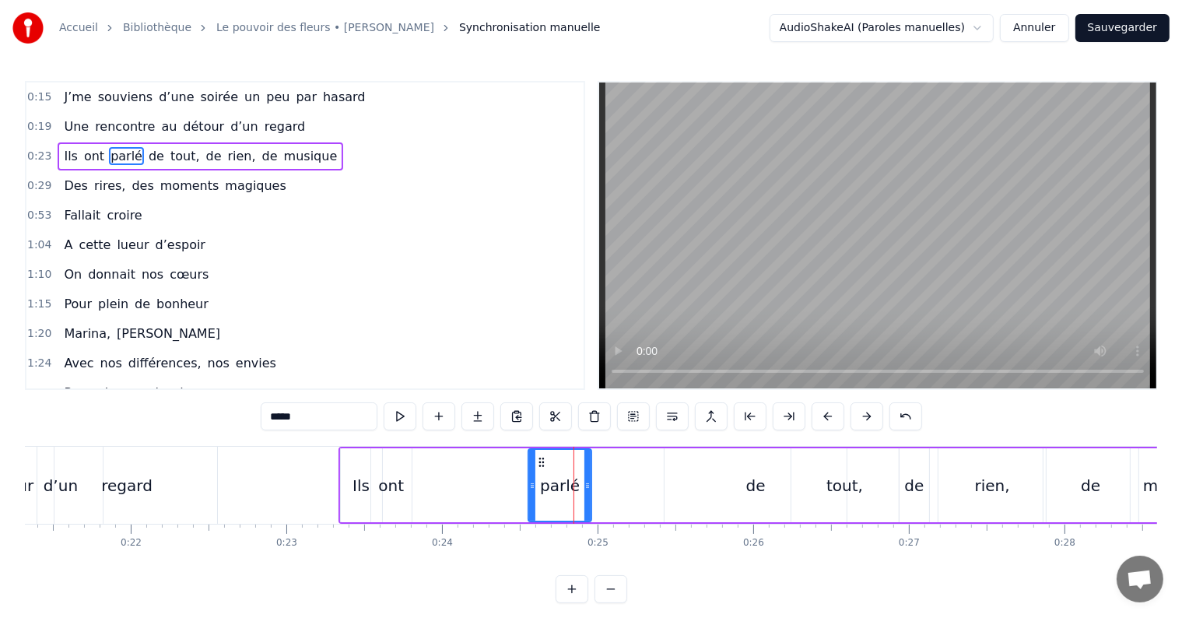
drag, startPoint x: 662, startPoint y: 484, endPoint x: 586, endPoint y: 488, distance: 75.6
click at [586, 488] on icon at bounding box center [587, 485] width 6 height 12
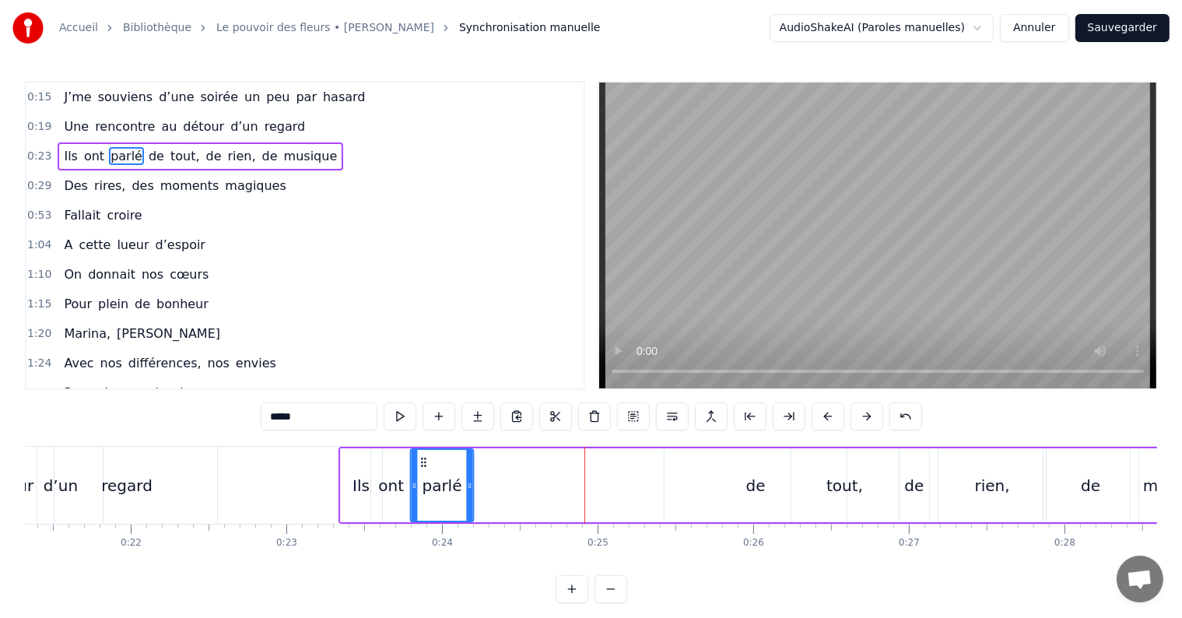
drag, startPoint x: 539, startPoint y: 459, endPoint x: 421, endPoint y: 466, distance: 118.5
click at [421, 466] on icon at bounding box center [423, 462] width 12 height 12
click at [753, 474] on div "de" at bounding box center [755, 485] width 19 height 23
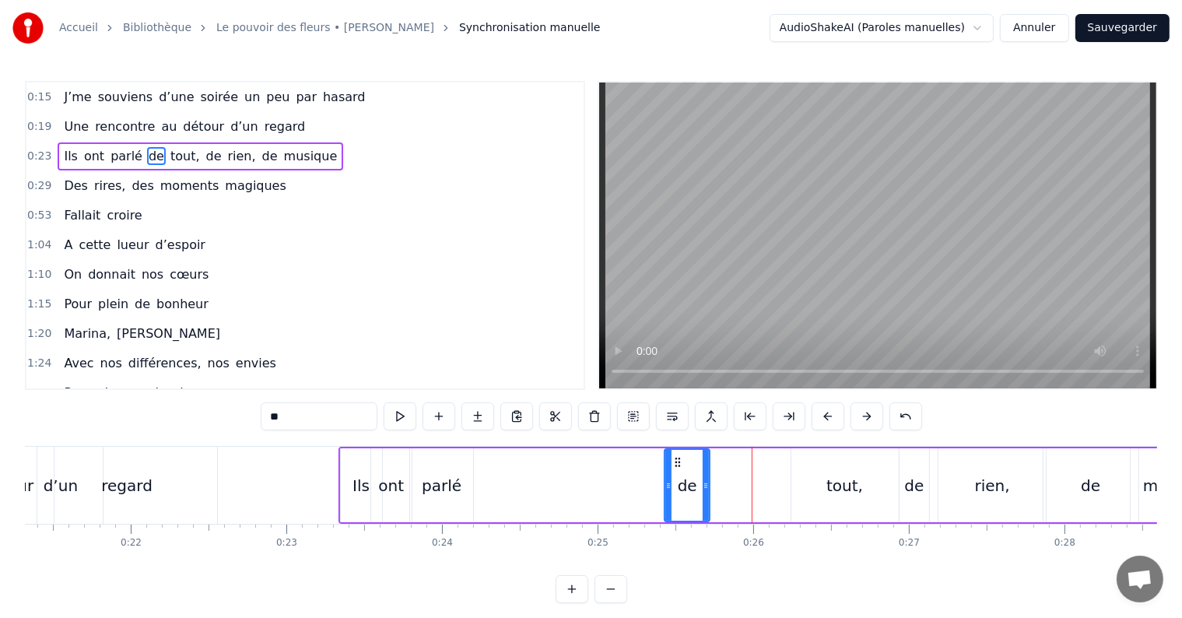
drag, startPoint x: 840, startPoint y: 485, endPoint x: 703, endPoint y: 500, distance: 137.9
click at [703, 500] on div at bounding box center [706, 485] width 6 height 71
click at [666, 454] on div at bounding box center [668, 485] width 6 height 71
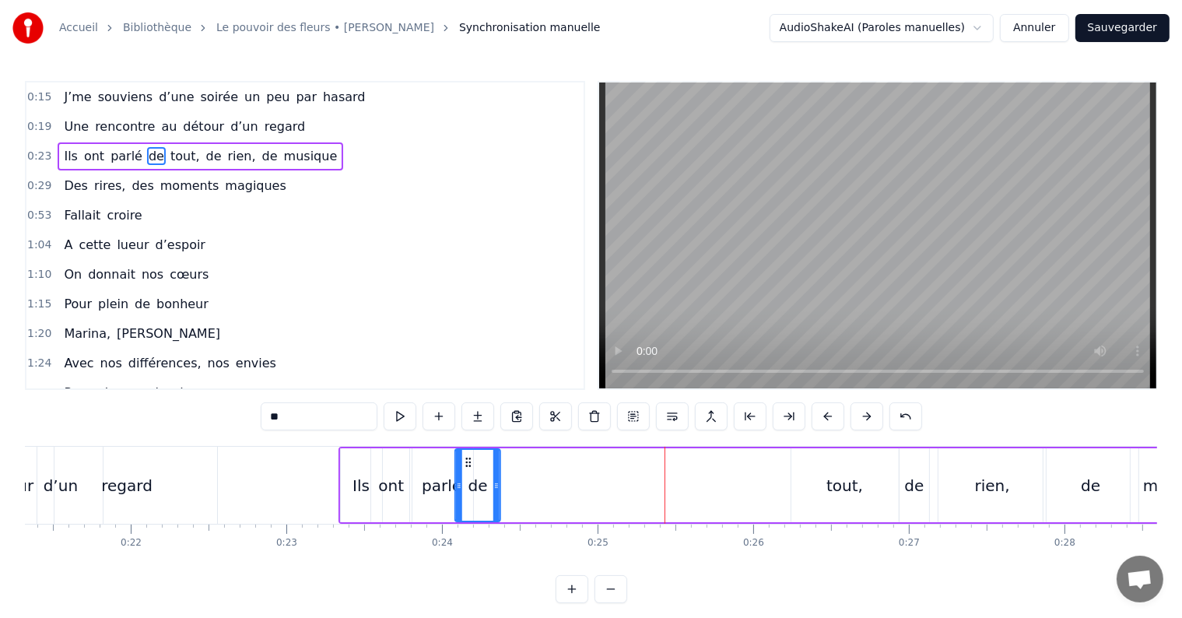
drag, startPoint x: 679, startPoint y: 462, endPoint x: 469, endPoint y: 488, distance: 211.8
click at [469, 488] on div "de" at bounding box center [478, 485] width 44 height 71
click at [848, 478] on div "tout," at bounding box center [845, 485] width 37 height 23
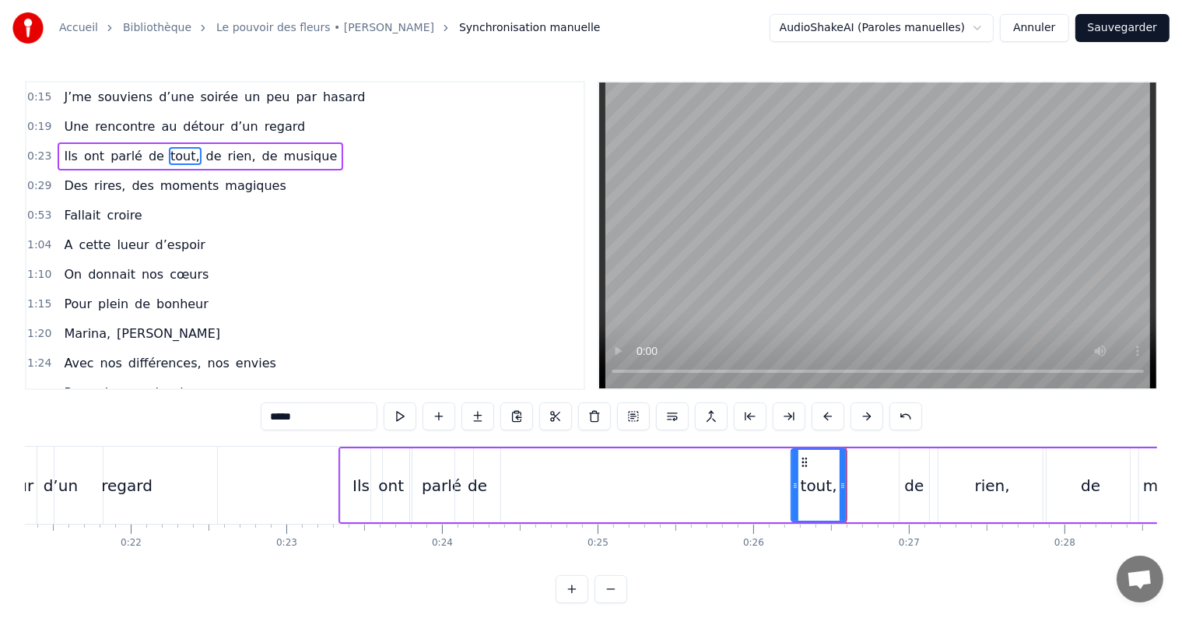
drag, startPoint x: 893, startPoint y: 486, endPoint x: 841, endPoint y: 485, distance: 52.2
click at [841, 485] on icon at bounding box center [843, 485] width 6 height 12
click at [795, 485] on circle at bounding box center [795, 485] width 1 height 1
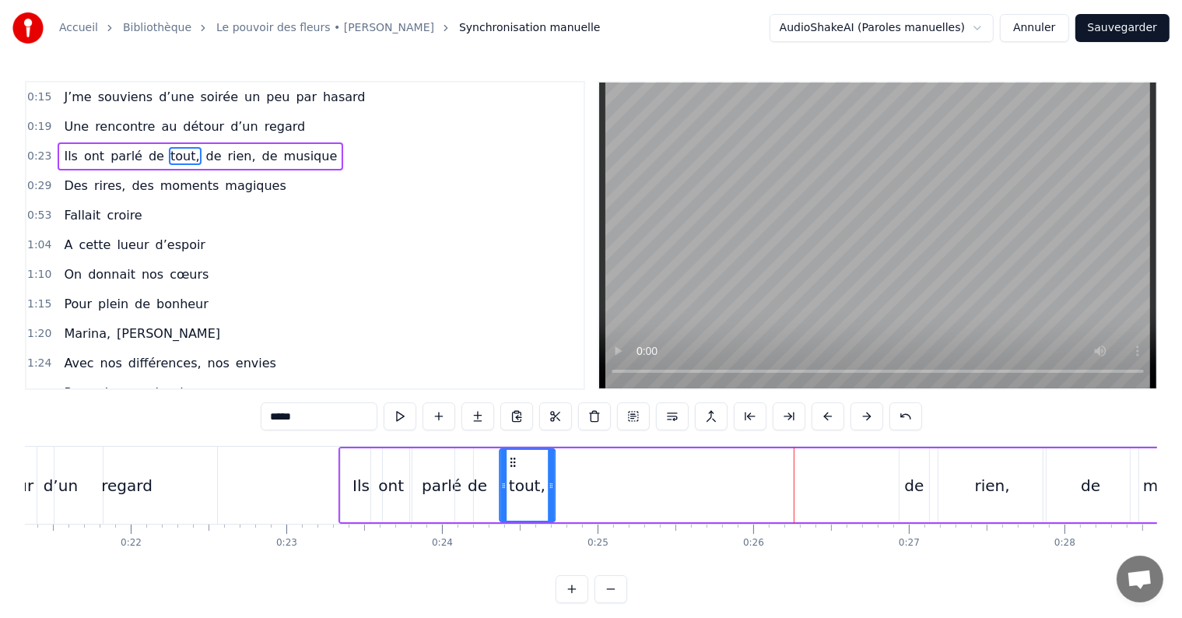
drag, startPoint x: 803, startPoint y: 461, endPoint x: 511, endPoint y: 486, distance: 293.7
click at [511, 486] on div "tout," at bounding box center [527, 485] width 54 height 71
click at [911, 476] on div "de" at bounding box center [913, 485] width 19 height 23
drag, startPoint x: 912, startPoint y: 461, endPoint x: 560, endPoint y: 441, distance: 352.3
click at [560, 441] on div "0:15 J’me souviens d’une soirée un peu par hasard 0:19 Une rencontre au détour …" at bounding box center [591, 342] width 1132 height 522
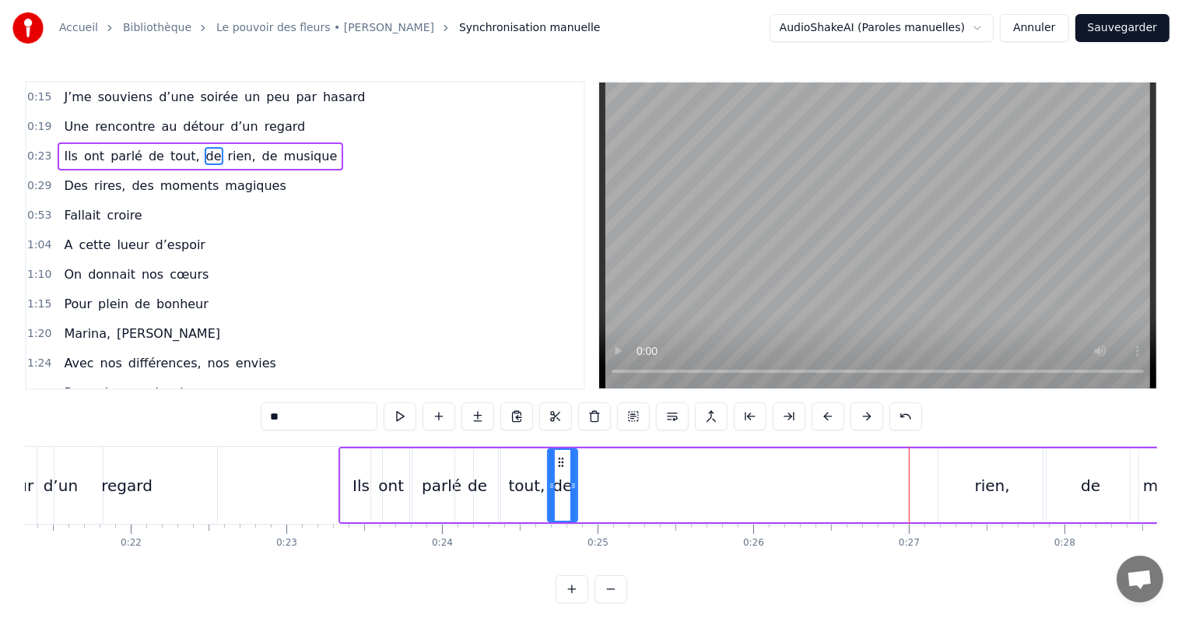
click at [988, 476] on div "rien," at bounding box center [992, 485] width 35 height 23
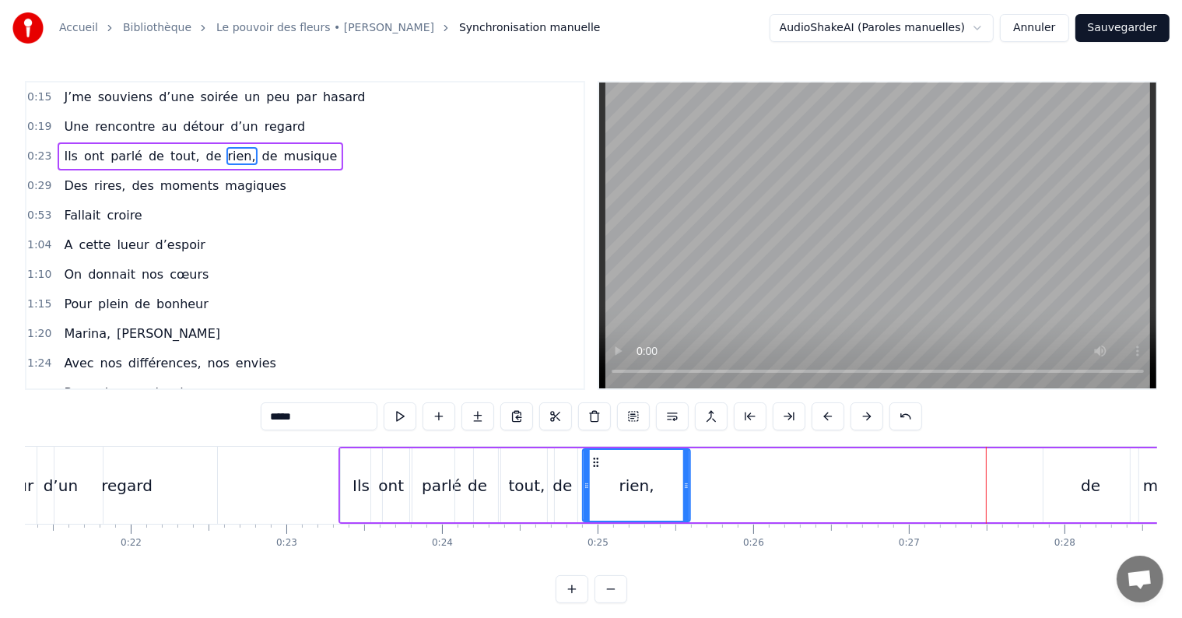
drag, startPoint x: 951, startPoint y: 465, endPoint x: 566, endPoint y: 471, distance: 385.3
click at [566, 471] on div "Ils ont parlé de tout, de rien, de musique" at bounding box center [782, 485] width 886 height 77
click at [1096, 488] on div "de" at bounding box center [1090, 485] width 19 height 23
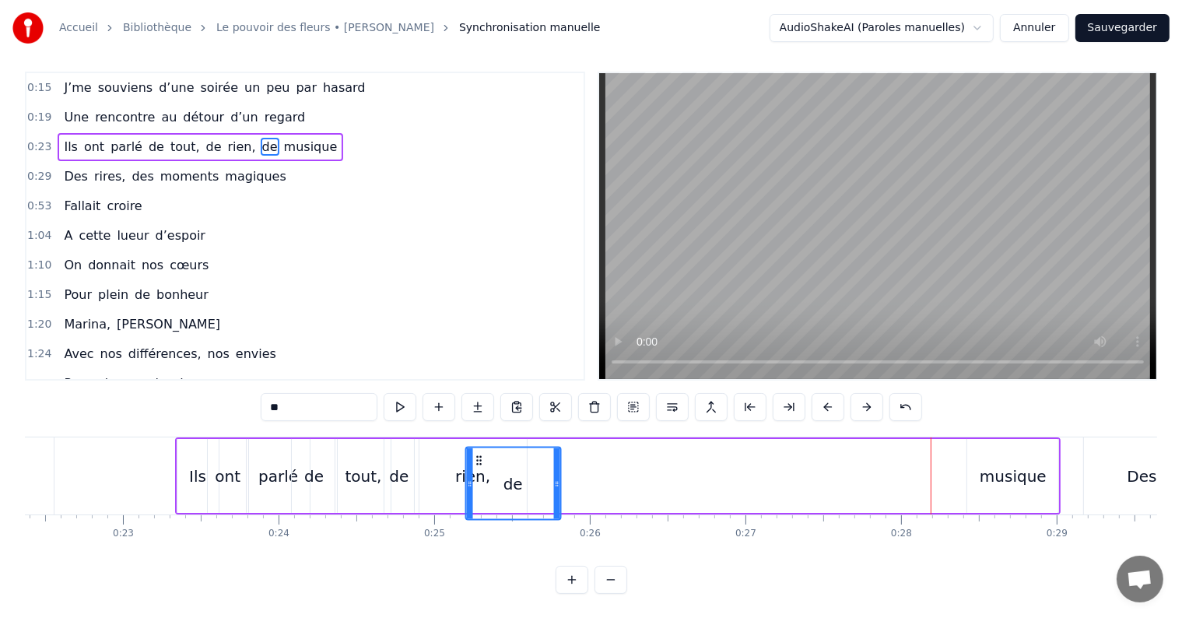
scroll to position [12, 0]
drag, startPoint x: 64, startPoint y: 462, endPoint x: 516, endPoint y: 493, distance: 453.3
click at [516, 493] on div "de" at bounding box center [551, 486] width 93 height 71
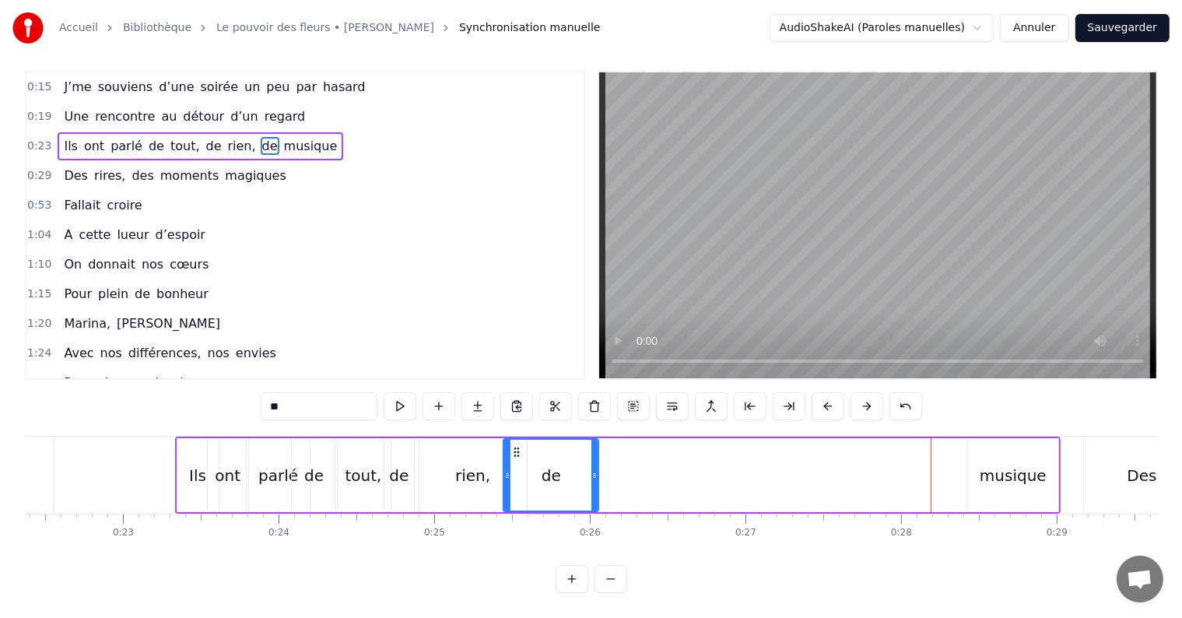
click at [1015, 467] on div "musique" at bounding box center [1013, 475] width 67 height 23
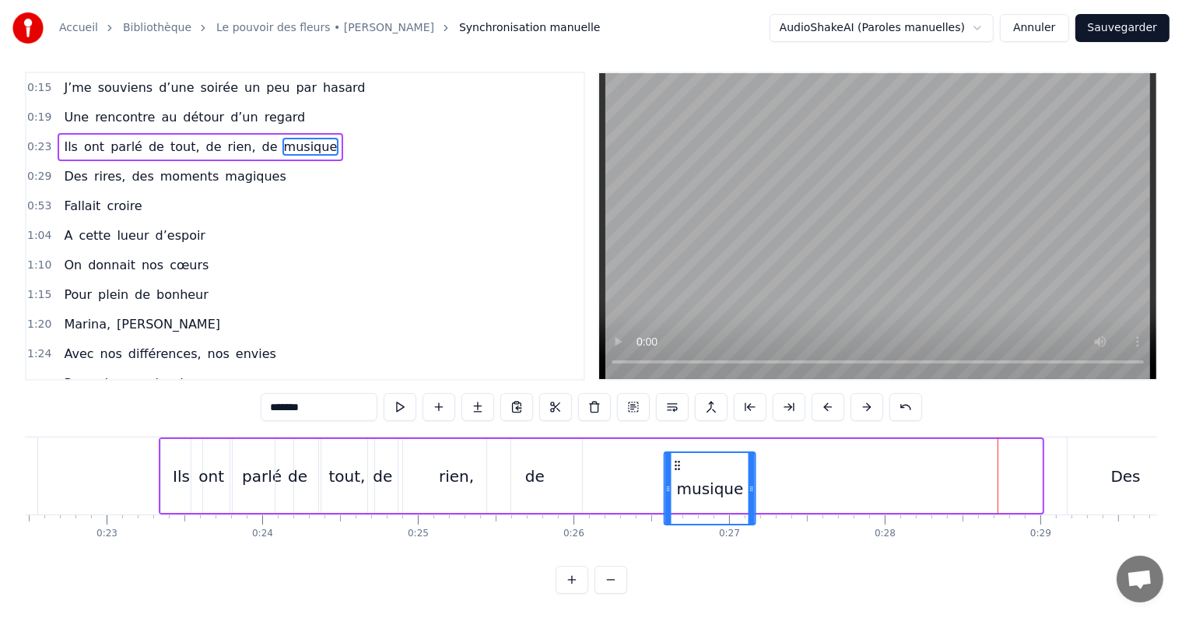
scroll to position [23, 0]
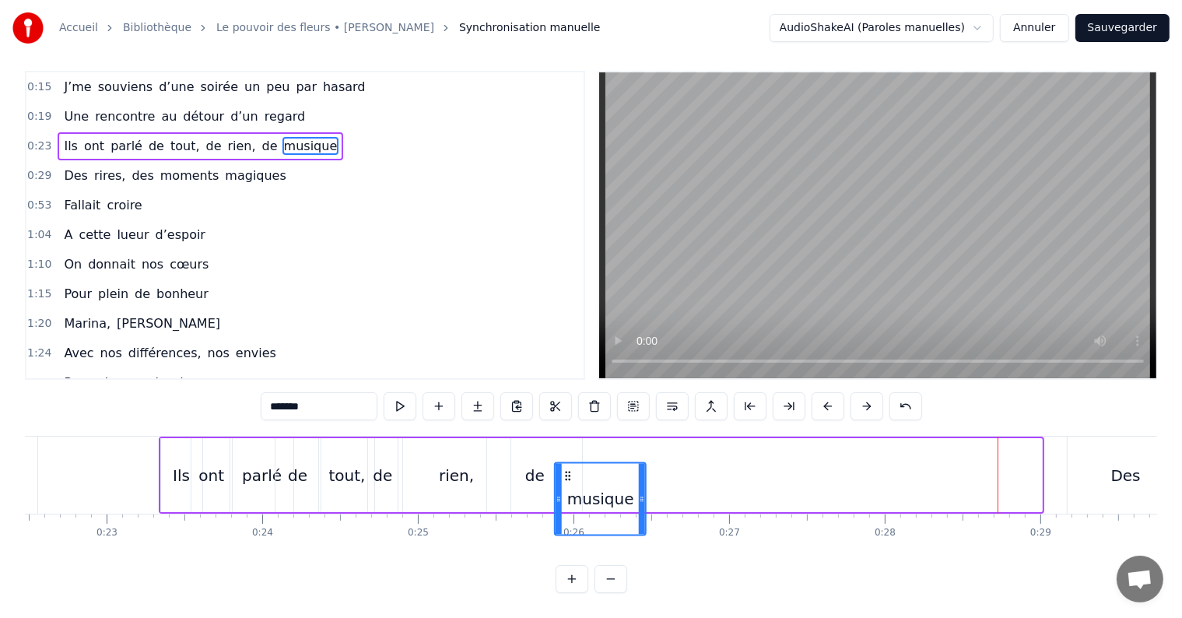
drag, startPoint x: 978, startPoint y: 459, endPoint x: 564, endPoint y: 483, distance: 414.0
click at [564, 483] on div "musique" at bounding box center [601, 498] width 90 height 71
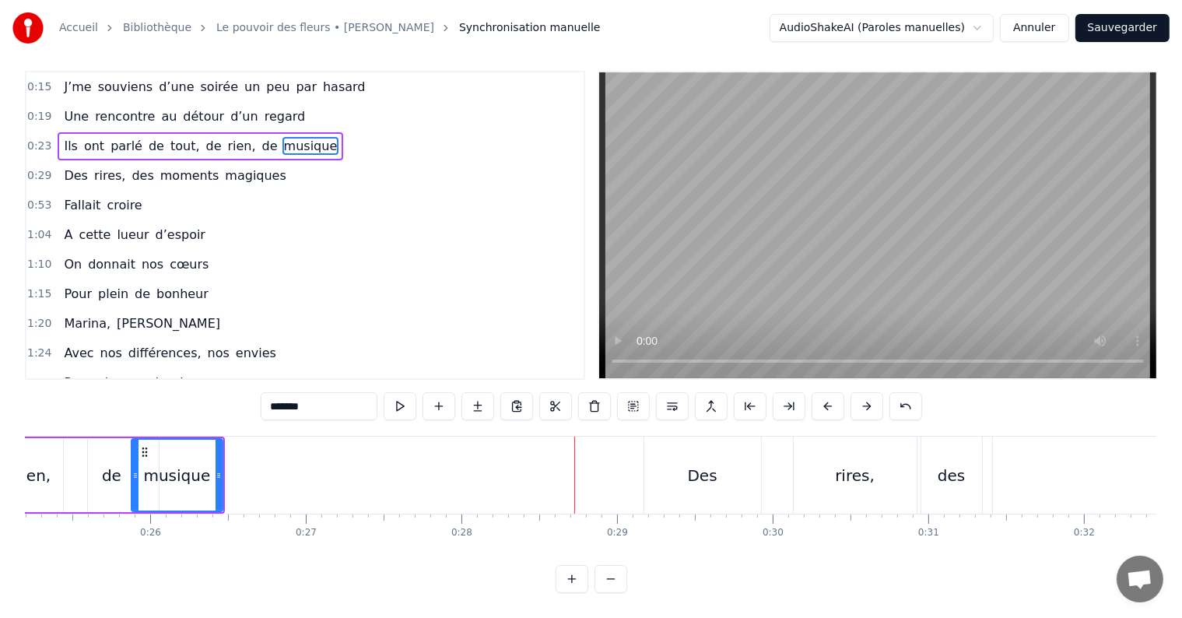
scroll to position [0, 3924]
click at [716, 462] on div "Des" at bounding box center [700, 475] width 117 height 77
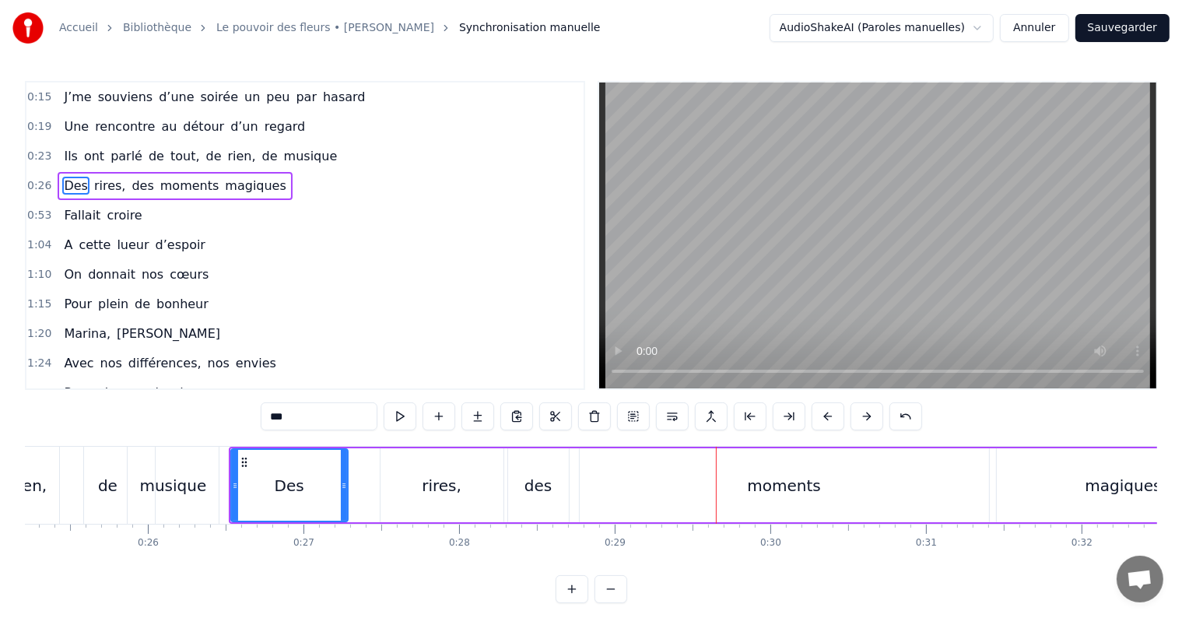
click at [965, 473] on div "moments" at bounding box center [784, 485] width 409 height 74
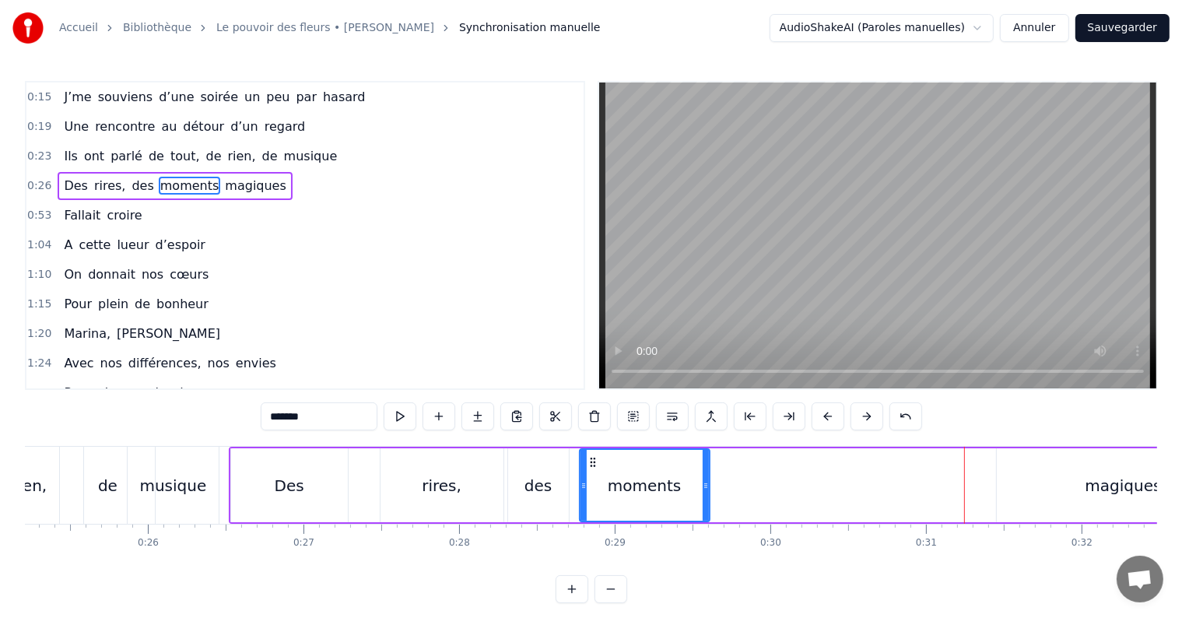
drag, startPoint x: 984, startPoint y: 490, endPoint x: 694, endPoint y: 563, distance: 298.8
click at [694, 563] on div "J’me souviens d’une soirée un peu par hasard Une rencontre au détour d’un regar…" at bounding box center [591, 504] width 1132 height 117
click at [1018, 483] on div "magiques" at bounding box center [1124, 485] width 254 height 74
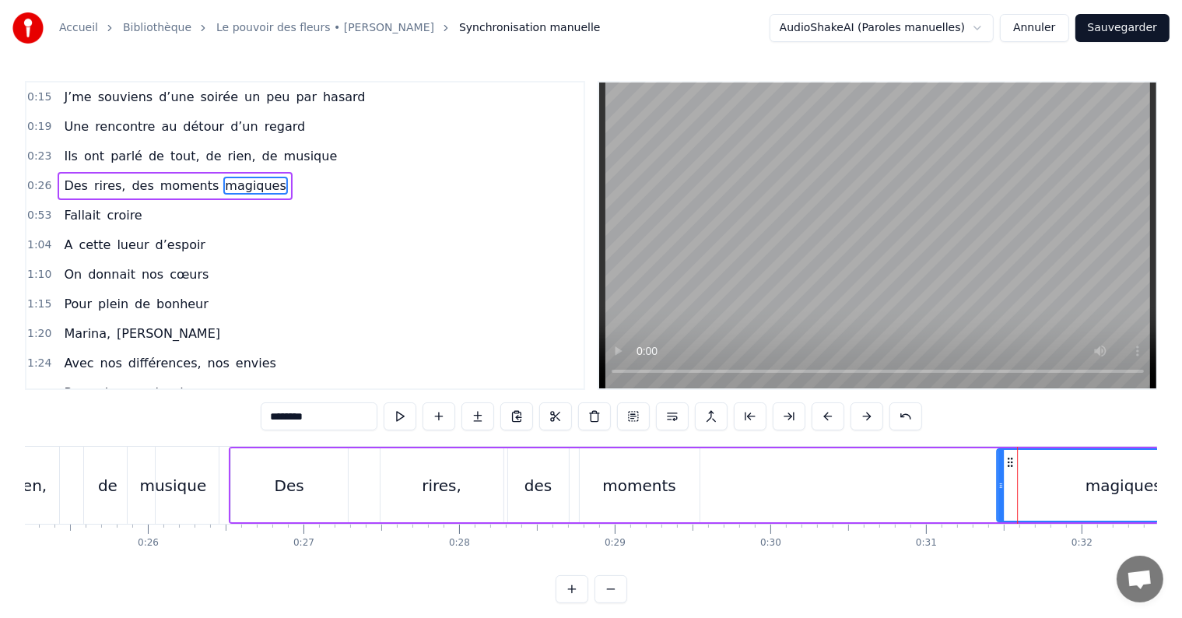
scroll to position [0, 3939]
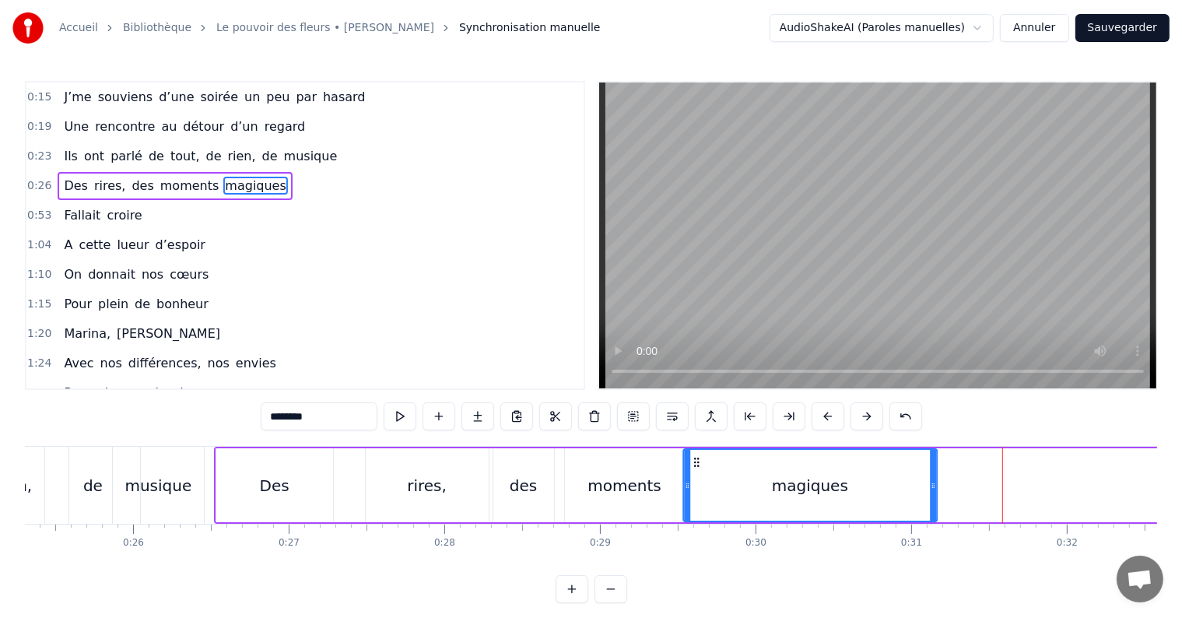
drag, startPoint x: 1008, startPoint y: 462, endPoint x: 694, endPoint y: 502, distance: 316.3
click at [694, 502] on div "magiques" at bounding box center [810, 485] width 252 height 71
click at [277, 470] on div "Des" at bounding box center [274, 485] width 117 height 74
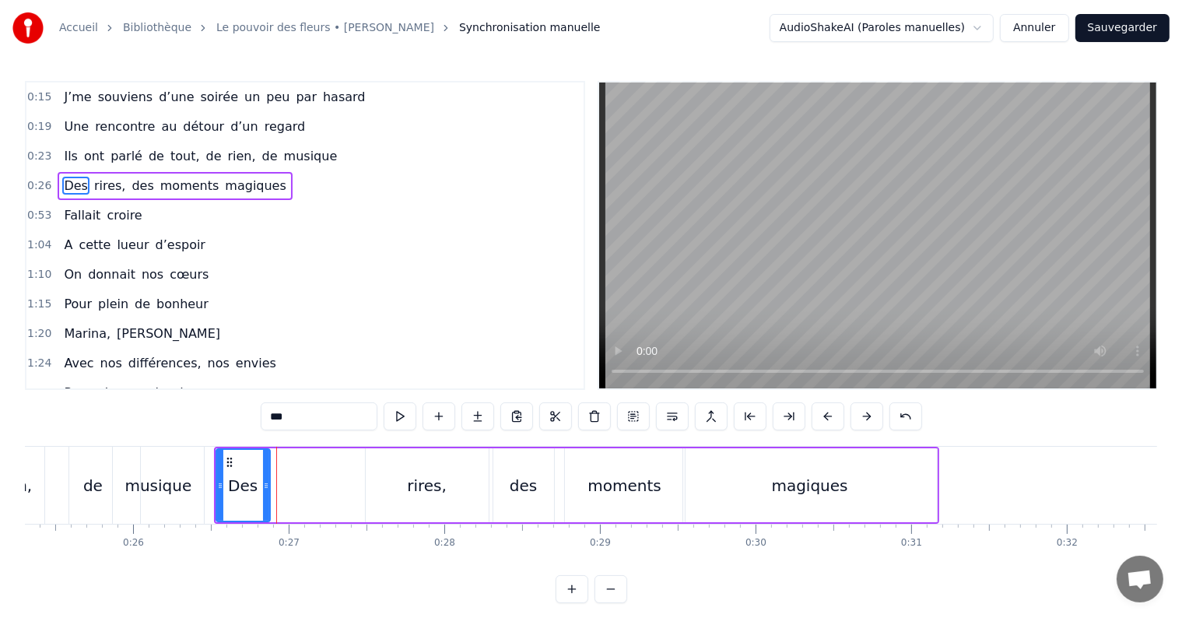
drag, startPoint x: 326, startPoint y: 486, endPoint x: 263, endPoint y: 484, distance: 63.1
click at [263, 484] on icon at bounding box center [266, 485] width 6 height 12
click at [441, 492] on div "rires," at bounding box center [427, 485] width 40 height 23
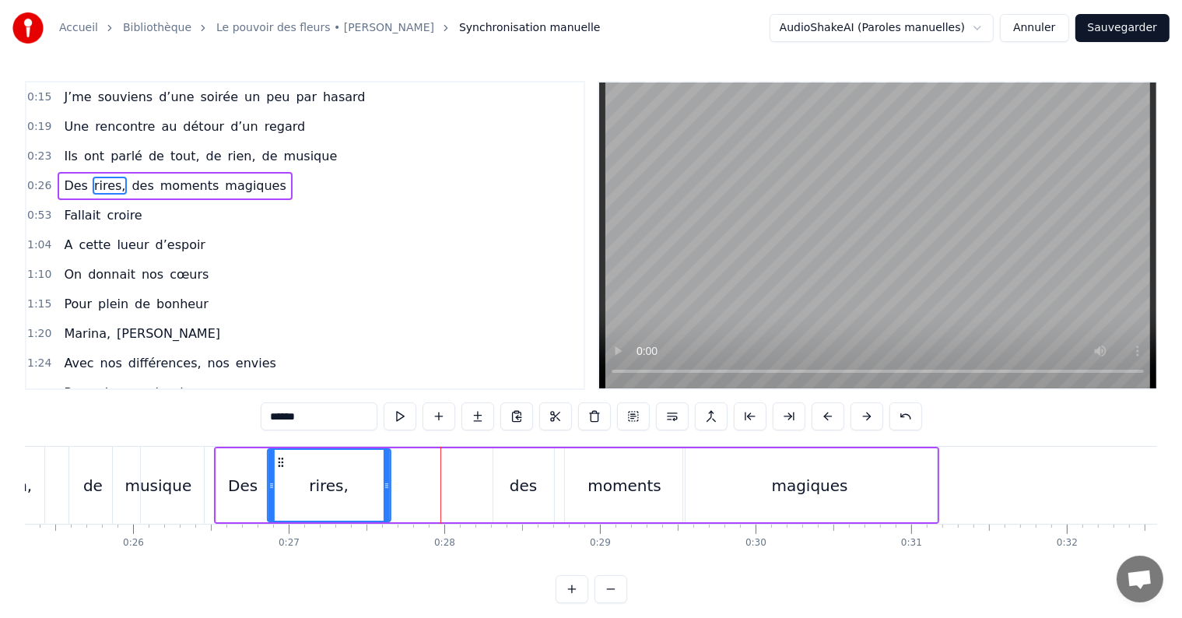
drag, startPoint x: 381, startPoint y: 461, endPoint x: 283, endPoint y: 470, distance: 97.7
click at [283, 470] on div "rires," at bounding box center [328, 485] width 121 height 71
click at [525, 485] on div "des" at bounding box center [523, 485] width 27 height 23
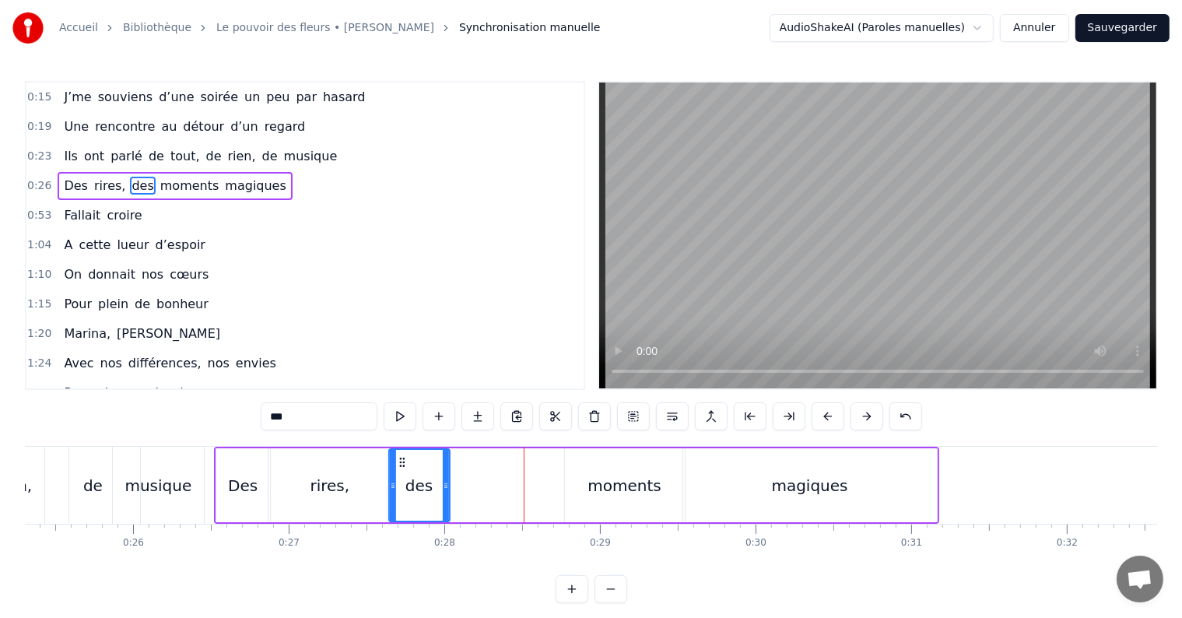
drag, startPoint x: 508, startPoint y: 460, endPoint x: 404, endPoint y: 475, distance: 105.3
click at [404, 475] on div "des" at bounding box center [418, 485] width 59 height 71
click at [577, 476] on div "moments" at bounding box center [625, 485] width 120 height 74
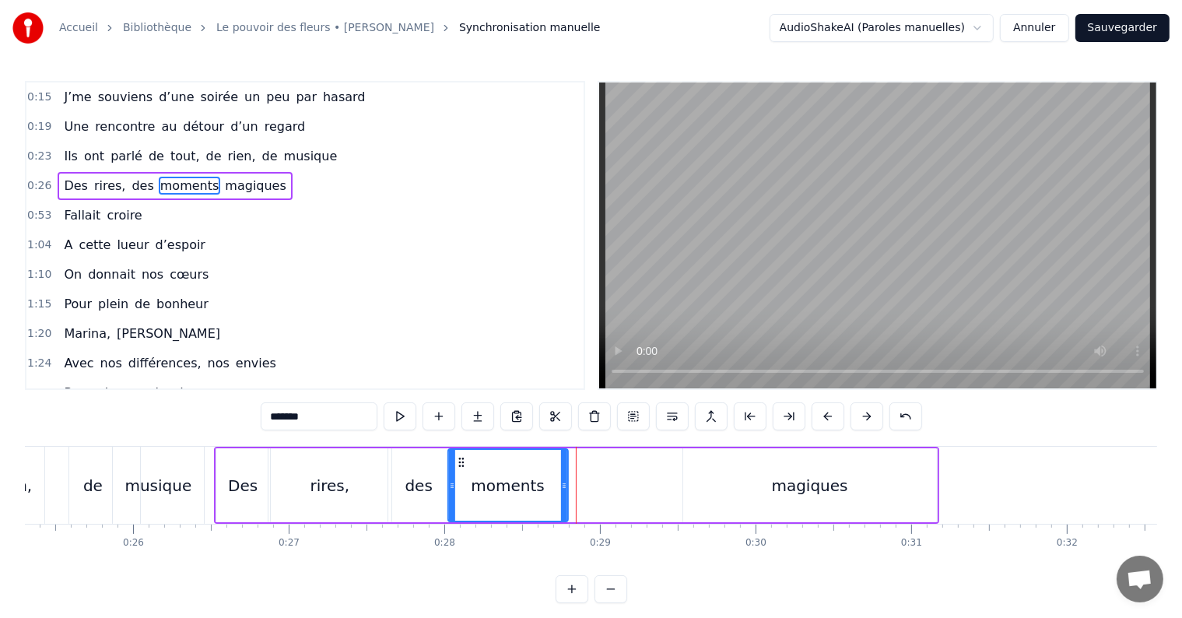
drag, startPoint x: 577, startPoint y: 462, endPoint x: 461, endPoint y: 492, distance: 120.6
click at [461, 492] on div "moments" at bounding box center [507, 485] width 118 height 71
click at [717, 468] on div "magiques" at bounding box center [810, 485] width 254 height 74
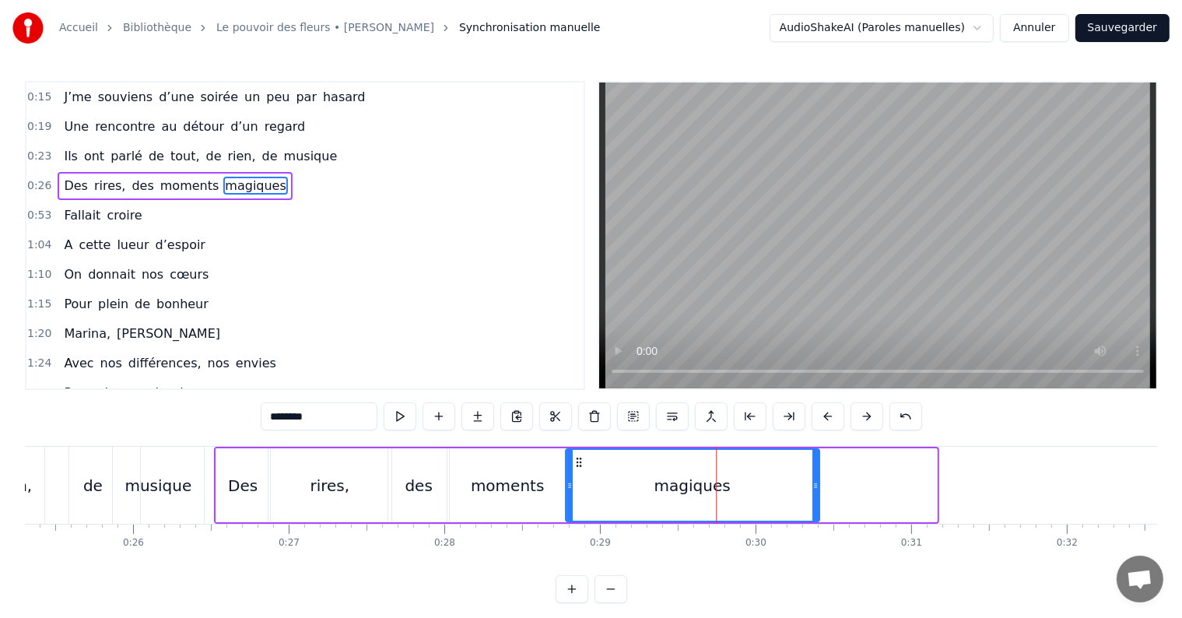
drag, startPoint x: 693, startPoint y: 460, endPoint x: 578, endPoint y: 488, distance: 117.8
click at [578, 488] on div "magiques" at bounding box center [692, 485] width 252 height 71
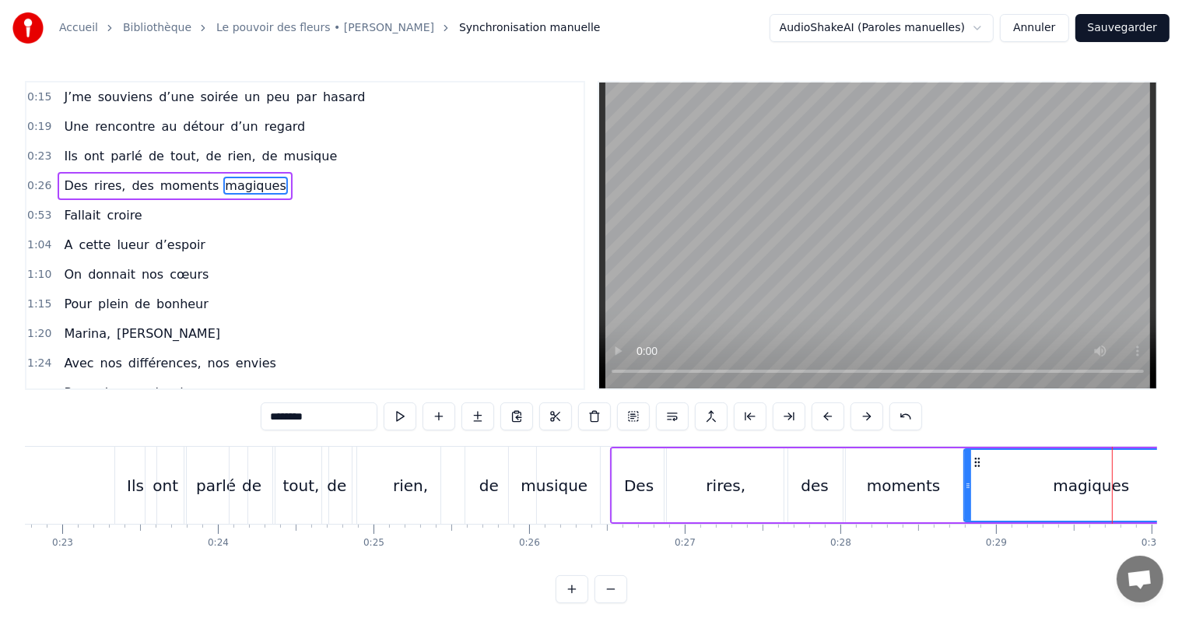
scroll to position [0, 3541]
click at [294, 488] on div "tout," at bounding box center [302, 485] width 37 height 23
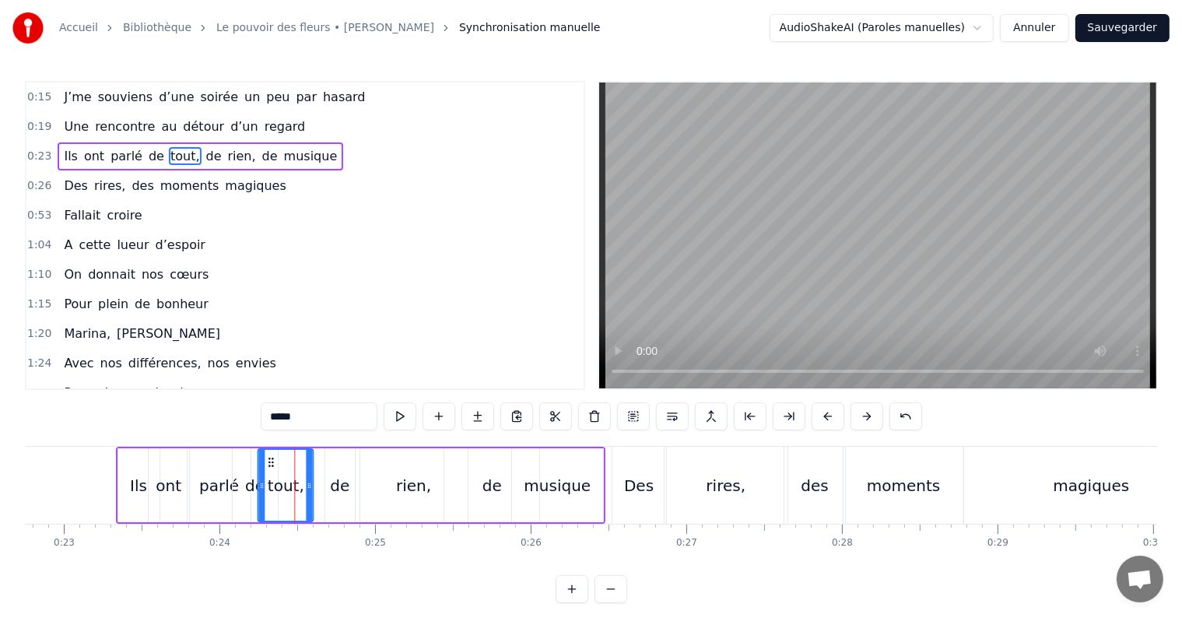
drag, startPoint x: 288, startPoint y: 460, endPoint x: 272, endPoint y: 460, distance: 16.3
click at [272, 460] on icon at bounding box center [271, 462] width 12 height 12
click at [272, 460] on icon at bounding box center [274, 462] width 12 height 12
click at [251, 495] on div "de" at bounding box center [254, 485] width 19 height 23
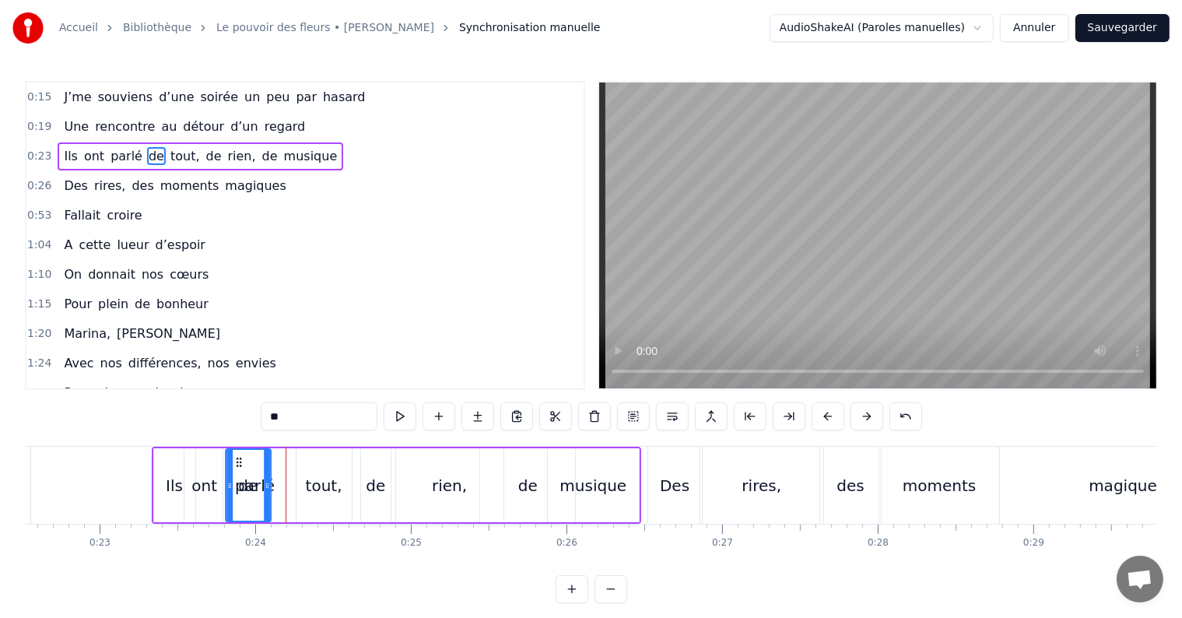
scroll to position [0, 3488]
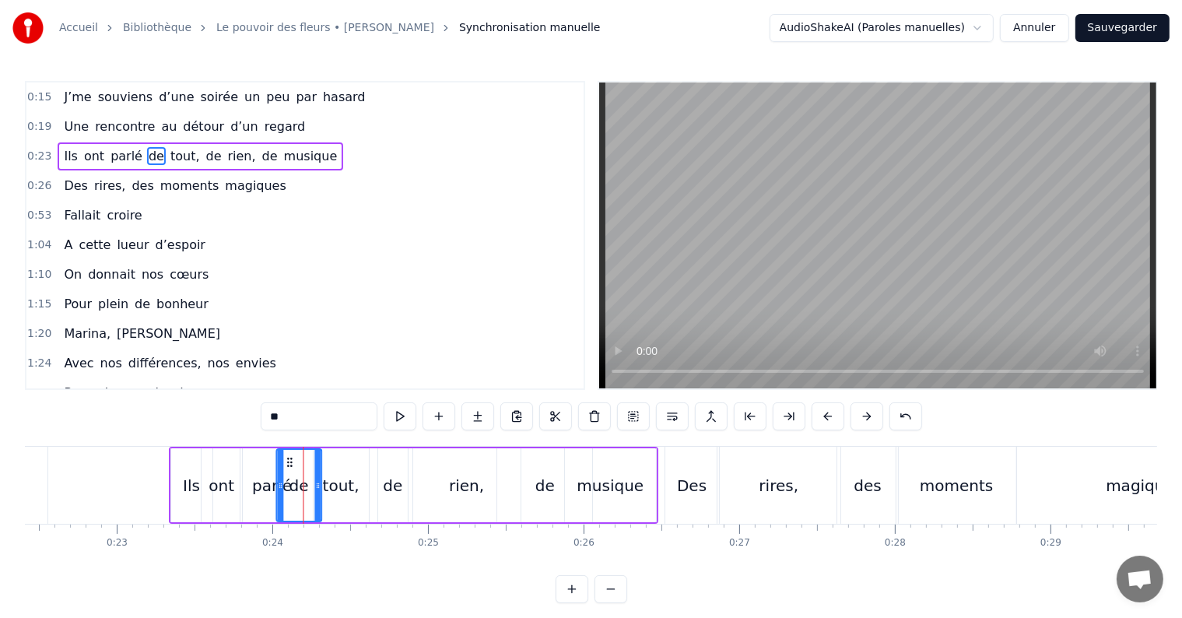
drag, startPoint x: 243, startPoint y: 461, endPoint x: 286, endPoint y: 469, distance: 44.3
click at [286, 469] on div "de" at bounding box center [299, 485] width 44 height 71
click at [290, 464] on icon at bounding box center [291, 462] width 12 height 12
click at [342, 490] on div "tout," at bounding box center [341, 485] width 37 height 23
drag, startPoint x: 325, startPoint y: 461, endPoint x: 311, endPoint y: 461, distance: 14.0
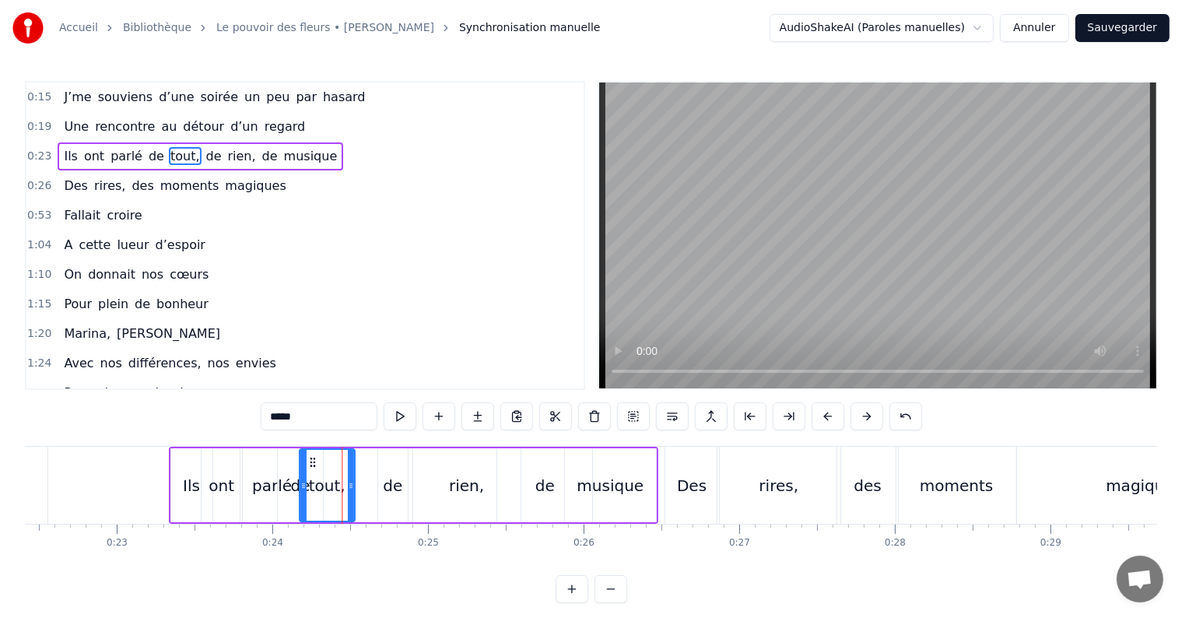
click at [311, 461] on icon at bounding box center [312, 462] width 12 height 12
click at [399, 495] on div "de" at bounding box center [392, 485] width 19 height 23
drag, startPoint x: 392, startPoint y: 457, endPoint x: 362, endPoint y: 467, distance: 32.0
click at [362, 467] on div "de" at bounding box center [363, 485] width 28 height 71
click at [479, 474] on div "rien," at bounding box center [466, 485] width 35 height 23
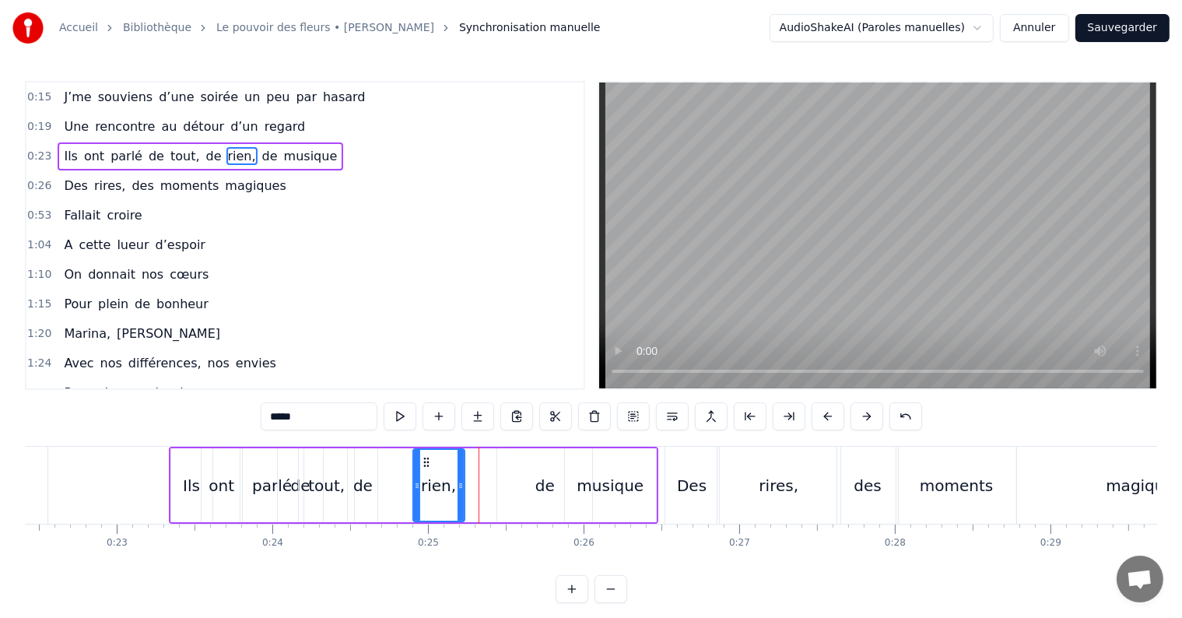
drag, startPoint x: 514, startPoint y: 486, endPoint x: 458, endPoint y: 492, distance: 56.4
click at [458, 492] on div at bounding box center [461, 485] width 6 height 71
drag, startPoint x: 422, startPoint y: 460, endPoint x: 376, endPoint y: 463, distance: 46.0
click at [376, 463] on icon at bounding box center [380, 462] width 12 height 12
click at [550, 475] on div "de" at bounding box center [544, 485] width 19 height 23
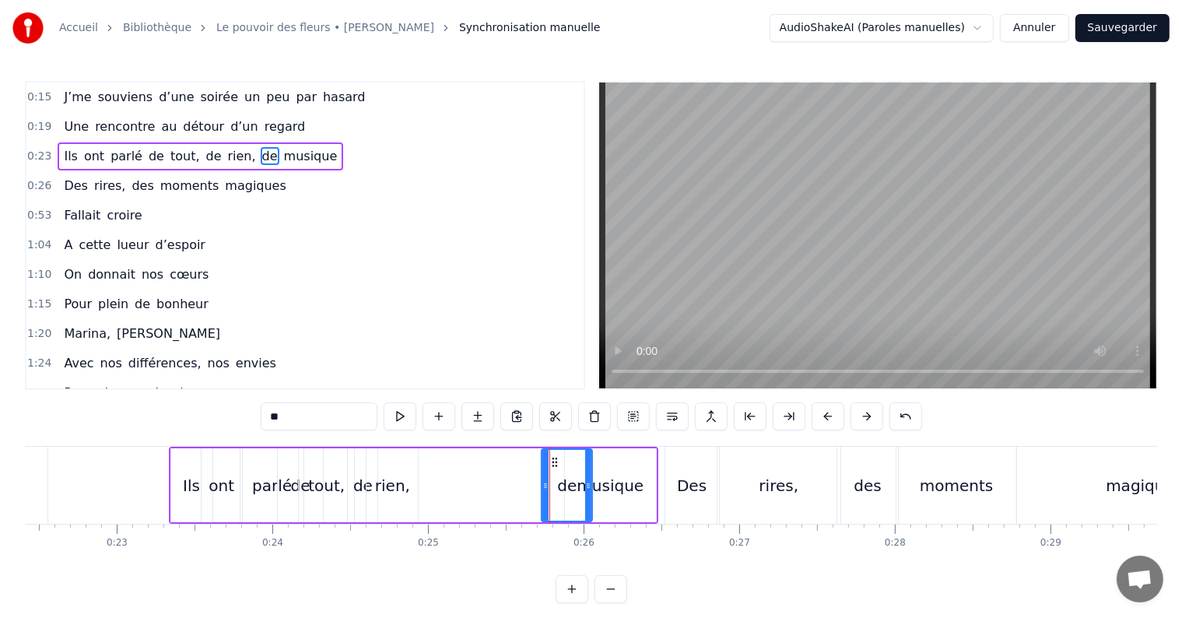
drag, startPoint x: 497, startPoint y: 495, endPoint x: 542, endPoint y: 488, distance: 44.9
click at [542, 488] on div at bounding box center [545, 485] width 6 height 71
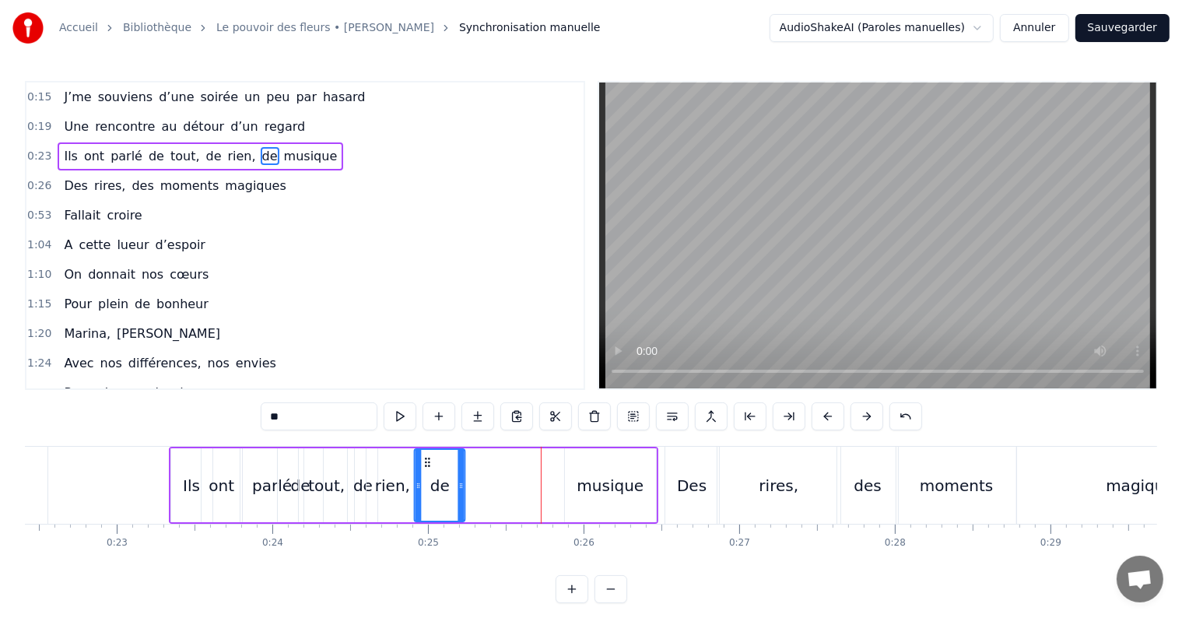
drag, startPoint x: 554, startPoint y: 461, endPoint x: 427, endPoint y: 472, distance: 128.2
click at [427, 472] on div "de" at bounding box center [439, 485] width 49 height 71
click at [601, 483] on div "musique" at bounding box center [610, 485] width 67 height 23
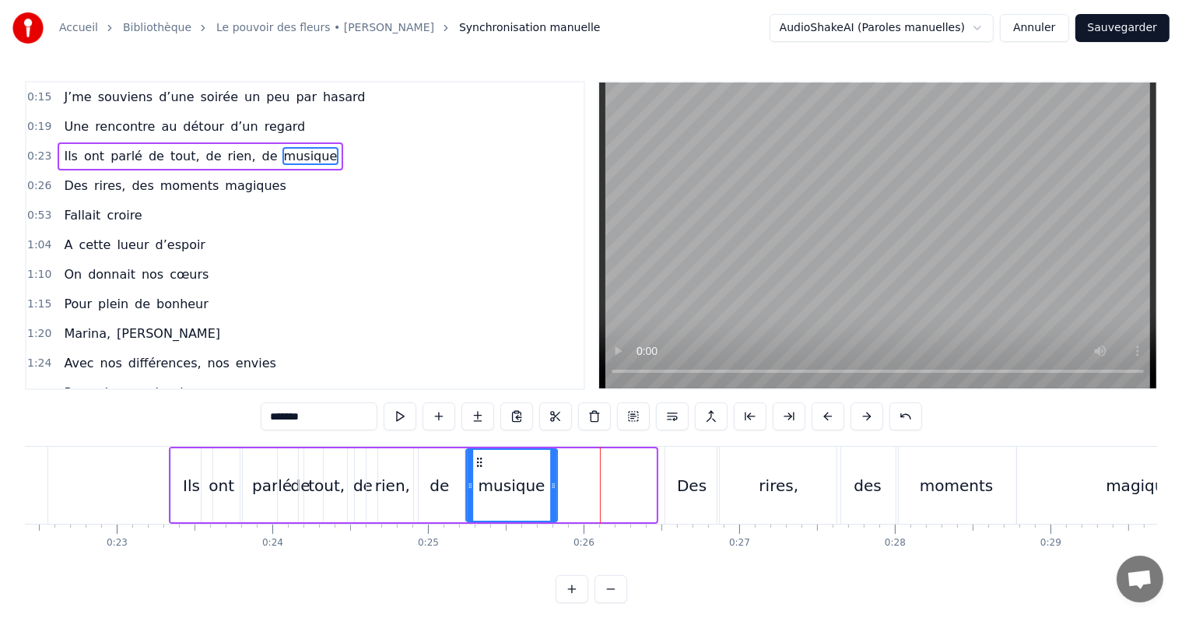
drag, startPoint x: 576, startPoint y: 458, endPoint x: 477, endPoint y: 467, distance: 99.3
click at [477, 467] on div "musique" at bounding box center [512, 485] width 90 height 71
click at [695, 486] on div "Des" at bounding box center [692, 485] width 30 height 23
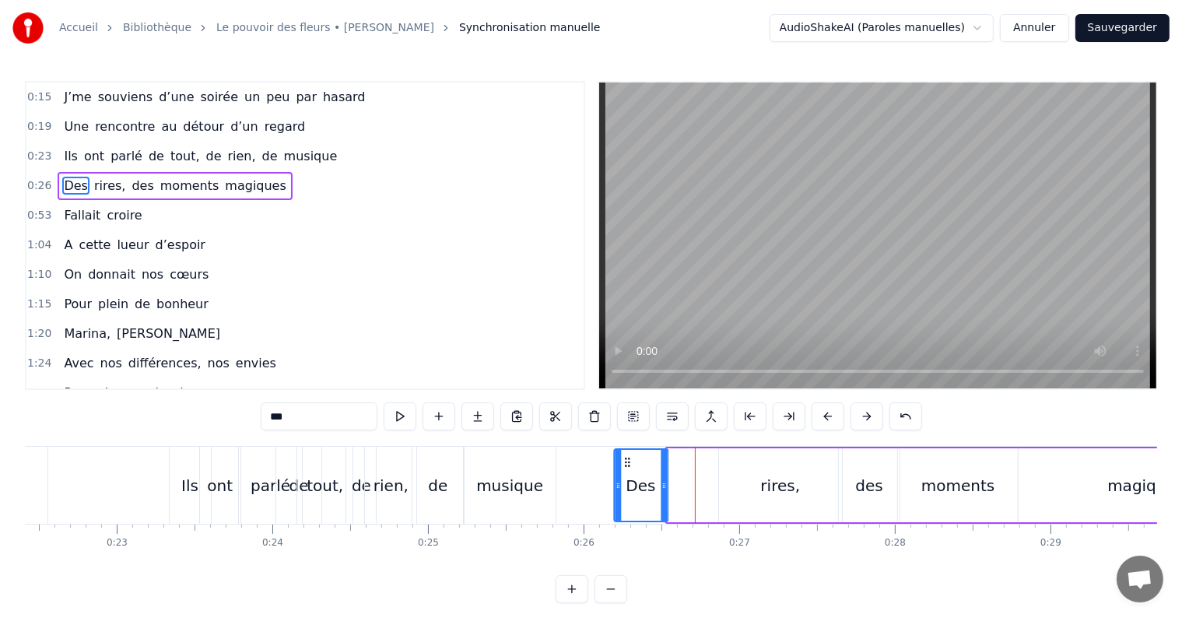
drag, startPoint x: 675, startPoint y: 460, endPoint x: 622, endPoint y: 462, distance: 53.0
click at [622, 462] on icon at bounding box center [627, 462] width 12 height 12
click at [800, 507] on div "rires," at bounding box center [780, 485] width 123 height 74
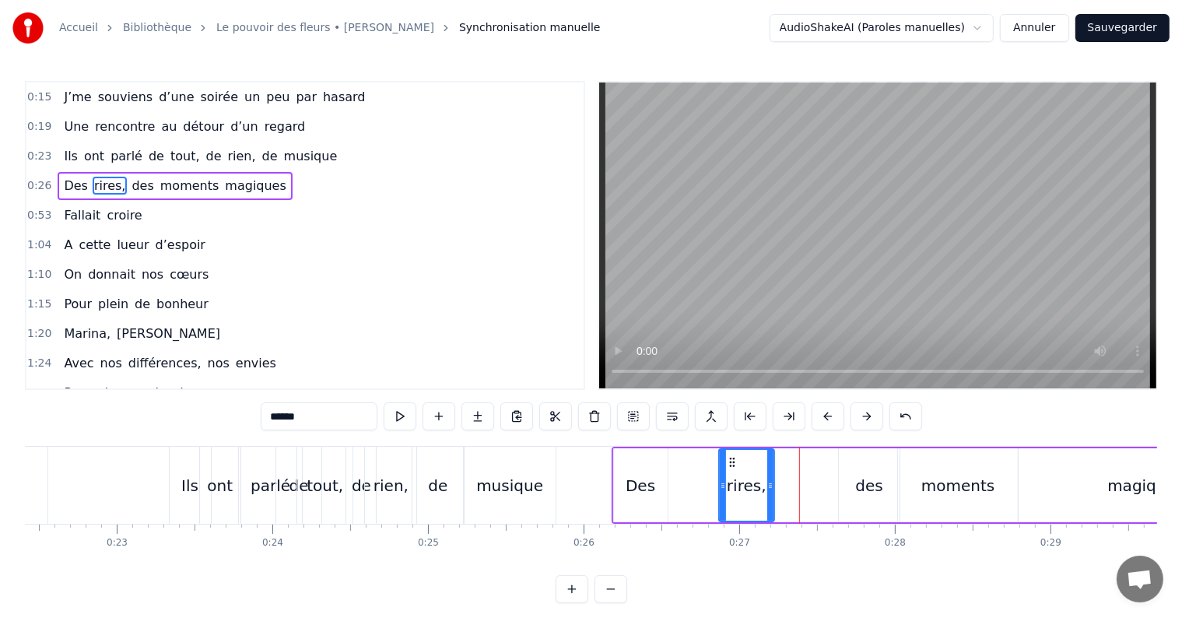
drag, startPoint x: 837, startPoint y: 488, endPoint x: 769, endPoint y: 490, distance: 67.8
click at [769, 490] on icon at bounding box center [770, 485] width 6 height 12
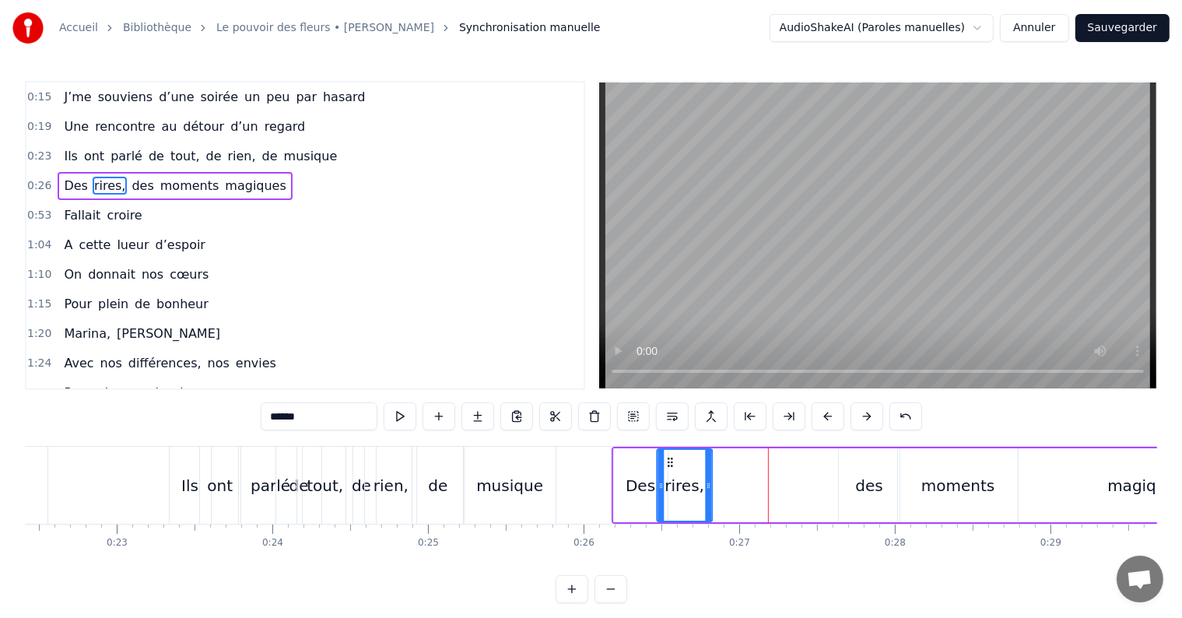
drag, startPoint x: 732, startPoint y: 462, endPoint x: 669, endPoint y: 473, distance: 63.2
click at [669, 473] on div "rires," at bounding box center [685, 485] width 54 height 71
click at [862, 493] on div "des" at bounding box center [869, 485] width 27 height 23
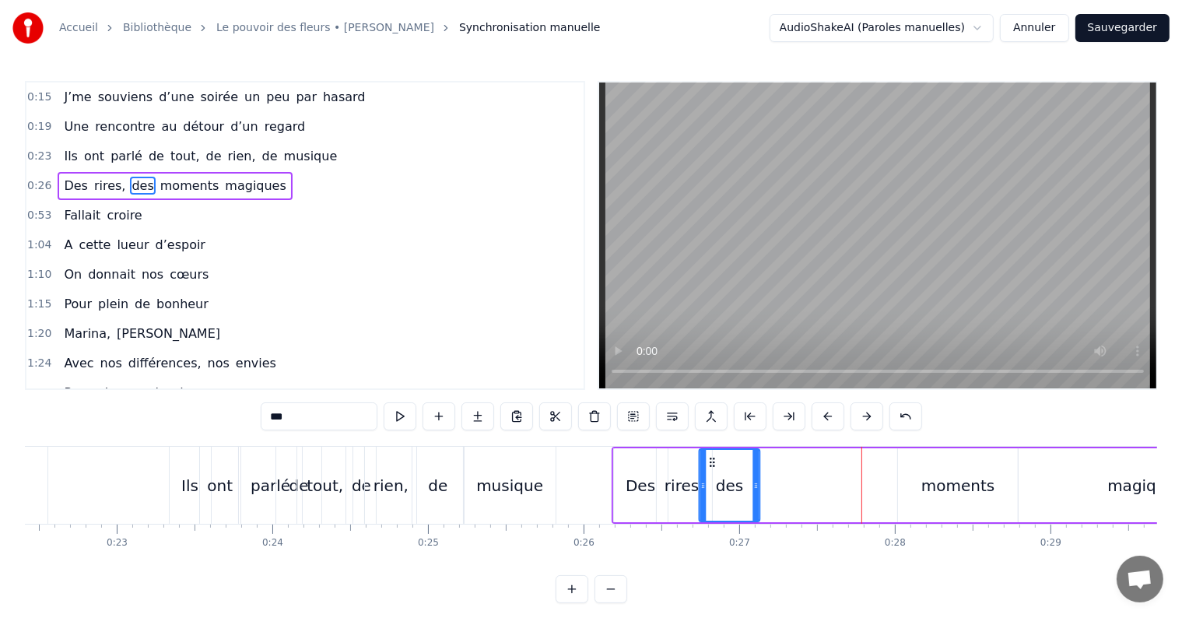
drag, startPoint x: 850, startPoint y: 462, endPoint x: 710, endPoint y: 486, distance: 142.2
click at [710, 486] on div "des" at bounding box center [729, 485] width 59 height 71
drag, startPoint x: 701, startPoint y: 489, endPoint x: 727, endPoint y: 490, distance: 25.7
click at [727, 490] on icon at bounding box center [728, 485] width 6 height 12
drag, startPoint x: 735, startPoint y: 465, endPoint x: 722, endPoint y: 469, distance: 14.0
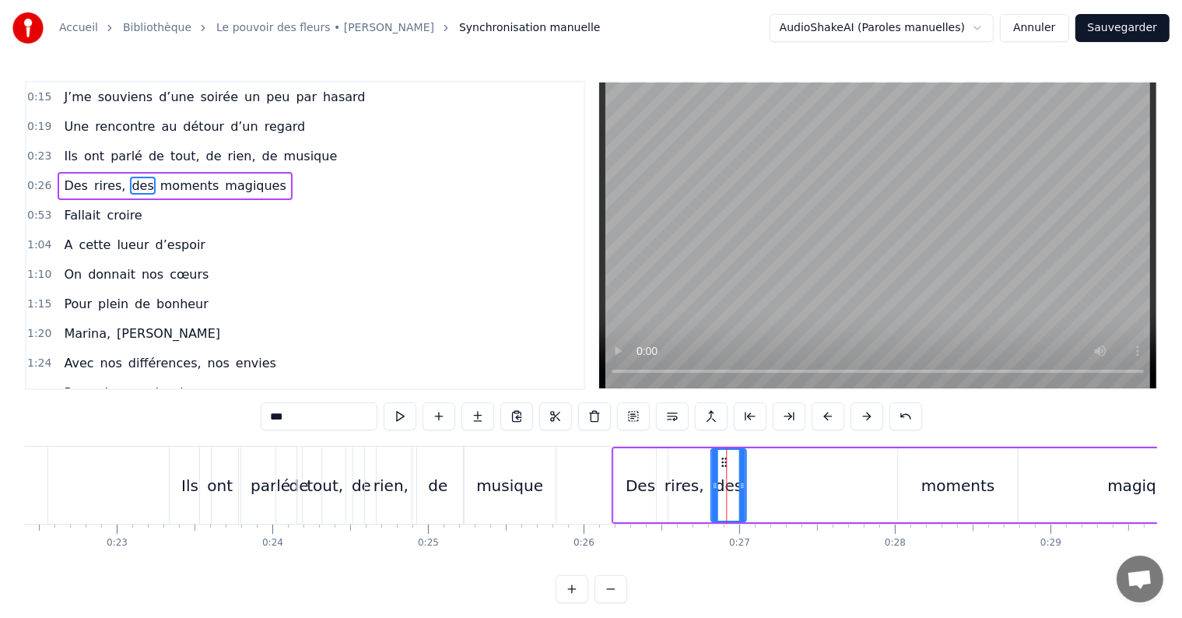
click at [722, 469] on div "des" at bounding box center [728, 485] width 33 height 71
click at [978, 486] on div "moments" at bounding box center [957, 485] width 73 height 23
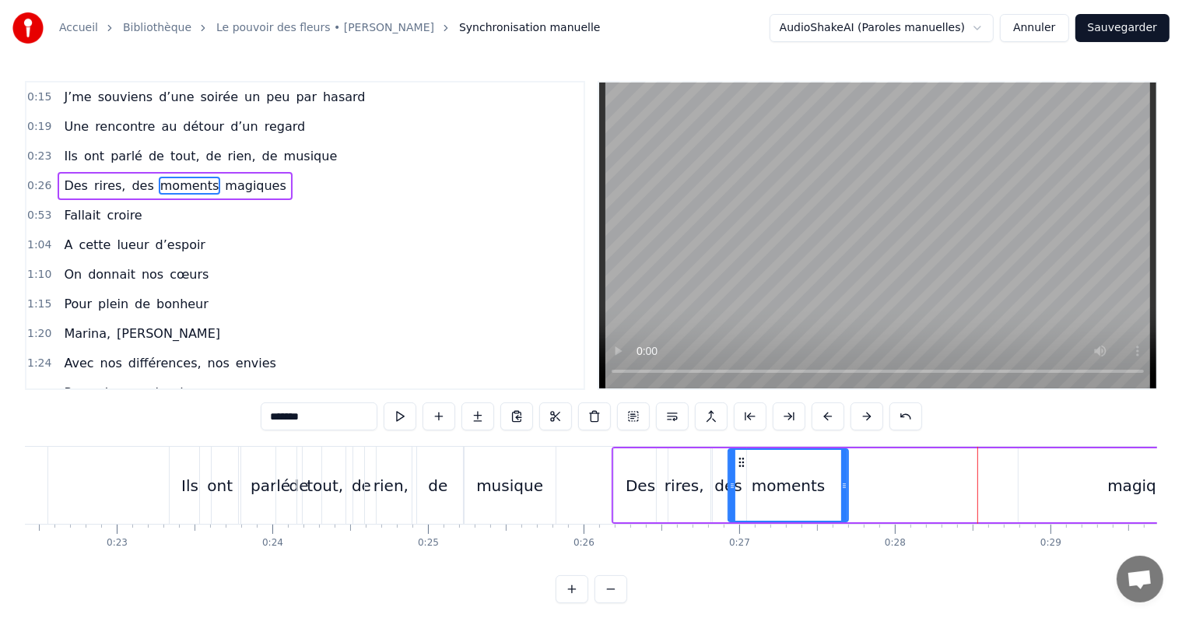
drag, startPoint x: 911, startPoint y: 460, endPoint x: 741, endPoint y: 495, distance: 174.0
click at [741, 495] on div "moments" at bounding box center [788, 485] width 118 height 71
click at [1035, 486] on div "magiques" at bounding box center [1146, 485] width 254 height 74
type input "********"
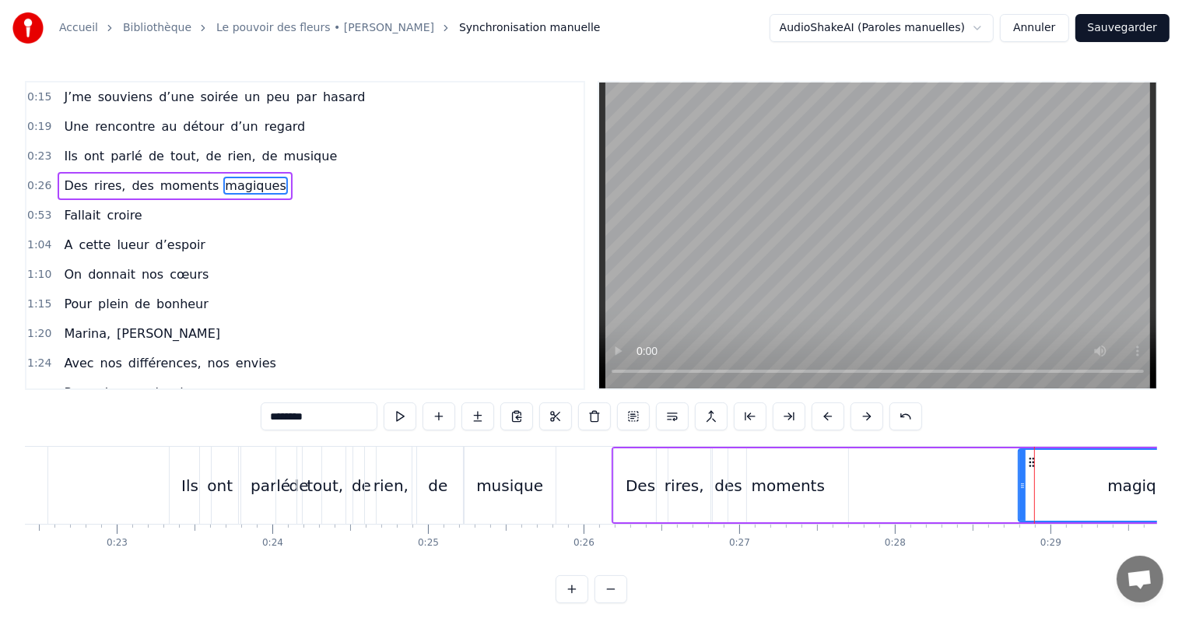
drag, startPoint x: 1034, startPoint y: 460, endPoint x: 875, endPoint y: 500, distance: 163.8
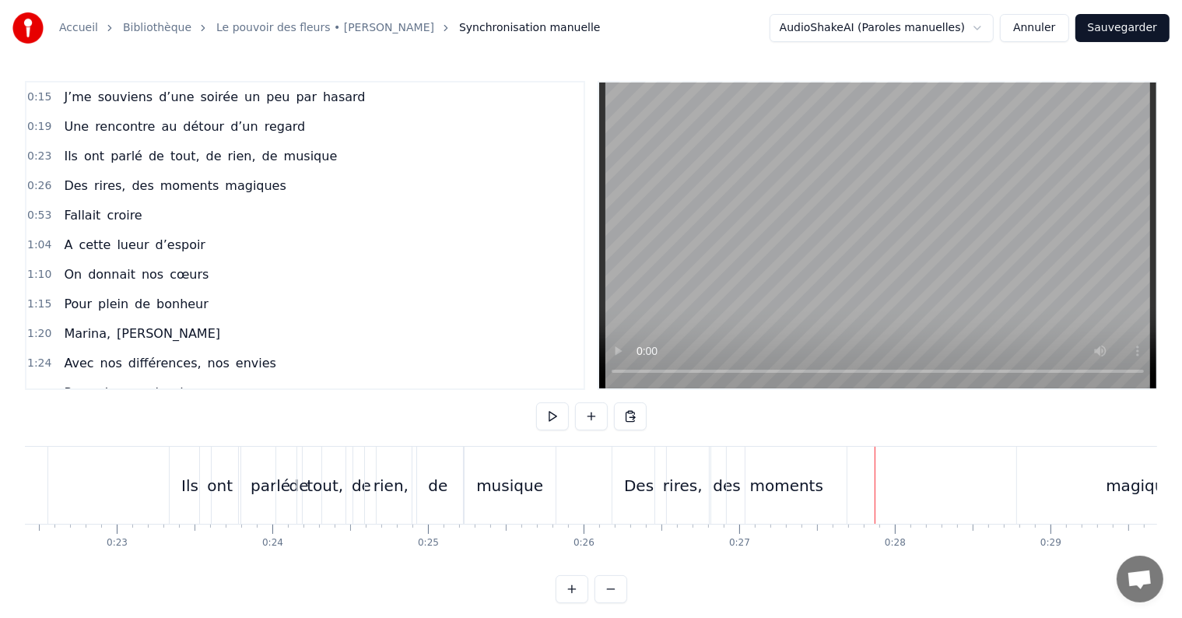
click at [1058, 488] on div "magiques" at bounding box center [1144, 485] width 254 height 77
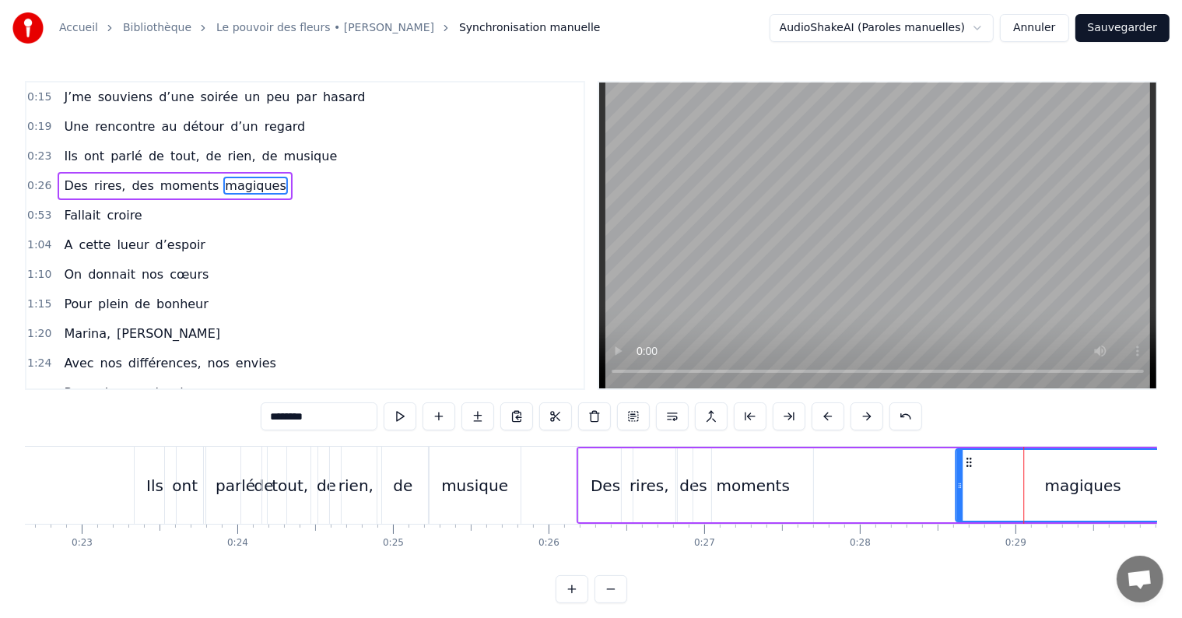
scroll to position [0, 3531]
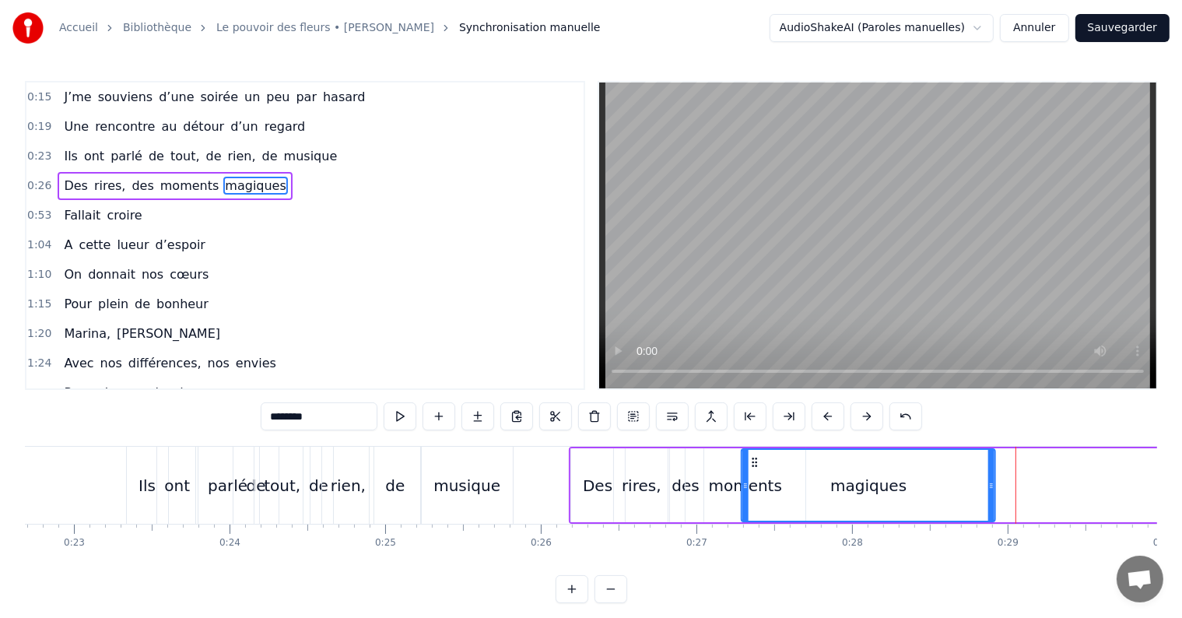
drag, startPoint x: 1031, startPoint y: 459, endPoint x: 753, endPoint y: 499, distance: 281.4
click at [753, 499] on div "magiques" at bounding box center [868, 485] width 252 height 71
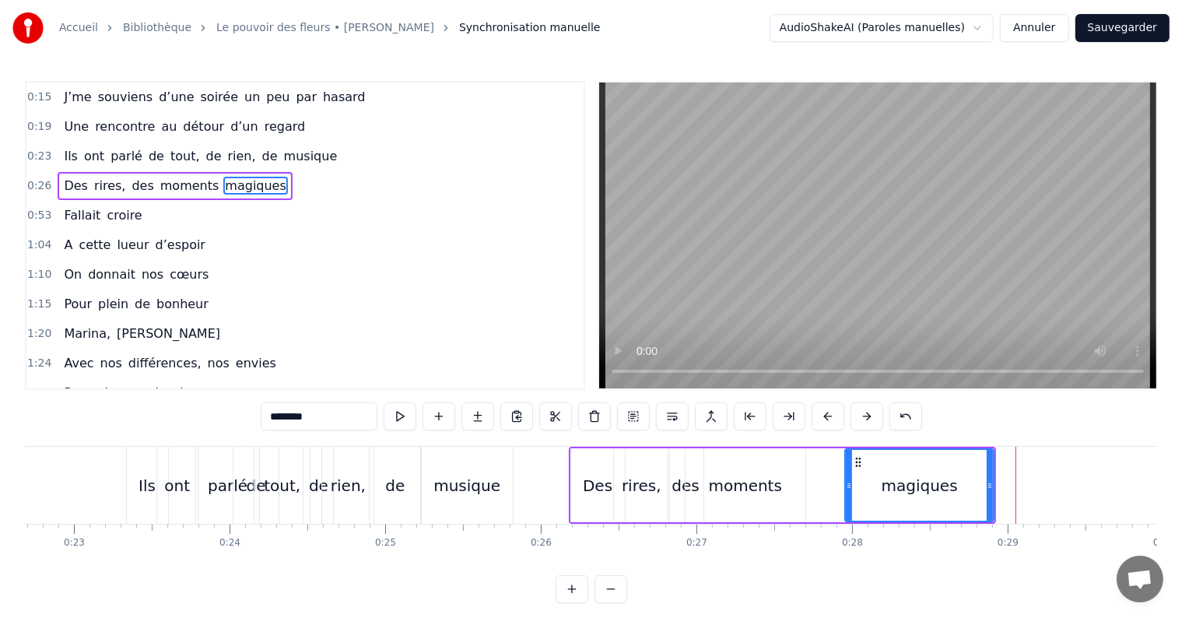
drag, startPoint x: 739, startPoint y: 489, endPoint x: 844, endPoint y: 486, distance: 105.1
click at [846, 486] on icon at bounding box center [849, 485] width 6 height 12
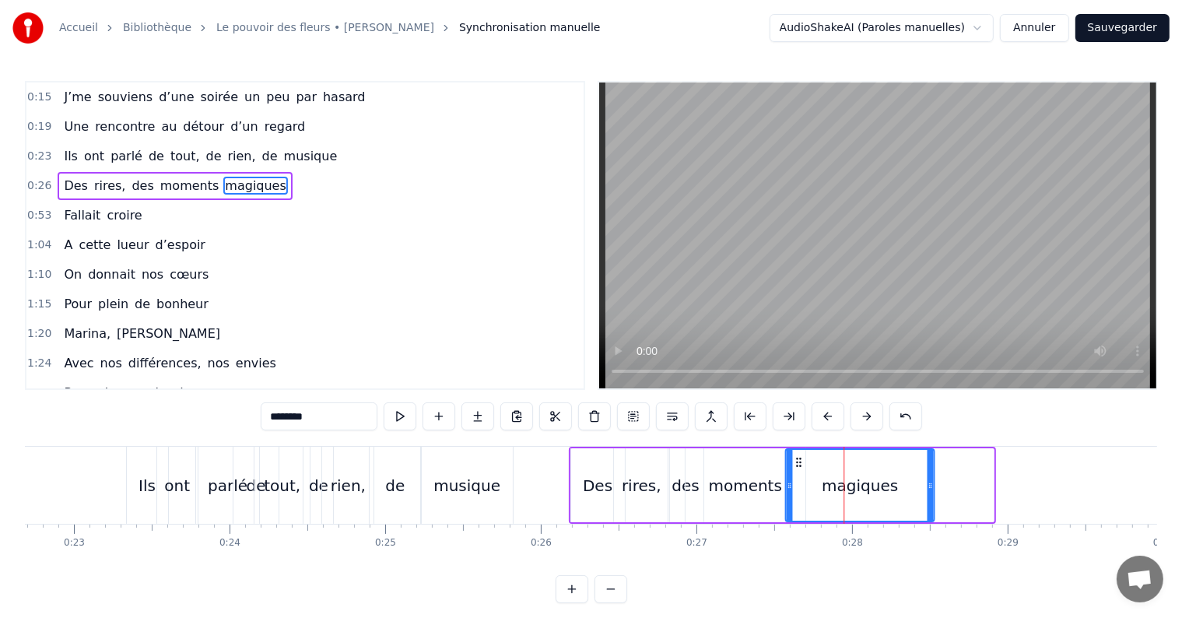
drag, startPoint x: 857, startPoint y: 463, endPoint x: 797, endPoint y: 475, distance: 61.1
click at [797, 475] on div "magiques" at bounding box center [859, 485] width 147 height 71
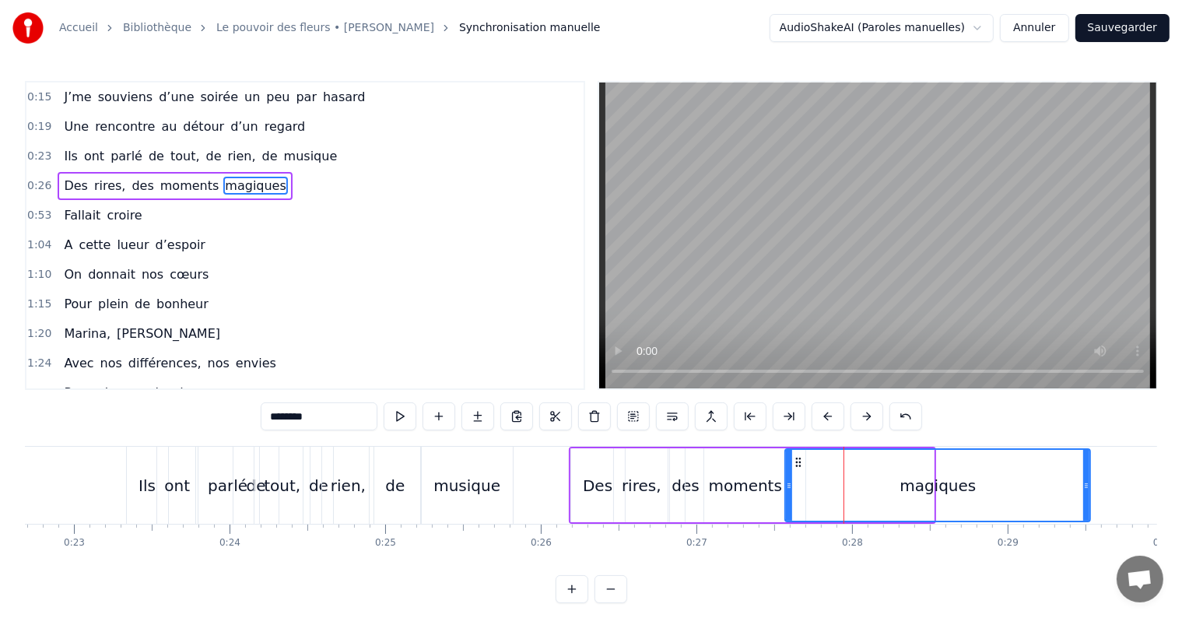
drag, startPoint x: 928, startPoint y: 484, endPoint x: 1084, endPoint y: 486, distance: 156.5
click at [1084, 486] on icon at bounding box center [1086, 485] width 6 height 12
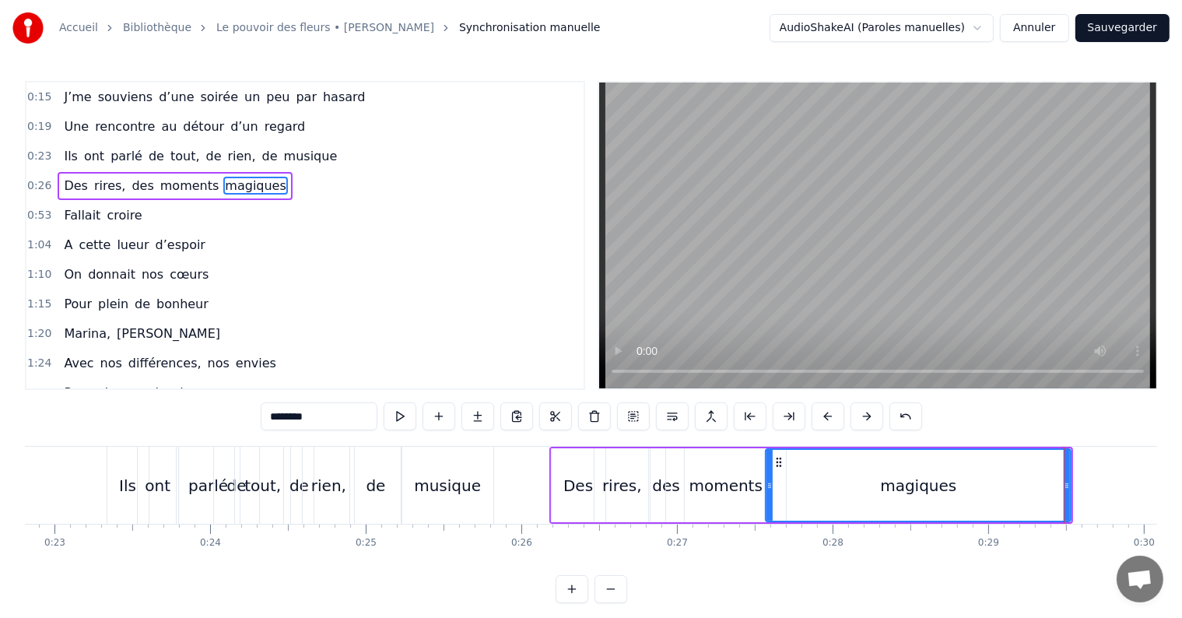
scroll to position [0, 3533]
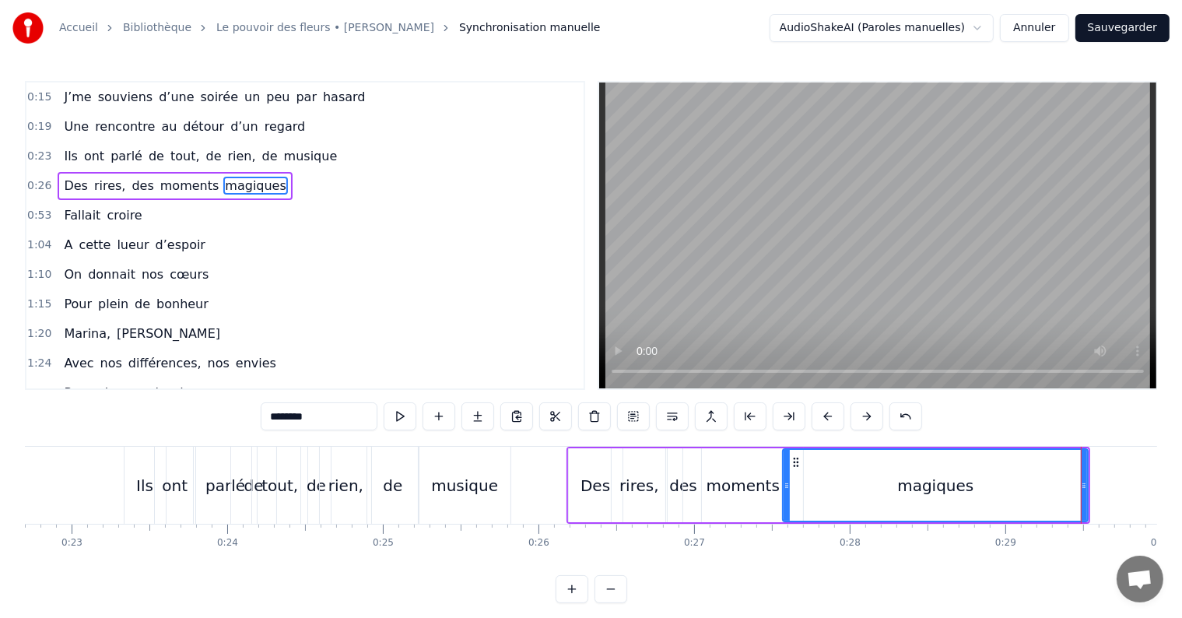
click at [472, 484] on div "musique" at bounding box center [464, 485] width 67 height 23
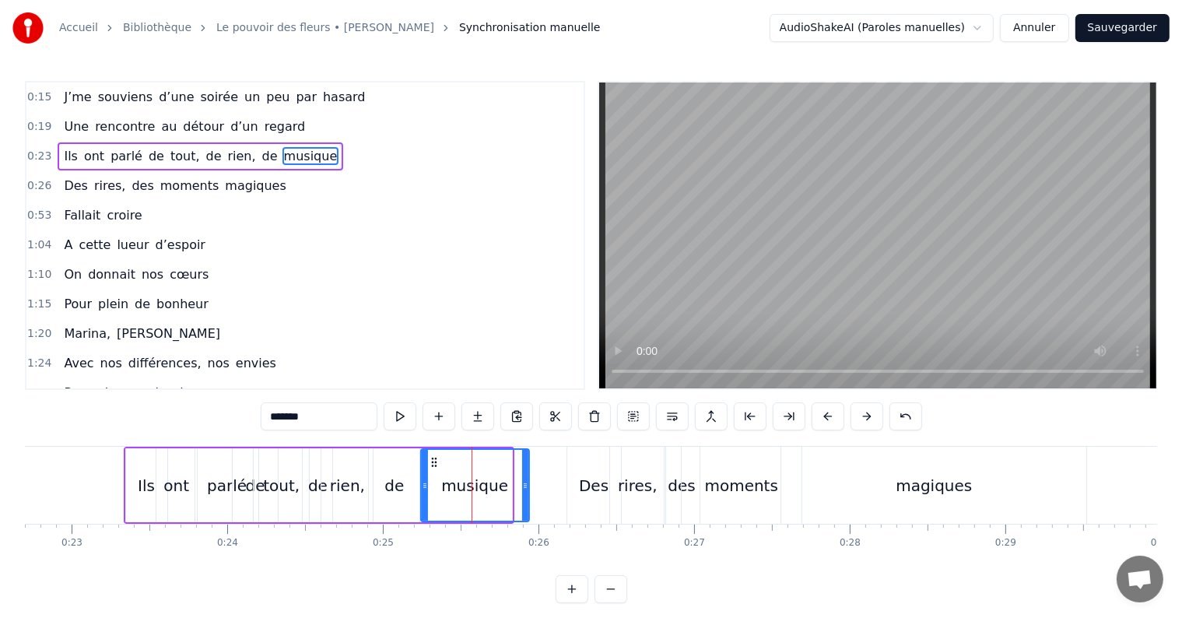
drag, startPoint x: 507, startPoint y: 483, endPoint x: 525, endPoint y: 495, distance: 21.2
click at [525, 495] on div at bounding box center [525, 485] width 6 height 71
drag, startPoint x: 473, startPoint y: 489, endPoint x: 497, endPoint y: 489, distance: 24.1
click at [497, 489] on div "musique" at bounding box center [474, 485] width 67 height 23
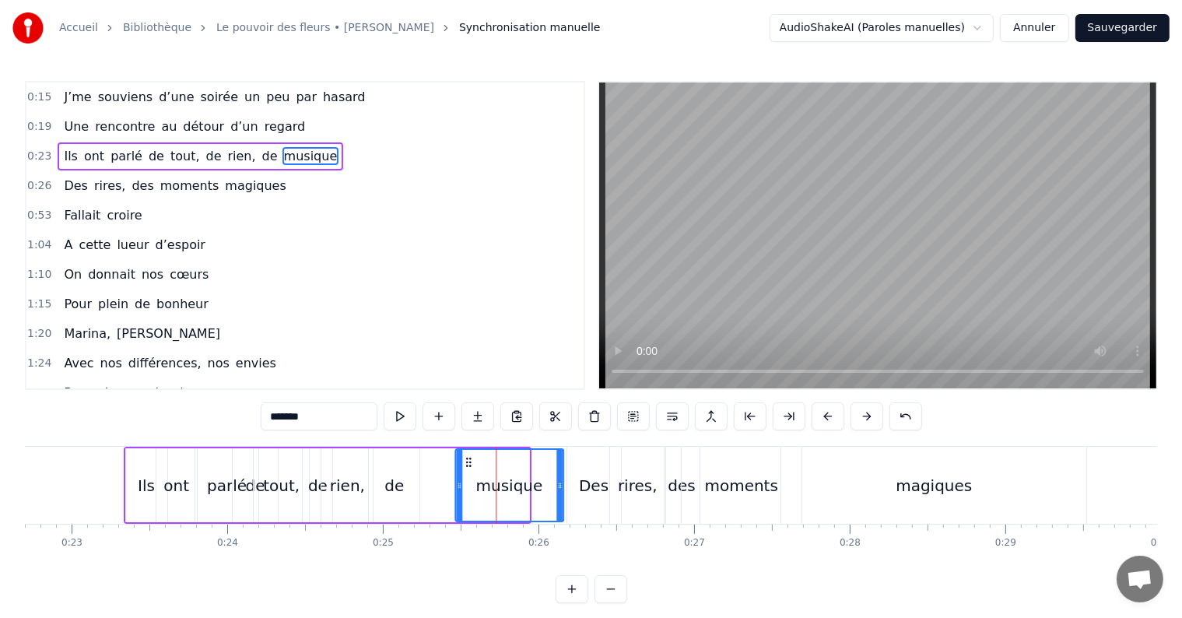
drag, startPoint x: 430, startPoint y: 458, endPoint x: 465, endPoint y: 462, distance: 34.6
click at [465, 462] on icon at bounding box center [468, 462] width 12 height 12
click at [405, 482] on div "de" at bounding box center [394, 485] width 51 height 74
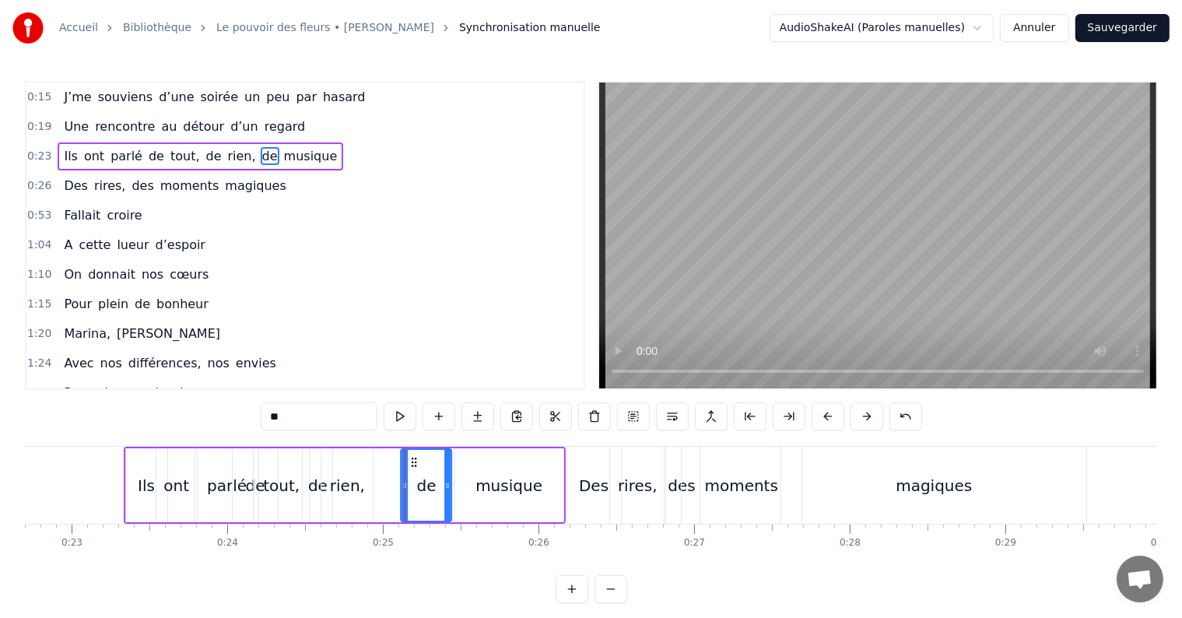
drag, startPoint x: 380, startPoint y: 460, endPoint x: 411, endPoint y: 462, distance: 31.2
click at [411, 462] on icon at bounding box center [414, 462] width 12 height 12
click at [335, 491] on div "rien," at bounding box center [347, 485] width 35 height 23
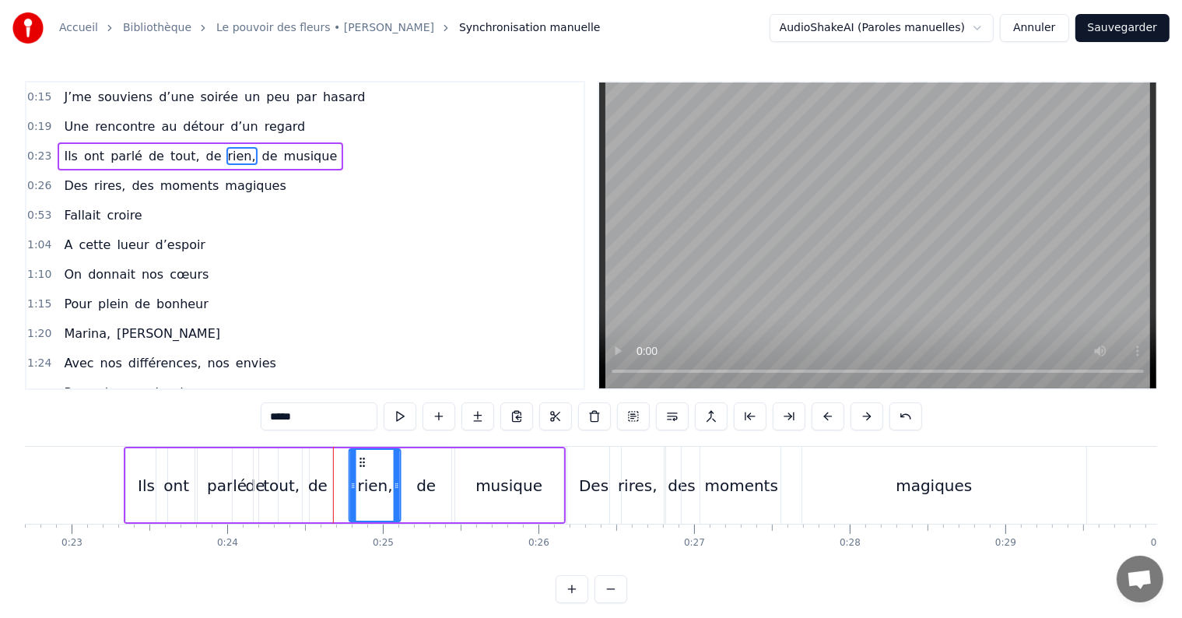
drag, startPoint x: 336, startPoint y: 461, endPoint x: 363, endPoint y: 463, distance: 27.3
click at [363, 463] on icon at bounding box center [362, 462] width 12 height 12
click at [314, 483] on div "de" at bounding box center [317, 485] width 19 height 23
drag, startPoint x: 314, startPoint y: 460, endPoint x: 336, endPoint y: 467, distance: 22.9
click at [336, 467] on div "de" at bounding box center [339, 485] width 28 height 71
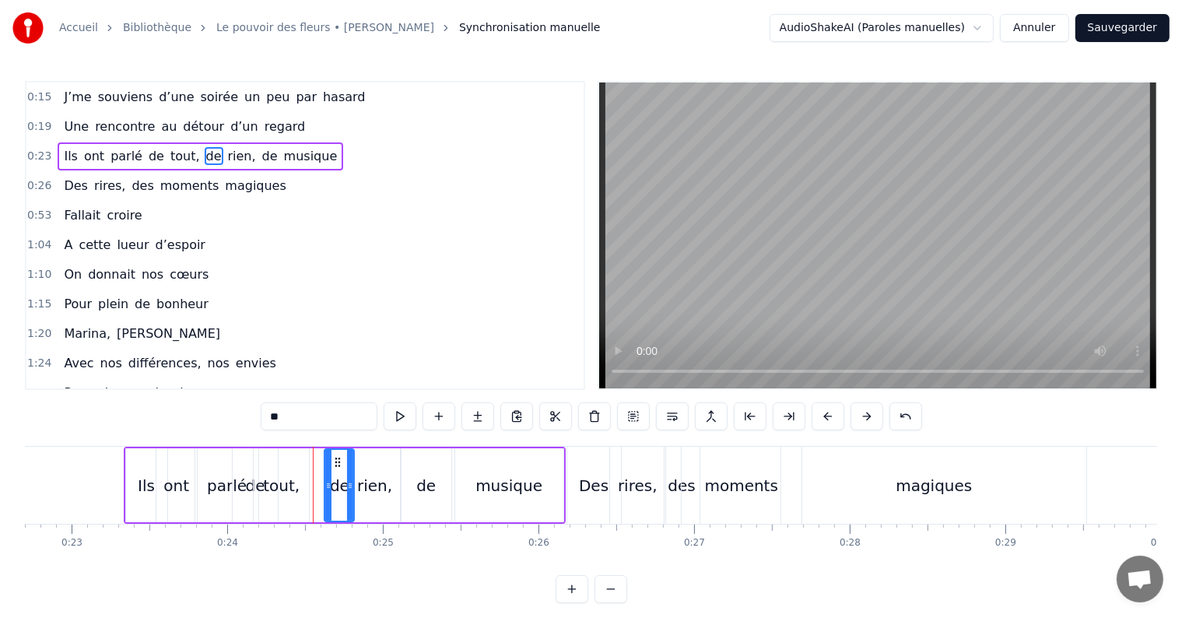
click at [286, 498] on div "tout," at bounding box center [281, 485] width 55 height 74
drag, startPoint x: 266, startPoint y: 464, endPoint x: 290, endPoint y: 469, distance: 24.6
click at [290, 469] on div "tout," at bounding box center [303, 485] width 54 height 71
click at [263, 483] on div "de" at bounding box center [255, 485] width 19 height 23
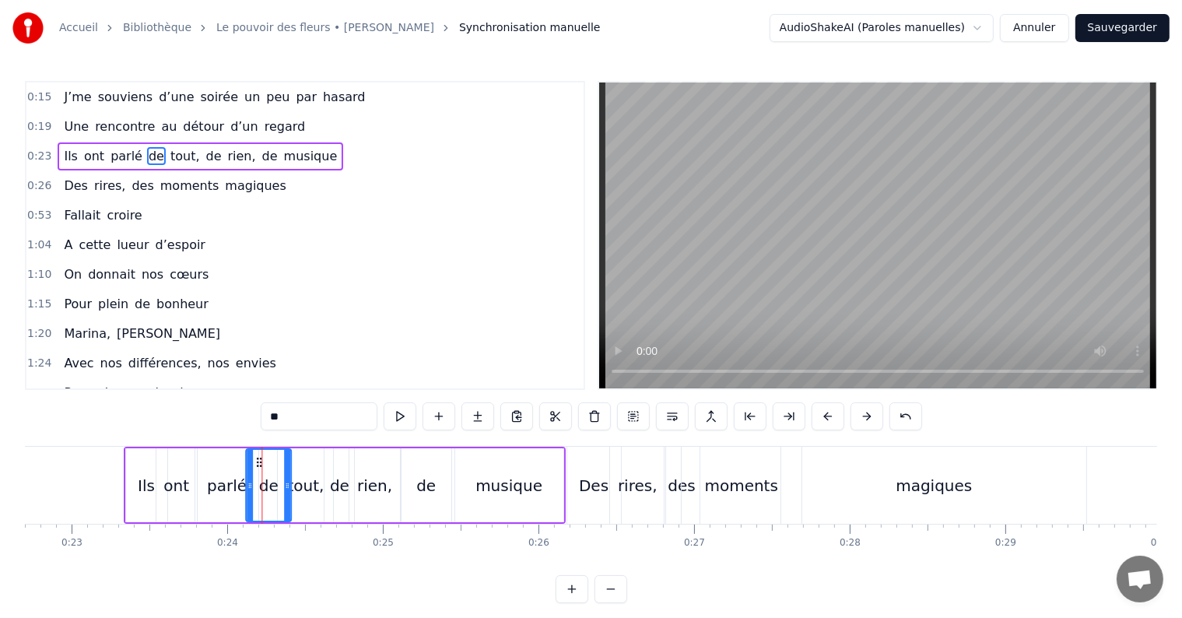
drag, startPoint x: 242, startPoint y: 459, endPoint x: 255, endPoint y: 461, distance: 13.3
click at [255, 461] on icon at bounding box center [259, 462] width 12 height 12
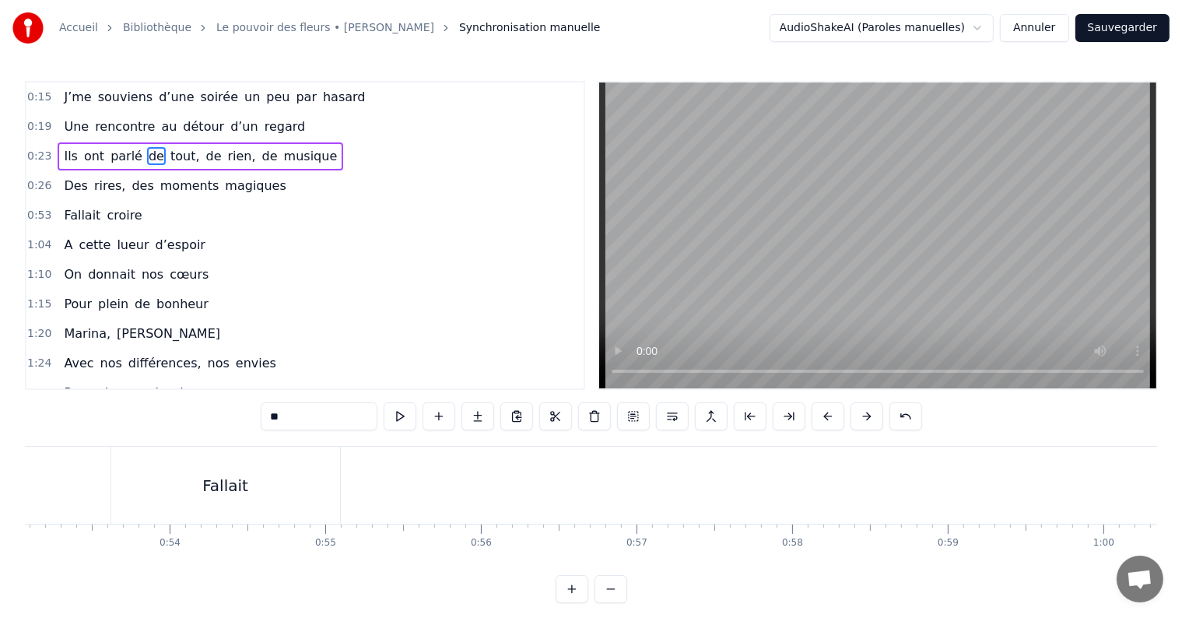
scroll to position [0, 8309]
click at [195, 477] on div "Fallait" at bounding box center [177, 485] width 46 height 23
type input "*******"
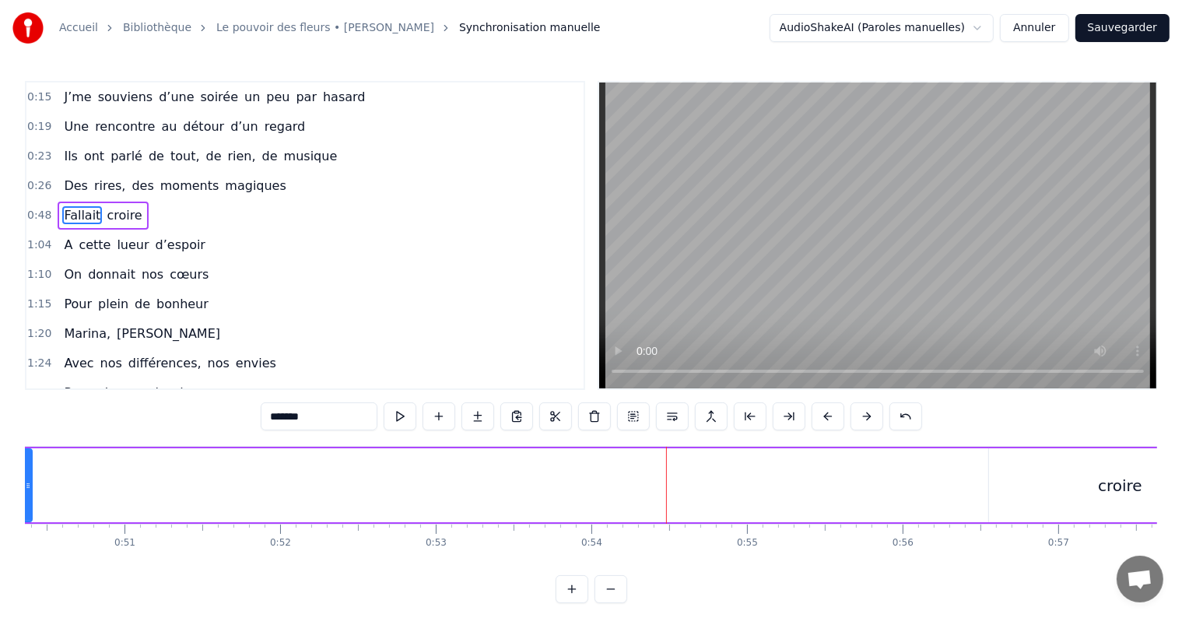
scroll to position [0, 7789]
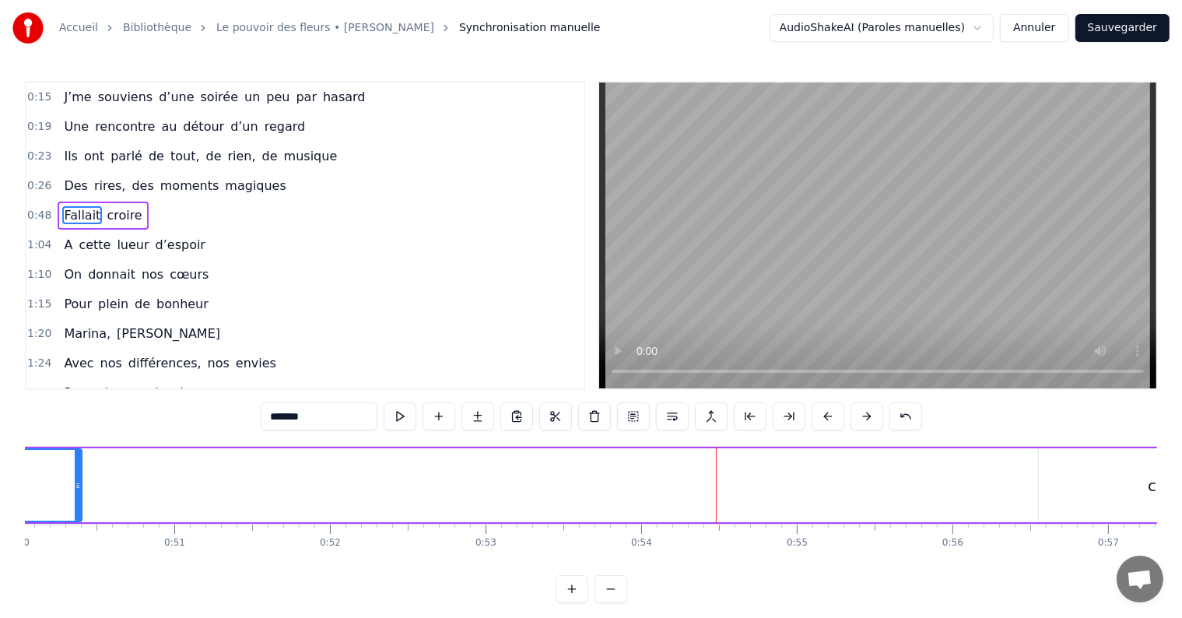
click at [504, 479] on div "Fallait croire" at bounding box center [578, 485] width 1454 height 77
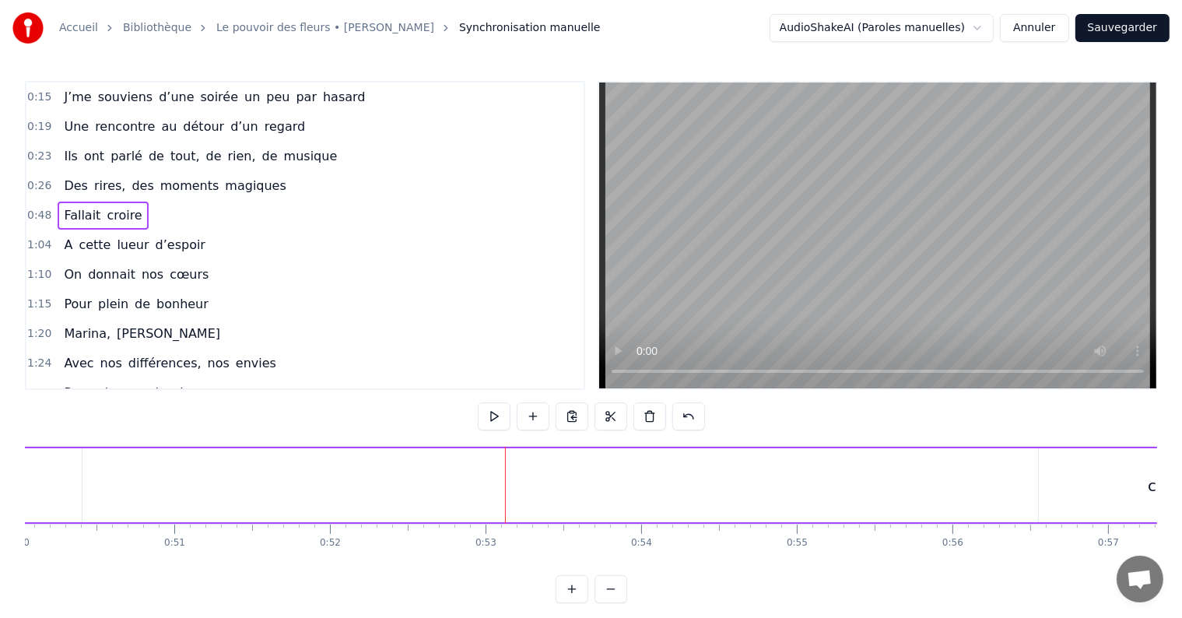
click at [858, 483] on div "Fallait croire" at bounding box center [578, 485] width 1454 height 77
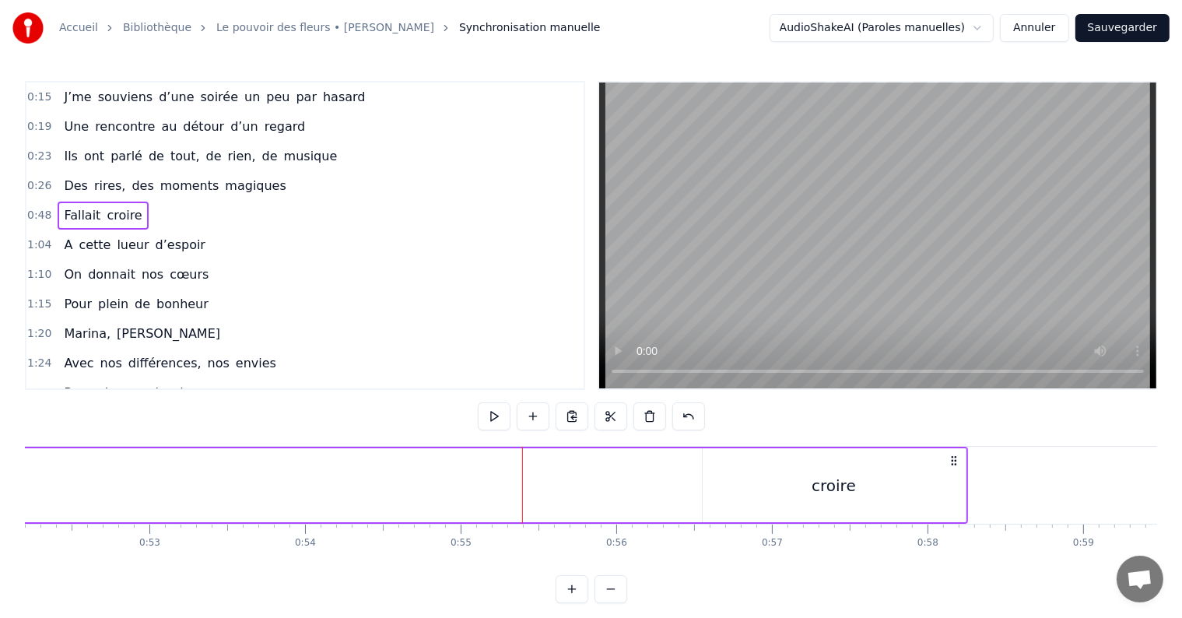
scroll to position [0, 8126]
click at [858, 483] on div "croire" at bounding box center [833, 485] width 263 height 74
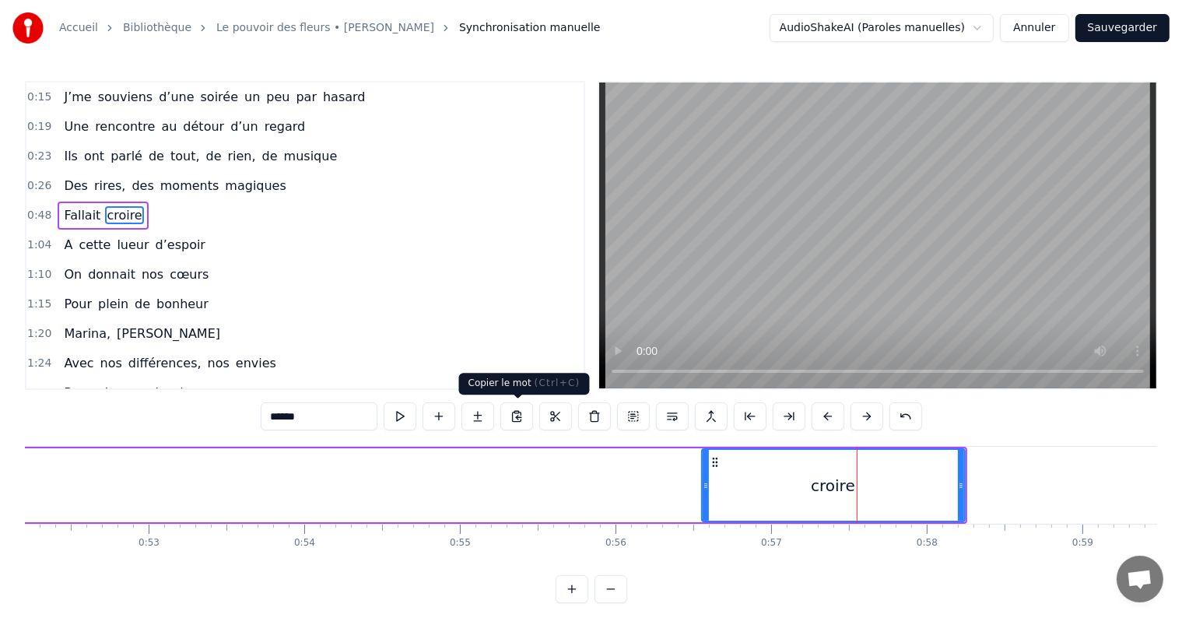
click at [467, 464] on div "Fallait croire" at bounding box center [241, 485] width 1454 height 77
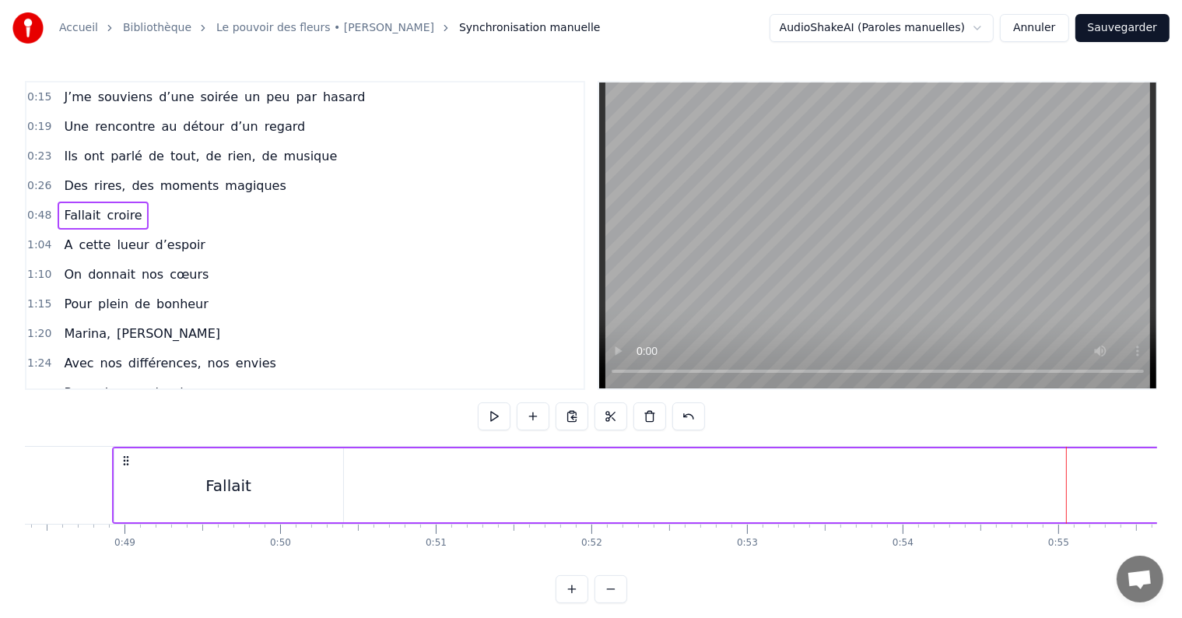
scroll to position [0, 7525]
click at [275, 466] on div "Fallait" at bounding box center [232, 485] width 229 height 74
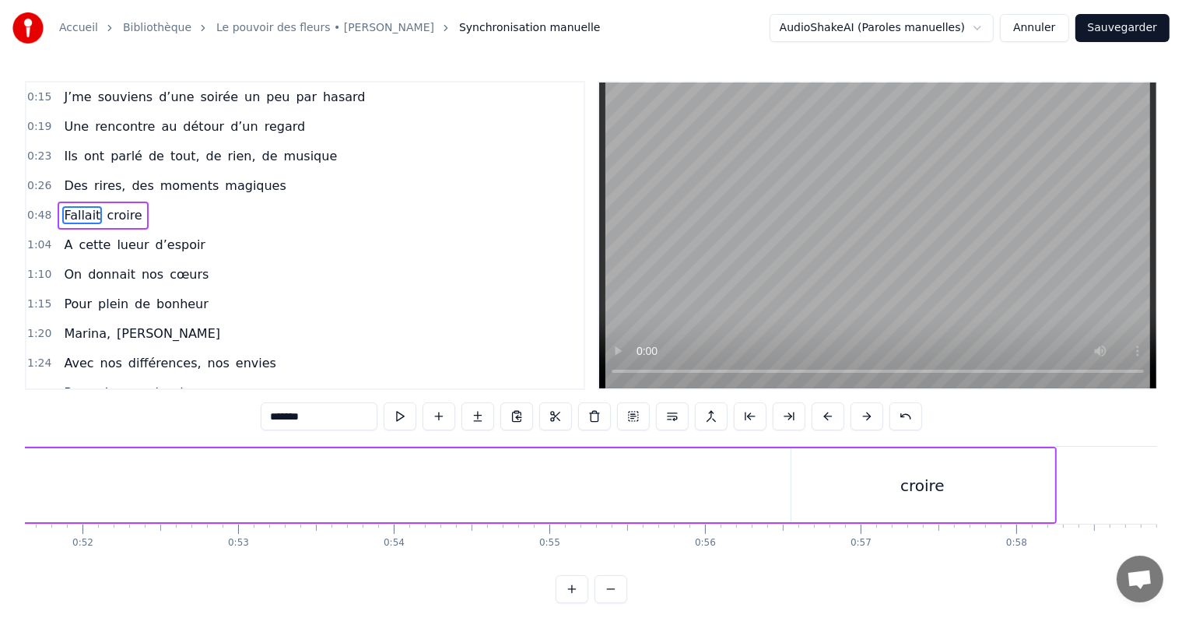
scroll to position [0, 8038]
click at [823, 483] on div "croire" at bounding box center [921, 485] width 263 height 74
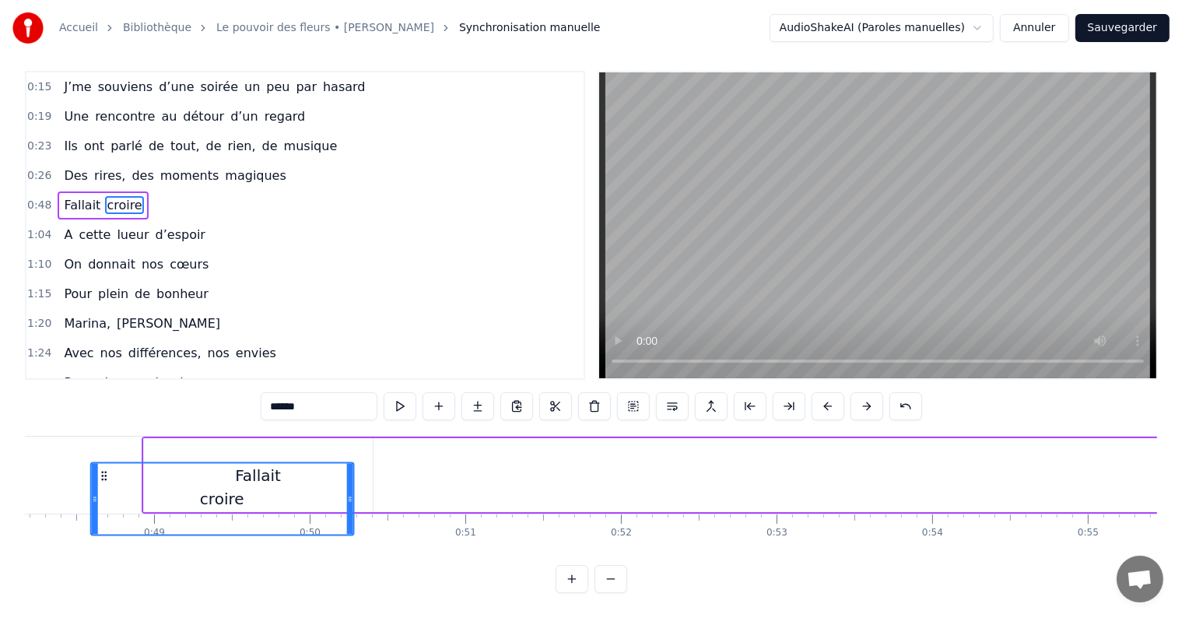
scroll to position [0, 7472]
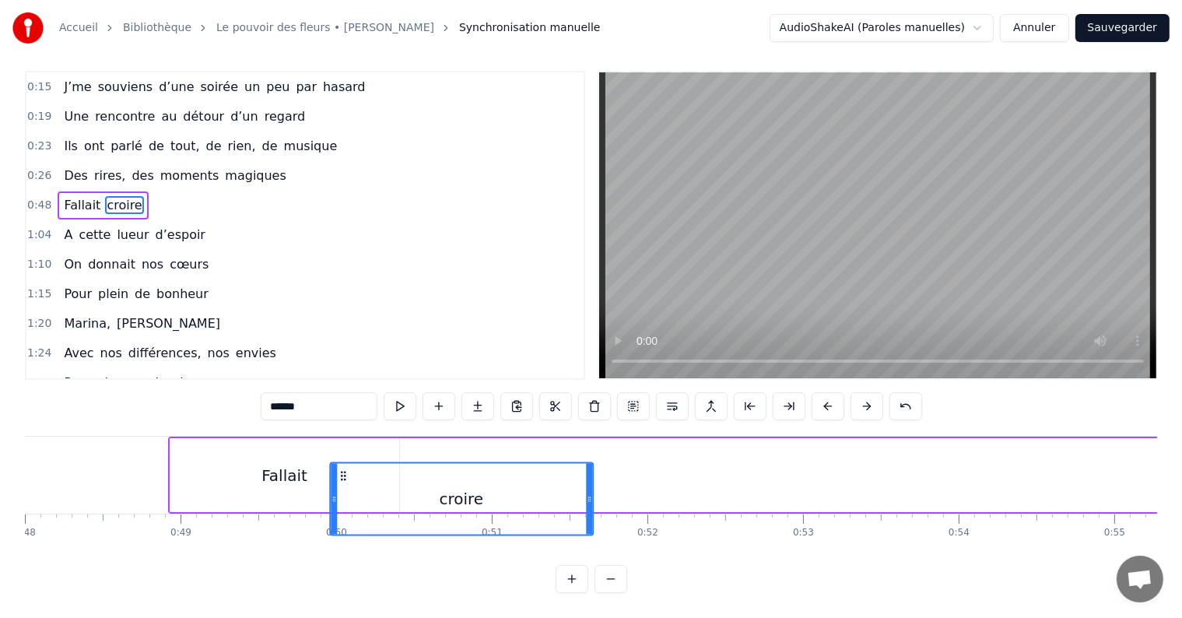
drag, startPoint x: 801, startPoint y: 459, endPoint x: 342, endPoint y: 467, distance: 458.5
click at [342, 467] on div "croire" at bounding box center [462, 498] width 262 height 71
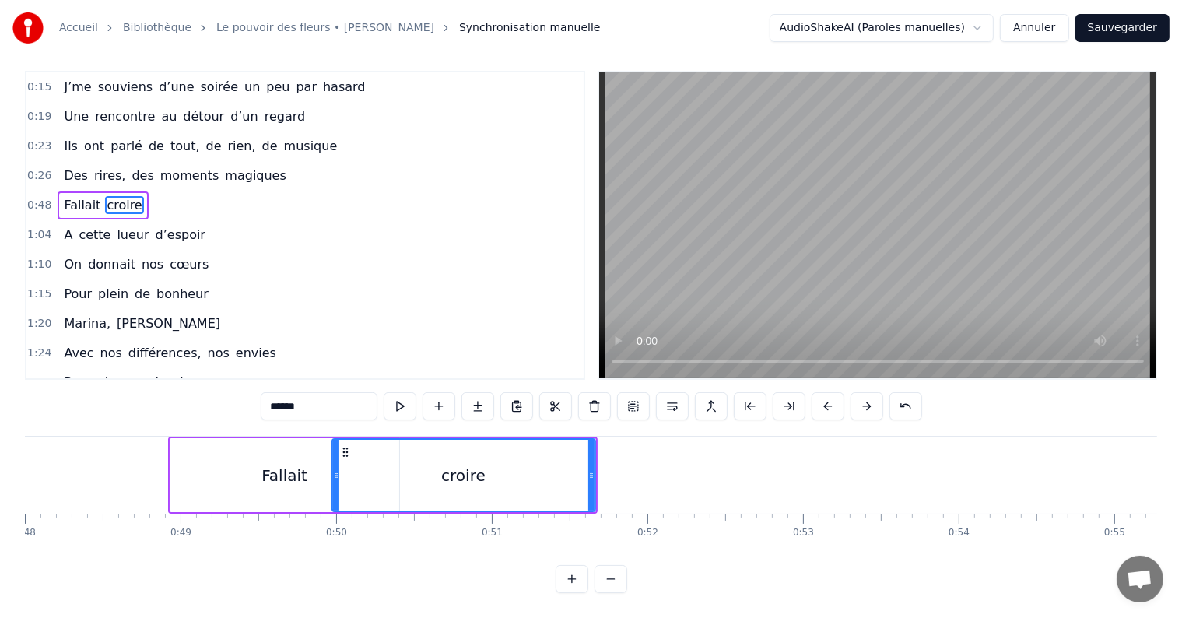
click at [205, 438] on div "Fallait" at bounding box center [284, 475] width 229 height 74
type input "*******"
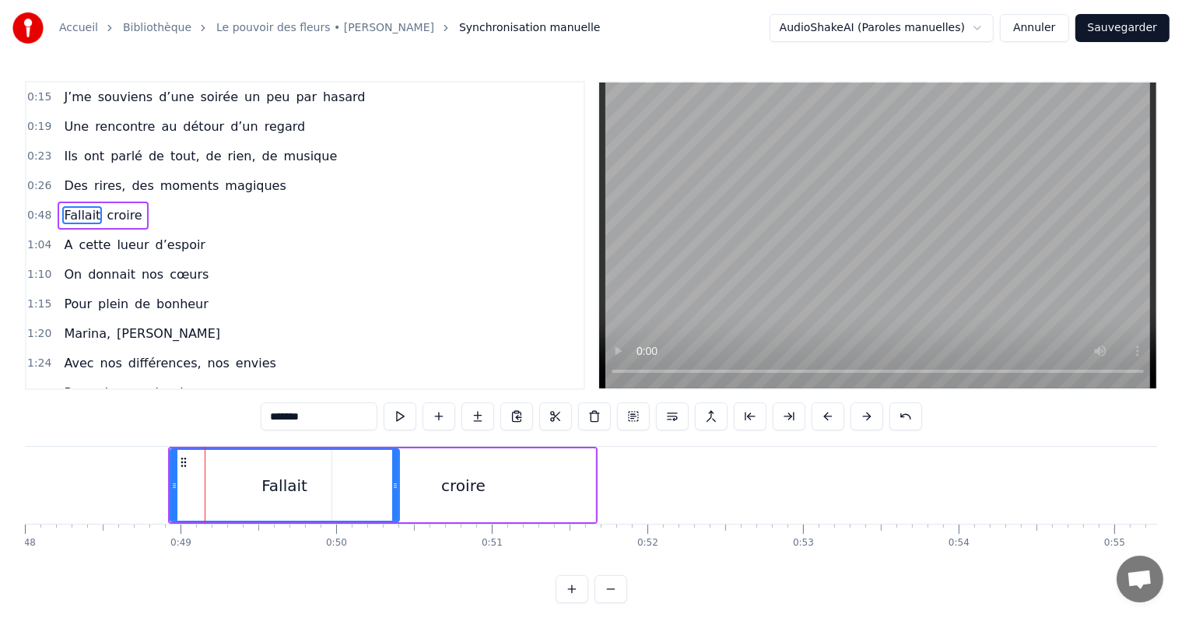
click at [182, 461] on icon at bounding box center [183, 462] width 12 height 12
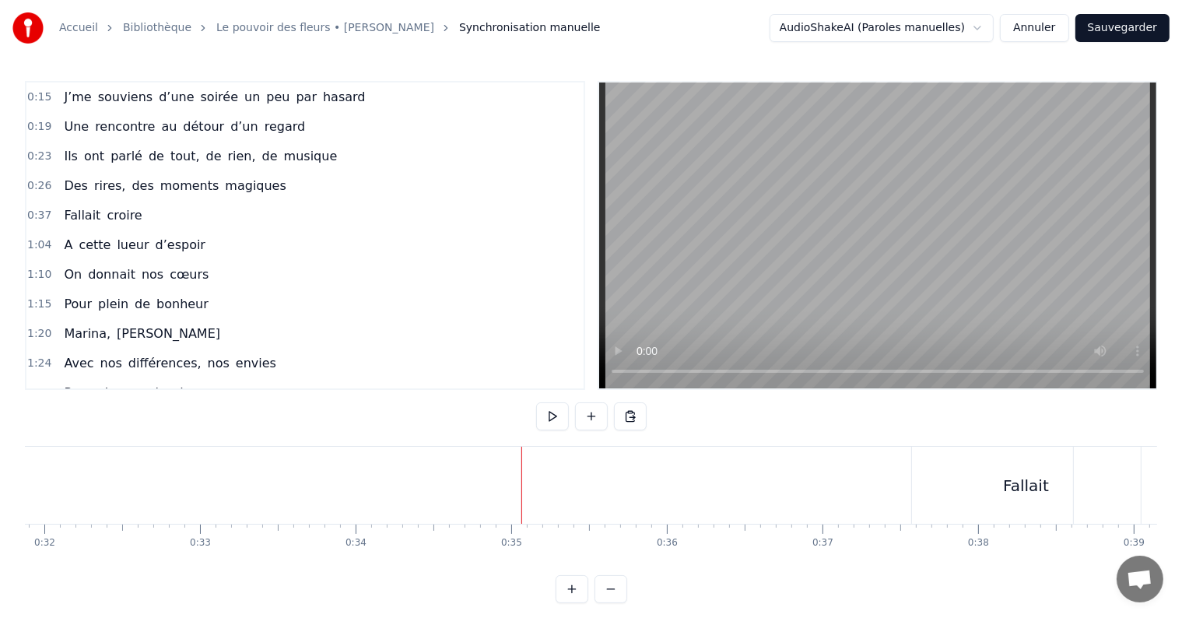
scroll to position [0, 4976]
click at [1040, 504] on div "Fallait" at bounding box center [1012, 485] width 229 height 77
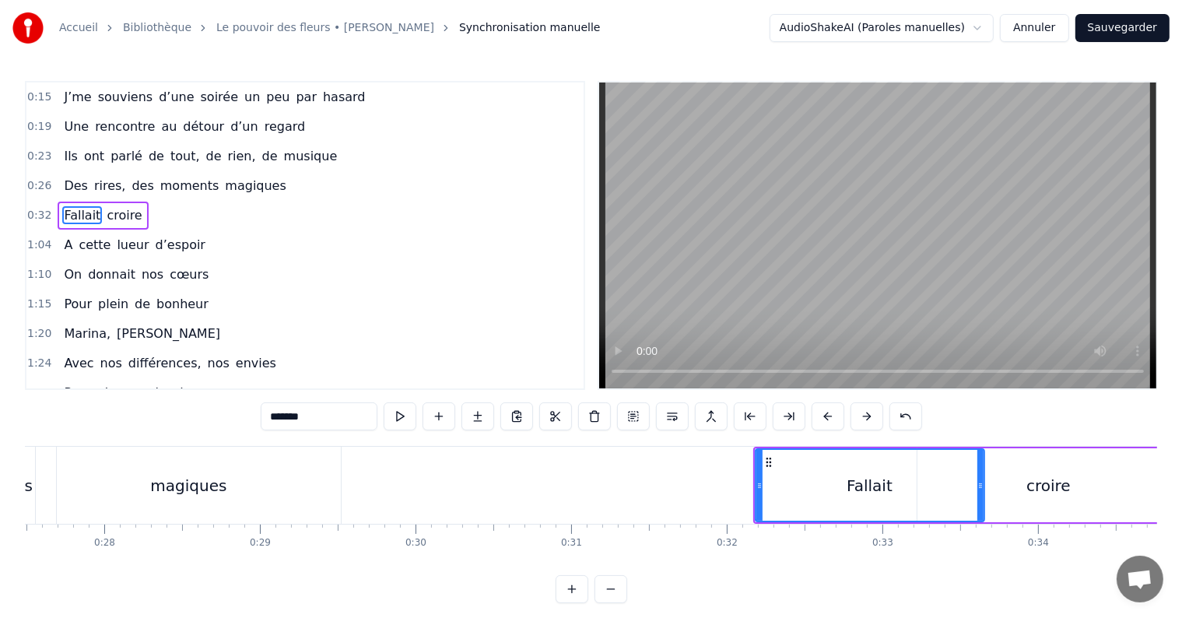
scroll to position [0, 4277]
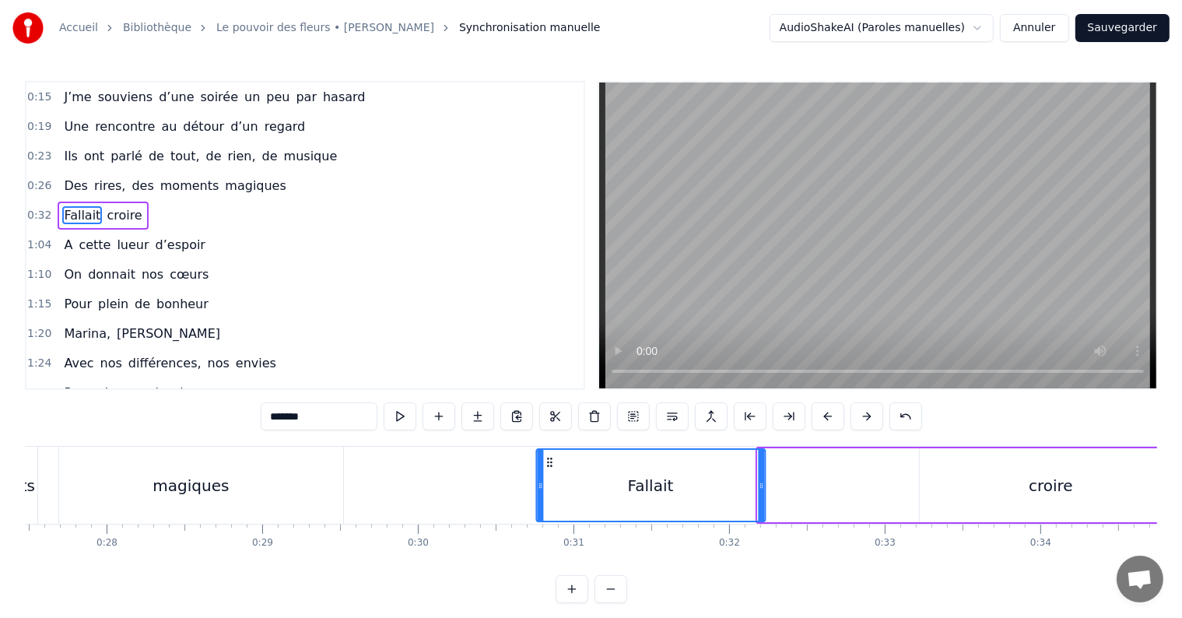
drag, startPoint x: 767, startPoint y: 464, endPoint x: 545, endPoint y: 483, distance: 222.6
click at [545, 483] on div "Fallait" at bounding box center [650, 485] width 227 height 71
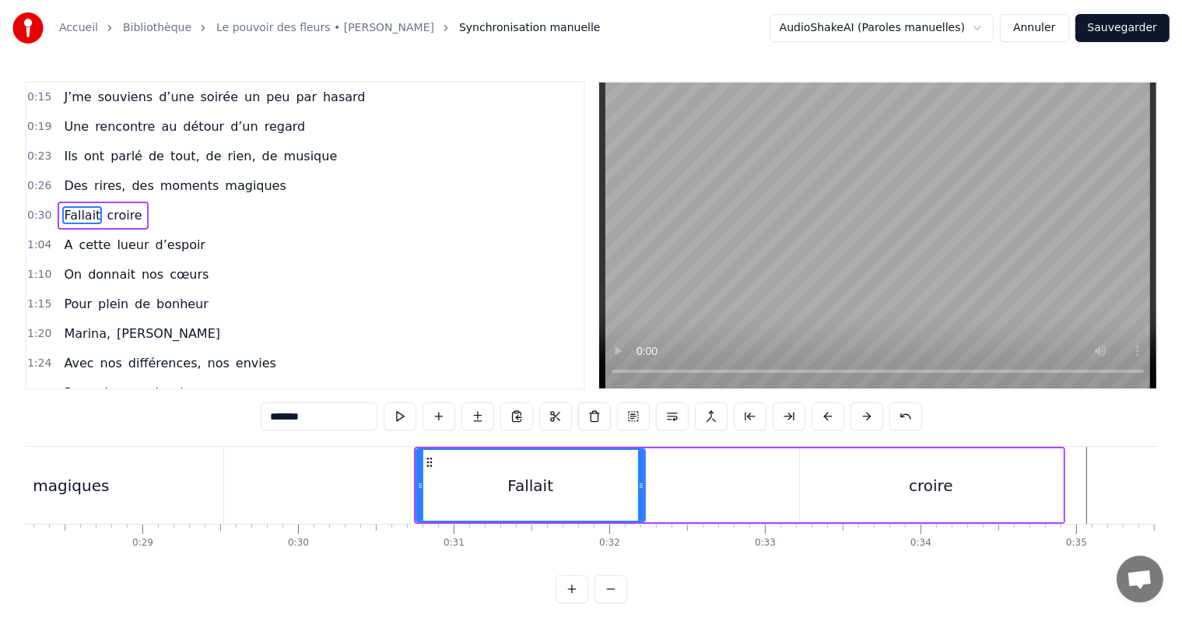
scroll to position [0, 4428]
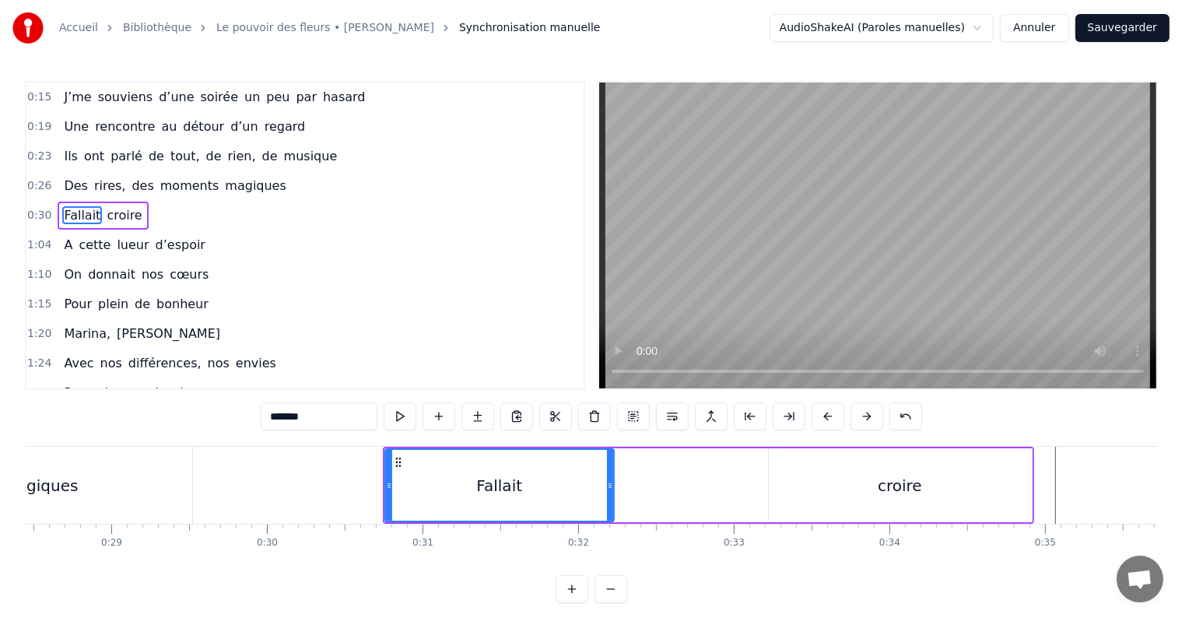
click at [752, 498] on div "Fallait croire" at bounding box center [708, 485] width 651 height 77
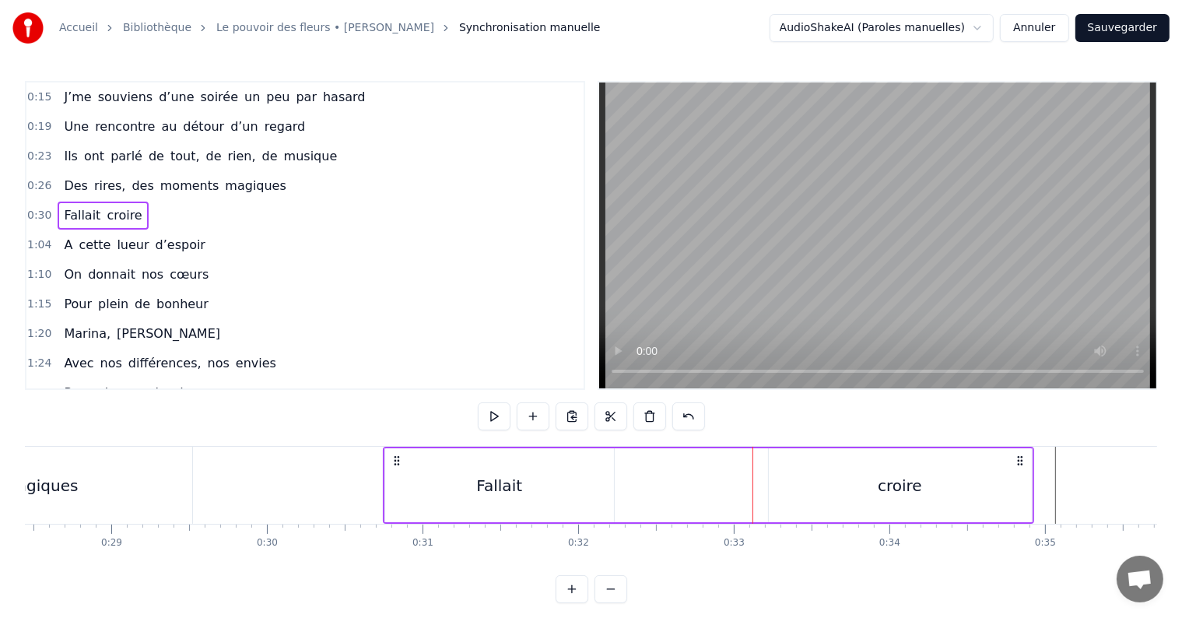
click at [902, 479] on div "croire" at bounding box center [900, 485] width 44 height 23
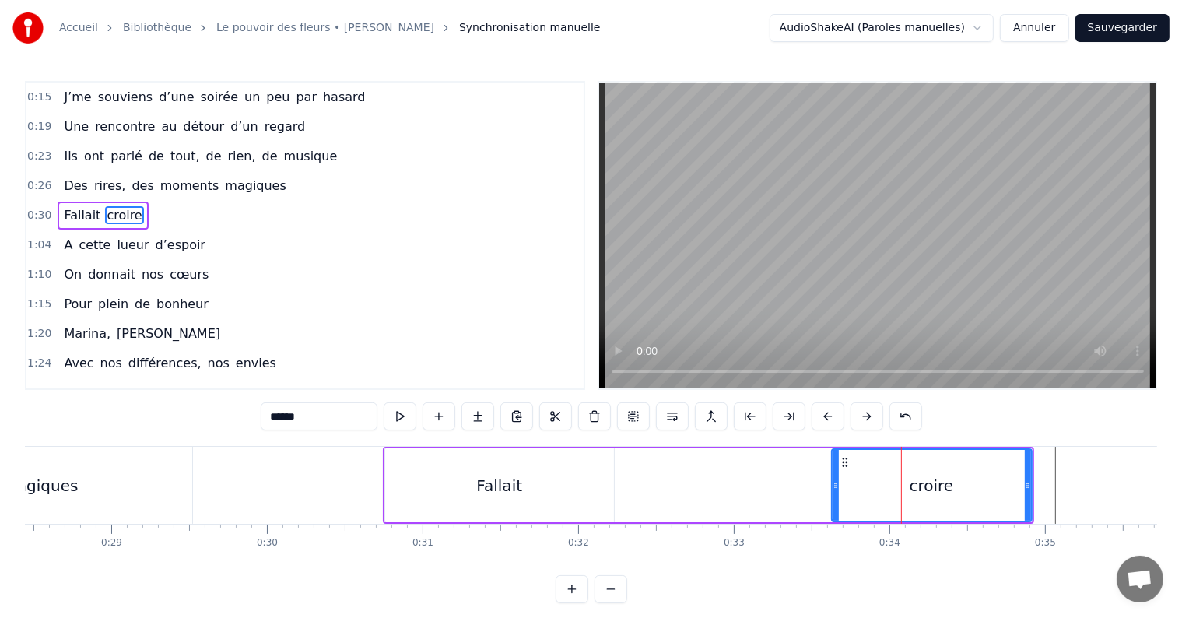
drag, startPoint x: 770, startPoint y: 489, endPoint x: 833, endPoint y: 483, distance: 63.3
click at [833, 483] on icon at bounding box center [836, 485] width 6 height 12
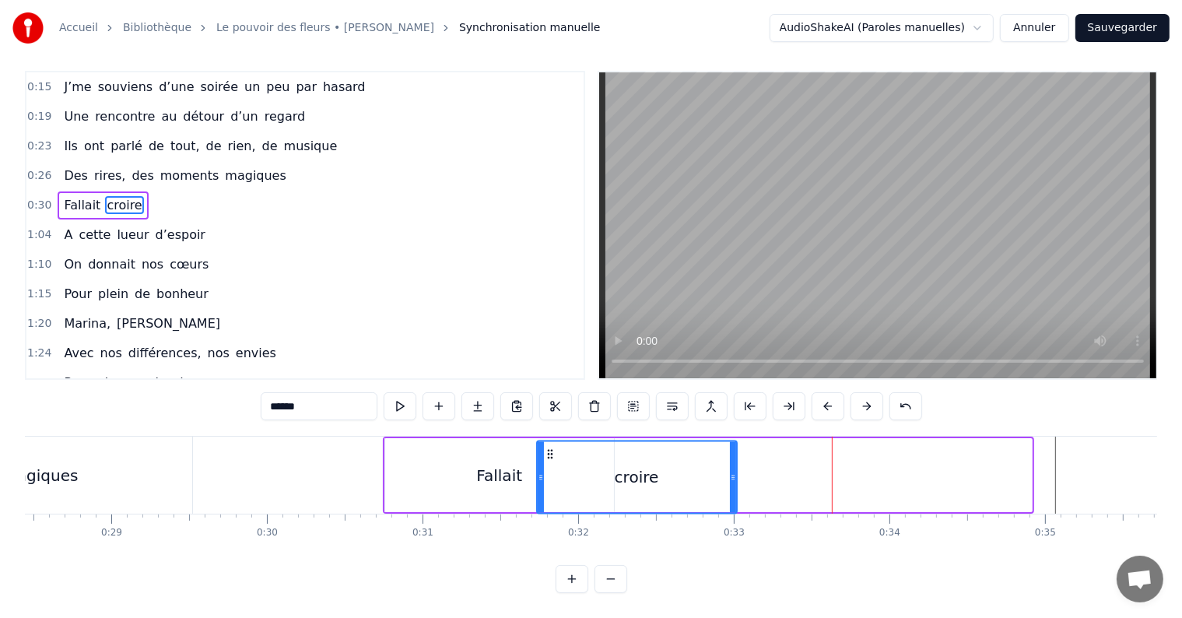
scroll to position [23, 0]
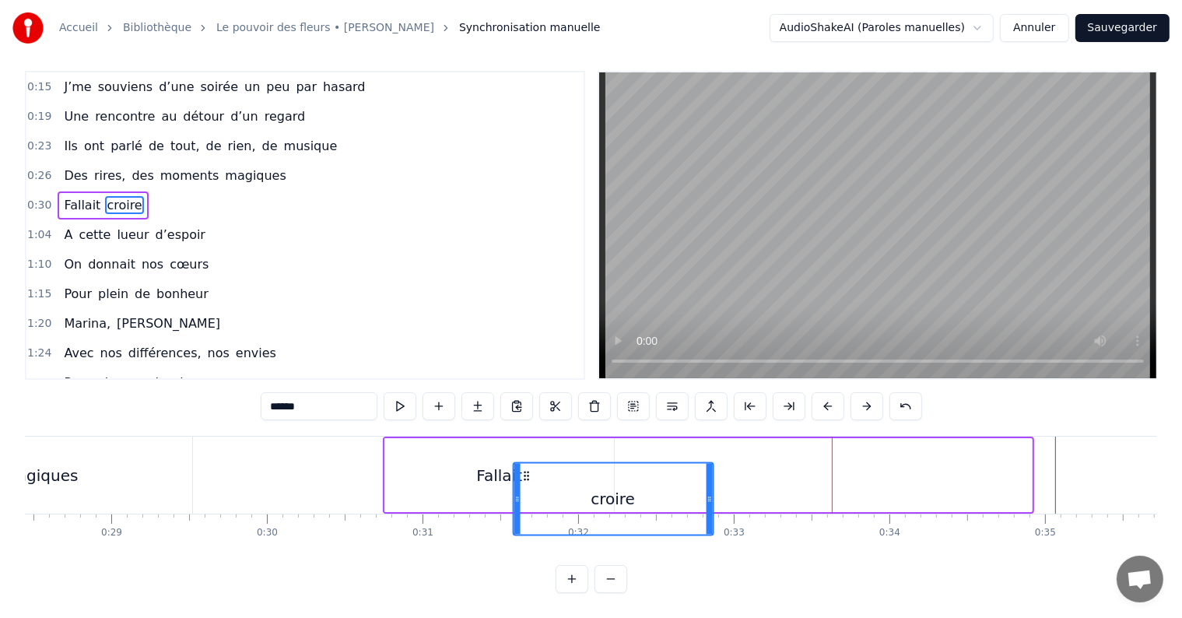
drag, startPoint x: 843, startPoint y: 466, endPoint x: 524, endPoint y: 452, distance: 319.4
click at [524, 463] on div "croire" at bounding box center [613, 498] width 198 height 71
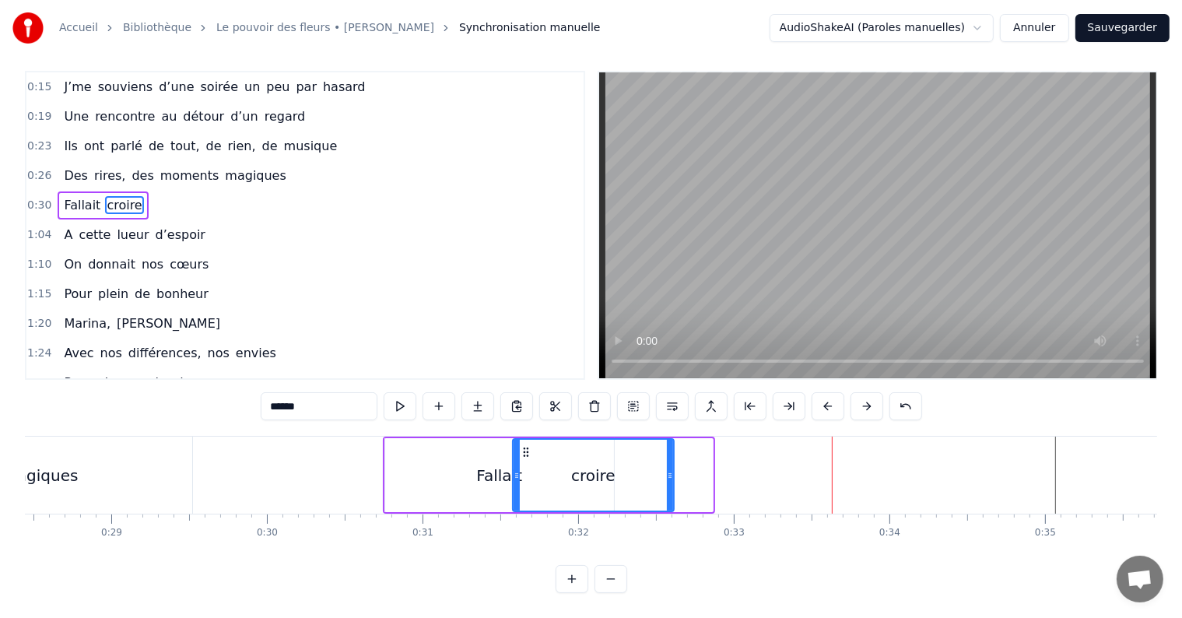
drag, startPoint x: 708, startPoint y: 461, endPoint x: 669, endPoint y: 473, distance: 40.9
click at [669, 473] on div at bounding box center [670, 475] width 6 height 71
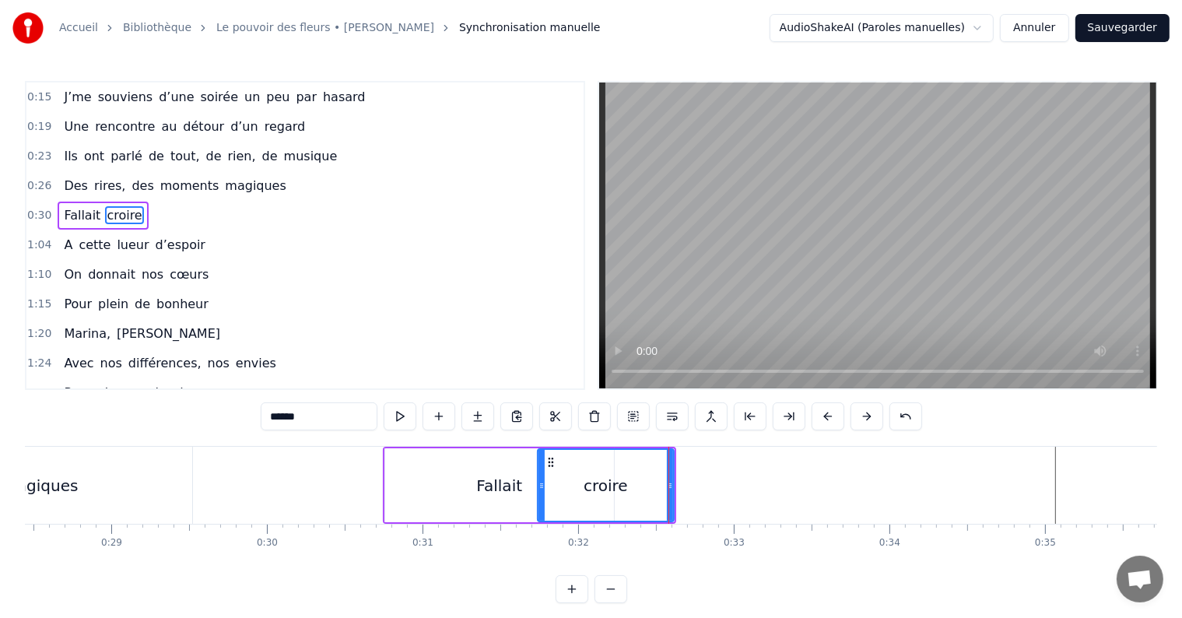
drag, startPoint x: 514, startPoint y: 495, endPoint x: 539, endPoint y: 495, distance: 24.9
click at [539, 495] on div at bounding box center [542, 485] width 6 height 71
click at [483, 483] on div "Fallait" at bounding box center [499, 485] width 46 height 23
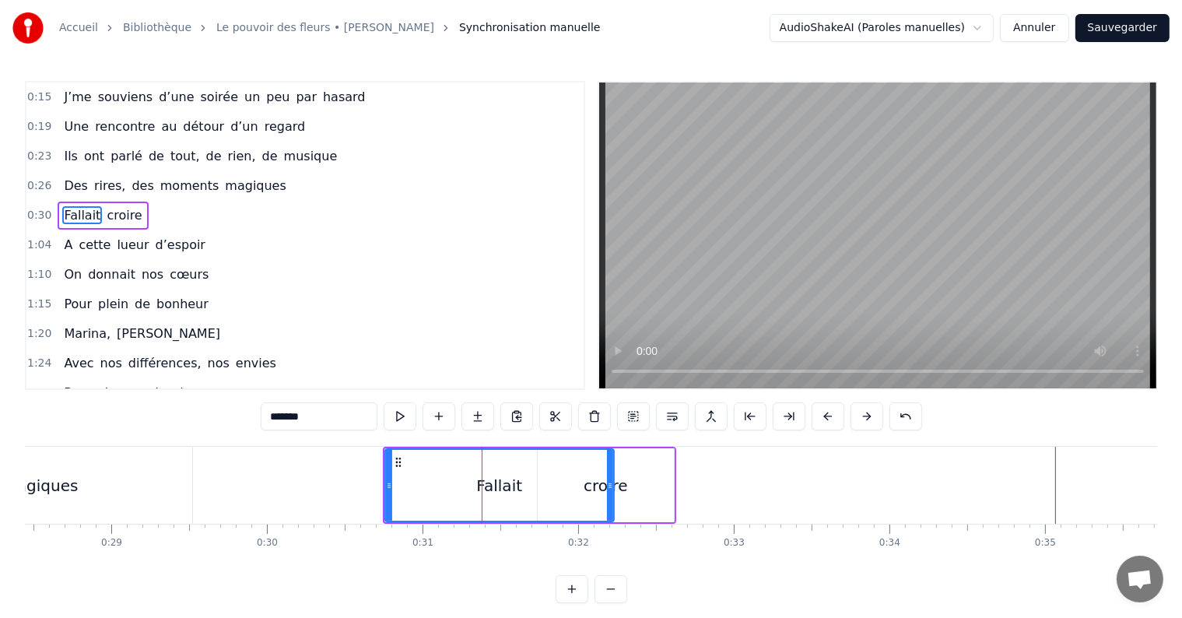
click at [384, 480] on div "Fallait" at bounding box center [499, 485] width 230 height 74
drag, startPoint x: 387, startPoint y: 489, endPoint x: 454, endPoint y: 490, distance: 66.9
click at [454, 490] on icon at bounding box center [456, 485] width 6 height 12
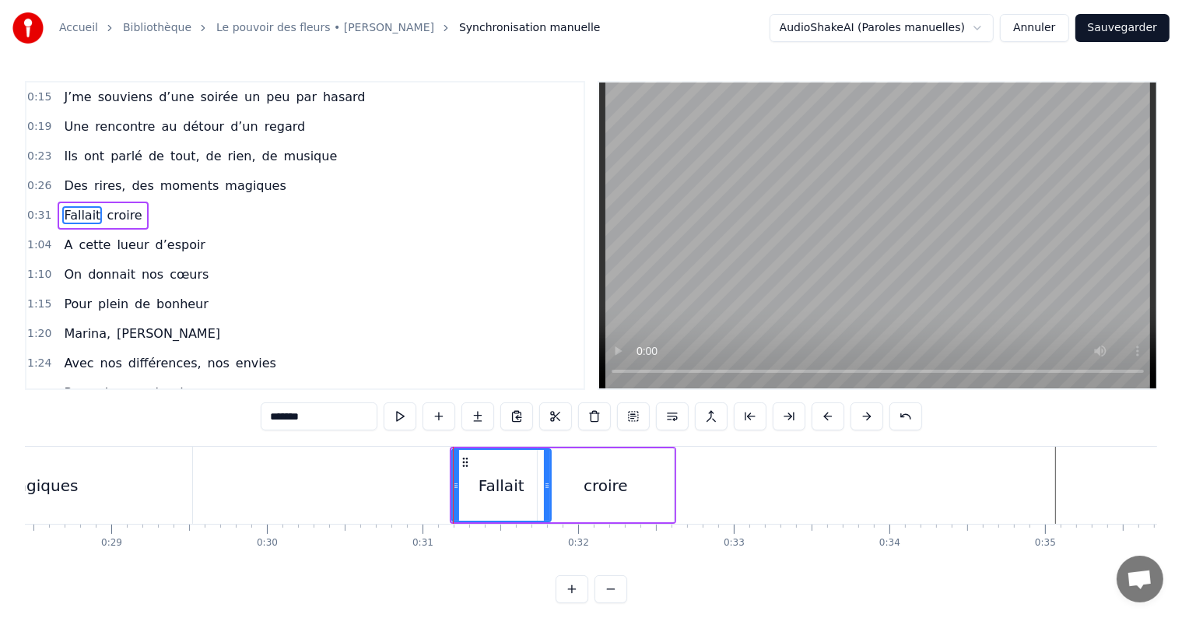
drag, startPoint x: 608, startPoint y: 490, endPoint x: 545, endPoint y: 486, distance: 63.2
click at [545, 486] on icon at bounding box center [547, 485] width 6 height 12
drag, startPoint x: 545, startPoint y: 486, endPoint x: 538, endPoint y: 490, distance: 8.4
click at [538, 490] on icon at bounding box center [540, 485] width 6 height 12
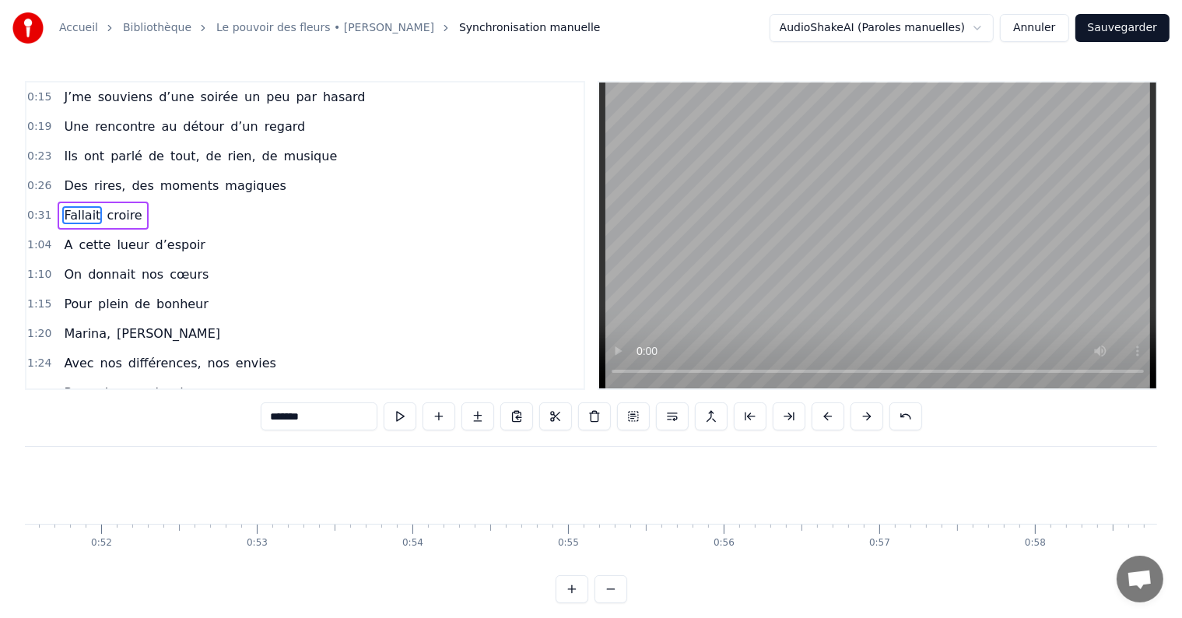
scroll to position [0, 8019]
click at [122, 242] on span "lueur" at bounding box center [132, 245] width 35 height 18
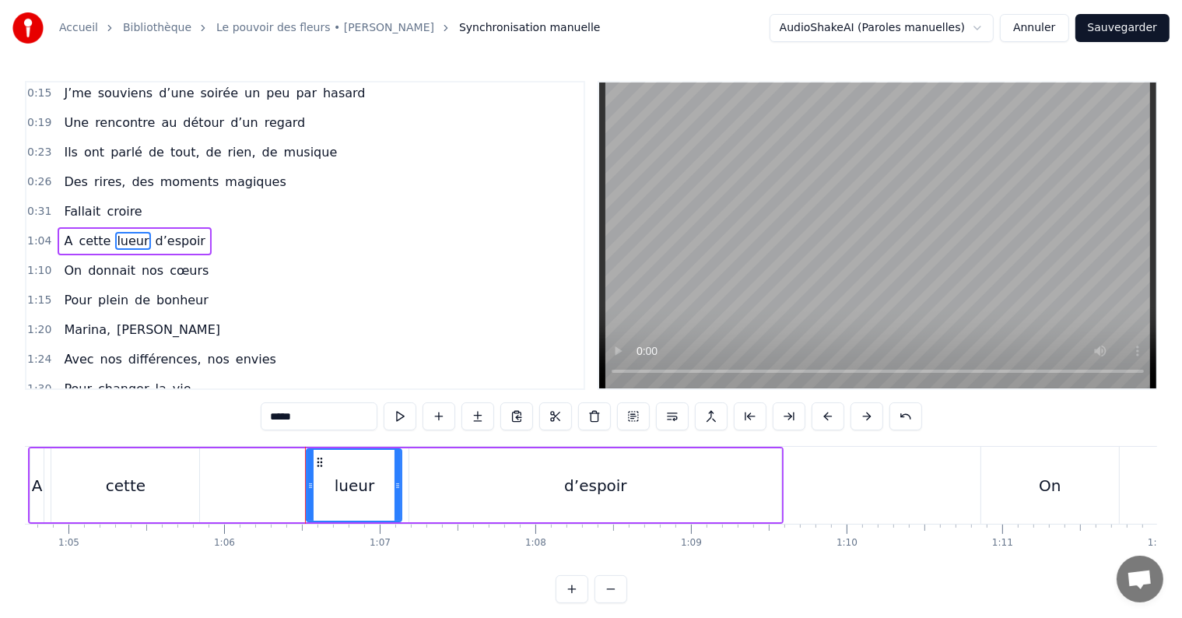
scroll to position [0, 9901]
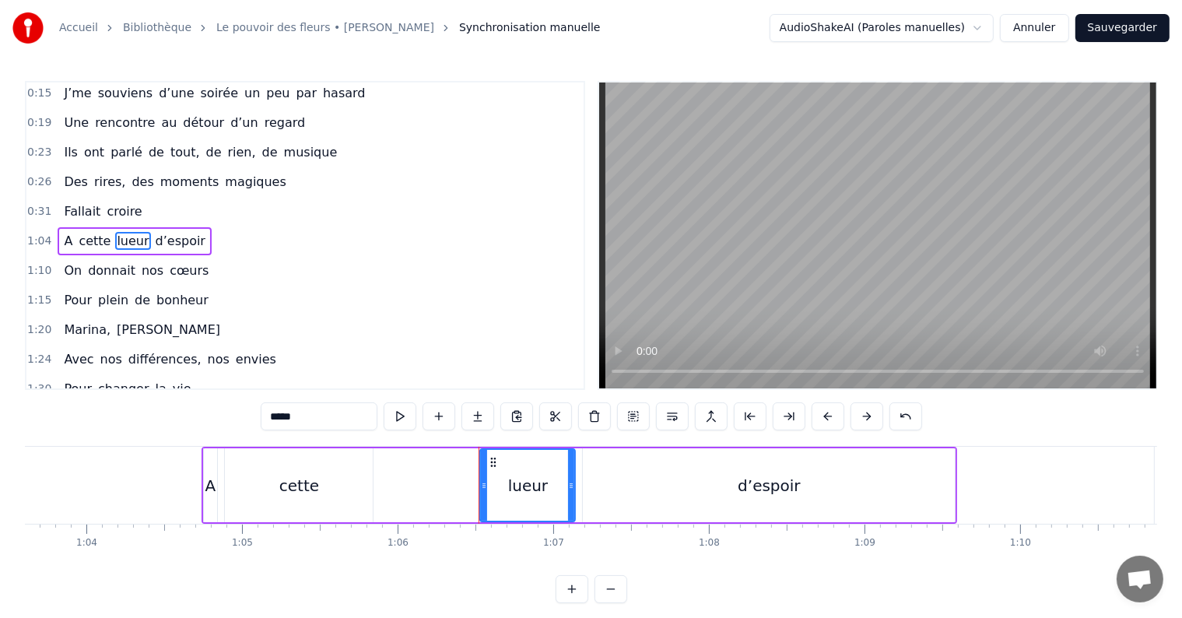
click at [209, 490] on div "A" at bounding box center [210, 485] width 11 height 23
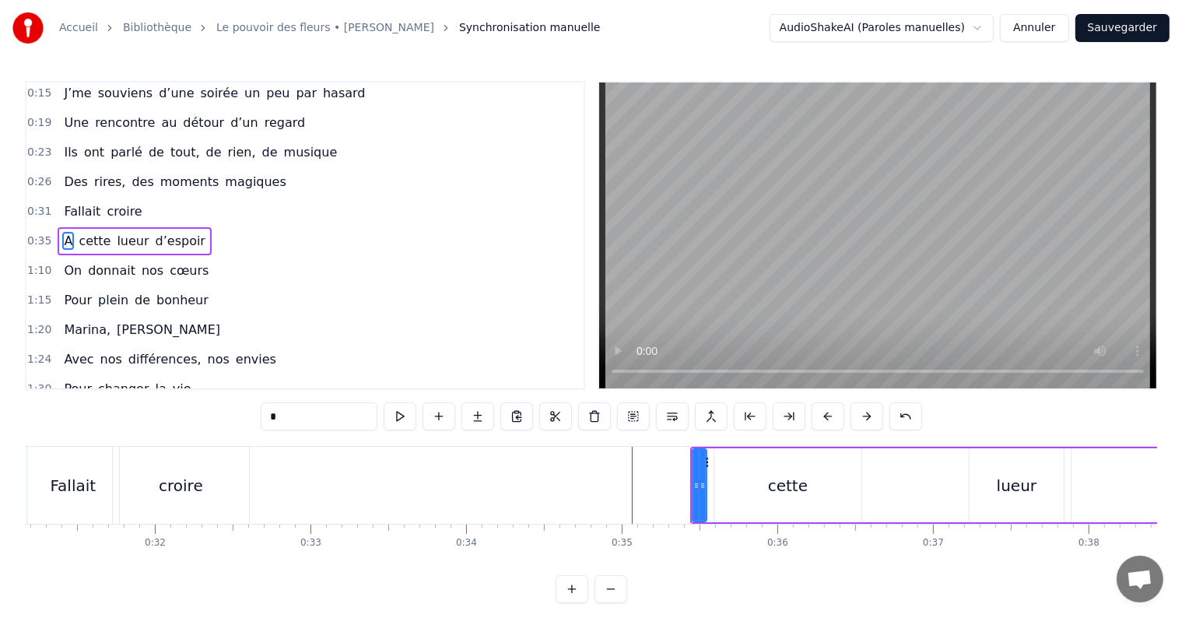
scroll to position [0, 4850]
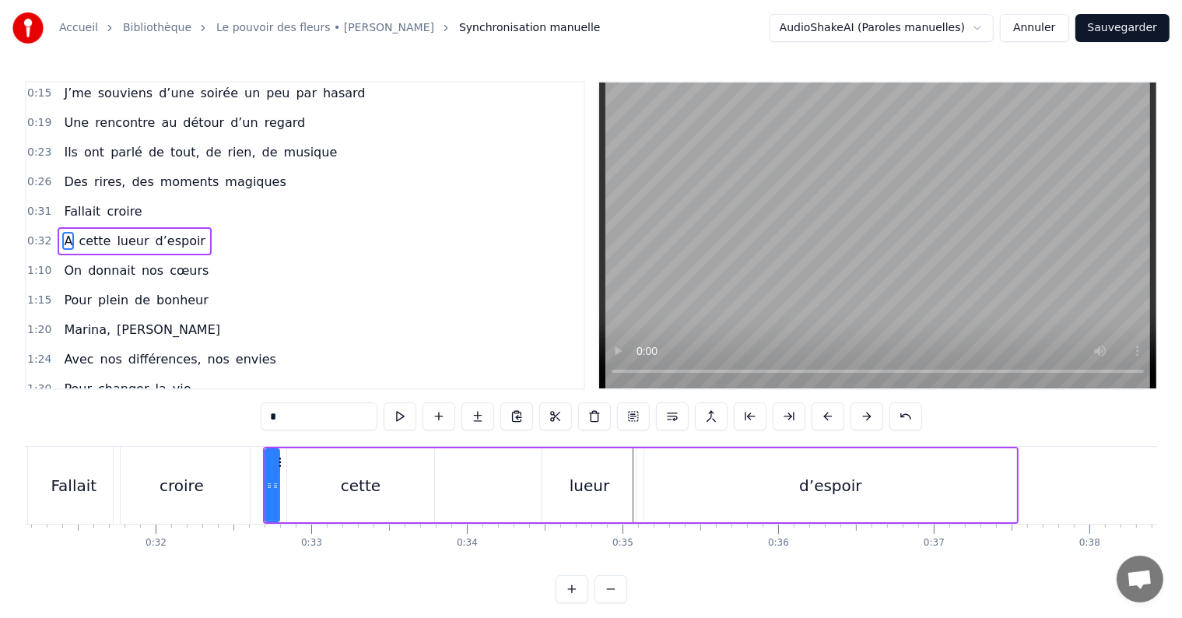
click at [335, 509] on div "cette" at bounding box center [361, 485] width 148 height 74
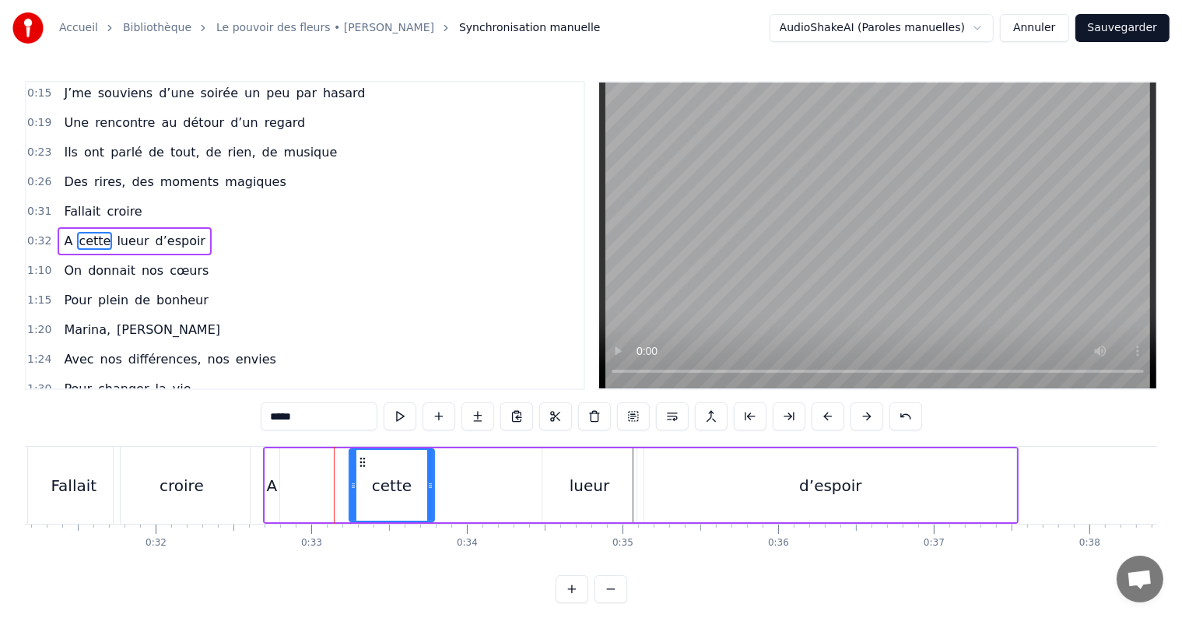
drag, startPoint x: 290, startPoint y: 490, endPoint x: 352, endPoint y: 495, distance: 62.4
click at [352, 495] on div at bounding box center [353, 485] width 6 height 71
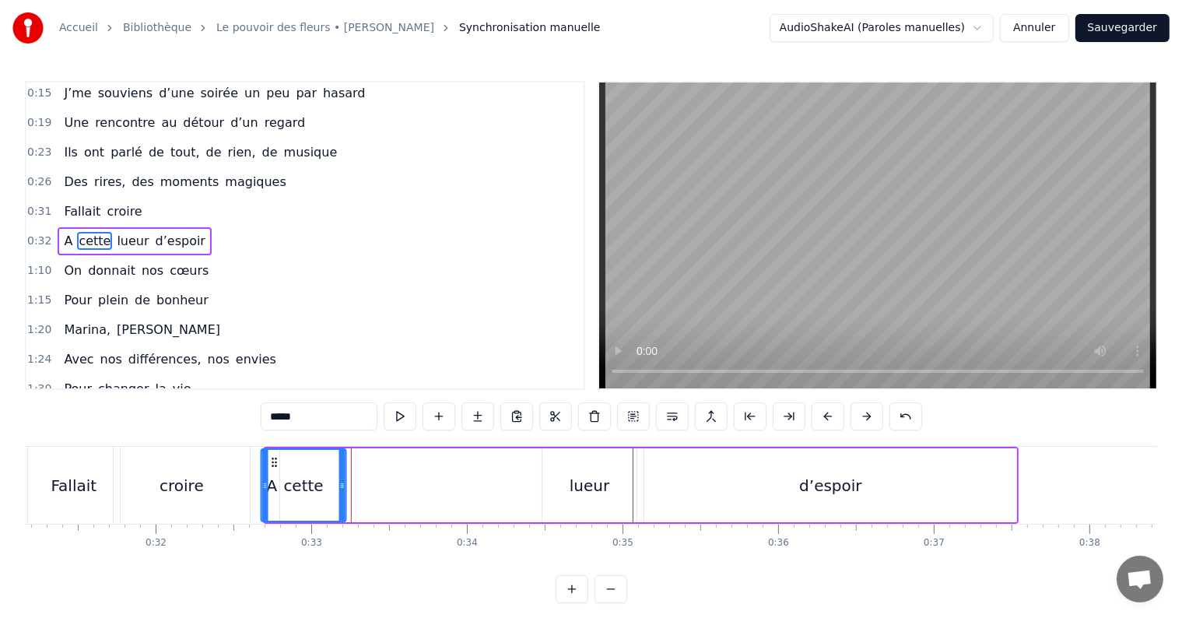
drag, startPoint x: 361, startPoint y: 457, endPoint x: 272, endPoint y: 455, distance: 88.7
click at [272, 456] on icon at bounding box center [274, 462] width 12 height 12
click at [581, 489] on div "lueur" at bounding box center [590, 485] width 40 height 23
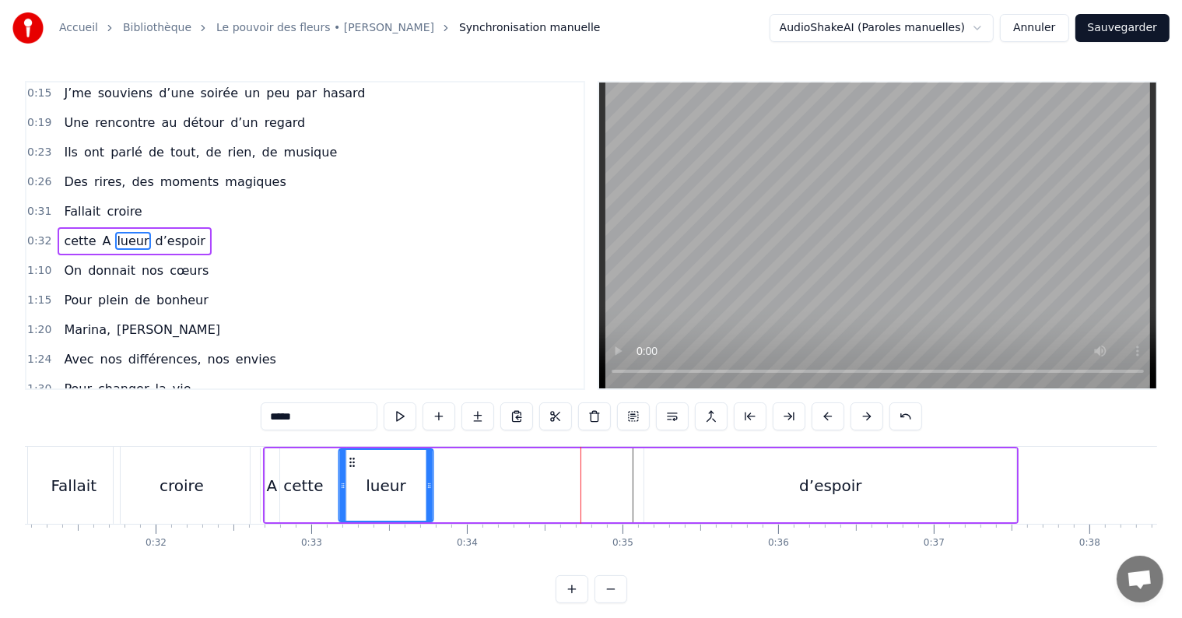
drag, startPoint x: 557, startPoint y: 461, endPoint x: 353, endPoint y: 500, distance: 207.6
click at [353, 500] on div "lueur" at bounding box center [385, 485] width 93 height 71
drag, startPoint x: 351, startPoint y: 462, endPoint x: 335, endPoint y: 463, distance: 15.6
click at [335, 463] on icon at bounding box center [336, 462] width 12 height 12
click at [694, 483] on div "d’espoir" at bounding box center [830, 485] width 372 height 74
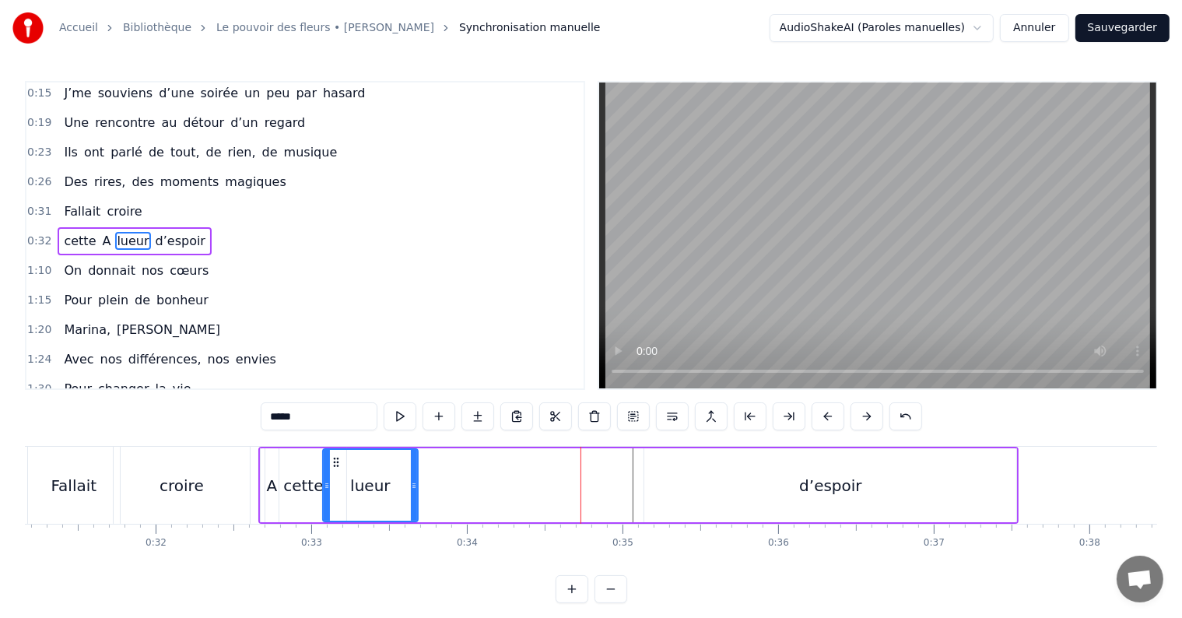
type input "********"
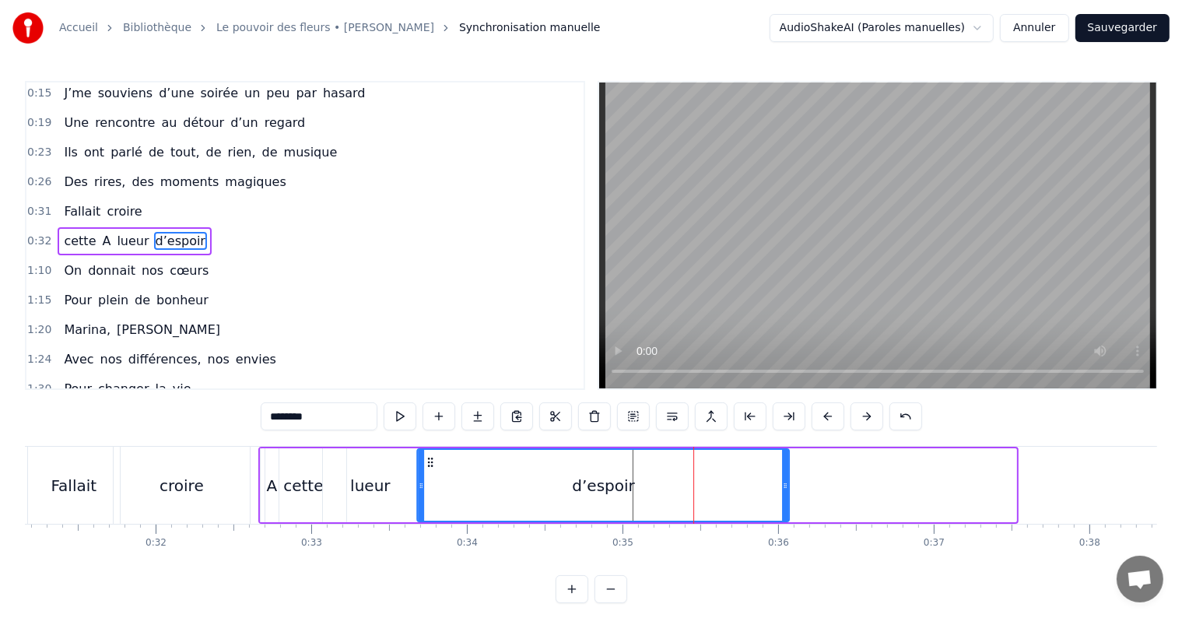
drag, startPoint x: 657, startPoint y: 459, endPoint x: 430, endPoint y: 468, distance: 227.4
click at [430, 468] on div "d’espoir" at bounding box center [603, 485] width 370 height 71
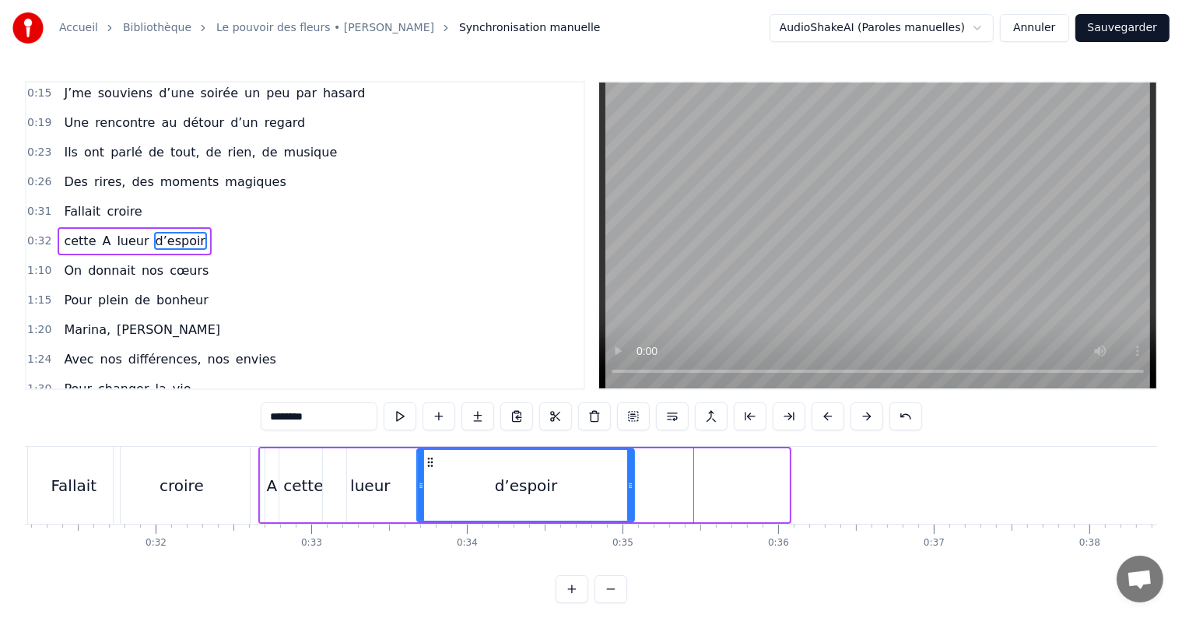
drag, startPoint x: 783, startPoint y: 490, endPoint x: 628, endPoint y: 455, distance: 159.0
click at [628, 455] on div at bounding box center [630, 485] width 6 height 71
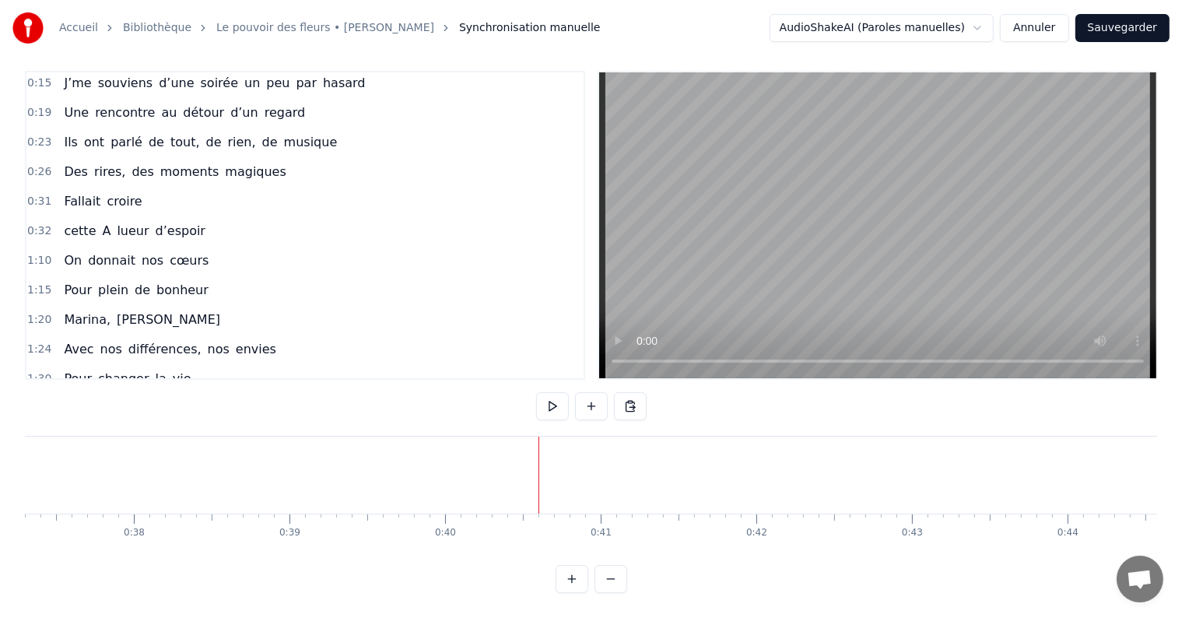
scroll to position [0, 5807]
click at [34, 253] on span "1:10" at bounding box center [39, 261] width 24 height 16
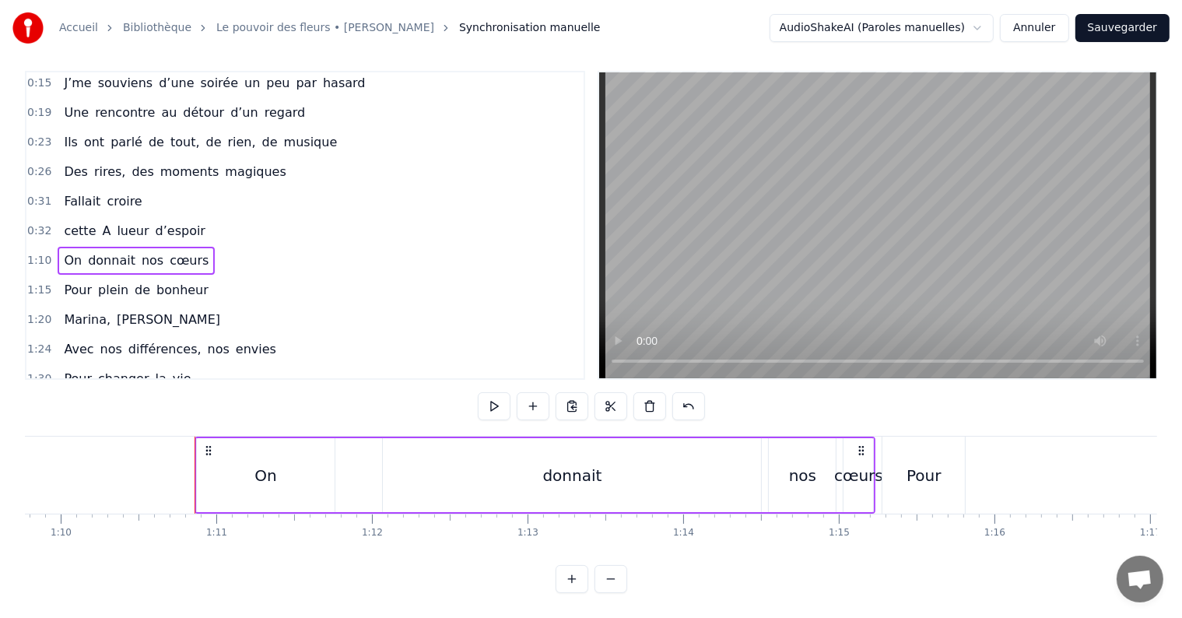
scroll to position [0, 10951]
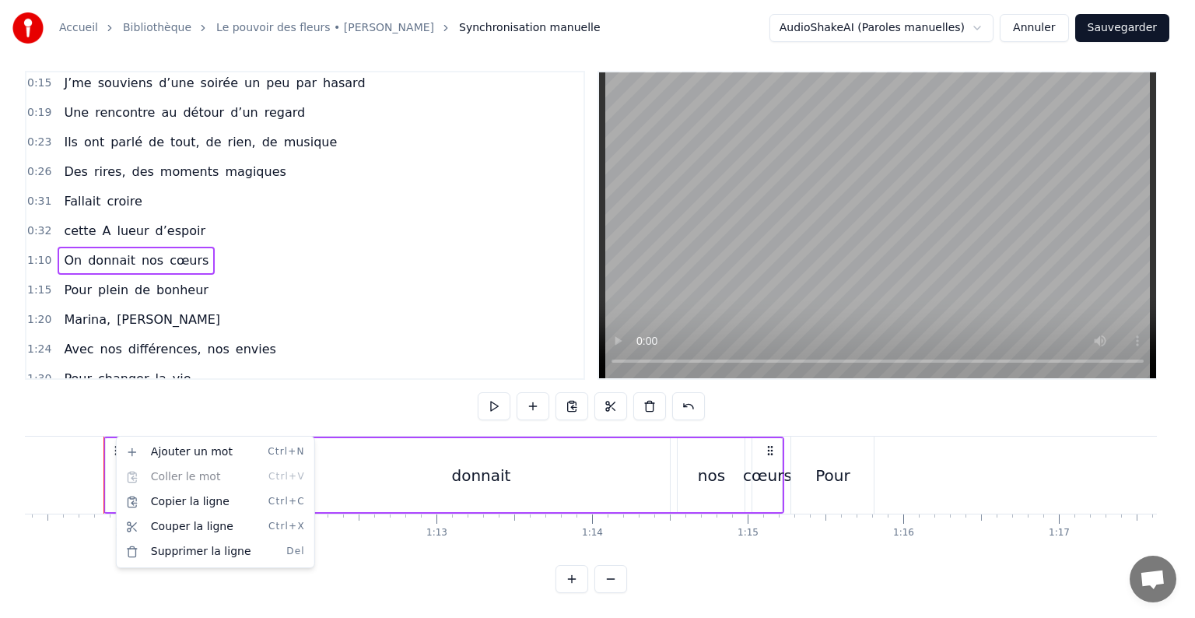
click at [158, 421] on html "Accueil Bibliothèque Le pouvoir des fleurs • [PERSON_NAME] Synchronisation manu…" at bounding box center [597, 304] width 1195 height 628
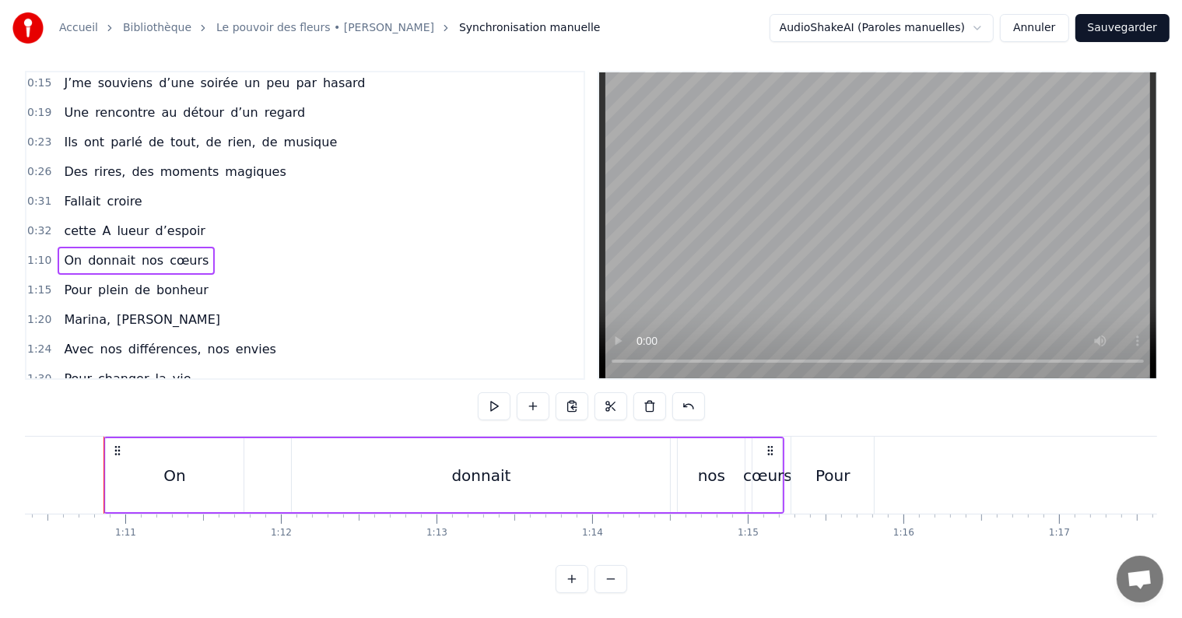
click at [118, 450] on circle at bounding box center [118, 450] width 1 height 1
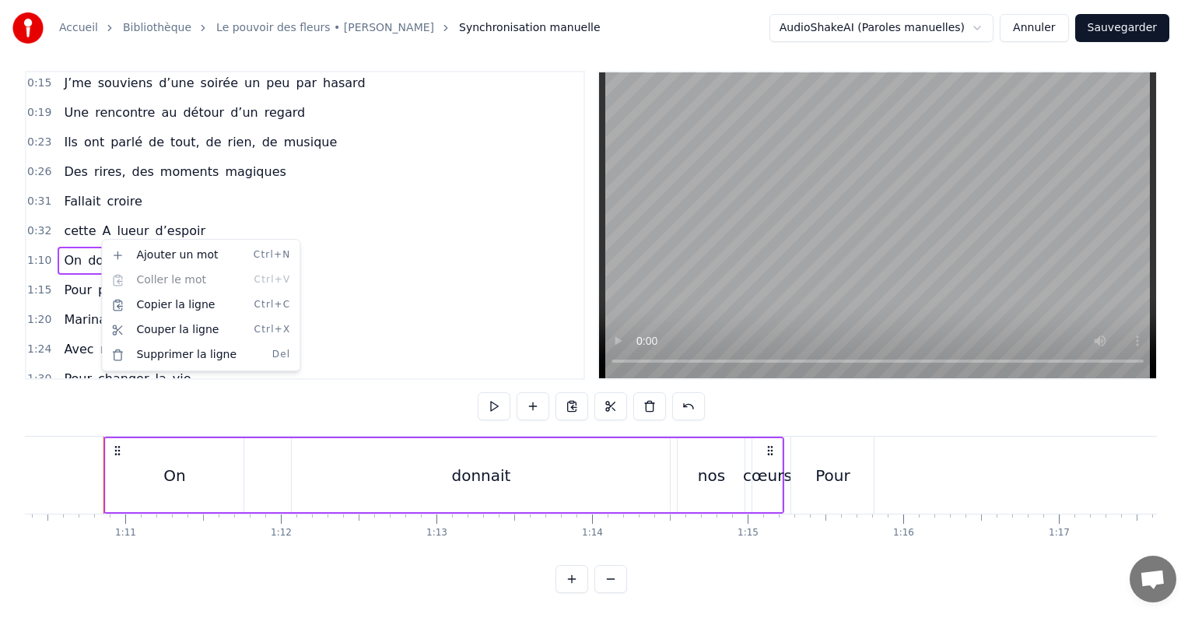
click at [124, 469] on html "Accueil Bibliothèque Le pouvoir des fleurs • [PERSON_NAME] Synchronisation manu…" at bounding box center [597, 304] width 1195 height 628
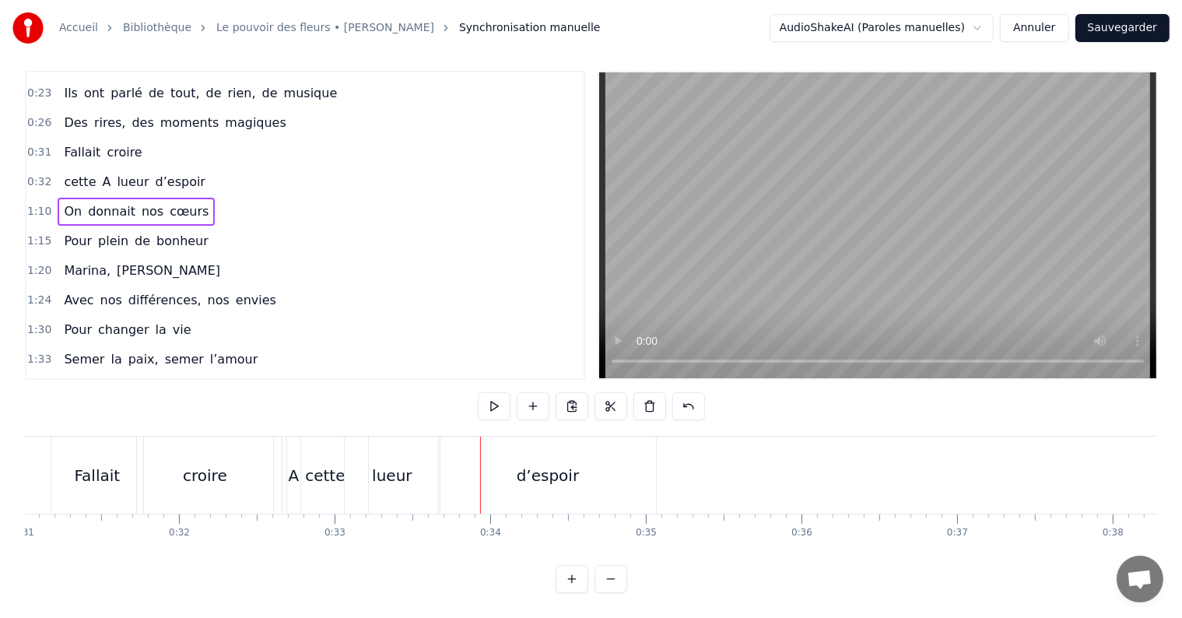
scroll to position [0, 0]
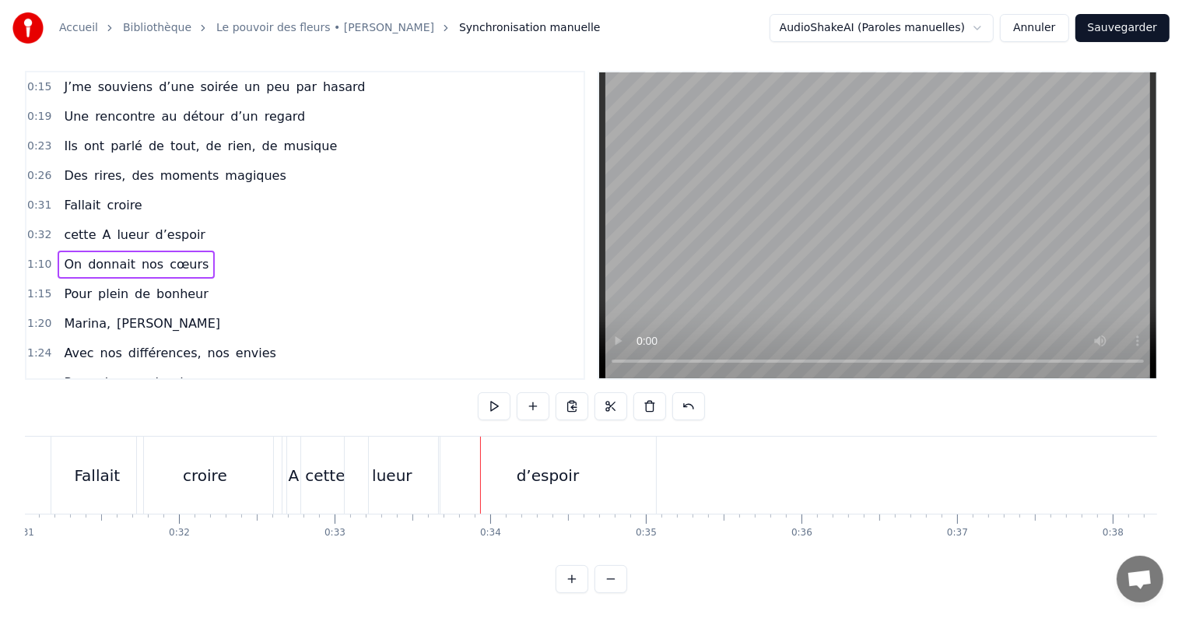
click at [62, 255] on span "On" at bounding box center [72, 264] width 21 height 18
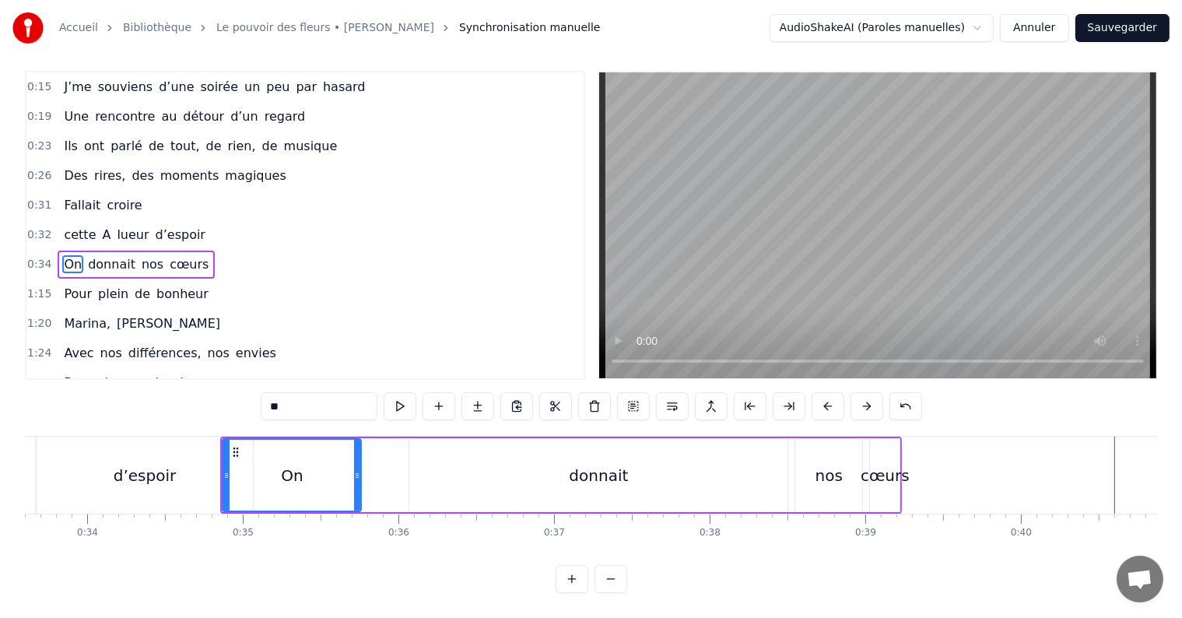
scroll to position [0, 5230]
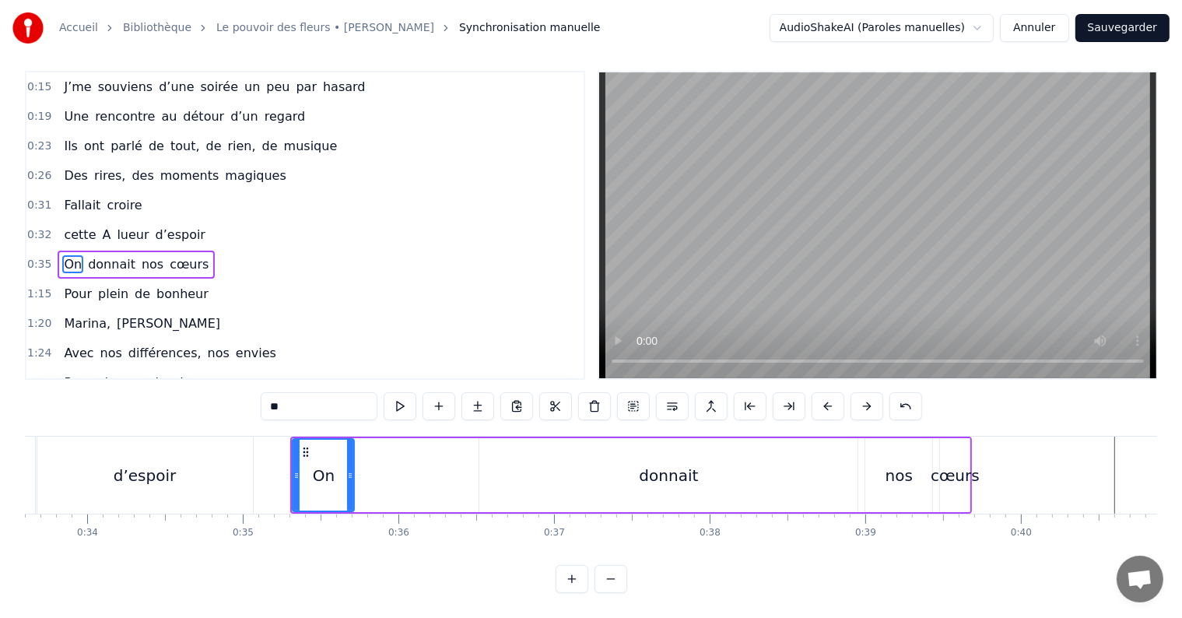
drag, startPoint x: 425, startPoint y: 465, endPoint x: 348, endPoint y: 470, distance: 77.2
click at [348, 470] on icon at bounding box center [350, 475] width 6 height 12
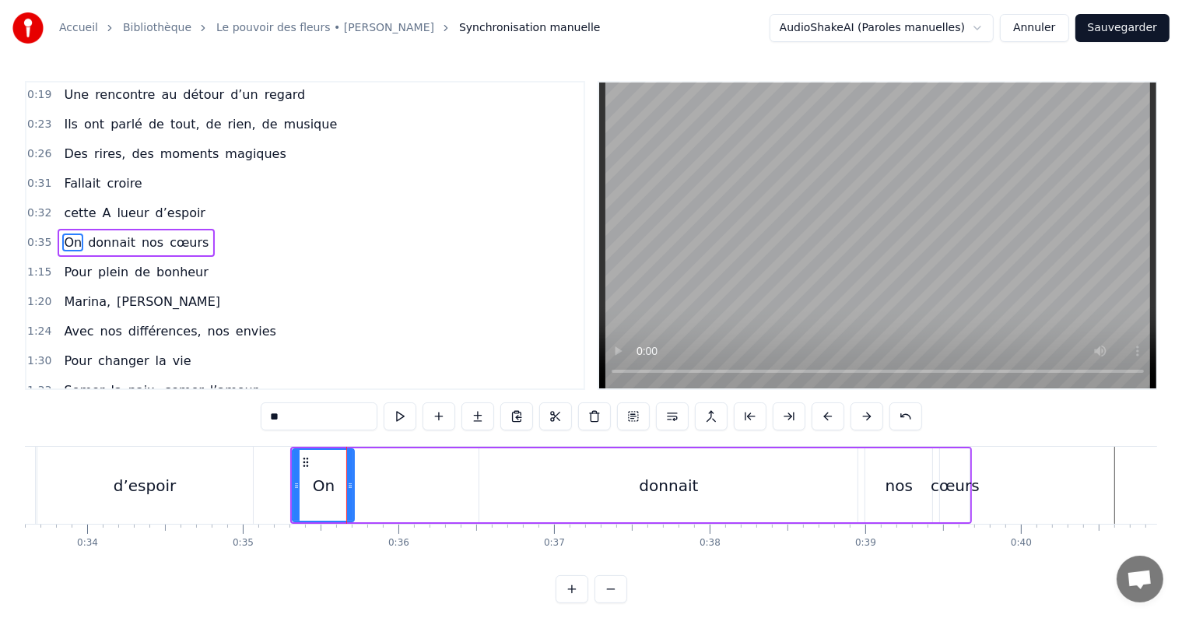
scroll to position [33, 0]
click at [307, 459] on icon at bounding box center [310, 462] width 12 height 12
drag, startPoint x: 352, startPoint y: 488, endPoint x: 331, endPoint y: 488, distance: 21.0
click at [332, 488] on icon at bounding box center [335, 485] width 6 height 12
drag, startPoint x: 307, startPoint y: 461, endPoint x: 314, endPoint y: 462, distance: 7.8
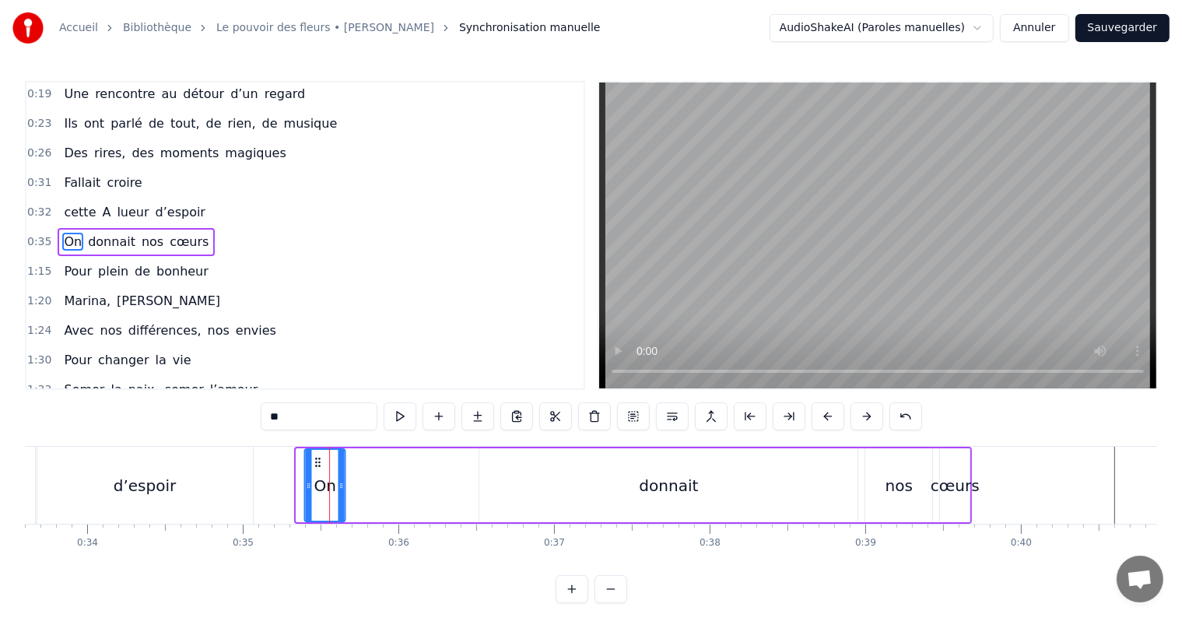
click at [316, 462] on circle at bounding box center [316, 462] width 1 height 1
click at [676, 468] on div "donnait" at bounding box center [668, 485] width 378 height 74
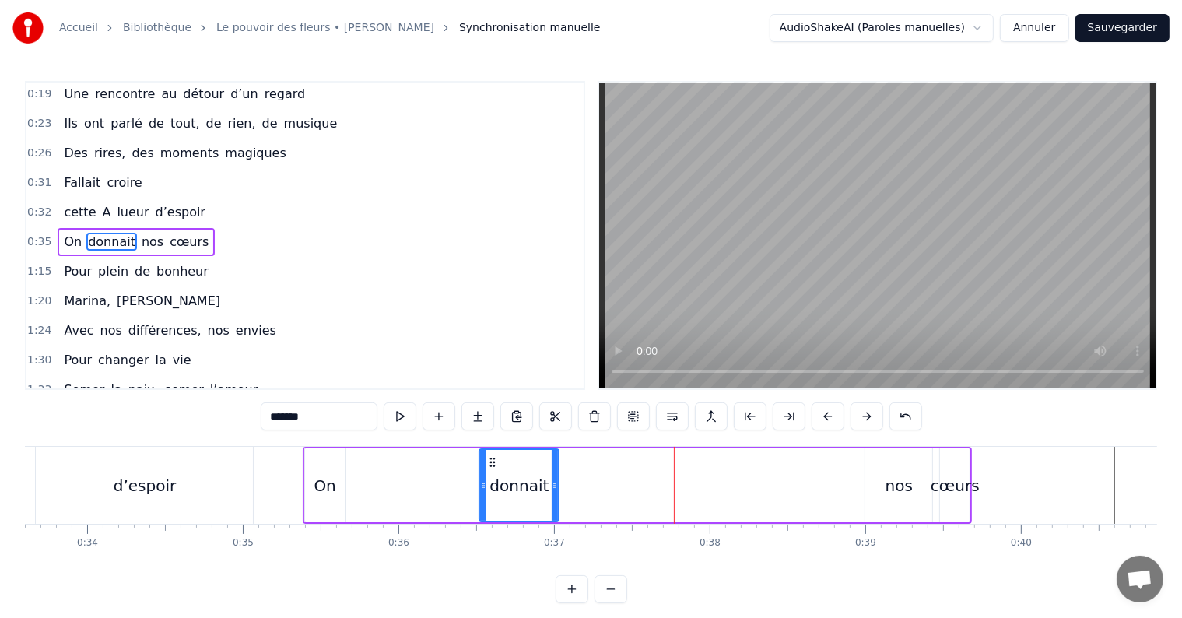
drag, startPoint x: 853, startPoint y: 484, endPoint x: 554, endPoint y: 479, distance: 298.9
click at [554, 479] on icon at bounding box center [555, 485] width 6 height 12
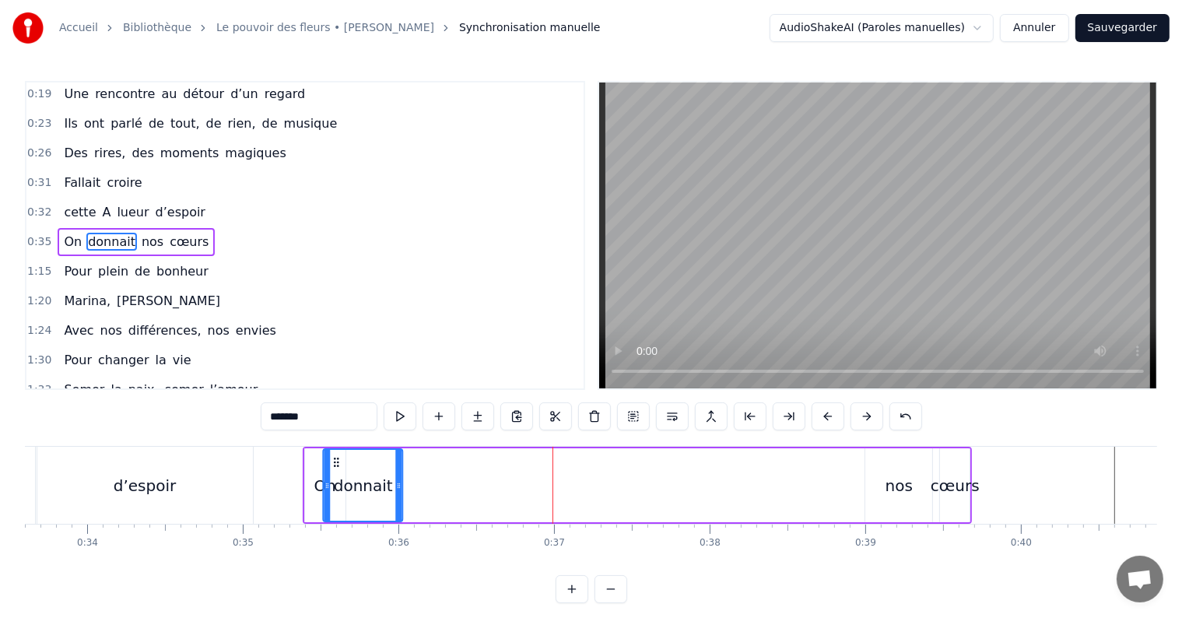
drag, startPoint x: 493, startPoint y: 459, endPoint x: 337, endPoint y: 462, distance: 156.5
click at [337, 462] on icon at bounding box center [337, 462] width 12 height 12
click at [909, 493] on div "nos" at bounding box center [899, 485] width 27 height 23
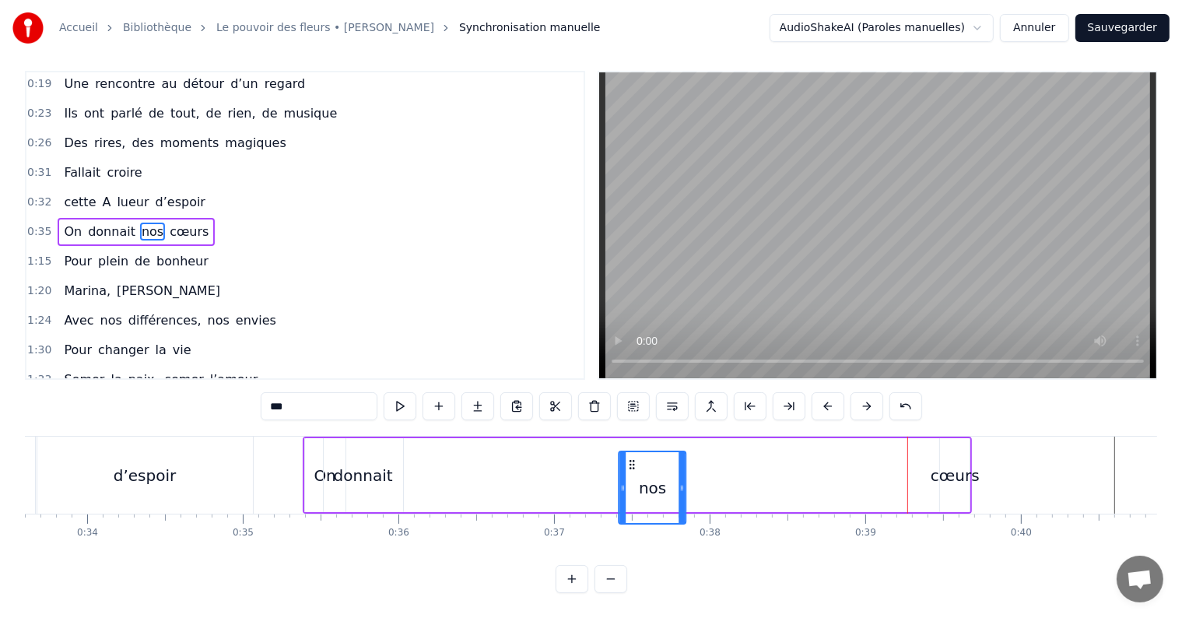
scroll to position [23, 0]
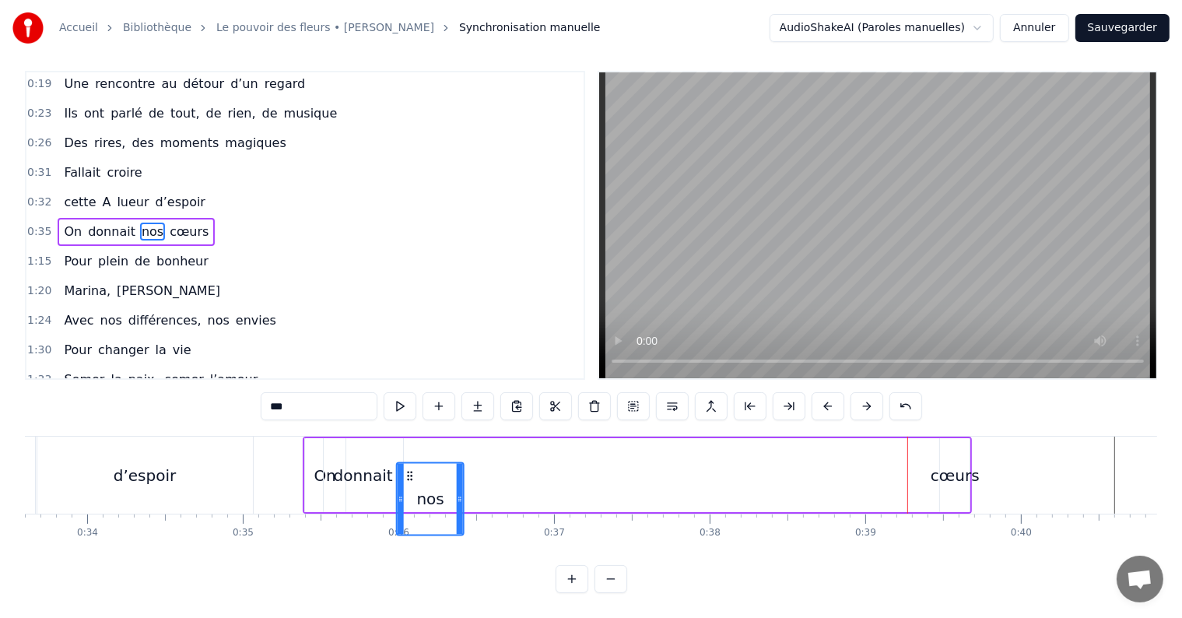
drag, startPoint x: 879, startPoint y: 461, endPoint x: 411, endPoint y: 483, distance: 469.1
click at [411, 483] on div "nos" at bounding box center [430, 498] width 65 height 71
click at [946, 470] on div "cœurs" at bounding box center [955, 475] width 49 height 23
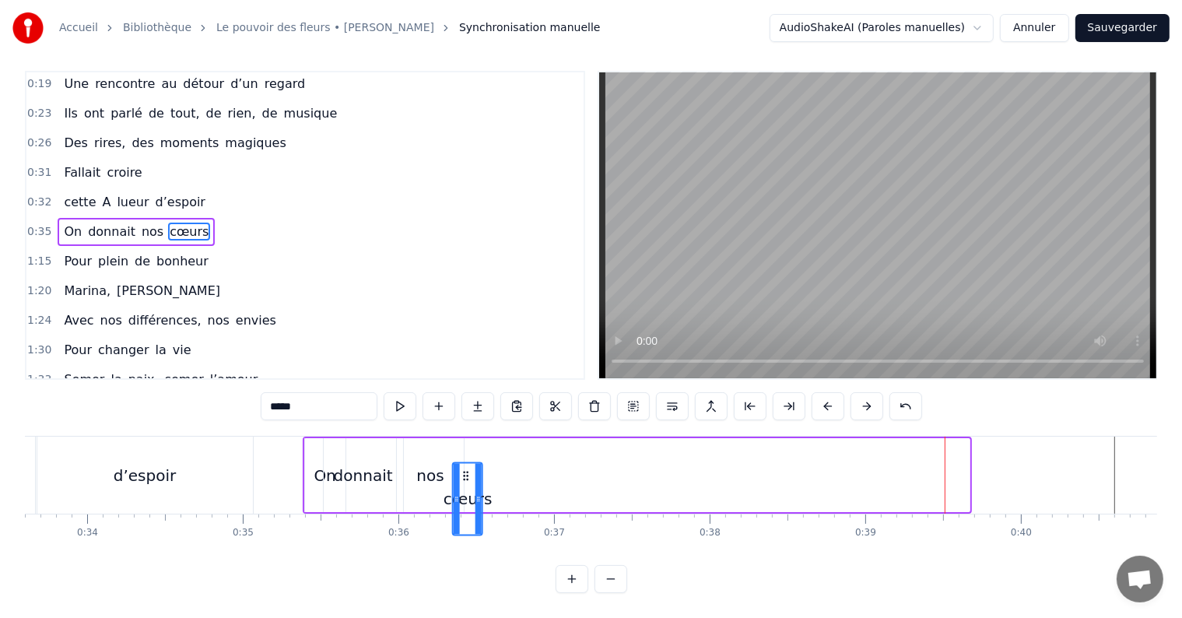
drag, startPoint x: 956, startPoint y: 458, endPoint x: 468, endPoint y: 477, distance: 488.3
click at [468, 477] on div "cœurs" at bounding box center [468, 498] width 28 height 71
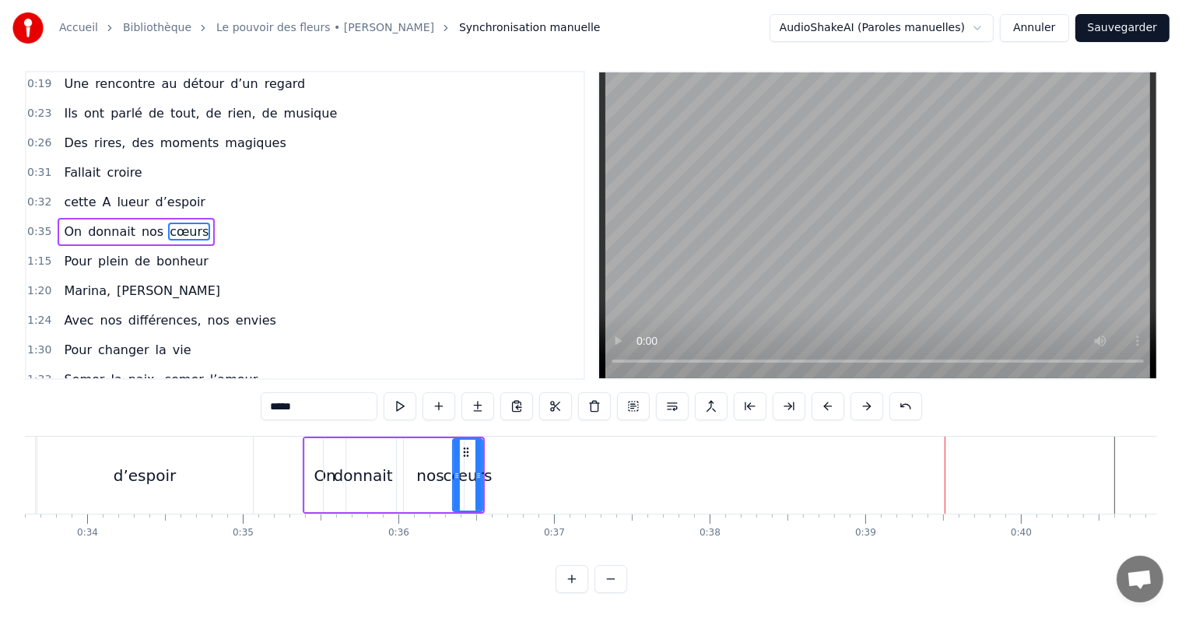
click at [424, 466] on div "nos" at bounding box center [429, 475] width 27 height 23
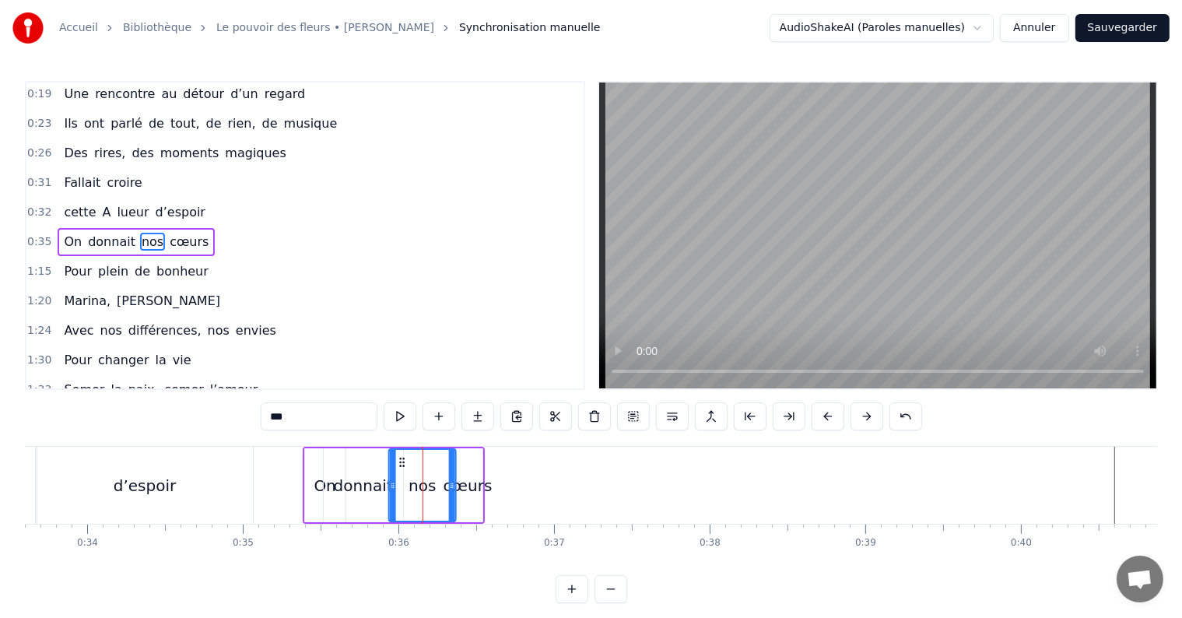
drag, startPoint x: 409, startPoint y: 461, endPoint x: 401, endPoint y: 460, distance: 7.8
click at [401, 460] on icon at bounding box center [402, 462] width 12 height 12
click at [353, 498] on div "donnait" at bounding box center [363, 485] width 79 height 74
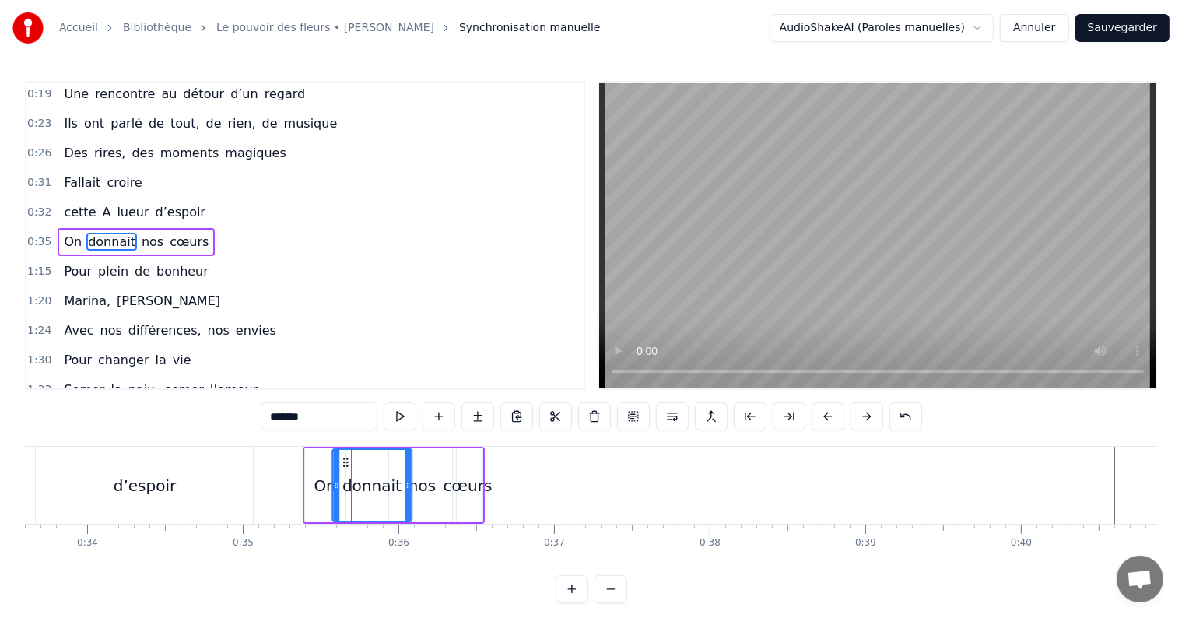
drag, startPoint x: 336, startPoint y: 458, endPoint x: 345, endPoint y: 459, distance: 8.6
click at [345, 459] on icon at bounding box center [345, 462] width 12 height 12
click at [498, 548] on div "J’me souviens d’une soirée un peu par hasard Une rencontre au détour d’un regar…" at bounding box center [591, 504] width 1132 height 117
click at [467, 469] on div "cœurs" at bounding box center [468, 485] width 30 height 74
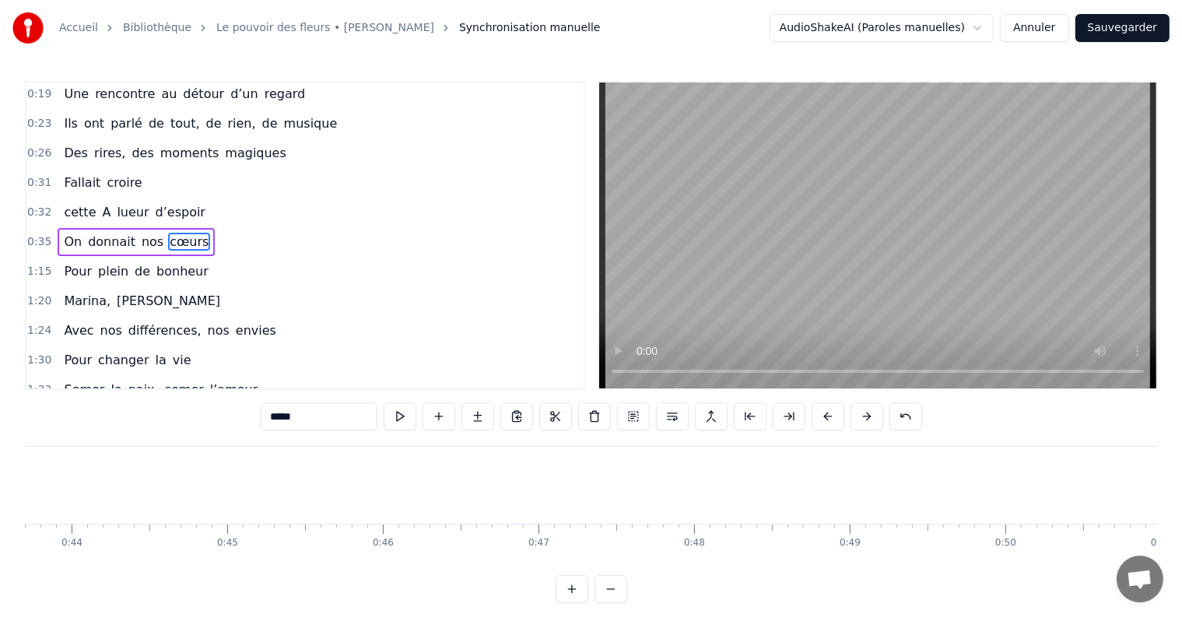
scroll to position [0, 6808]
click at [79, 264] on span "Pour" at bounding box center [77, 271] width 31 height 18
type input "****"
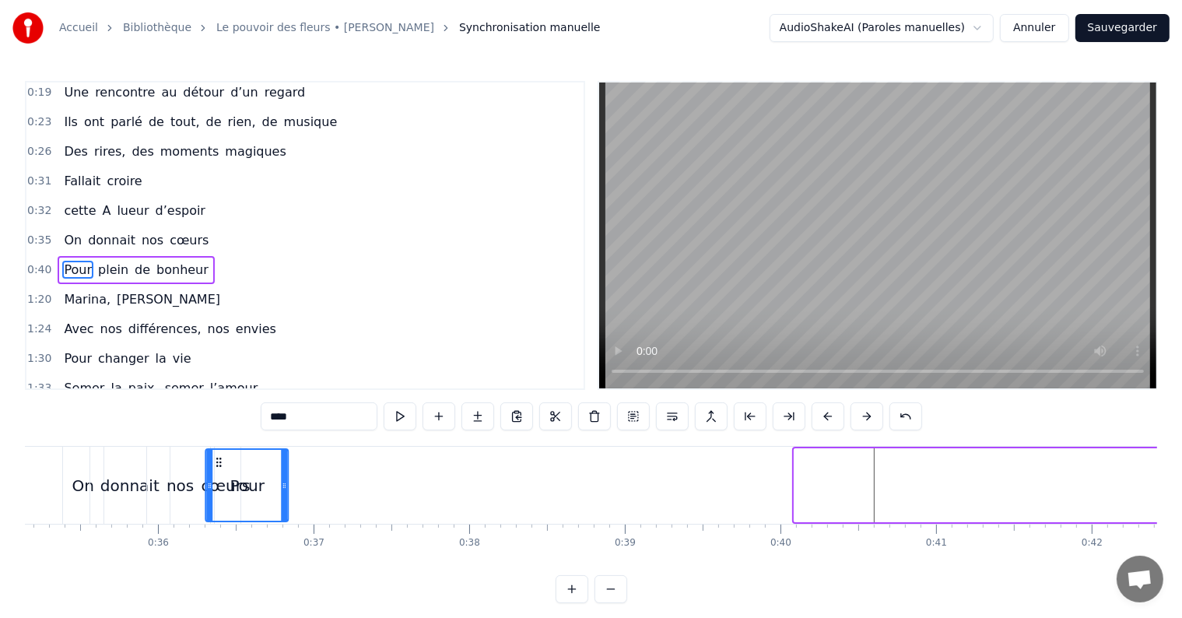
scroll to position [0, 5449]
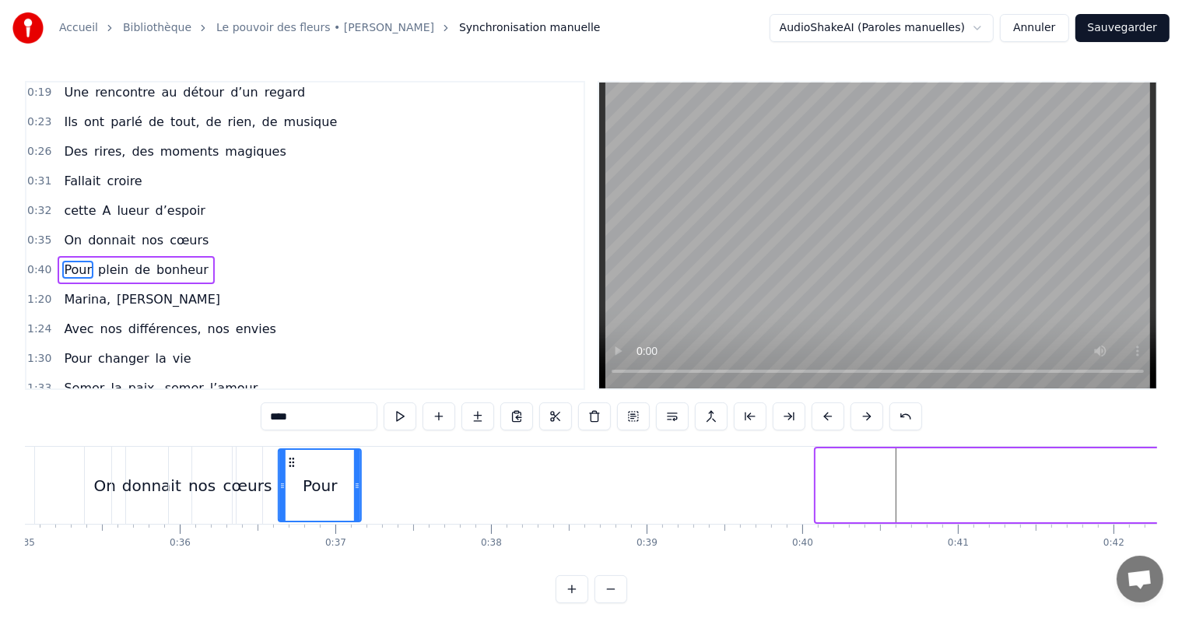
drag, startPoint x: 271, startPoint y: 462, endPoint x: 290, endPoint y: 494, distance: 38.0
click at [290, 494] on div "Pour" at bounding box center [319, 485] width 81 height 71
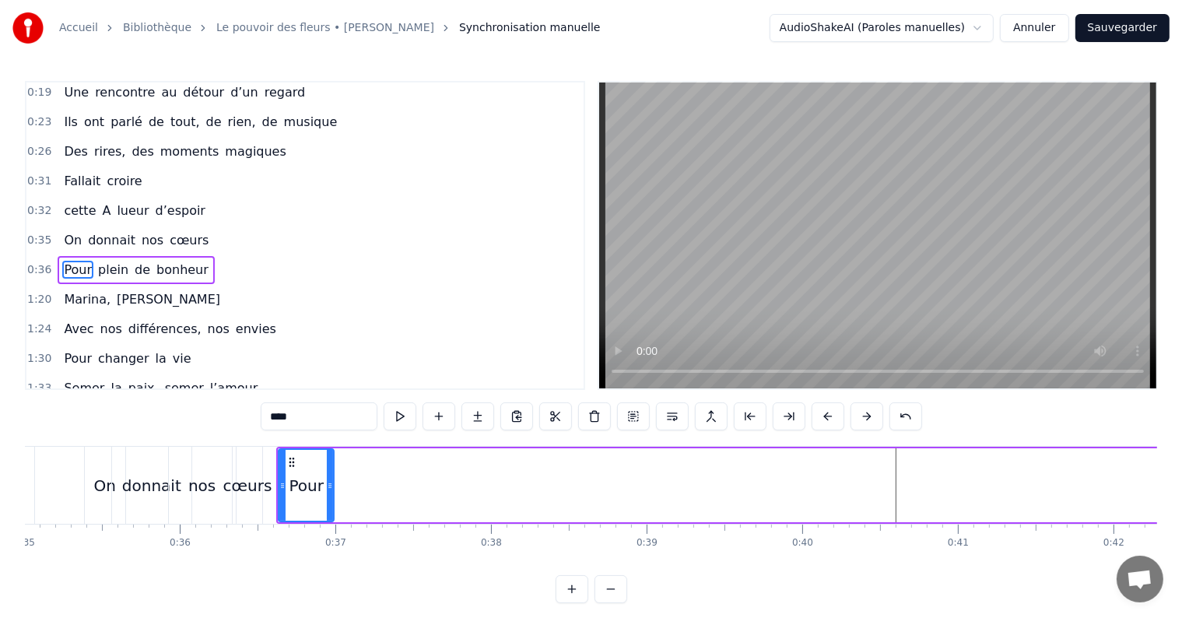
drag, startPoint x: 357, startPoint y: 489, endPoint x: 330, endPoint y: 487, distance: 27.3
click at [330, 487] on icon at bounding box center [330, 485] width 6 height 12
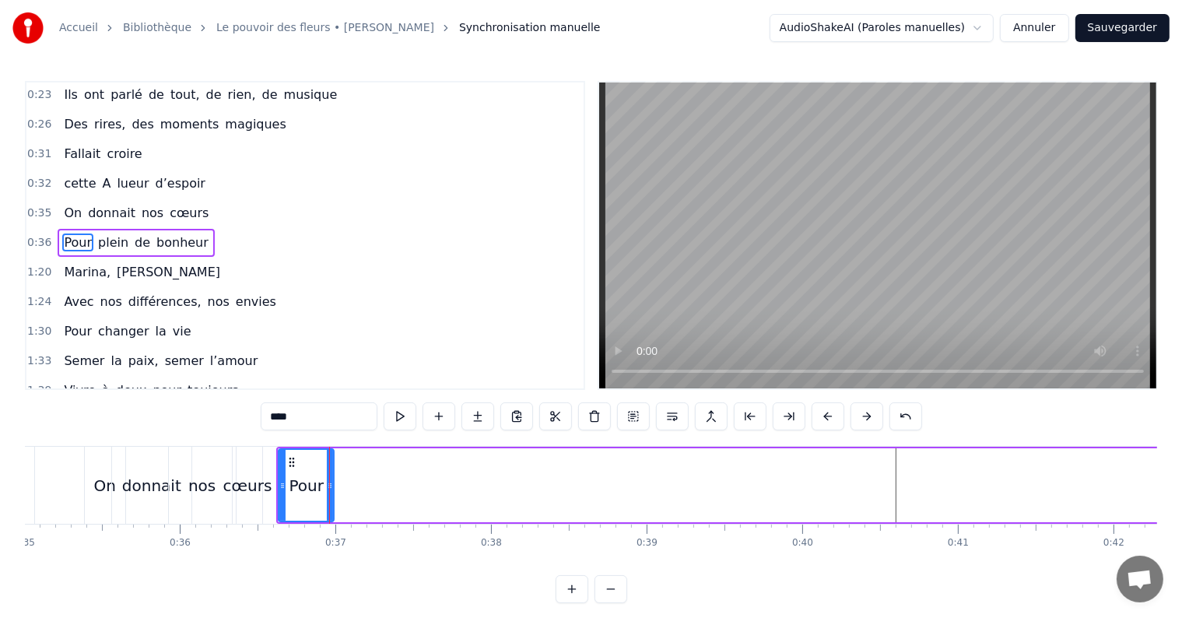
click at [932, 491] on div "Pour plein de bonheur" at bounding box center [984, 485] width 1416 height 77
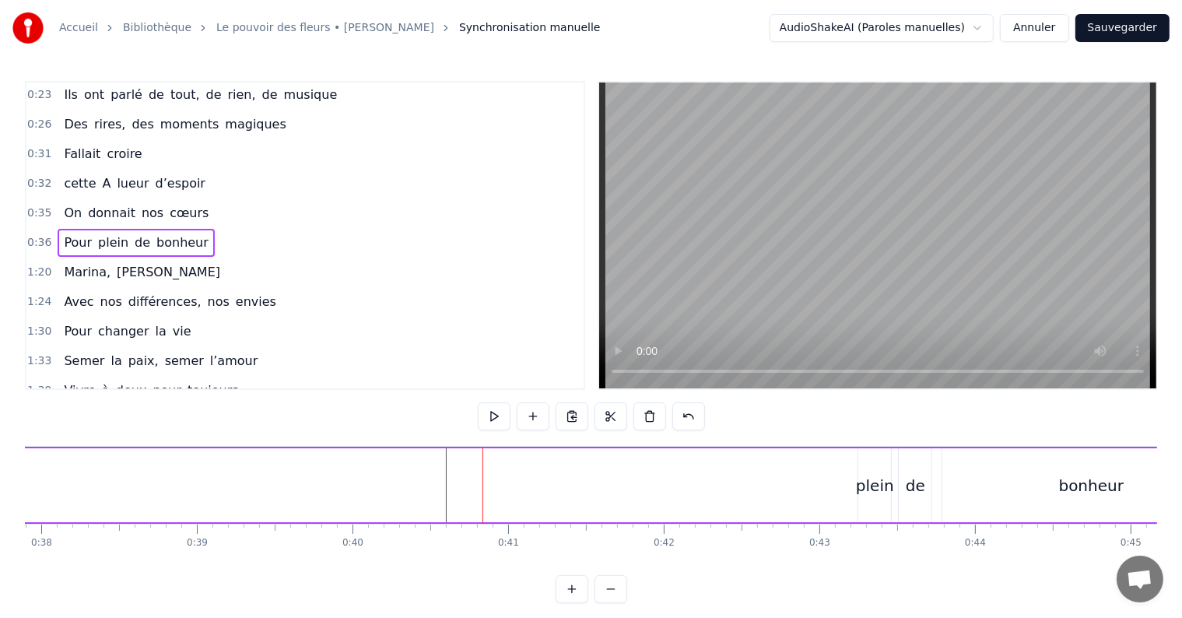
scroll to position [0, 5911]
click at [855, 494] on div "plein" at bounding box center [863, 485] width 38 height 23
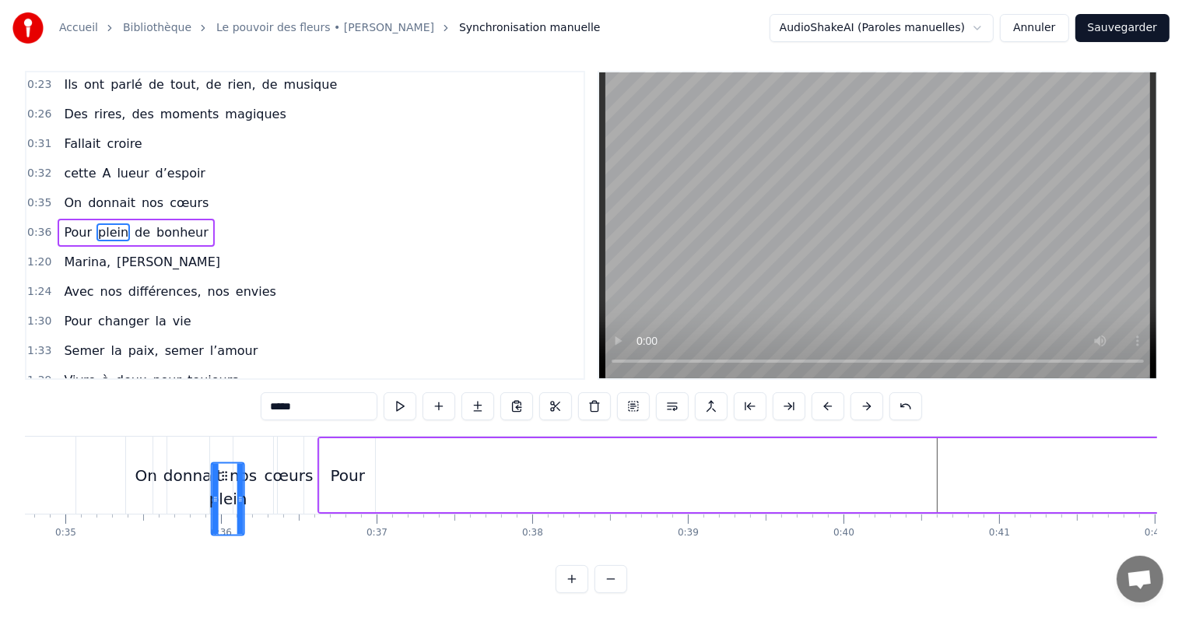
scroll to position [0, 5398]
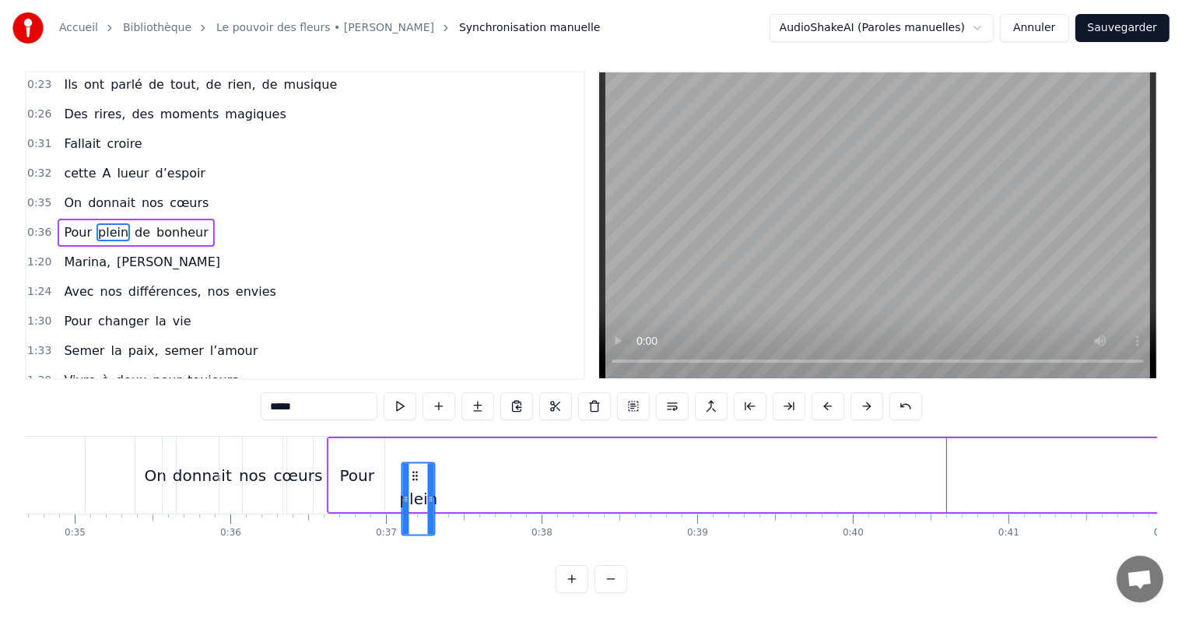
drag, startPoint x: 859, startPoint y: 462, endPoint x: 415, endPoint y: 470, distance: 444.5
click at [415, 470] on div "plein" at bounding box center [418, 498] width 31 height 71
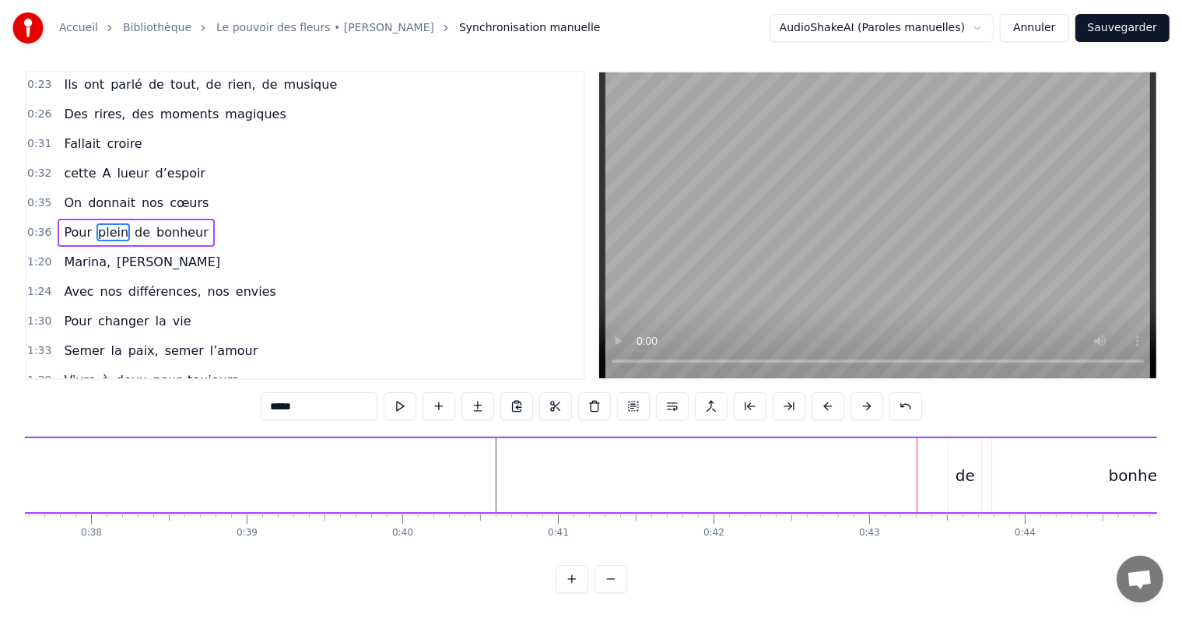
scroll to position [0, 5855]
click at [971, 457] on div "de" at bounding box center [959, 475] width 33 height 74
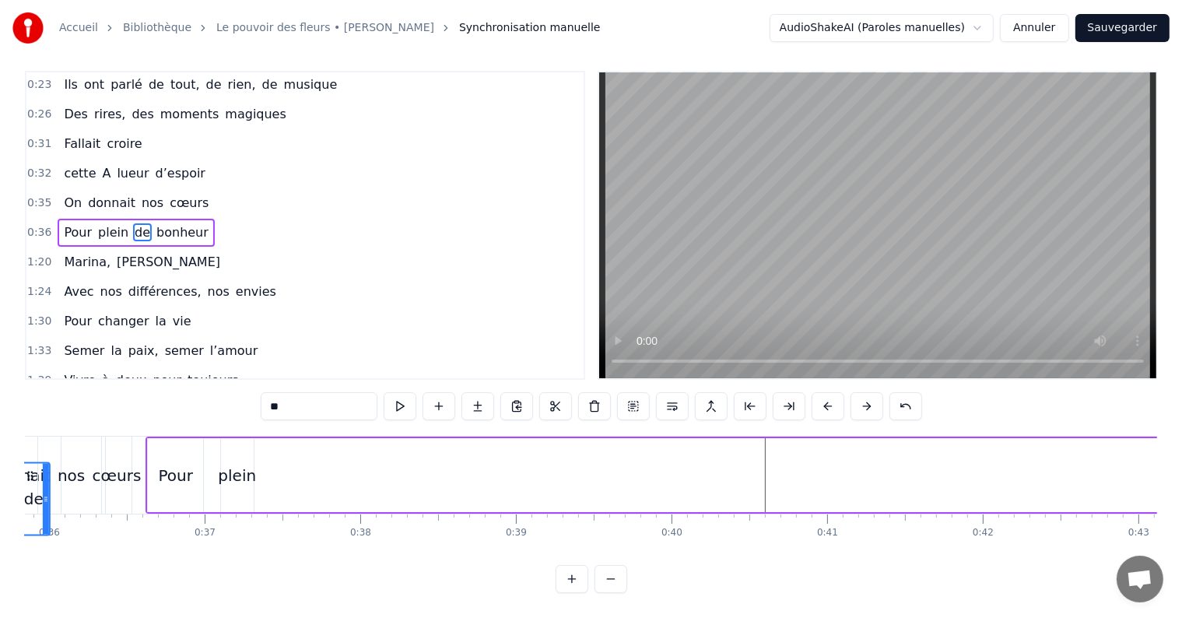
scroll to position [0, 5439]
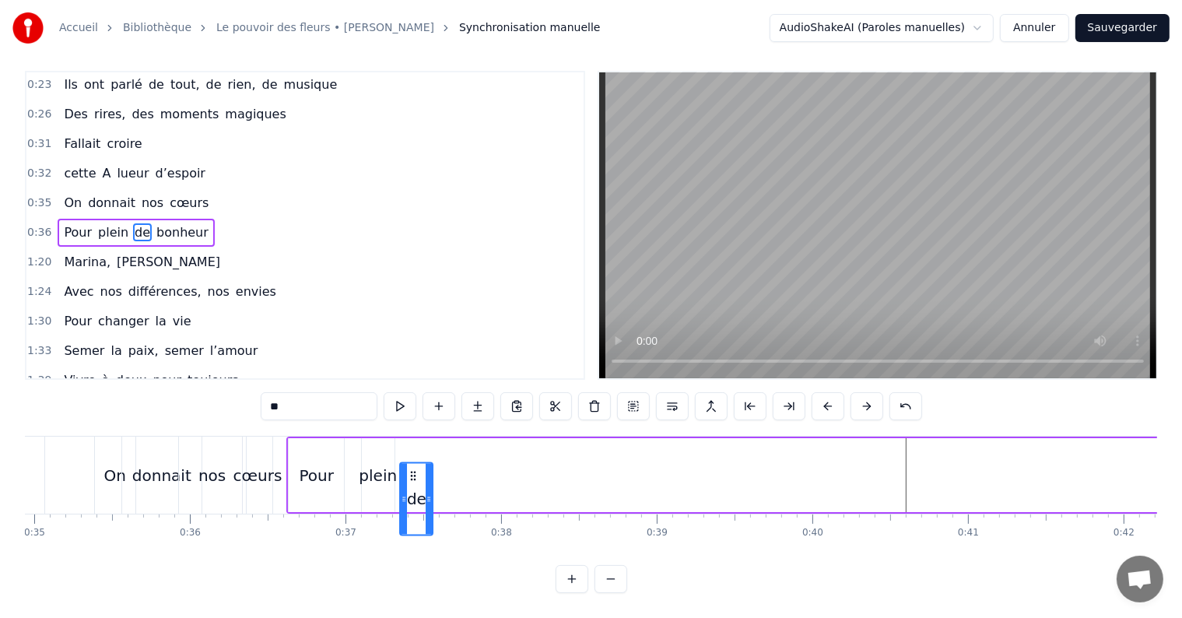
drag, startPoint x: 953, startPoint y: 460, endPoint x: 410, endPoint y: 518, distance: 545.5
click at [410, 518] on div "de" at bounding box center [416, 498] width 31 height 71
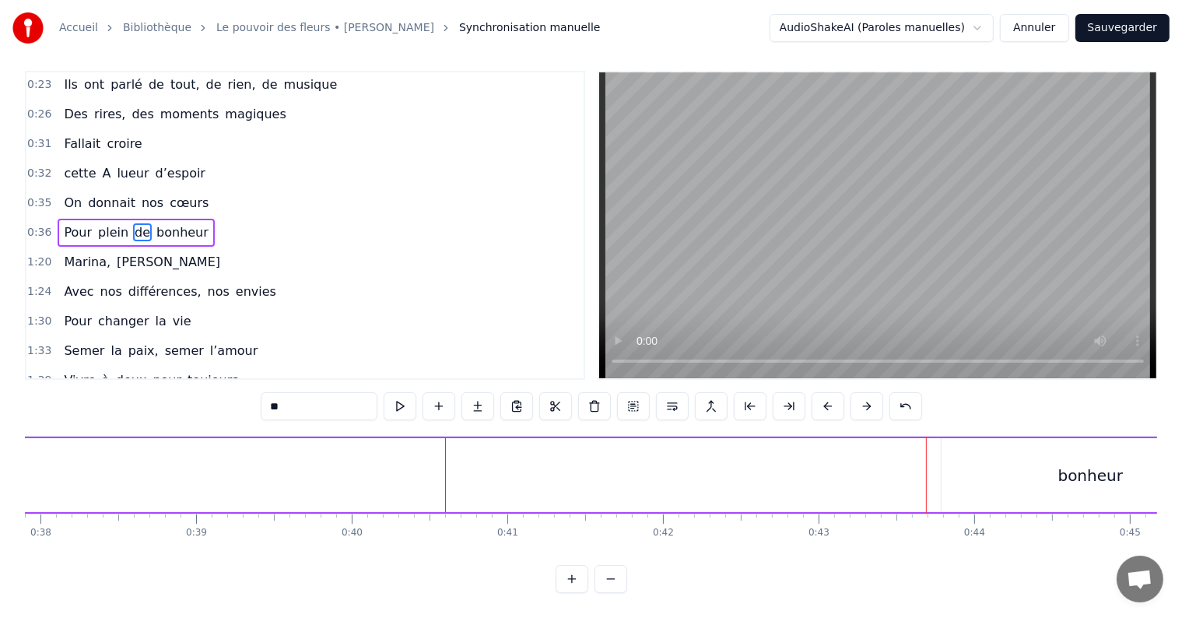
scroll to position [0, 5902]
click at [1038, 488] on div "bonheur" at bounding box center [1087, 475] width 297 height 74
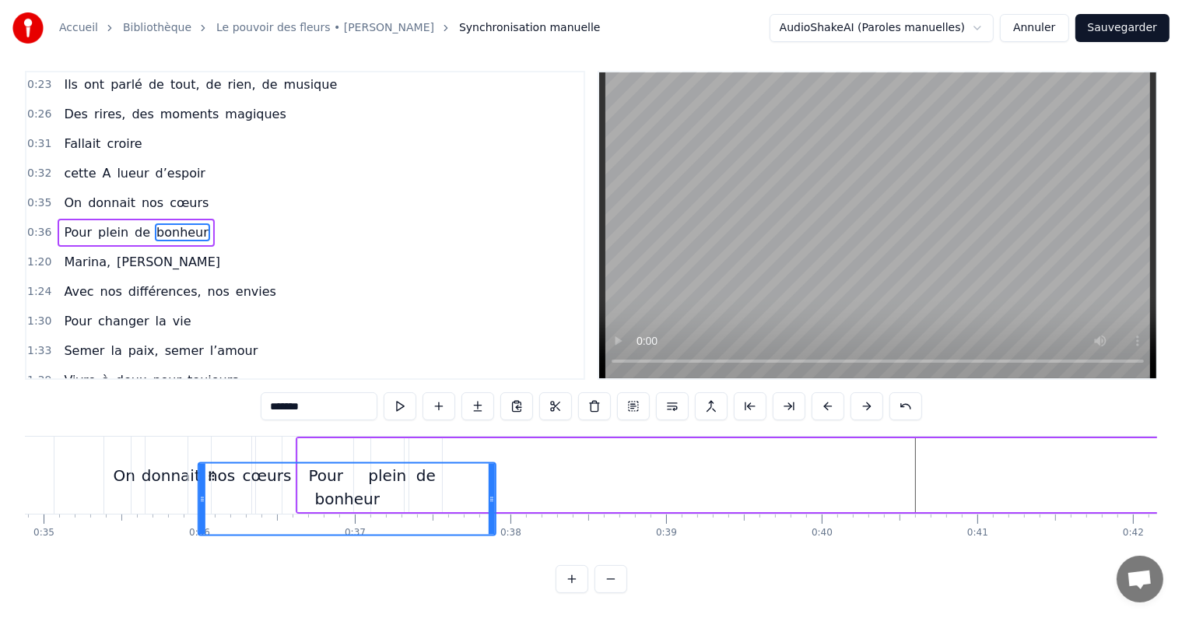
scroll to position [0, 5421]
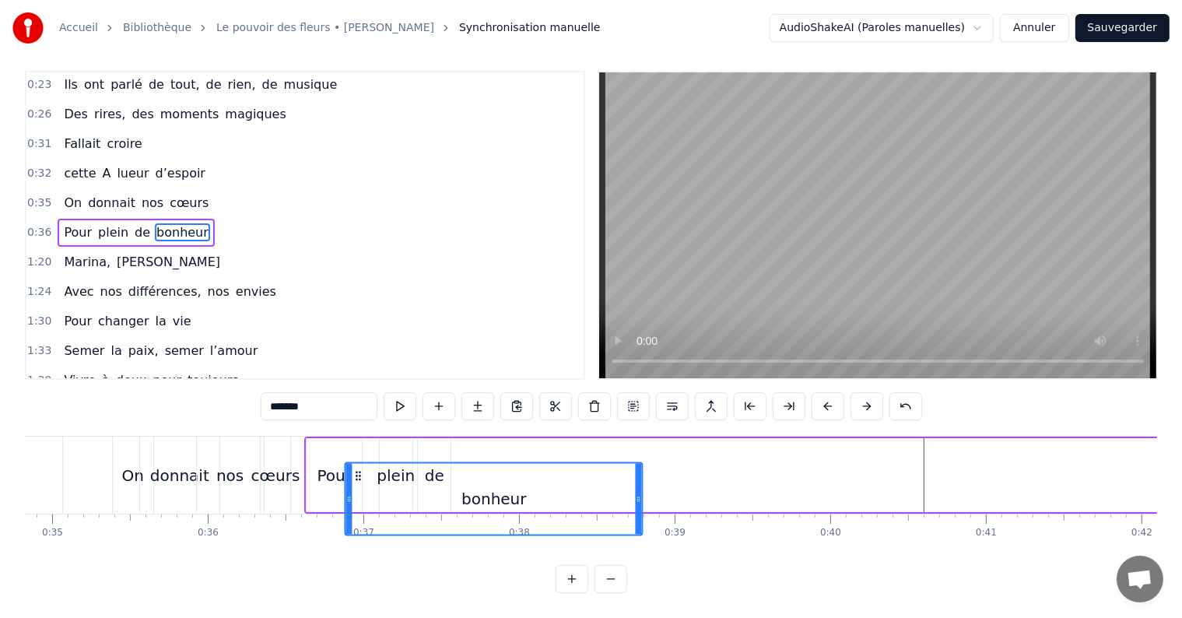
drag, startPoint x: 953, startPoint y: 462, endPoint x: 358, endPoint y: 498, distance: 595.7
click at [358, 498] on div "bonheur" at bounding box center [494, 498] width 296 height 71
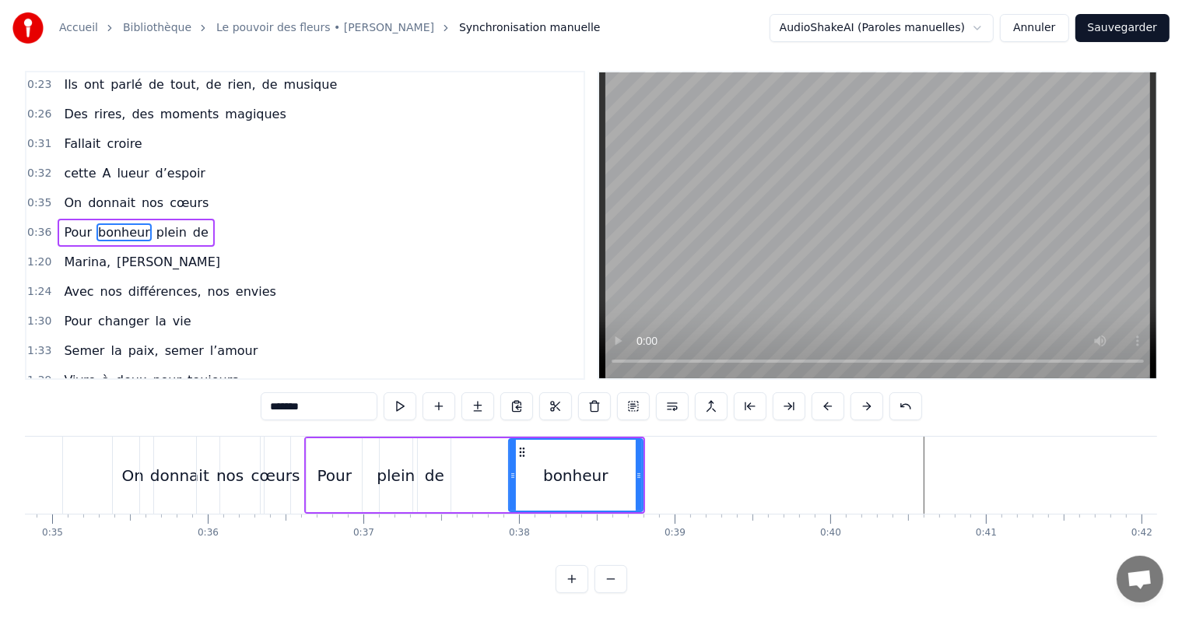
drag, startPoint x: 347, startPoint y: 459, endPoint x: 511, endPoint y: 439, distance: 164.7
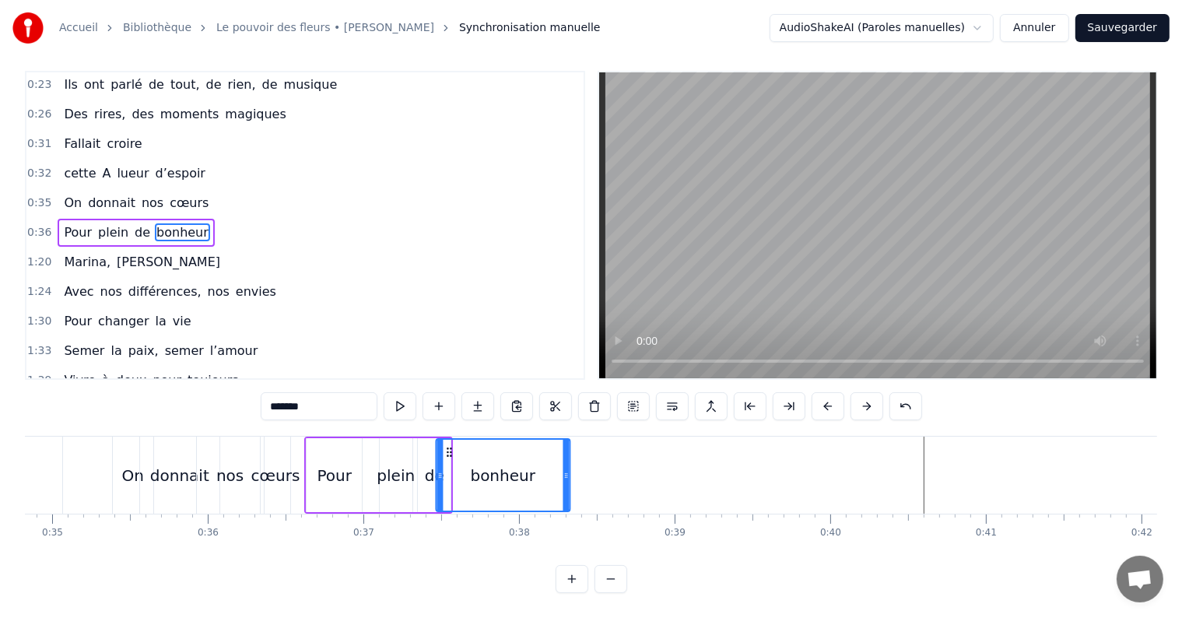
drag, startPoint x: 520, startPoint y: 437, endPoint x: 448, endPoint y: 423, distance: 73.9
click at [448, 437] on div "Pour plein de bonheur" at bounding box center [378, 475] width 149 height 77
drag, startPoint x: 566, startPoint y: 461, endPoint x: 497, endPoint y: 461, distance: 68.5
click at [498, 475] on circle at bounding box center [498, 475] width 1 height 1
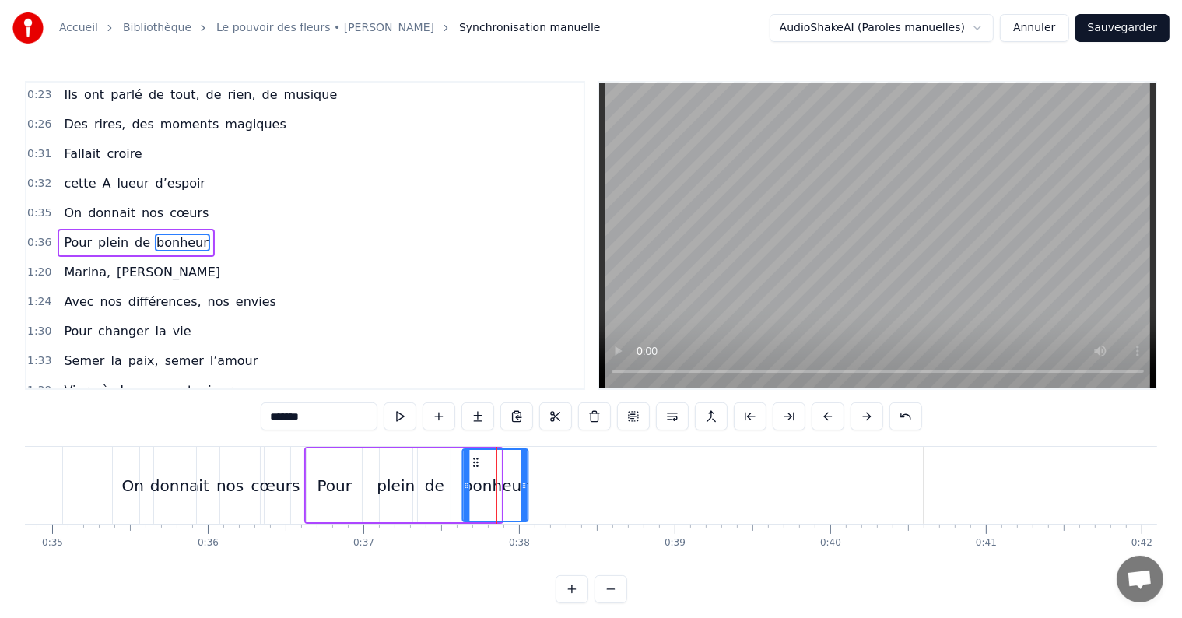
drag, startPoint x: 448, startPoint y: 459, endPoint x: 475, endPoint y: 462, distance: 26.6
click at [475, 462] on icon at bounding box center [476, 462] width 12 height 12
click at [62, 272] on span "Marina," at bounding box center [87, 272] width 50 height 18
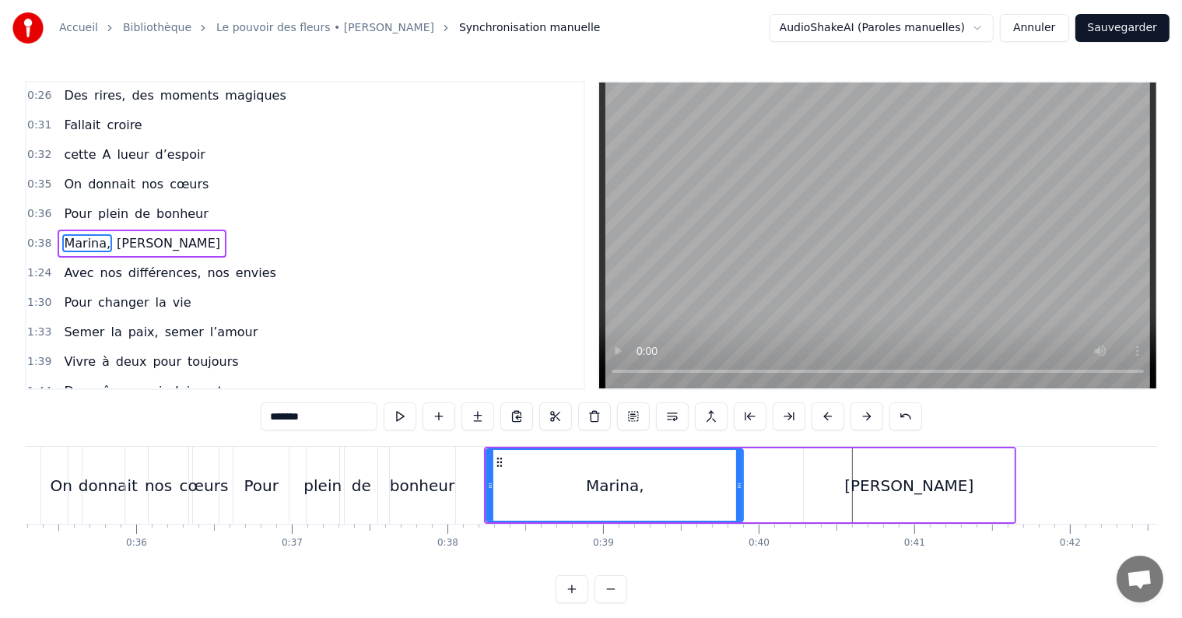
scroll to position [0, 5492]
drag, startPoint x: 738, startPoint y: 484, endPoint x: 613, endPoint y: 514, distance: 128.2
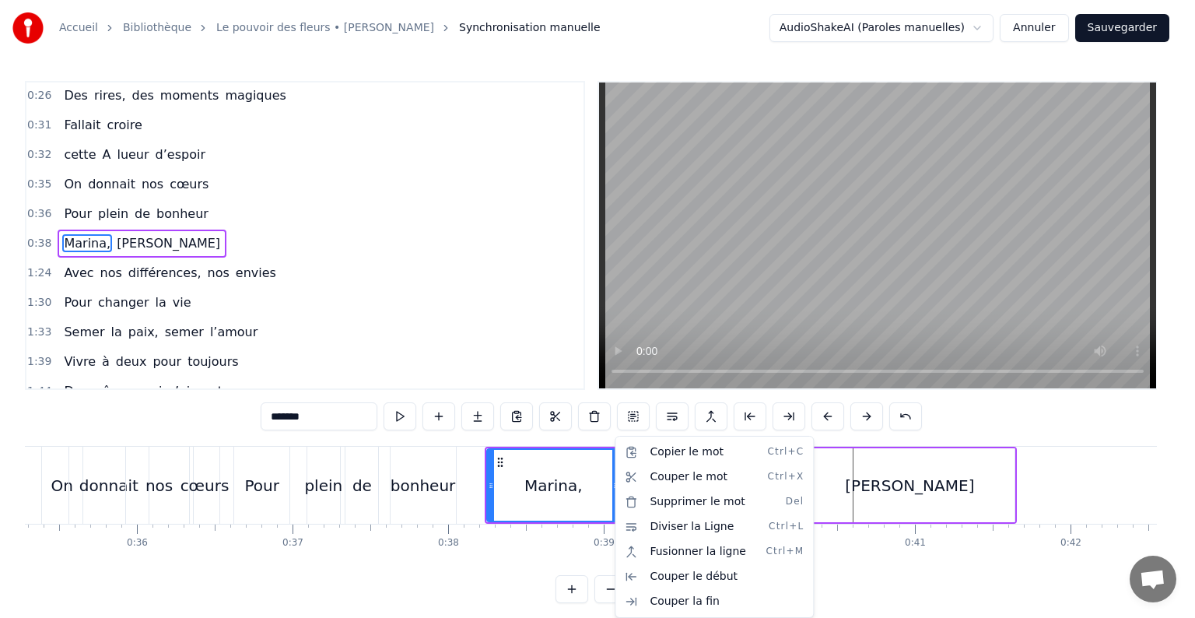
click at [585, 486] on html "Accueil Bibliothèque Le pouvoir des fleurs • [PERSON_NAME] Synchronisation manu…" at bounding box center [597, 314] width 1195 height 628
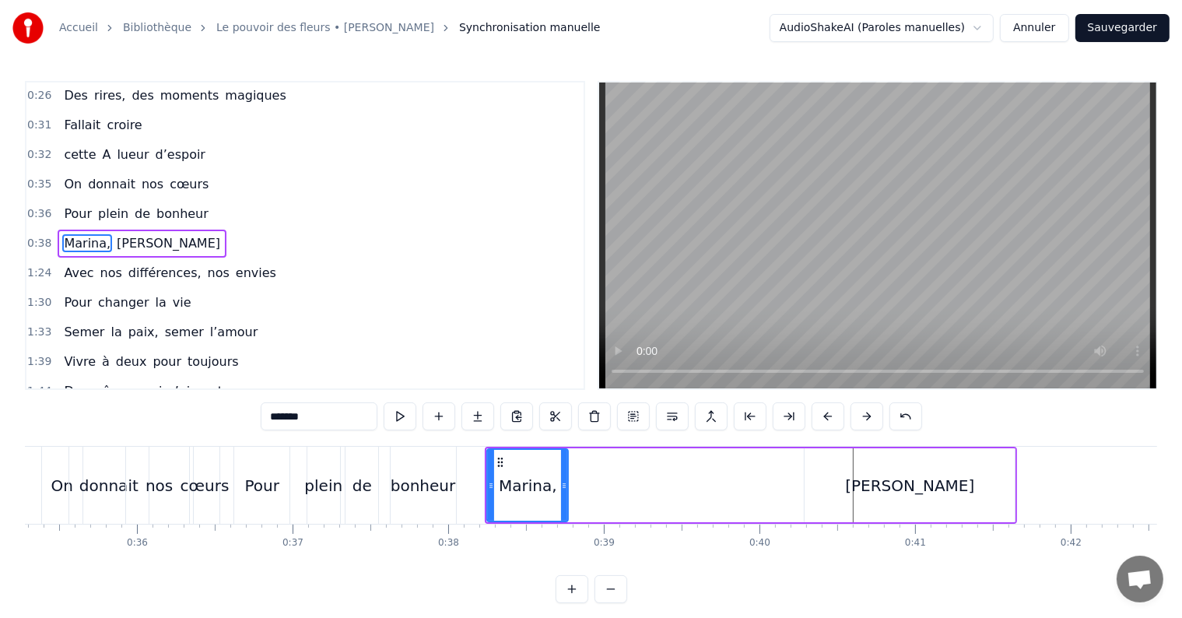
drag, startPoint x: 613, startPoint y: 484, endPoint x: 561, endPoint y: 494, distance: 53.1
click at [561, 494] on div at bounding box center [564, 485] width 6 height 71
drag, startPoint x: 498, startPoint y: 458, endPoint x: 470, endPoint y: 470, distance: 30.4
click at [470, 470] on div "Marina," at bounding box center [499, 485] width 79 height 71
click at [474, 458] on circle at bounding box center [474, 458] width 1 height 1
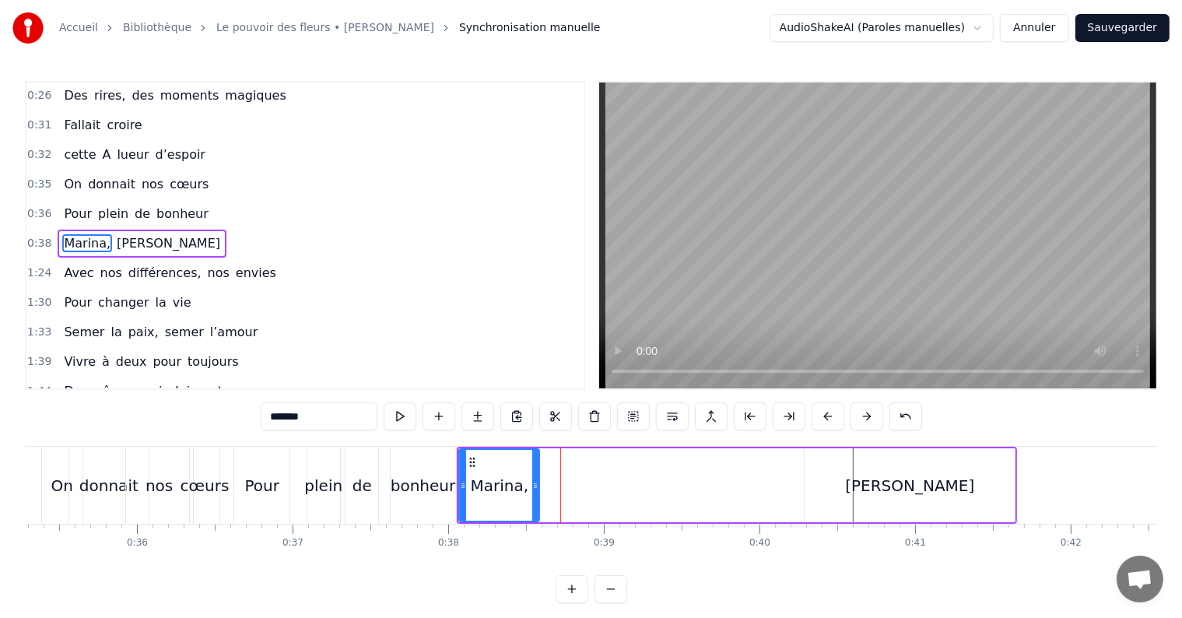
click at [893, 475] on div "[PERSON_NAME]" at bounding box center [909, 485] width 129 height 23
type input "*******"
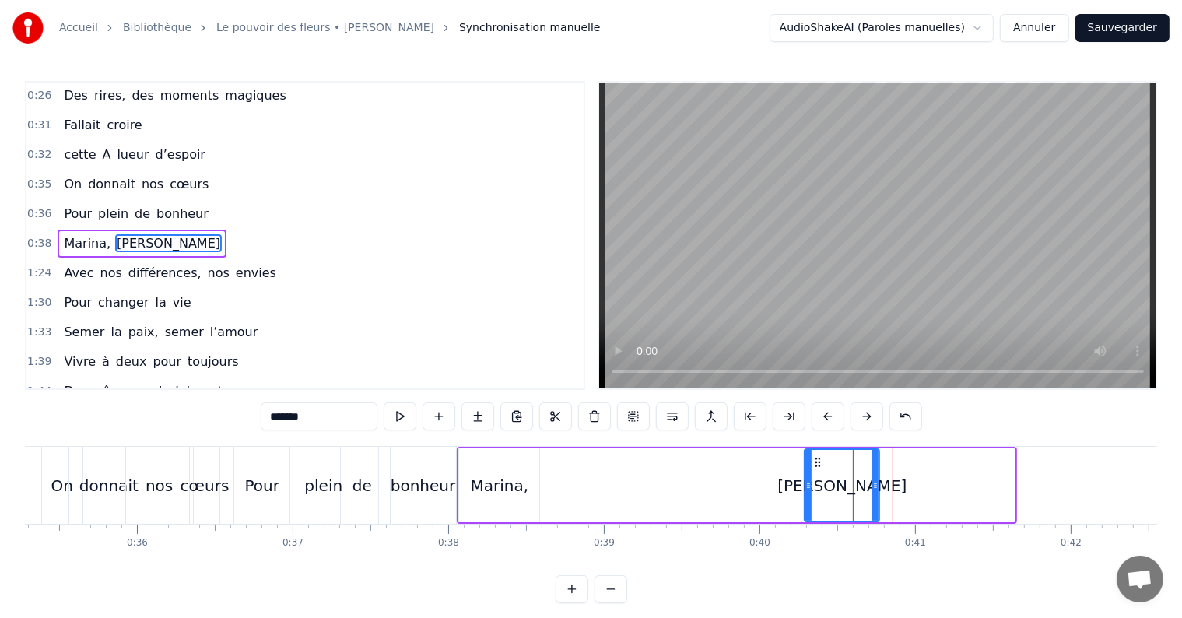
drag, startPoint x: 1010, startPoint y: 490, endPoint x: 875, endPoint y: 504, distance: 136.1
click at [875, 504] on div at bounding box center [875, 485] width 6 height 71
click at [813, 467] on icon at bounding box center [818, 462] width 12 height 12
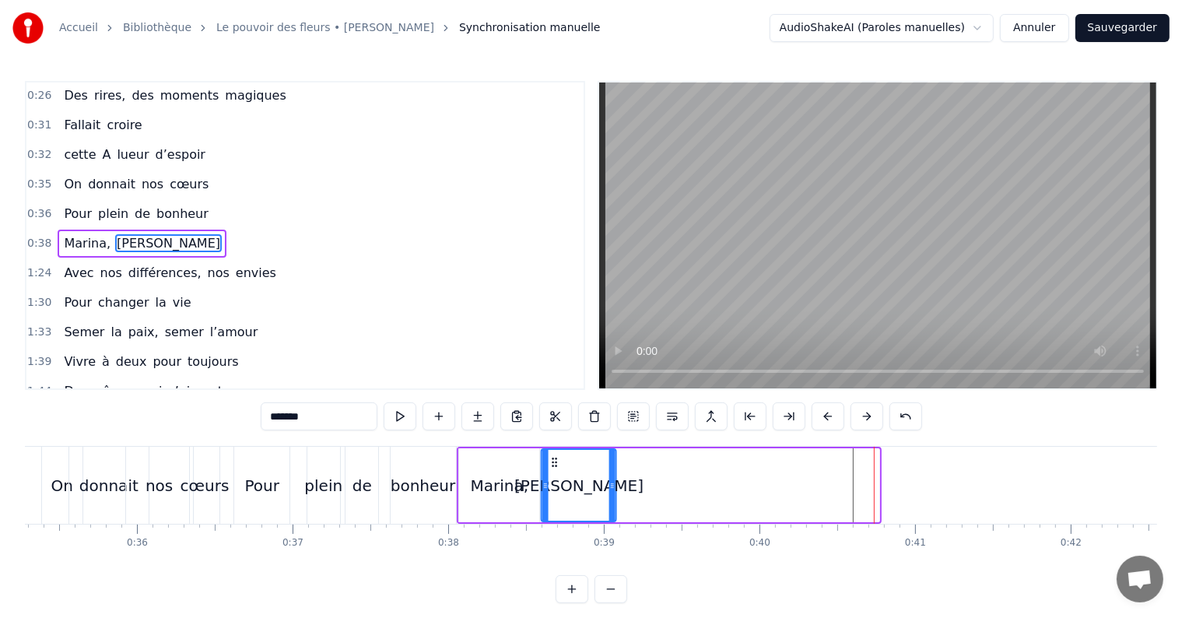
drag, startPoint x: 819, startPoint y: 458, endPoint x: 555, endPoint y: 483, distance: 265.1
click at [555, 483] on div "[PERSON_NAME]" at bounding box center [578, 485] width 73 height 71
click at [33, 269] on span "1:24" at bounding box center [39, 273] width 24 height 16
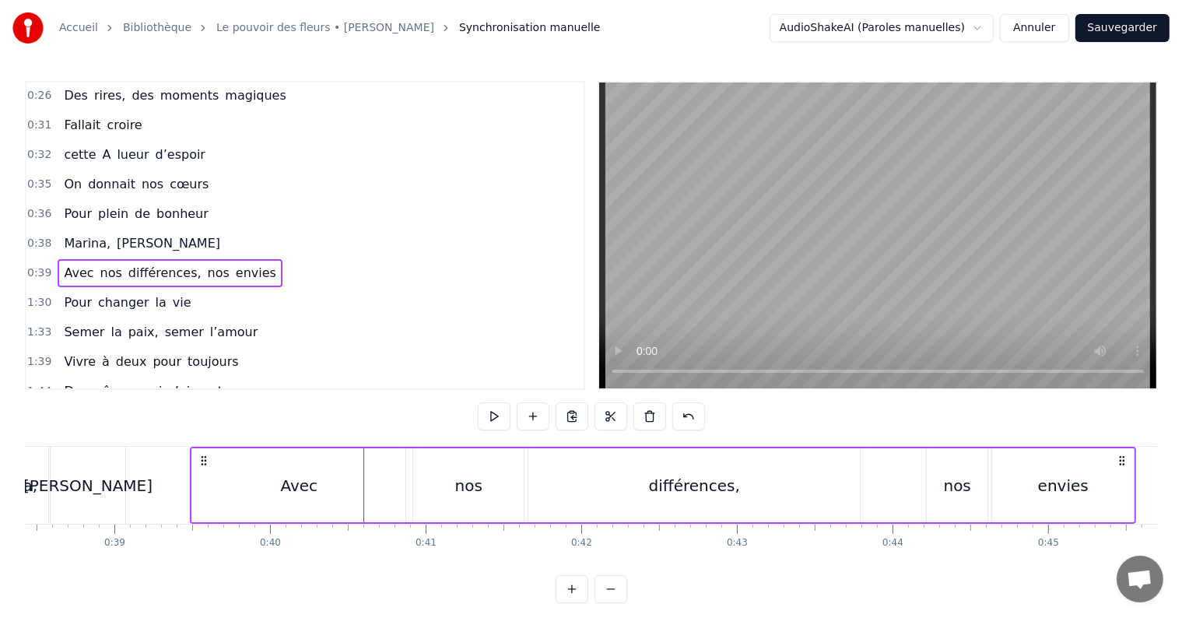
scroll to position [0, 5962]
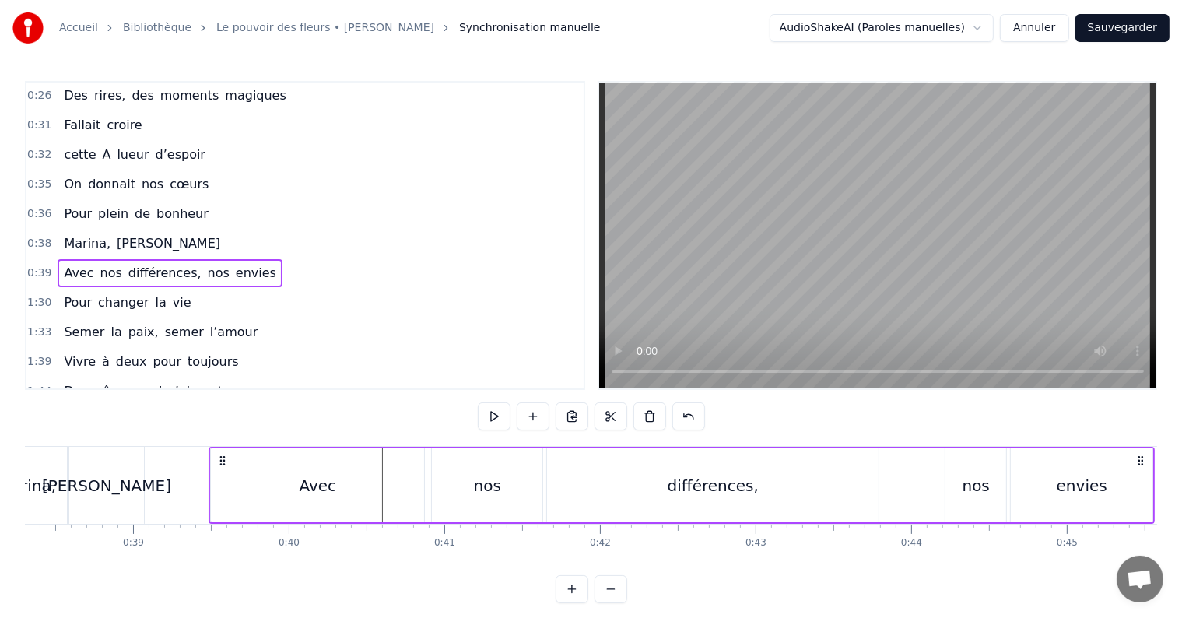
click at [292, 486] on div "Avec" at bounding box center [317, 485] width 213 height 74
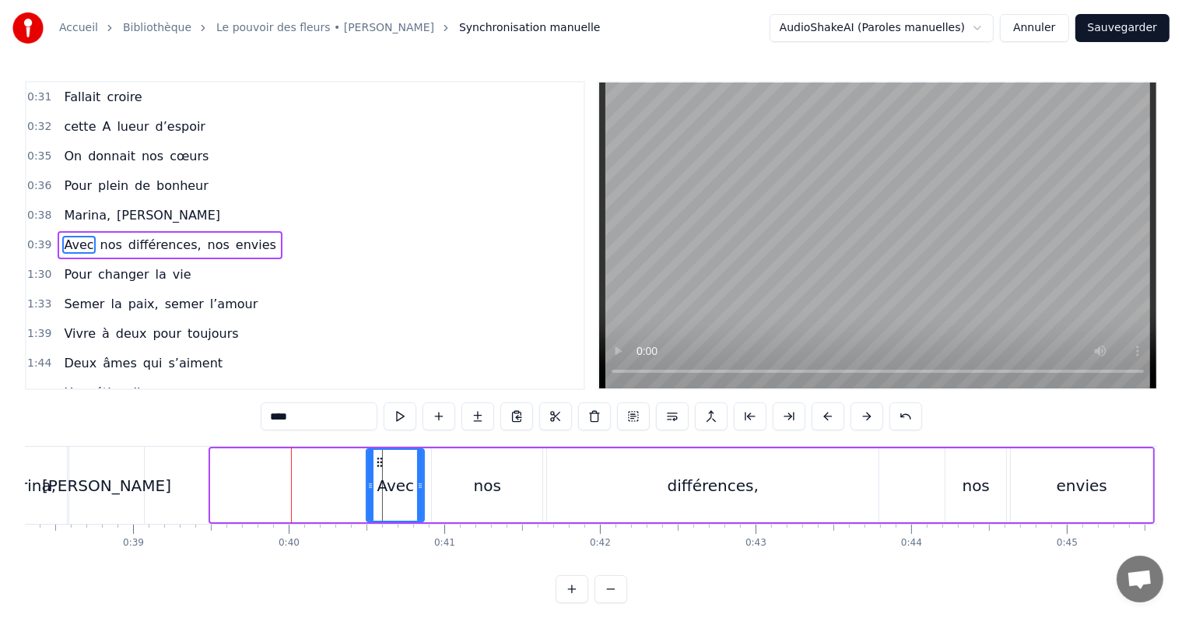
drag, startPoint x: 212, startPoint y: 483, endPoint x: 368, endPoint y: 489, distance: 155.8
click at [368, 489] on icon at bounding box center [370, 485] width 6 height 12
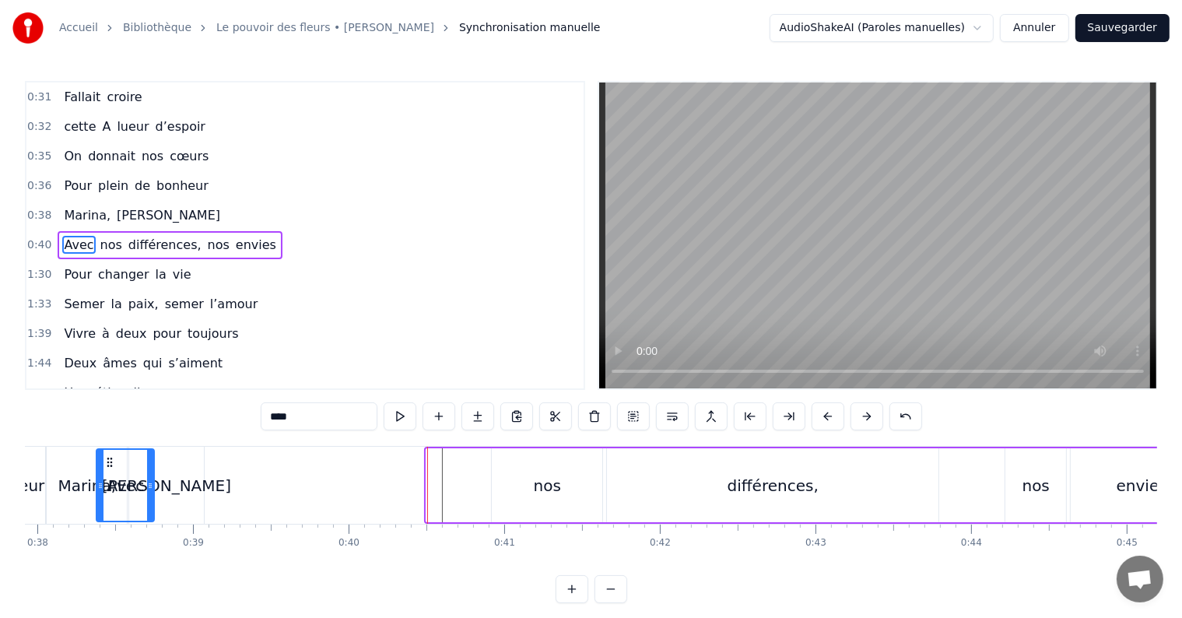
scroll to position [0, 5797]
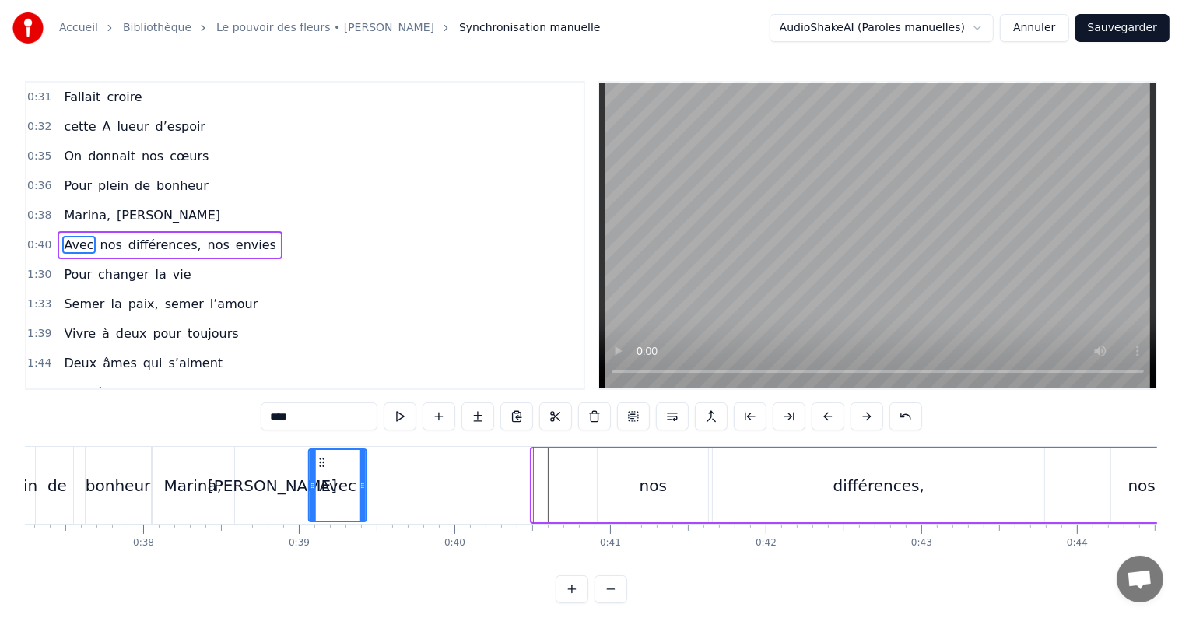
drag, startPoint x: 380, startPoint y: 463, endPoint x: 322, endPoint y: 453, distance: 58.5
click at [322, 453] on div "Avec" at bounding box center [338, 485] width 56 height 71
click at [672, 501] on div "nos" at bounding box center [653, 485] width 111 height 74
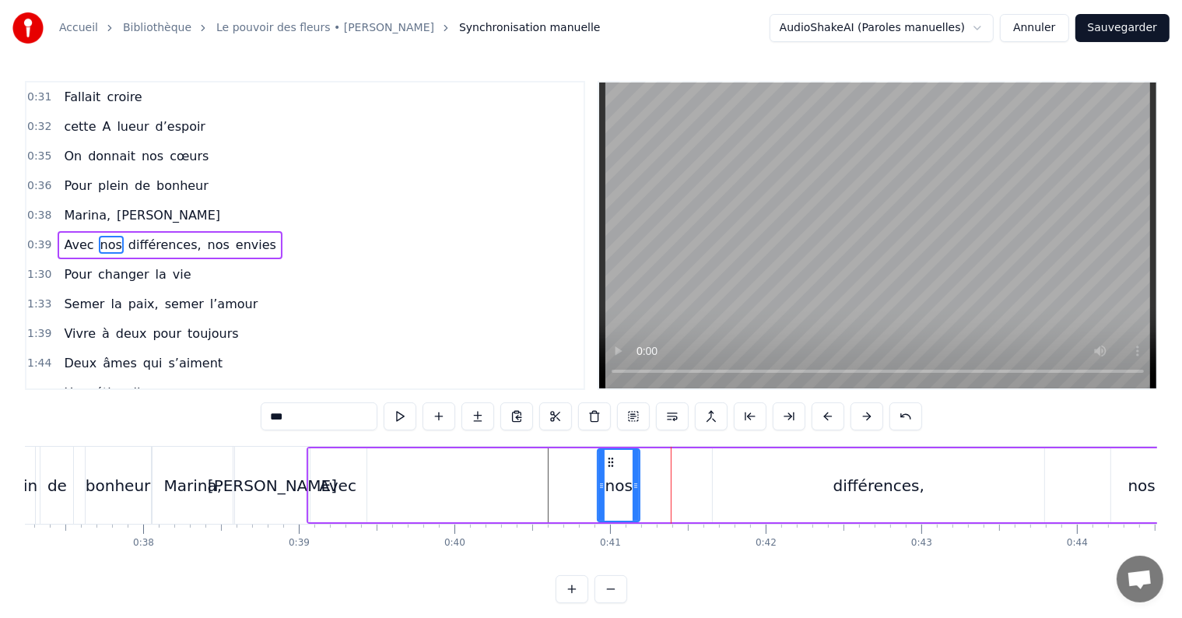
drag, startPoint x: 704, startPoint y: 485, endPoint x: 635, endPoint y: 494, distance: 69.9
click at [635, 494] on div at bounding box center [636, 485] width 6 height 71
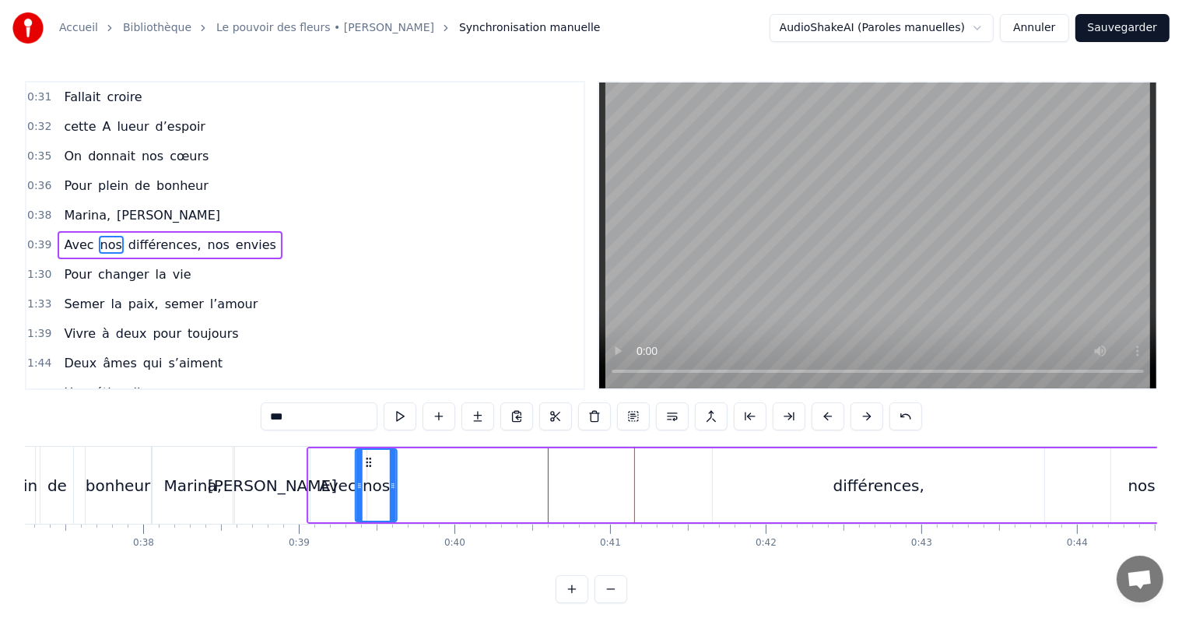
drag, startPoint x: 609, startPoint y: 460, endPoint x: 367, endPoint y: 455, distance: 242.1
click at [367, 456] on icon at bounding box center [369, 462] width 12 height 12
click at [843, 481] on div "différences," at bounding box center [879, 485] width 91 height 23
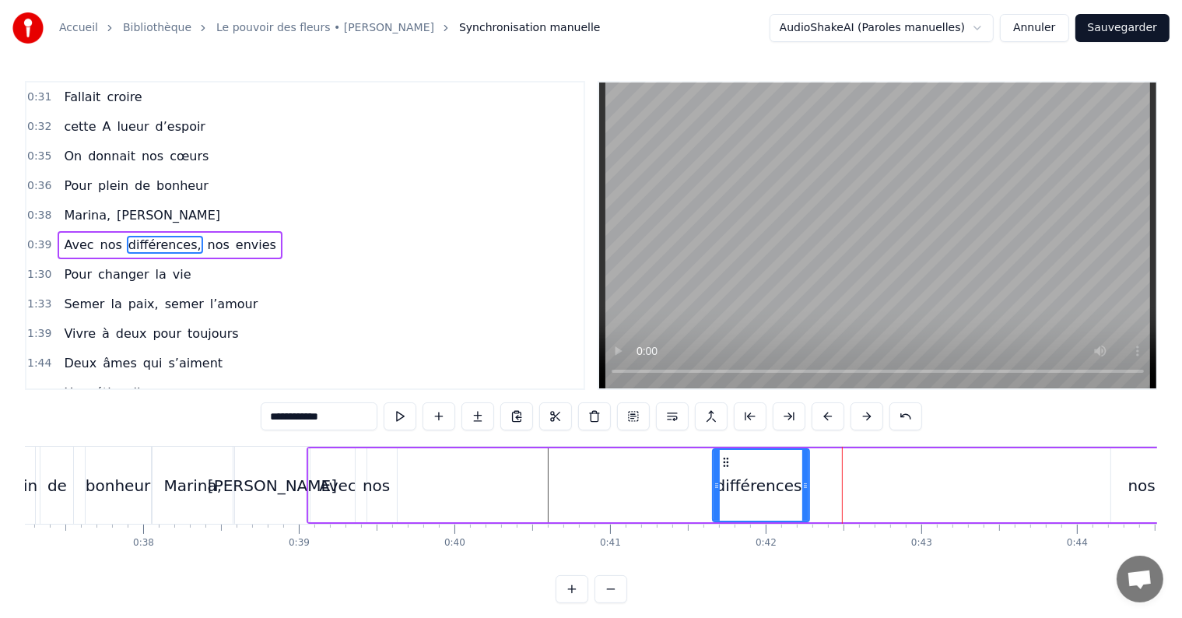
drag, startPoint x: 1038, startPoint y: 490, endPoint x: 803, endPoint y: 517, distance: 236.5
click at [803, 517] on div at bounding box center [805, 485] width 6 height 71
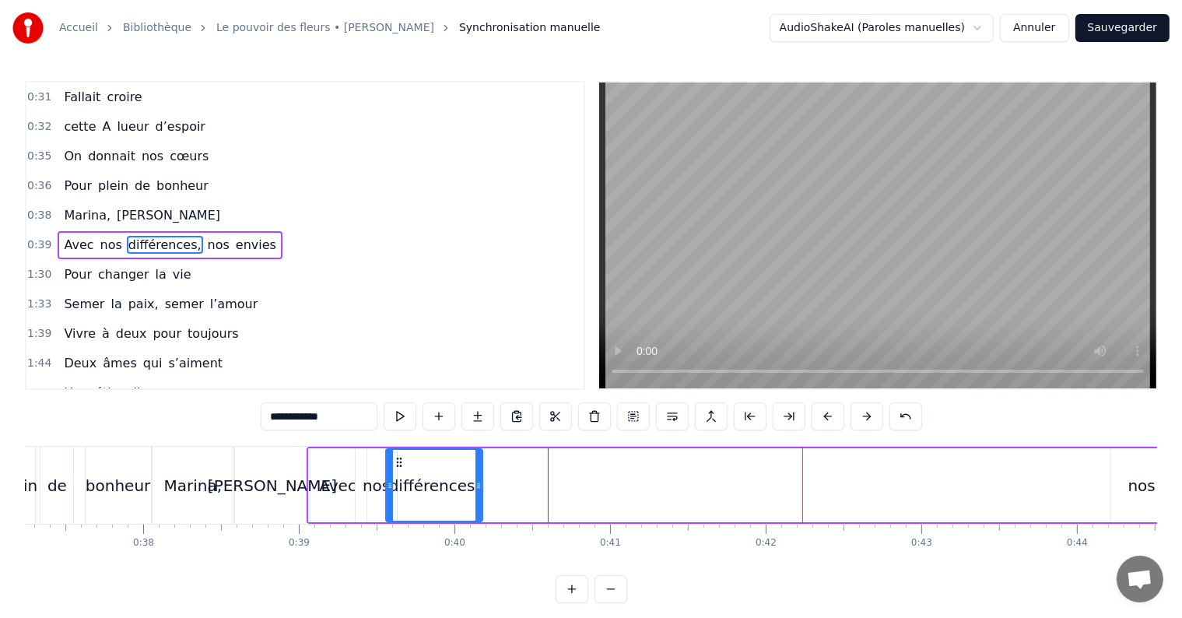
drag, startPoint x: 724, startPoint y: 458, endPoint x: 318, endPoint y: 462, distance: 406.3
click at [318, 462] on div "Avec nos différences, nos envies" at bounding box center [814, 485] width 1014 height 77
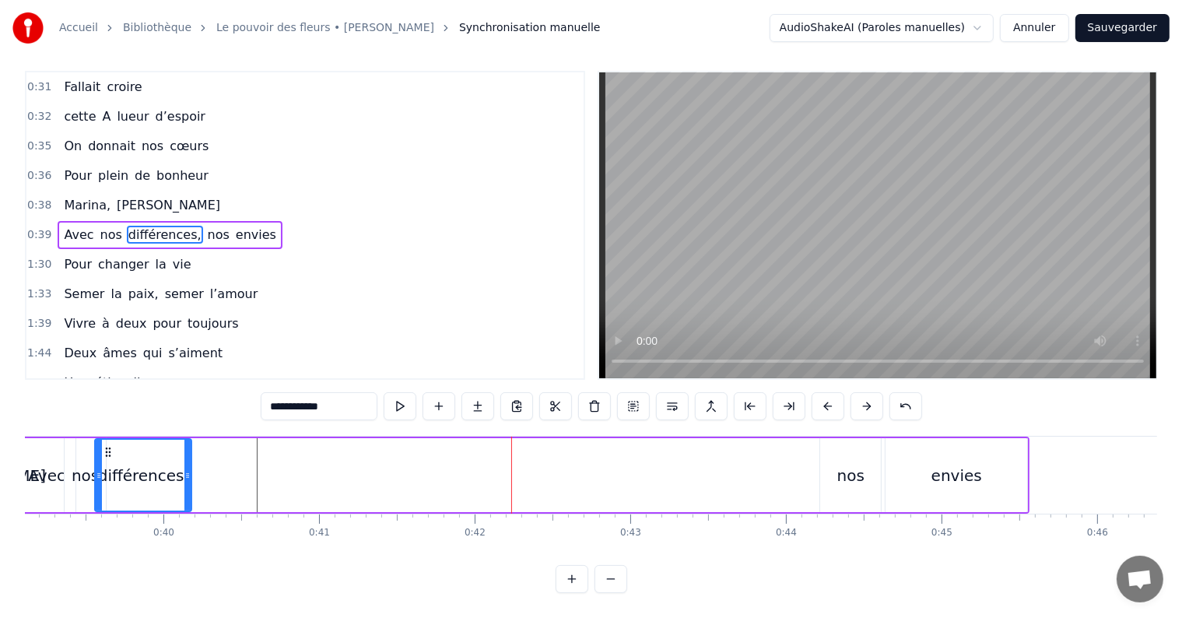
scroll to position [0, 6087]
click at [846, 464] on div "nos" at bounding box center [851, 475] width 27 height 23
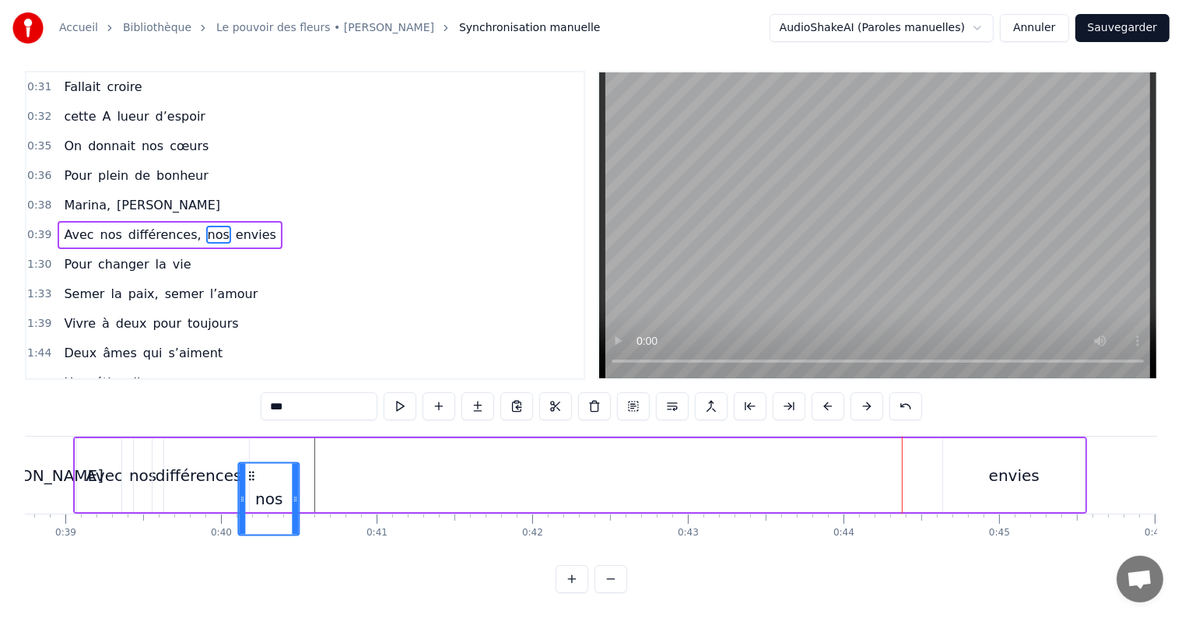
scroll to position [0, 6027]
drag, startPoint x: 830, startPoint y: 461, endPoint x: 265, endPoint y: 498, distance: 566.3
click at [265, 498] on div "nos" at bounding box center [286, 498] width 59 height 71
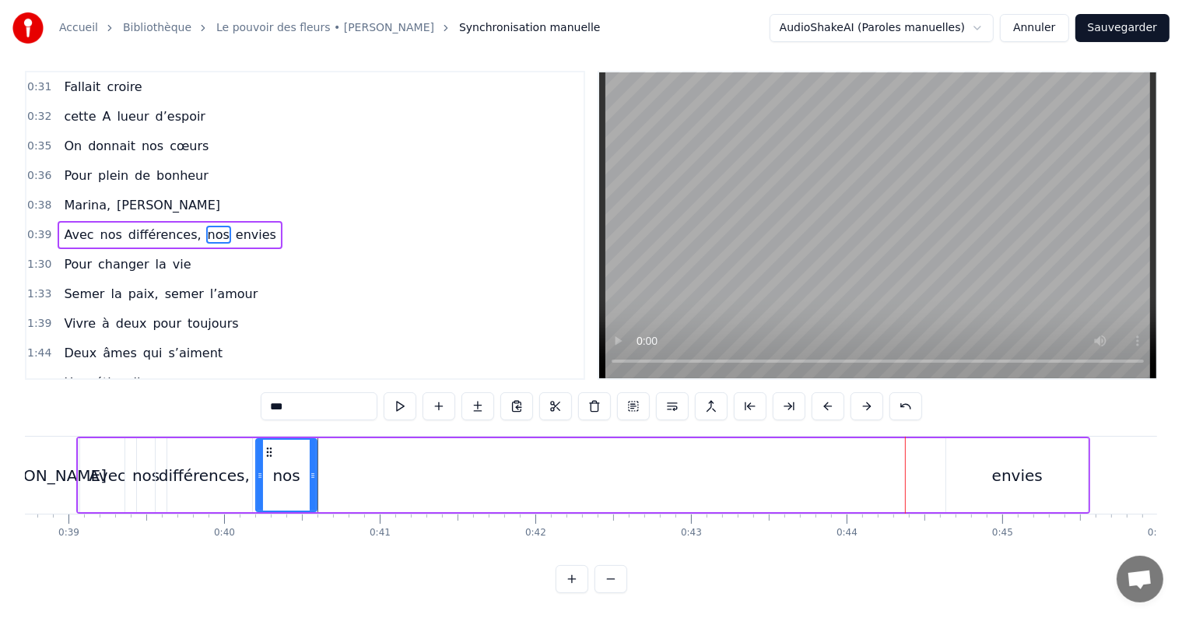
click at [1014, 464] on div "envies" at bounding box center [1017, 475] width 51 height 23
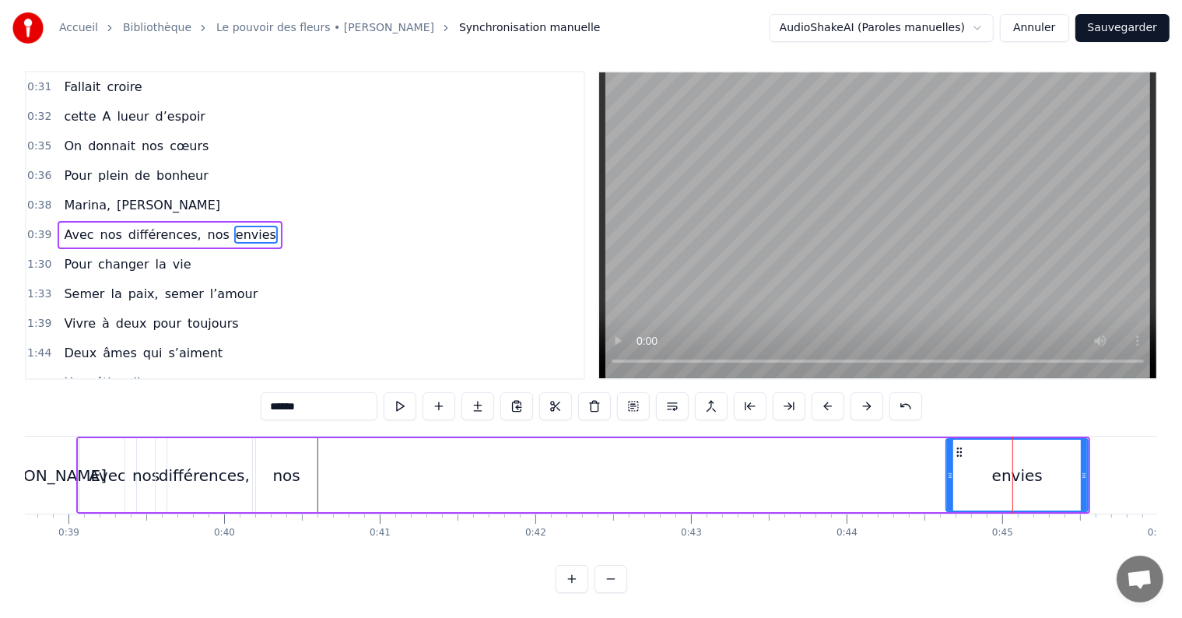
scroll to position [0, 0]
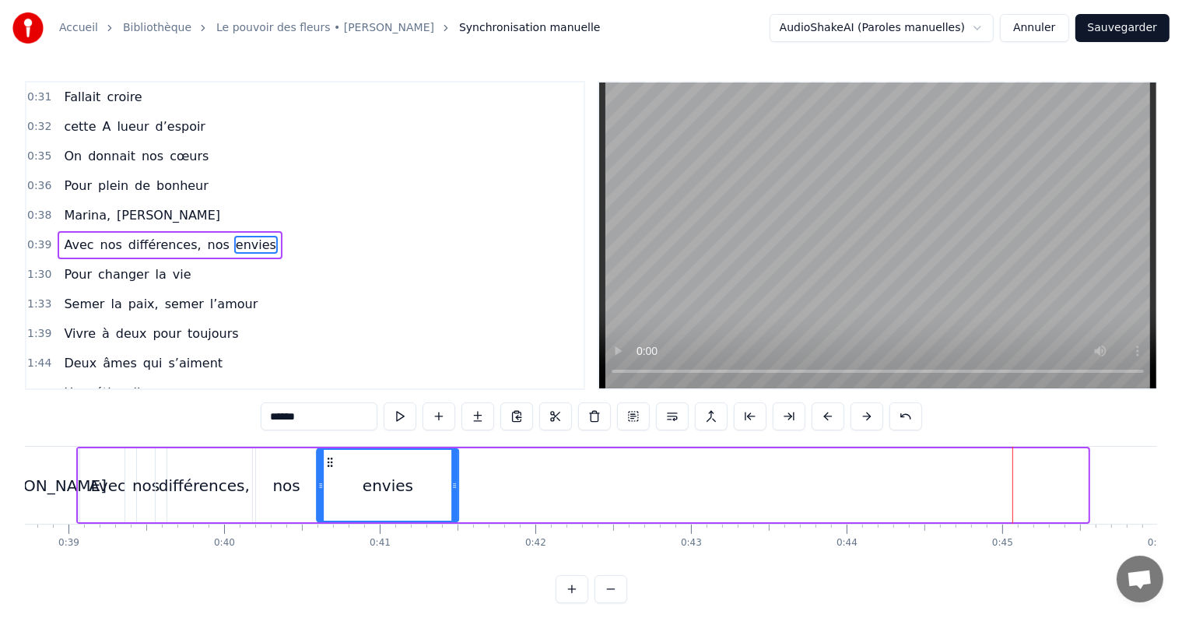
drag, startPoint x: 957, startPoint y: 464, endPoint x: 327, endPoint y: 442, distance: 630.0
click at [327, 442] on div "0:15 J’me souviens d’une soirée un peu par hasard 0:19 Une rencontre au détour …" at bounding box center [591, 342] width 1132 height 522
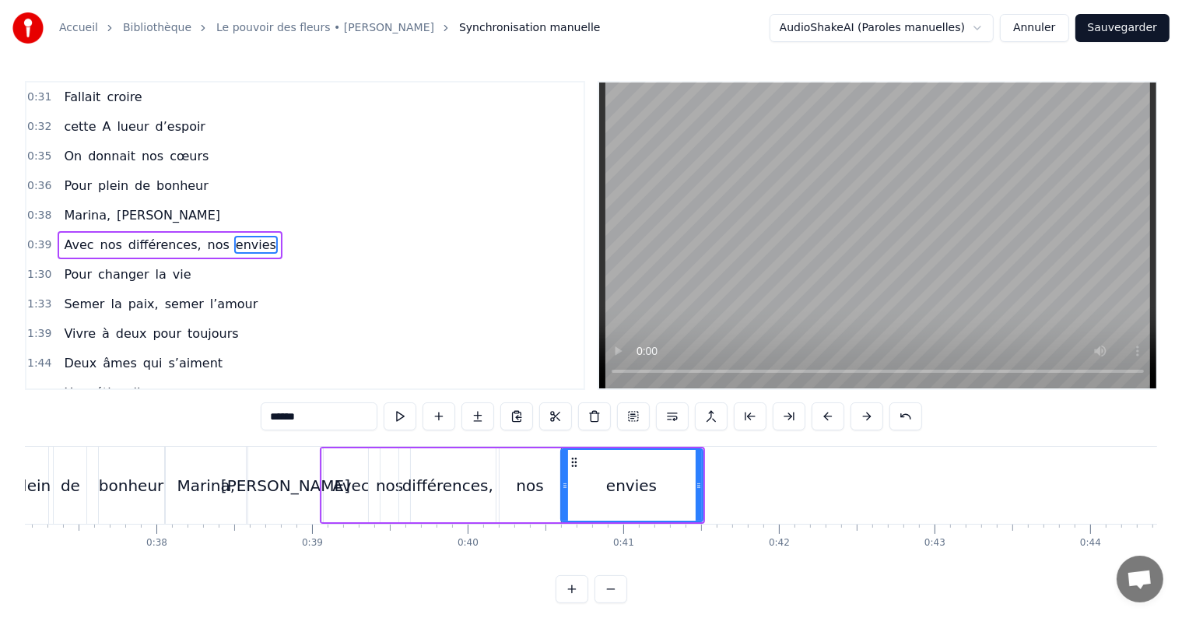
scroll to position [0, 5782]
click at [526, 485] on div "nos" at bounding box center [531, 485] width 27 height 23
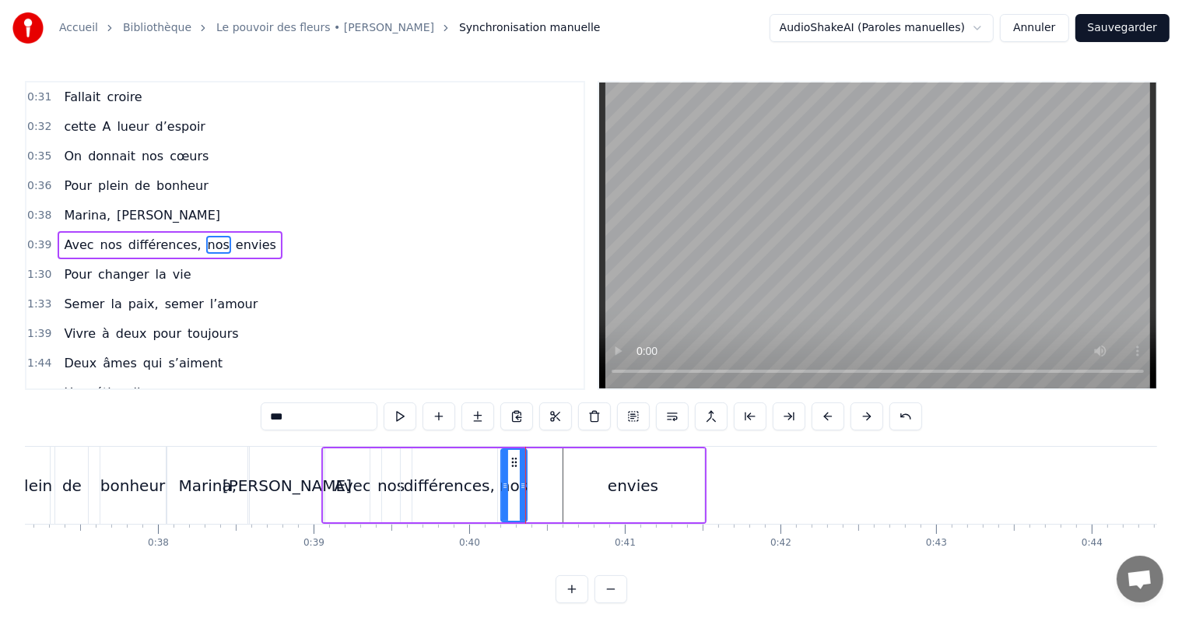
drag, startPoint x: 557, startPoint y: 483, endPoint x: 522, endPoint y: 487, distance: 35.2
click at [522, 487] on icon at bounding box center [523, 485] width 6 height 12
click at [653, 487] on div "envies" at bounding box center [633, 485] width 51 height 23
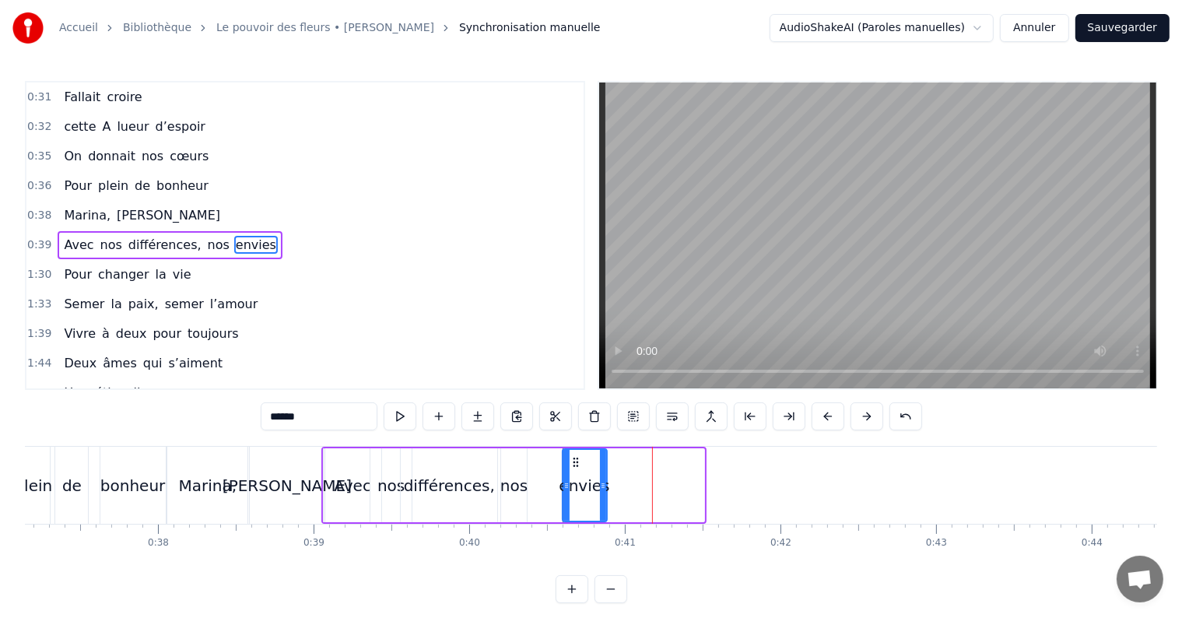
drag, startPoint x: 701, startPoint y: 480, endPoint x: 604, endPoint y: 476, distance: 97.4
click at [604, 476] on div at bounding box center [603, 485] width 6 height 71
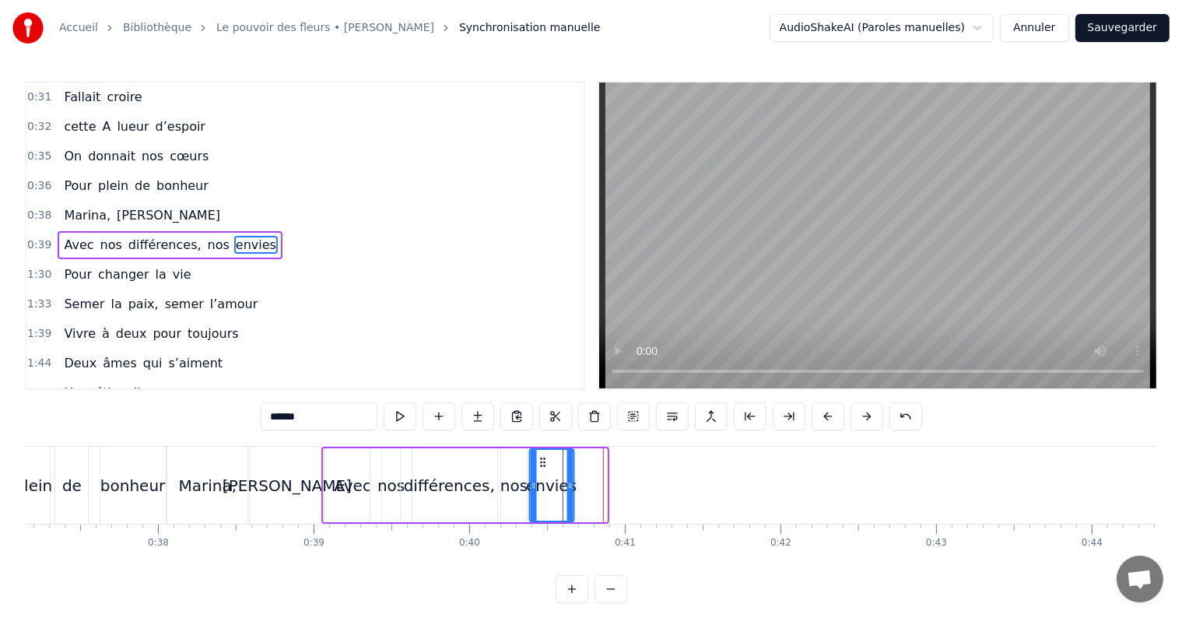
drag, startPoint x: 573, startPoint y: 460, endPoint x: 539, endPoint y: 464, distance: 33.7
click at [539, 464] on icon at bounding box center [542, 462] width 12 height 12
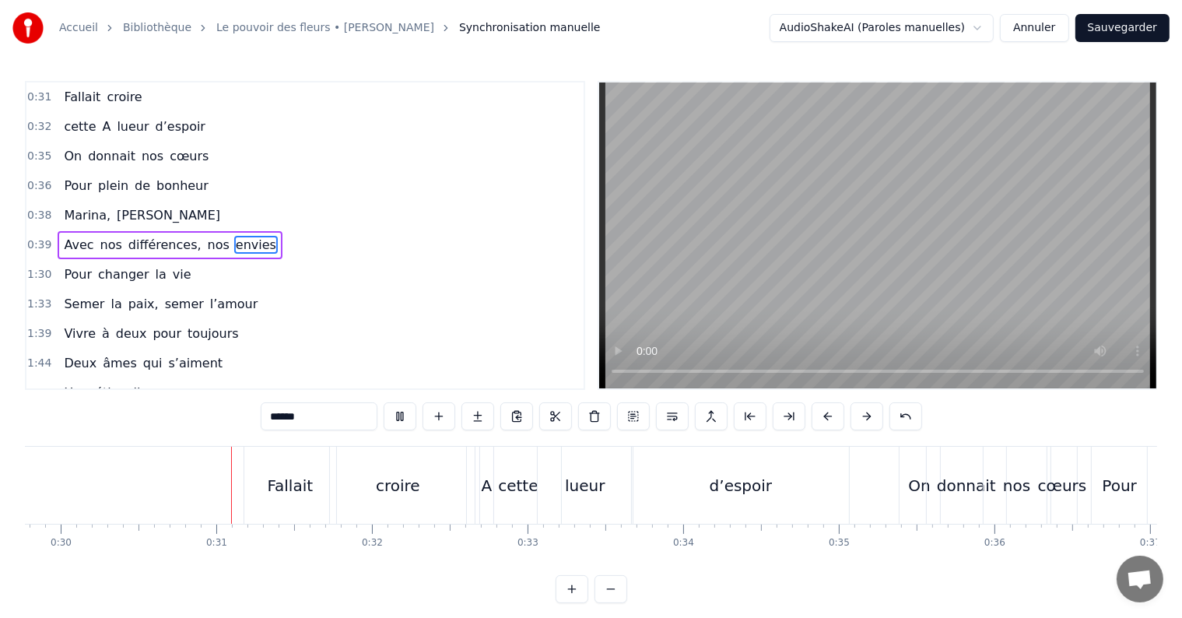
scroll to position [0, 4664]
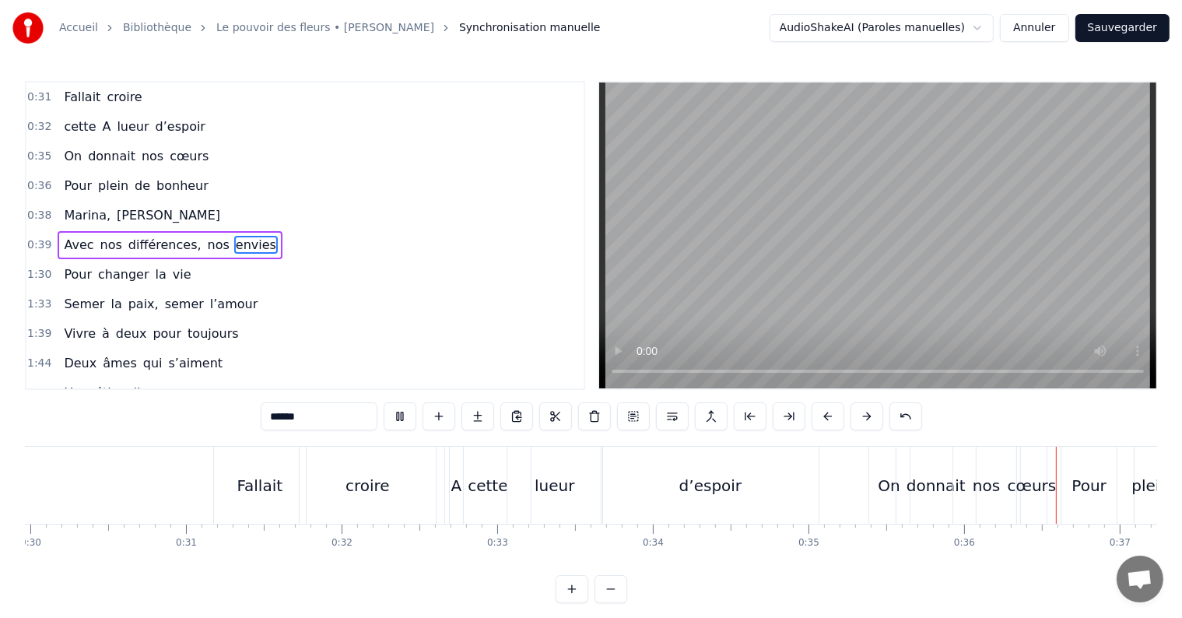
click at [472, 497] on div "cette" at bounding box center [488, 485] width 86 height 77
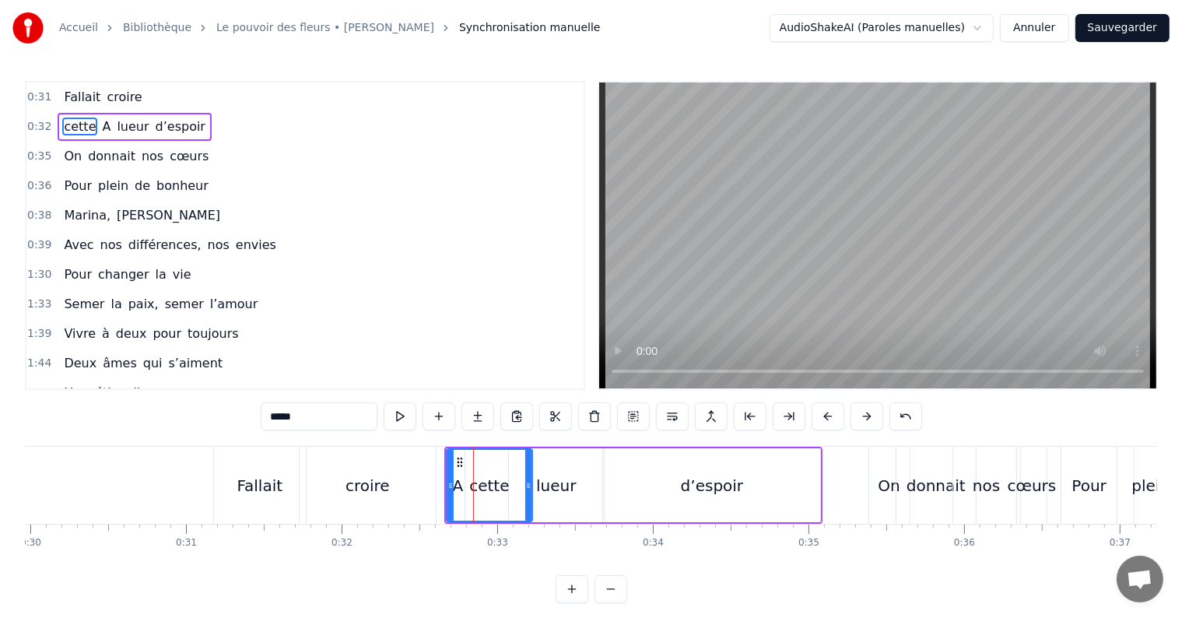
scroll to position [4, 0]
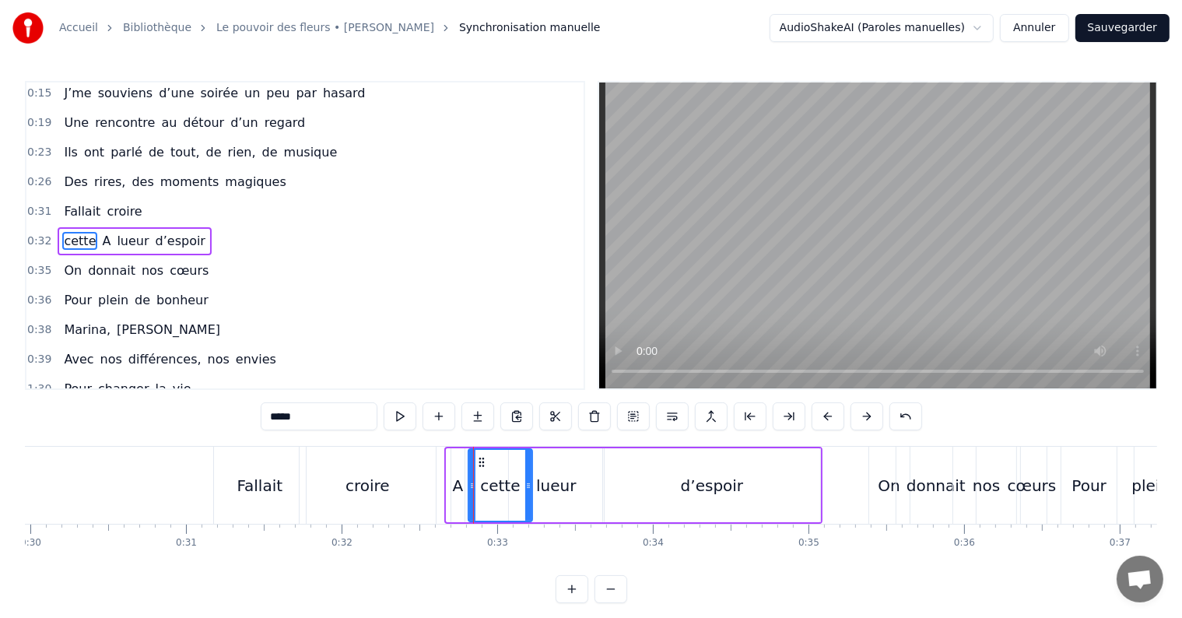
drag, startPoint x: 448, startPoint y: 470, endPoint x: 470, endPoint y: 472, distance: 21.9
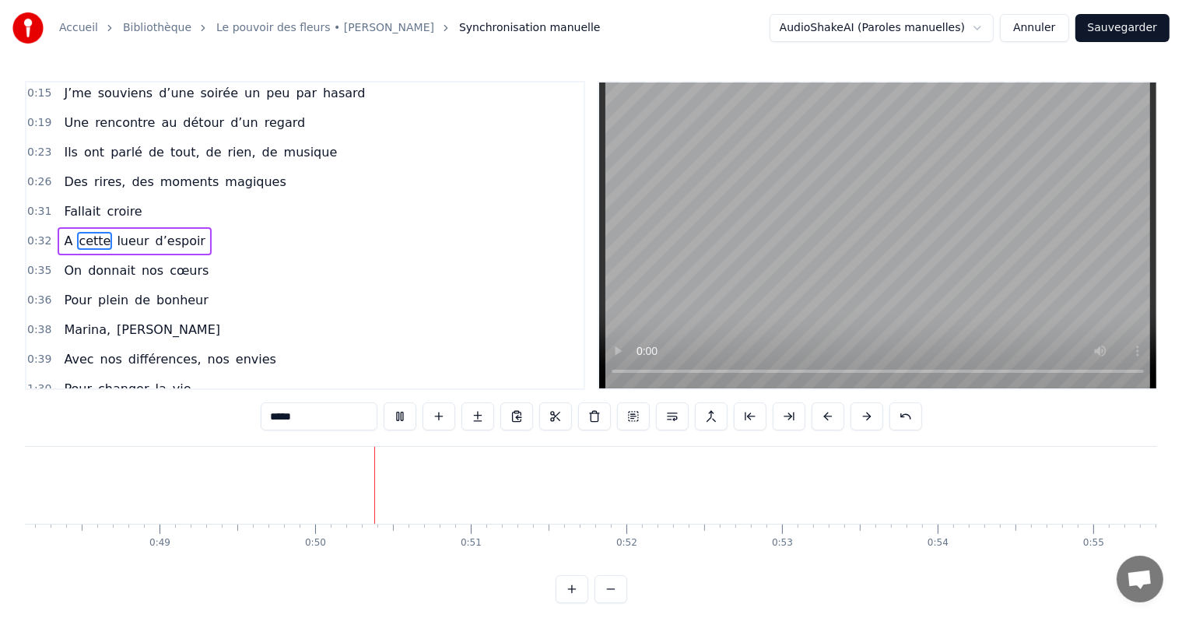
scroll to position [0, 7678]
click at [230, 560] on div "J’me souviens d’une soirée un peu par hasard Une rencontre au détour d’un regar…" at bounding box center [591, 504] width 1132 height 117
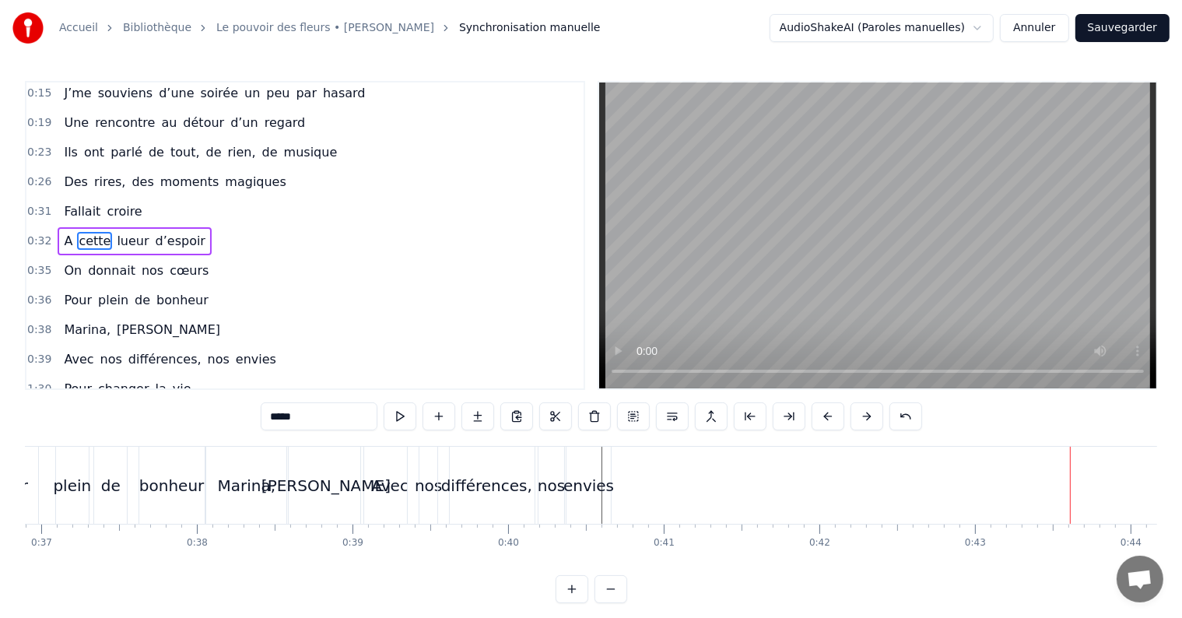
scroll to position [0, 5744]
click at [233, 486] on div "Marina," at bounding box center [246, 485] width 58 height 23
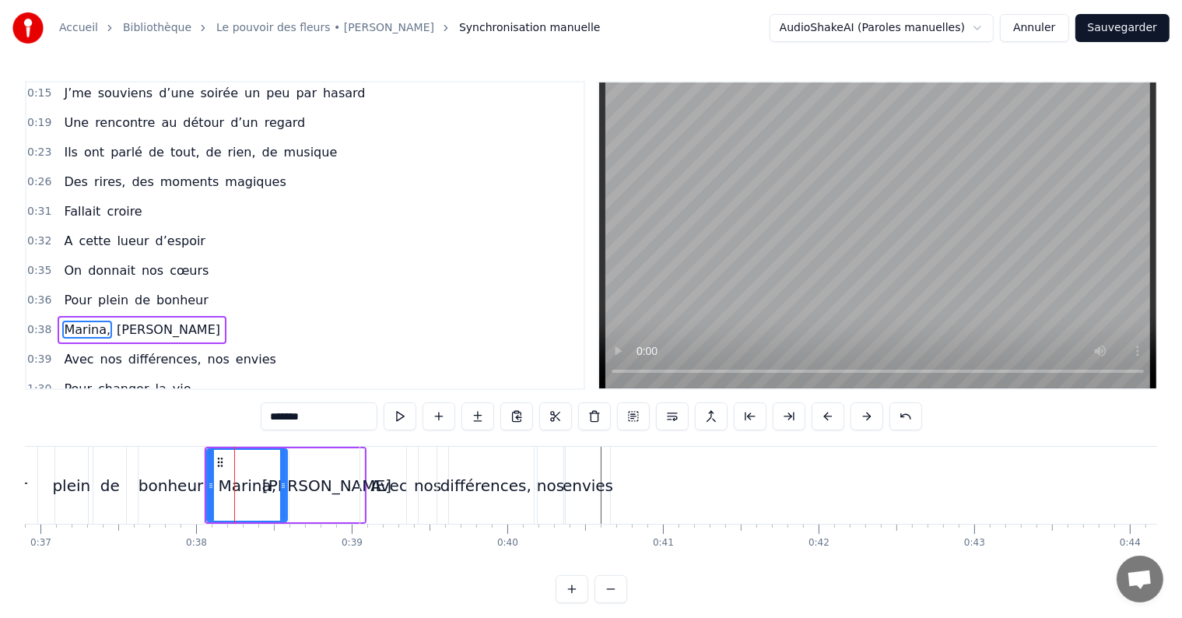
scroll to position [90, 0]
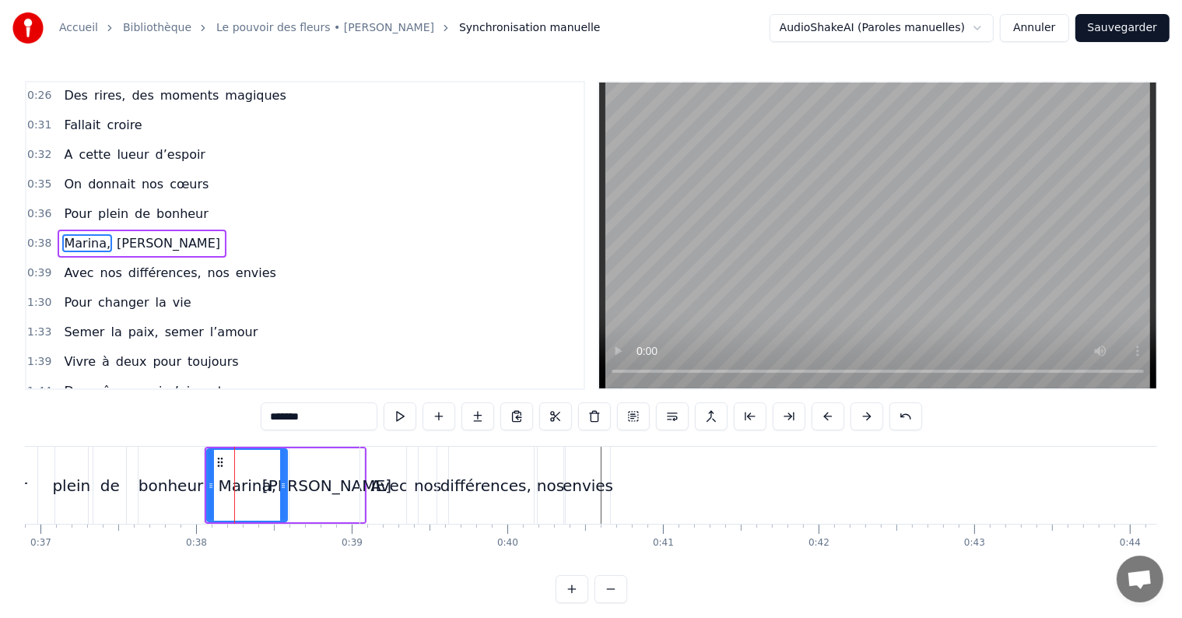
click at [599, 467] on div "envies" at bounding box center [588, 485] width 44 height 77
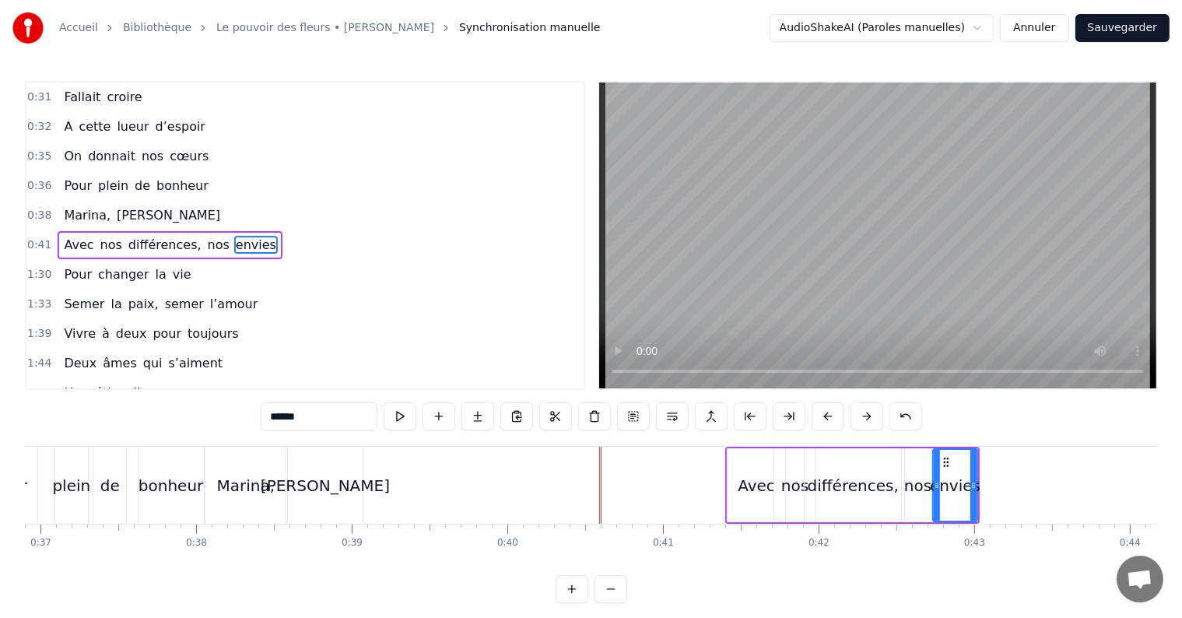
click at [323, 494] on div "[PERSON_NAME]" at bounding box center [325, 485] width 129 height 23
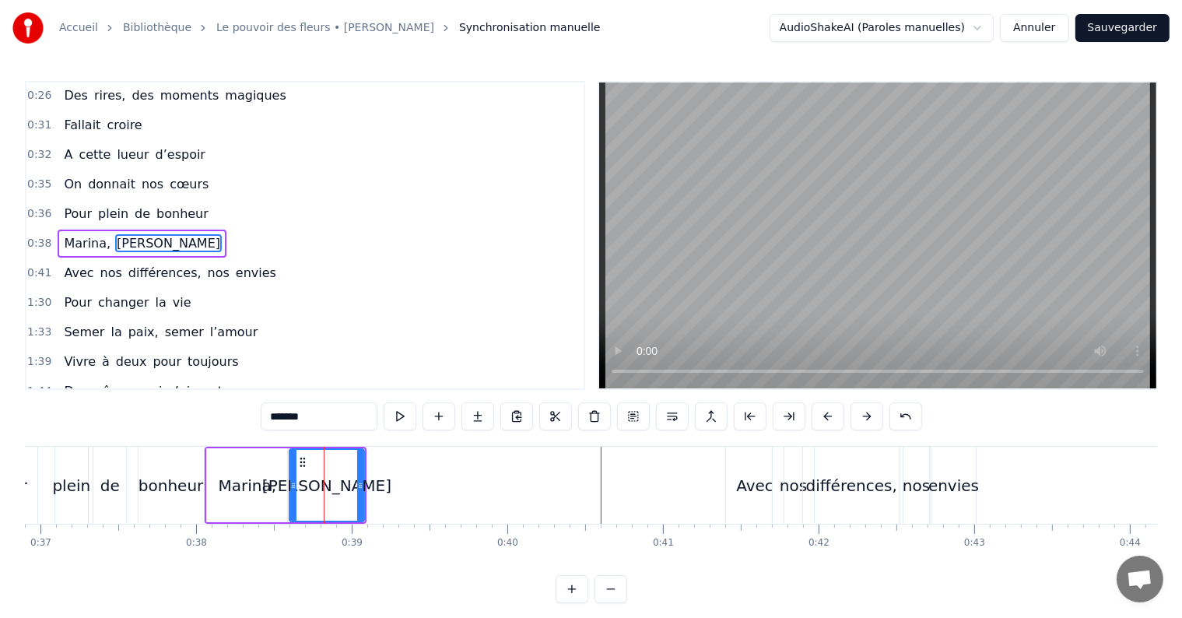
click at [808, 506] on div "différences," at bounding box center [851, 485] width 97 height 77
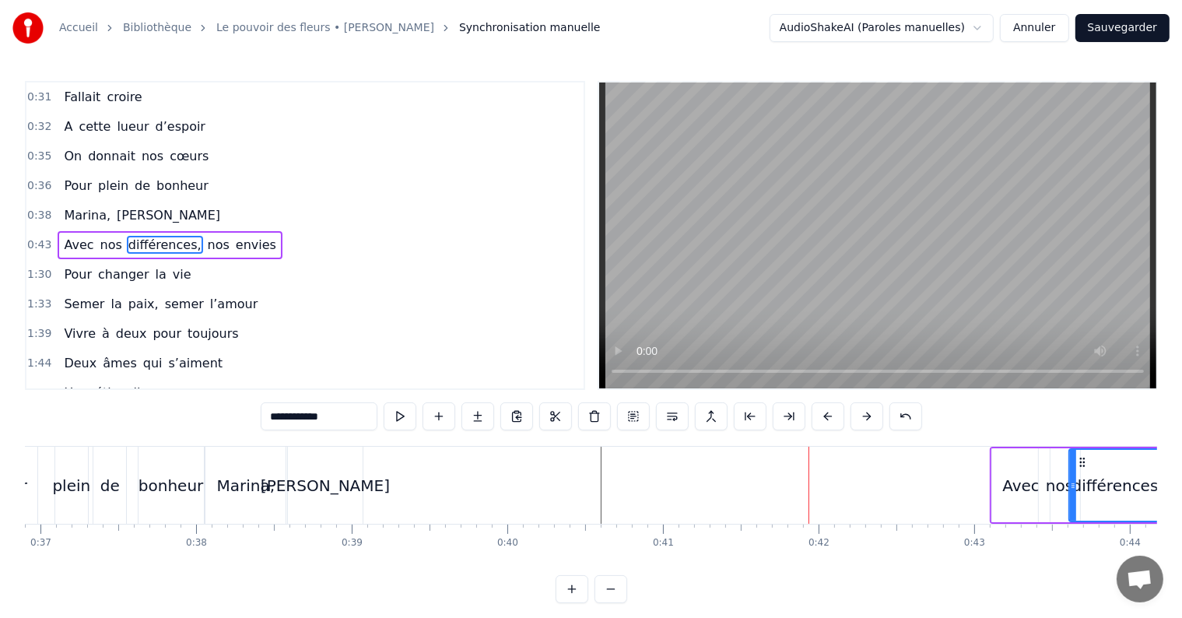
click at [251, 480] on div "Marina," at bounding box center [246, 485] width 58 height 23
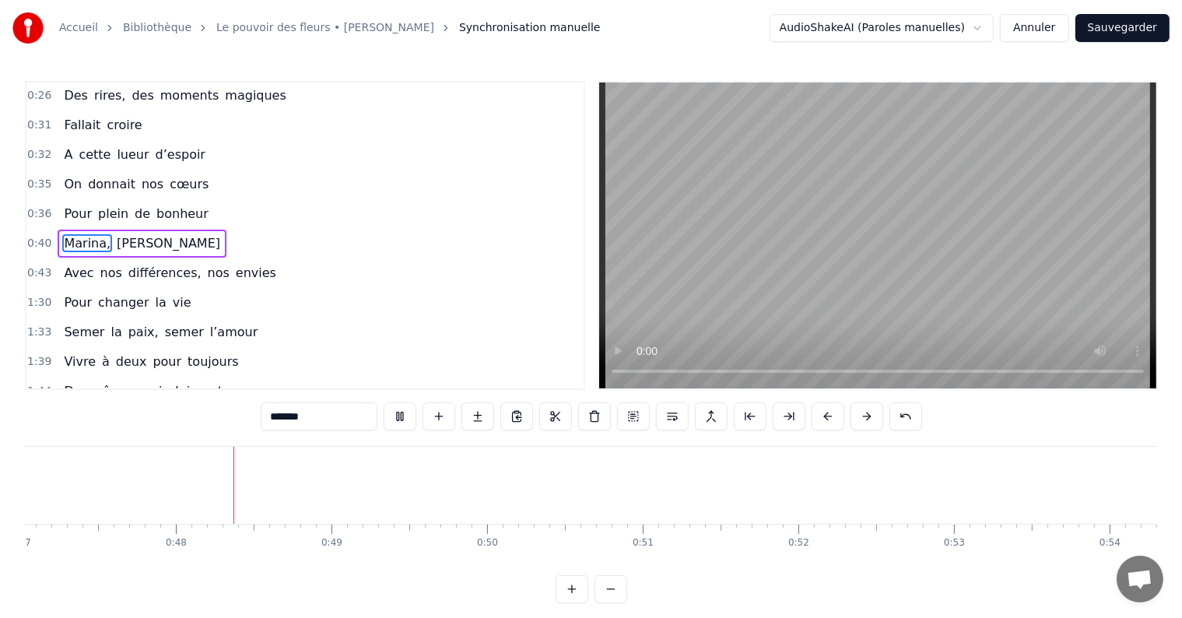
scroll to position [0, 7351]
click at [402, 417] on button at bounding box center [400, 416] width 33 height 28
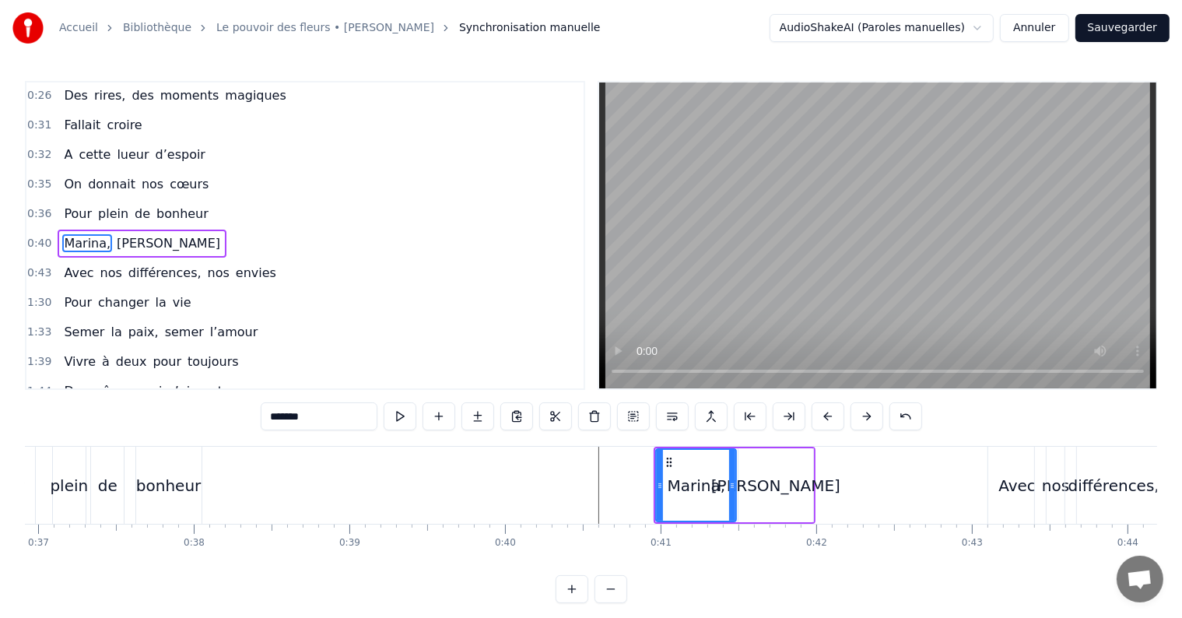
scroll to position [0, 5745]
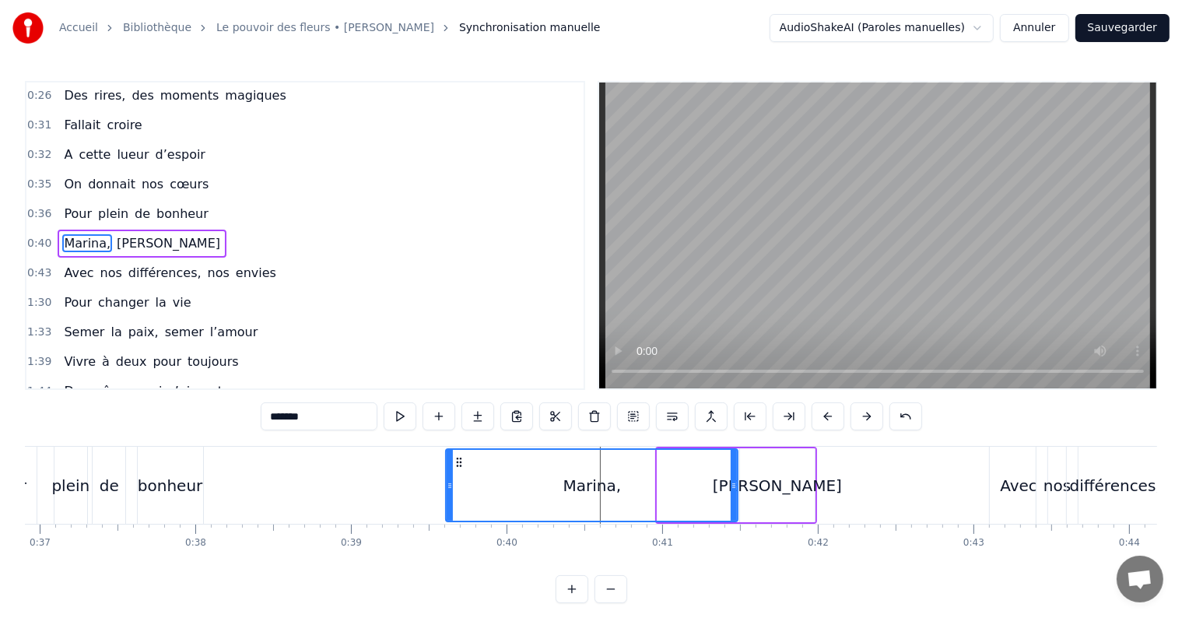
drag, startPoint x: 658, startPoint y: 490, endPoint x: 447, endPoint y: 500, distance: 212.0
click at [447, 500] on div at bounding box center [450, 485] width 6 height 71
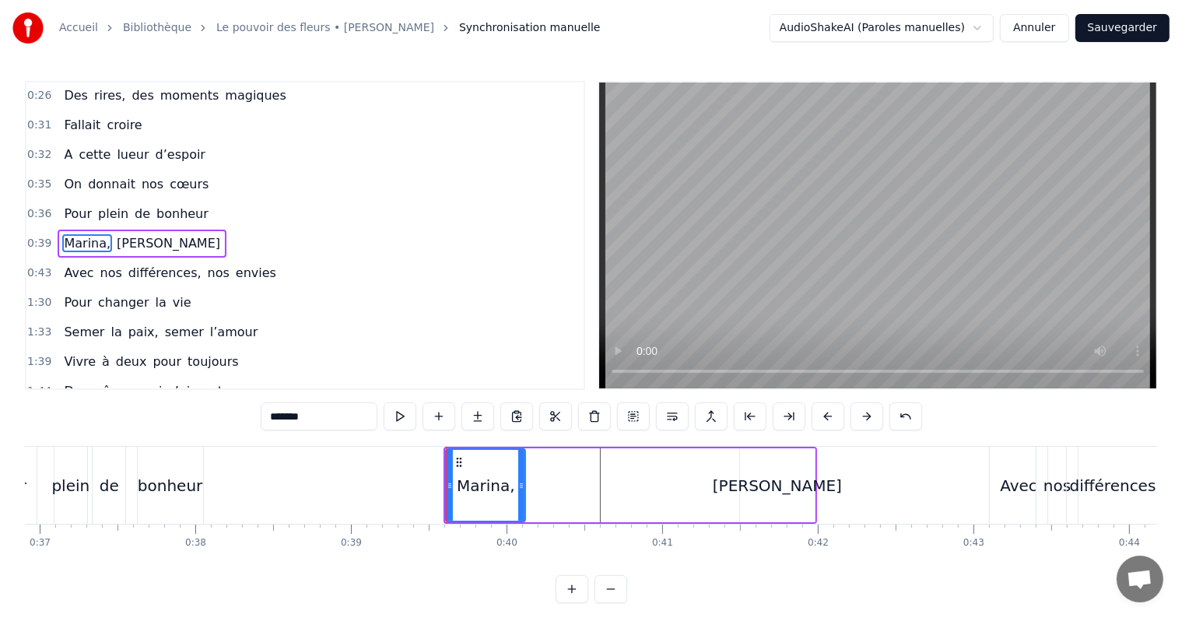
drag, startPoint x: 732, startPoint y: 486, endPoint x: 519, endPoint y: 470, distance: 213.0
click at [519, 470] on div at bounding box center [521, 485] width 6 height 71
click at [776, 505] on div "[PERSON_NAME]" at bounding box center [777, 485] width 75 height 74
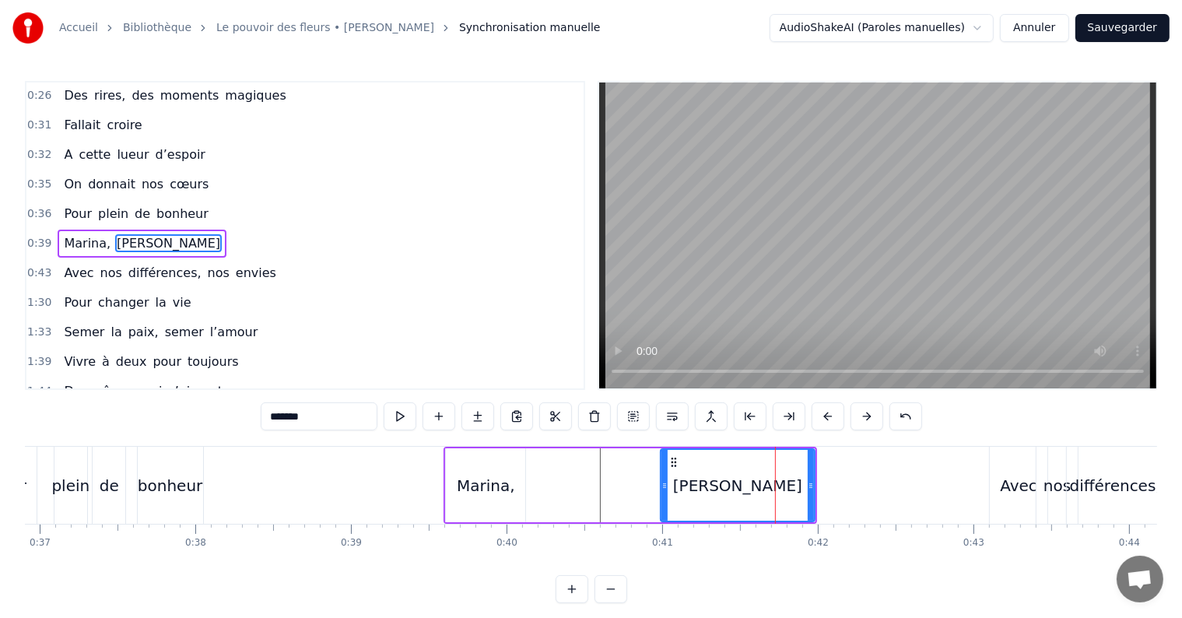
drag, startPoint x: 742, startPoint y: 483, endPoint x: 663, endPoint y: 479, distance: 79.5
click at [663, 479] on icon at bounding box center [665, 485] width 6 height 12
drag, startPoint x: 810, startPoint y: 487, endPoint x: 753, endPoint y: 486, distance: 56.8
click at [753, 486] on icon at bounding box center [754, 485] width 6 height 12
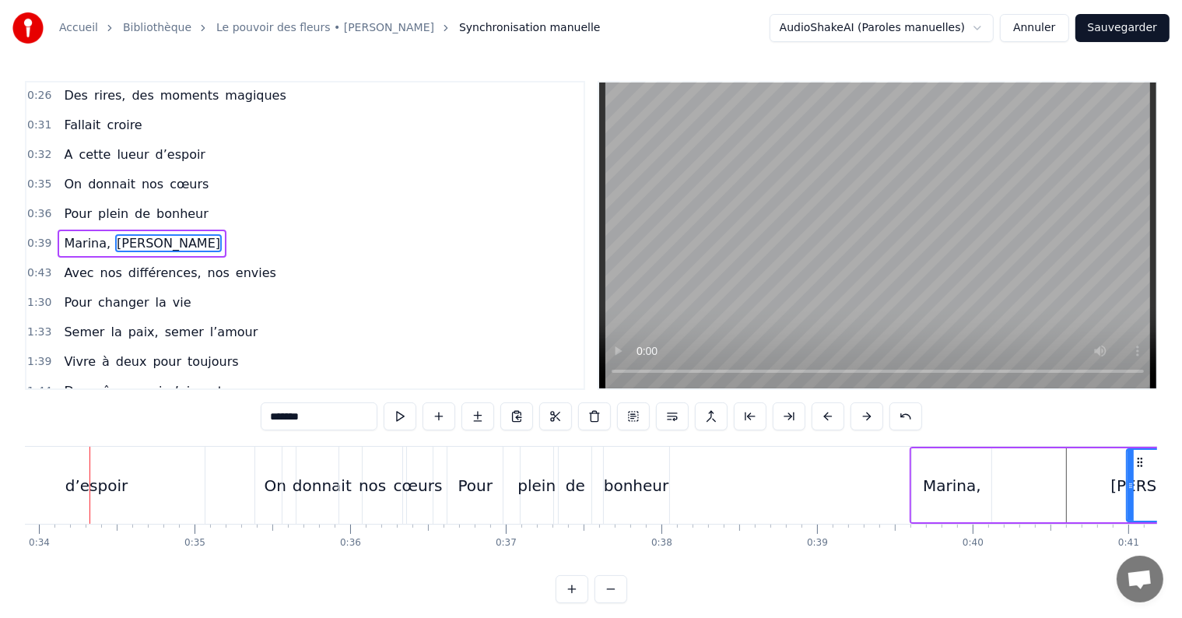
scroll to position [0, 5264]
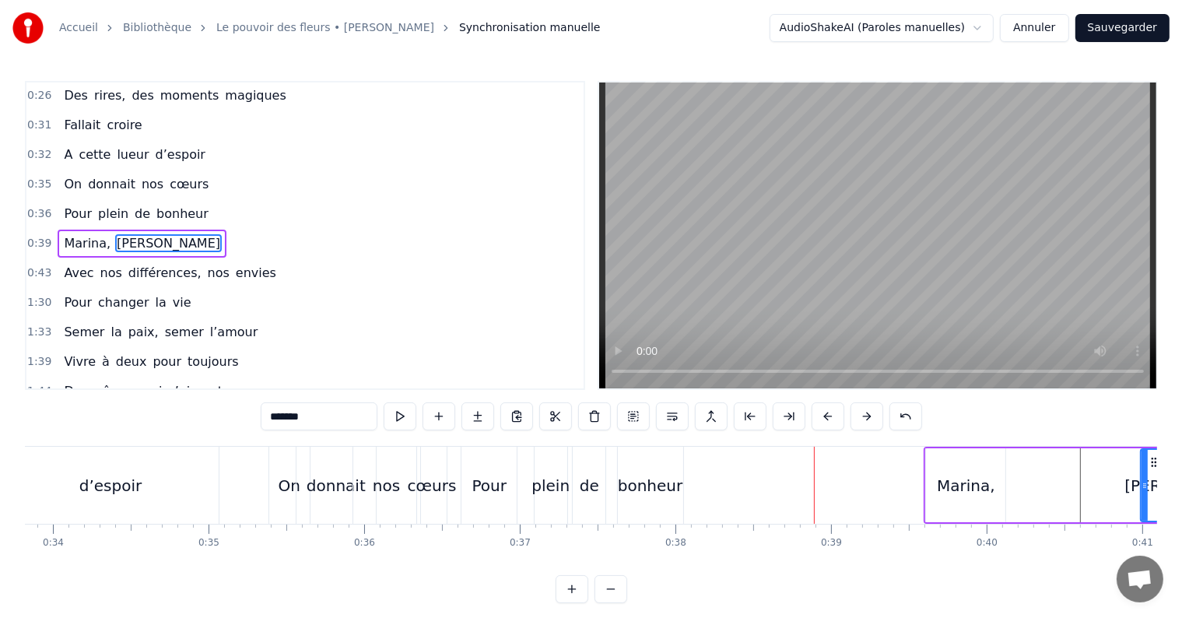
click at [659, 474] on div "bonheur" at bounding box center [650, 485] width 65 height 23
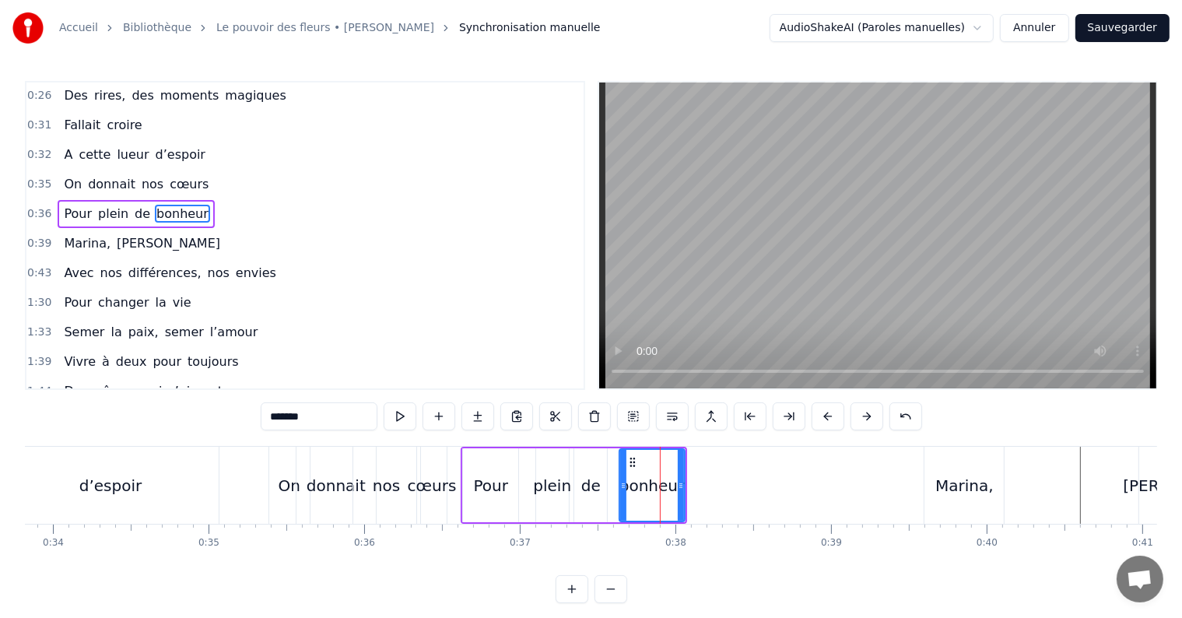
scroll to position [61, 0]
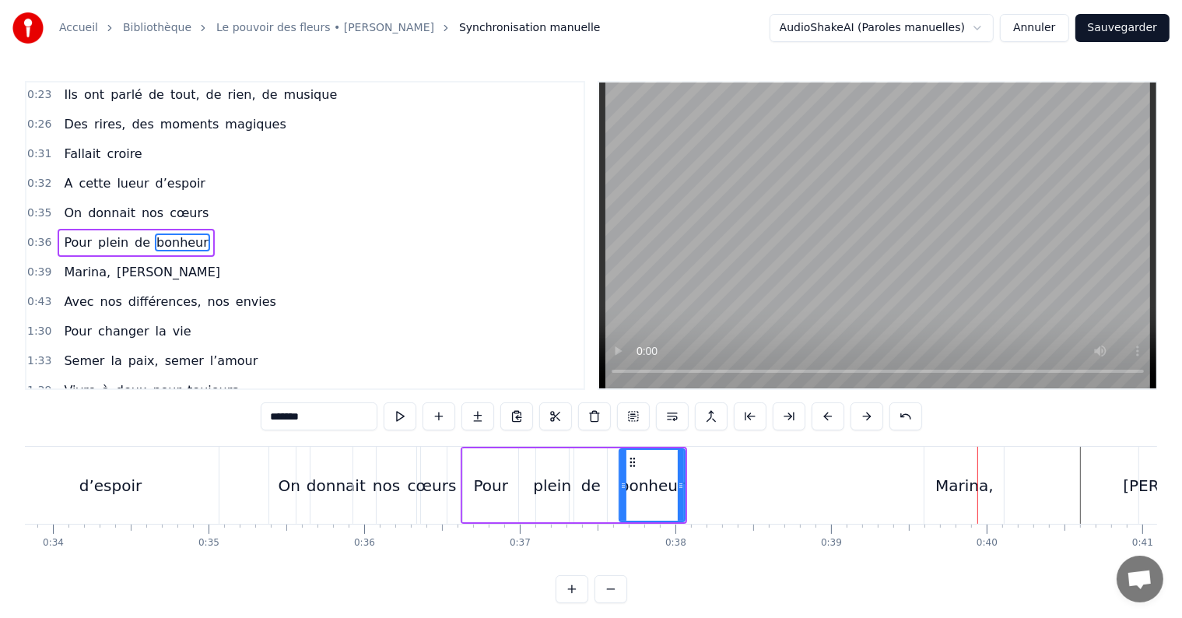
click at [971, 503] on div "Marina," at bounding box center [964, 485] width 79 height 77
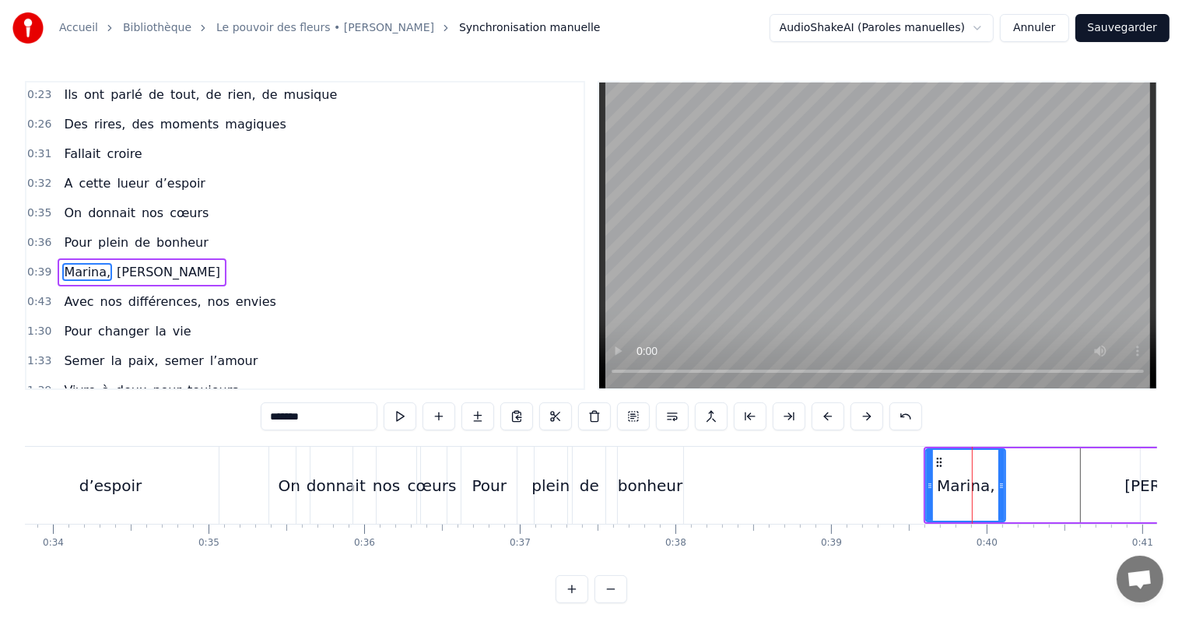
scroll to position [90, 0]
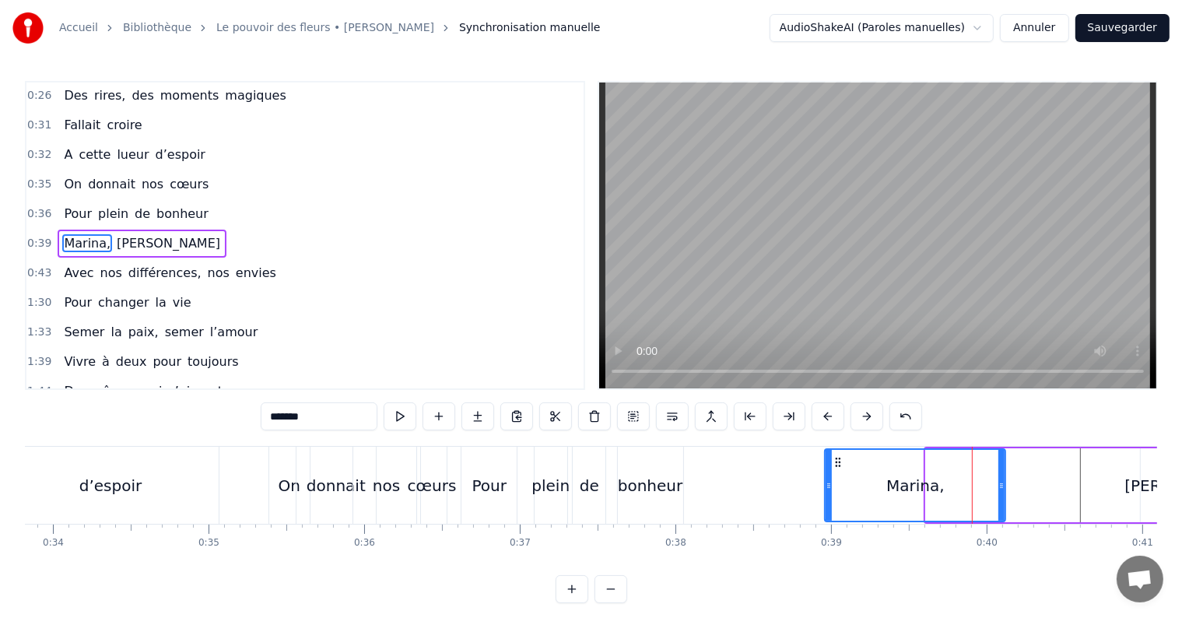
drag, startPoint x: 928, startPoint y: 486, endPoint x: 827, endPoint y: 486, distance: 101.2
click at [827, 486] on icon at bounding box center [829, 485] width 6 height 12
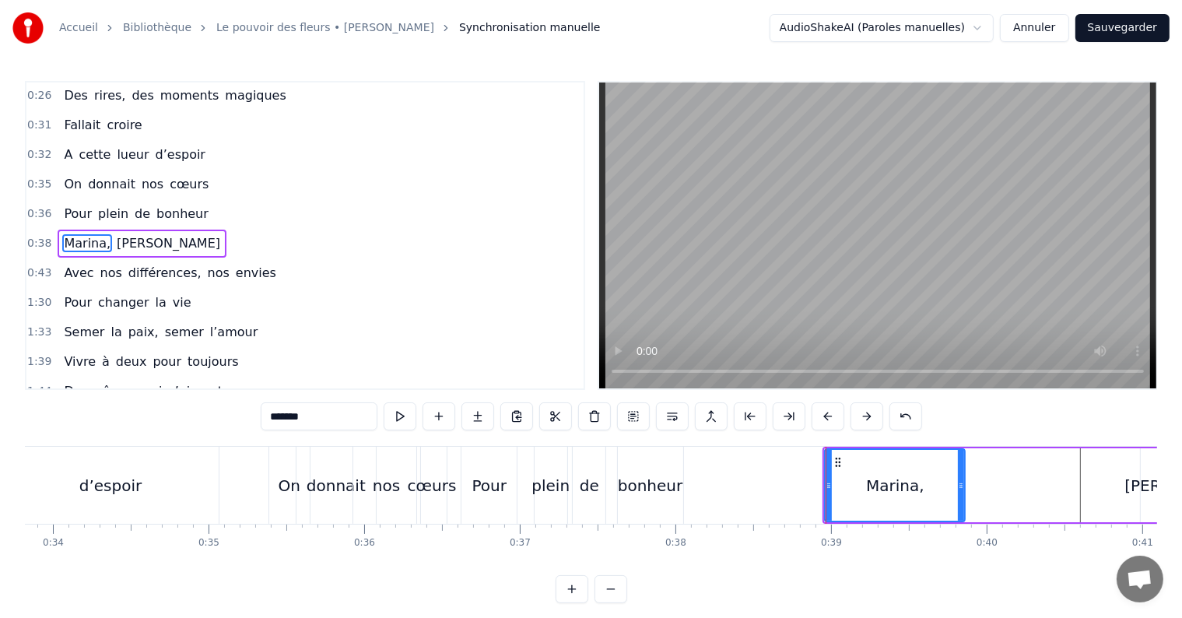
drag, startPoint x: 999, startPoint y: 486, endPoint x: 959, endPoint y: 491, distance: 40.7
click at [959, 491] on div at bounding box center [961, 485] width 6 height 71
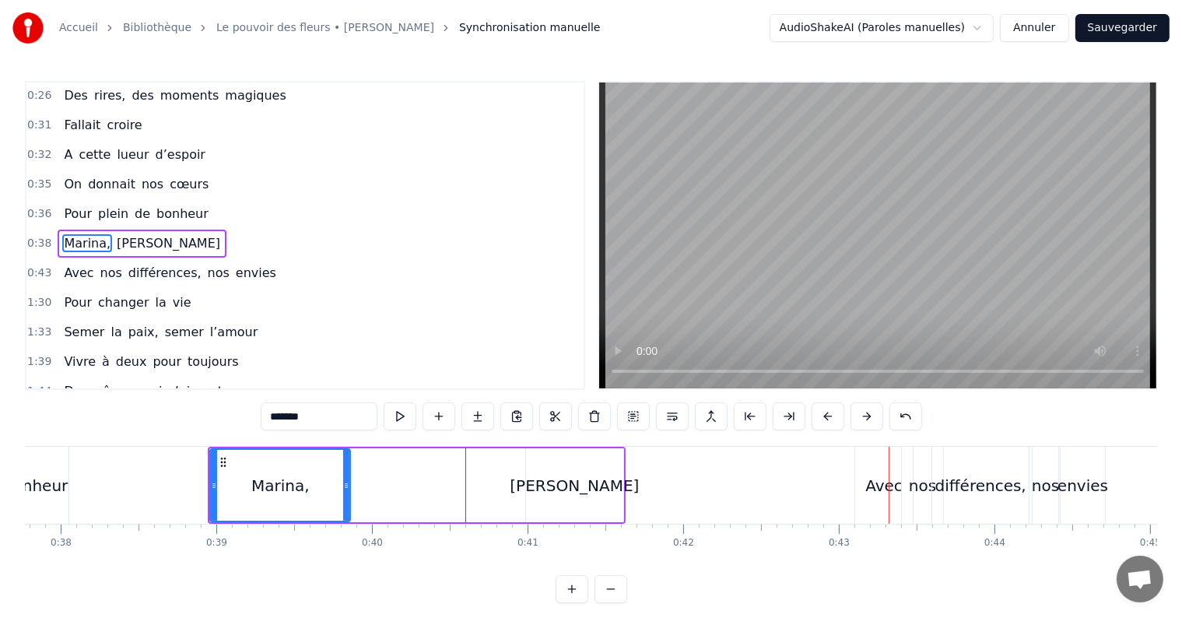
scroll to position [0, 5878]
drag, startPoint x: 346, startPoint y: 500, endPoint x: 462, endPoint y: 492, distance: 115.5
click at [462, 492] on div at bounding box center [463, 485] width 6 height 71
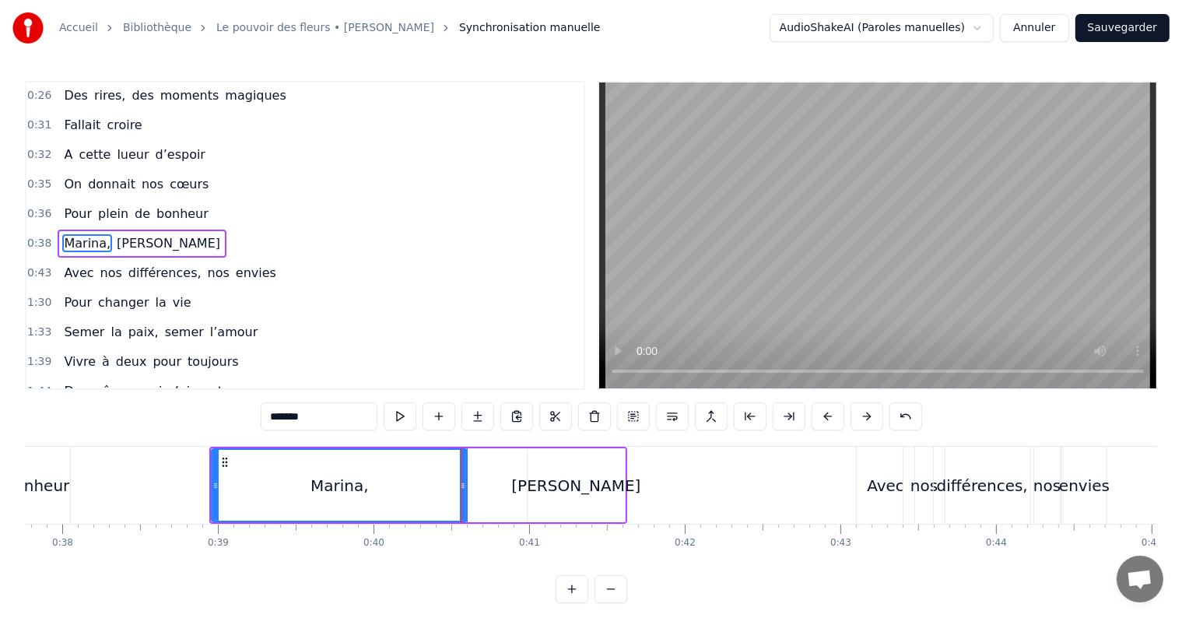
click at [588, 488] on div "[PERSON_NAME]" at bounding box center [575, 485] width 129 height 23
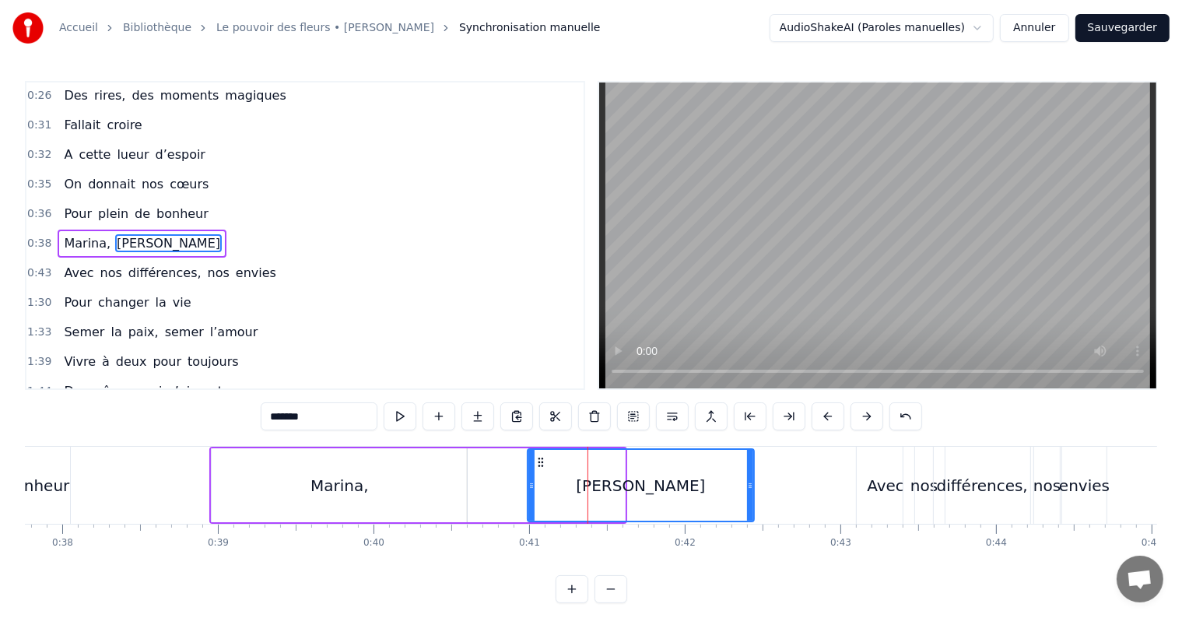
drag, startPoint x: 620, startPoint y: 493, endPoint x: 749, endPoint y: 487, distance: 129.3
click at [749, 487] on div at bounding box center [750, 485] width 6 height 71
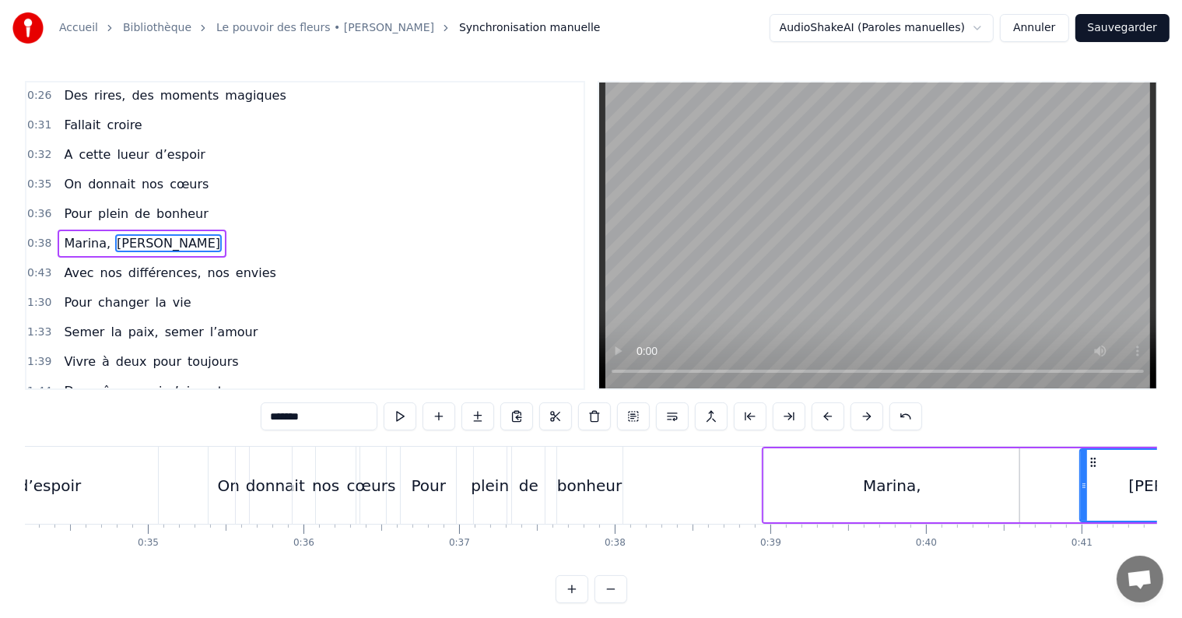
scroll to position [0, 5324]
click at [568, 495] on div "bonheur" at bounding box center [590, 485] width 65 height 23
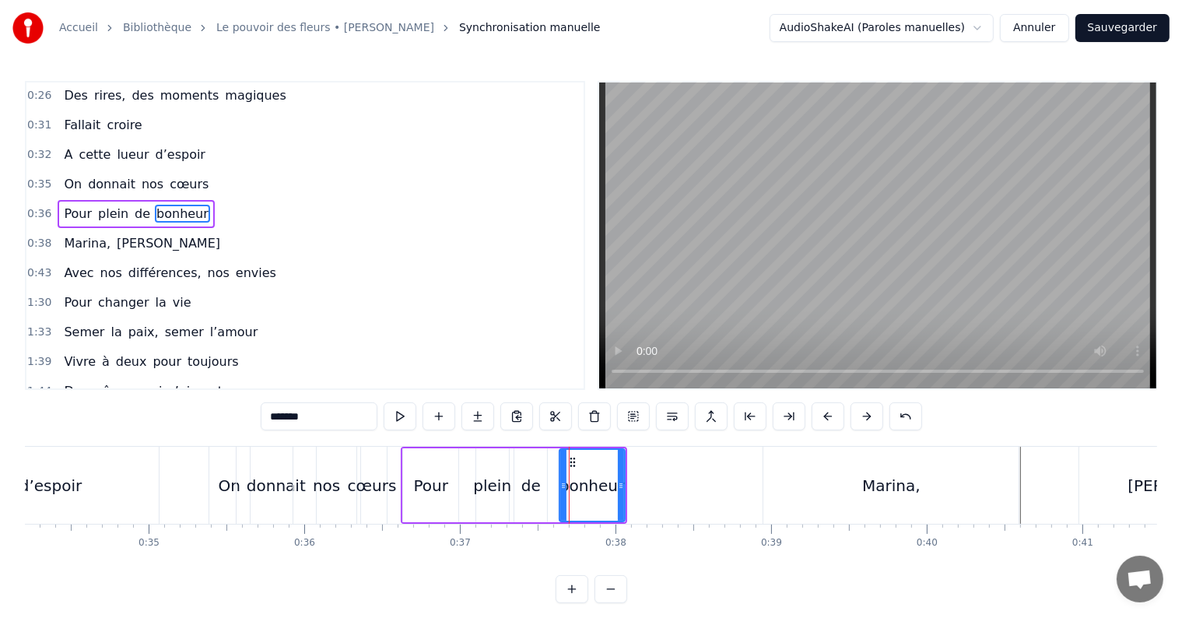
scroll to position [61, 0]
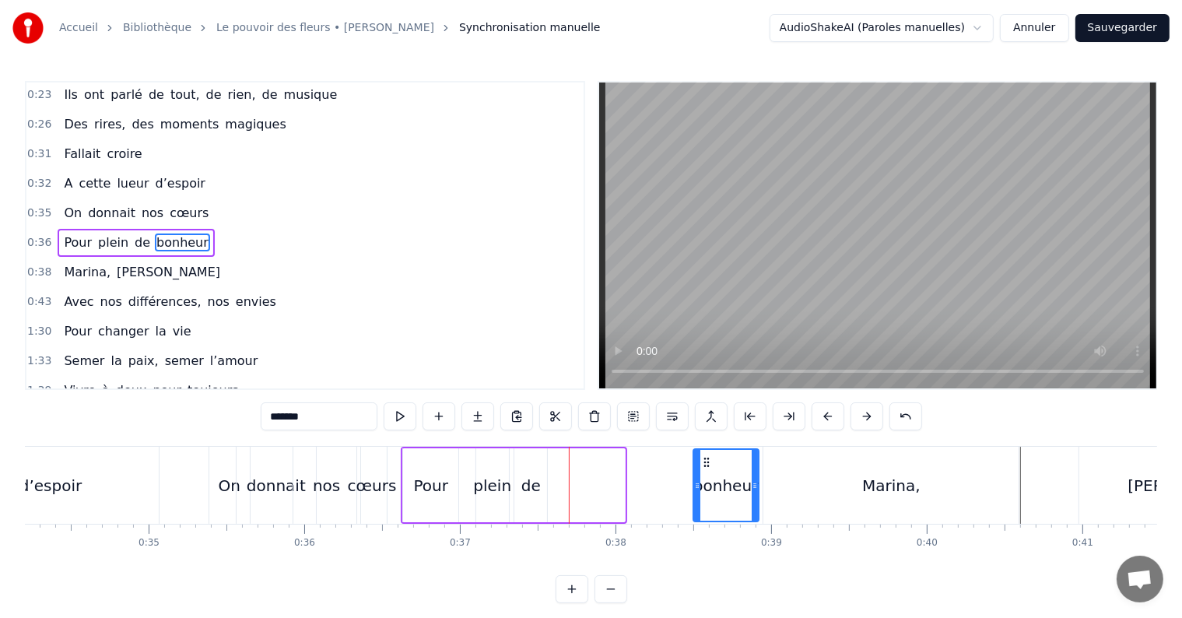
drag, startPoint x: 570, startPoint y: 461, endPoint x: 704, endPoint y: 451, distance: 134.2
click at [704, 451] on div "bonheur" at bounding box center [726, 485] width 64 height 71
click at [809, 479] on div "Marina," at bounding box center [891, 485] width 255 height 77
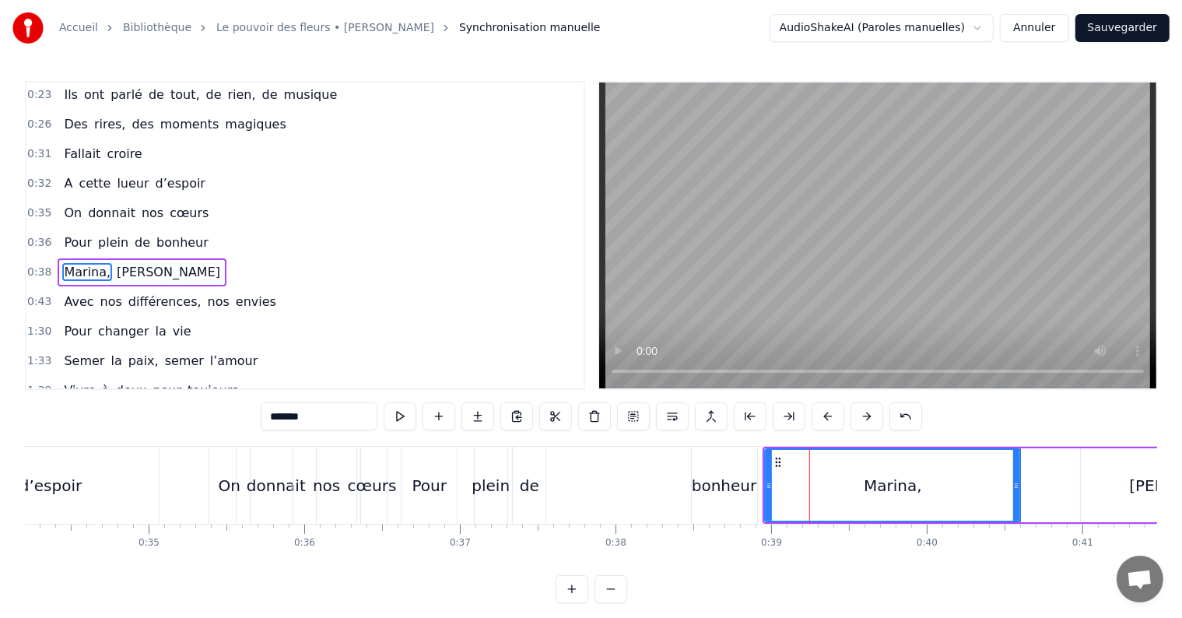
scroll to position [90, 0]
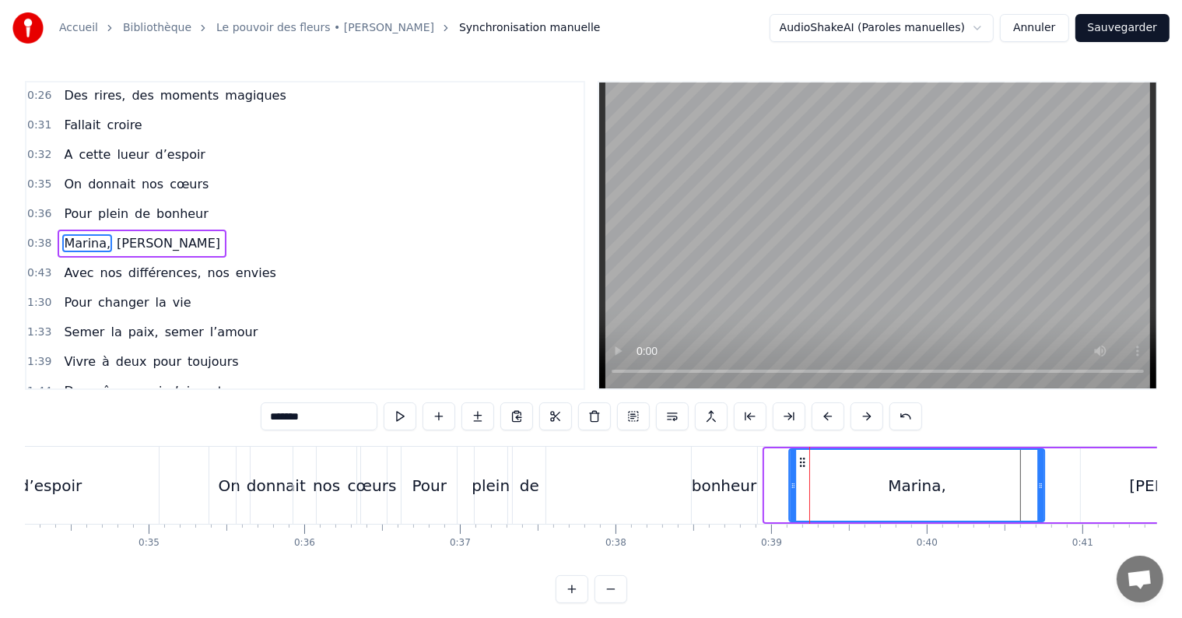
drag, startPoint x: 778, startPoint y: 458, endPoint x: 802, endPoint y: 451, distance: 24.9
click at [802, 451] on div "Marina," at bounding box center [918, 485] width 254 height 71
drag, startPoint x: 1042, startPoint y: 486, endPoint x: 1020, endPoint y: 490, distance: 22.9
click at [1020, 490] on icon at bounding box center [1019, 485] width 6 height 12
drag, startPoint x: 790, startPoint y: 483, endPoint x: 798, endPoint y: 483, distance: 7.8
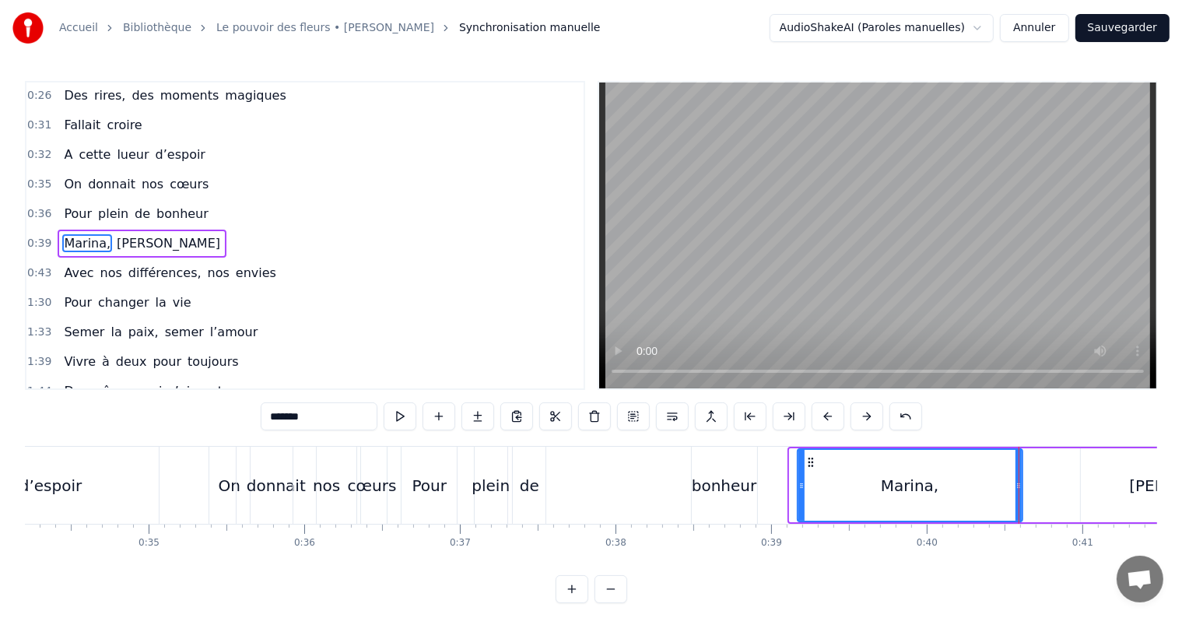
click at [799, 483] on icon at bounding box center [802, 485] width 6 height 12
click at [793, 484] on icon at bounding box center [796, 485] width 6 height 12
click at [702, 495] on div "bonheur" at bounding box center [724, 485] width 65 height 23
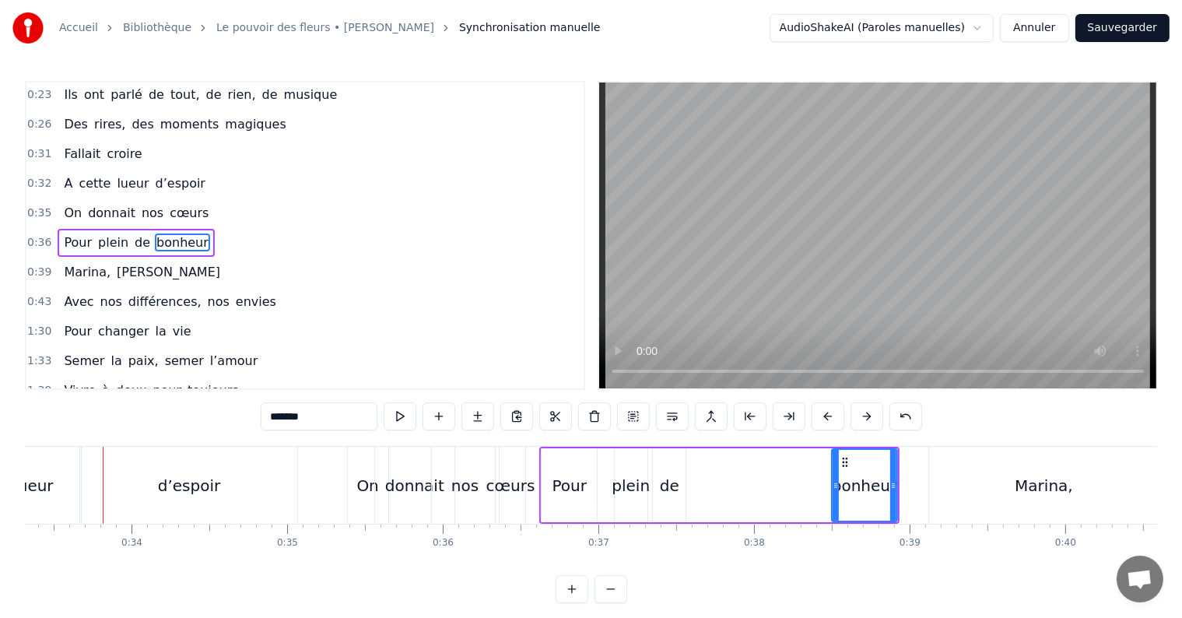
scroll to position [0, 5185]
click at [546, 486] on div "Pour" at bounding box center [569, 485] width 55 height 74
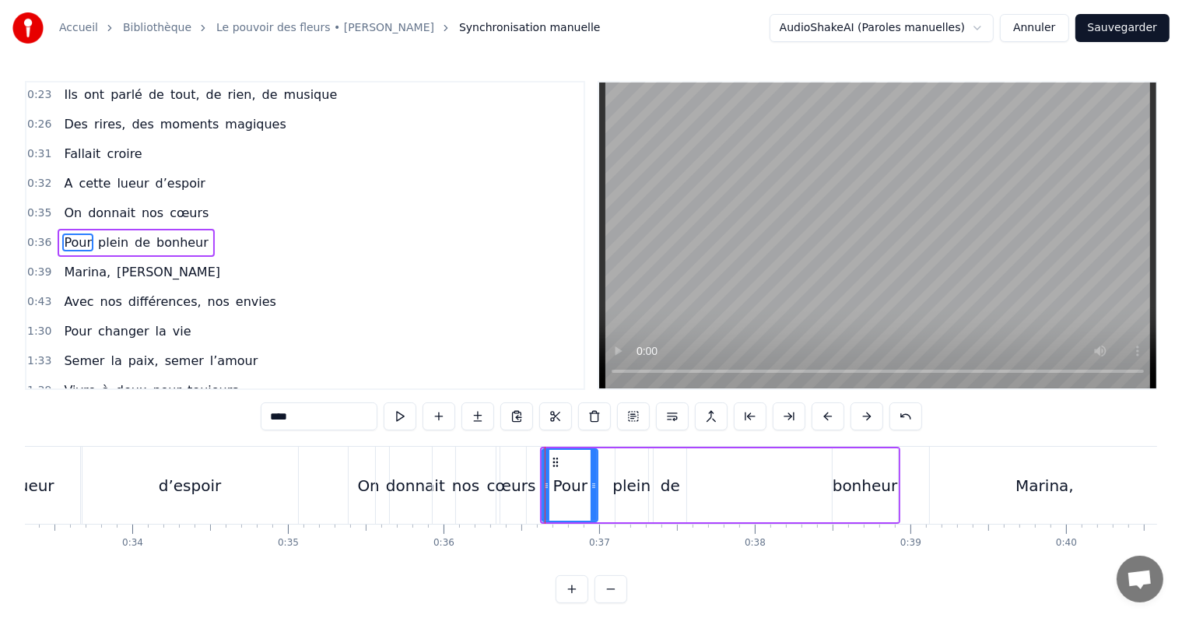
click at [654, 482] on div "de" at bounding box center [670, 485] width 33 height 74
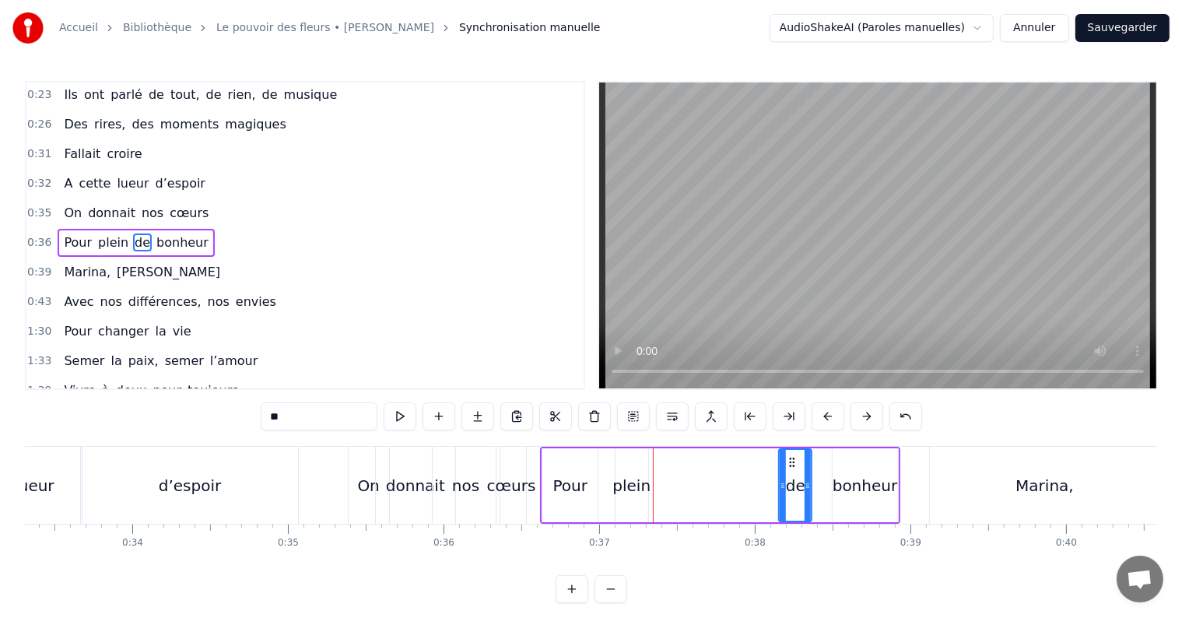
drag, startPoint x: 666, startPoint y: 462, endPoint x: 793, endPoint y: 447, distance: 127.7
click at [793, 447] on div "Pour plein de bonheur" at bounding box center [720, 485] width 360 height 77
click at [631, 496] on div "plein" at bounding box center [632, 485] width 38 height 23
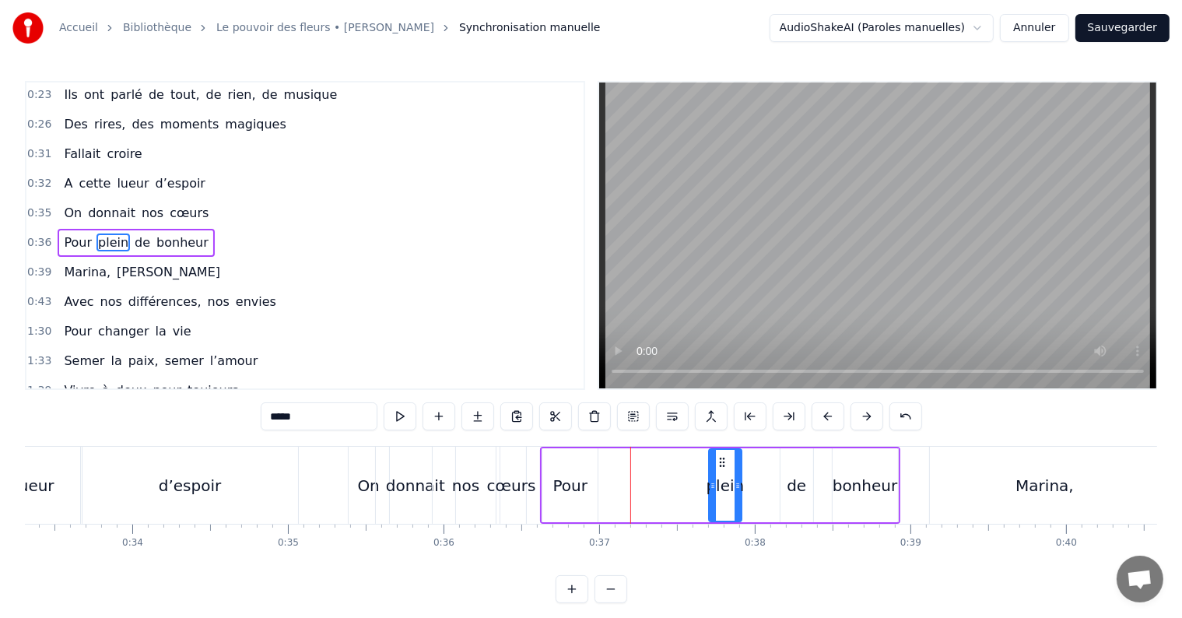
drag, startPoint x: 628, startPoint y: 458, endPoint x: 727, endPoint y: 461, distance: 98.9
click at [727, 461] on icon at bounding box center [722, 462] width 12 height 12
click at [568, 489] on div "Pour" at bounding box center [570, 485] width 34 height 23
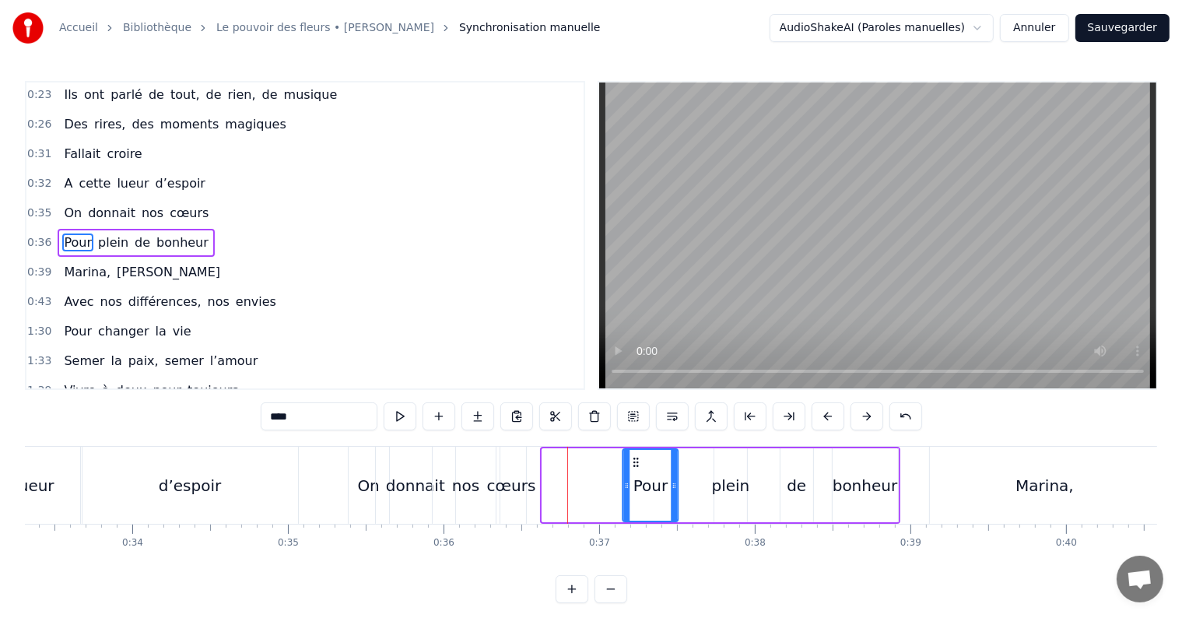
drag, startPoint x: 555, startPoint y: 460, endPoint x: 635, endPoint y: 472, distance: 81.0
click at [635, 472] on div "Pour" at bounding box center [650, 485] width 54 height 71
click at [507, 500] on div "cœurs" at bounding box center [512, 485] width 30 height 77
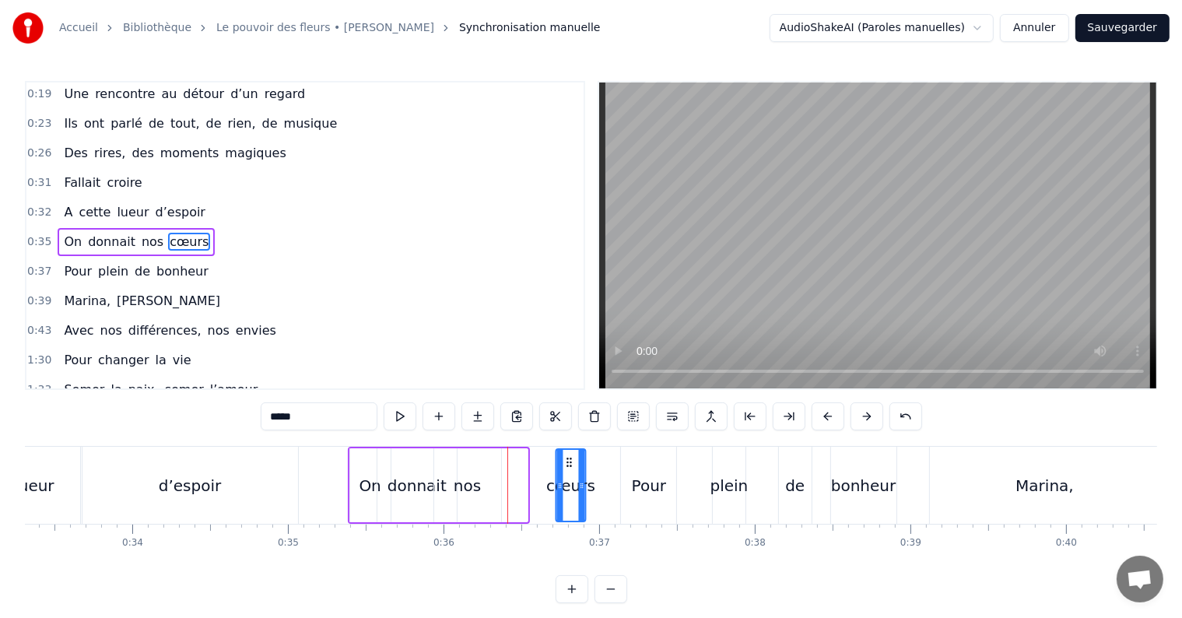
drag, startPoint x: 510, startPoint y: 458, endPoint x: 567, endPoint y: 461, distance: 57.7
click at [567, 461] on icon at bounding box center [569, 462] width 12 height 12
click at [472, 495] on div "nos" at bounding box center [467, 485] width 27 height 23
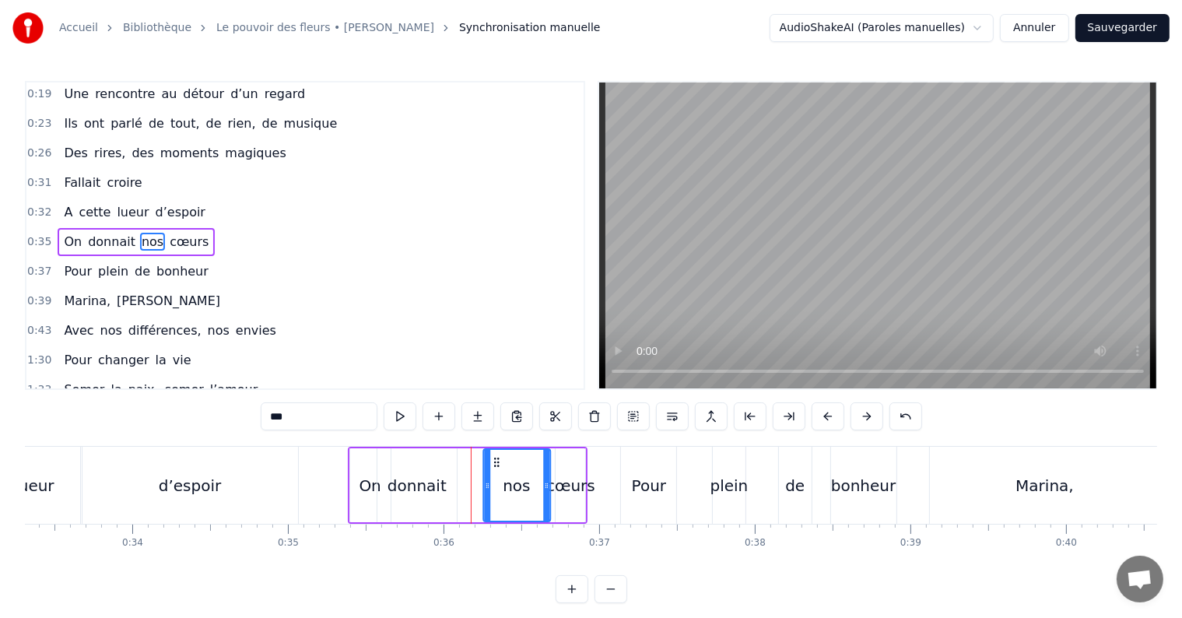
drag, startPoint x: 445, startPoint y: 462, endPoint x: 495, endPoint y: 463, distance: 49.8
click at [495, 463] on icon at bounding box center [496, 462] width 12 height 12
click at [420, 484] on div "donnait" at bounding box center [417, 485] width 59 height 23
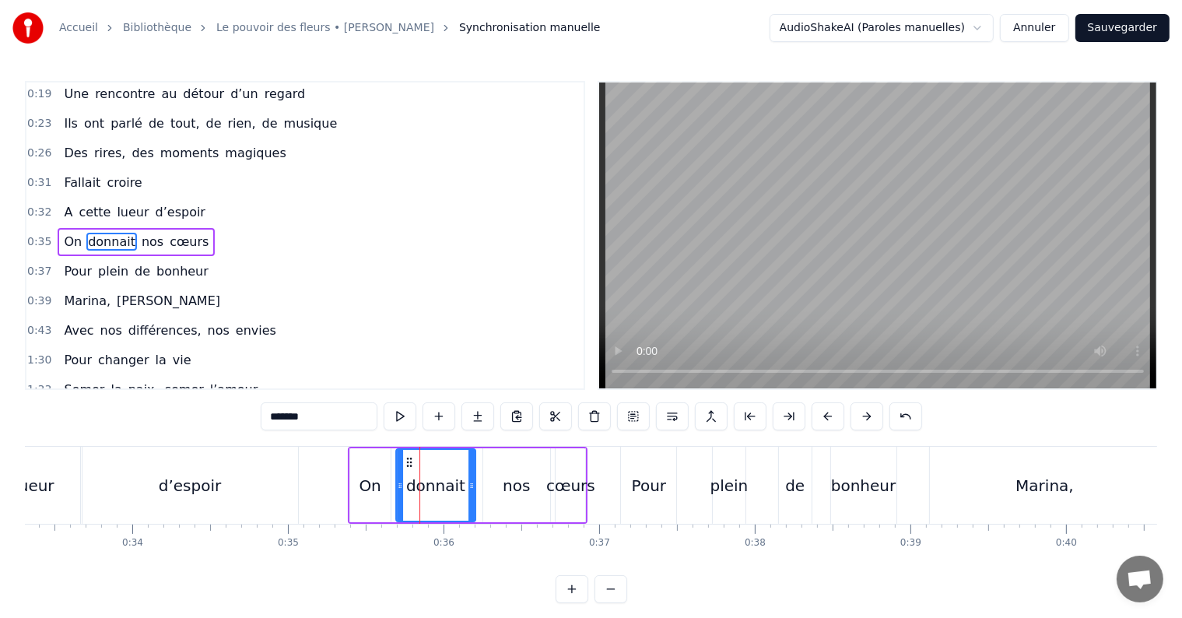
drag, startPoint x: 394, startPoint y: 461, endPoint x: 412, endPoint y: 462, distance: 18.7
click at [412, 462] on icon at bounding box center [409, 462] width 12 height 12
click at [511, 484] on div "nos" at bounding box center [516, 485] width 27 height 23
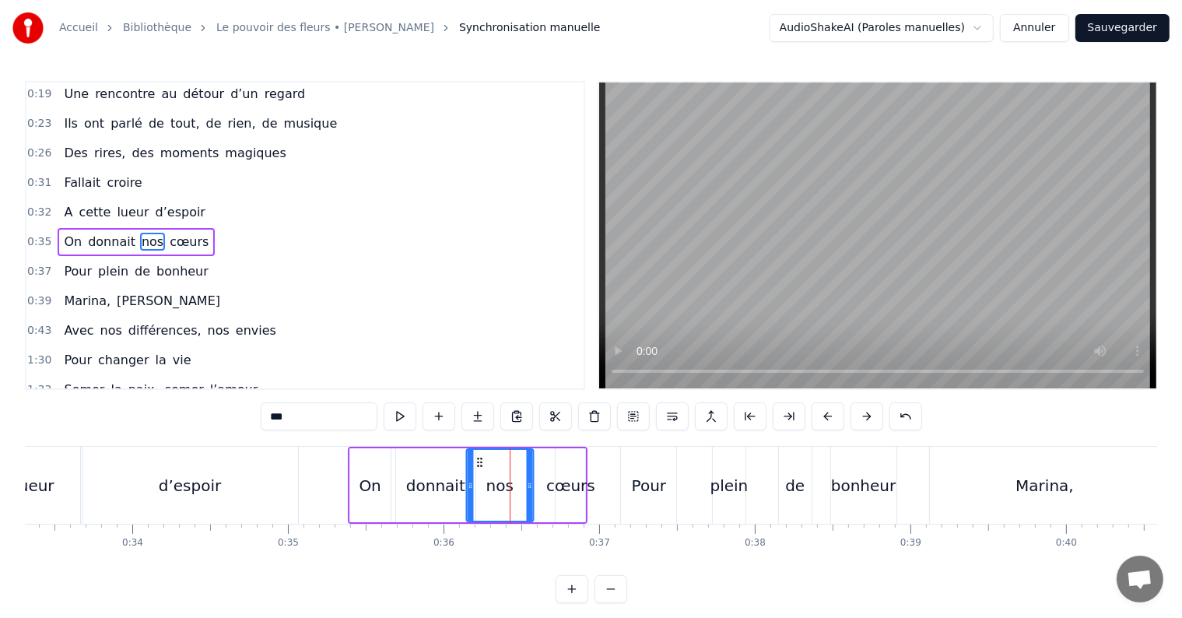
drag, startPoint x: 495, startPoint y: 458, endPoint x: 478, endPoint y: 461, distance: 17.4
click at [478, 461] on icon at bounding box center [479, 462] width 12 height 12
click at [567, 451] on div "cœurs" at bounding box center [571, 485] width 30 height 74
type input "*****"
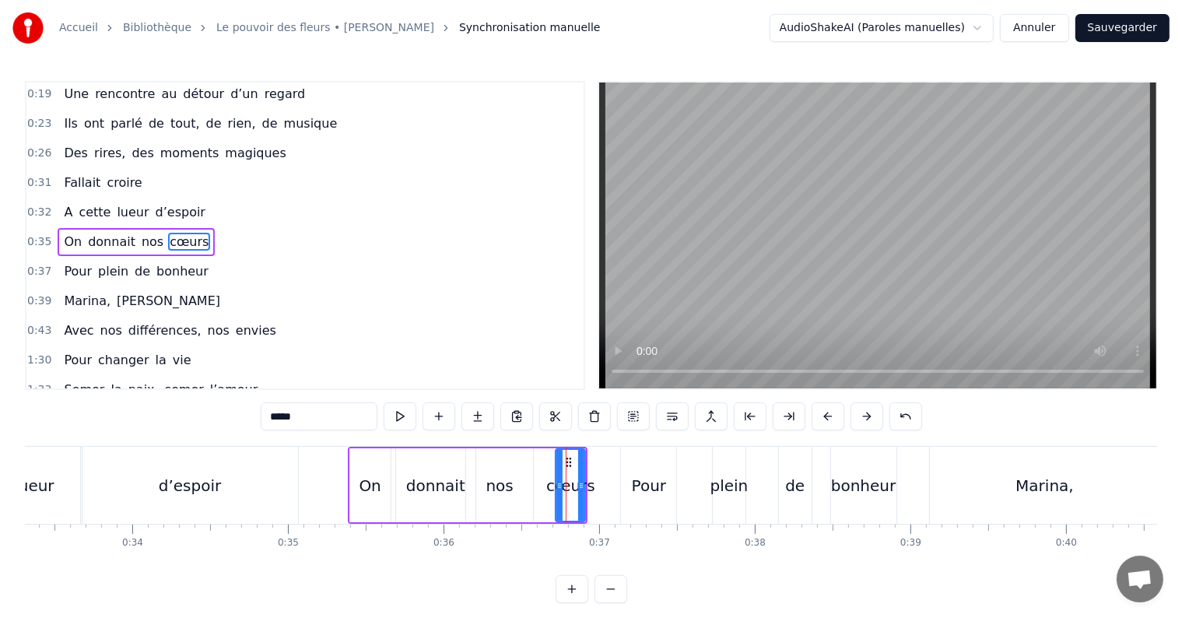
drag, startPoint x: 565, startPoint y: 459, endPoint x: 542, endPoint y: 464, distance: 23.8
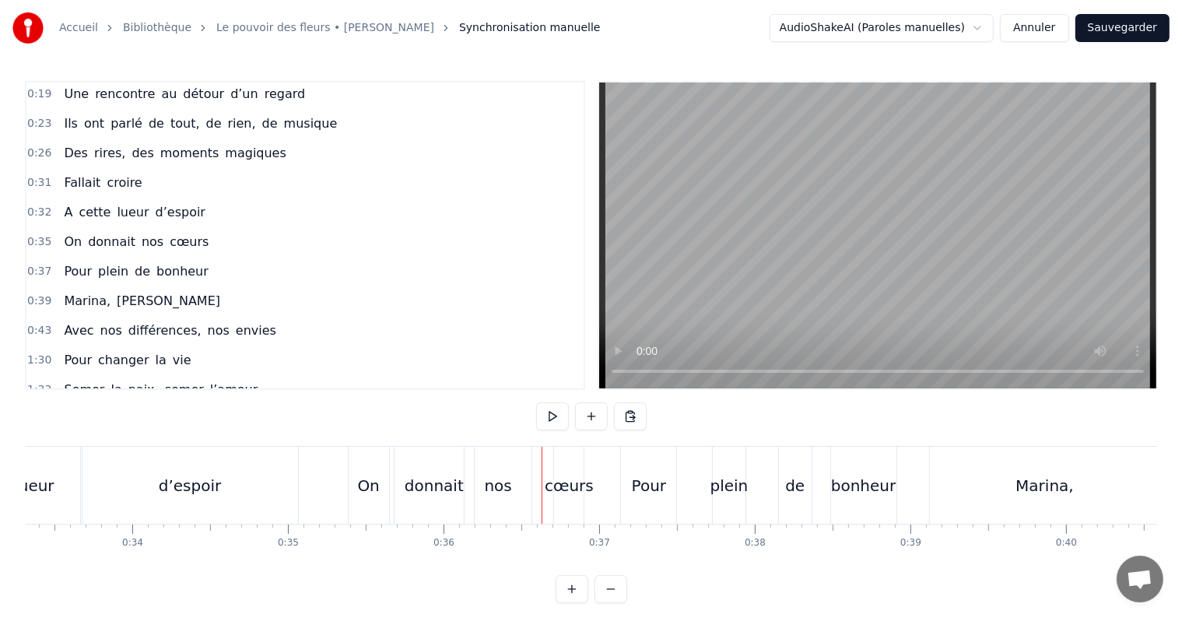
click at [570, 472] on div "cœurs" at bounding box center [569, 485] width 30 height 77
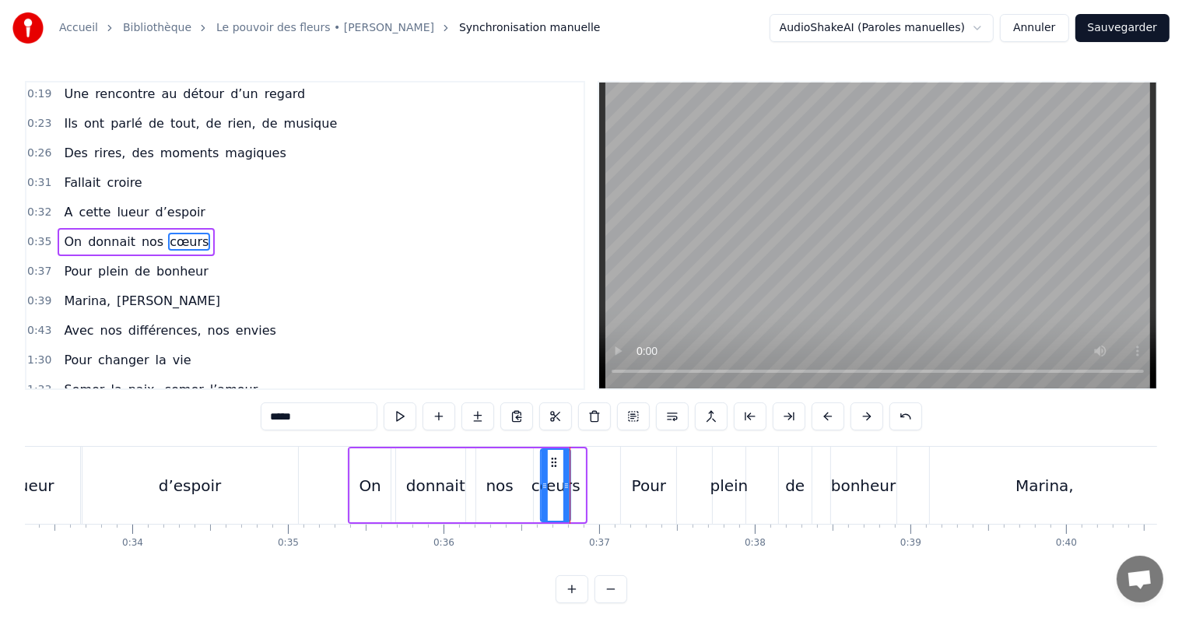
drag, startPoint x: 567, startPoint y: 461, endPoint x: 552, endPoint y: 465, distance: 15.3
click at [552, 465] on icon at bounding box center [554, 462] width 12 height 12
click at [801, 483] on div "de" at bounding box center [794, 485] width 19 height 23
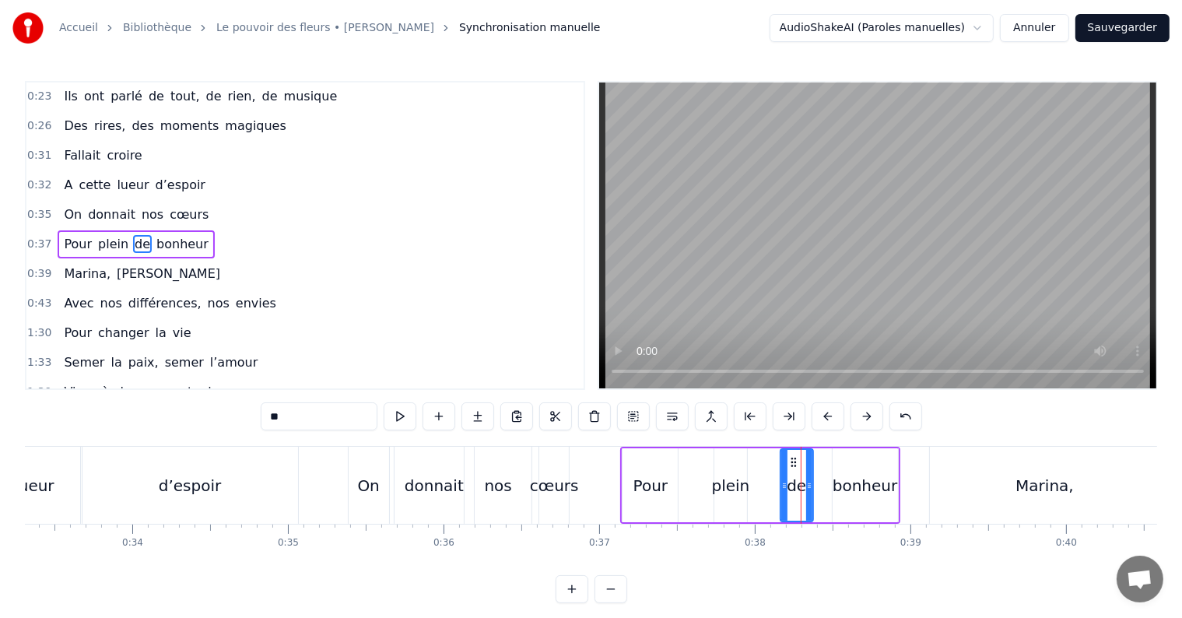
scroll to position [61, 0]
click at [352, 475] on div "On" at bounding box center [369, 485] width 40 height 77
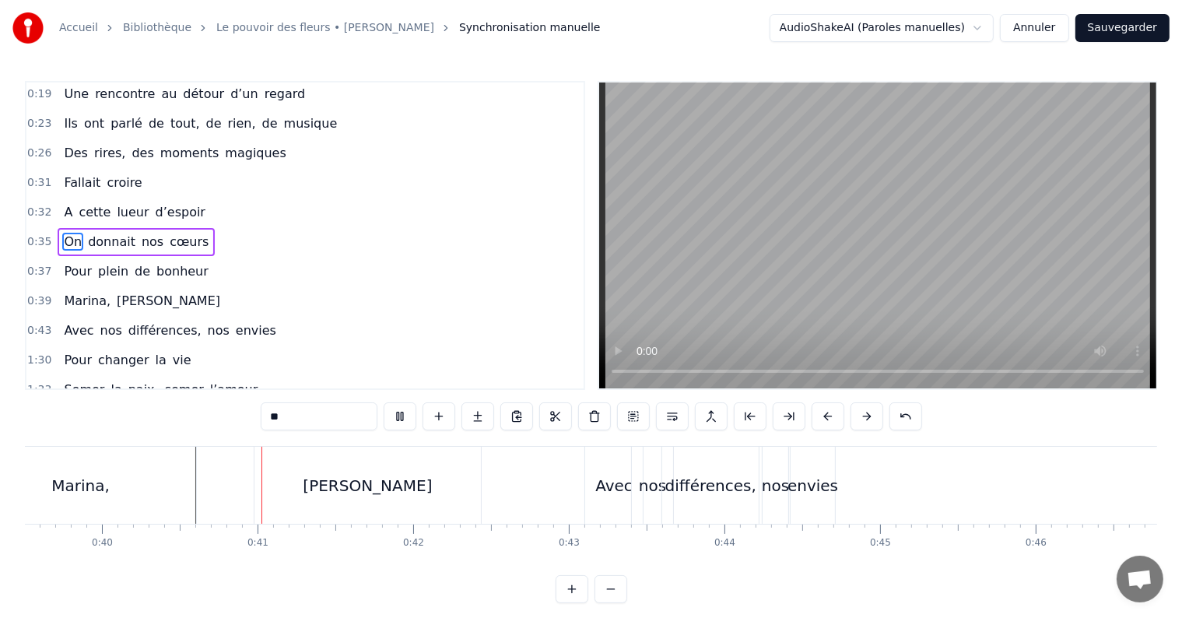
scroll to position [0, 6201]
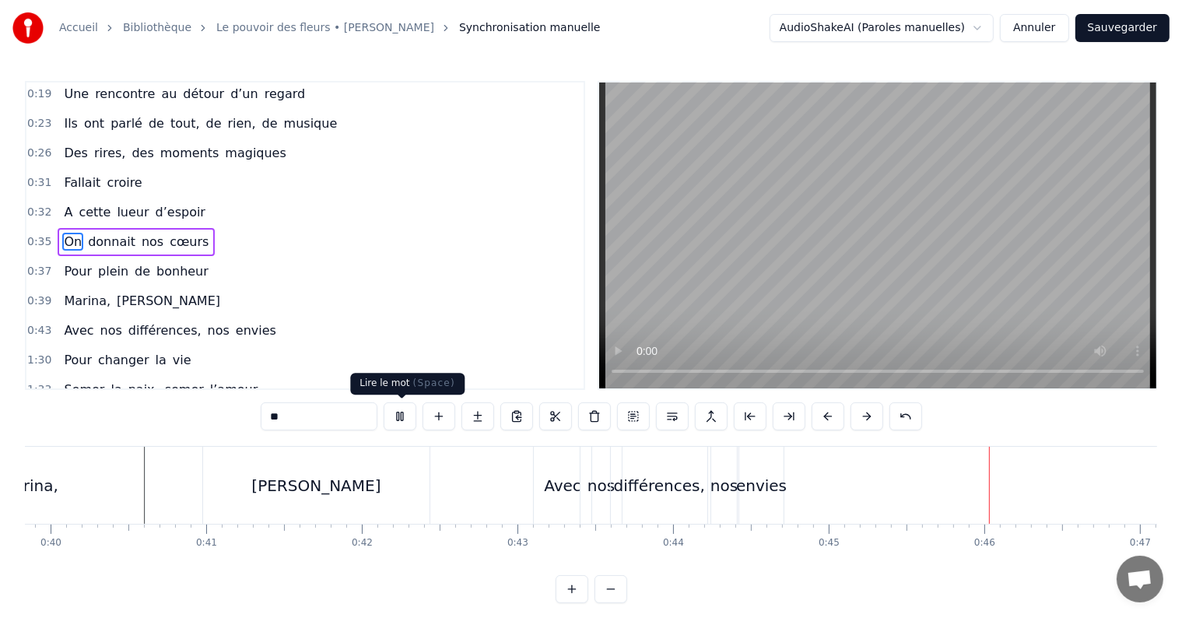
click at [405, 415] on button at bounding box center [400, 416] width 33 height 28
click at [773, 476] on div "envies" at bounding box center [761, 485] width 51 height 23
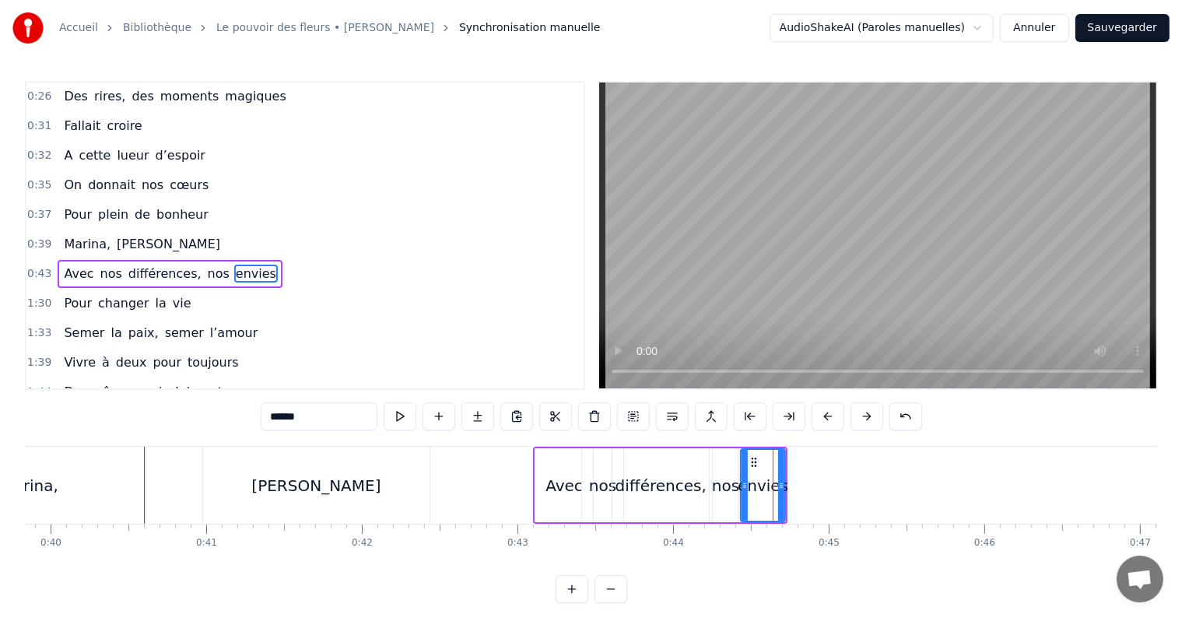
scroll to position [118, 0]
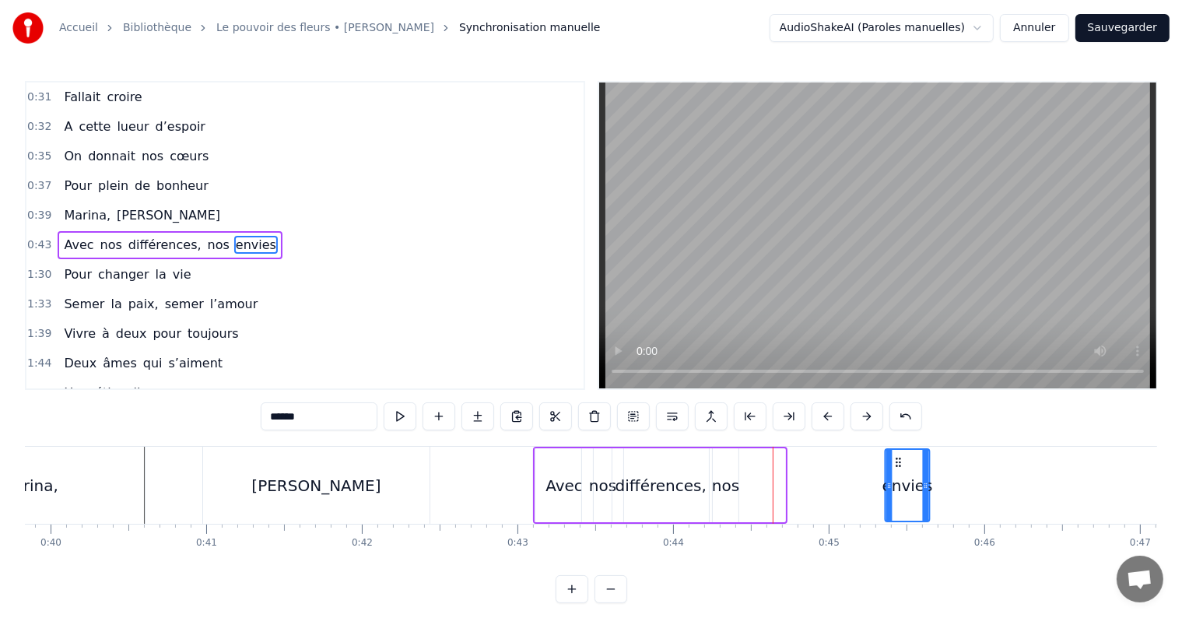
drag, startPoint x: 753, startPoint y: 462, endPoint x: 897, endPoint y: 444, distance: 145.1
click at [897, 444] on div "0:15 J’me souviens d’une soirée un peu par hasard 0:19 Une rencontre au détour …" at bounding box center [591, 342] width 1132 height 522
drag, startPoint x: 924, startPoint y: 495, endPoint x: 940, endPoint y: 497, distance: 16.4
click at [940, 497] on div at bounding box center [942, 485] width 6 height 71
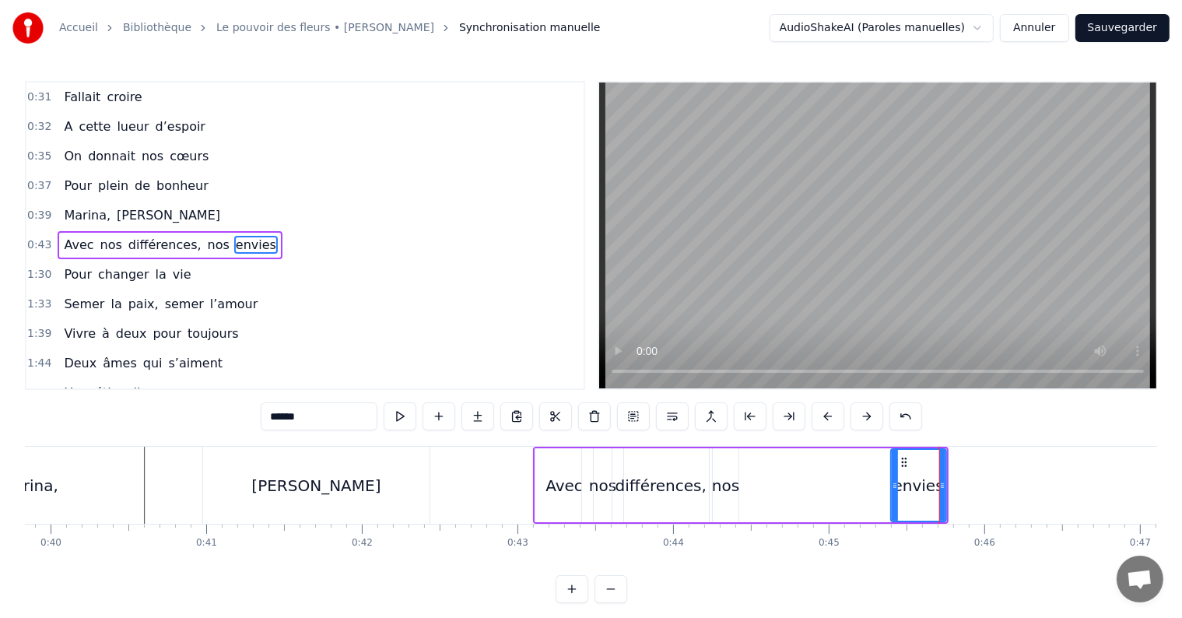
drag, startPoint x: 888, startPoint y: 493, endPoint x: 897, endPoint y: 495, distance: 8.9
click at [897, 495] on div at bounding box center [895, 485] width 6 height 71
click at [720, 481] on div "nos" at bounding box center [725, 485] width 27 height 23
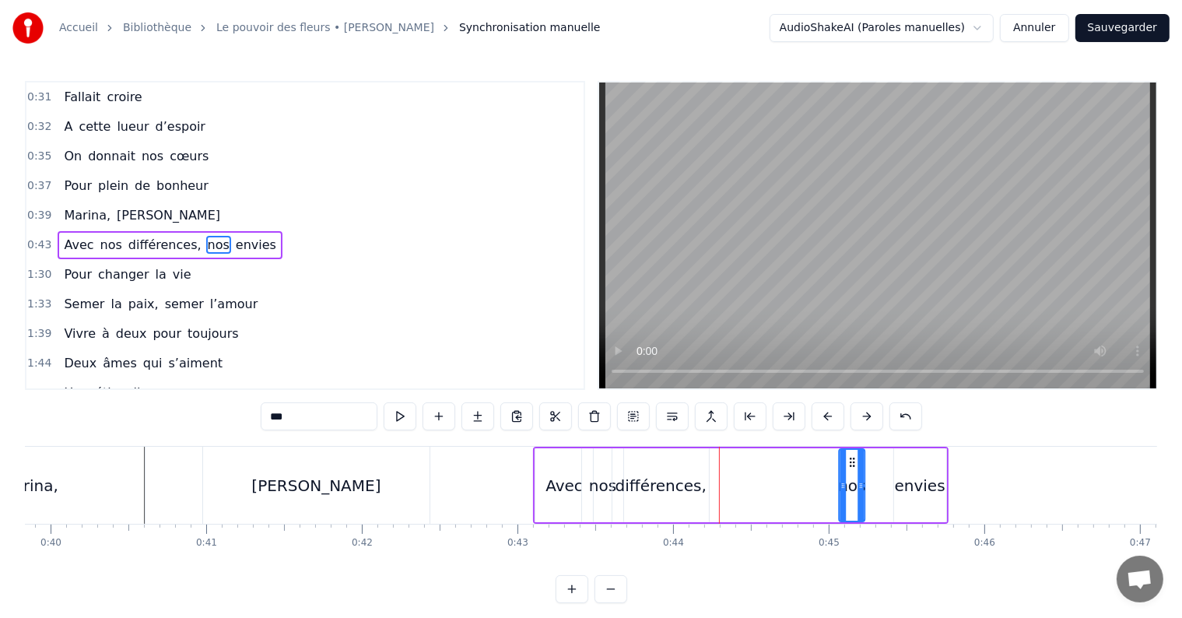
drag, startPoint x: 723, startPoint y: 458, endPoint x: 850, endPoint y: 460, distance: 126.9
click at [850, 460] on icon at bounding box center [853, 462] width 12 height 12
click at [902, 502] on div "envies" at bounding box center [920, 485] width 52 height 74
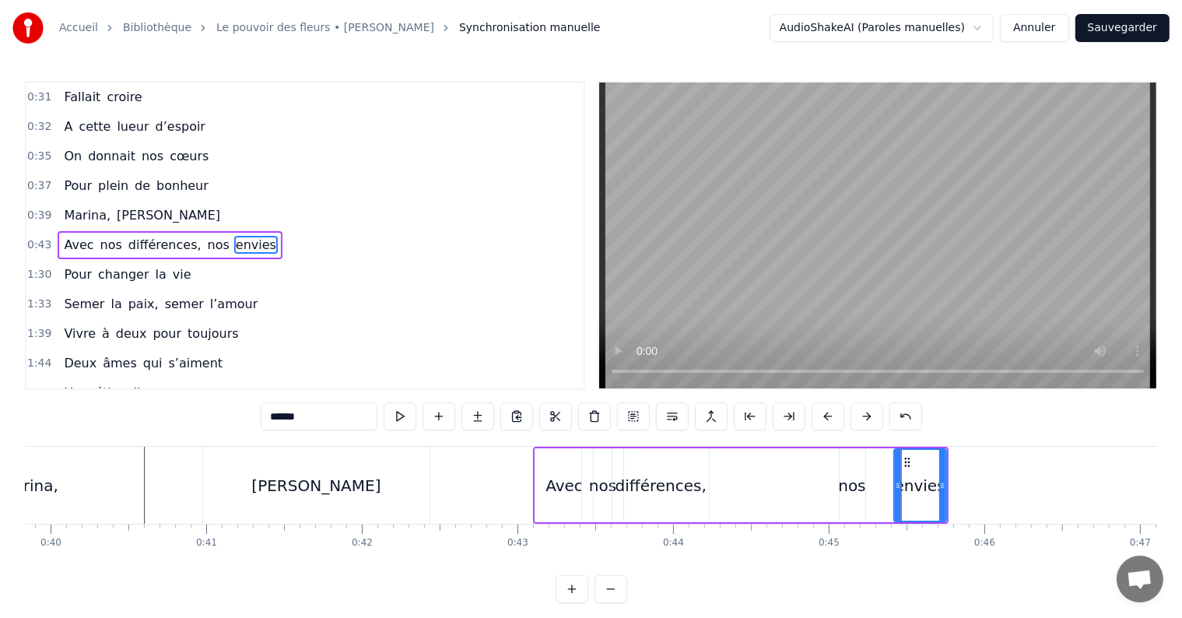
click at [902, 502] on div "envies" at bounding box center [920, 485] width 51 height 71
drag, startPoint x: 897, startPoint y: 495, endPoint x: 877, endPoint y: 499, distance: 20.6
click at [877, 499] on div at bounding box center [879, 485] width 6 height 71
click at [671, 487] on div "différences," at bounding box center [661, 485] width 91 height 23
type input "**********"
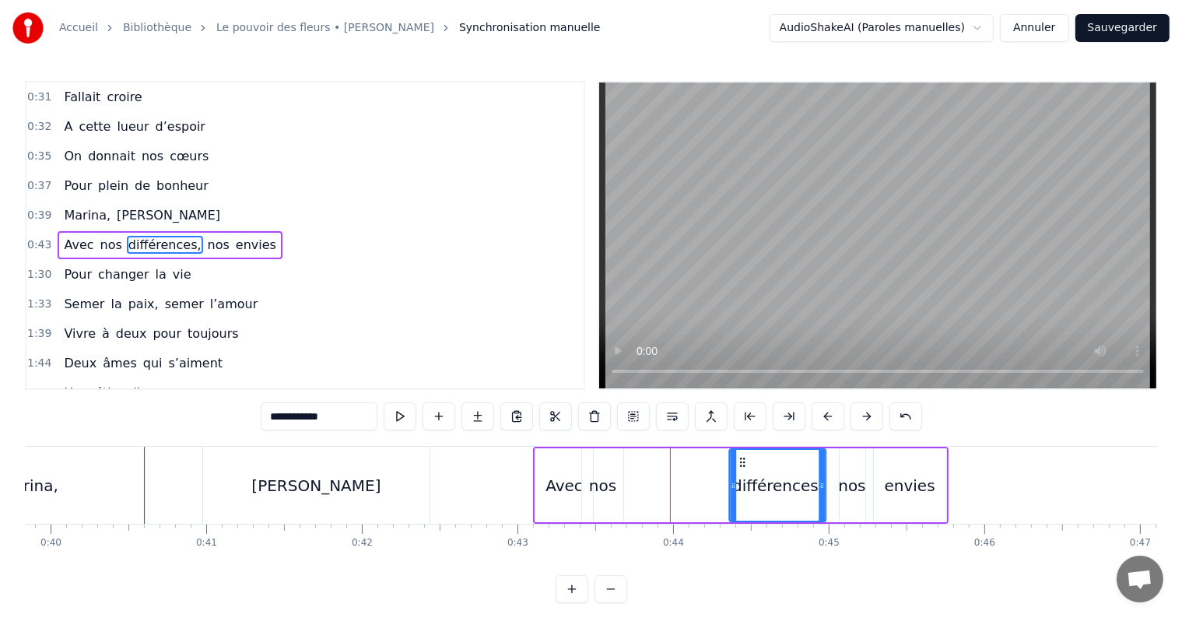
drag, startPoint x: 623, startPoint y: 458, endPoint x: 741, endPoint y: 454, distance: 117.6
click at [741, 454] on div "différences," at bounding box center [778, 485] width 95 height 71
drag, startPoint x: 732, startPoint y: 490, endPoint x: 718, endPoint y: 497, distance: 15.7
click at [718, 497] on div at bounding box center [720, 485] width 6 height 71
click at [718, 497] on html "Accueil Bibliothèque Le pouvoir des fleurs • [PERSON_NAME] Synchronisation manu…" at bounding box center [591, 314] width 1182 height 628
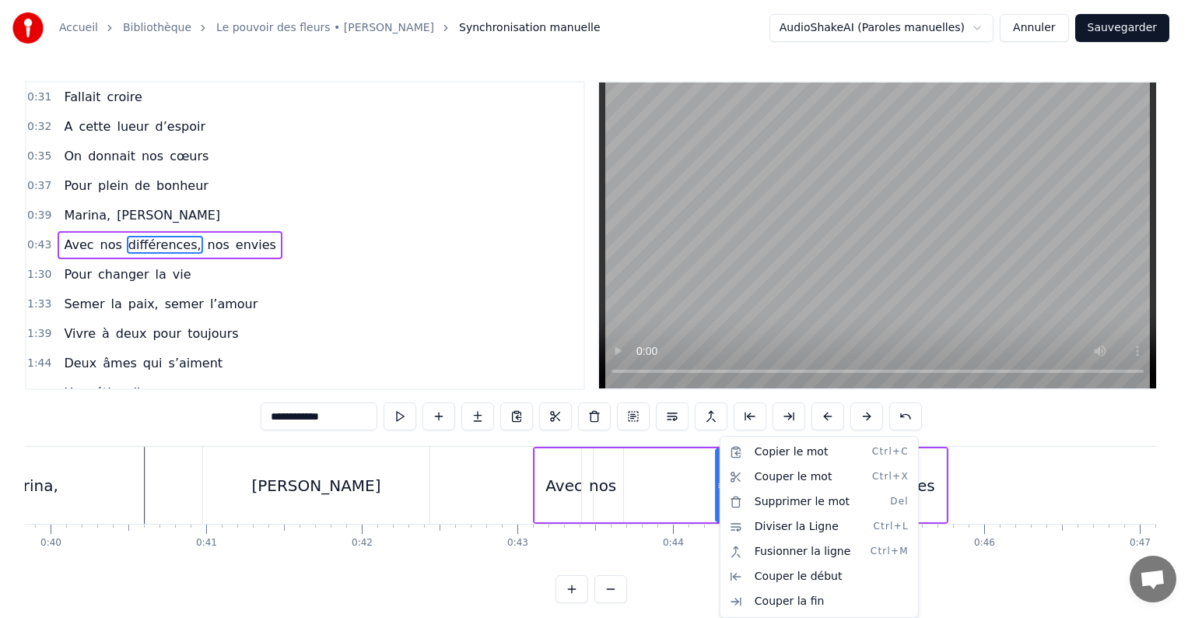
click at [694, 561] on html "Accueil Bibliothèque Le pouvoir des fleurs • [PERSON_NAME] Synchronisation manu…" at bounding box center [597, 314] width 1195 height 628
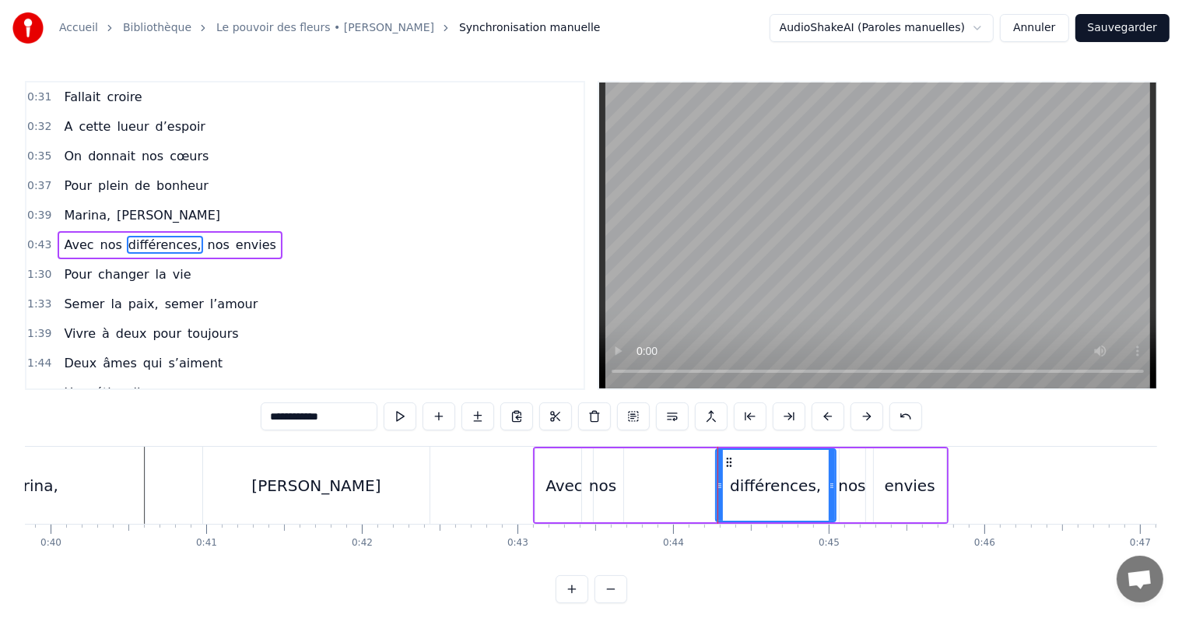
drag, startPoint x: 822, startPoint y: 497, endPoint x: 831, endPoint y: 501, distance: 10.1
click at [831, 501] on div at bounding box center [832, 485] width 6 height 71
click at [623, 500] on div "Avec nos différences, nos envies" at bounding box center [741, 485] width 416 height 77
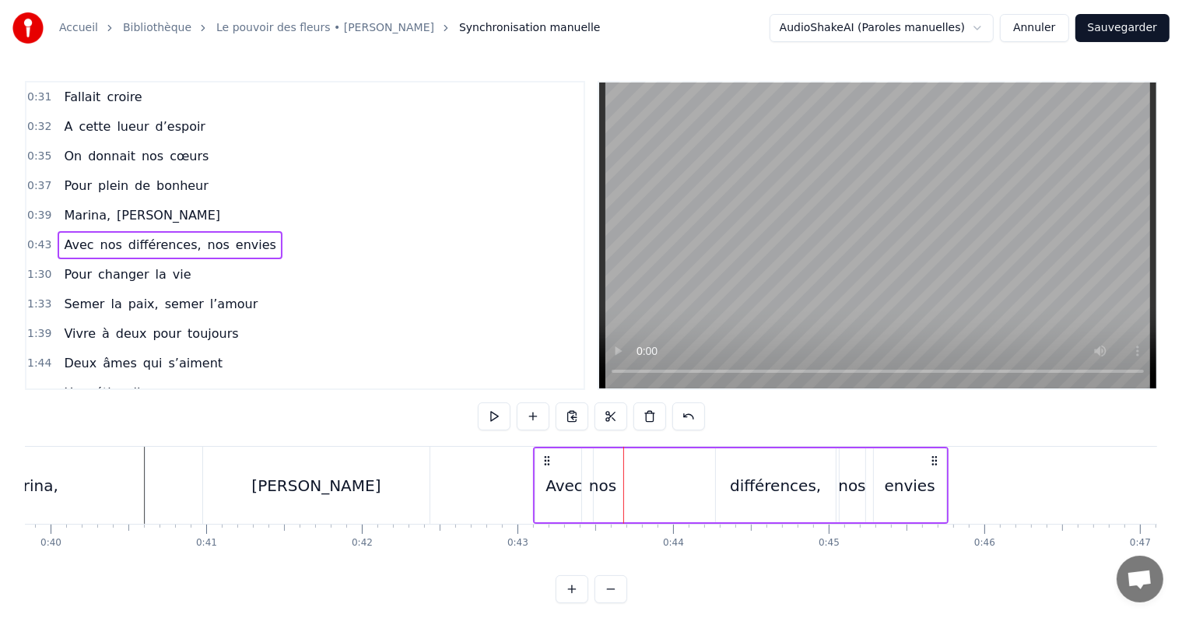
click at [610, 493] on div "nos" at bounding box center [602, 485] width 27 height 23
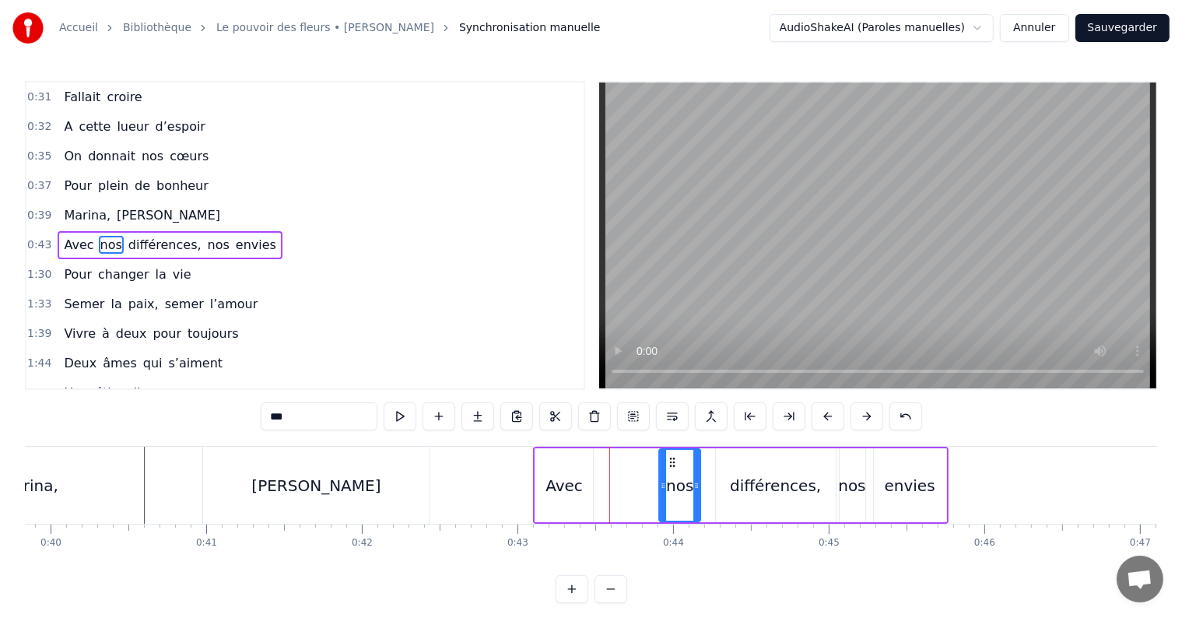
drag, startPoint x: 598, startPoint y: 463, endPoint x: 676, endPoint y: 463, distance: 77.8
click at [676, 463] on icon at bounding box center [672, 462] width 12 height 12
click at [556, 476] on div "Avec" at bounding box center [564, 485] width 37 height 23
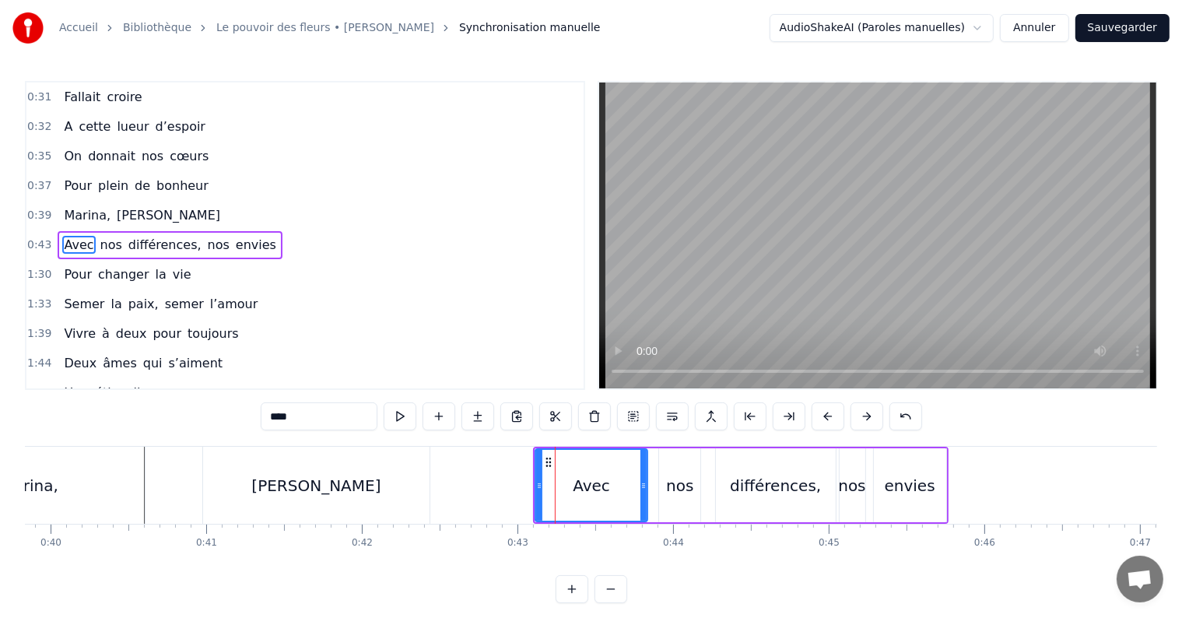
drag, startPoint x: 588, startPoint y: 485, endPoint x: 644, endPoint y: 487, distance: 55.3
click at [644, 487] on icon at bounding box center [644, 485] width 6 height 12
drag, startPoint x: 539, startPoint y: 487, endPoint x: 526, endPoint y: 494, distance: 14.3
click at [526, 494] on div at bounding box center [527, 485] width 6 height 71
drag, startPoint x: 644, startPoint y: 488, endPoint x: 578, endPoint y: 496, distance: 66.6
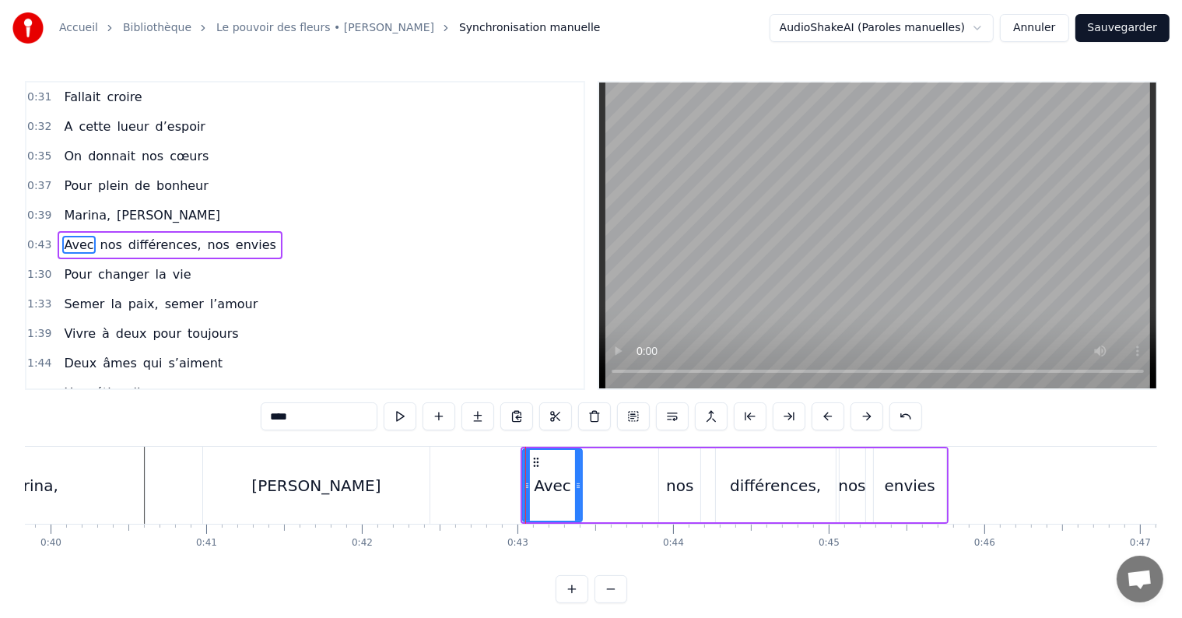
click at [578, 496] on div at bounding box center [578, 485] width 6 height 71
click at [676, 481] on div "nos" at bounding box center [679, 485] width 27 height 23
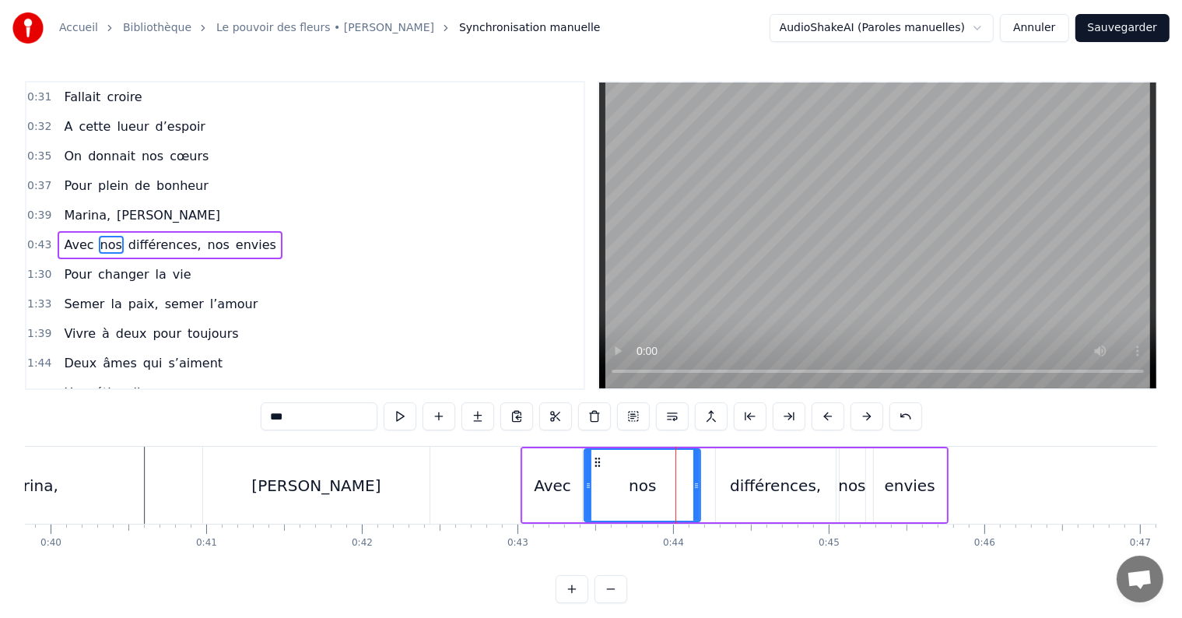
drag, startPoint x: 660, startPoint y: 492, endPoint x: 585, endPoint y: 511, distance: 77.2
click at [585, 511] on div at bounding box center [588, 485] width 6 height 71
drag, startPoint x: 694, startPoint y: 486, endPoint x: 646, endPoint y: 498, distance: 49.8
click at [646, 498] on div at bounding box center [648, 485] width 6 height 71
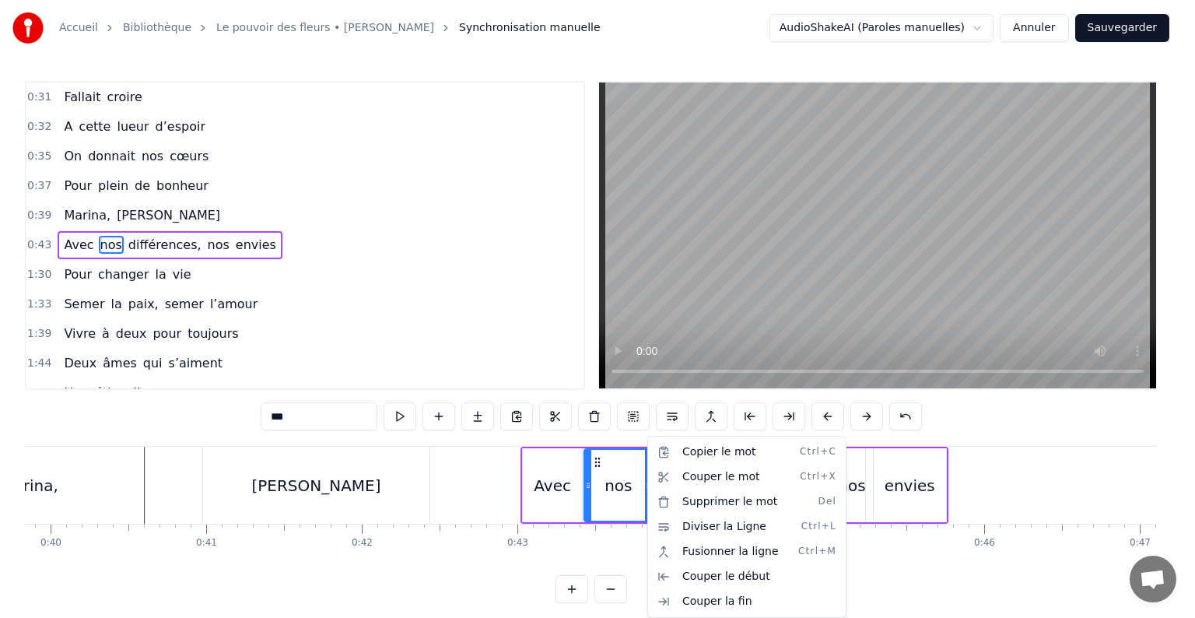
click at [646, 498] on html "Accueil Bibliothèque Le pouvoir des fleurs • [PERSON_NAME] Synchronisation manu…" at bounding box center [597, 314] width 1195 height 628
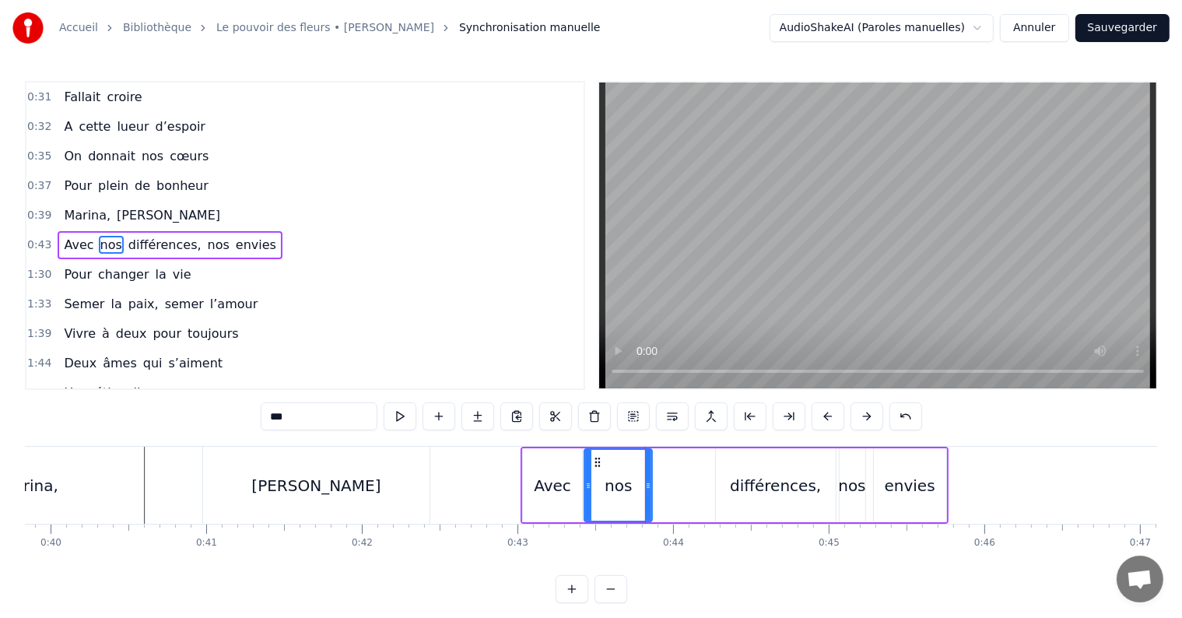
click at [735, 462] on div "différences," at bounding box center [776, 485] width 120 height 74
type input "**********"
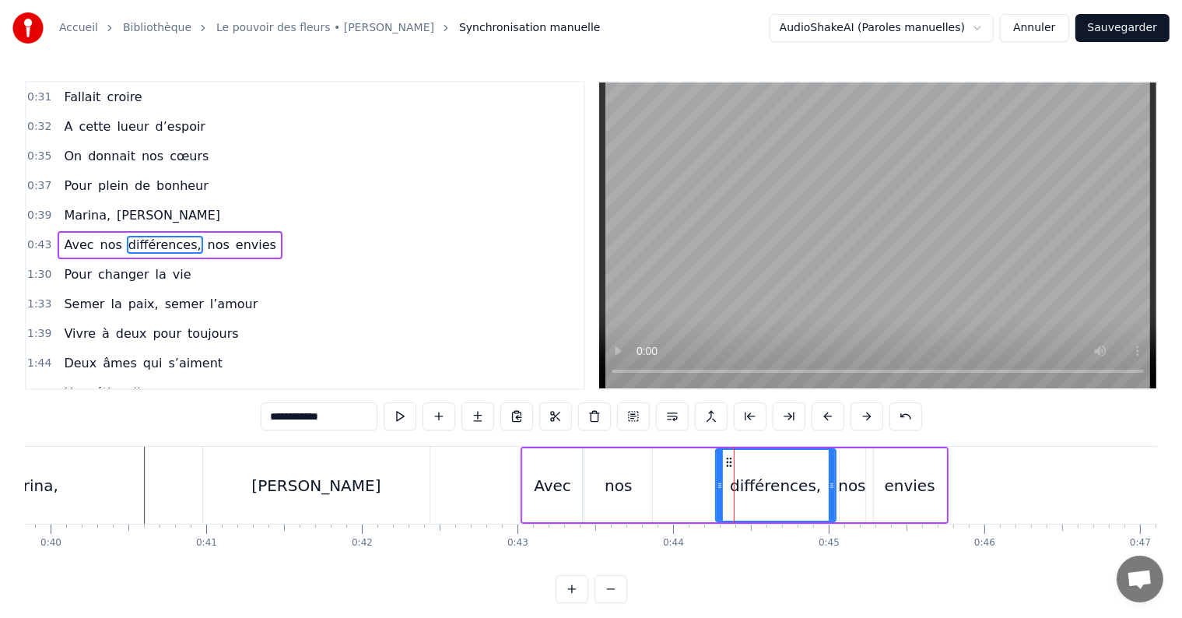
click at [713, 490] on div "Avec nos différences, nos envies" at bounding box center [735, 485] width 428 height 77
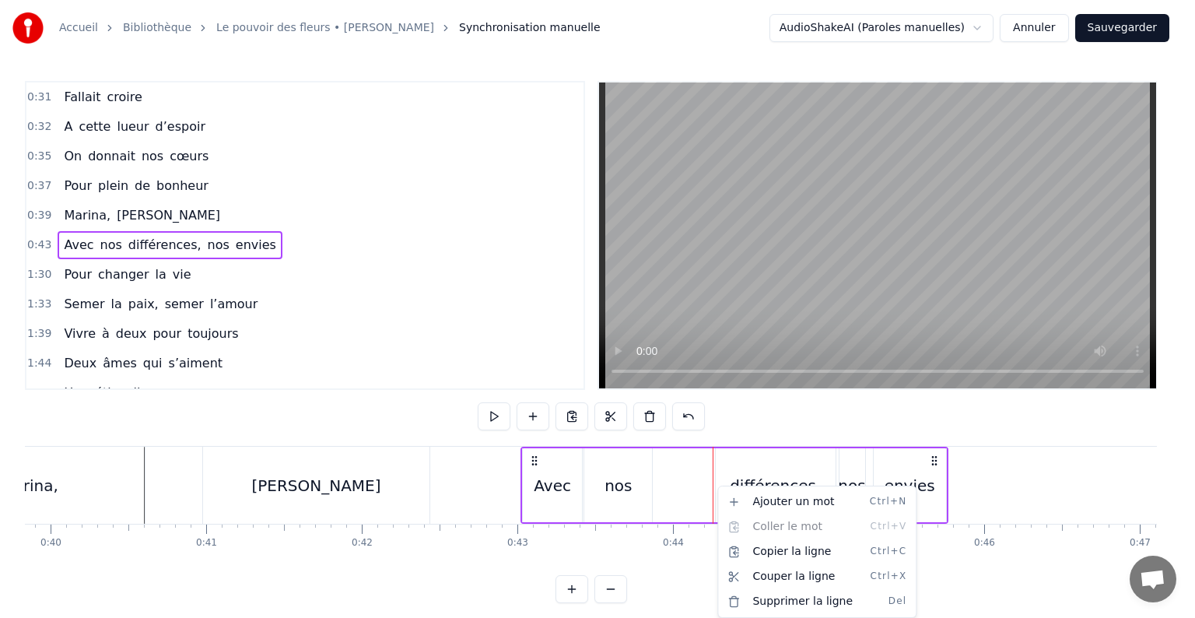
click at [721, 464] on div "différences," at bounding box center [776, 485] width 120 height 74
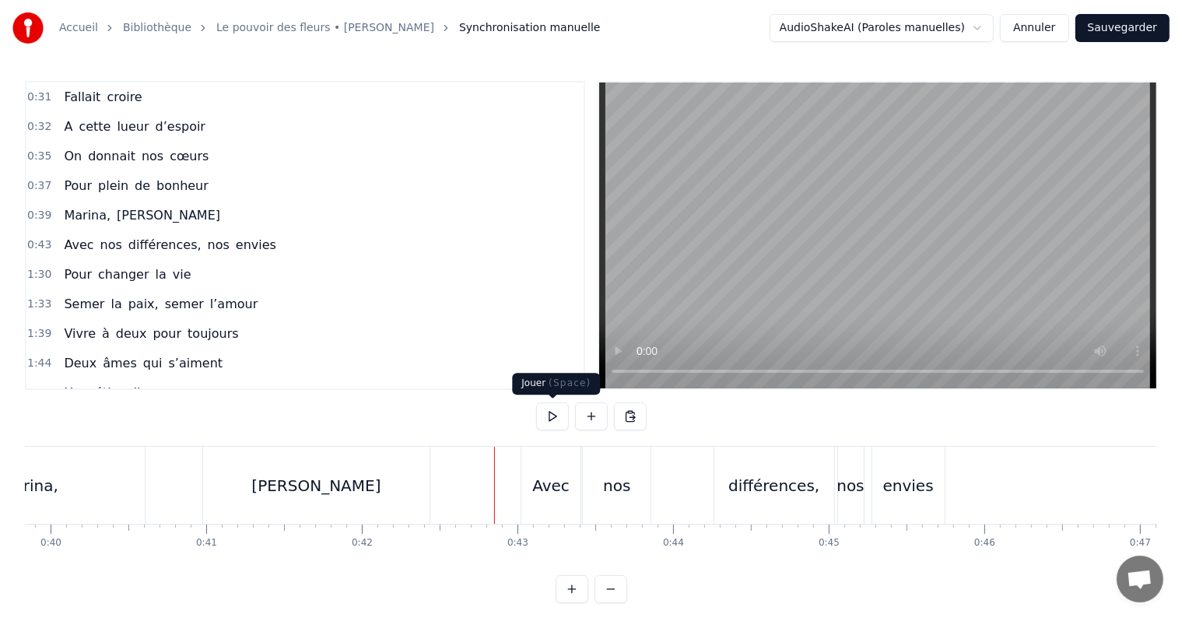
click at [550, 416] on button at bounding box center [552, 416] width 33 height 28
click at [752, 481] on div "différences," at bounding box center [773, 485] width 91 height 23
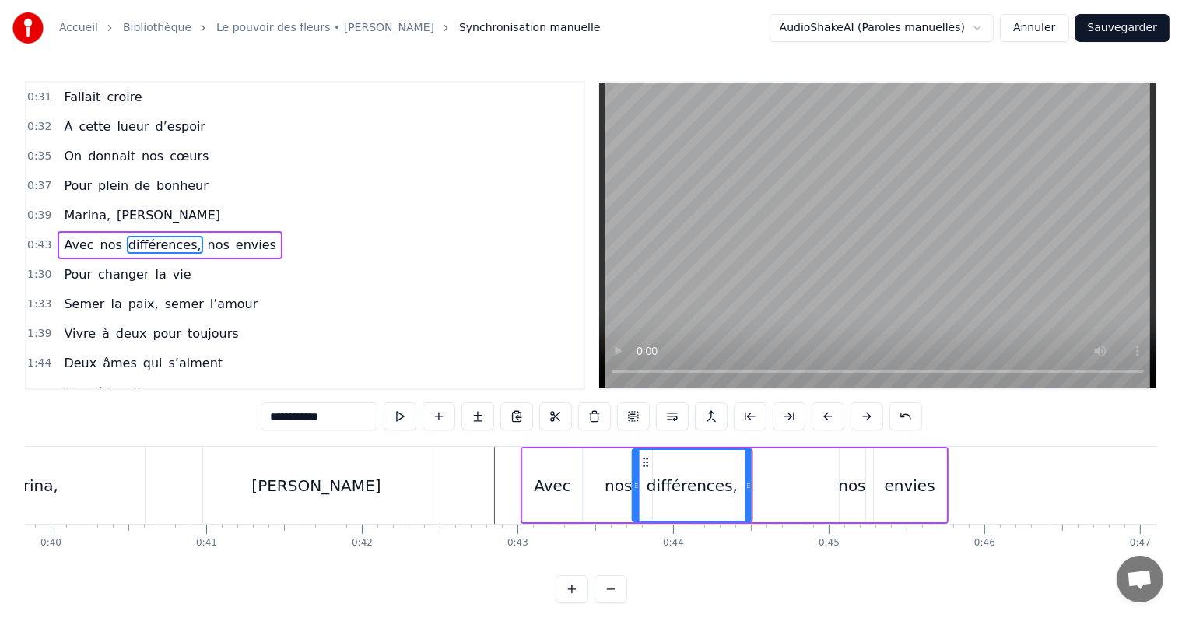
drag, startPoint x: 732, startPoint y: 460, endPoint x: 648, endPoint y: 486, distance: 87.9
click at [648, 486] on div "différences," at bounding box center [693, 485] width 118 height 71
click at [837, 479] on div "Avec nos différences, nos envies" at bounding box center [735, 485] width 428 height 77
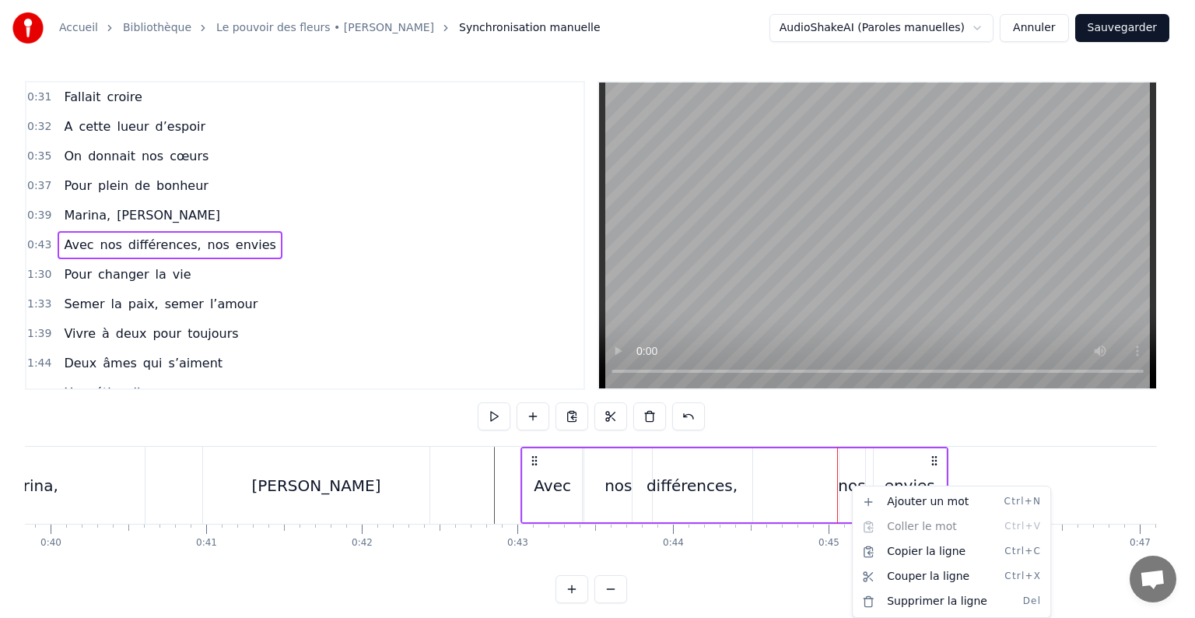
click at [850, 473] on html "Accueil Bibliothèque Le pouvoir des fleurs • [PERSON_NAME] Synchronisation manu…" at bounding box center [597, 314] width 1195 height 628
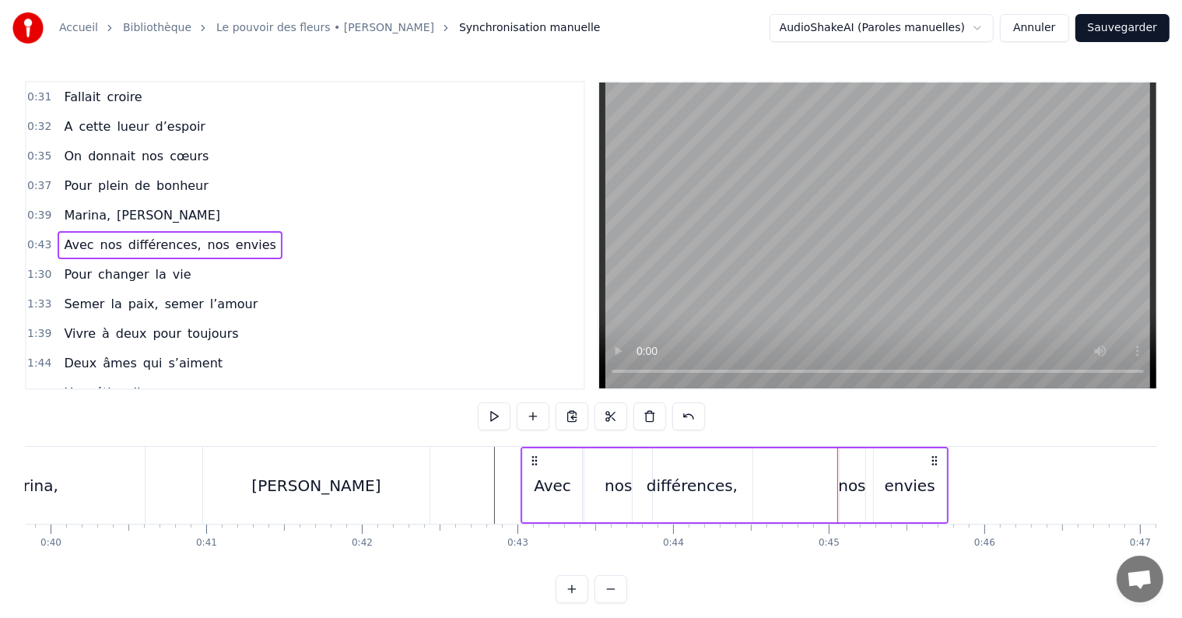
click at [850, 474] on div "nos" at bounding box center [851, 485] width 27 height 23
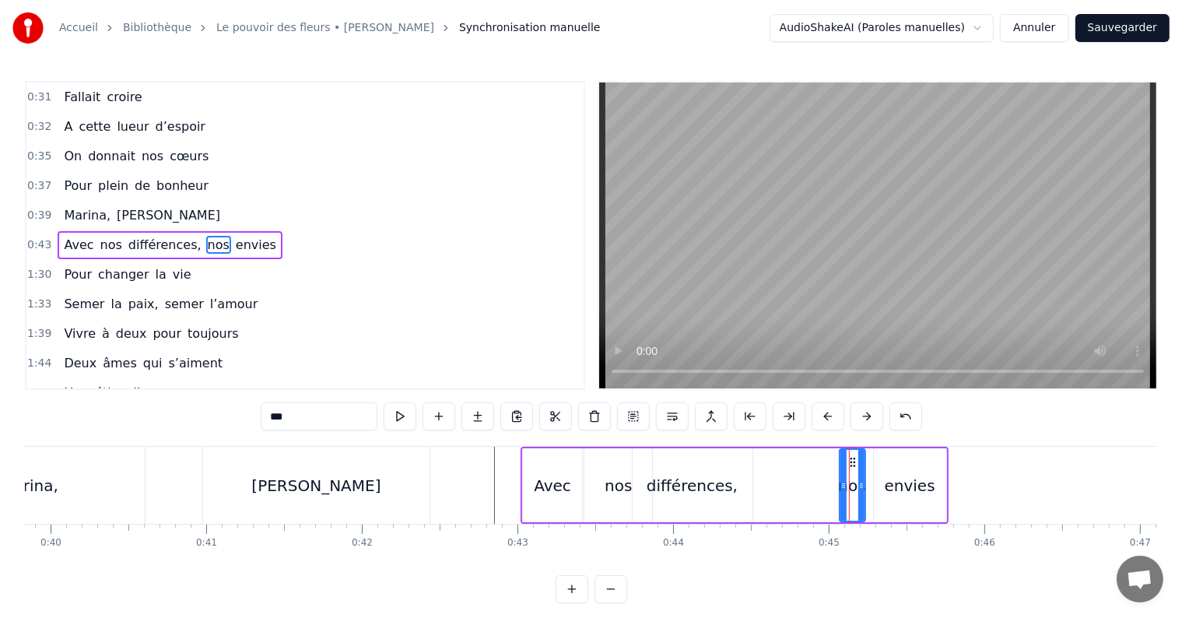
drag, startPoint x: 849, startPoint y: 461, endPoint x: 789, endPoint y: 477, distance: 62.1
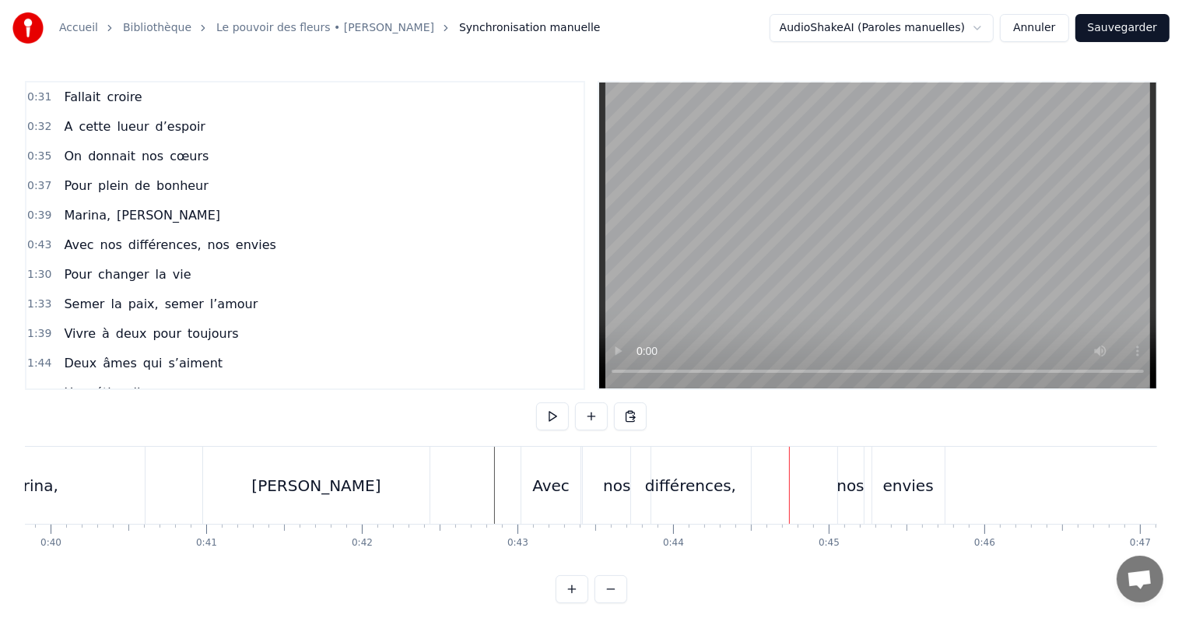
click at [875, 470] on div "envies" at bounding box center [908, 485] width 72 height 77
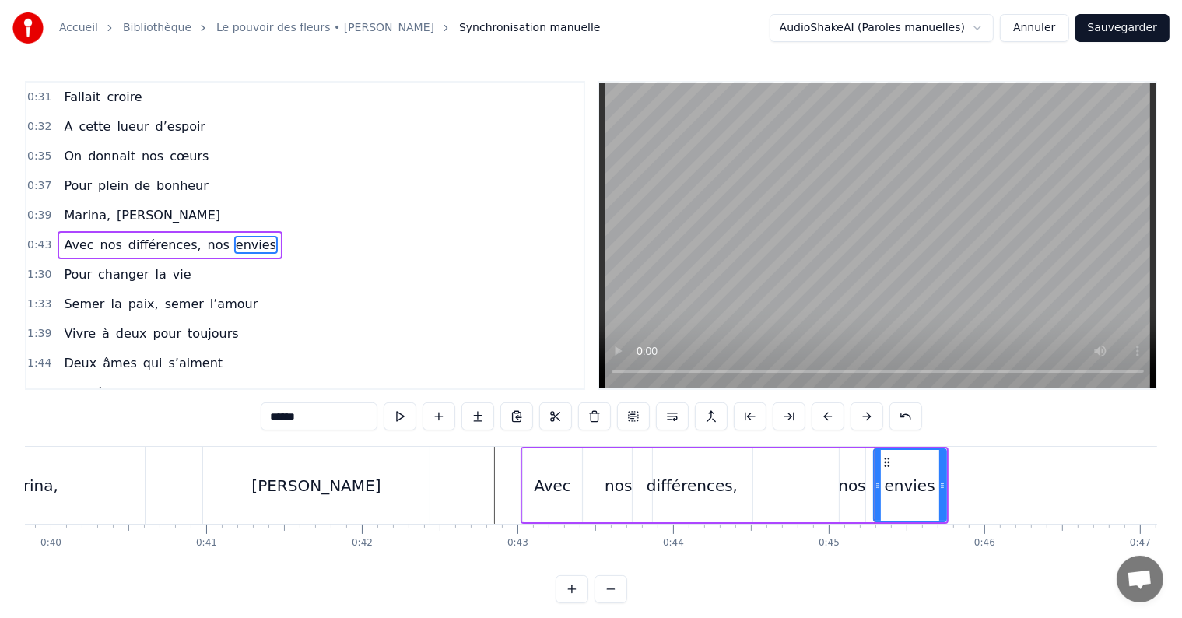
click at [848, 488] on div "nos" at bounding box center [851, 485] width 27 height 23
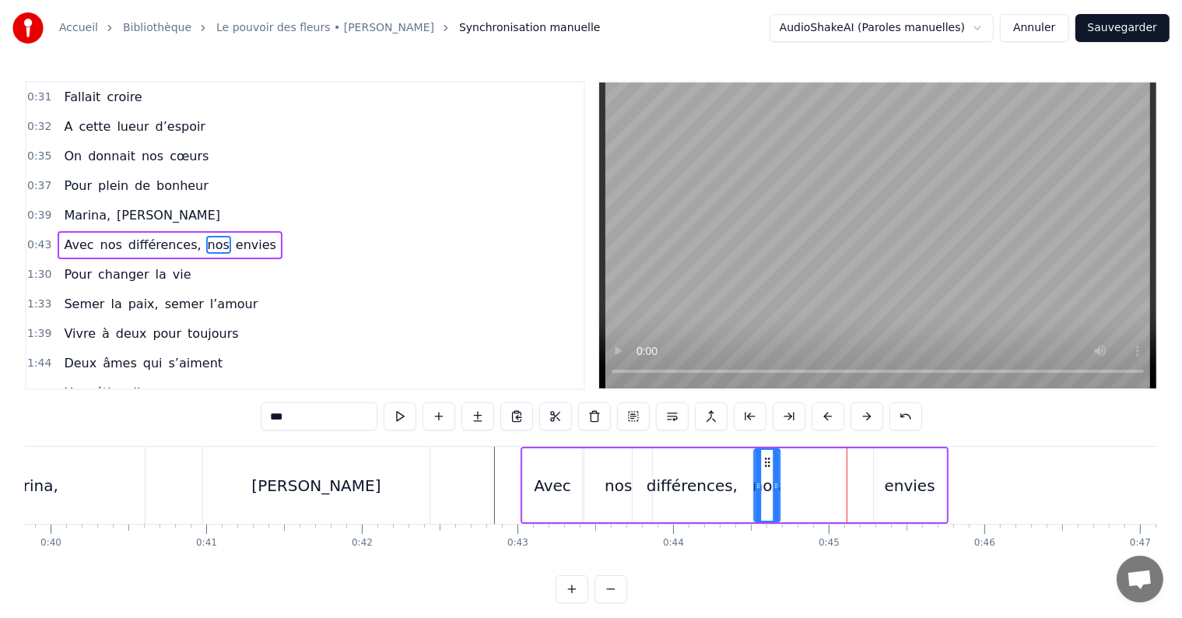
drag, startPoint x: 853, startPoint y: 463, endPoint x: 768, endPoint y: 476, distance: 85.9
click at [768, 476] on div "nos" at bounding box center [767, 485] width 24 height 71
click at [877, 475] on div "envies" at bounding box center [910, 485] width 72 height 74
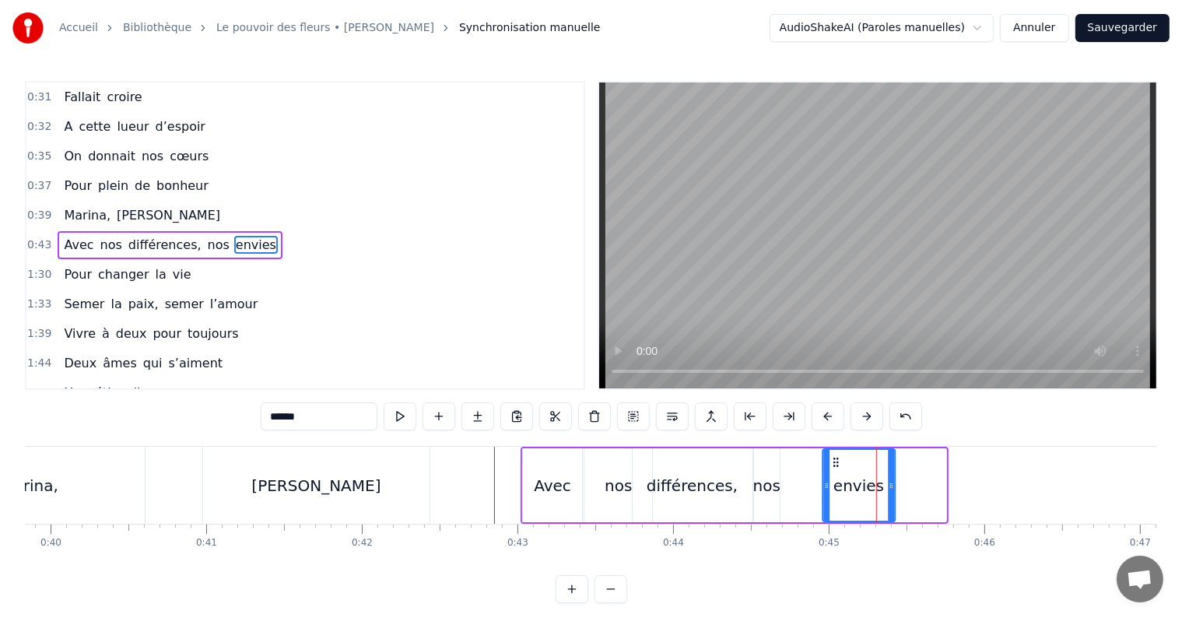
drag, startPoint x: 885, startPoint y: 459, endPoint x: 834, endPoint y: 481, distance: 55.1
click at [834, 481] on div "envies" at bounding box center [858, 485] width 71 height 71
drag, startPoint x: 893, startPoint y: 479, endPoint x: 932, endPoint y: 490, distance: 39.5
click at [932, 490] on icon at bounding box center [929, 485] width 6 height 12
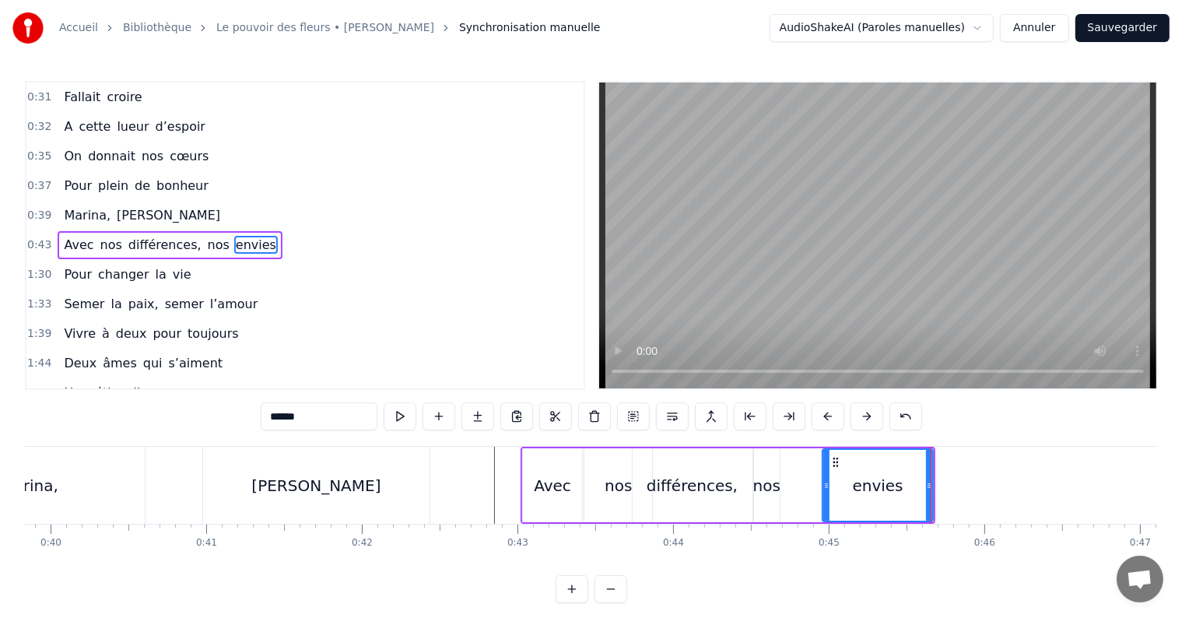
click at [763, 497] on div "nos" at bounding box center [767, 485] width 26 height 74
type input "***"
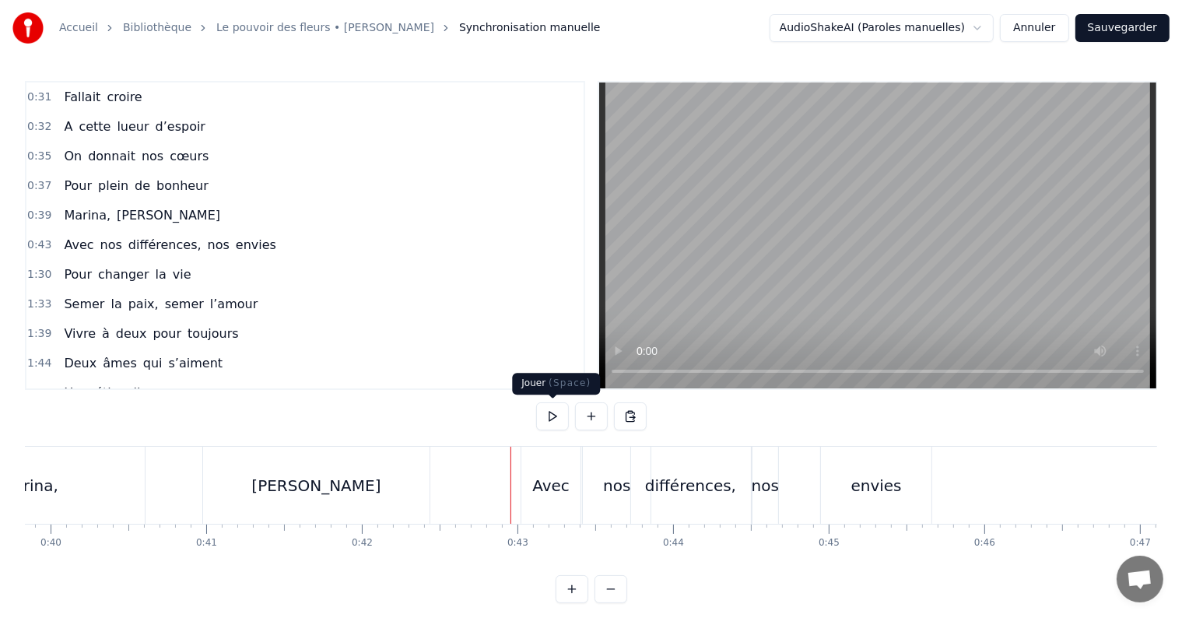
click at [546, 425] on button at bounding box center [552, 416] width 33 height 28
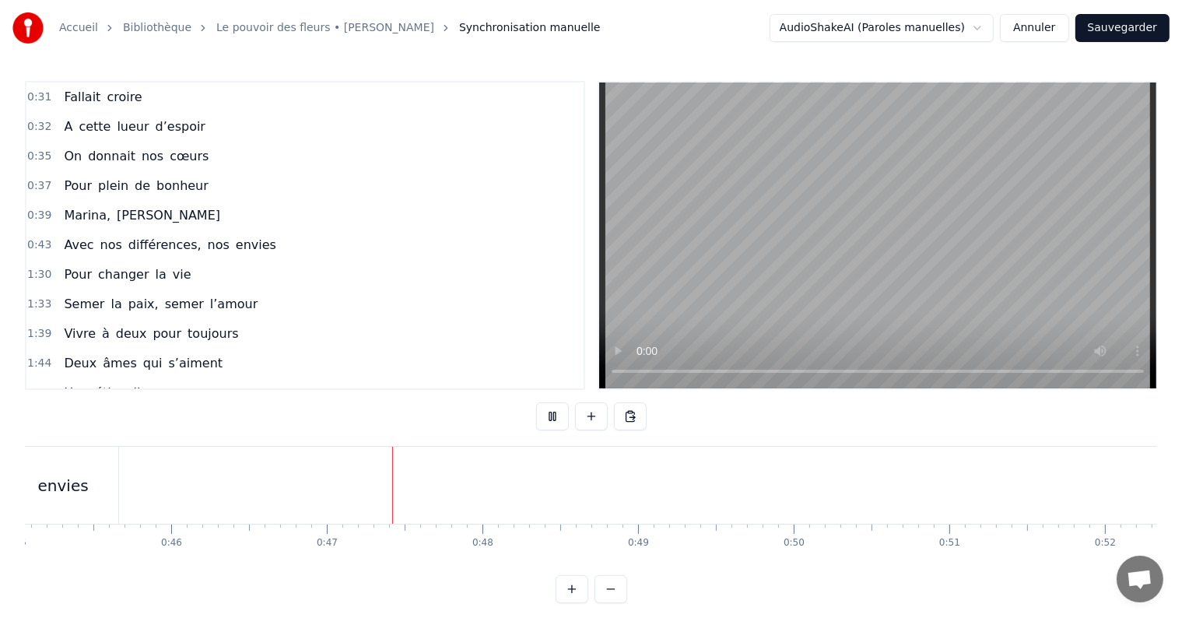
scroll to position [0, 7210]
click at [546, 425] on button at bounding box center [552, 416] width 33 height 28
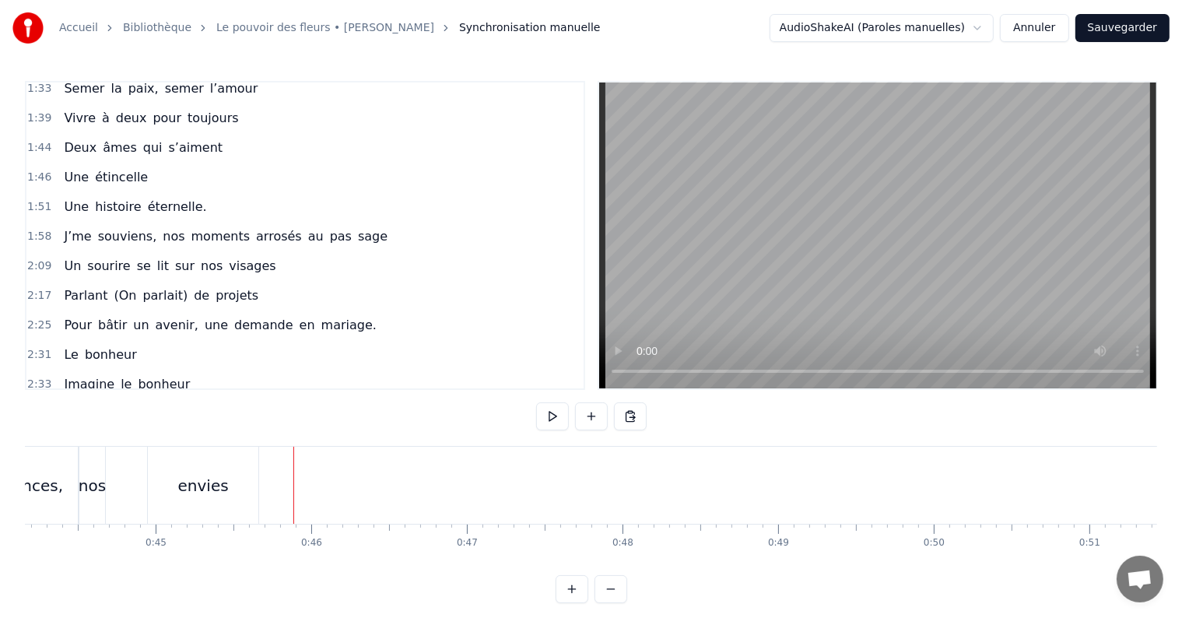
scroll to position [336, 0]
drag, startPoint x: 195, startPoint y: 225, endPoint x: 97, endPoint y: 221, distance: 98.1
click at [97, 221] on div "J’me souviens, nos moments arrosés au pas sage" at bounding box center [226, 234] width 336 height 28
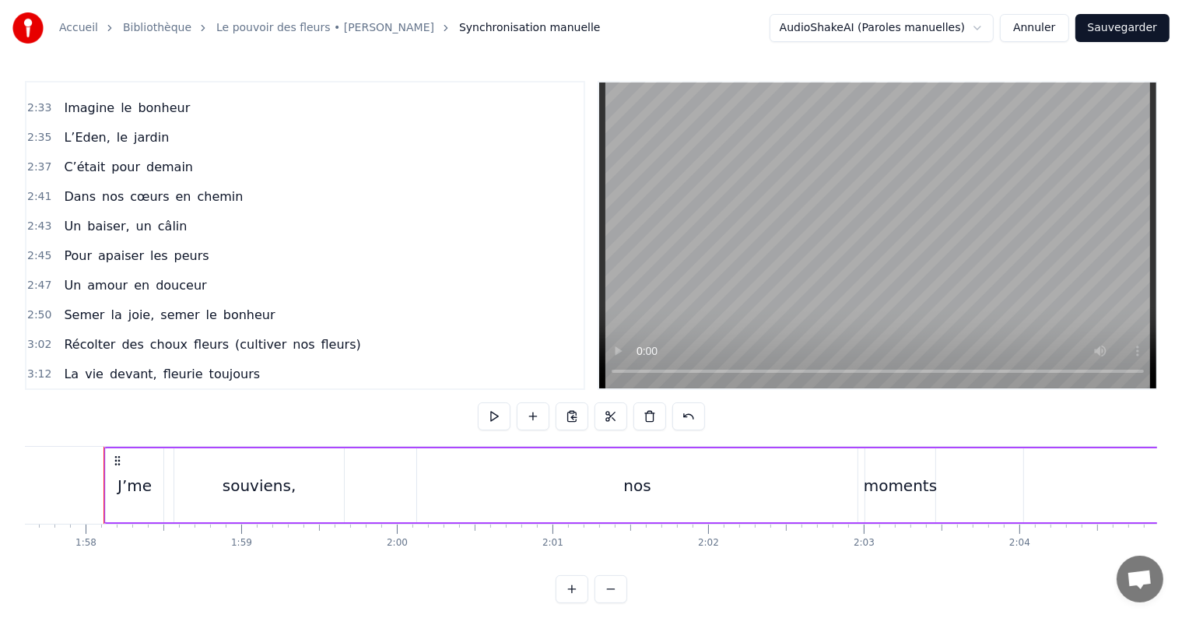
scroll to position [23, 0]
